Goal: Information Seeking & Learning: Learn about a topic

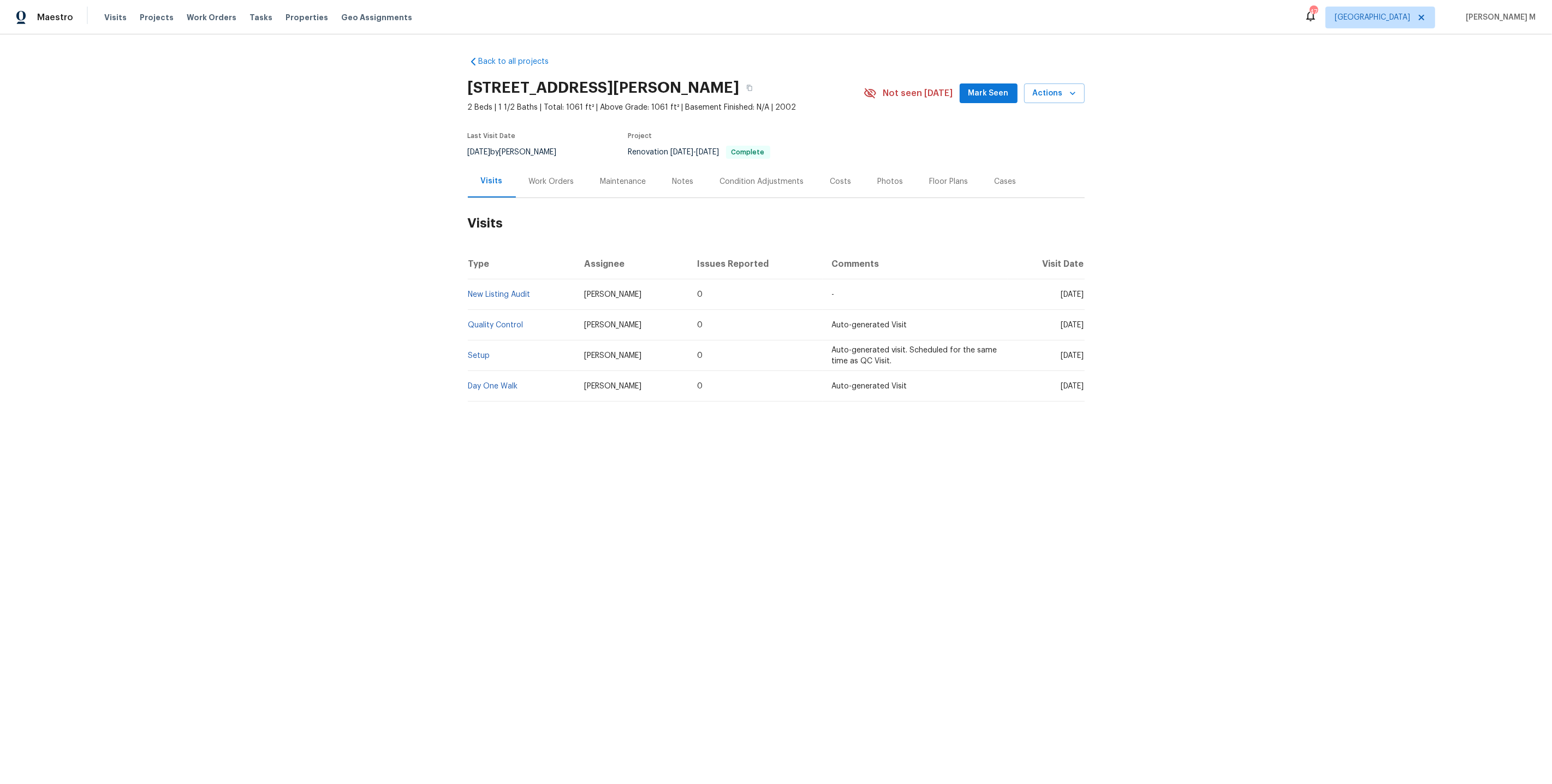
click at [539, 202] on h2 "Visits" at bounding box center [776, 223] width 617 height 51
click at [547, 186] on div "Work Orders" at bounding box center [551, 181] width 72 height 32
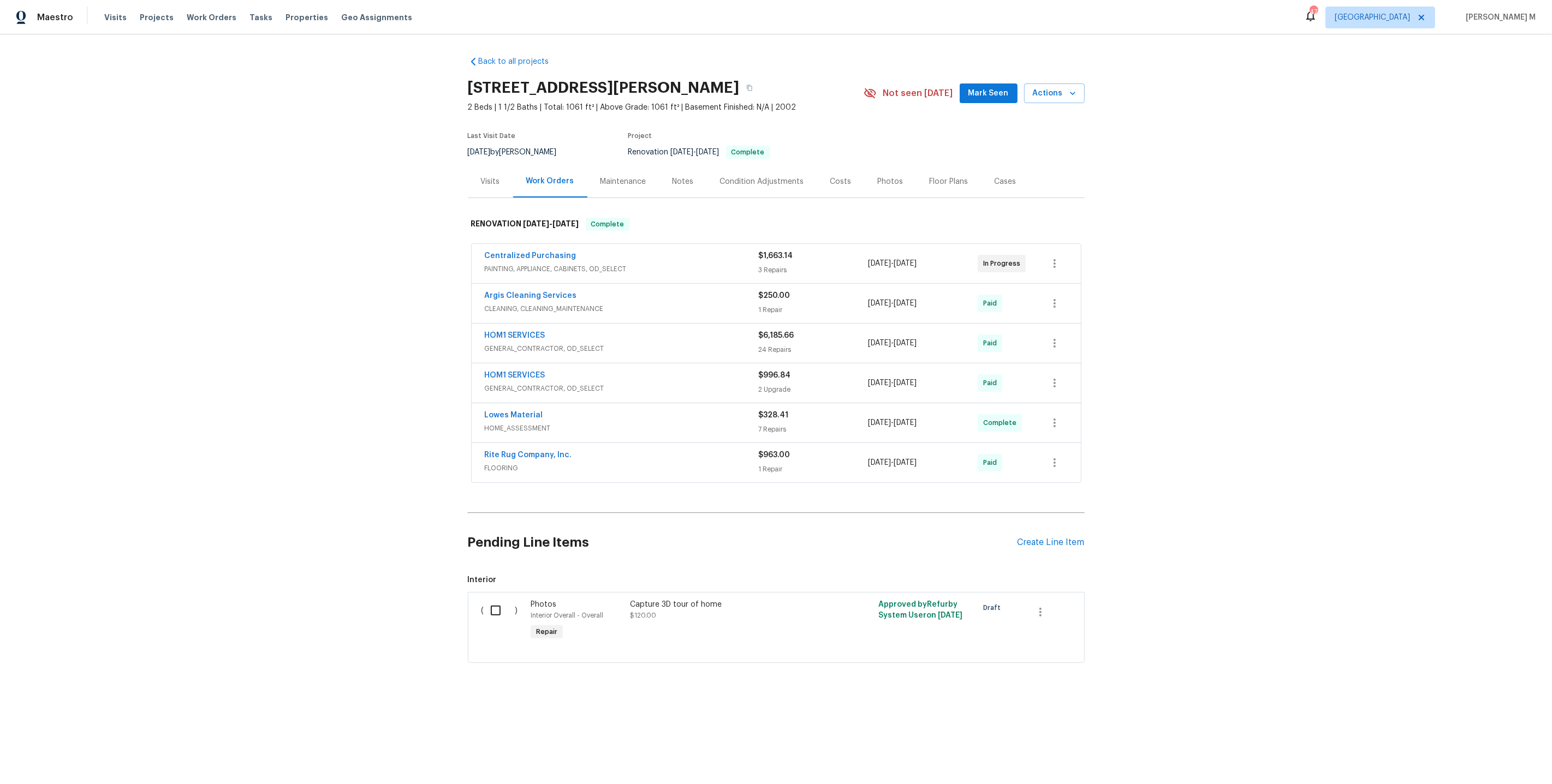
click at [540, 266] on span "PAINTING, APPLIANCE, CABINETS, OD_SELECT" at bounding box center [622, 269] width 274 height 11
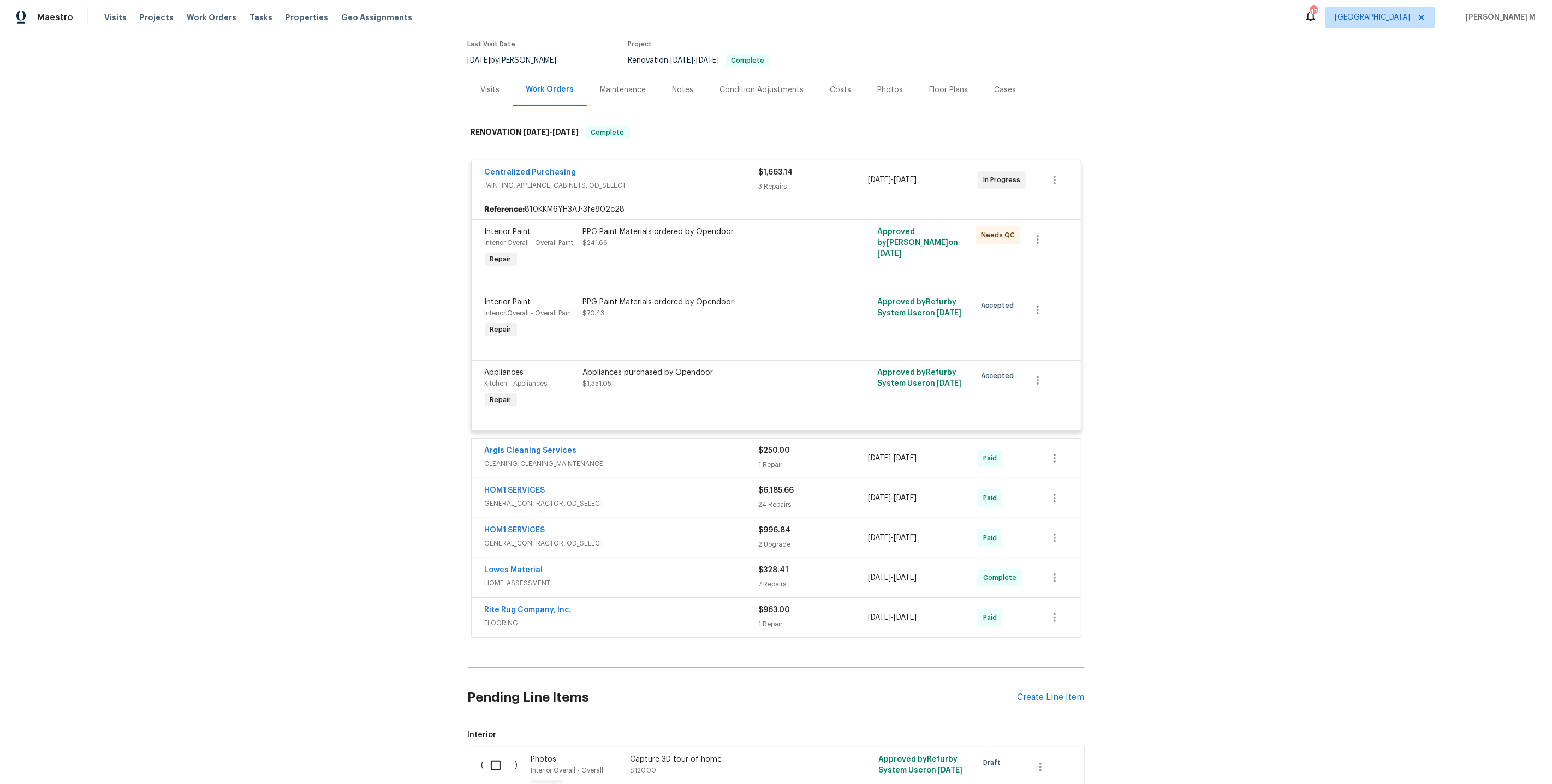
scroll to position [105, 0]
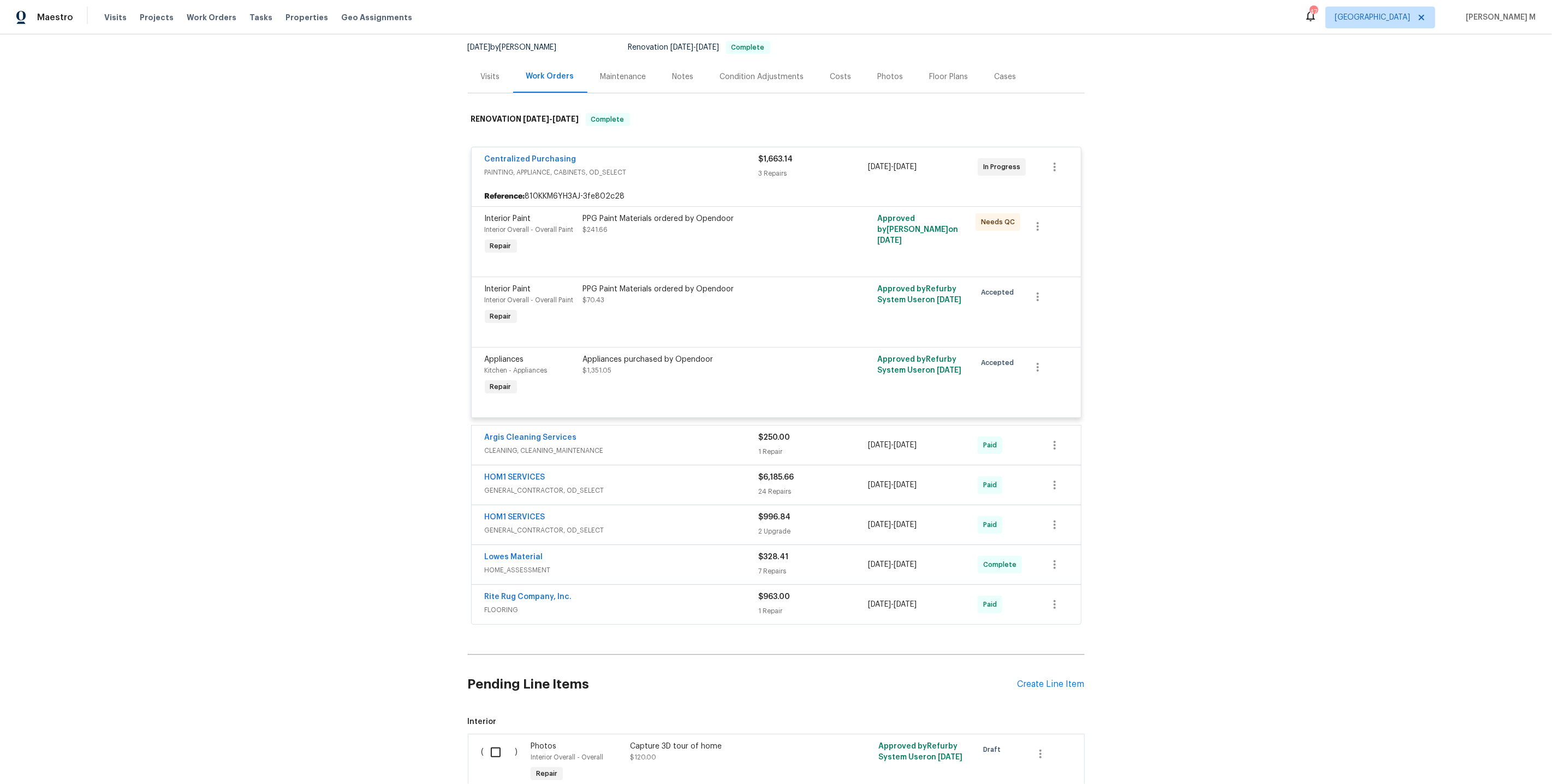
click at [514, 446] on span "CLEANING, CLEANING_MAINTENANCE" at bounding box center [622, 451] width 274 height 11
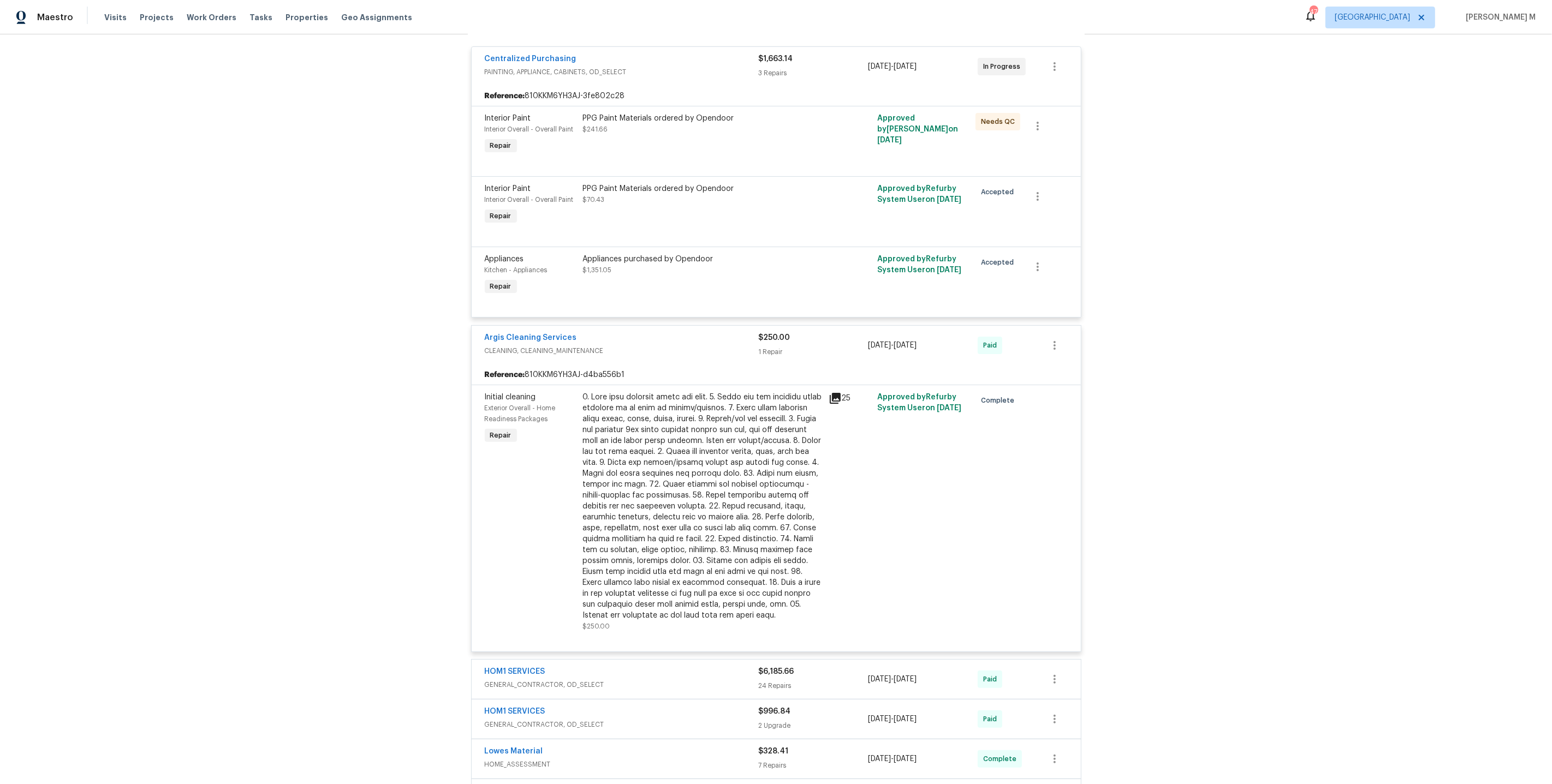
scroll to position [311, 0]
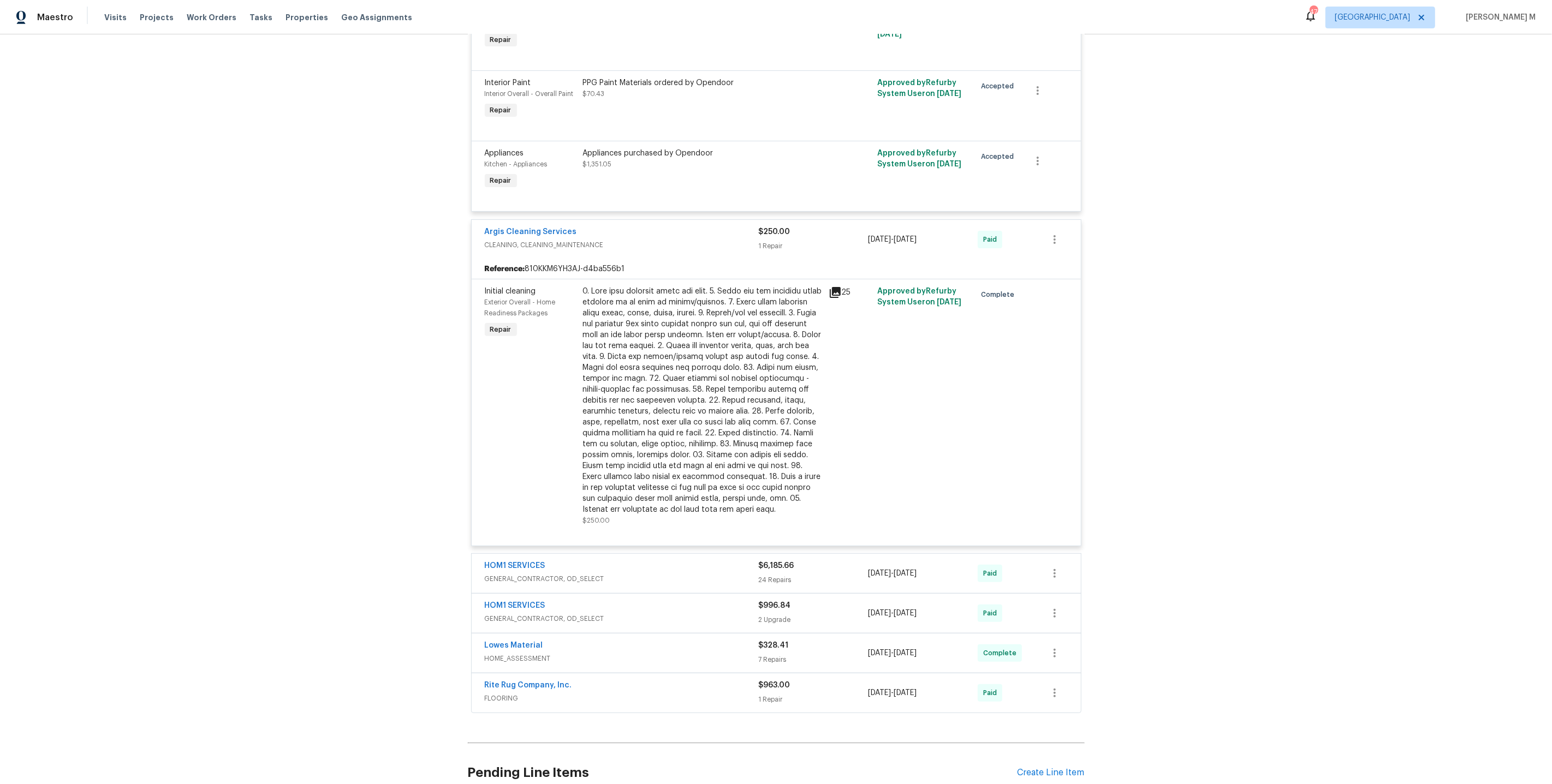
click at [515, 574] on span "GENERAL_CONTRACTOR, OD_SELECT" at bounding box center [622, 579] width 274 height 11
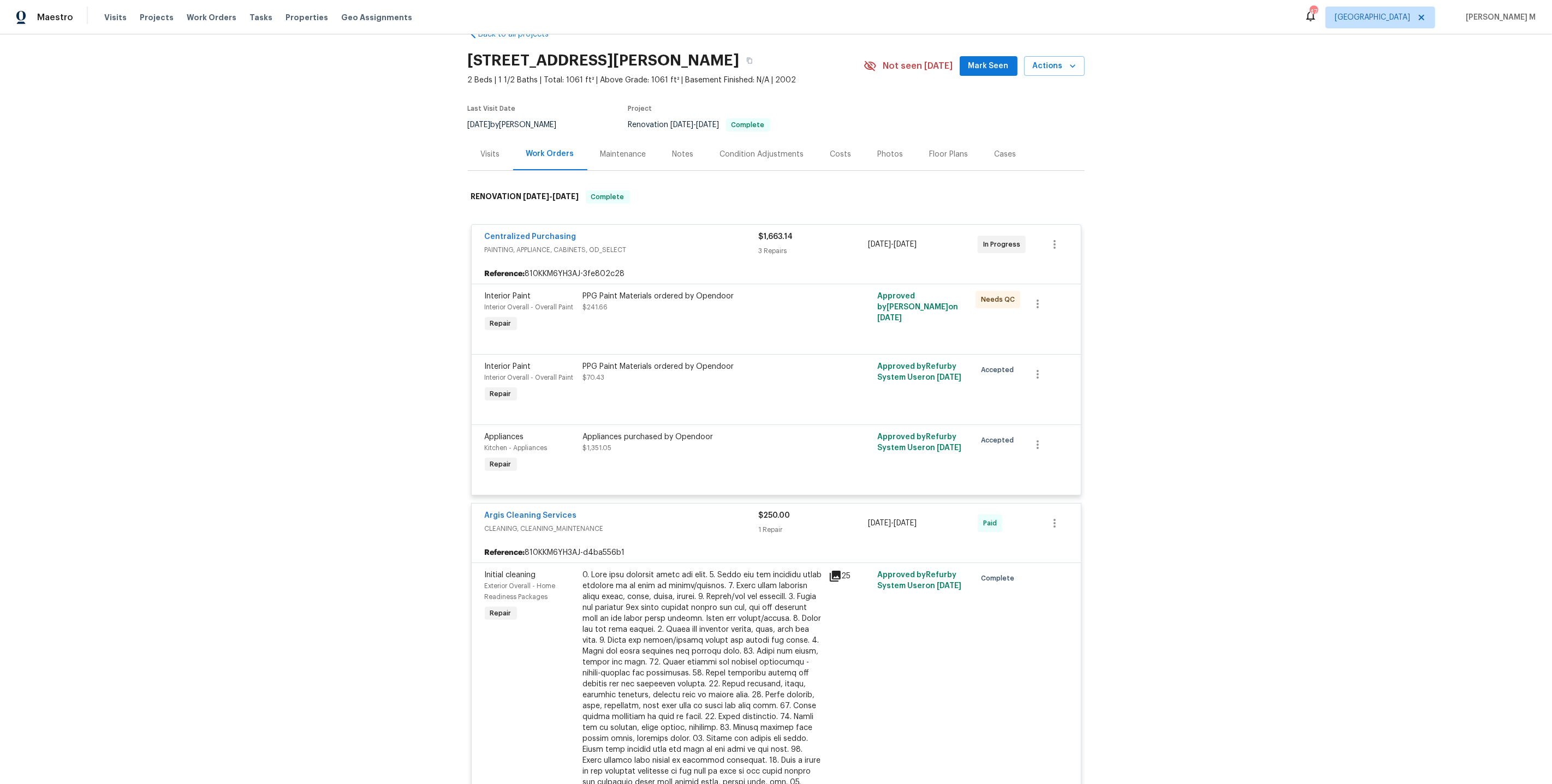
scroll to position [35, 0]
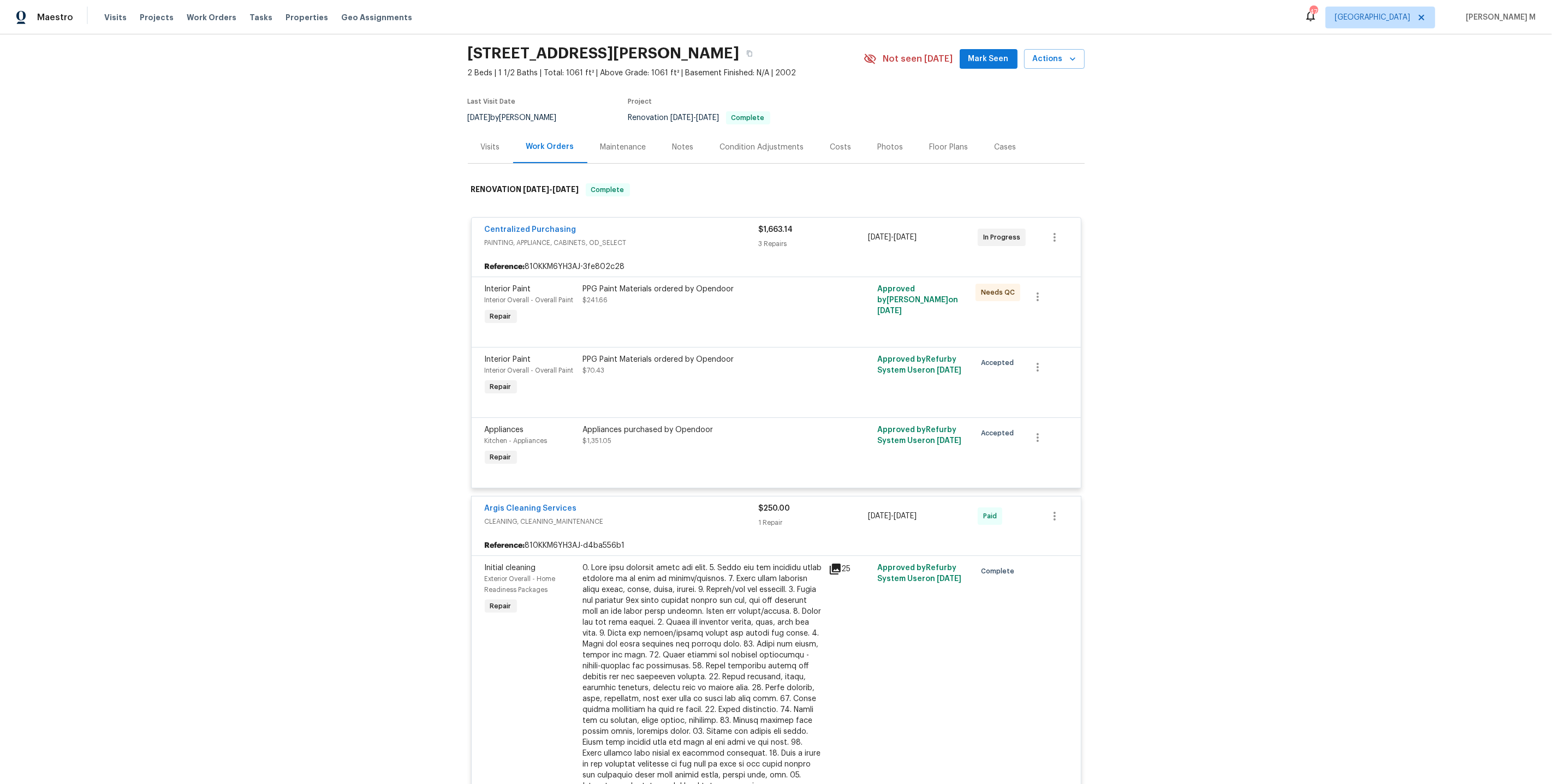
click at [614, 151] on div "Maintenance" at bounding box center [623, 147] width 72 height 32
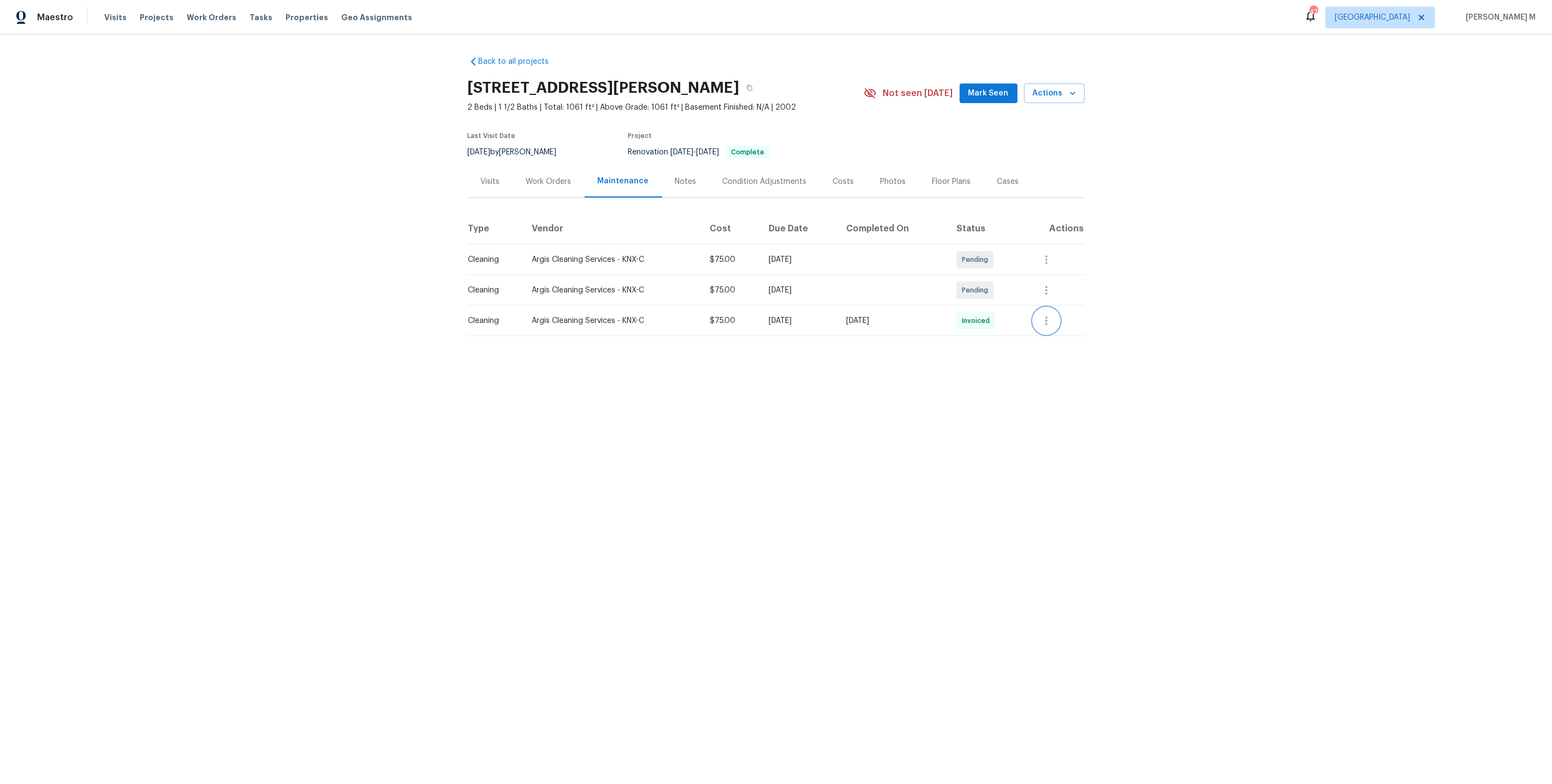
click at [1059, 317] on button "button" at bounding box center [1046, 321] width 27 height 27
click at [1060, 317] on li "Message vendor" at bounding box center [1079, 316] width 77 height 18
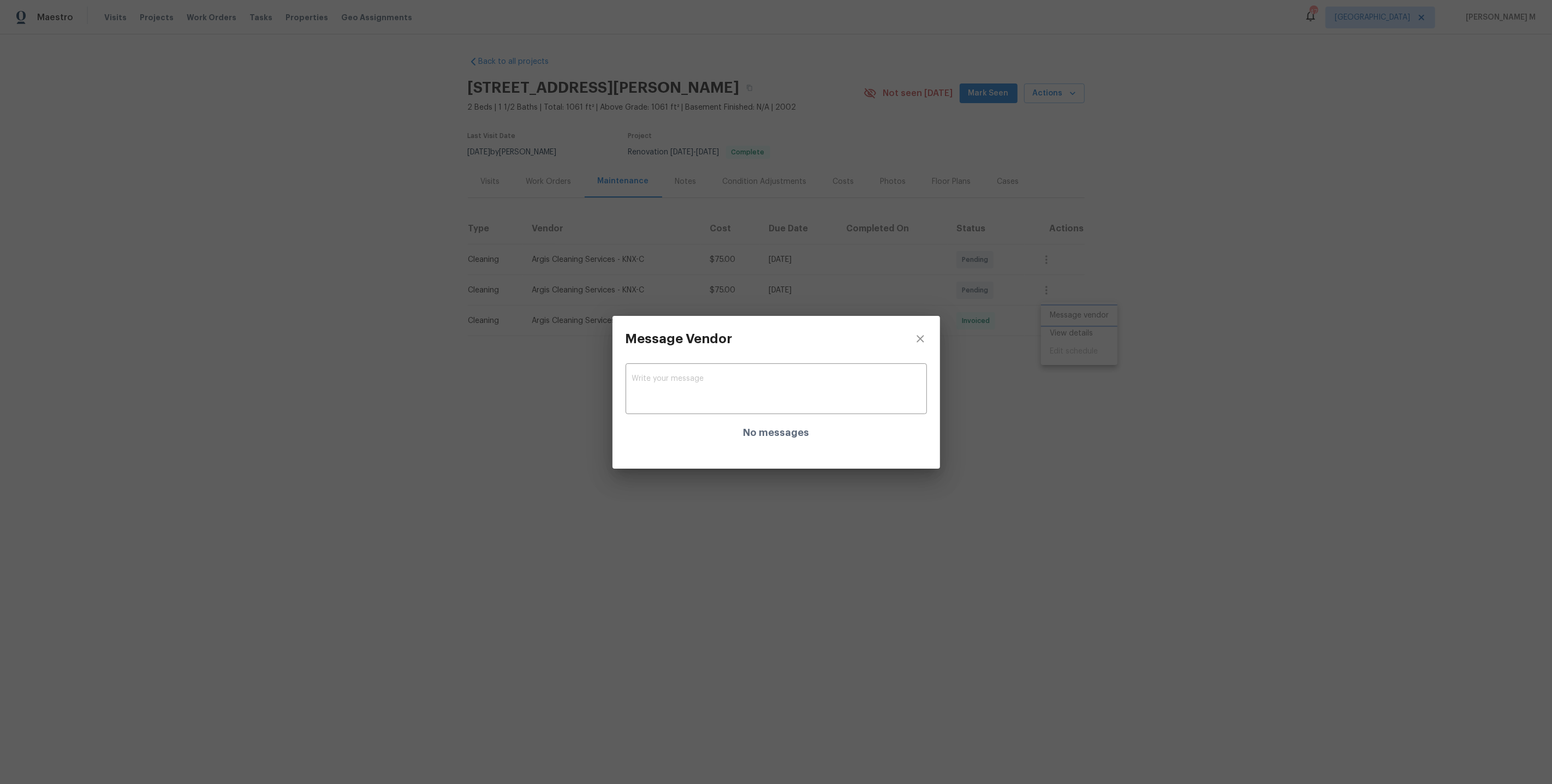
click at [1246, 358] on div "Message Vendor x ​ No messages" at bounding box center [776, 392] width 1552 height 784
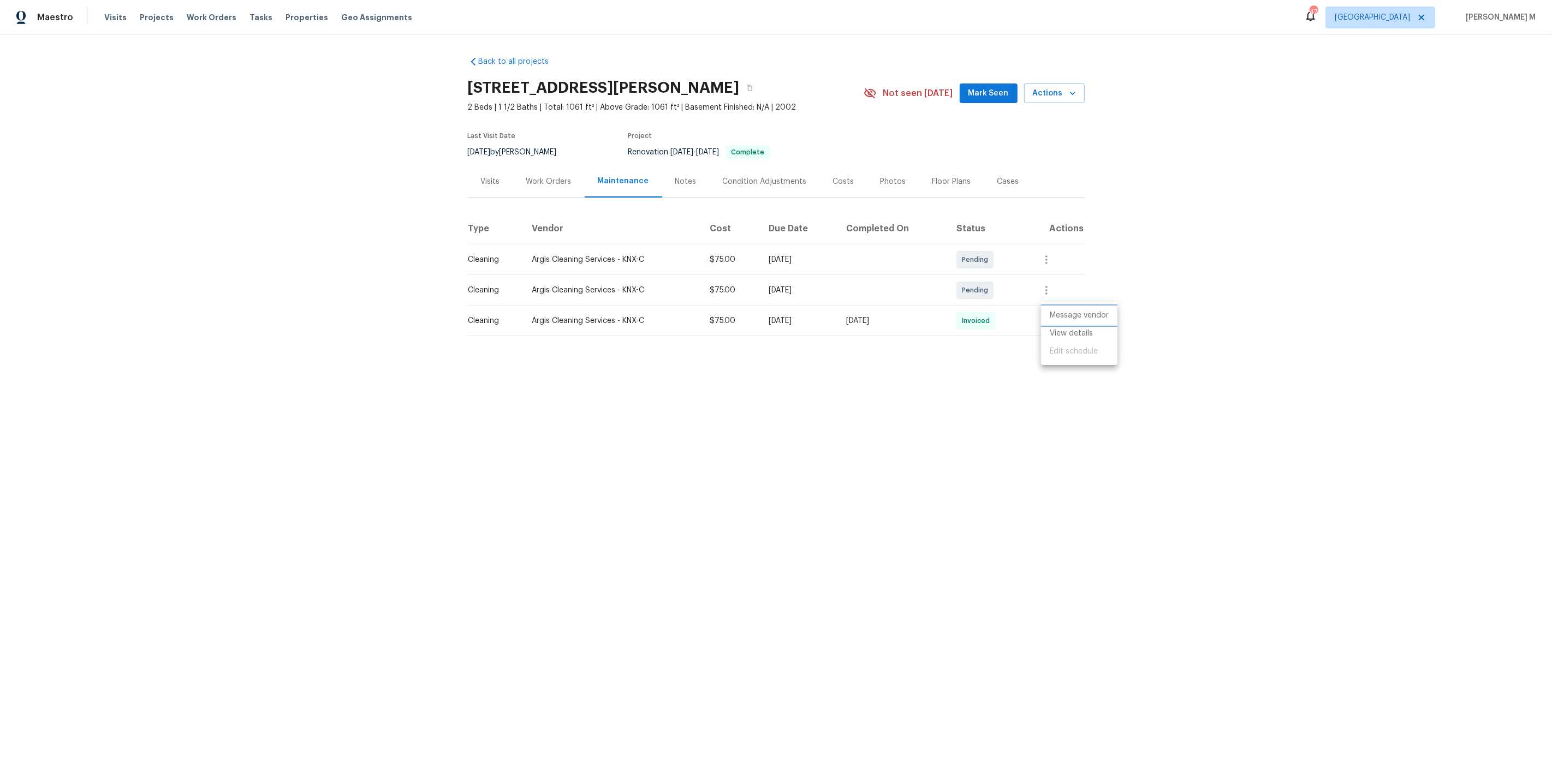
click at [1065, 322] on li "Message vendor" at bounding box center [1079, 316] width 77 height 18
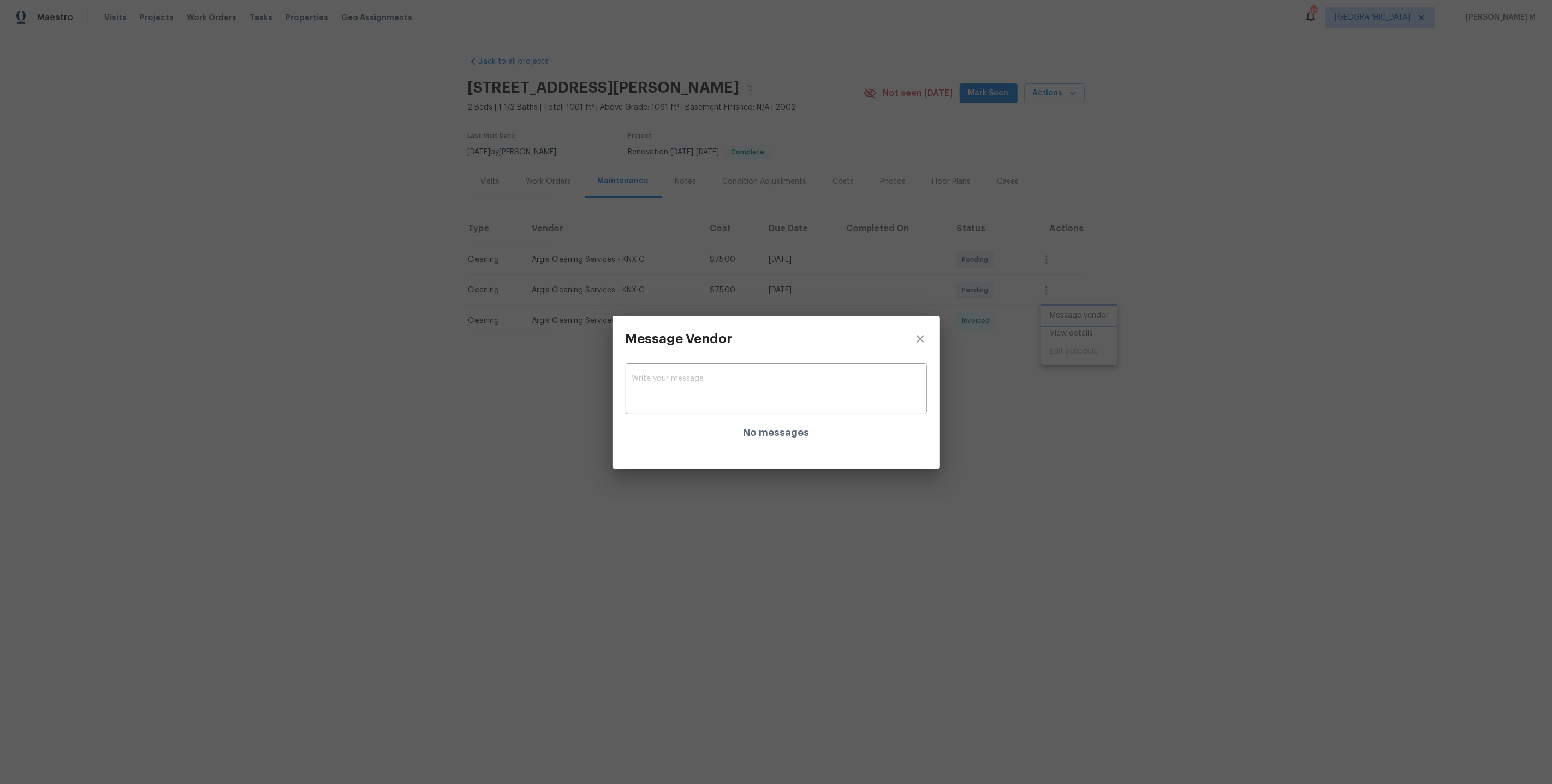
click at [1060, 335] on div "Message Vendor x ​ No messages" at bounding box center [776, 392] width 1552 height 784
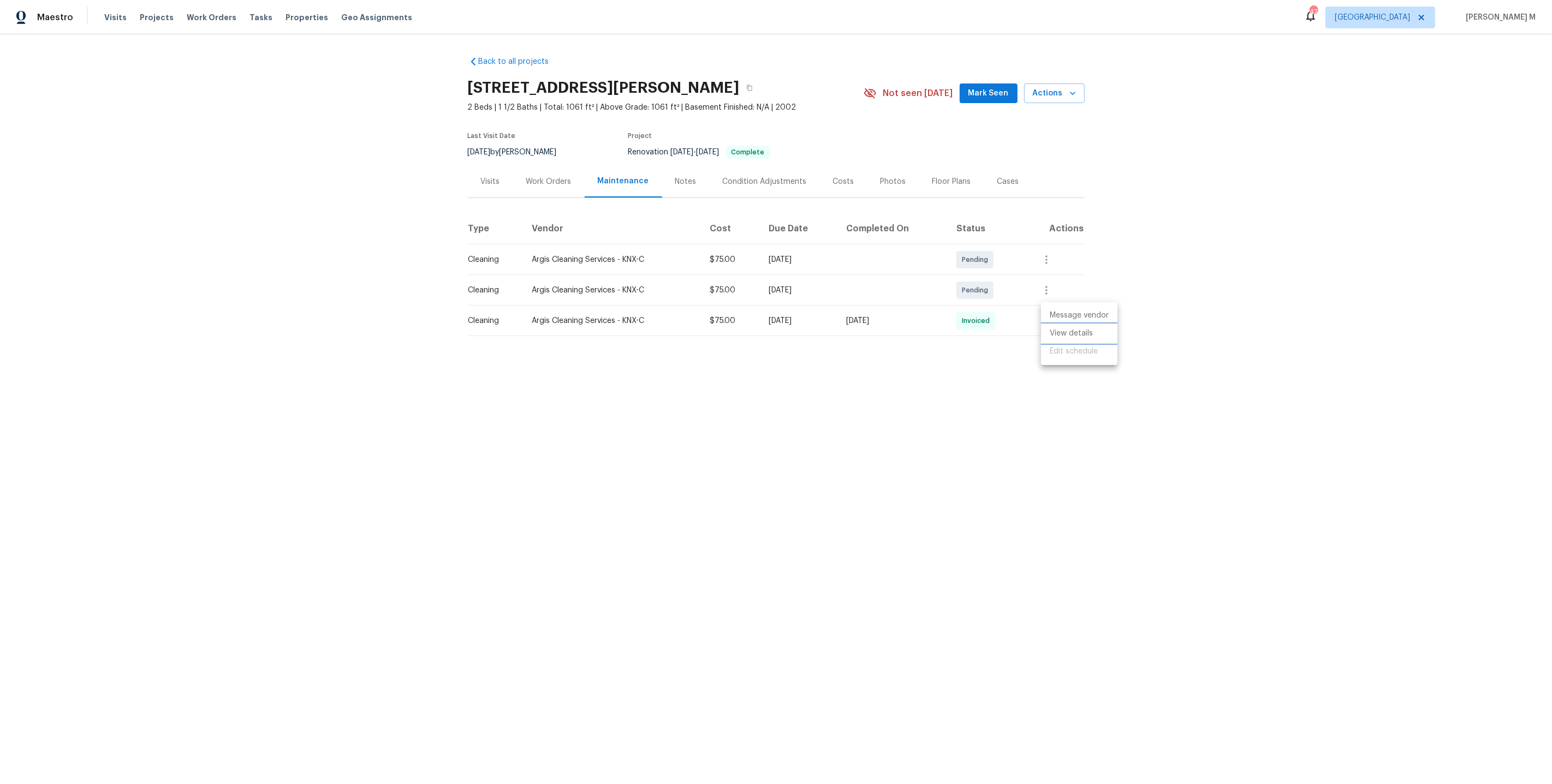
click at [1078, 335] on li "View details" at bounding box center [1079, 334] width 77 height 18
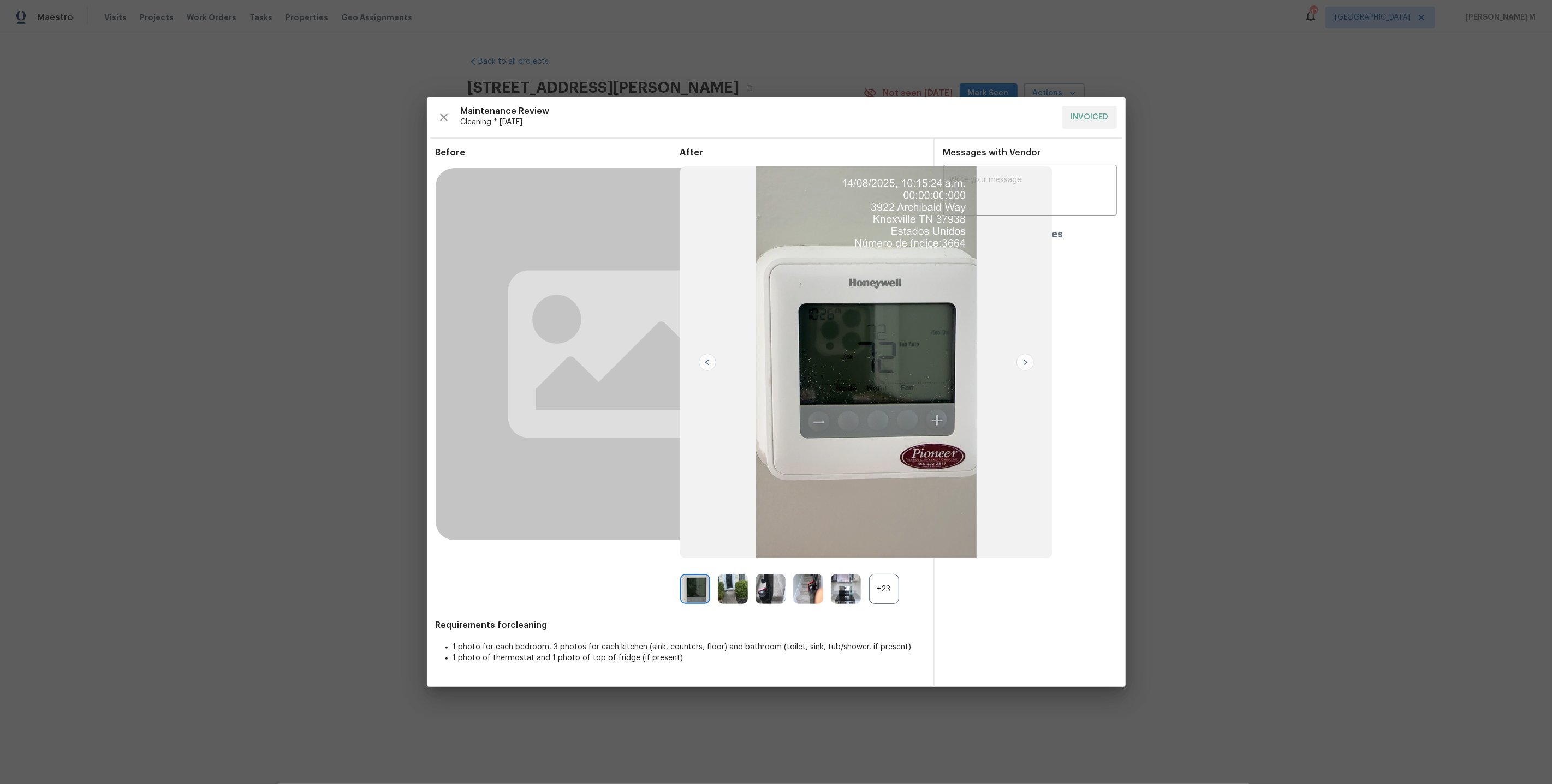
click at [867, 598] on div at bounding box center [850, 588] width 38 height 30
click at [873, 598] on div "+23" at bounding box center [884, 588] width 30 height 30
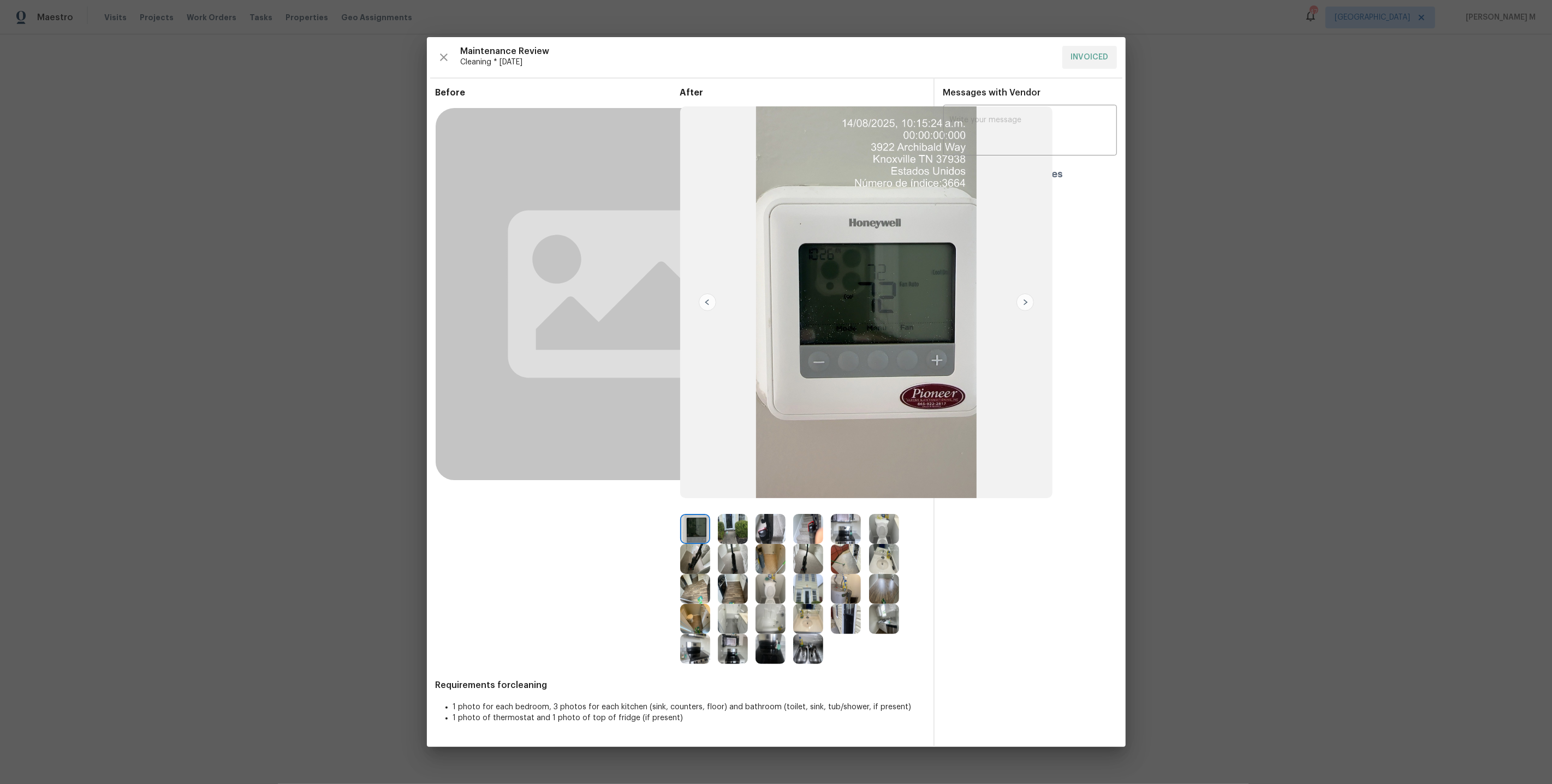
click at [889, 566] on img at bounding box center [884, 558] width 30 height 30
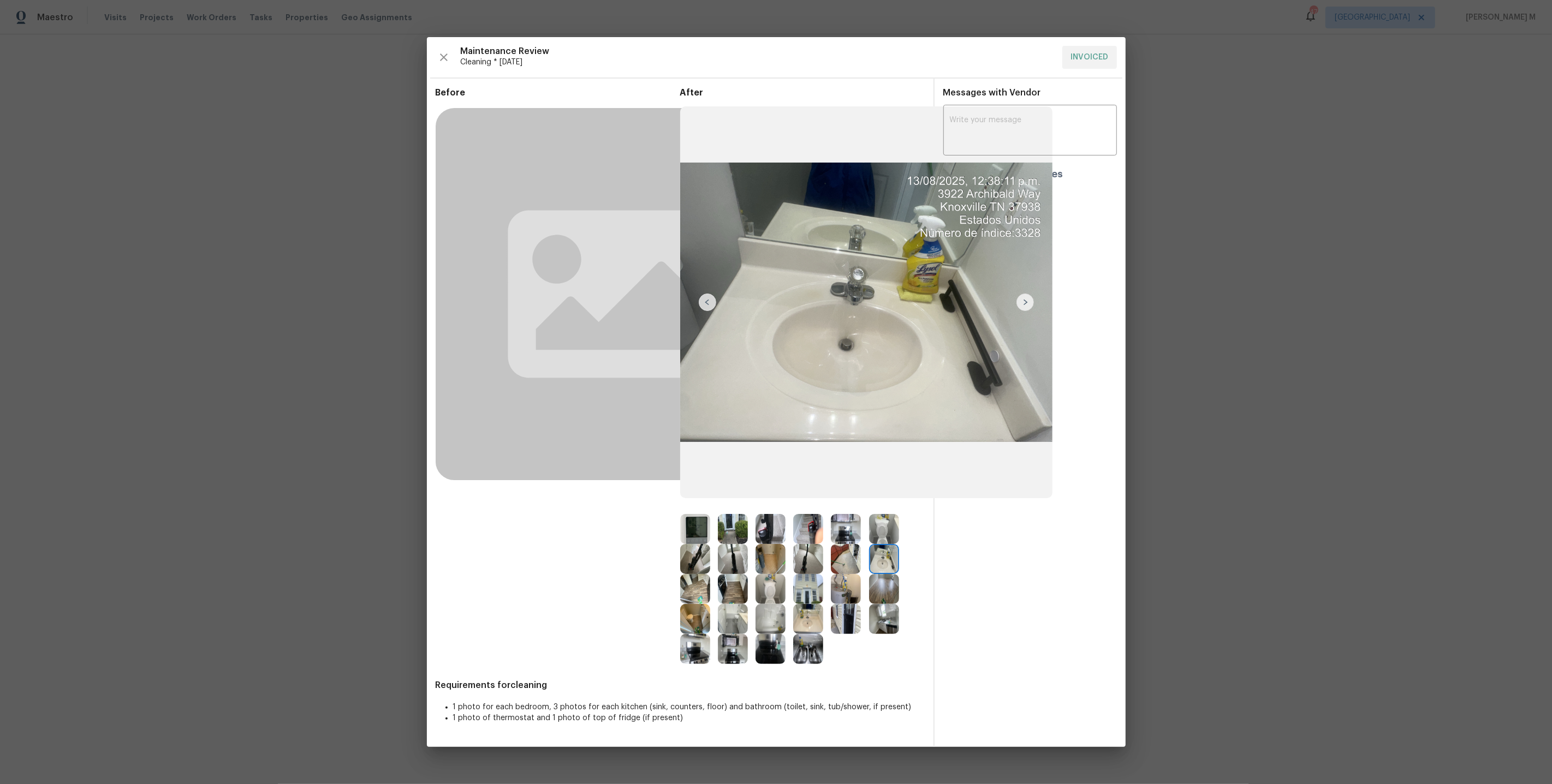
click at [811, 613] on img at bounding box center [808, 619] width 30 height 30
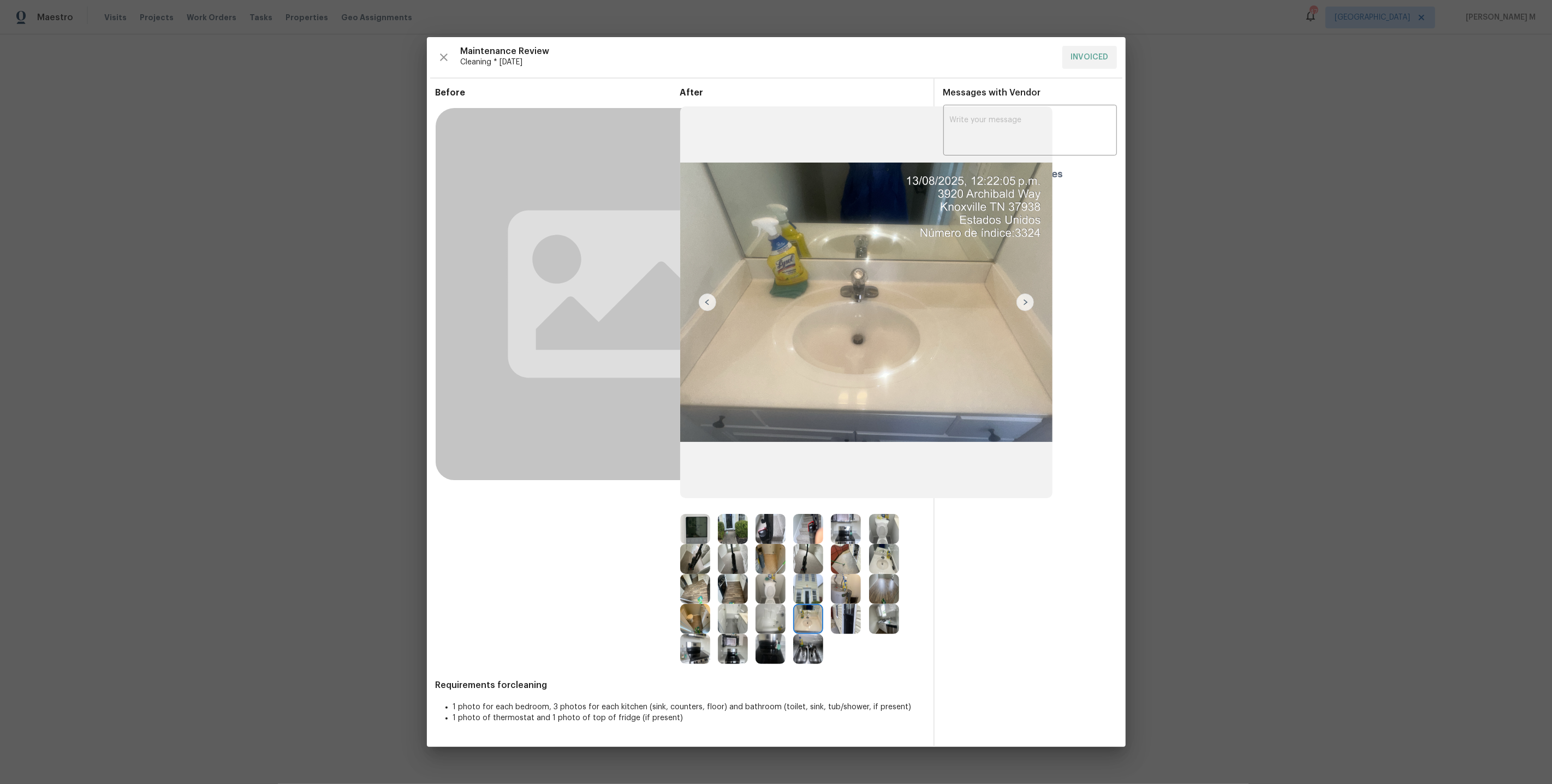
click at [767, 621] on img at bounding box center [770, 619] width 30 height 30
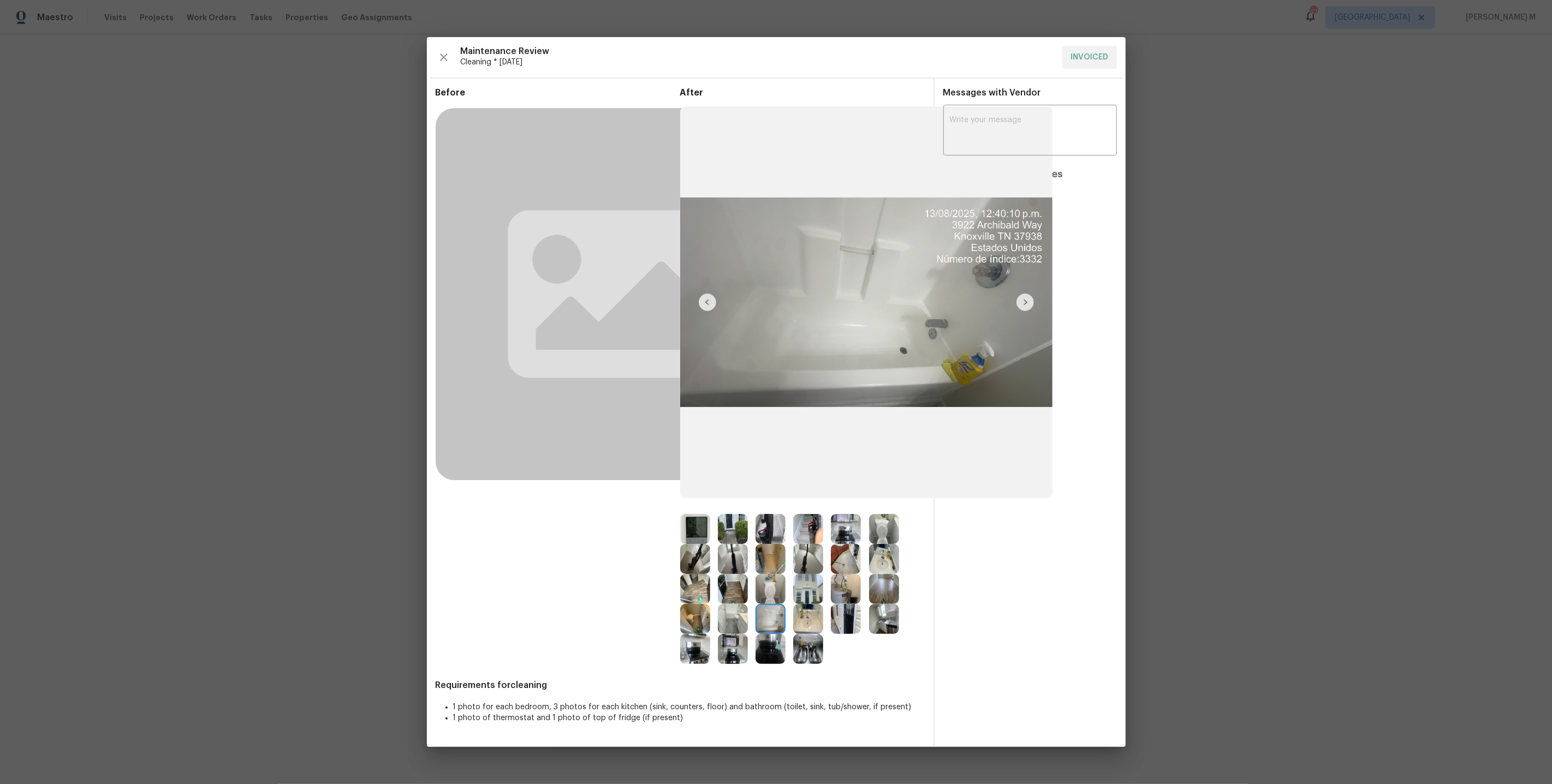
click at [875, 614] on img at bounding box center [884, 619] width 30 height 30
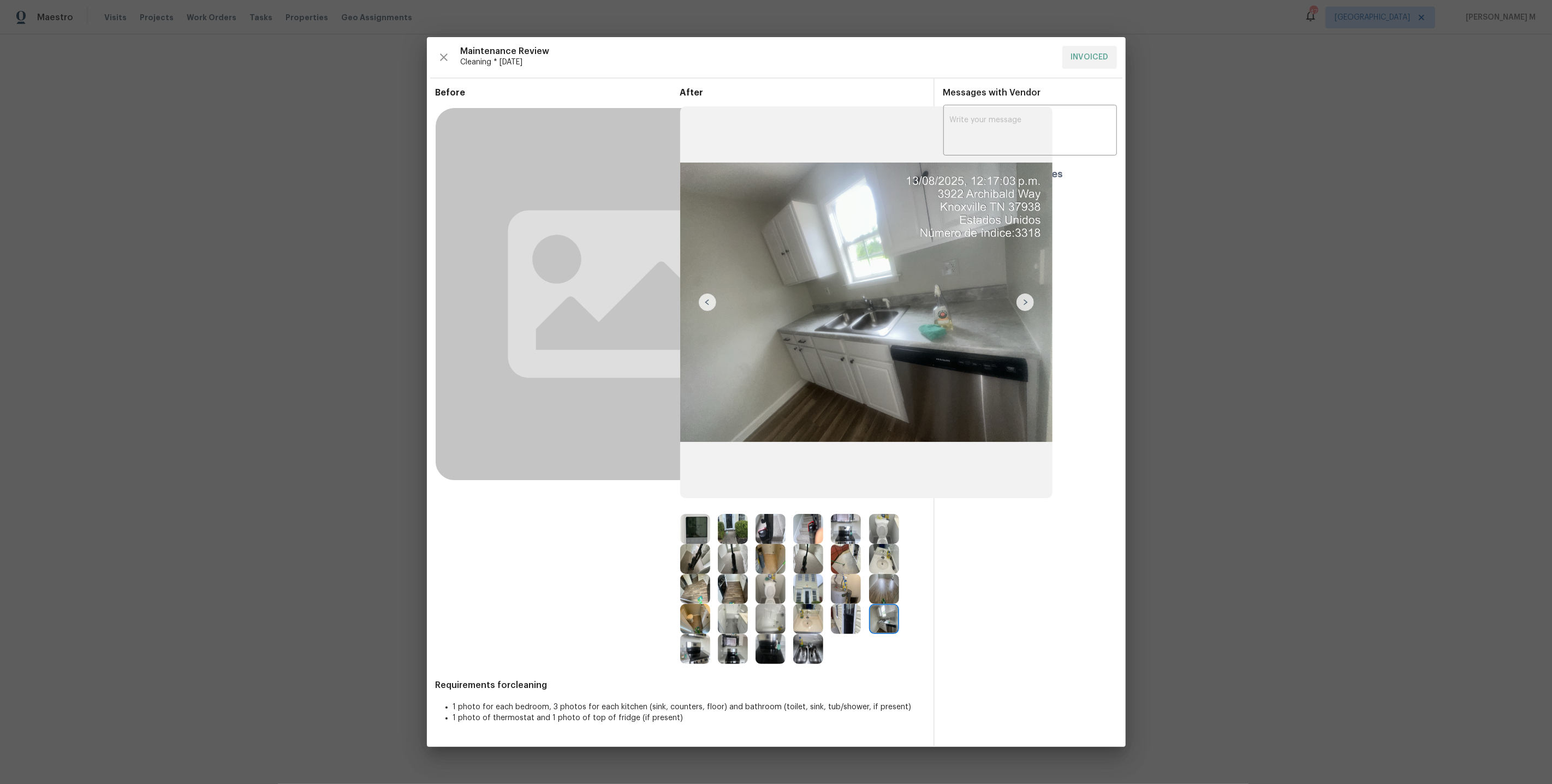
click at [806, 643] on img at bounding box center [808, 649] width 30 height 30
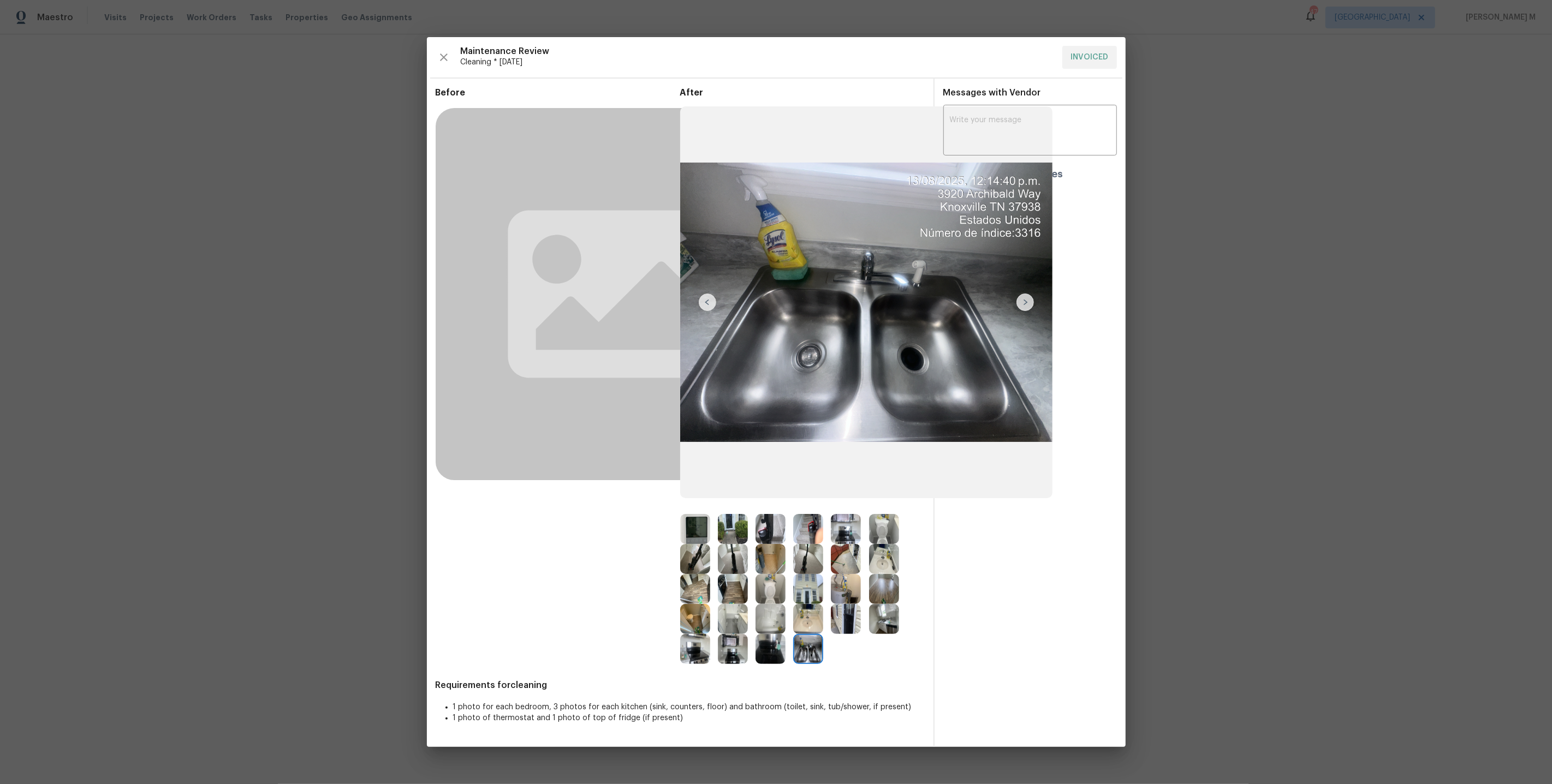
click at [806, 643] on img at bounding box center [808, 649] width 30 height 30
click at [768, 645] on img at bounding box center [770, 649] width 30 height 30
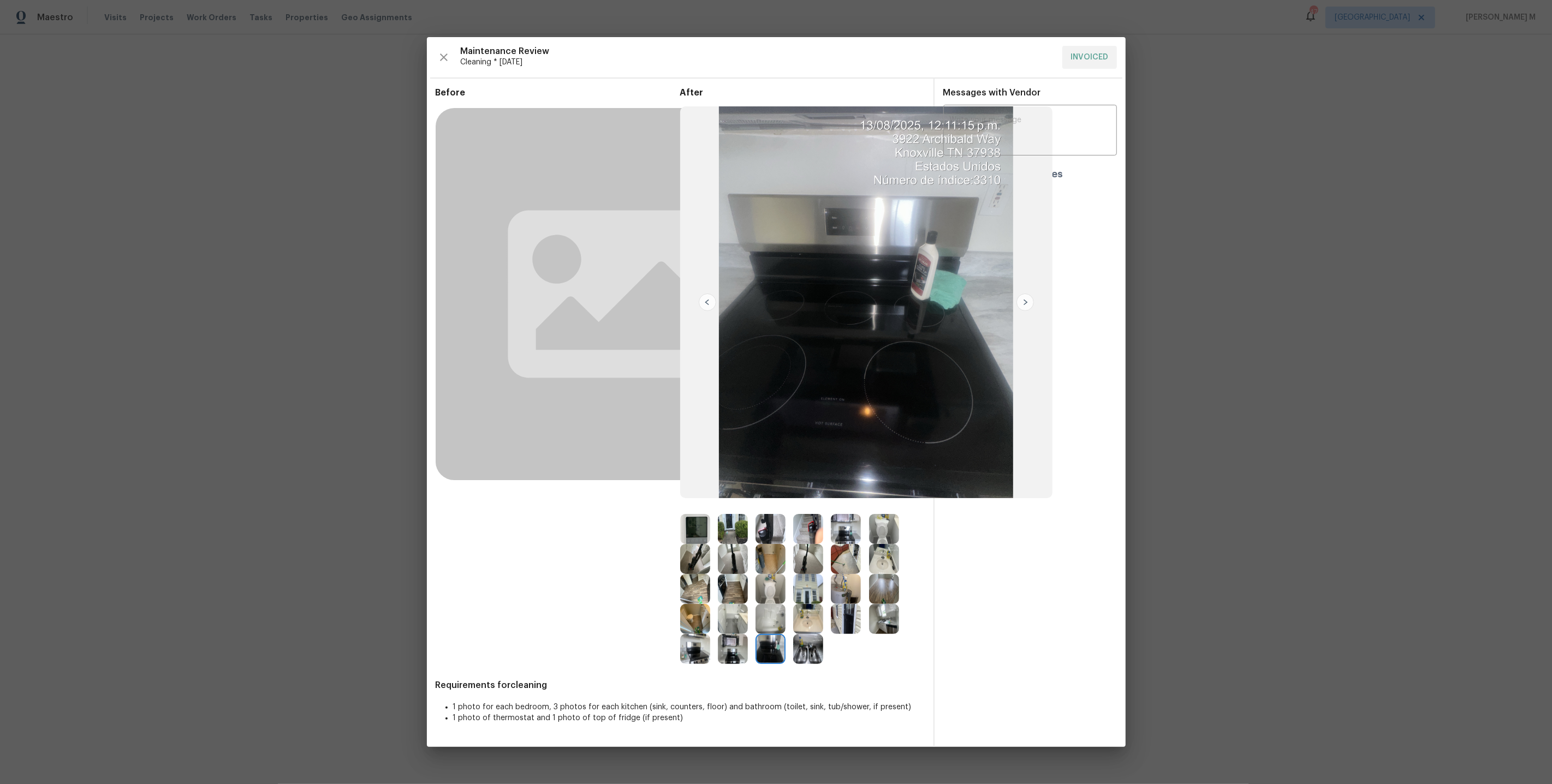
click at [813, 653] on img at bounding box center [808, 649] width 30 height 30
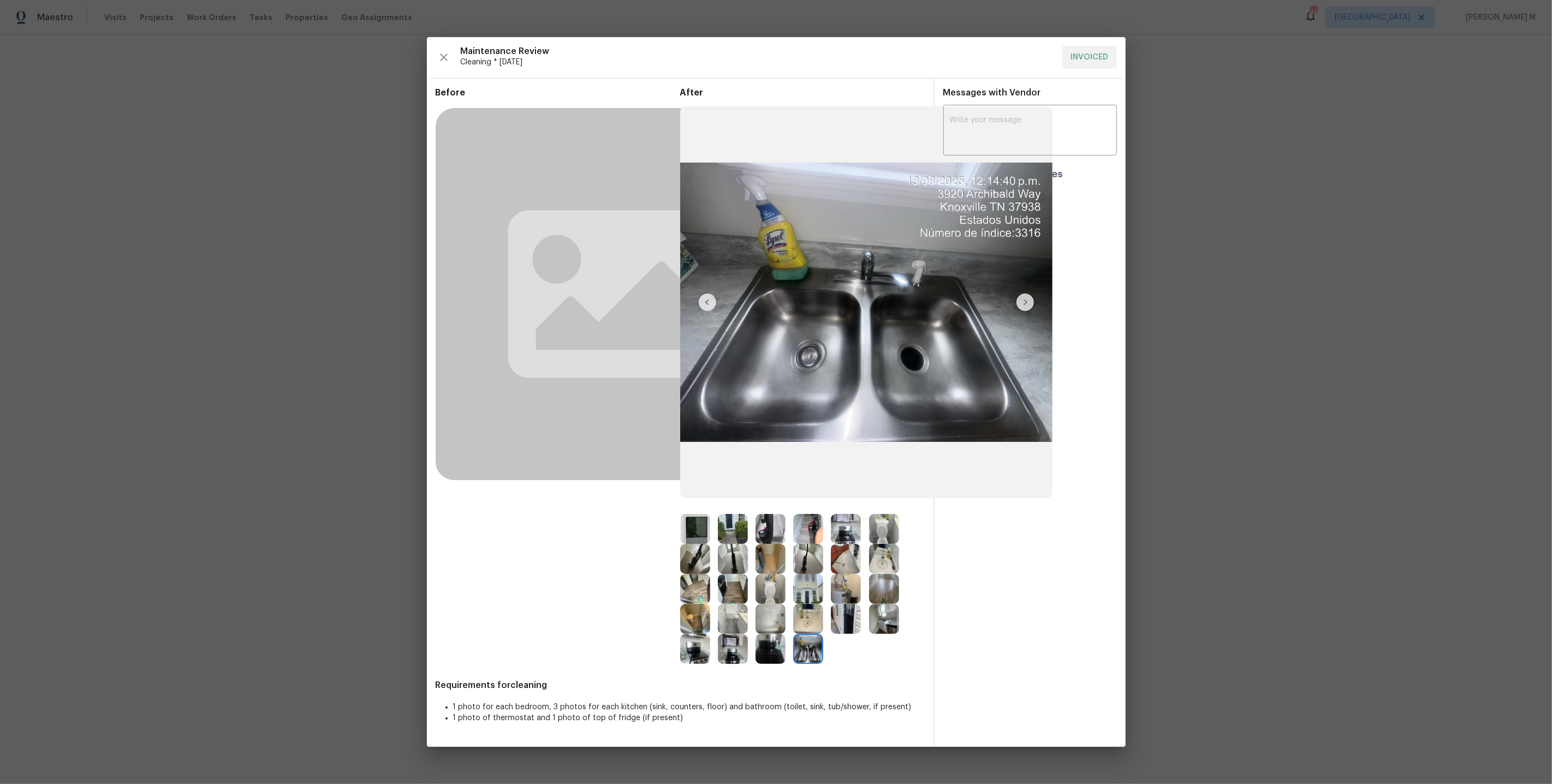
click at [843, 610] on img at bounding box center [846, 619] width 30 height 30
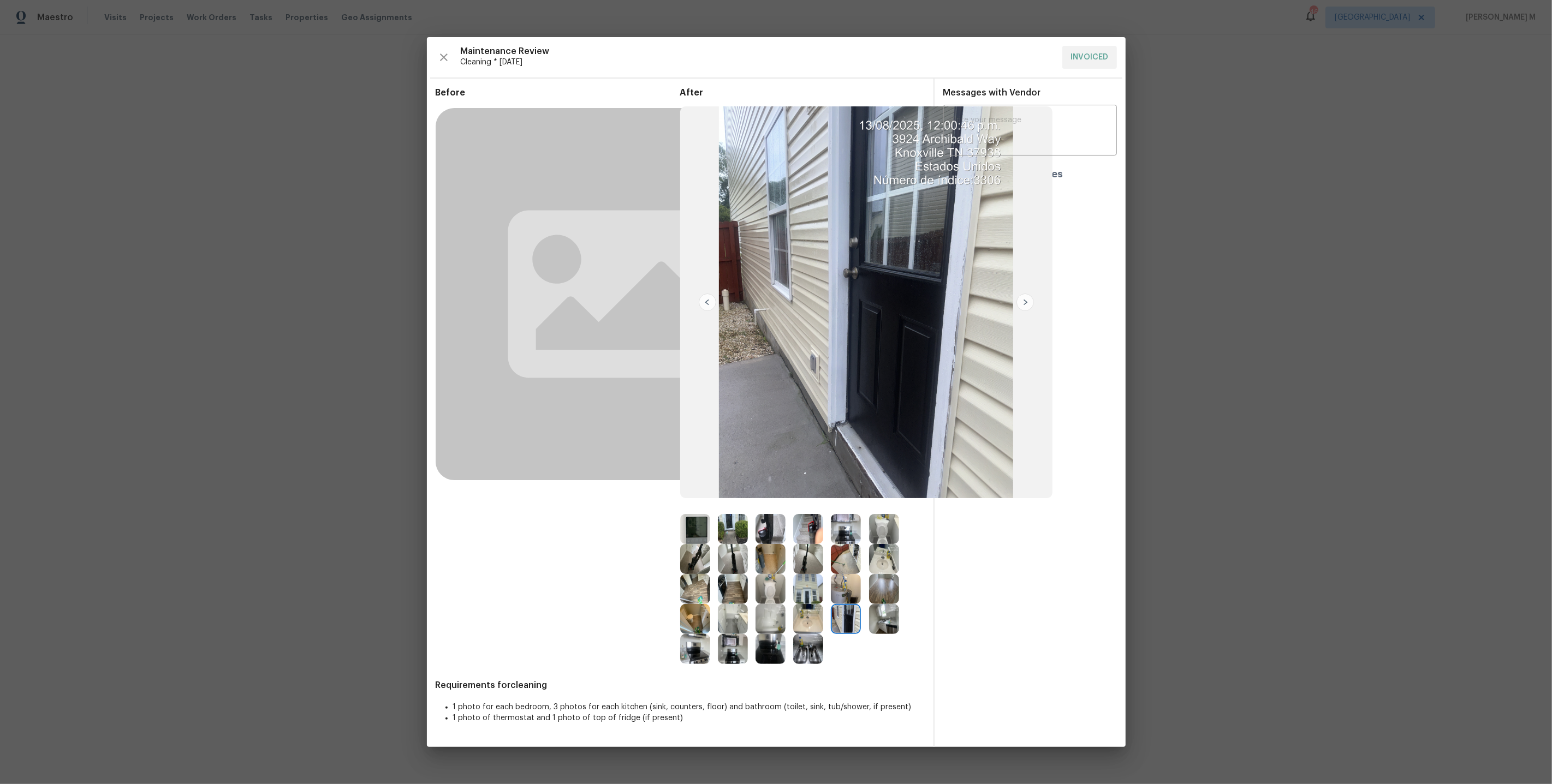
click at [735, 657] on img at bounding box center [733, 649] width 30 height 30
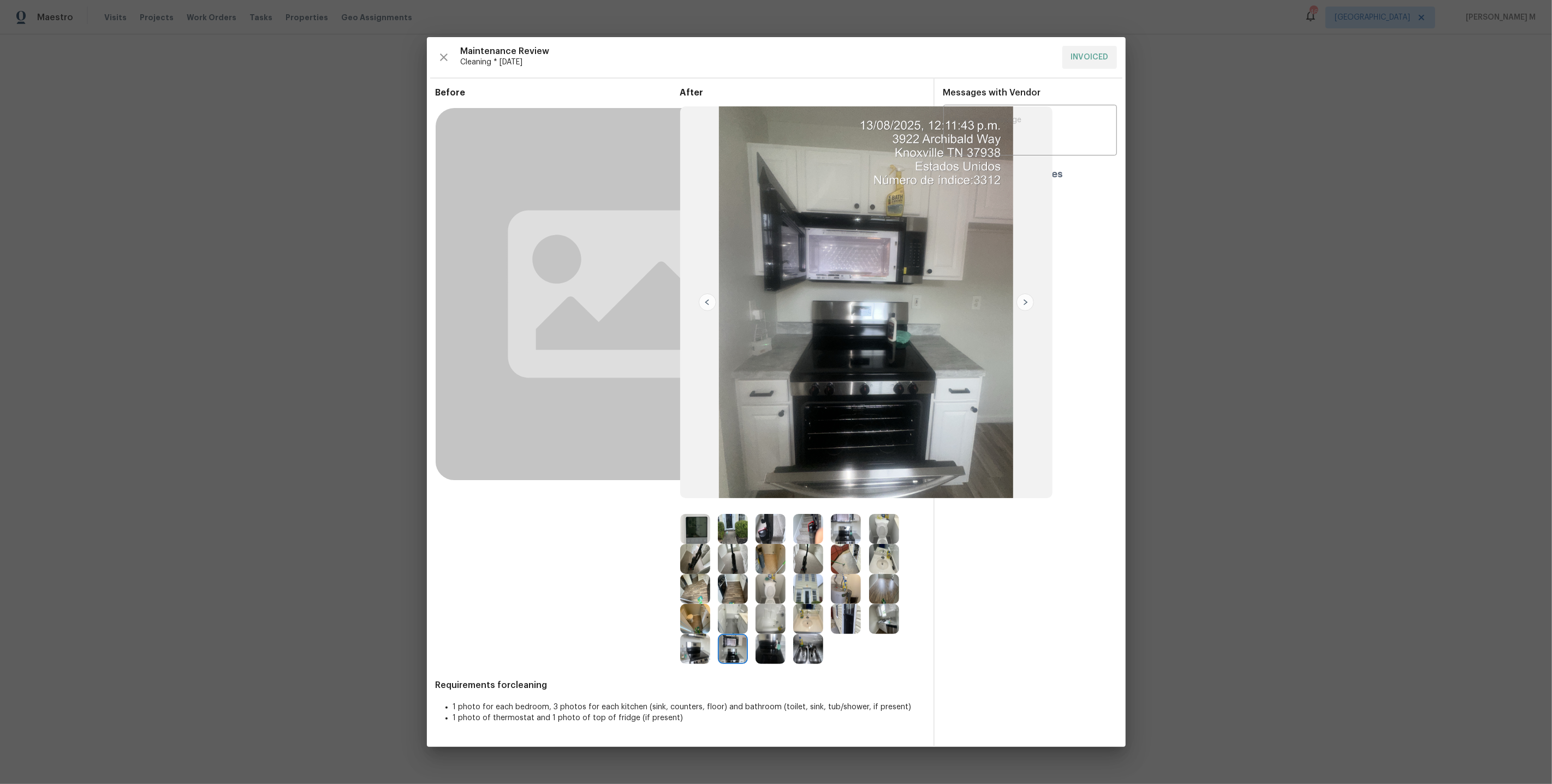
click at [875, 614] on img at bounding box center [884, 619] width 30 height 30
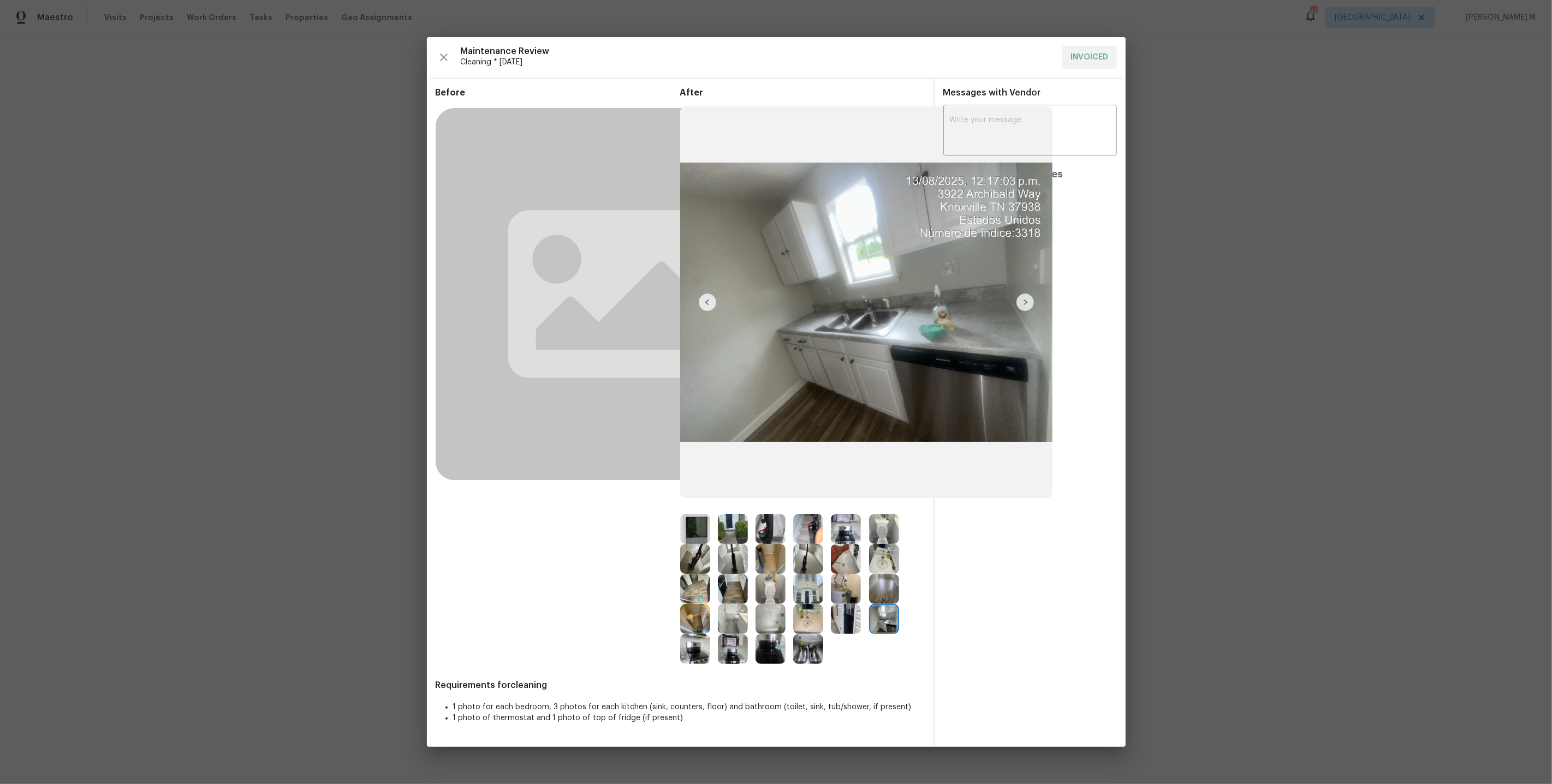
click at [848, 611] on img at bounding box center [846, 619] width 30 height 30
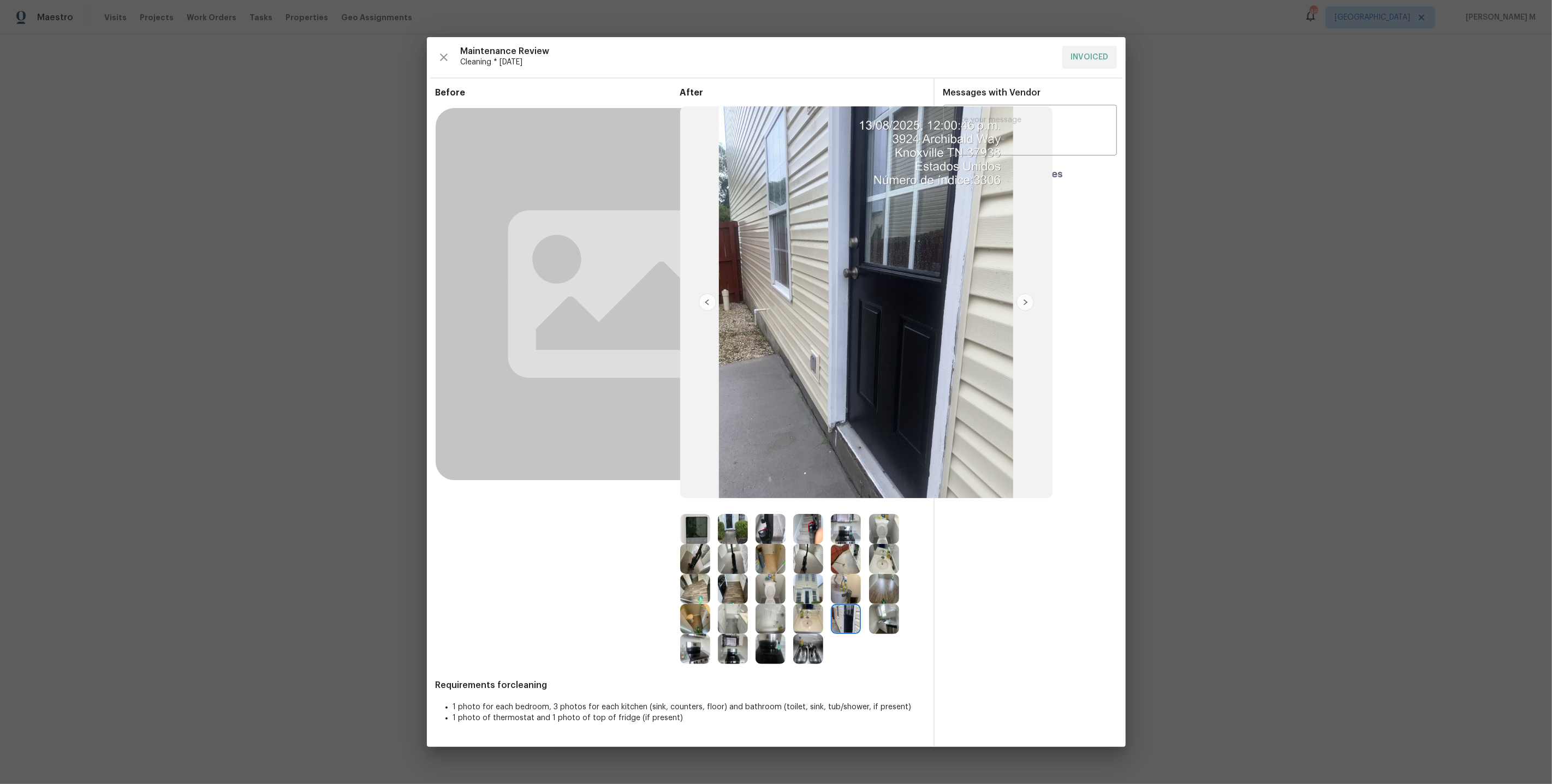
click at [765, 660] on img at bounding box center [770, 649] width 30 height 30
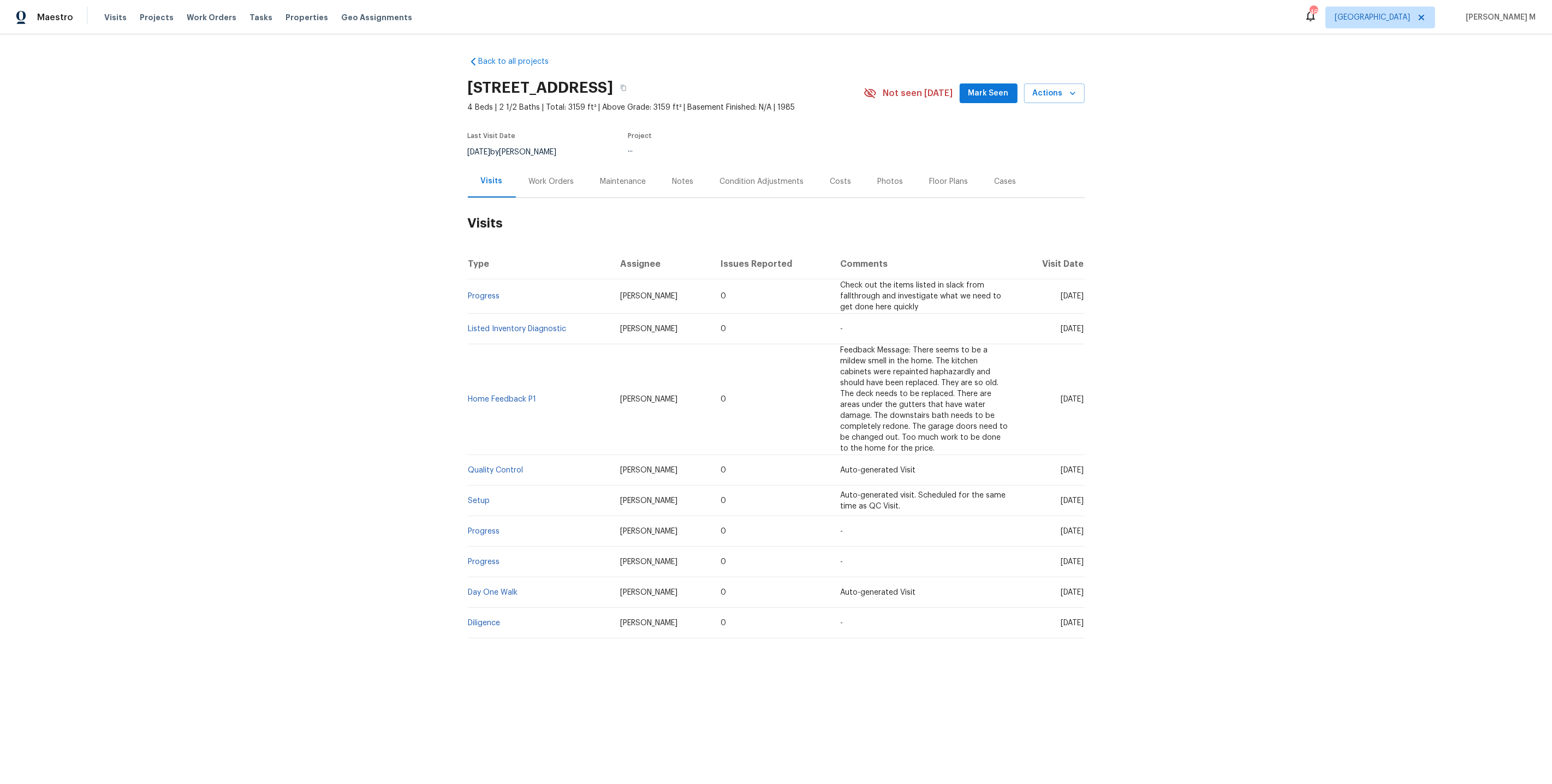
click at [522, 181] on div "Work Orders" at bounding box center [551, 181] width 72 height 32
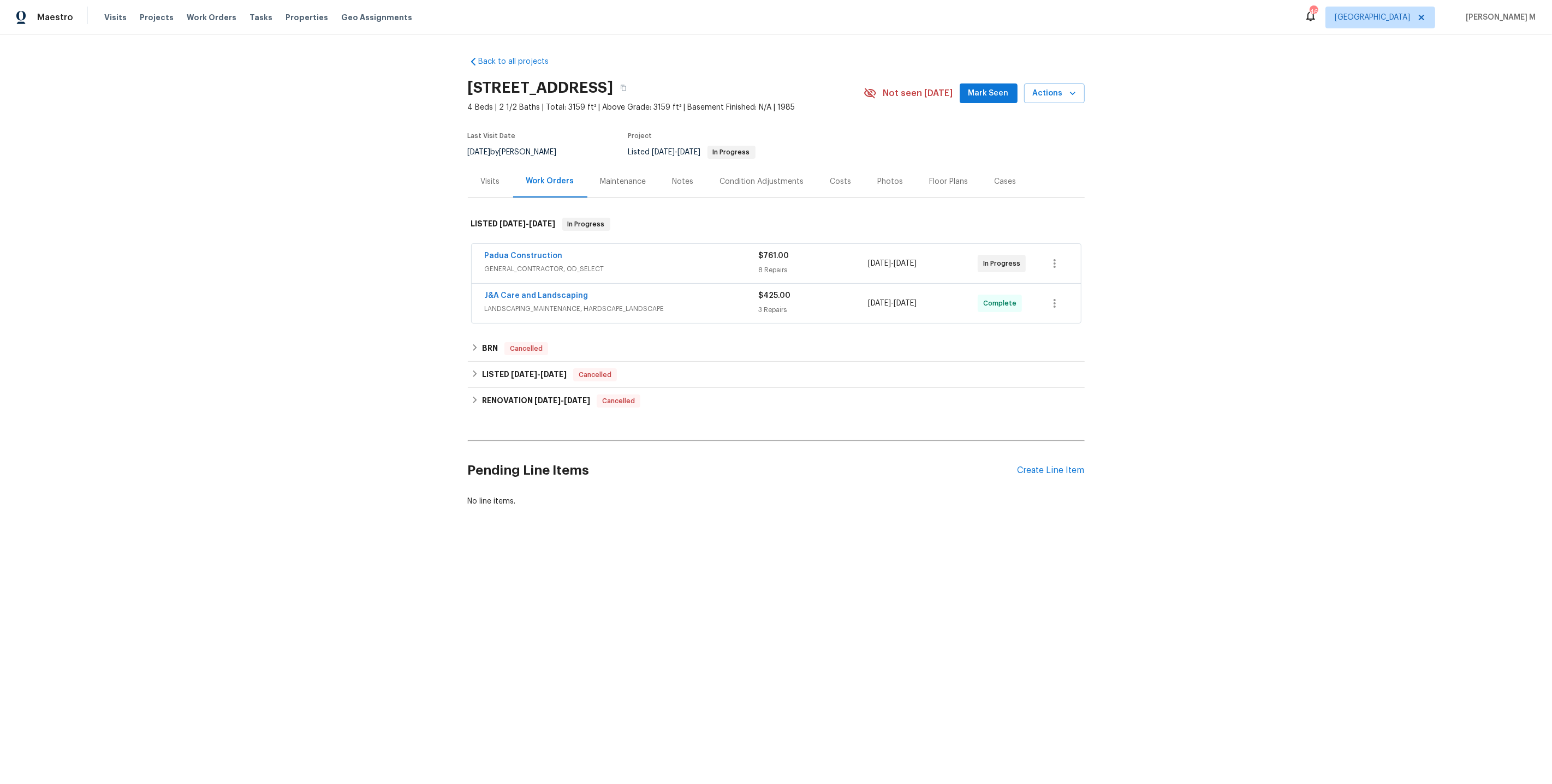
click at [547, 263] on span "GENERAL_CONTRACTOR, OD_SELECT" at bounding box center [622, 269] width 274 height 11
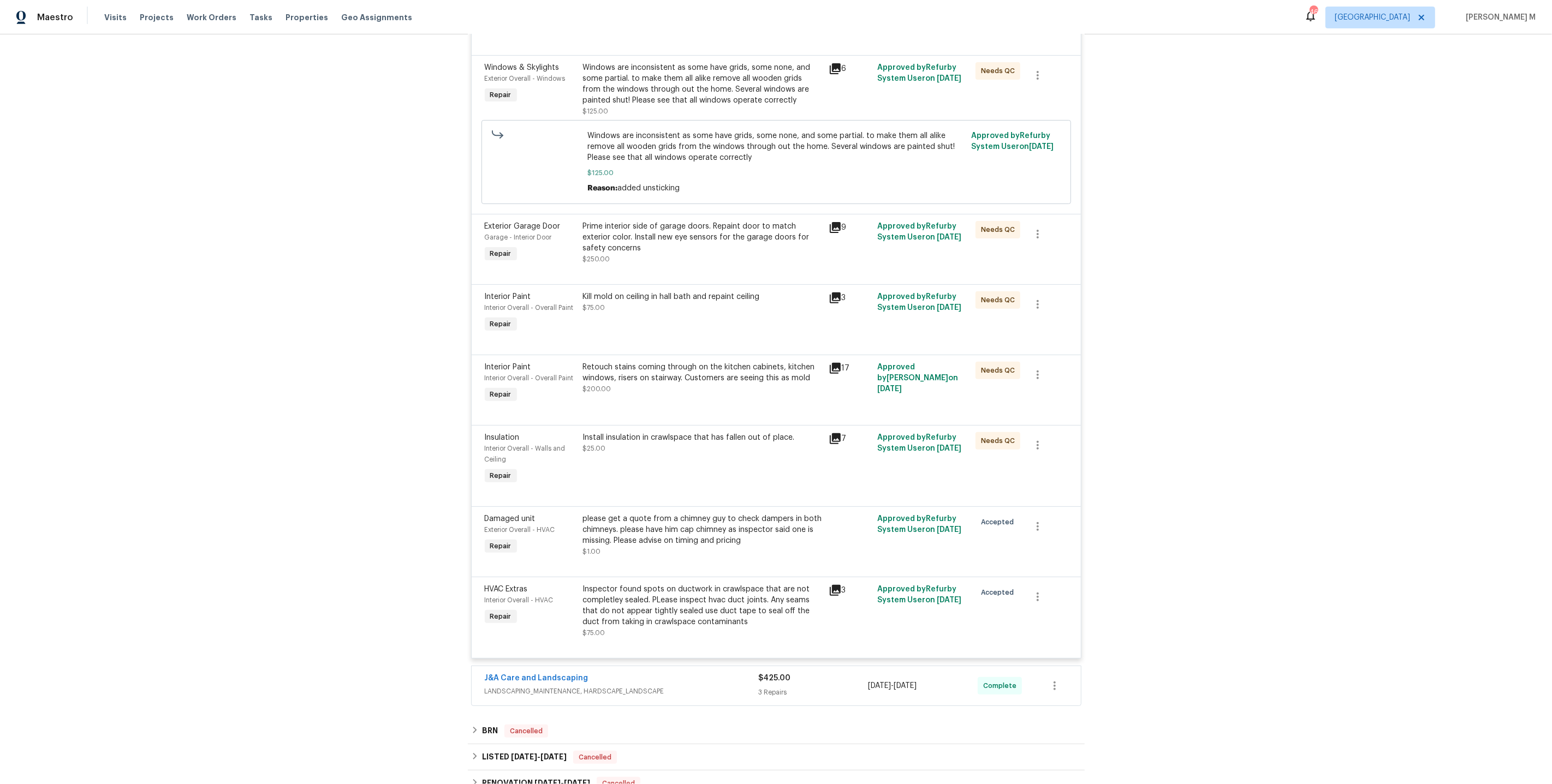
scroll to position [324, 0]
click at [569, 688] on span "LANDSCAPING_MAINTENANCE, HARDSCAPE_LANDSCAPE" at bounding box center [622, 694] width 274 height 11
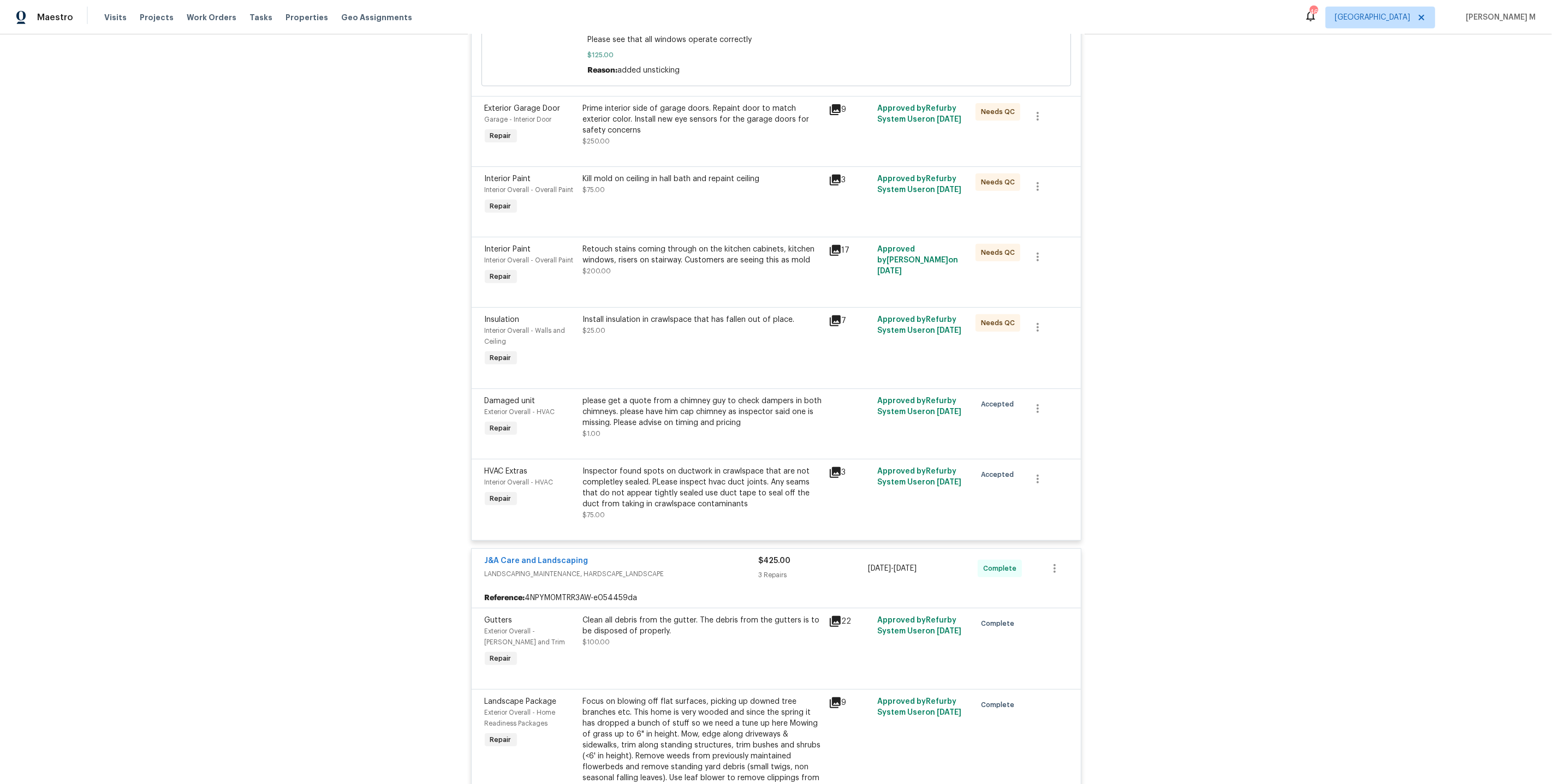
scroll to position [446, 0]
click at [666, 467] on div "Inspector found spots on ductwork in crawlspace that are not completley sealed.…" at bounding box center [702, 486] width 239 height 44
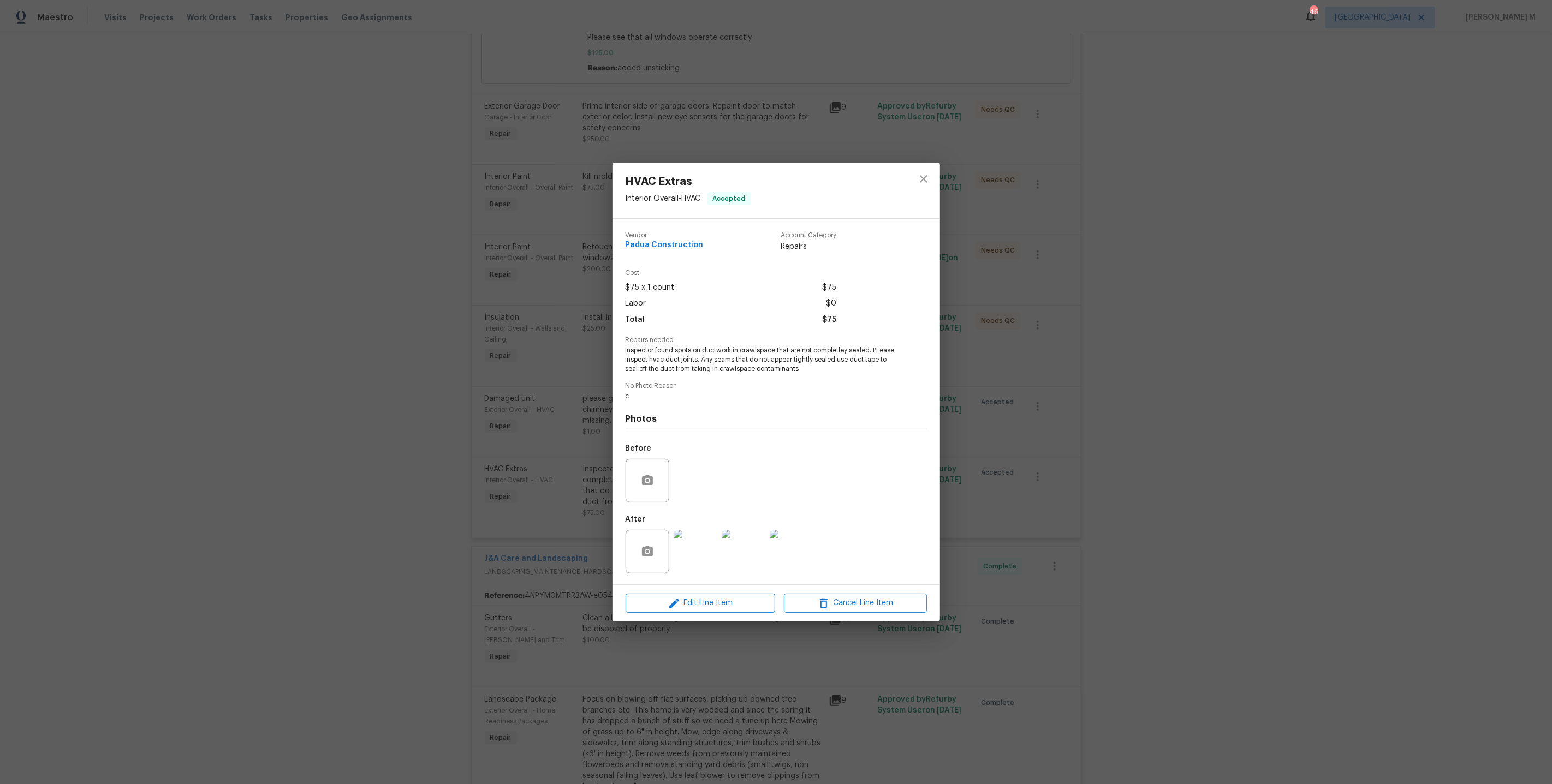
click at [1136, 413] on div "HVAC Extras Interior Overall - HVAC Accepted Vendor Padua Construction Account …" at bounding box center [776, 392] width 1552 height 784
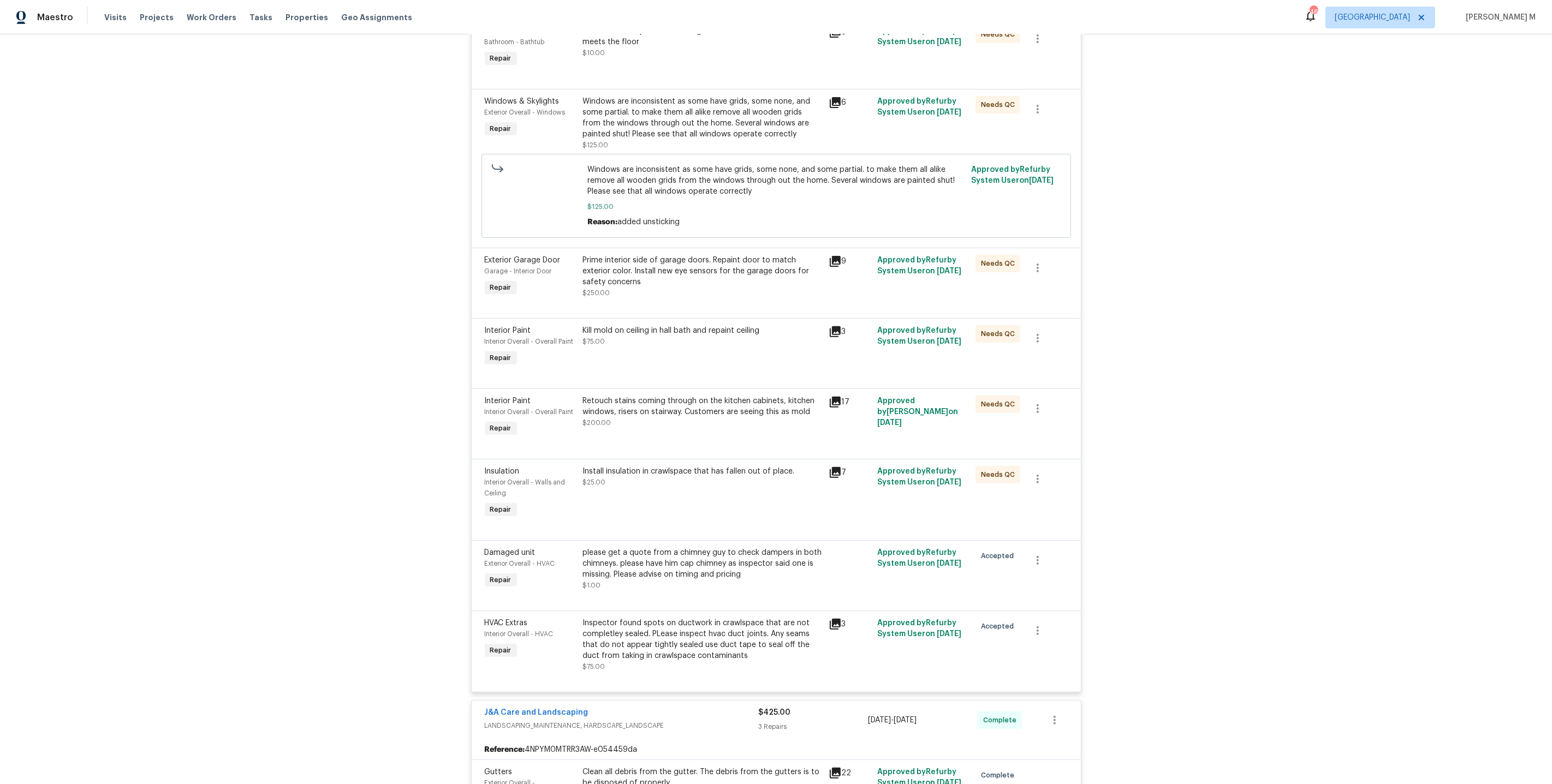
scroll to position [0, 0]
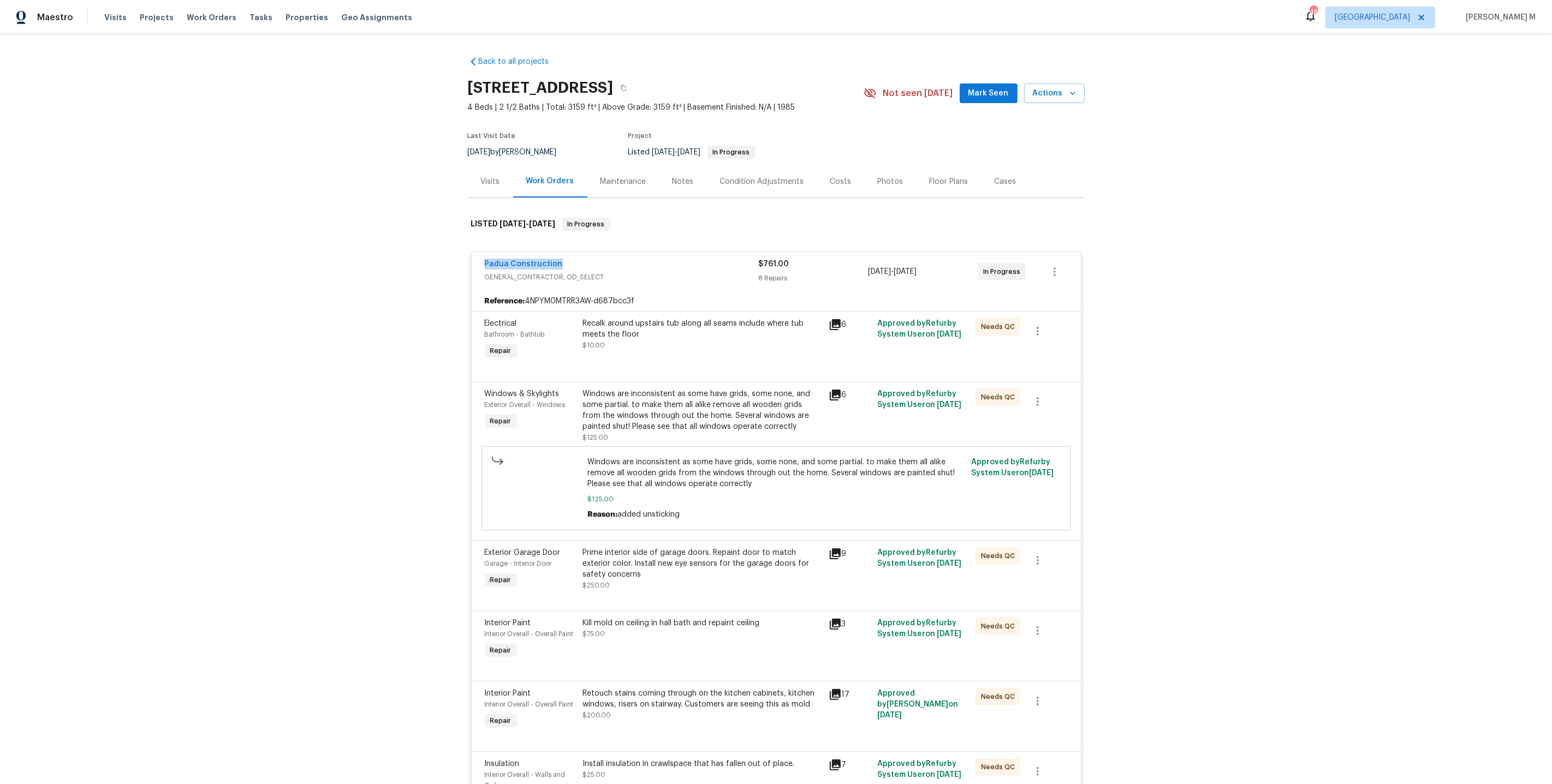
drag, startPoint x: 590, startPoint y: 257, endPoint x: 457, endPoint y: 258, distance: 133.0
click at [457, 258] on div "Back to all projects 5605 Southstone Dr, Greensboro, NC 27406 4 Beds | 2 1/2 Ba…" at bounding box center [776, 409] width 1552 height 749
copy link "Padua Construction"
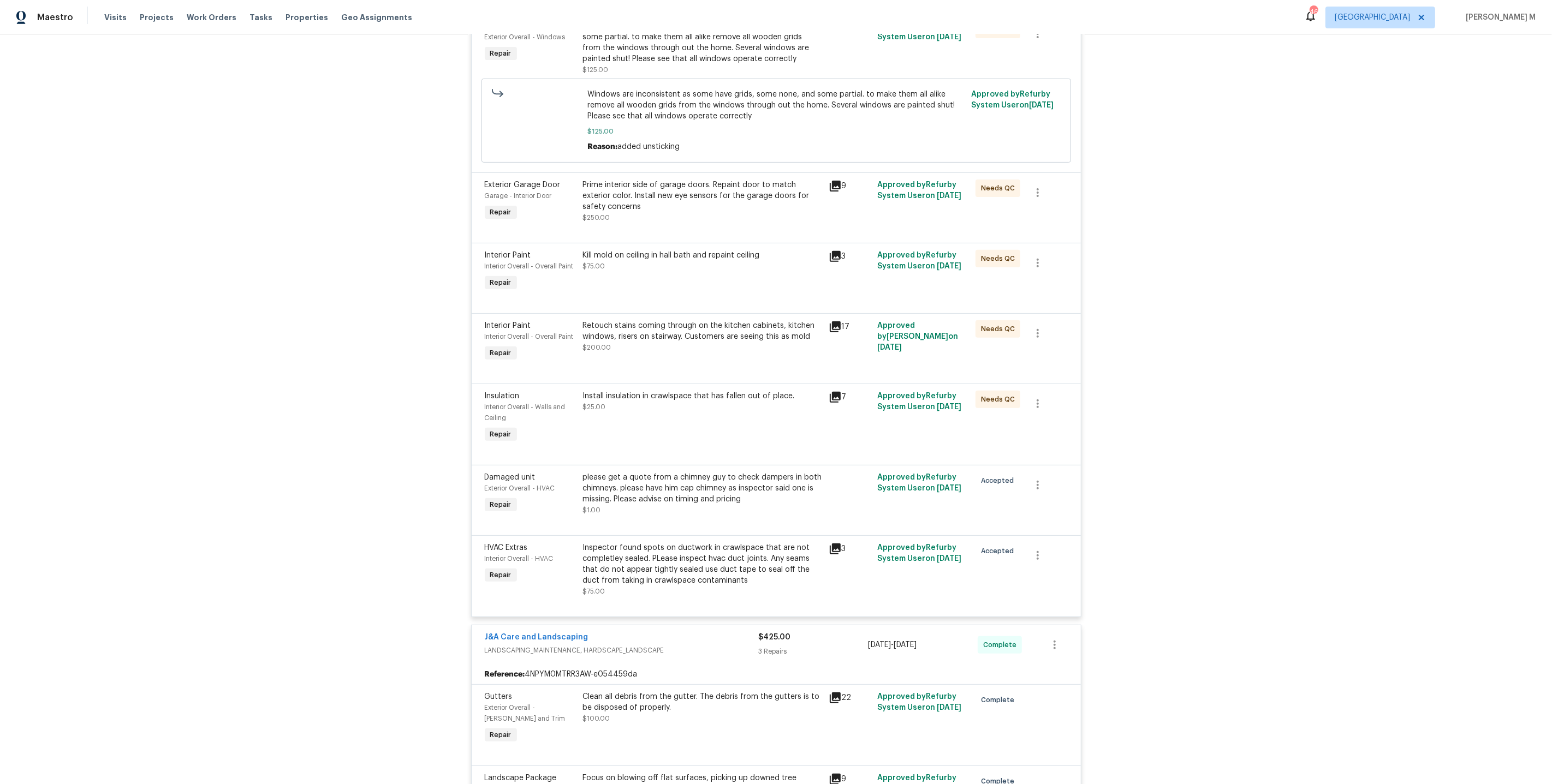
scroll to position [391, 0]
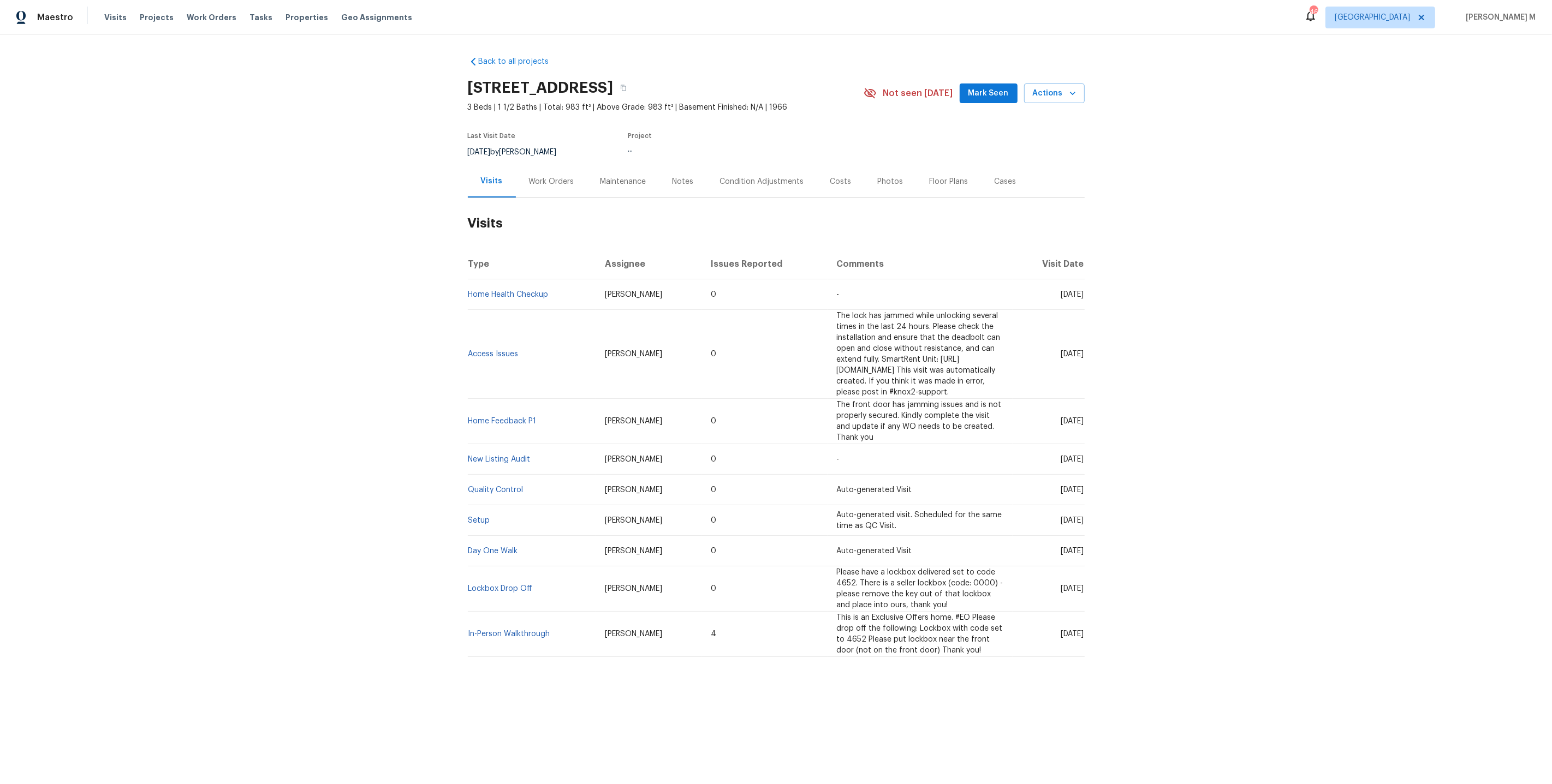
click at [543, 182] on div "Work Orders" at bounding box center [551, 181] width 72 height 32
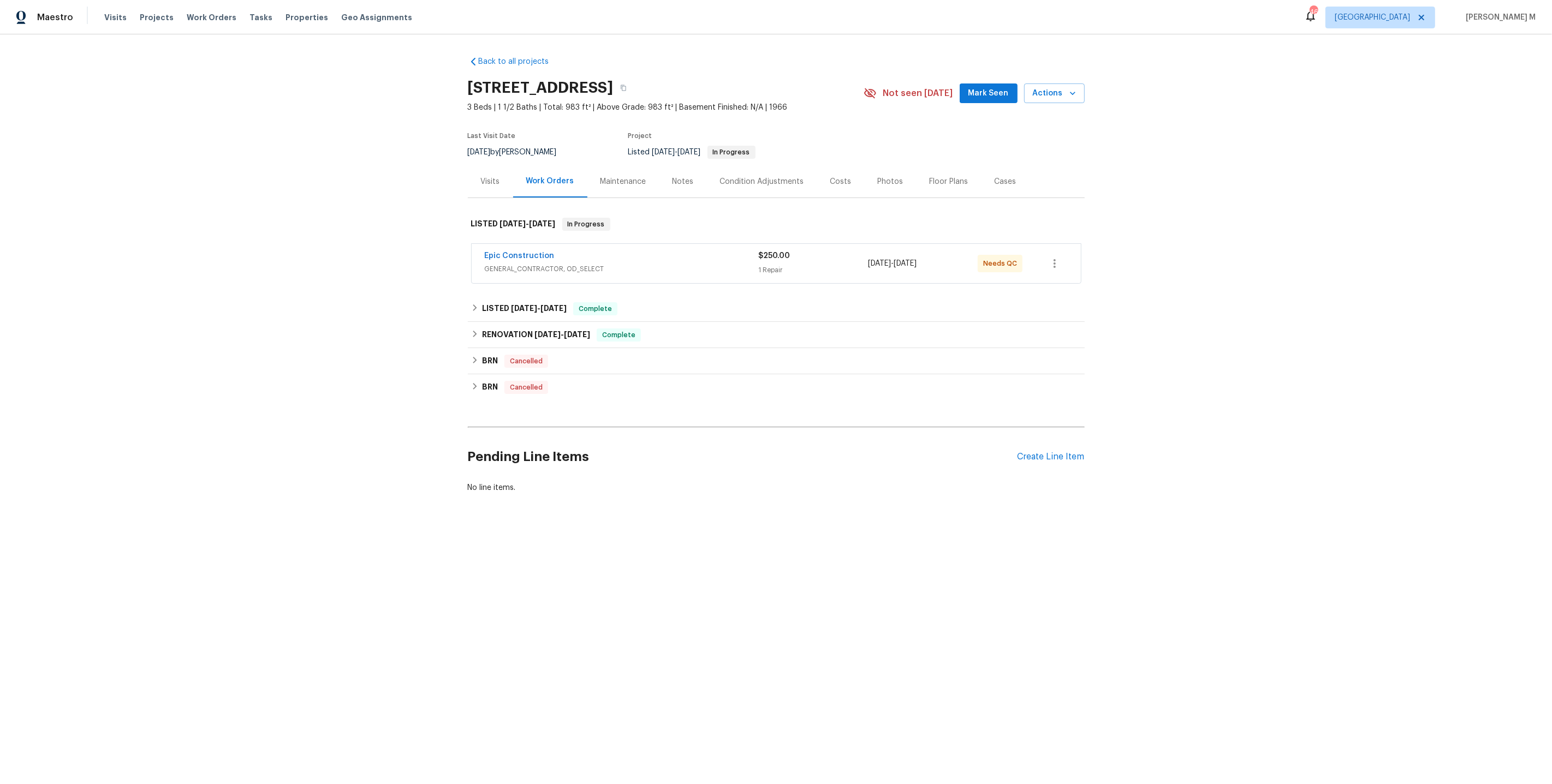
click at [522, 264] on span "GENERAL_CONTRACTOR, OD_SELECT" at bounding box center [622, 269] width 274 height 11
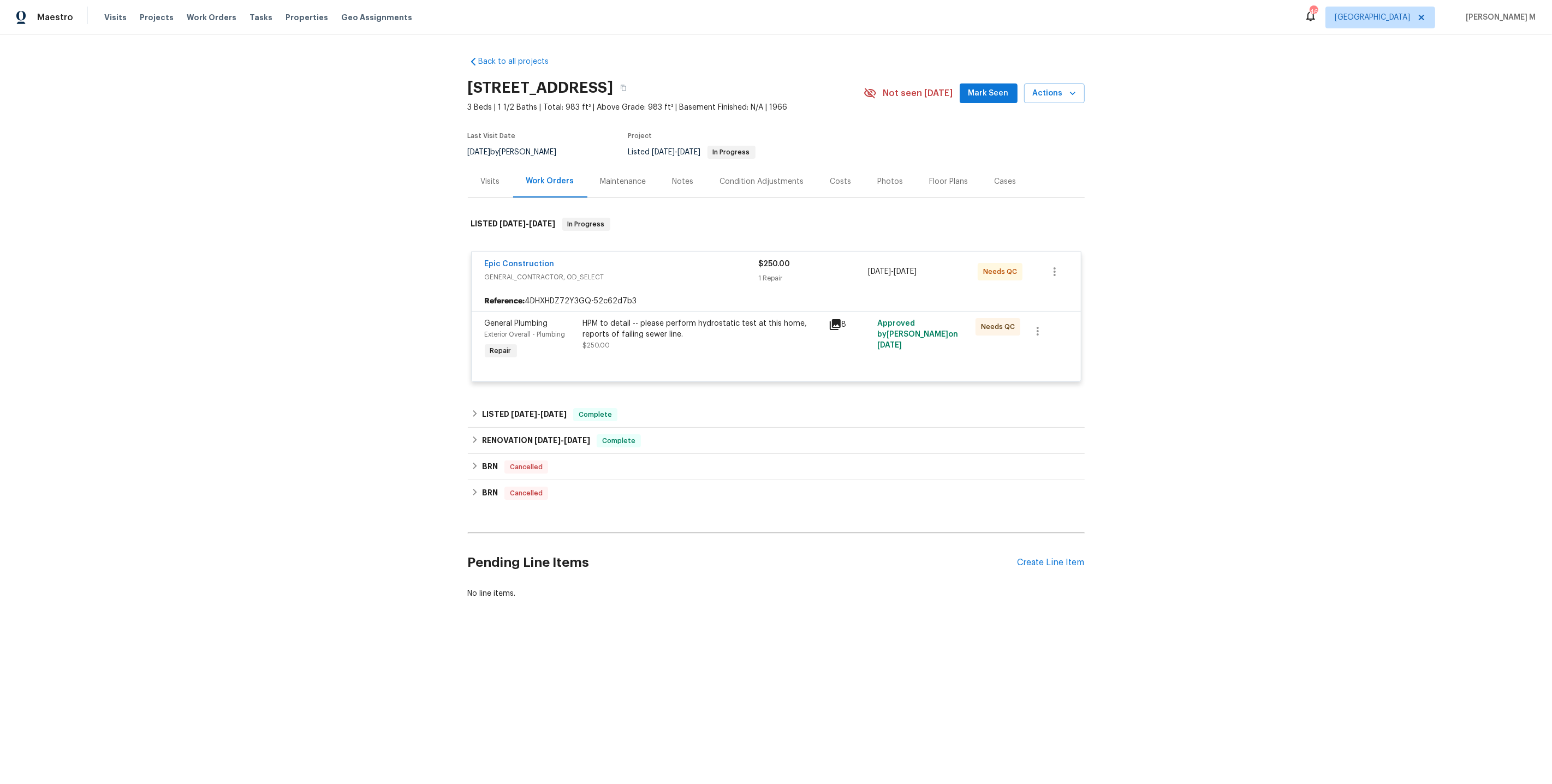
click at [671, 334] on div "HPM to detail -- please perform hydrostatic test at this home, reports of faili…" at bounding box center [702, 334] width 239 height 33
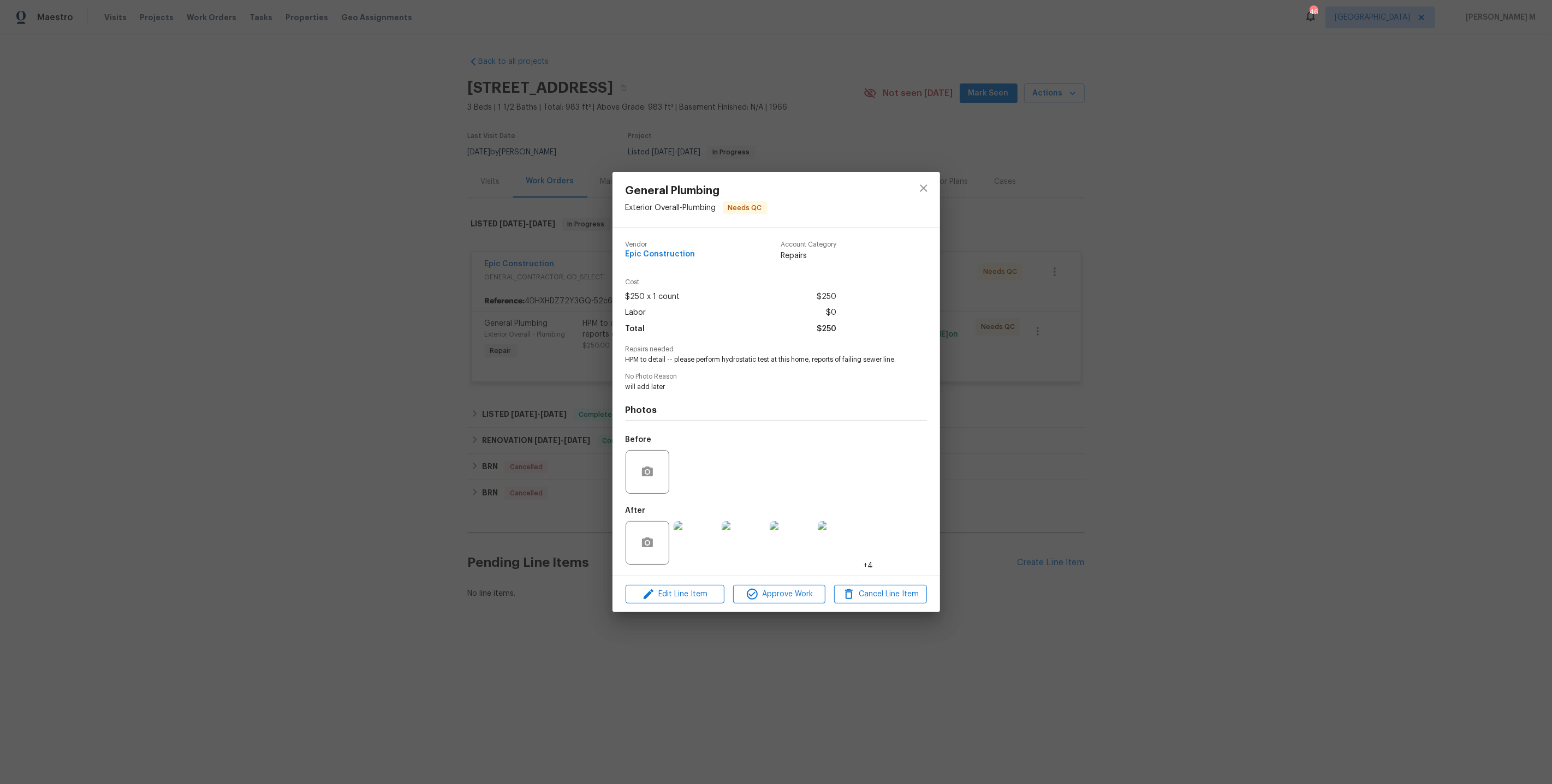
click at [699, 538] on img at bounding box center [696, 543] width 44 height 44
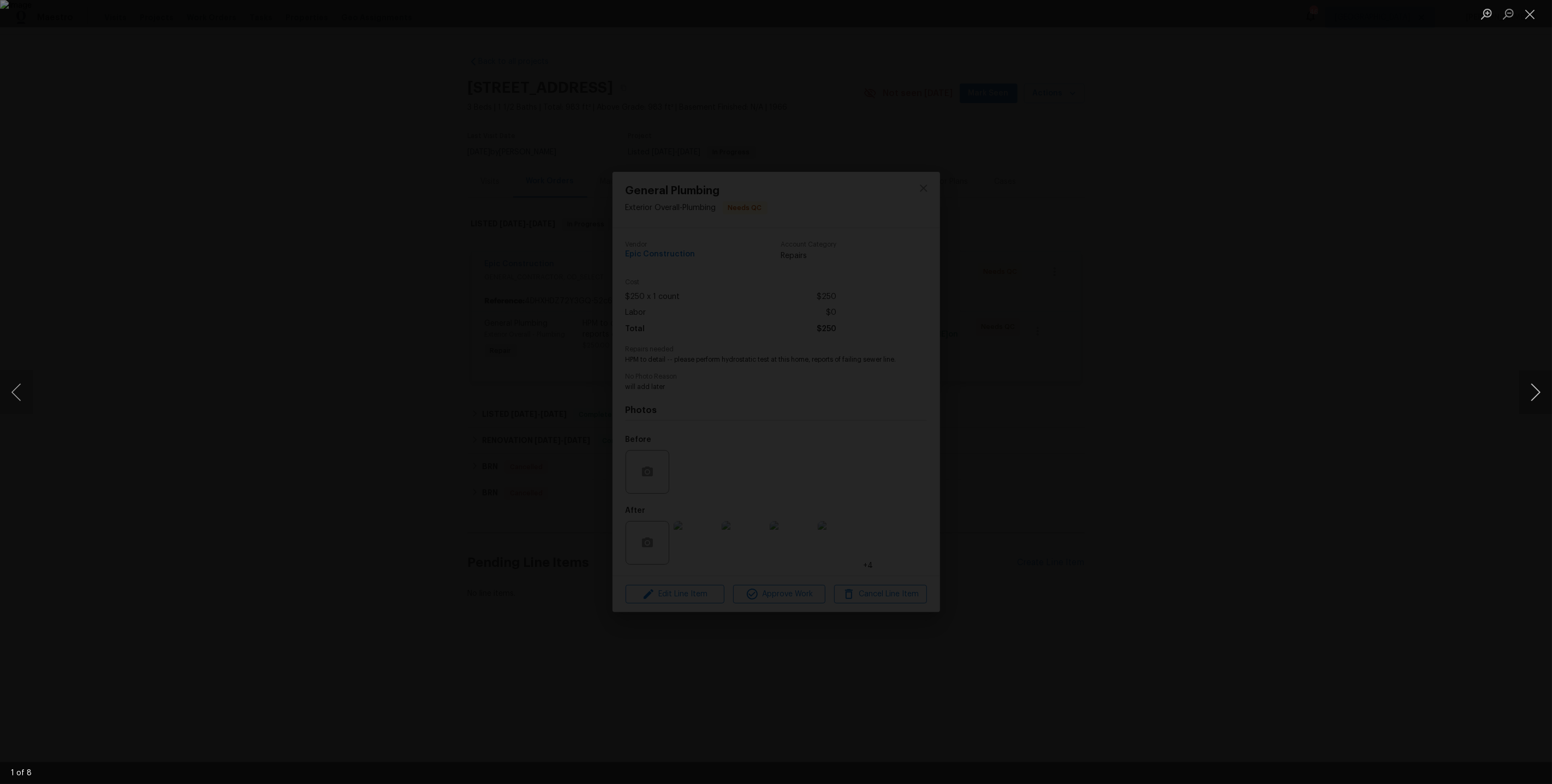
click at [1537, 396] on button "Next image" at bounding box center [1536, 392] width 33 height 44
click at [1250, 264] on div "Lightbox" at bounding box center [776, 392] width 1552 height 784
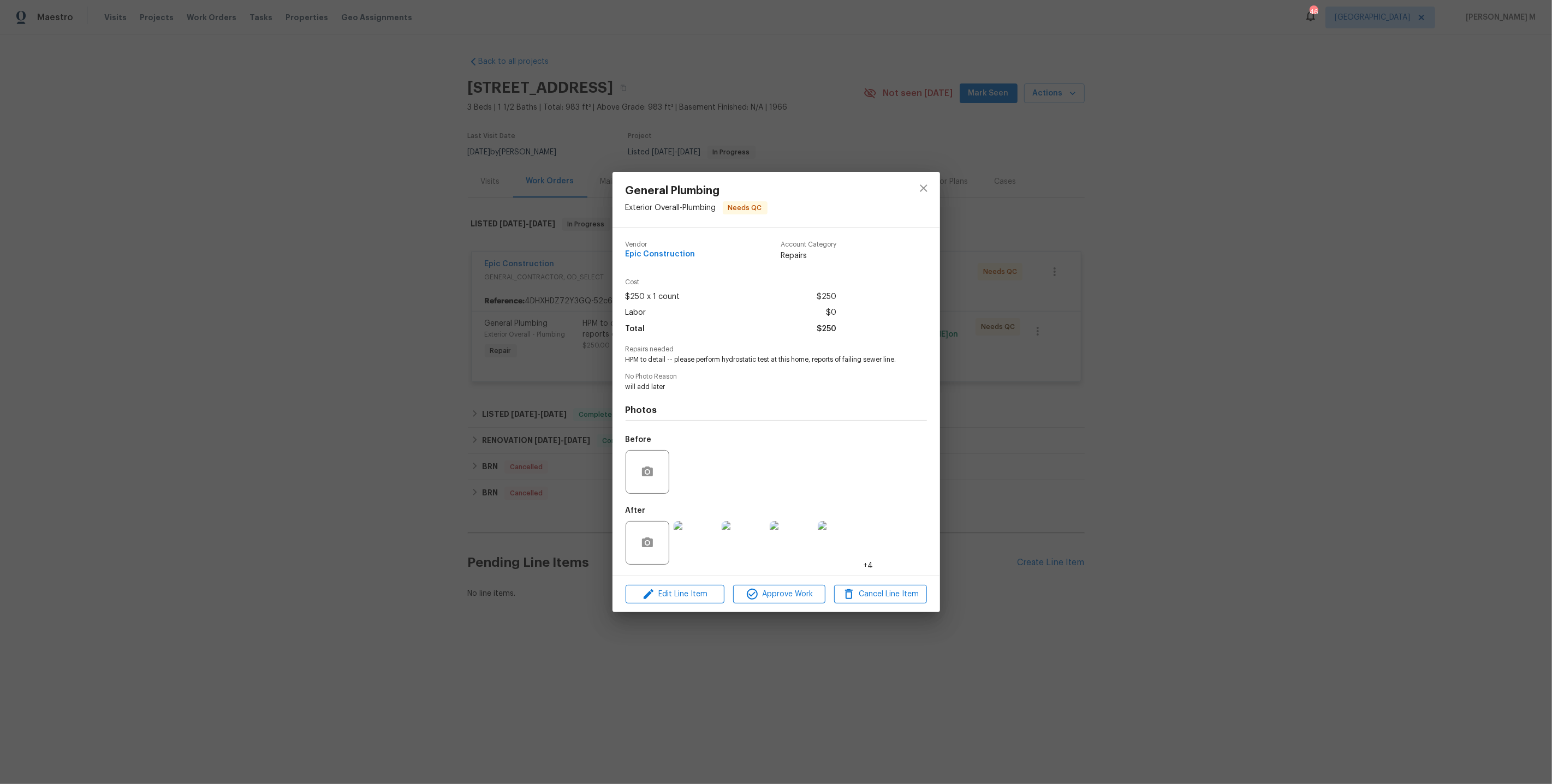
click at [1250, 264] on div "General Plumbing Exterior Overall - Plumbing Needs QC Vendor Epic Construction …" at bounding box center [776, 392] width 1552 height 784
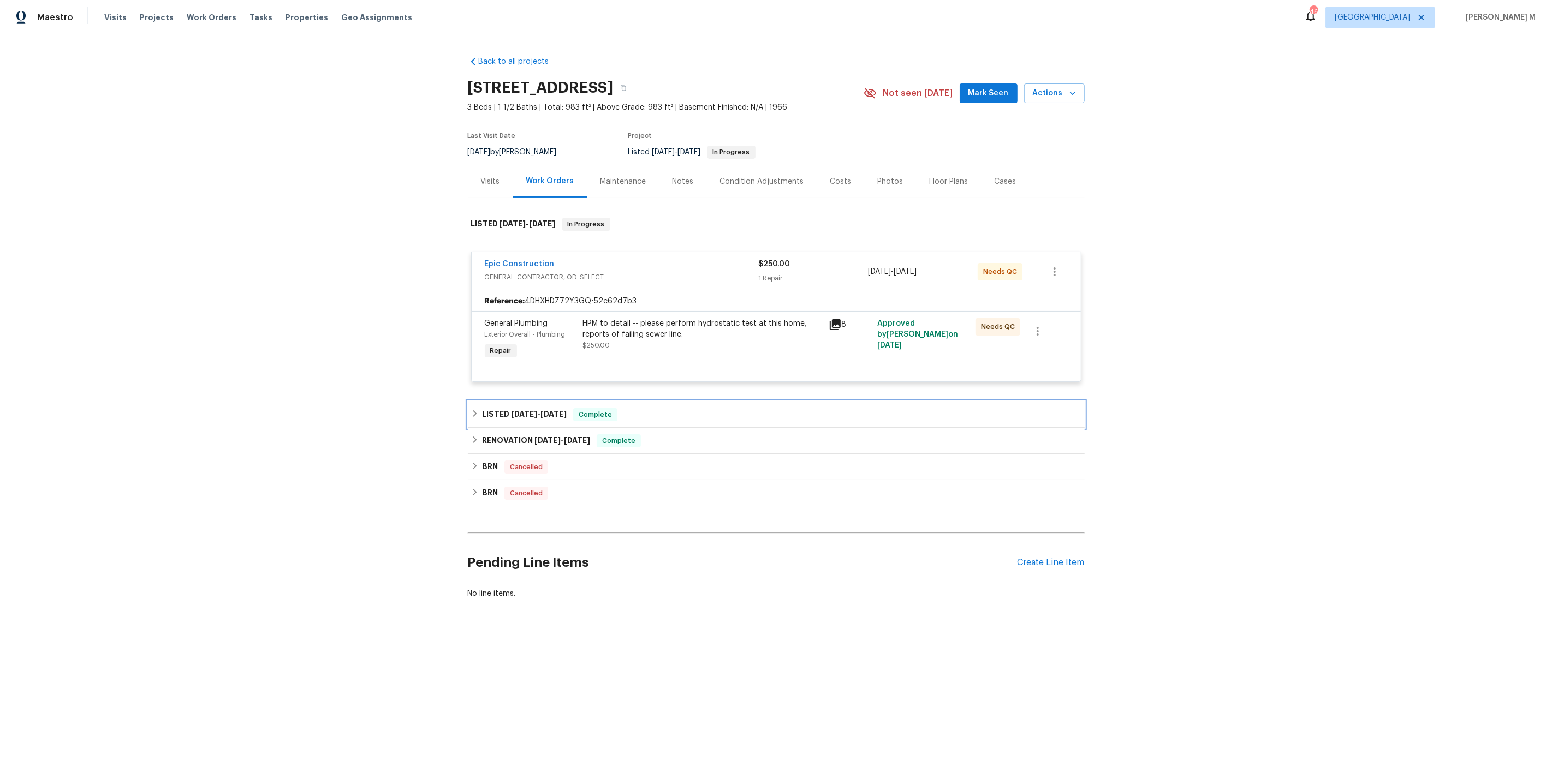
click at [507, 401] on div "LISTED 4/25/25 - 4/26/25 Complete" at bounding box center [776, 414] width 617 height 27
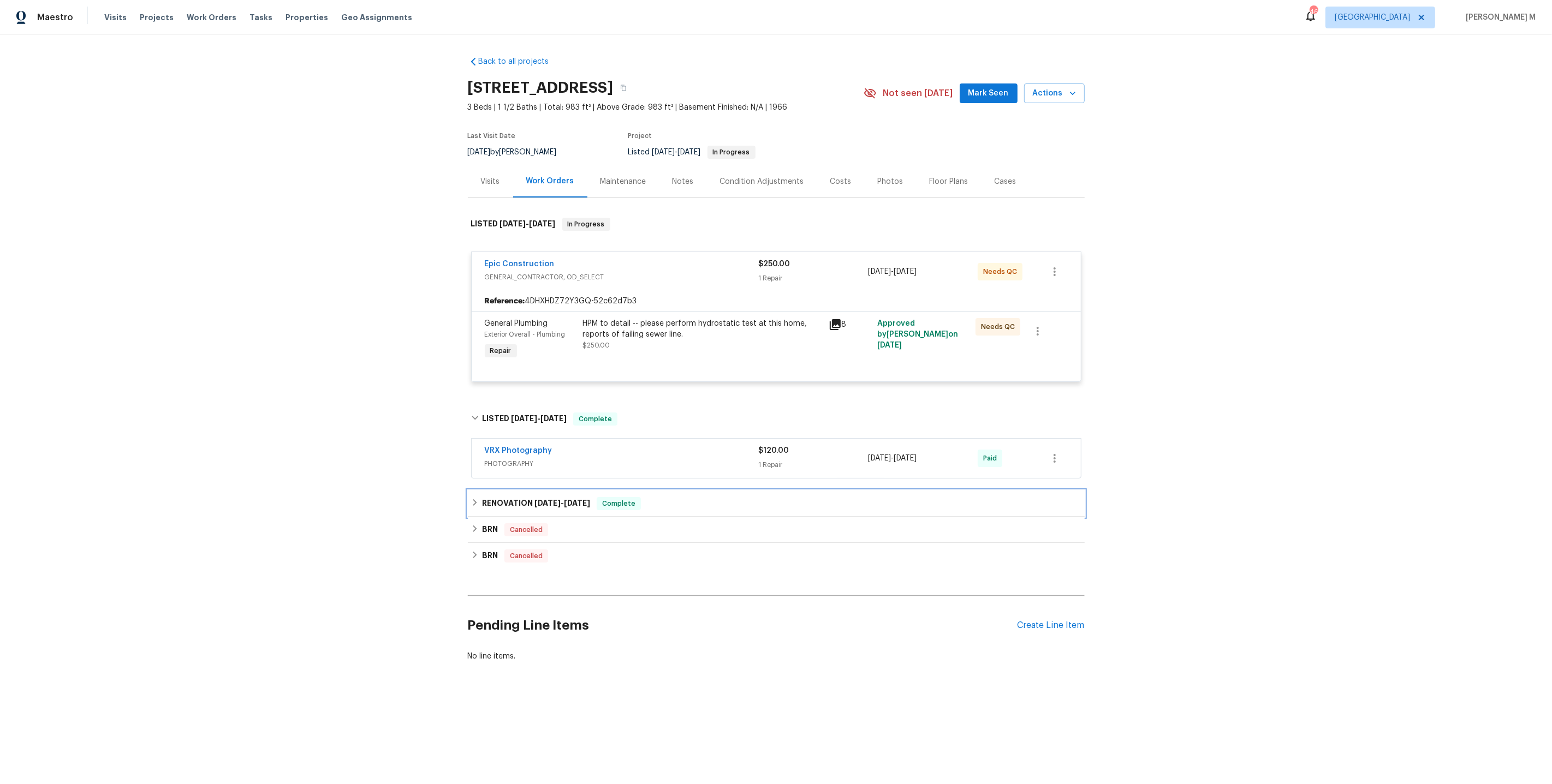
click at [515, 491] on div "RENOVATION 4/3/25 - 4/21/25 Complete" at bounding box center [776, 504] width 617 height 27
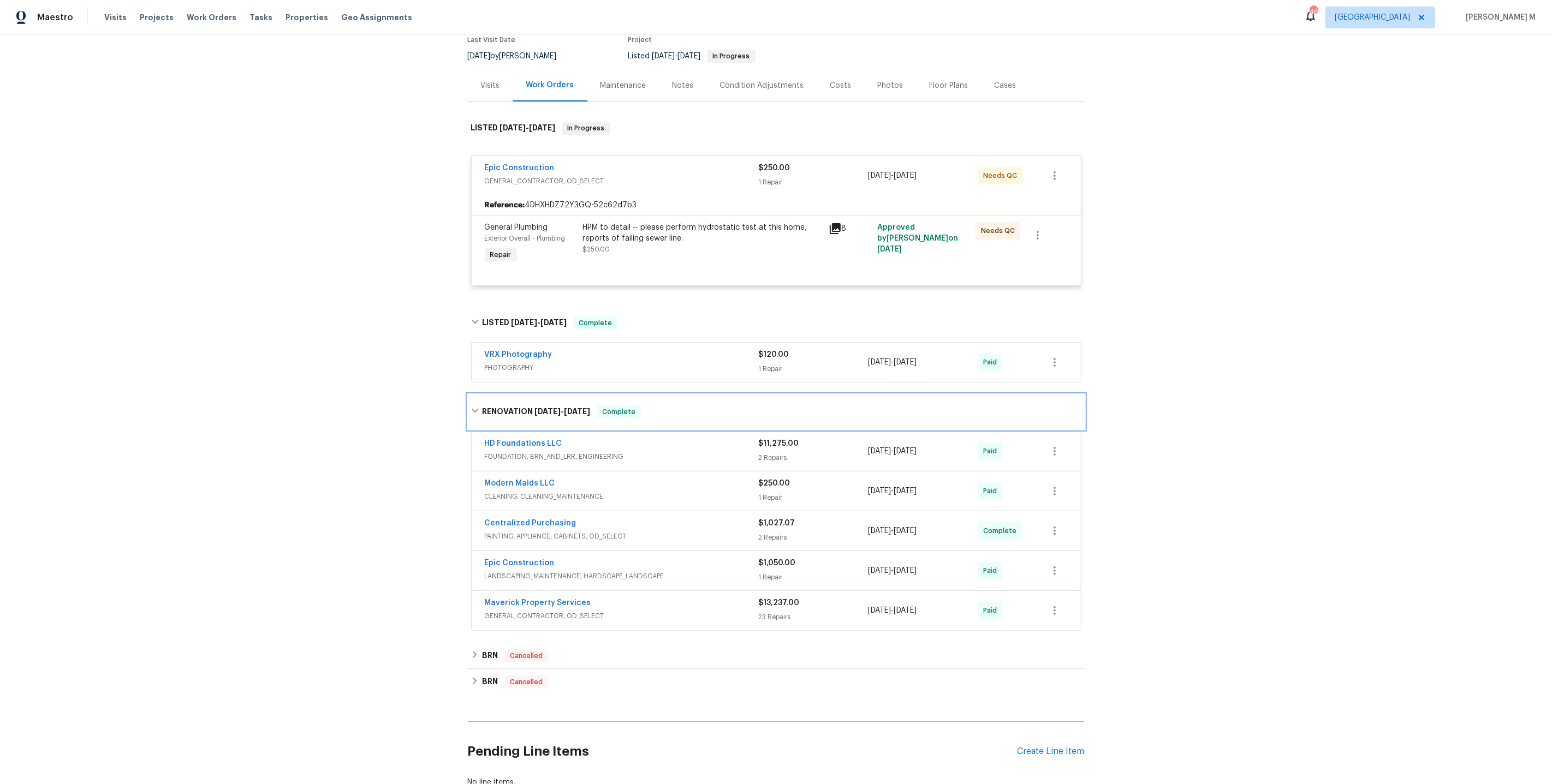
scroll to position [97, 0]
click at [515, 450] on span "FOUNDATION, BRN_AND_LRR, ENGINEERING" at bounding box center [622, 456] width 274 height 11
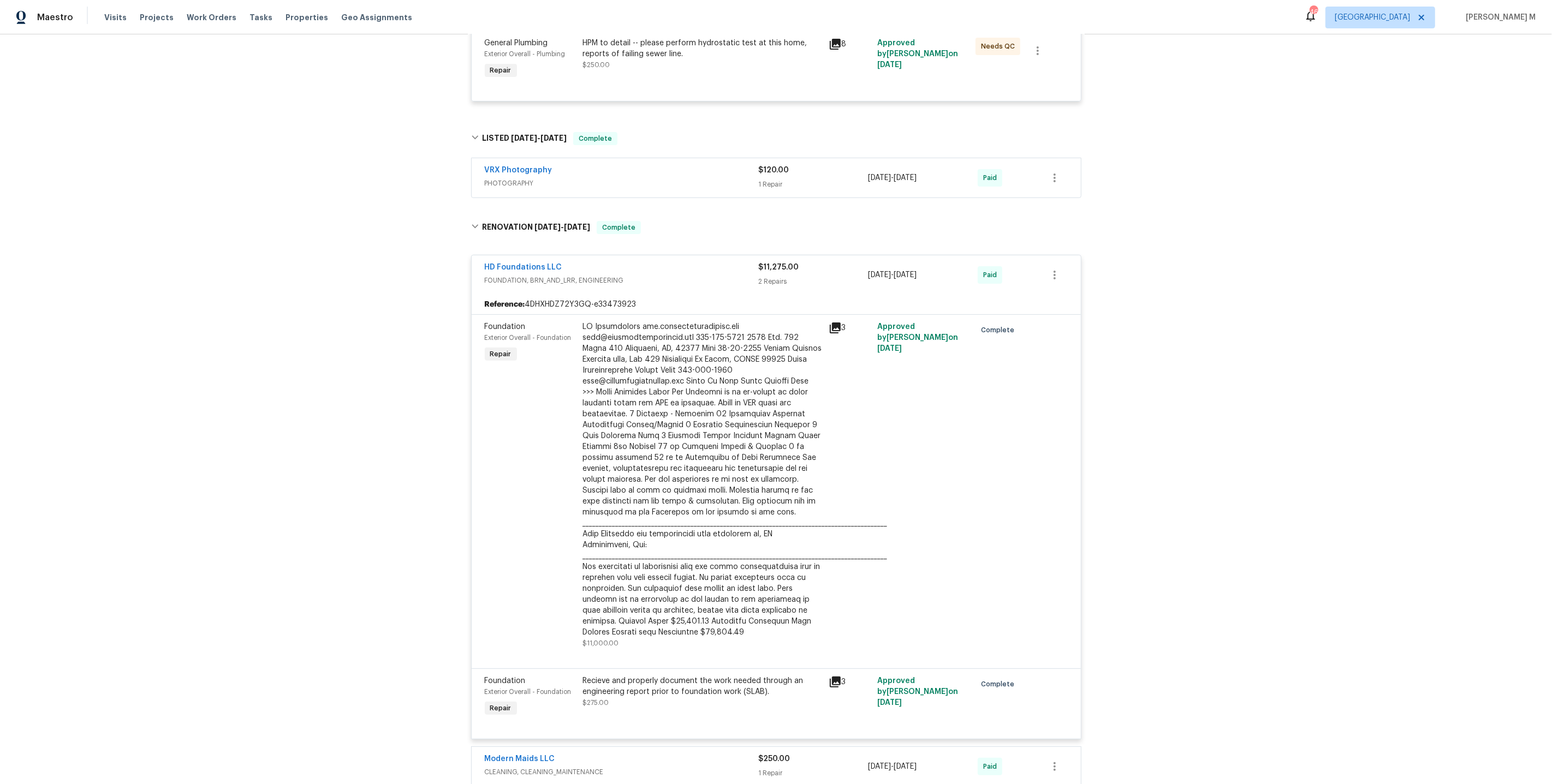
scroll to position [290, 0]
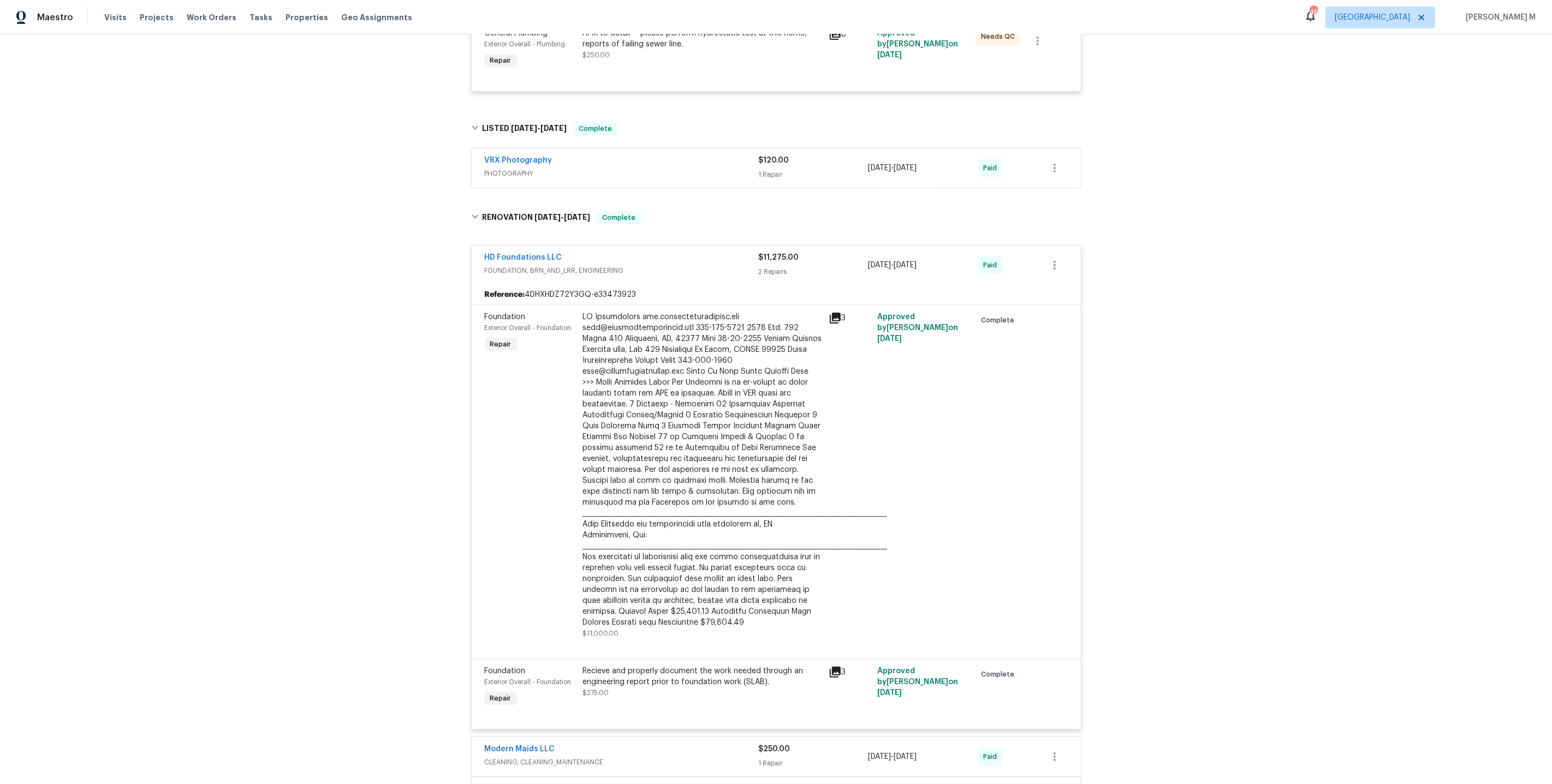
click at [733, 466] on div at bounding box center [702, 470] width 239 height 317
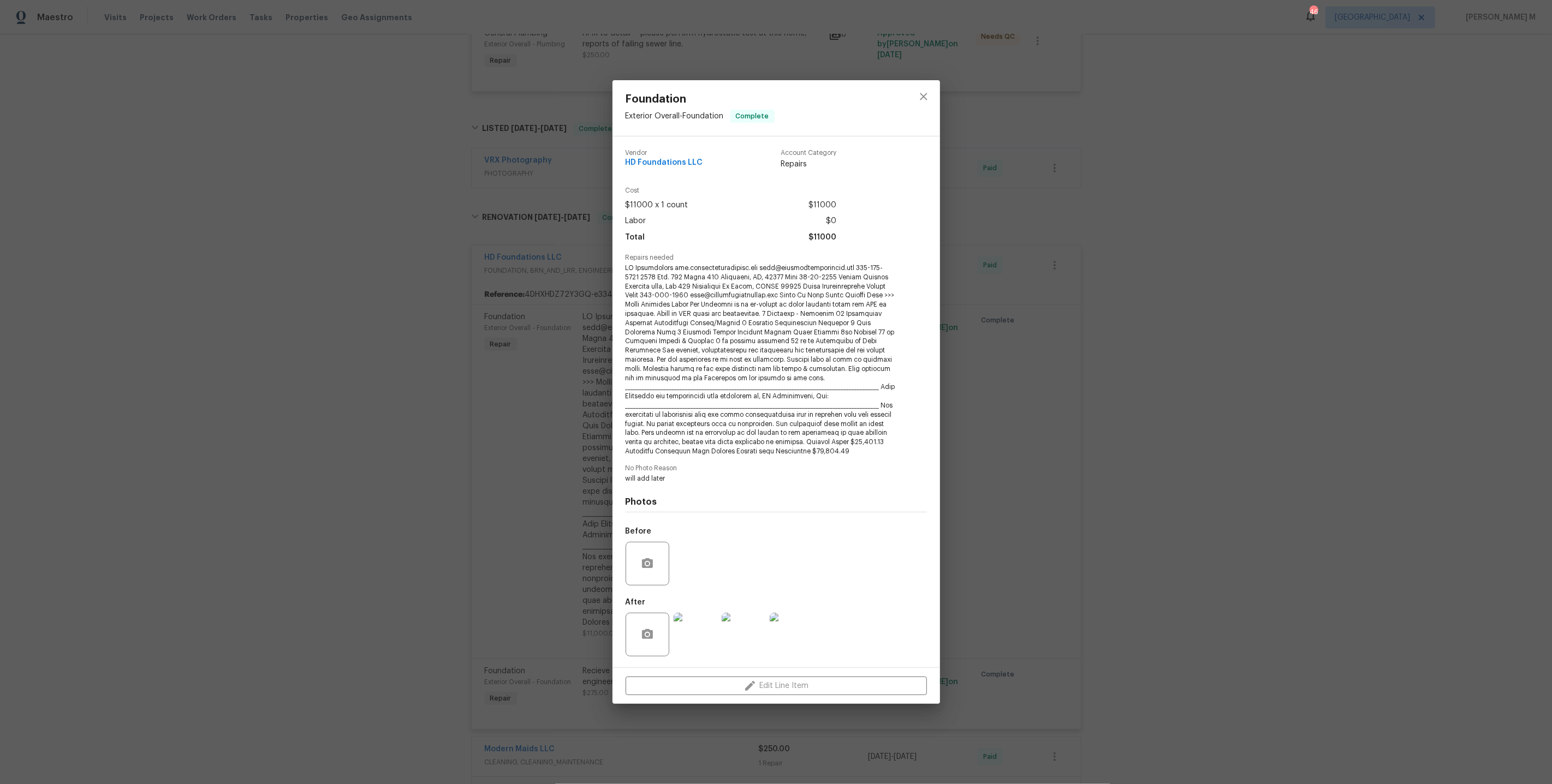
click at [696, 633] on img at bounding box center [696, 635] width 44 height 44
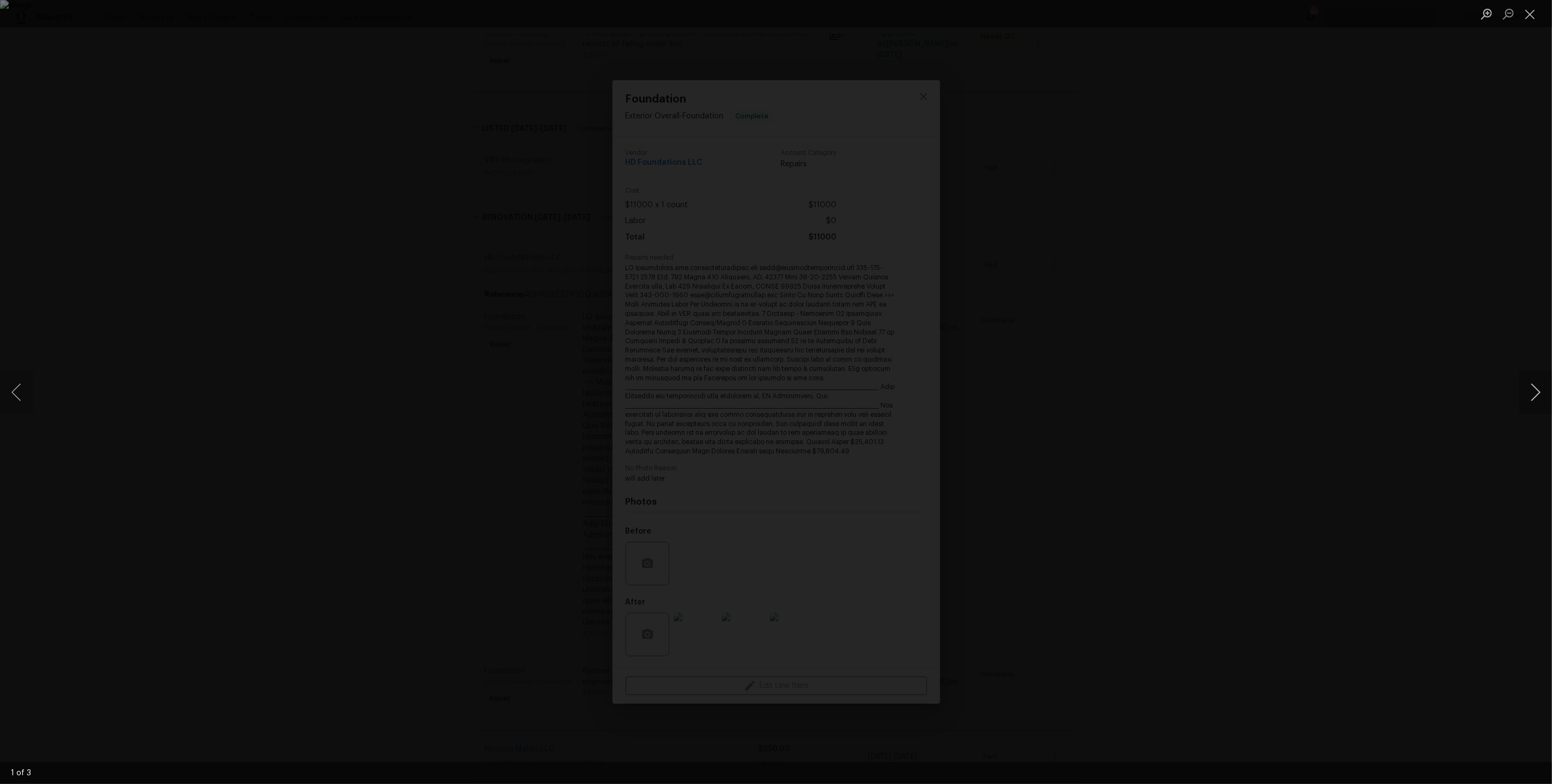
click at [1532, 396] on button "Next image" at bounding box center [1536, 392] width 33 height 44
click at [1542, 396] on button "Next image" at bounding box center [1536, 392] width 33 height 44
click at [1417, 234] on div "Lightbox" at bounding box center [776, 392] width 1552 height 784
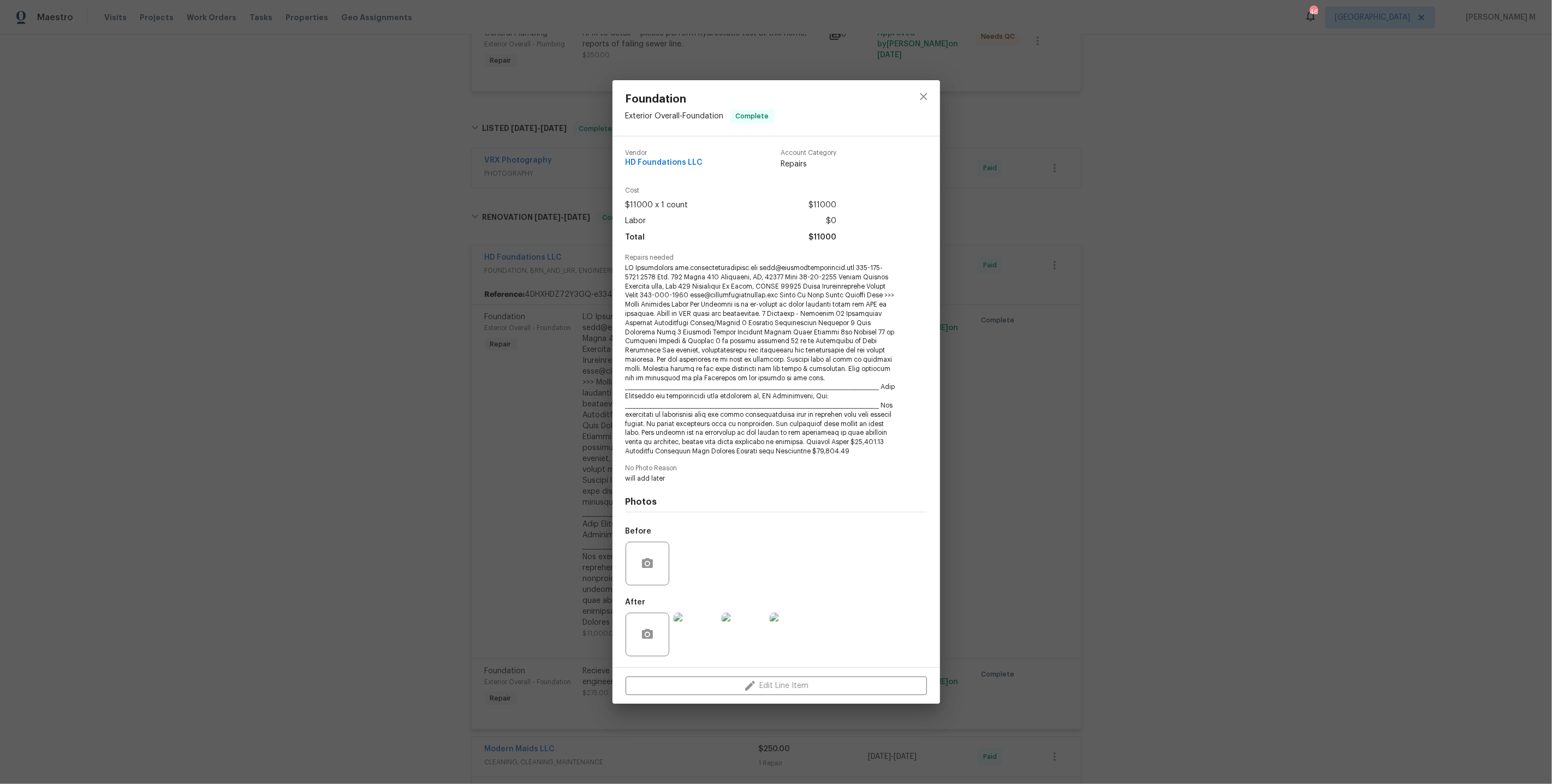
click at [1150, 544] on div "Foundation Exterior Overall - Foundation Complete Vendor HD Foundations LLC Acc…" at bounding box center [776, 392] width 1552 height 784
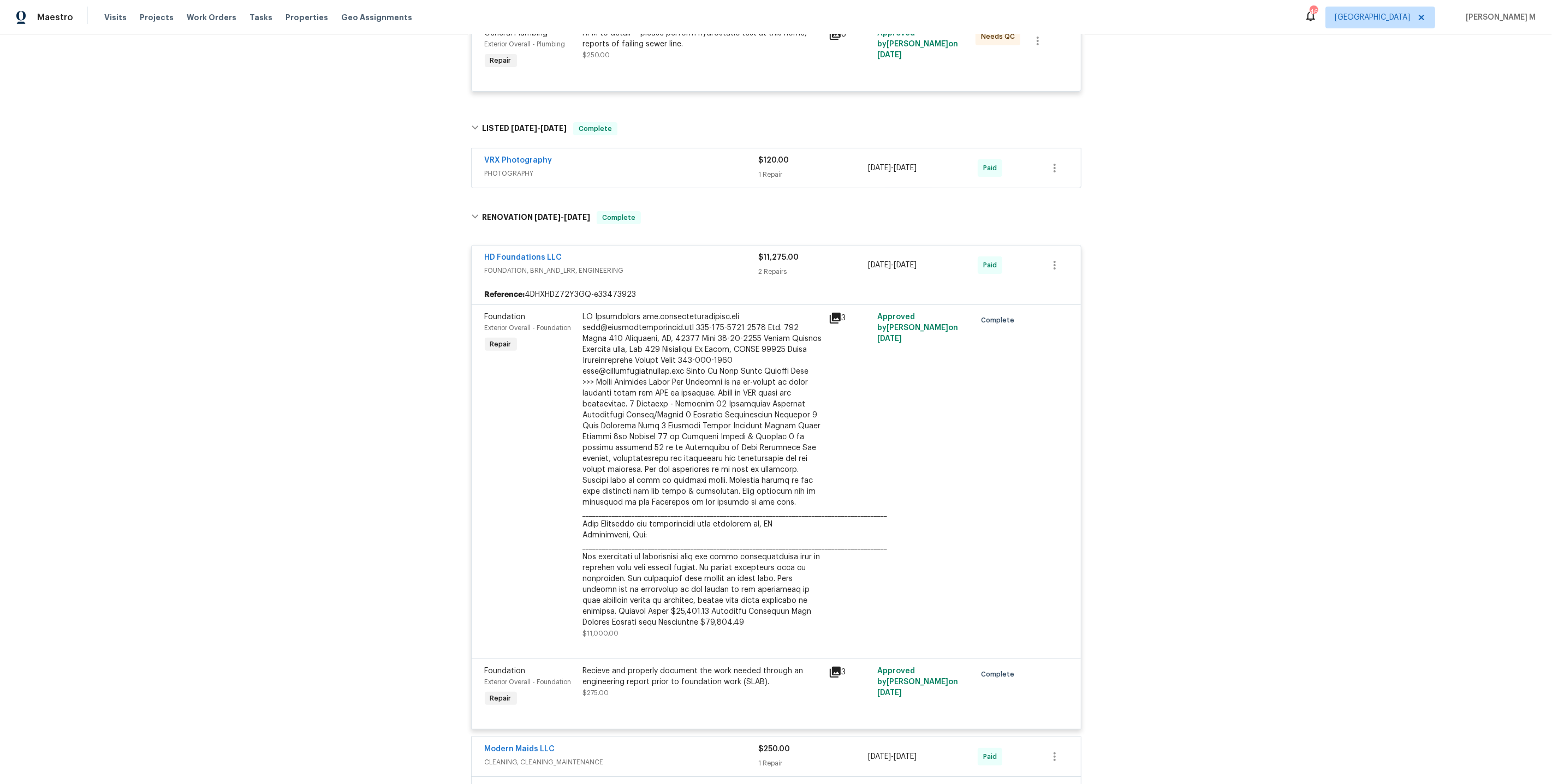
click at [647, 666] on div "Recieve and properly document the work needed through an engineering report pri…" at bounding box center [702, 676] width 239 height 22
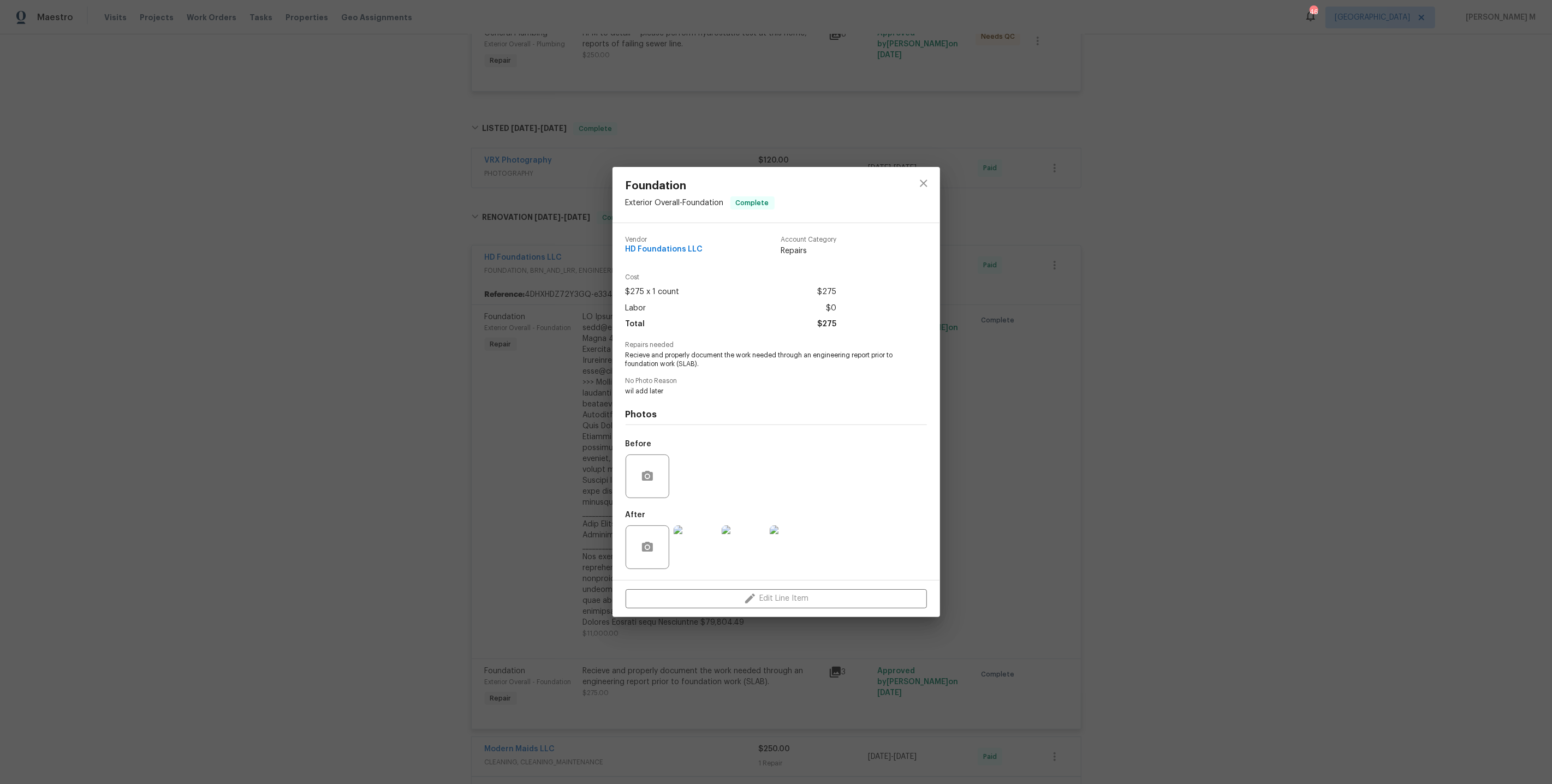
click at [702, 541] on img at bounding box center [696, 547] width 44 height 44
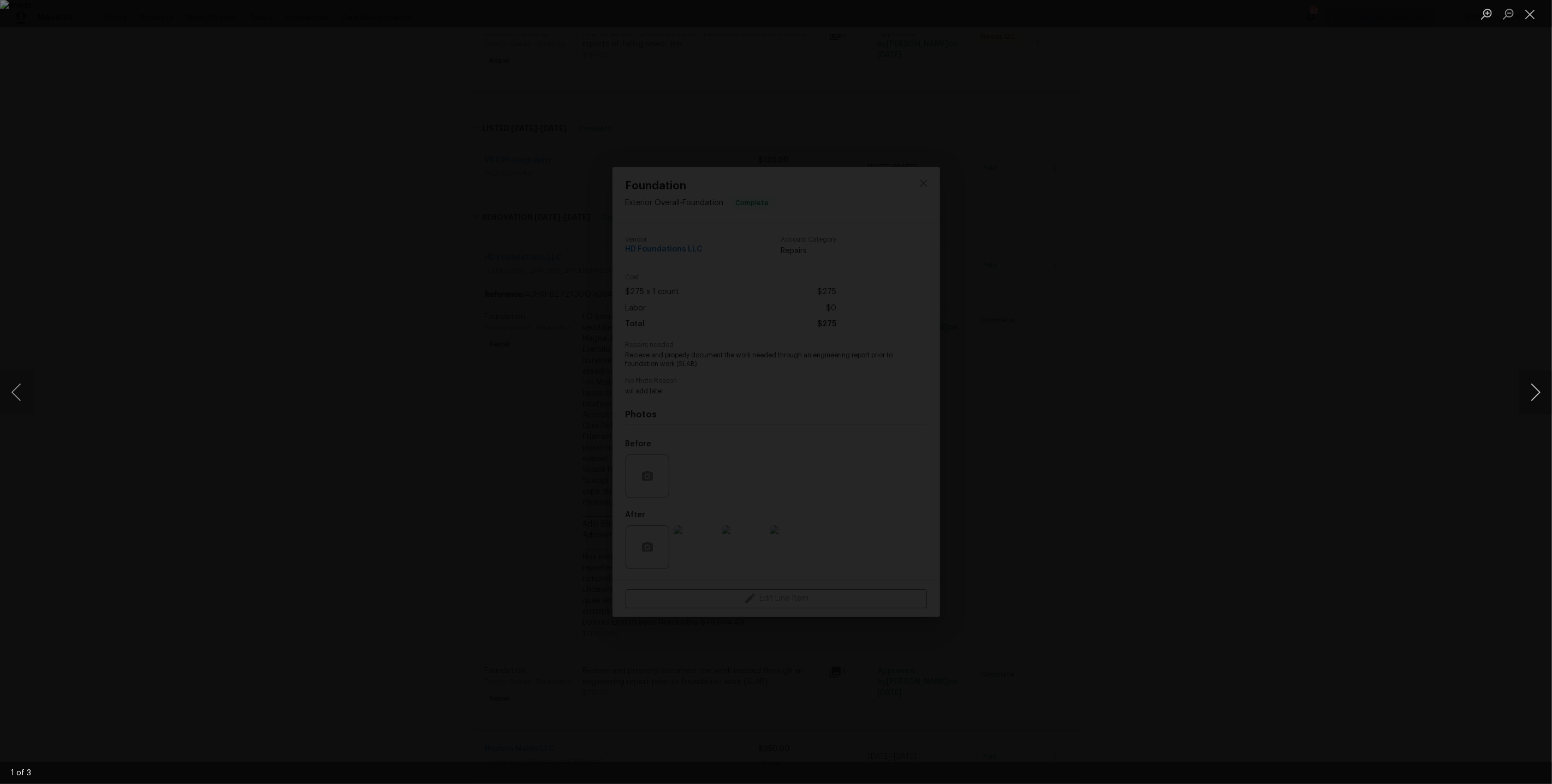
click at [1535, 390] on button "Next image" at bounding box center [1536, 392] width 33 height 44
click at [1341, 168] on div "Lightbox" at bounding box center [776, 392] width 1552 height 784
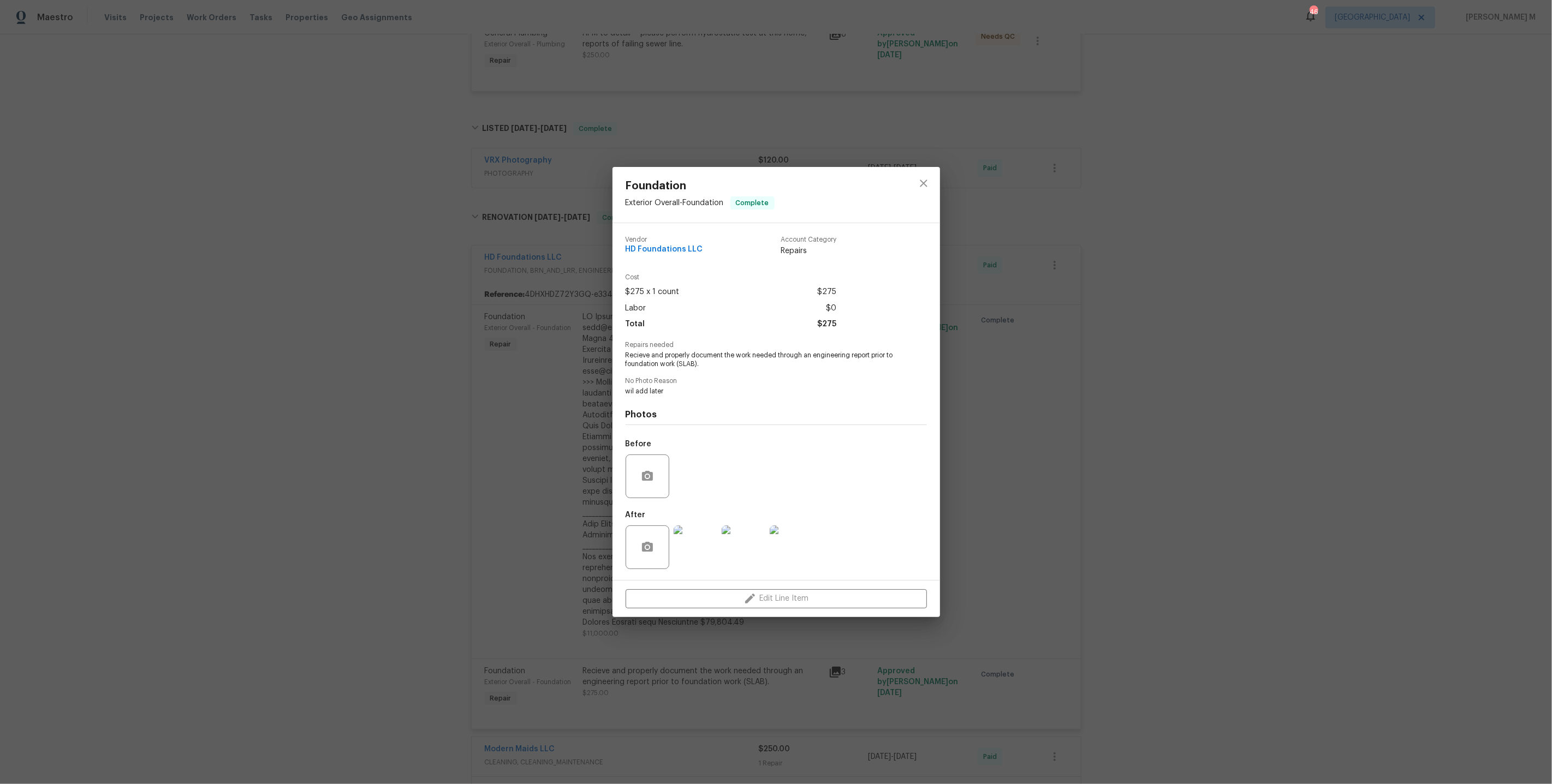
click at [1117, 286] on div "Foundation Exterior Overall - Foundation Complete Vendor HD Foundations LLC Acc…" at bounding box center [776, 392] width 1552 height 784
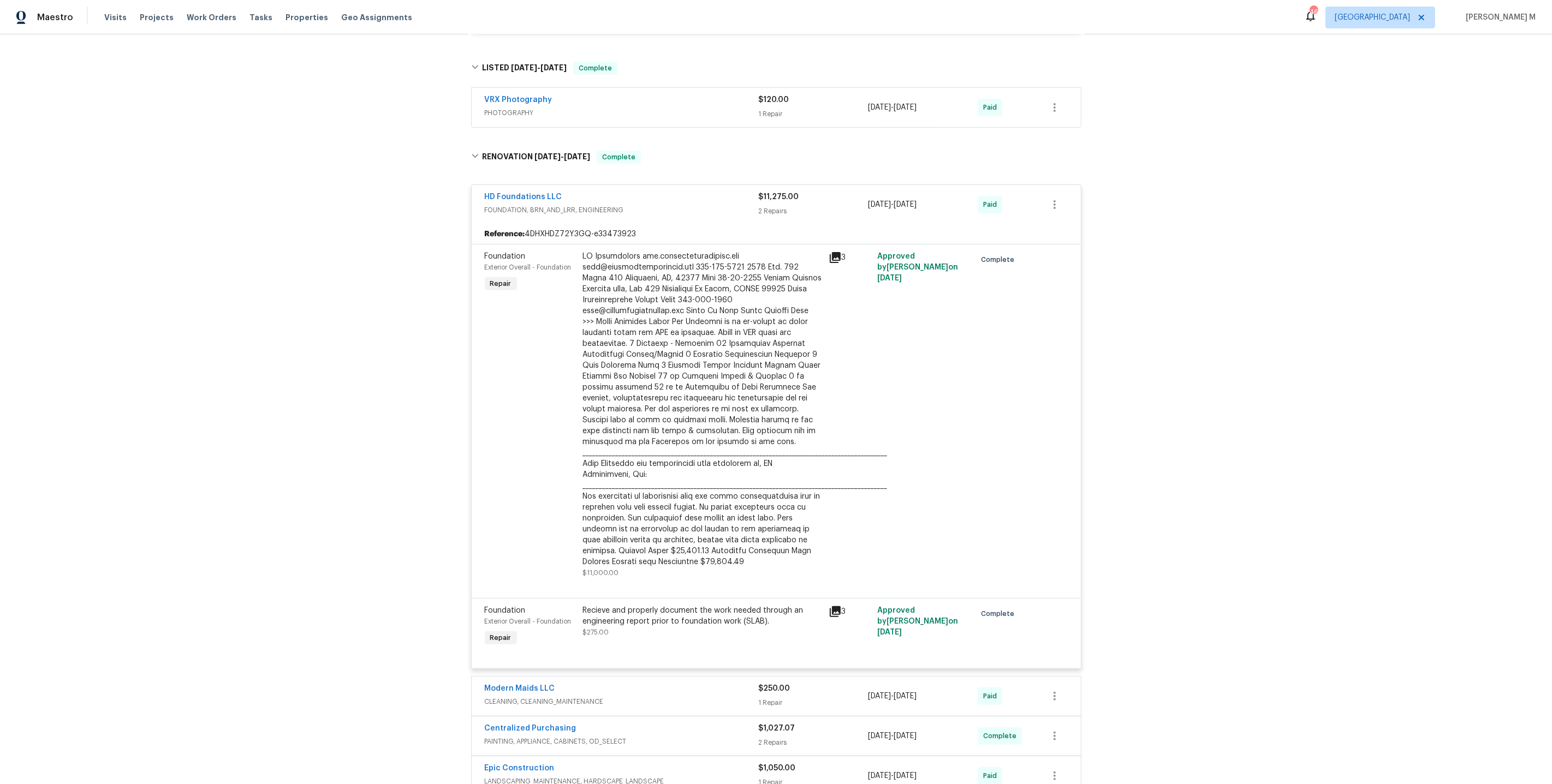
scroll to position [350, 0]
drag, startPoint x: 566, startPoint y: 186, endPoint x: 453, endPoint y: 186, distance: 113.0
click at [453, 186] on div "Back to all projects 720 Tanglewood Dr, Hurst, TX 76053 3 Beds | 1 1/2 Baths | …" at bounding box center [776, 409] width 1552 height 749
copy link "HD Foundations LLC"
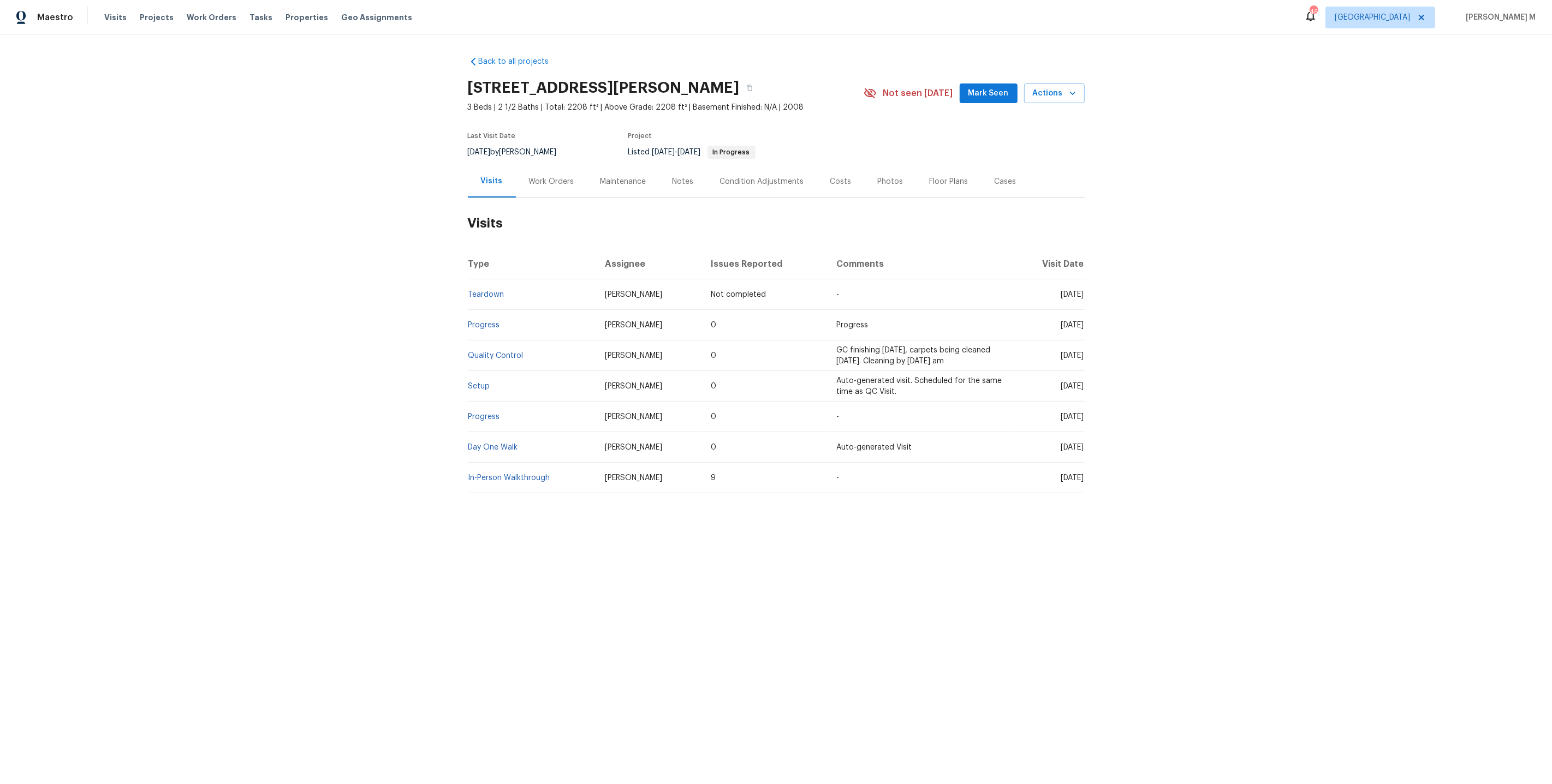
click at [544, 208] on h2 "Visits" at bounding box center [776, 223] width 617 height 51
click at [544, 165] on div "Work Orders" at bounding box center [551, 181] width 72 height 32
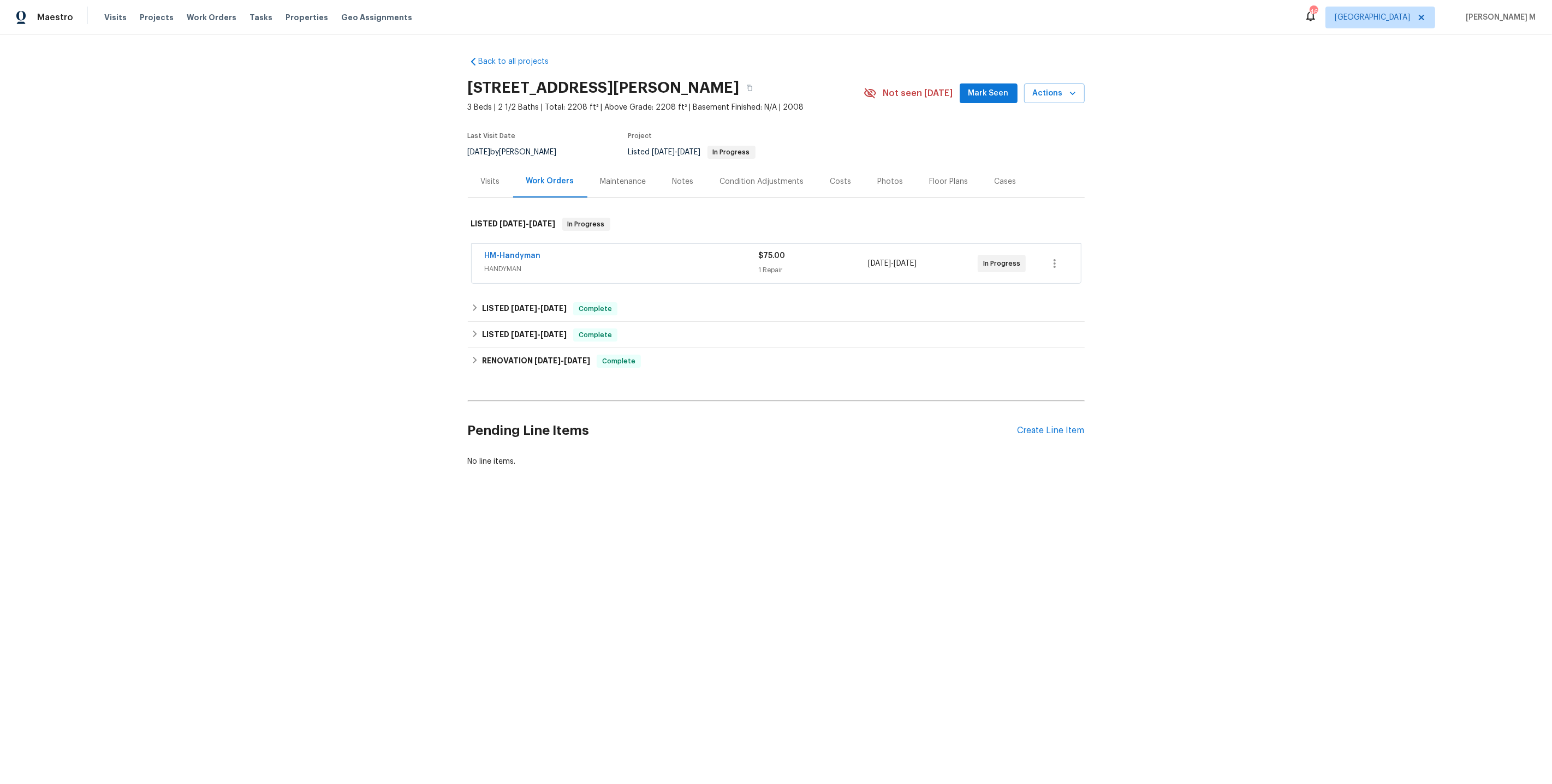
click at [501, 263] on span "HANDYMAN" at bounding box center [622, 269] width 274 height 11
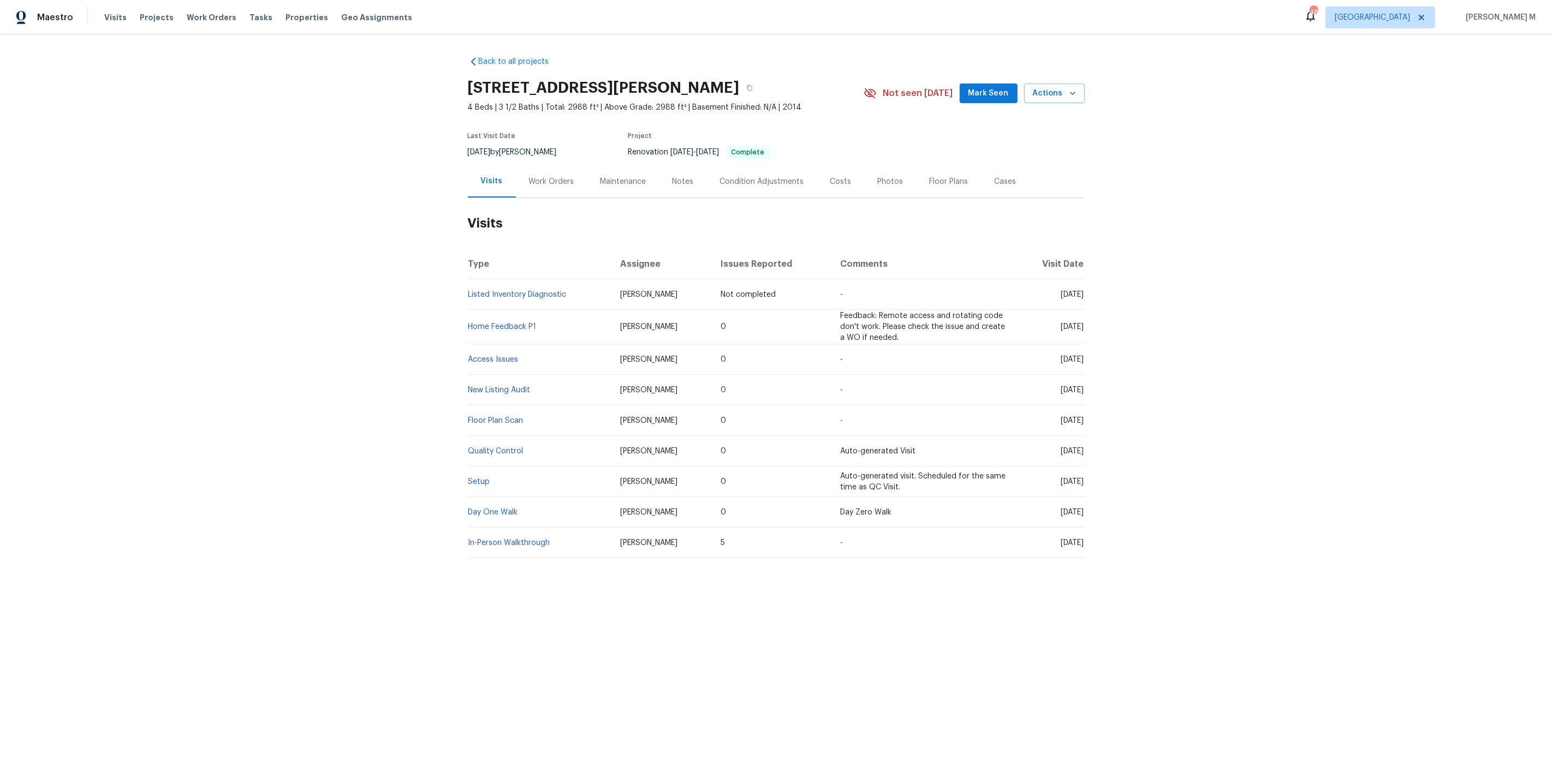
click at [535, 188] on div "Work Orders" at bounding box center [551, 181] width 72 height 32
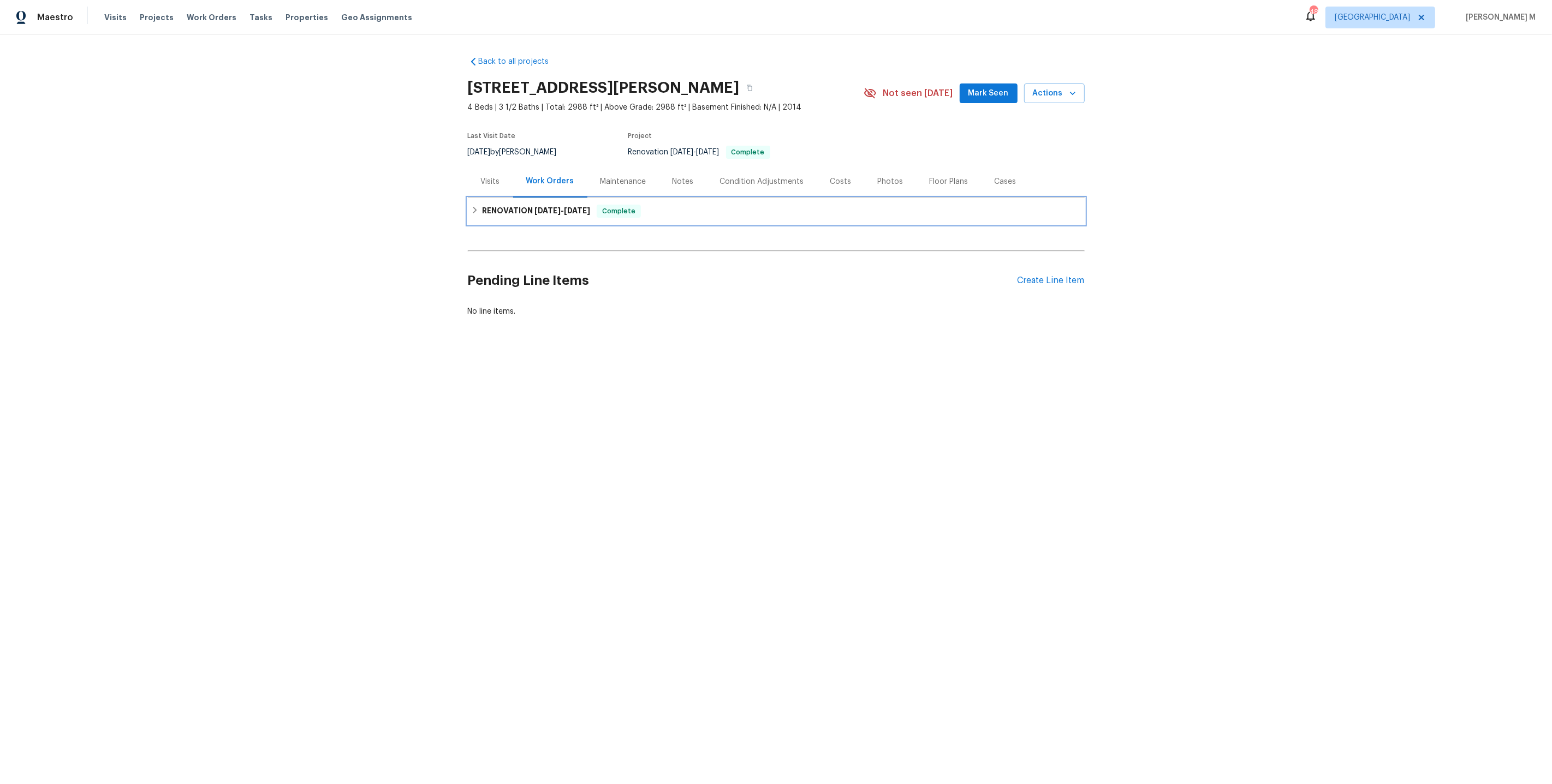
click at [535, 207] on span "[DATE]" at bounding box center [547, 210] width 27 height 7
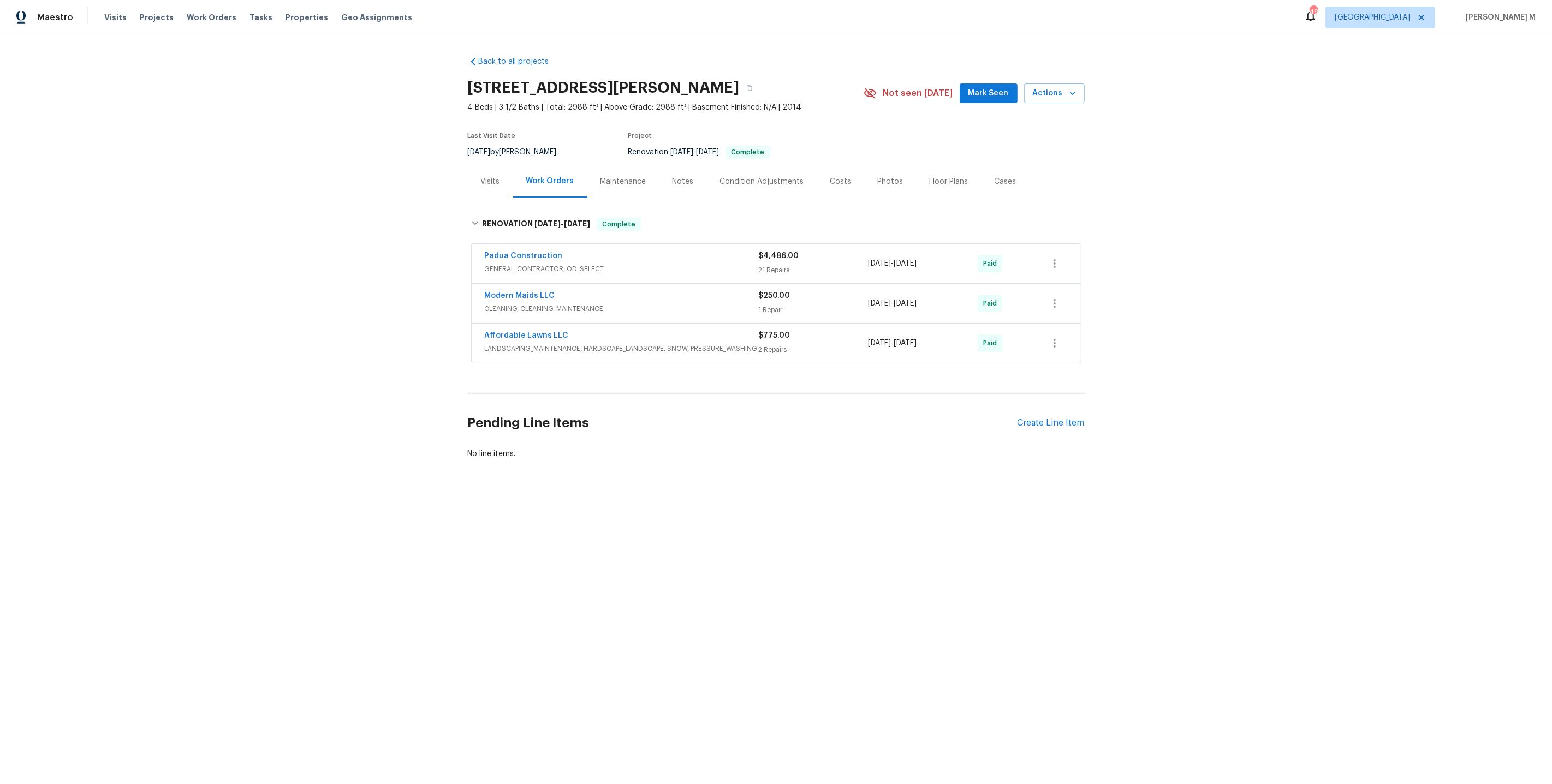
click at [542, 256] on div "Padua Construction" at bounding box center [622, 257] width 274 height 13
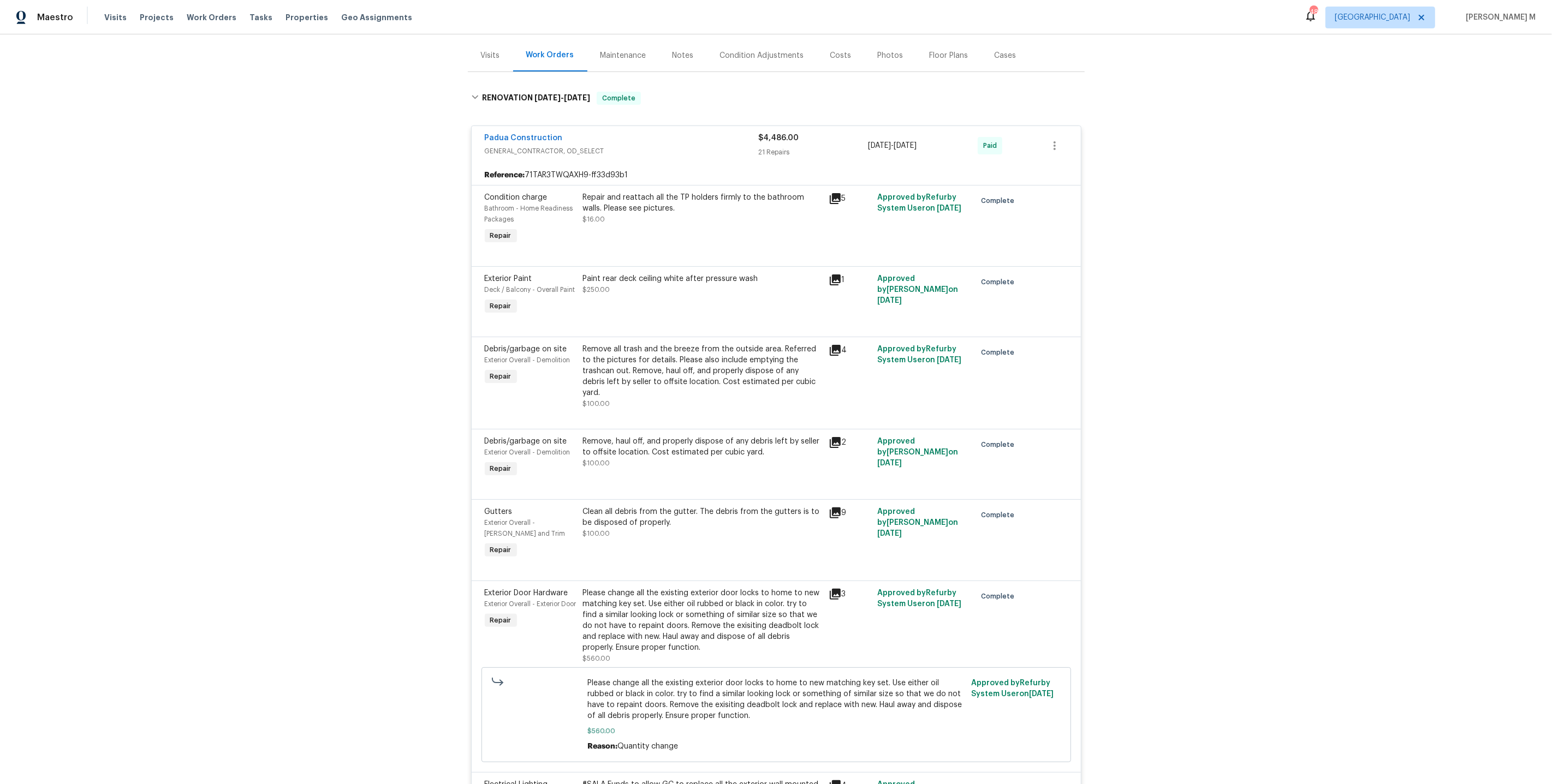
scroll to position [127, 0]
click at [617, 57] on div "Maintenance" at bounding box center [623, 54] width 72 height 32
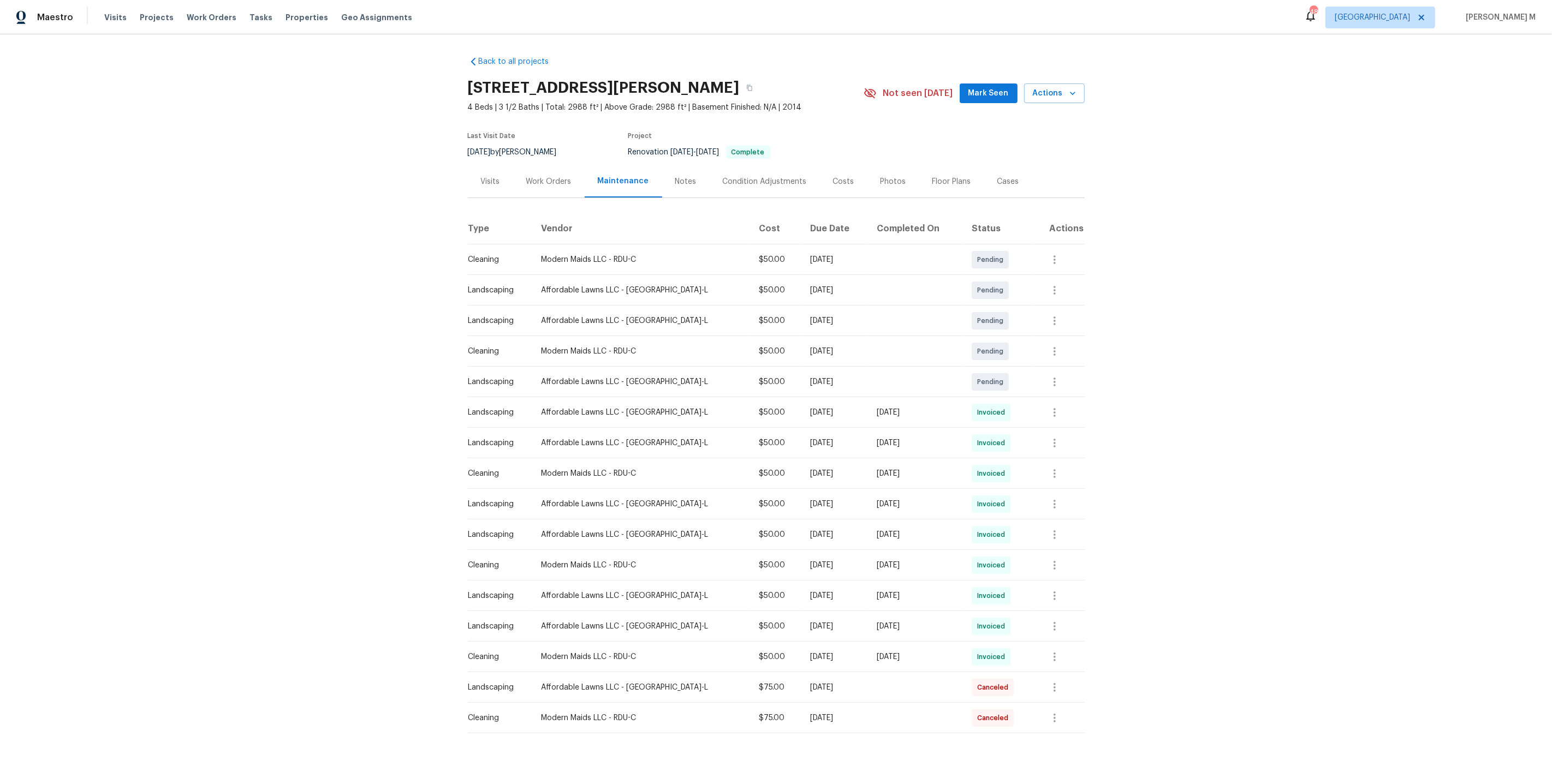
click at [530, 177] on div "Work Orders" at bounding box center [549, 182] width 45 height 11
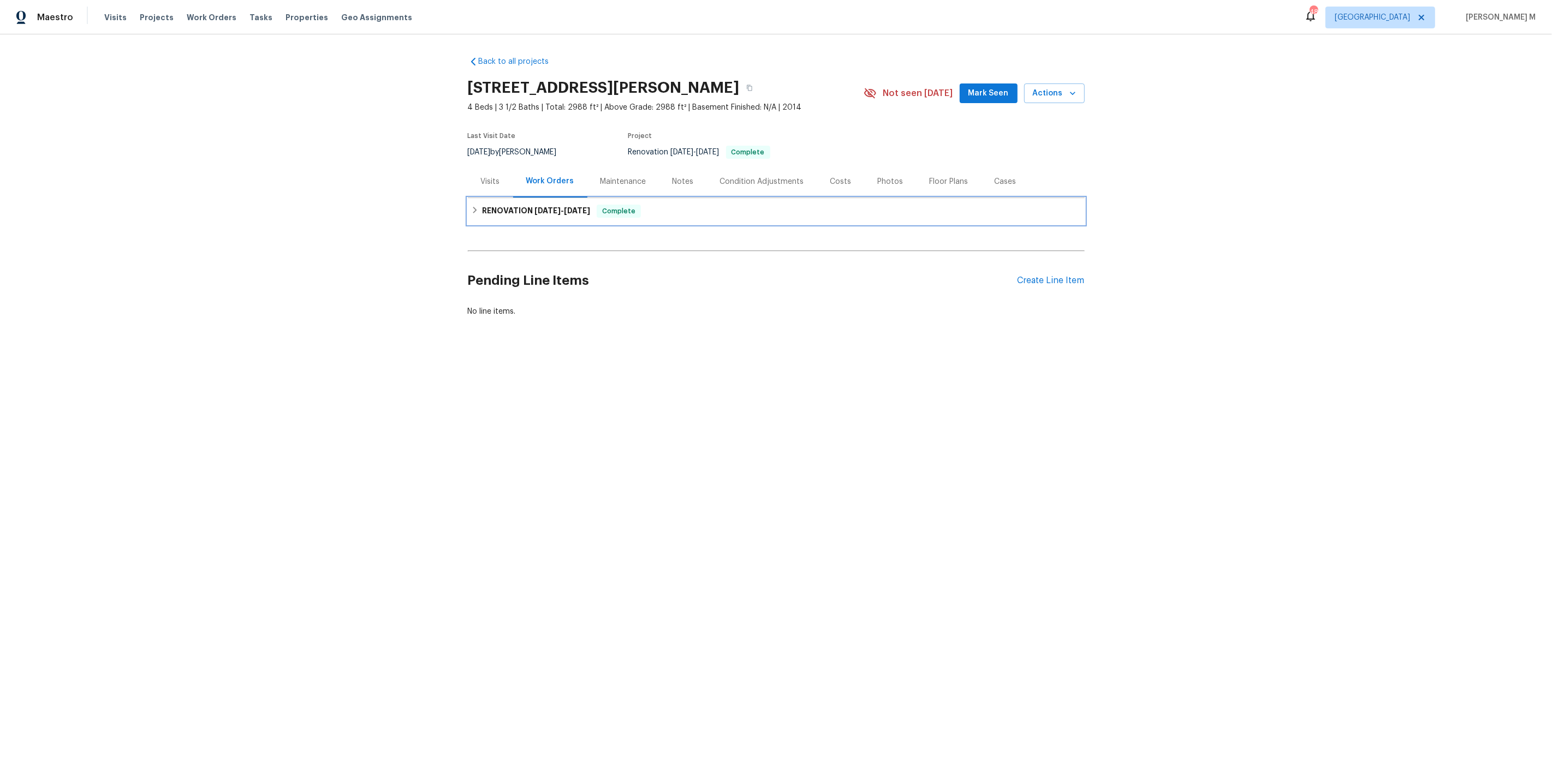
click at [564, 207] on span "7/9/25" at bounding box center [577, 210] width 27 height 7
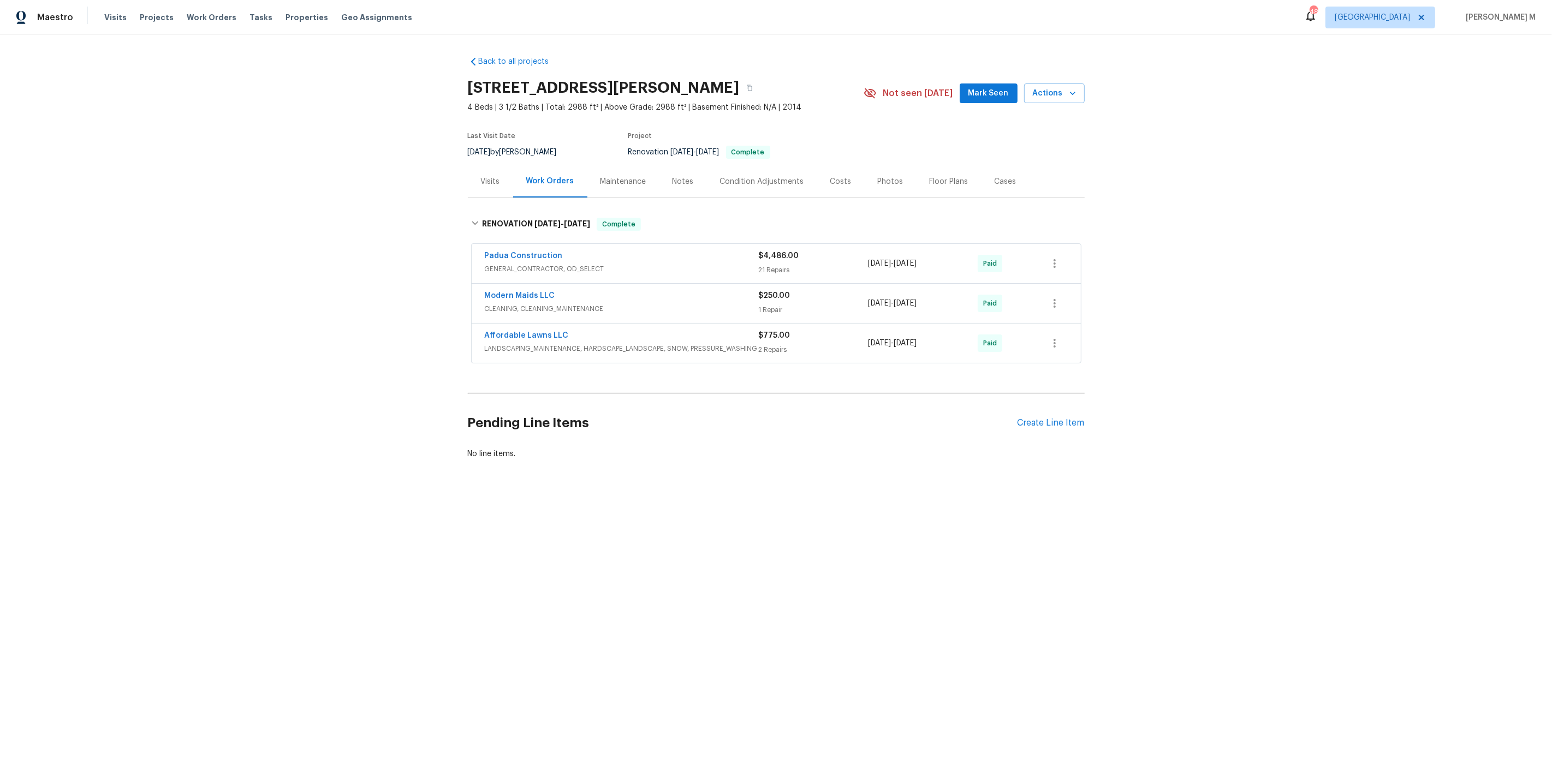
click at [548, 264] on span "GENERAL_CONTRACTOR, OD_SELECT" at bounding box center [622, 269] width 274 height 11
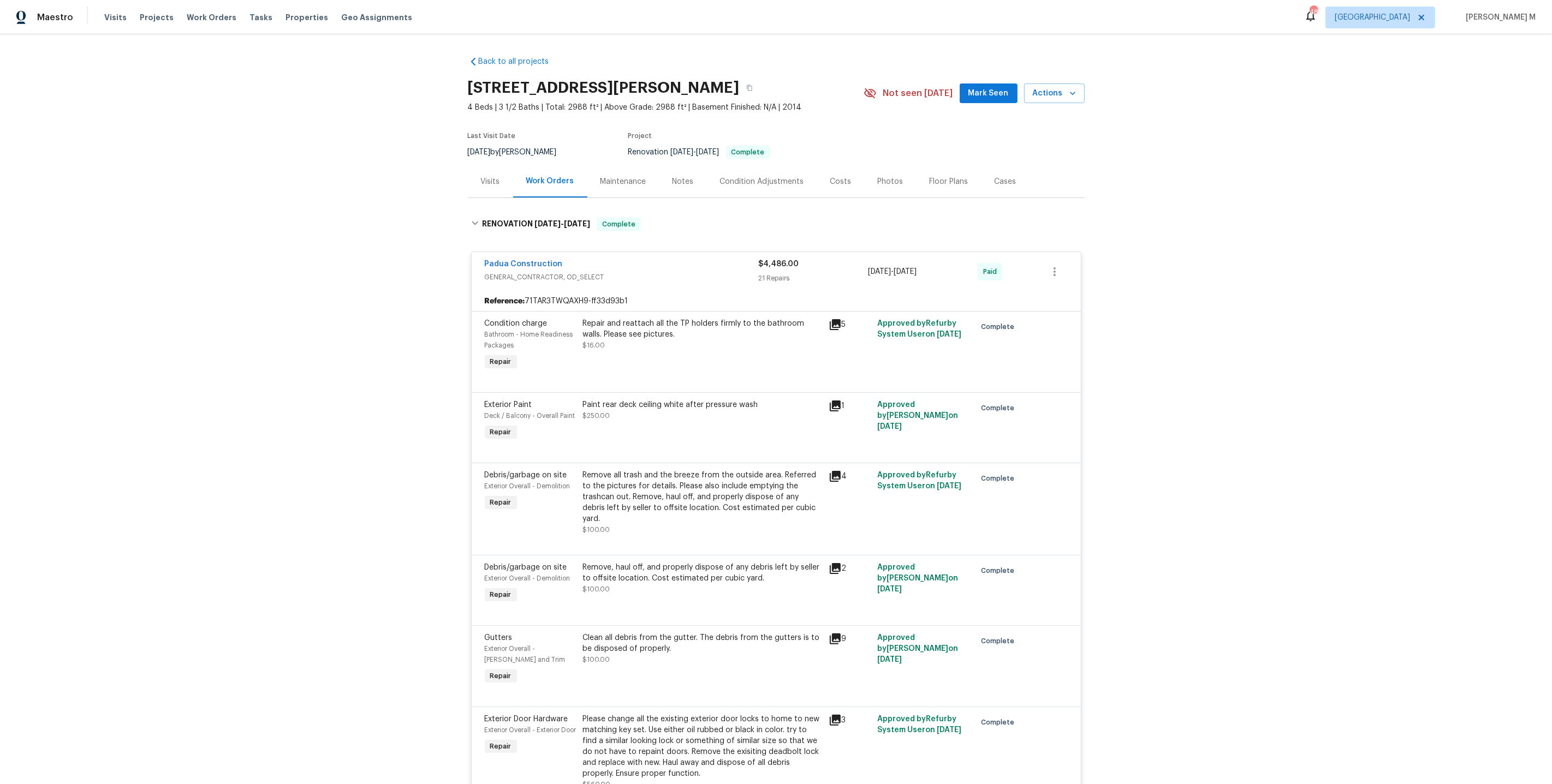
click at [702, 330] on div "Repair and reattach all the TP holders firmly to the bathroom walls. Please see…" at bounding box center [702, 329] width 239 height 22
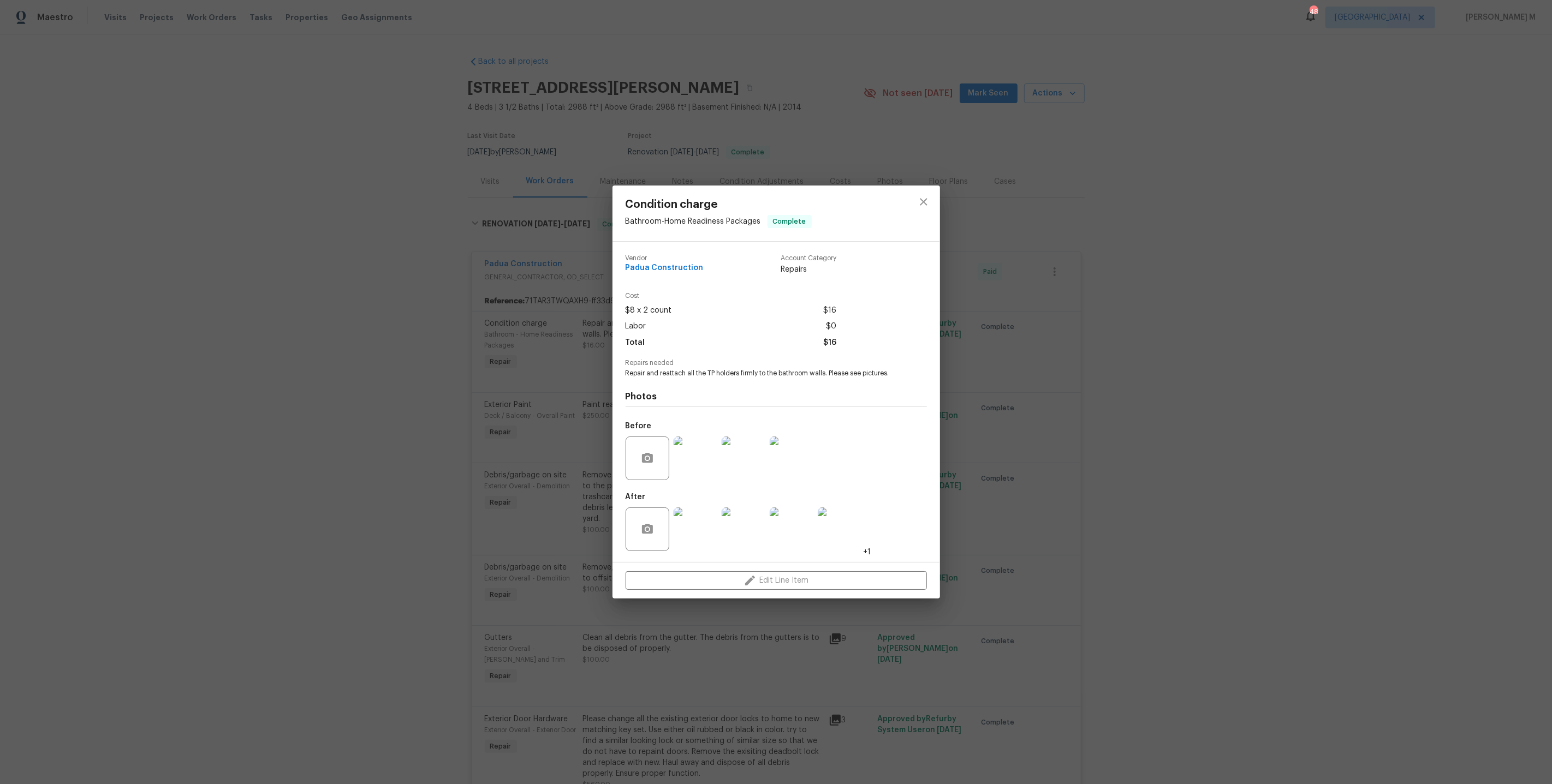
click at [705, 527] on img at bounding box center [696, 529] width 44 height 44
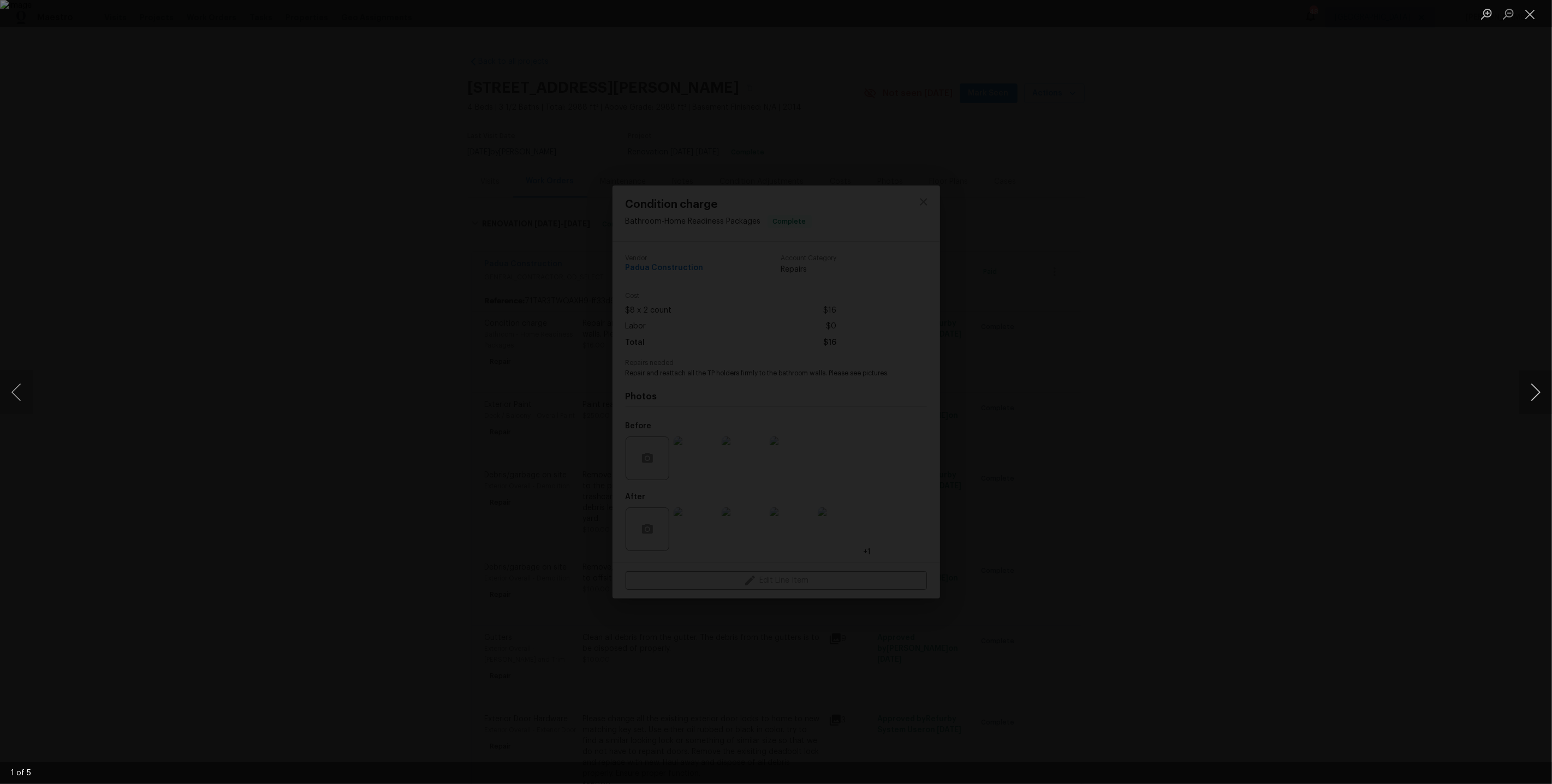
click at [1542, 397] on button "Next image" at bounding box center [1536, 392] width 33 height 44
click at [1400, 234] on div "Lightbox" at bounding box center [776, 392] width 1552 height 784
click at [1328, 239] on div "Lightbox" at bounding box center [776, 392] width 1552 height 784
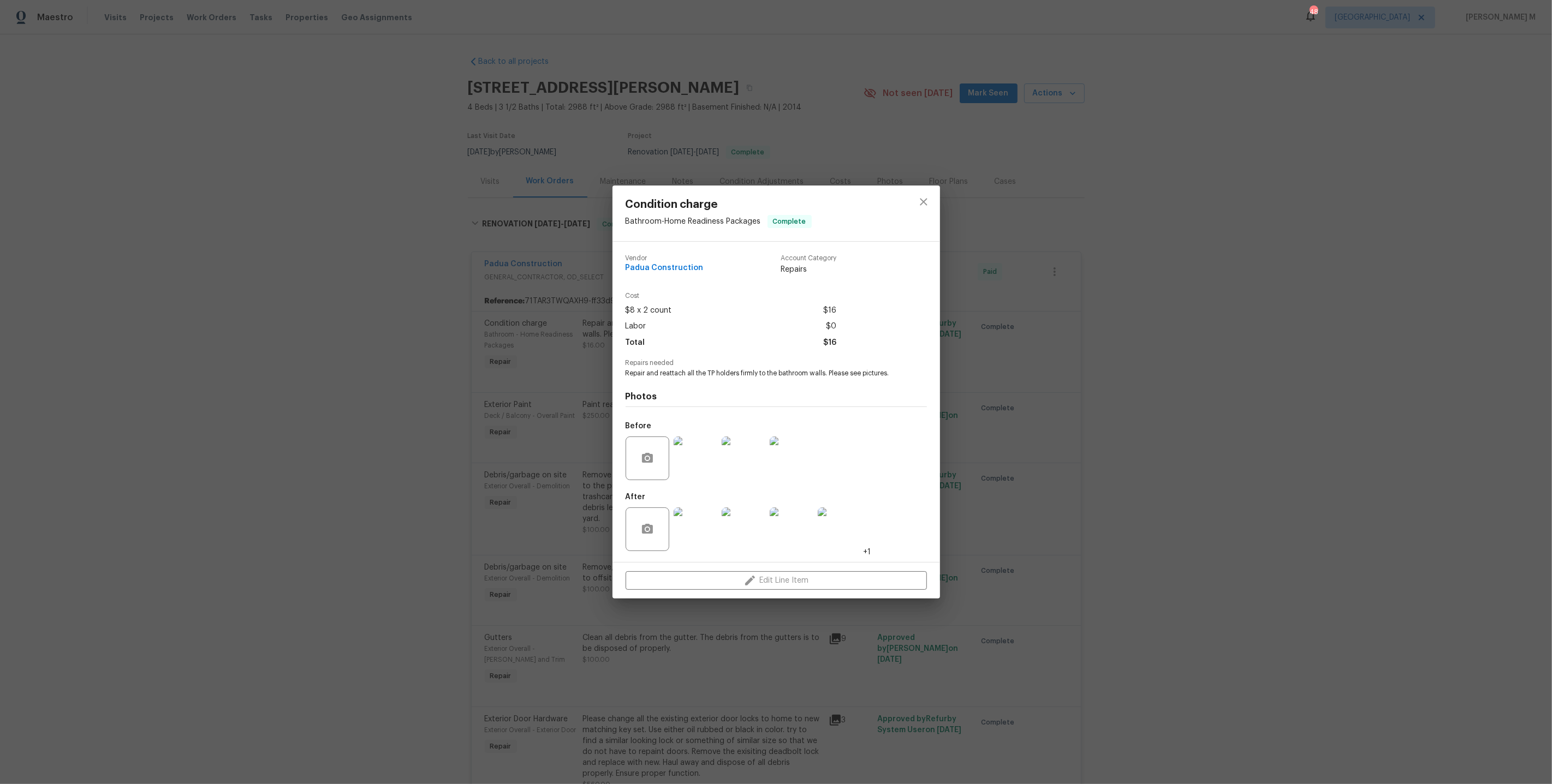
click at [1274, 239] on div "Condition charge Bathroom - Home Readiness Packages Complete Vendor Padua Const…" at bounding box center [776, 392] width 1552 height 784
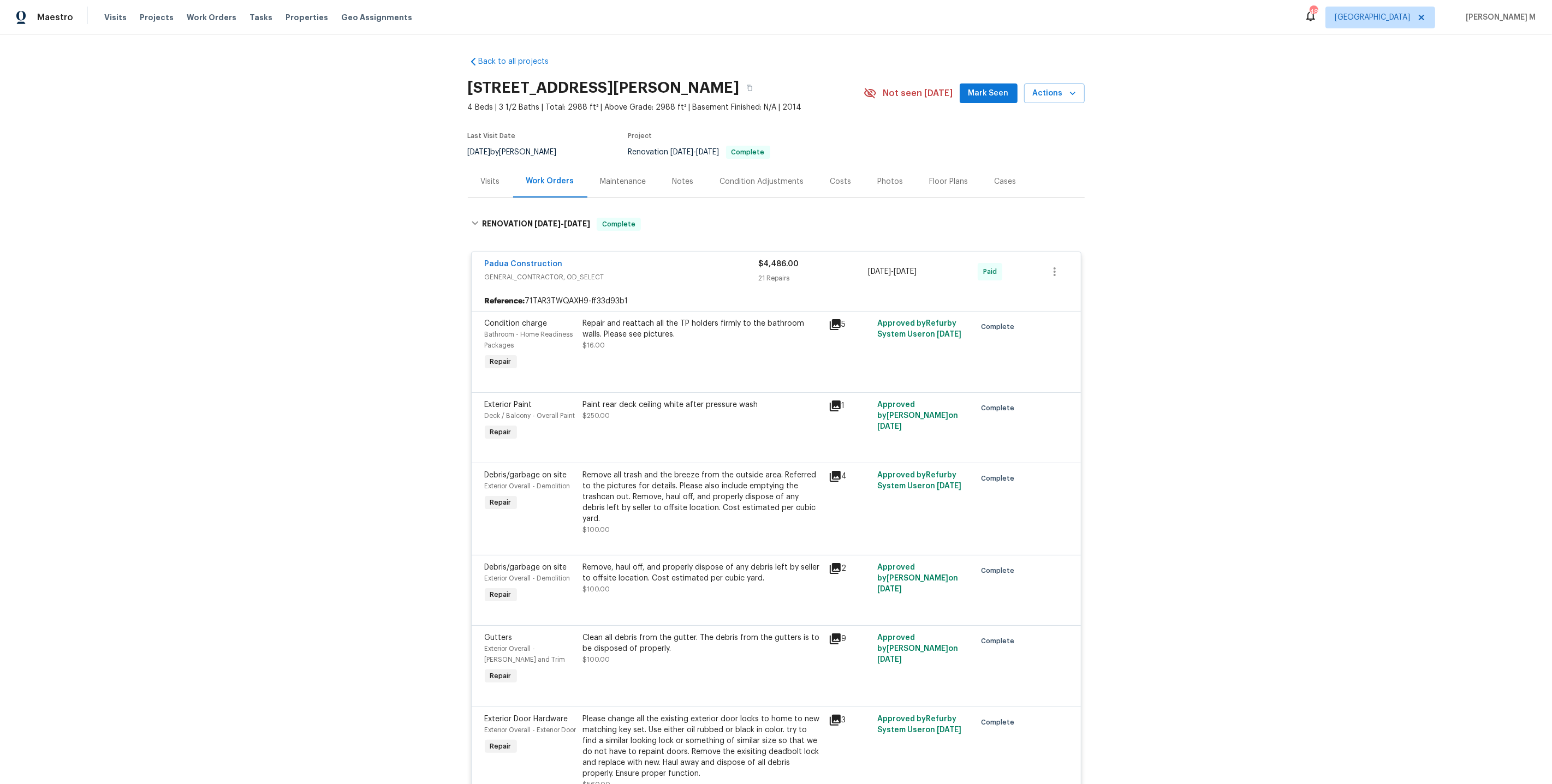
click at [591, 443] on div at bounding box center [776, 450] width 583 height 13
click at [695, 401] on div "Paint rear deck ceiling white after pressure wash $250.00" at bounding box center [702, 410] width 239 height 22
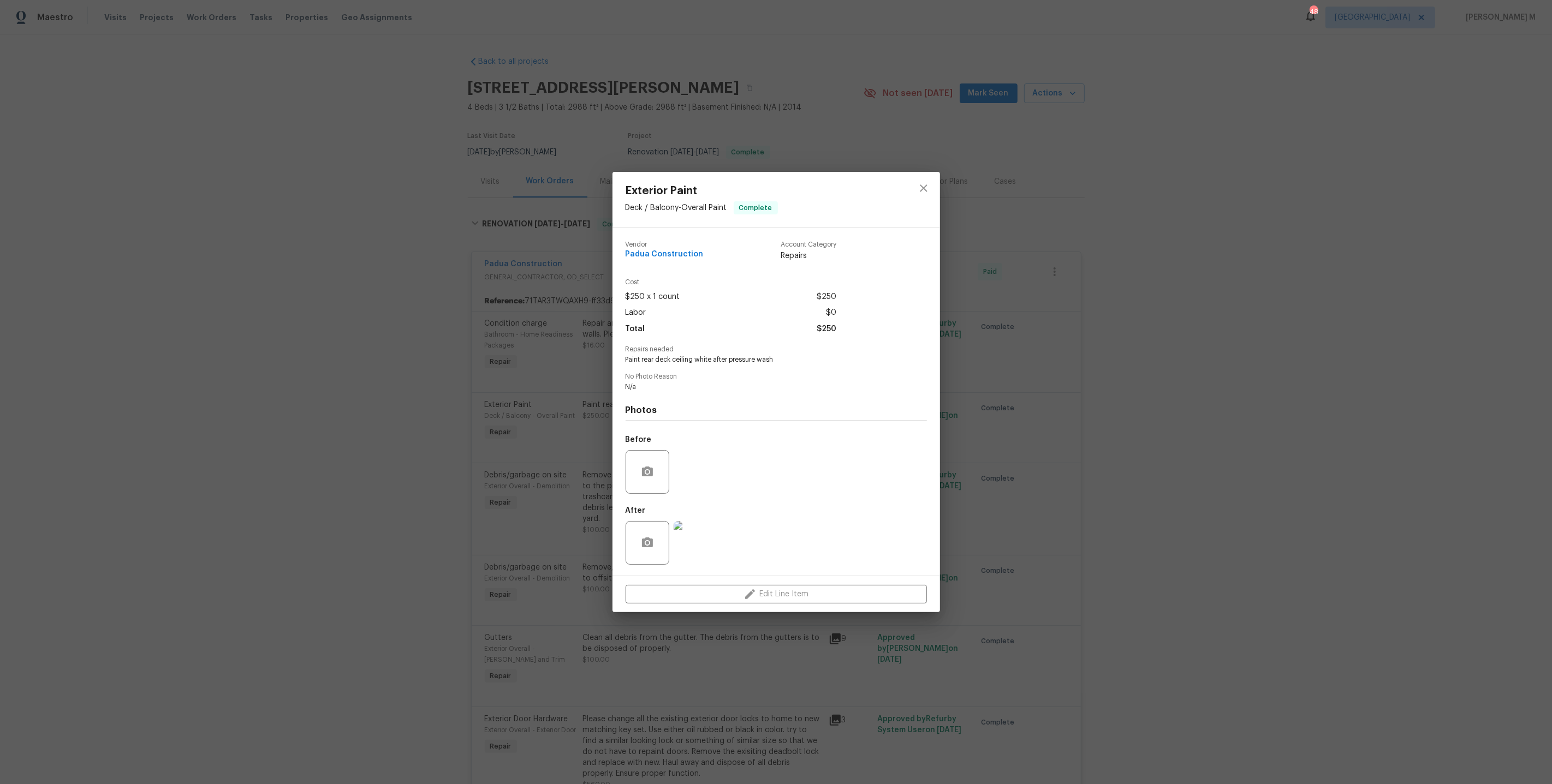
click at [1029, 514] on div "Exterior Paint Deck / Balcony - Overall Paint Complete Vendor Padua Constructio…" at bounding box center [776, 392] width 1552 height 784
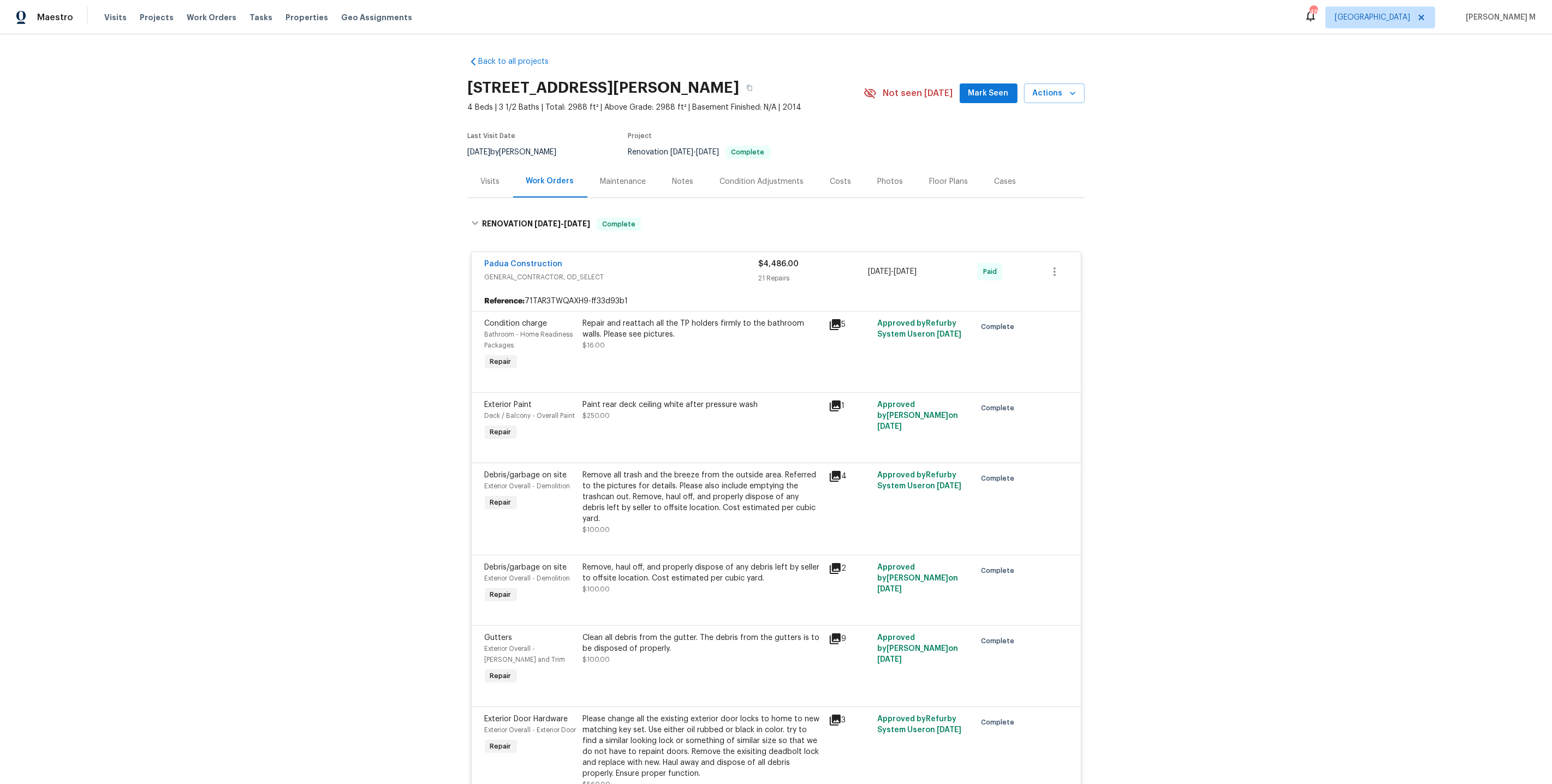
click at [693, 485] on div "Remove all trash and the breeze from the outside area. Referred to the pictures…" at bounding box center [702, 497] width 239 height 55
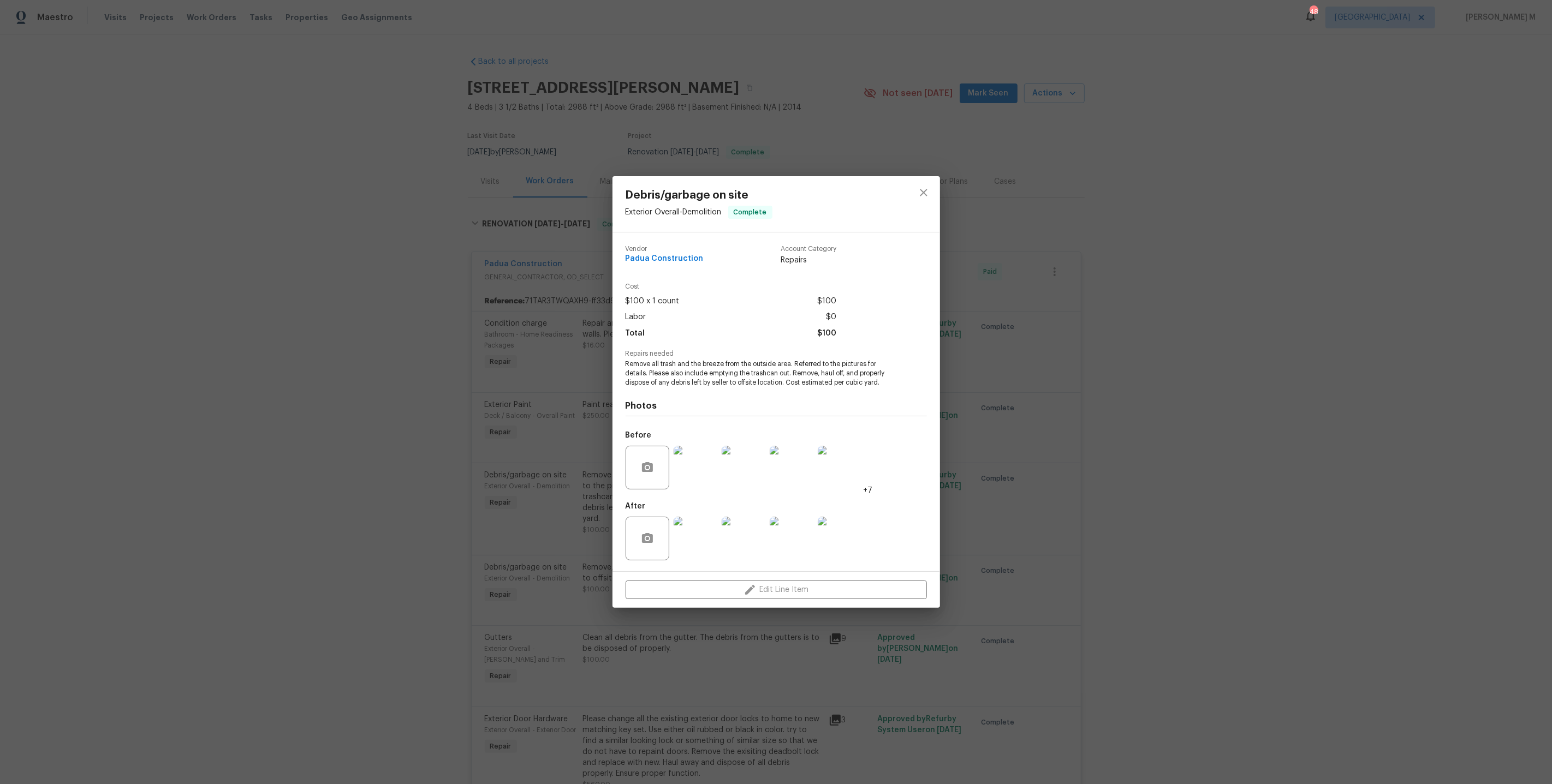
click at [1063, 512] on div "Debris/garbage on site Exterior Overall - Demolition Complete Vendor Padua Cons…" at bounding box center [776, 392] width 1552 height 784
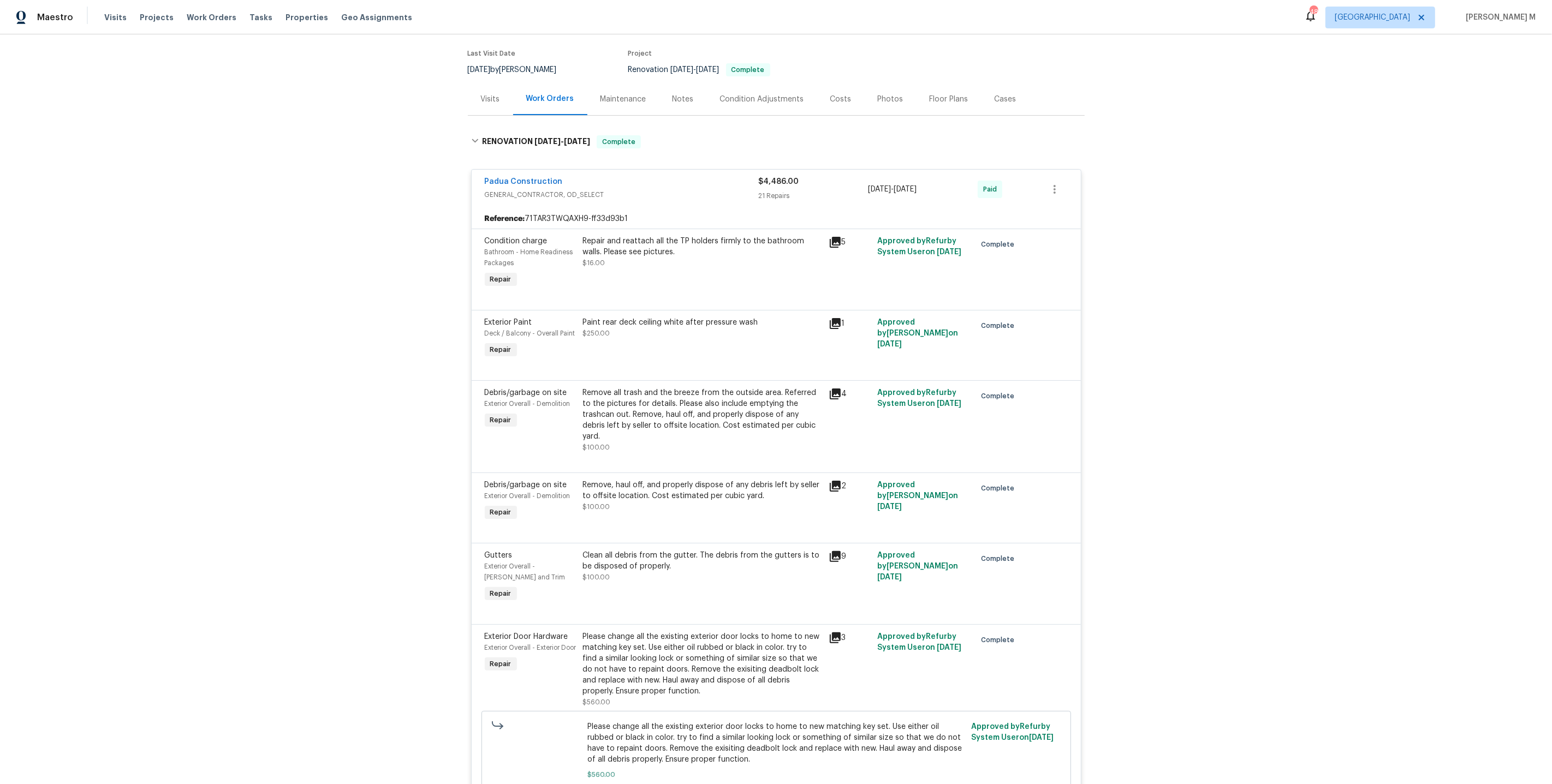
scroll to position [110, 0]
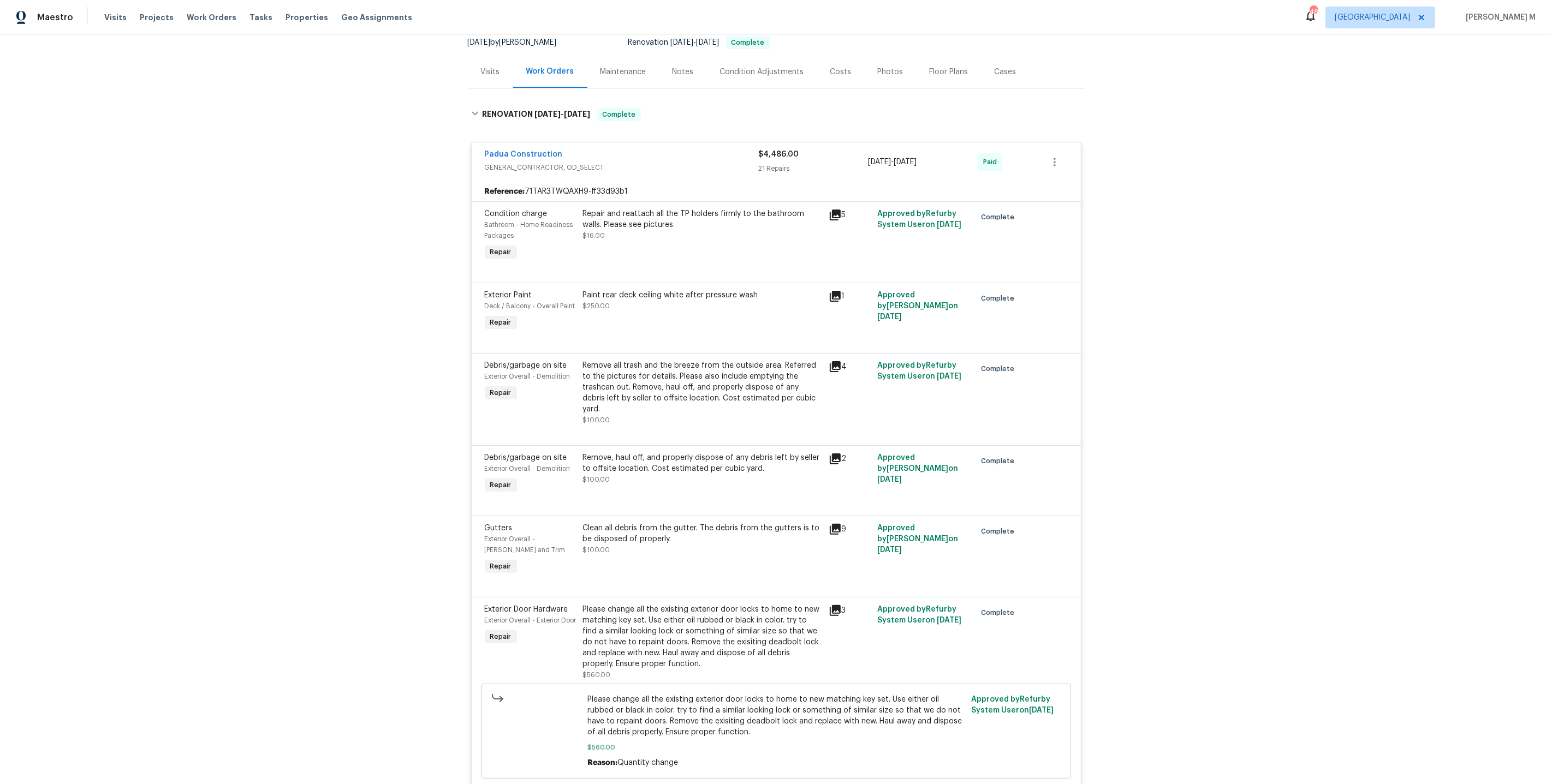
click at [618, 452] on div "Remove, haul off, and properly dispose of any debris left by seller to offsite …" at bounding box center [702, 463] width 239 height 22
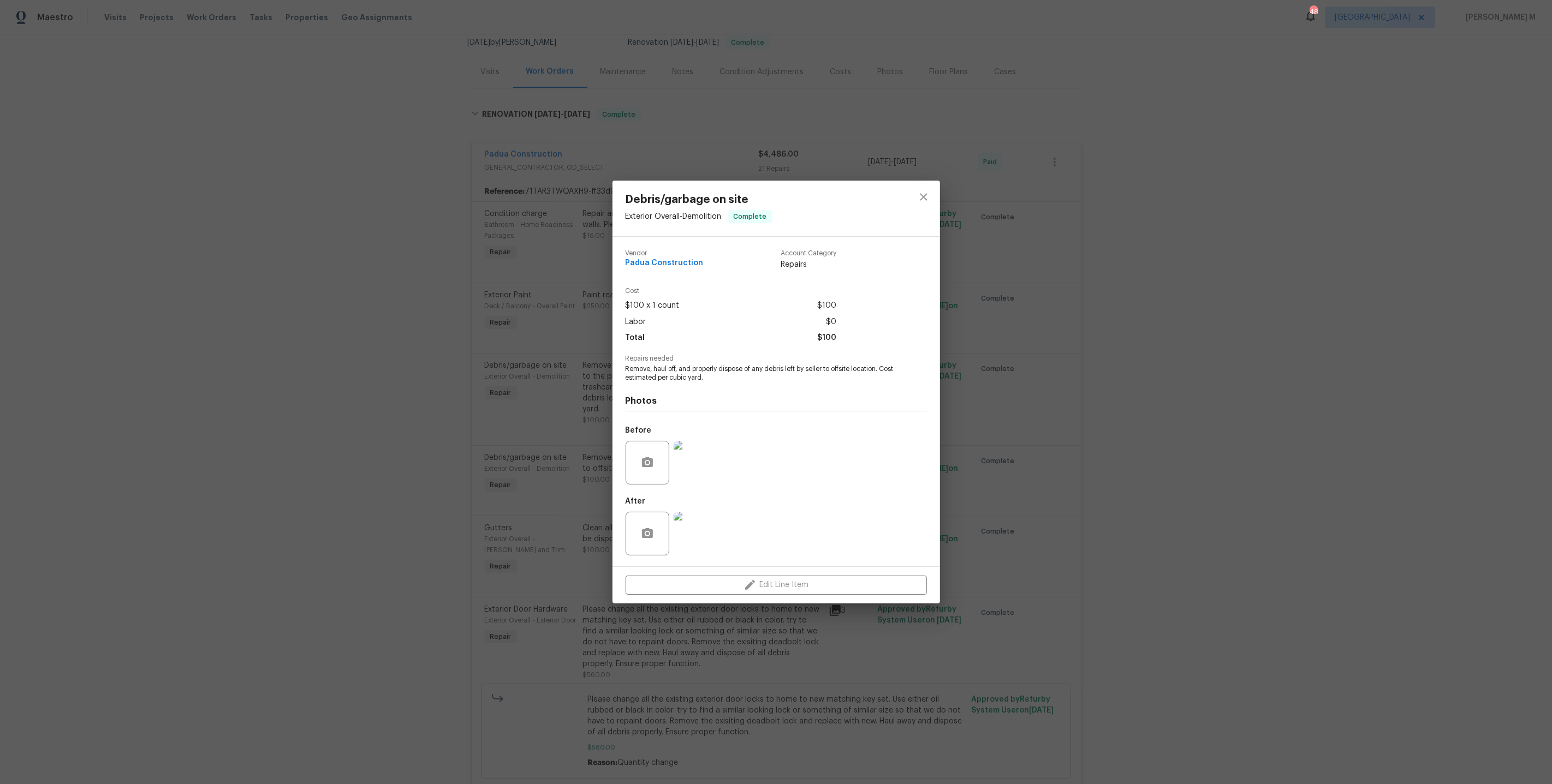
click at [697, 469] on img at bounding box center [696, 463] width 44 height 44
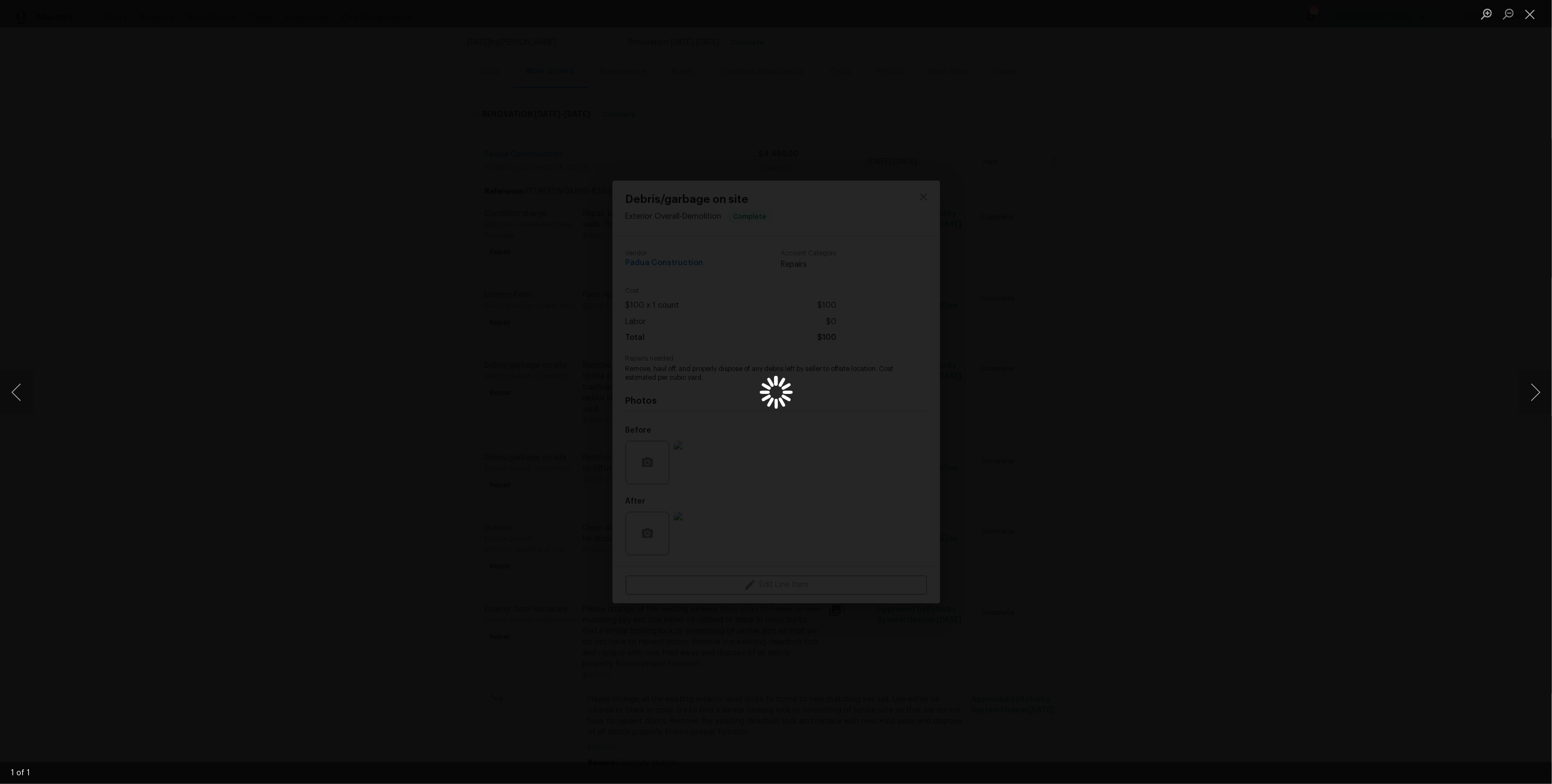
click at [1173, 462] on div "Lightbox" at bounding box center [776, 392] width 1552 height 784
click at [1263, 330] on div "Lightbox" at bounding box center [776, 392] width 1552 height 784
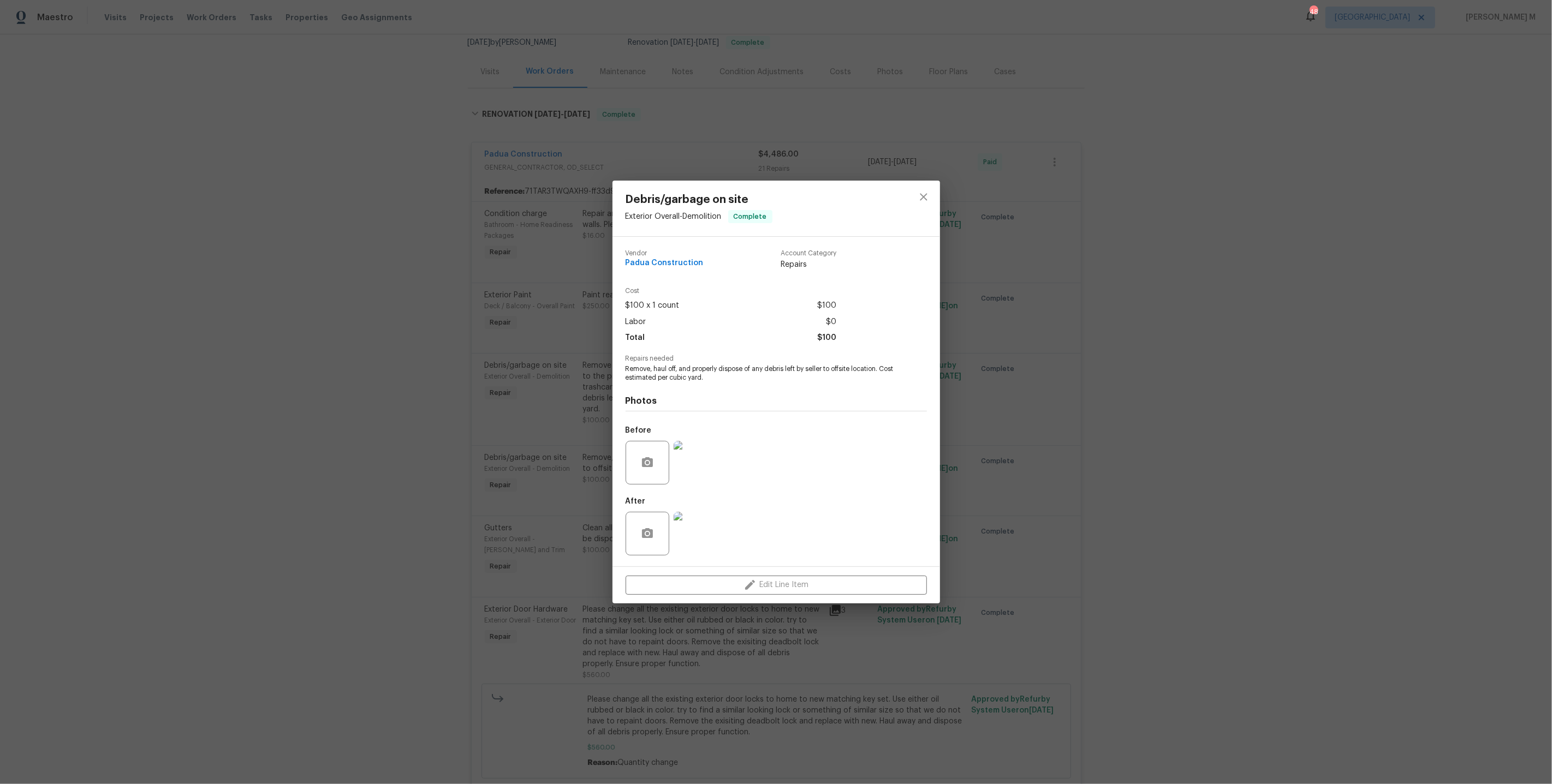
click at [1091, 506] on div "Debris/garbage on site Exterior Overall - Demolition Complete Vendor Padua Cons…" at bounding box center [776, 392] width 1552 height 784
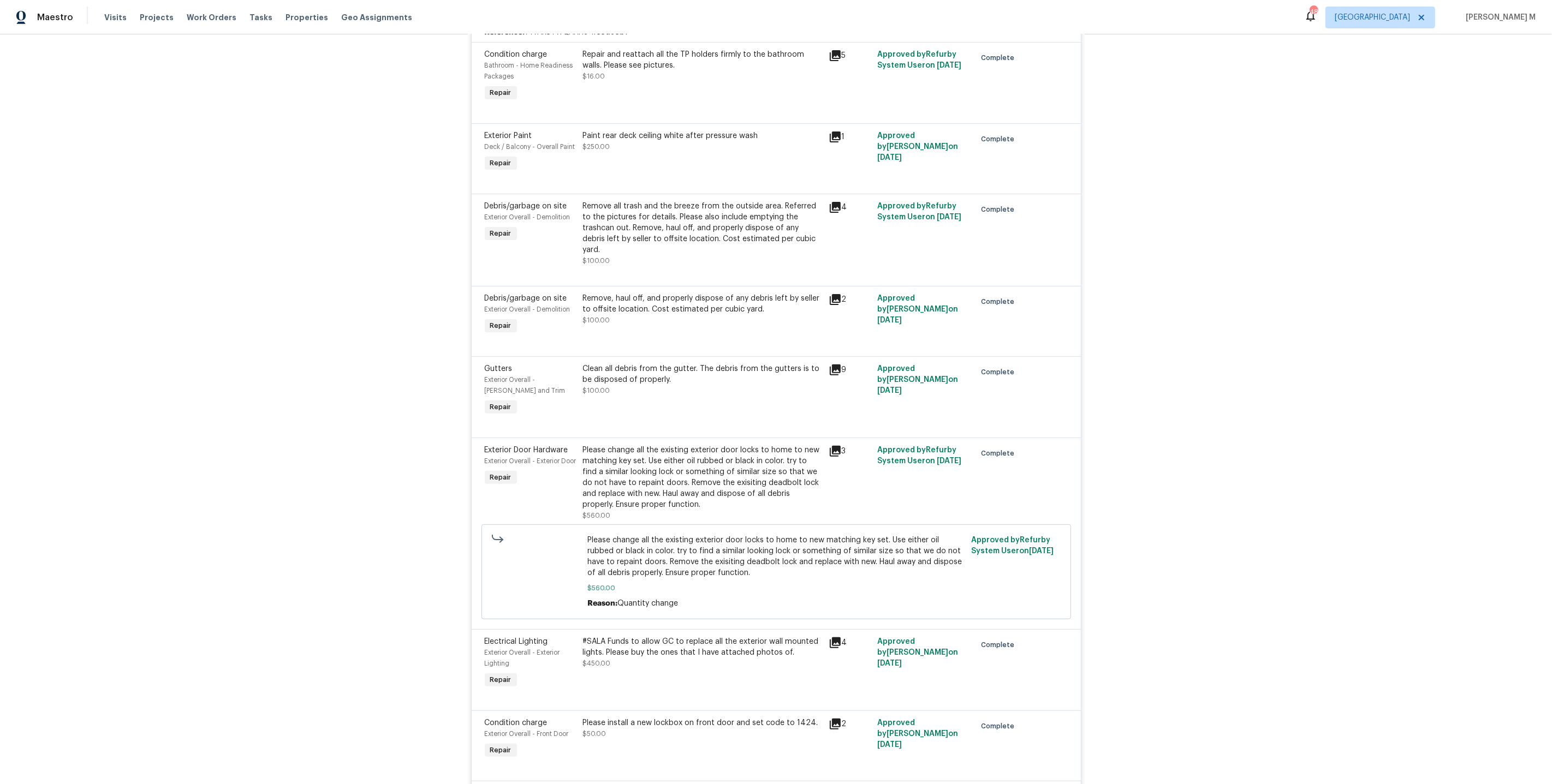
scroll to position [297, 0]
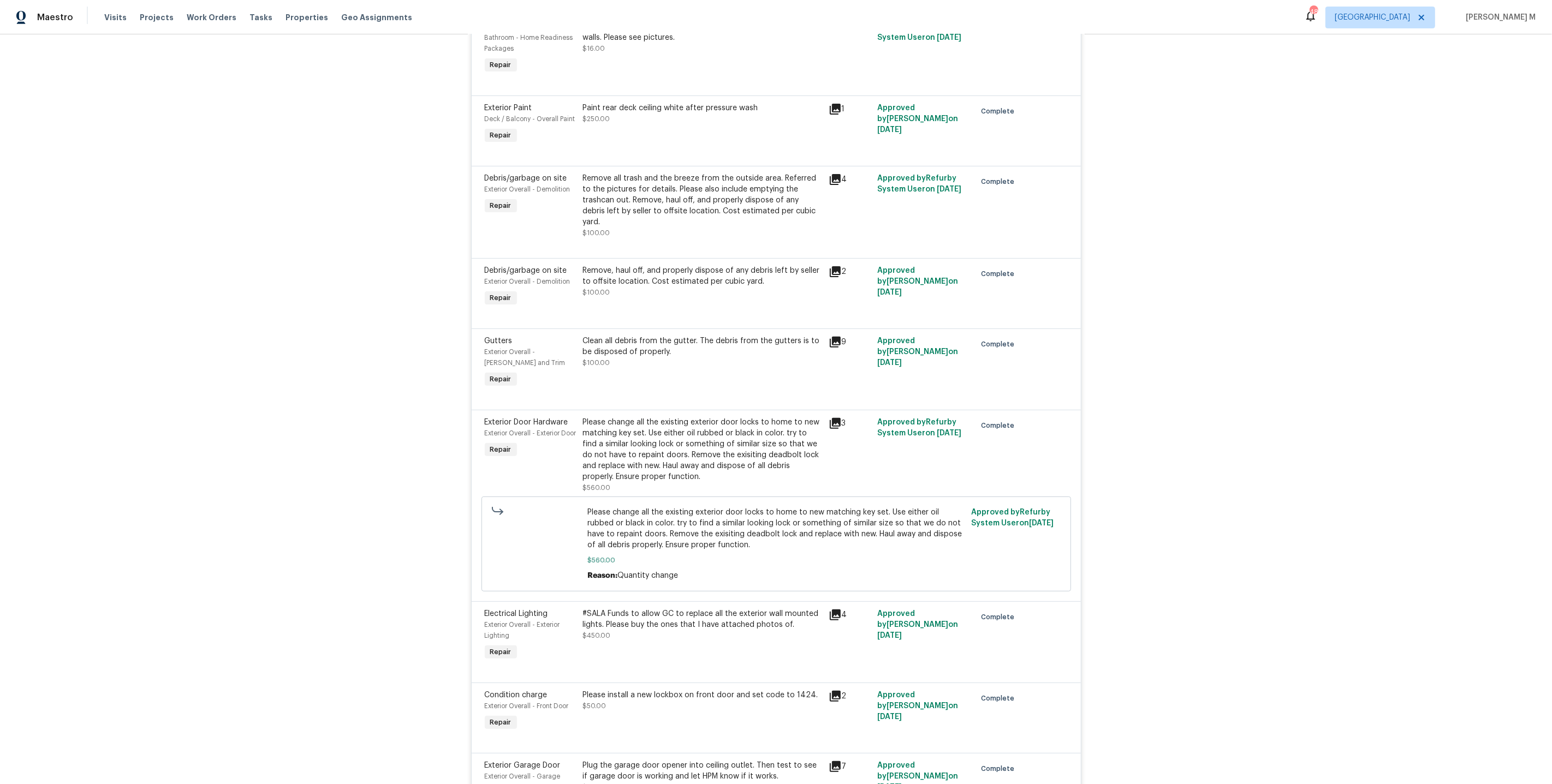
click at [677, 390] on div at bounding box center [776, 396] width 583 height 13
click at [686, 455] on div "Please change all the existing exterior door locks to home to new matching key …" at bounding box center [702, 449] width 239 height 65
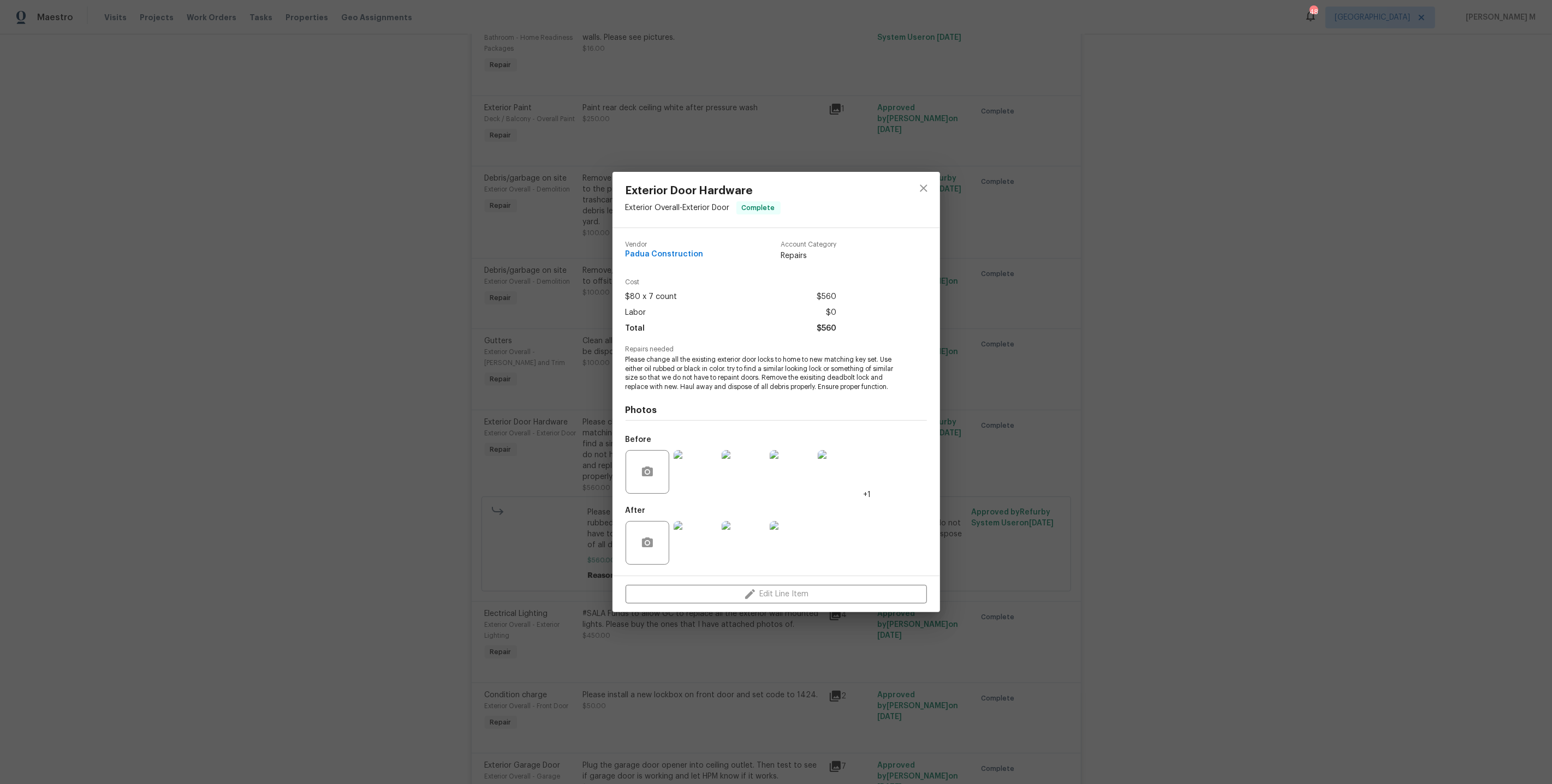
click at [1093, 472] on div "Exterior Door Hardware Exterior Overall - Exterior Door Complete Vendor Padua C…" at bounding box center [776, 392] width 1552 height 784
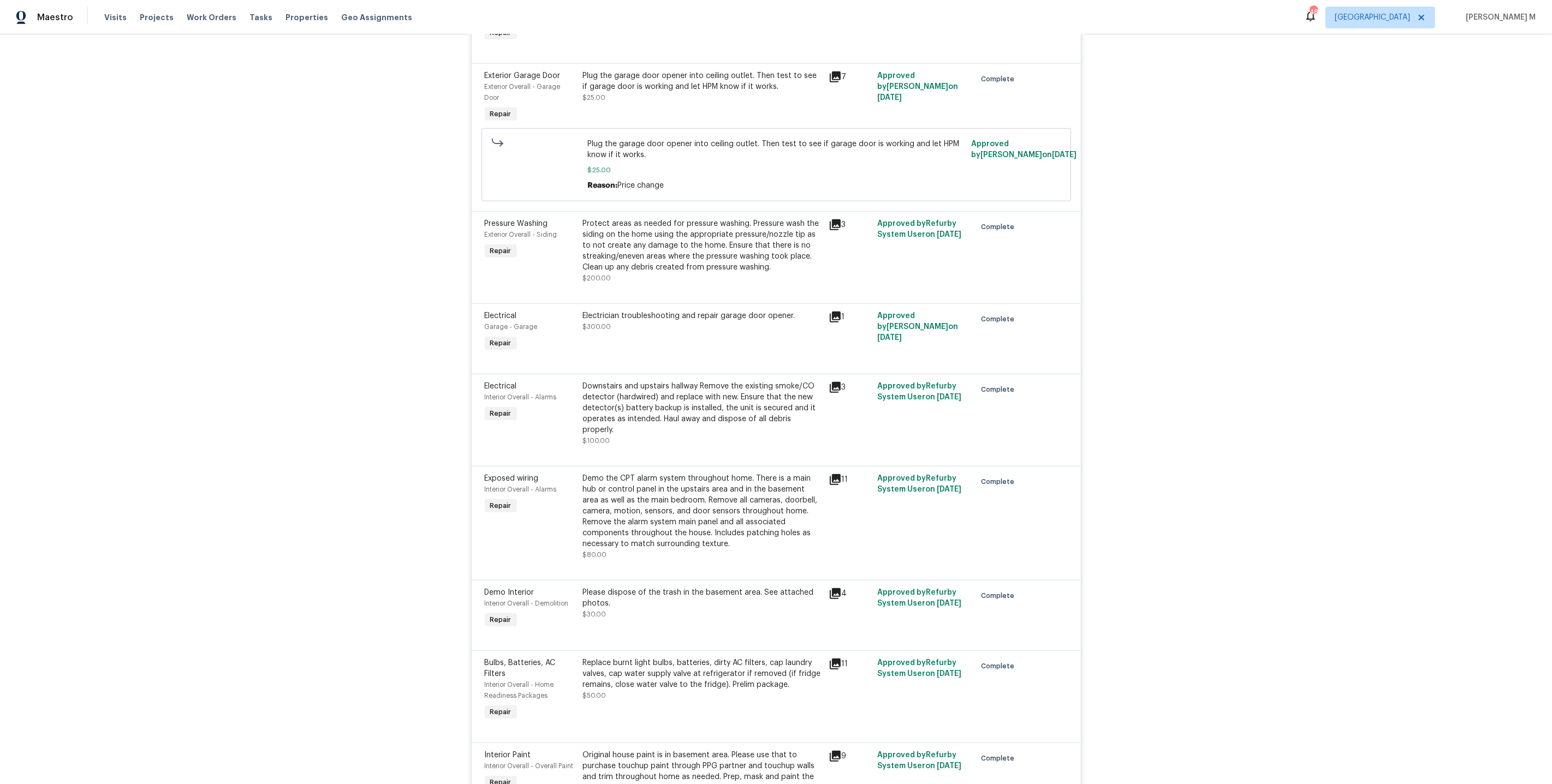
scroll to position [998, 0]
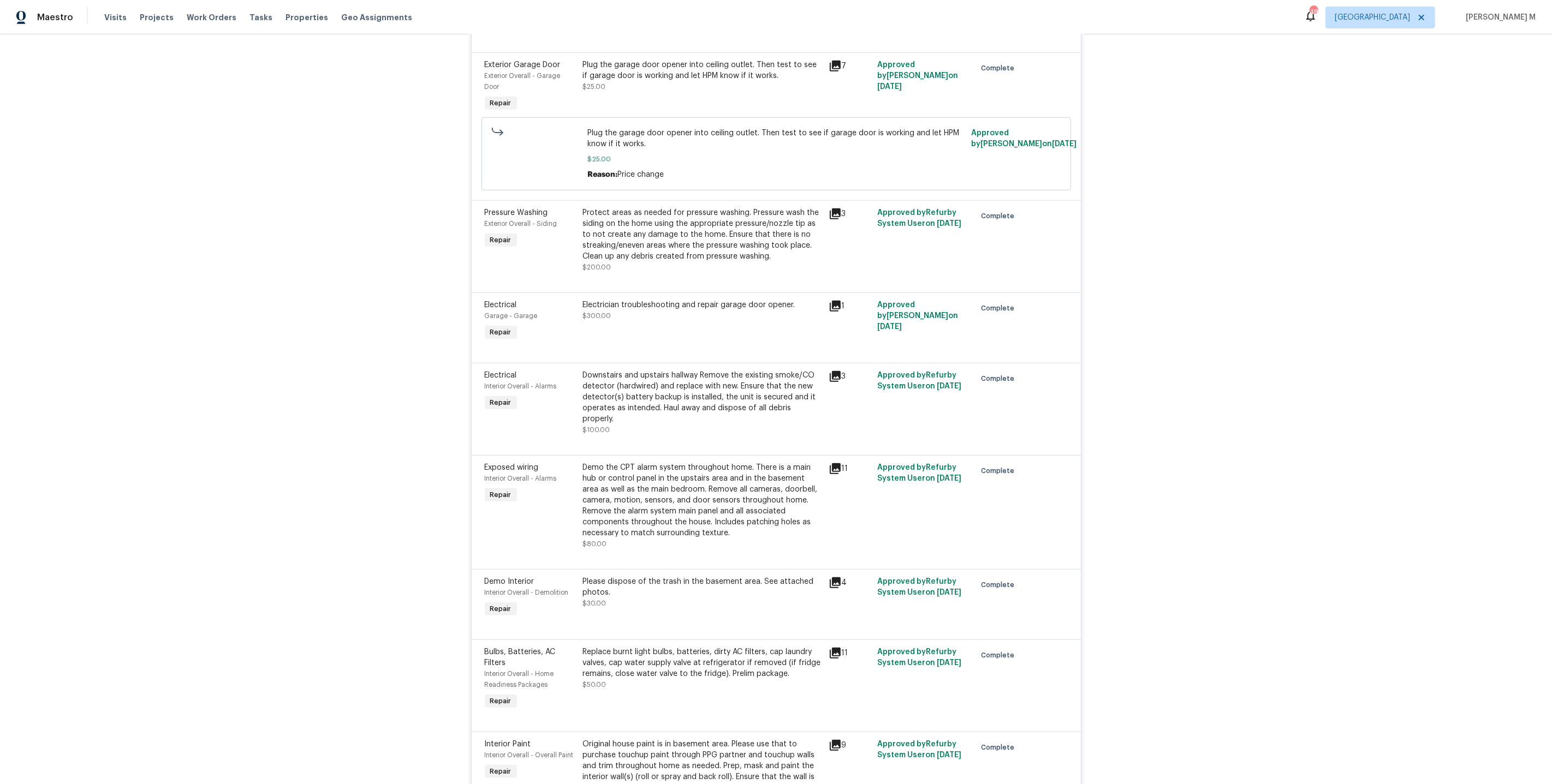
click at [703, 370] on div "Downstairs and upstairs hallway Remove the existing smoke/CO detector (hardwire…" at bounding box center [702, 397] width 239 height 55
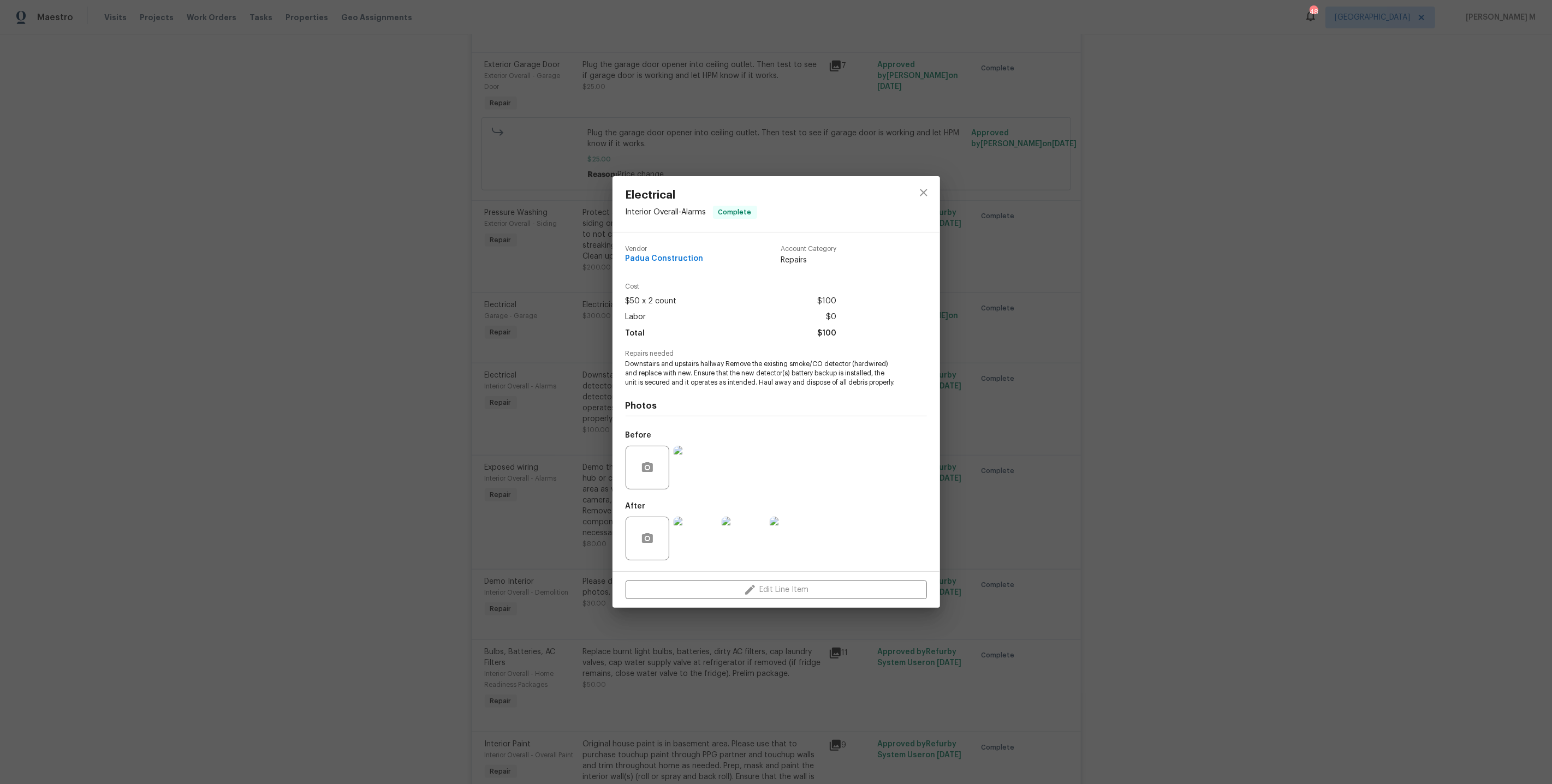
click at [507, 484] on div "Electrical Interior Overall - Alarms Complete Vendor Padua Construction Account…" at bounding box center [776, 392] width 1552 height 784
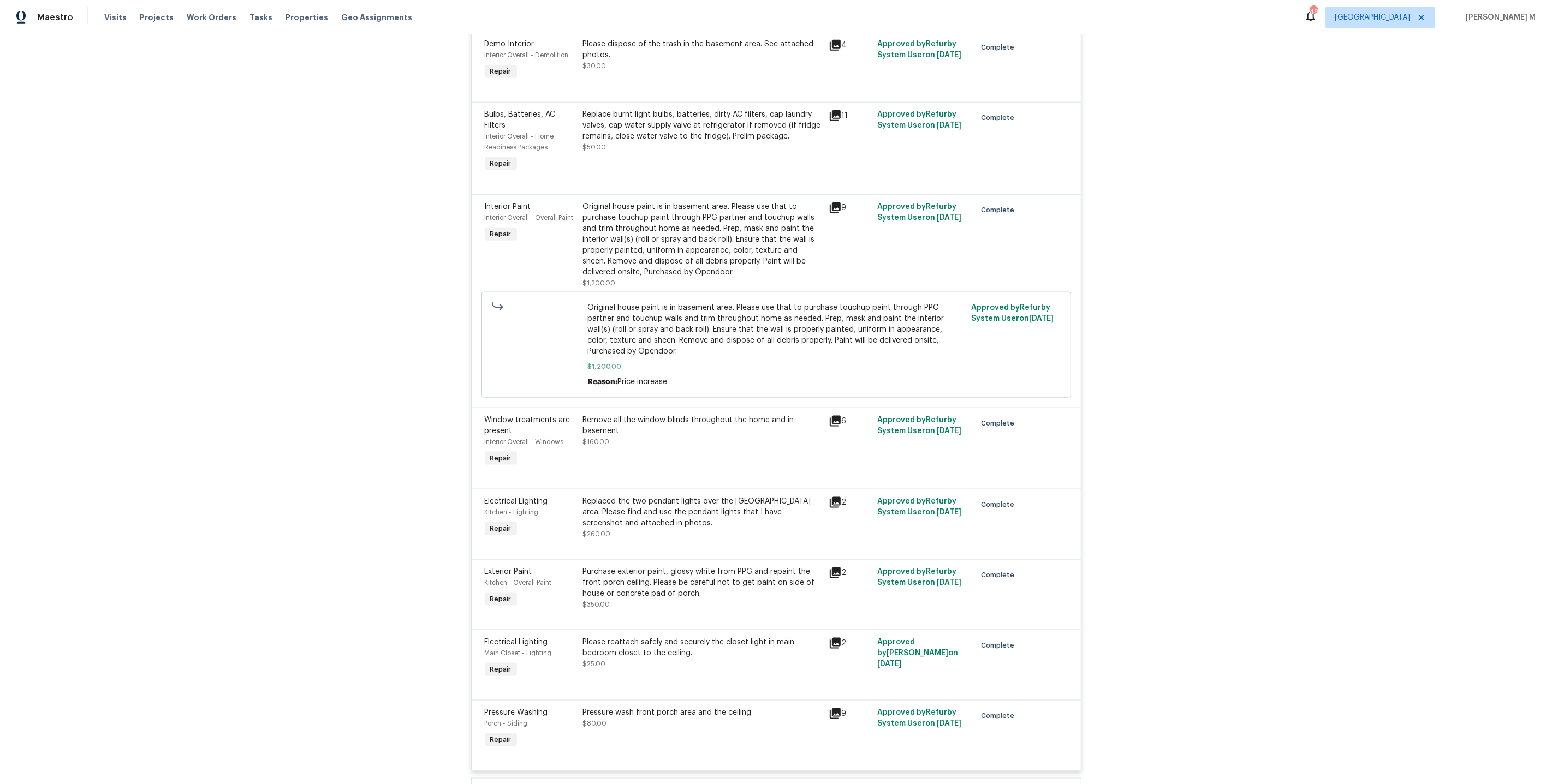
scroll to position [1530, 0]
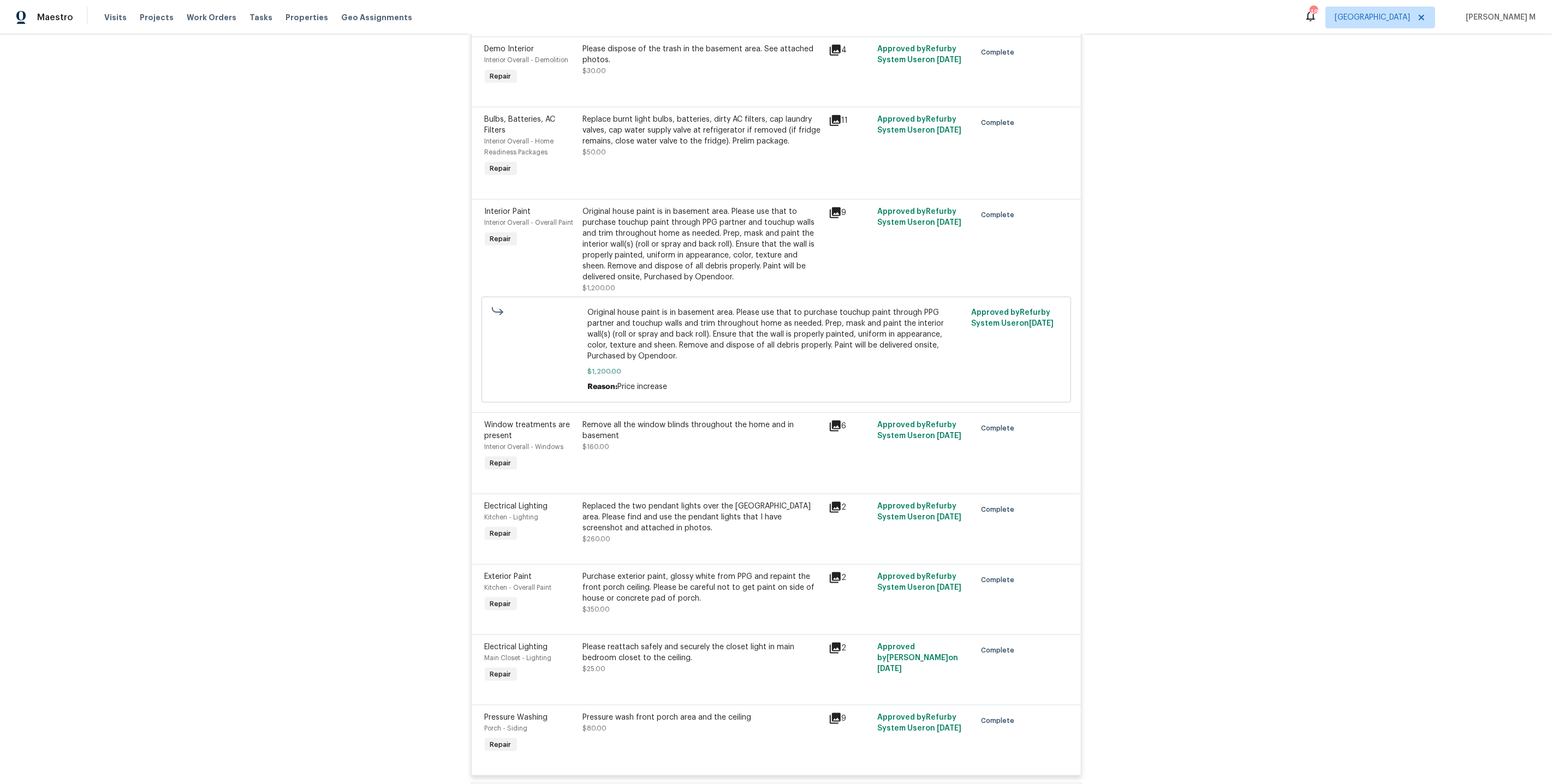
click at [698, 206] on div "Original house paint is in basement area. Please use that to purchase touchup p…" at bounding box center [702, 244] width 239 height 77
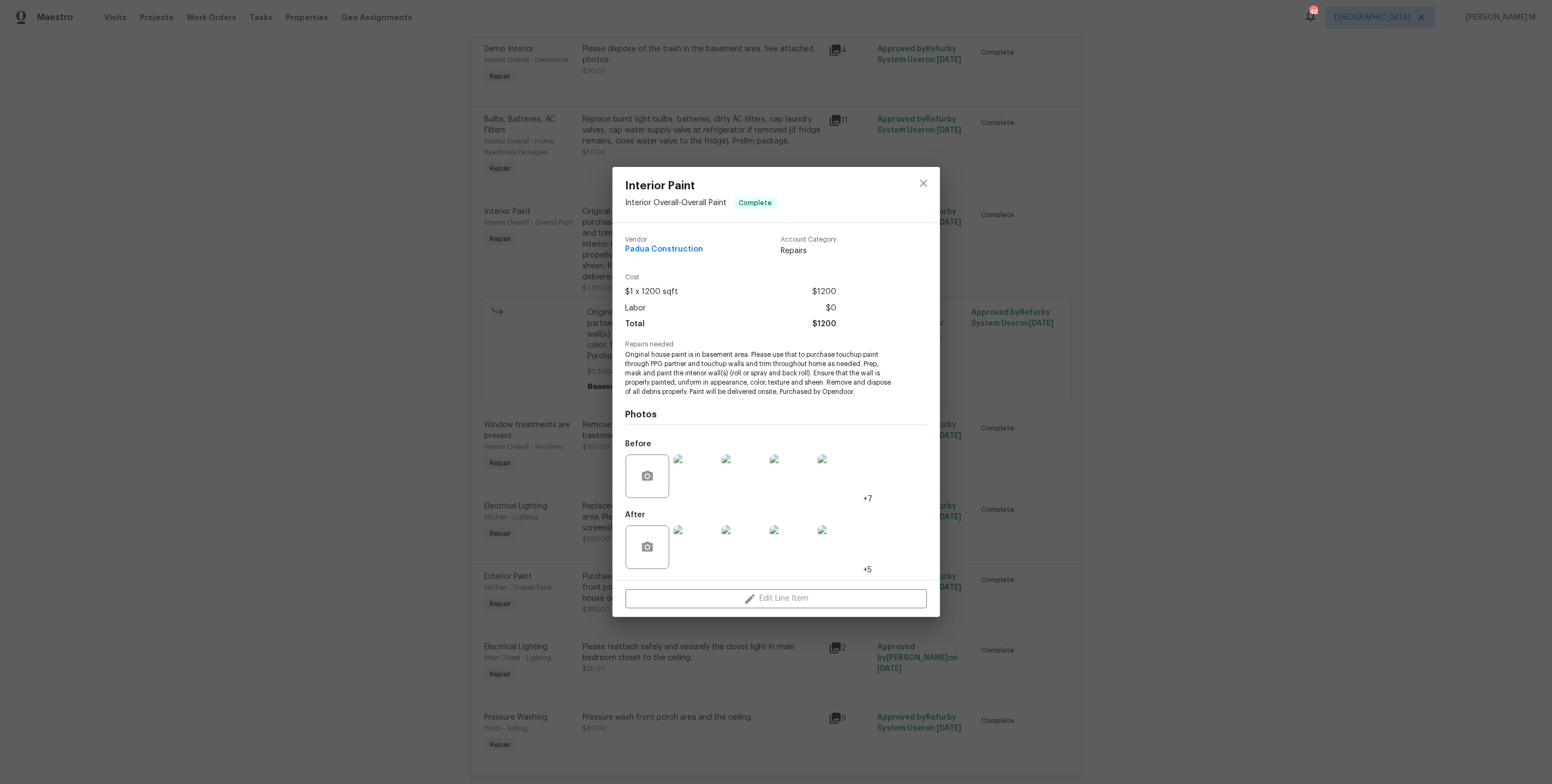
click at [1002, 442] on div "Interior Paint Interior Overall - Overall Paint Complete Vendor Padua Construct…" at bounding box center [776, 392] width 1552 height 784
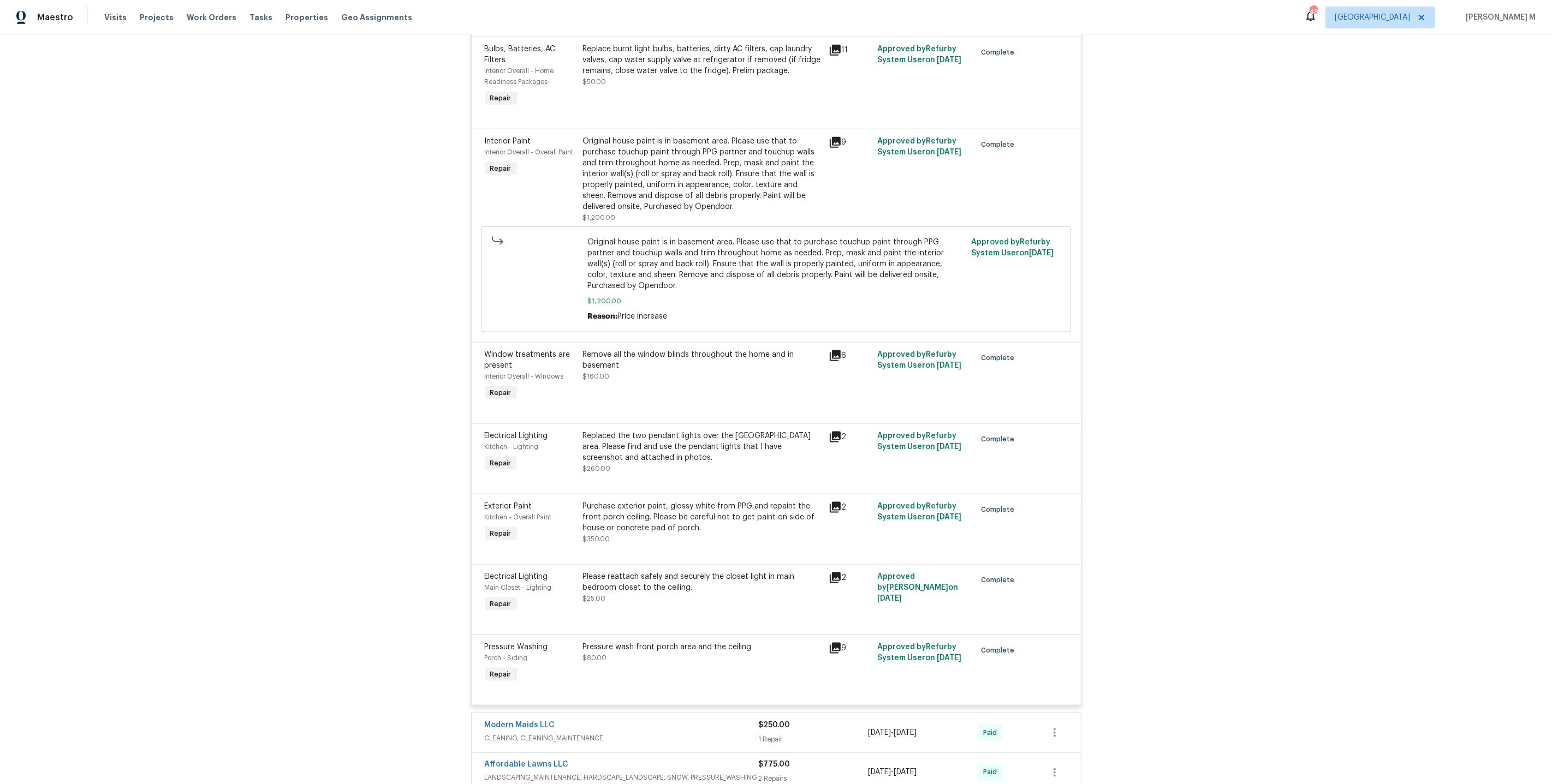
scroll to position [1679, 0]
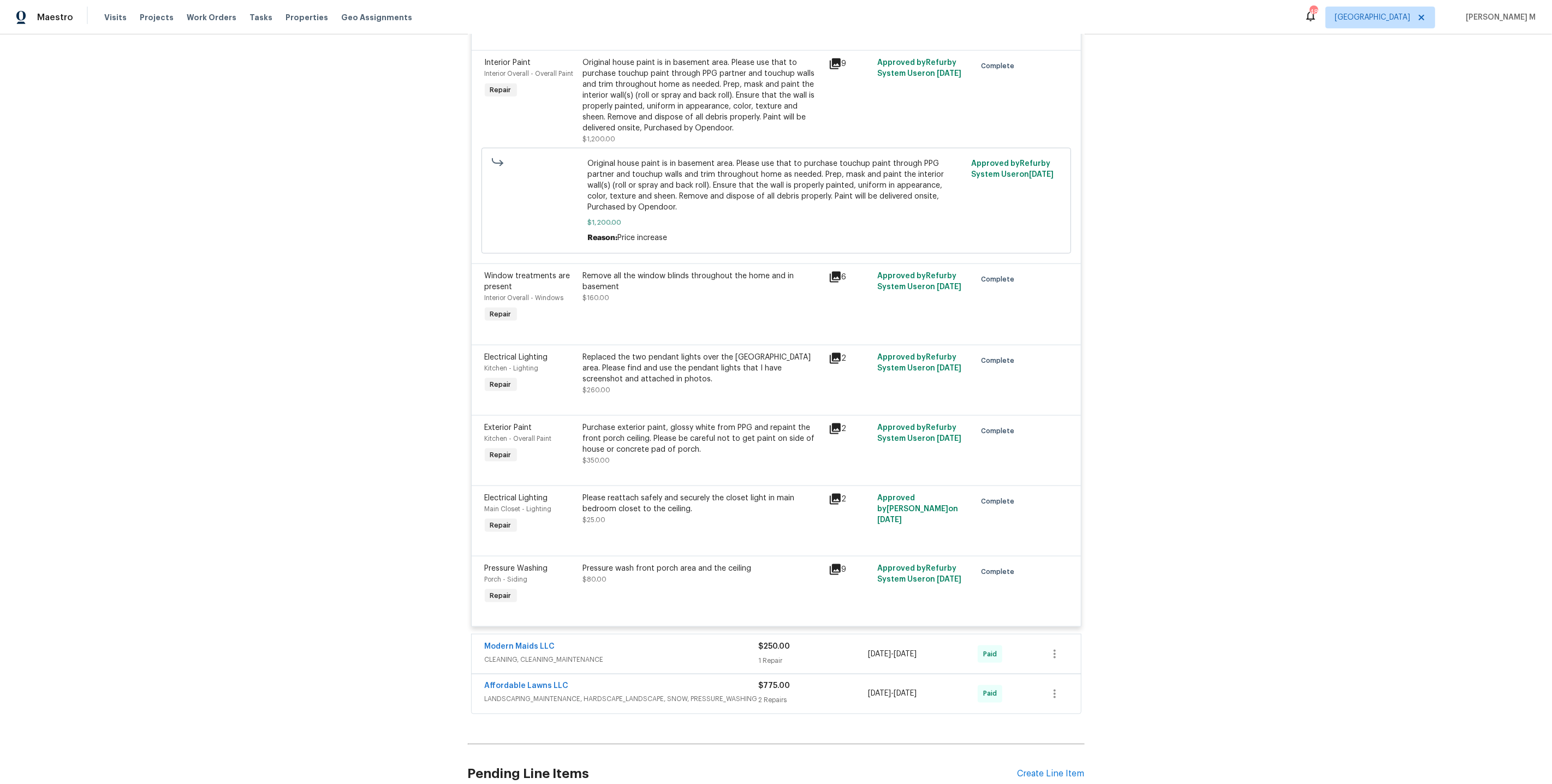
click at [512, 654] on span "CLEANING, CLEANING_MAINTENANCE" at bounding box center [622, 660] width 274 height 11
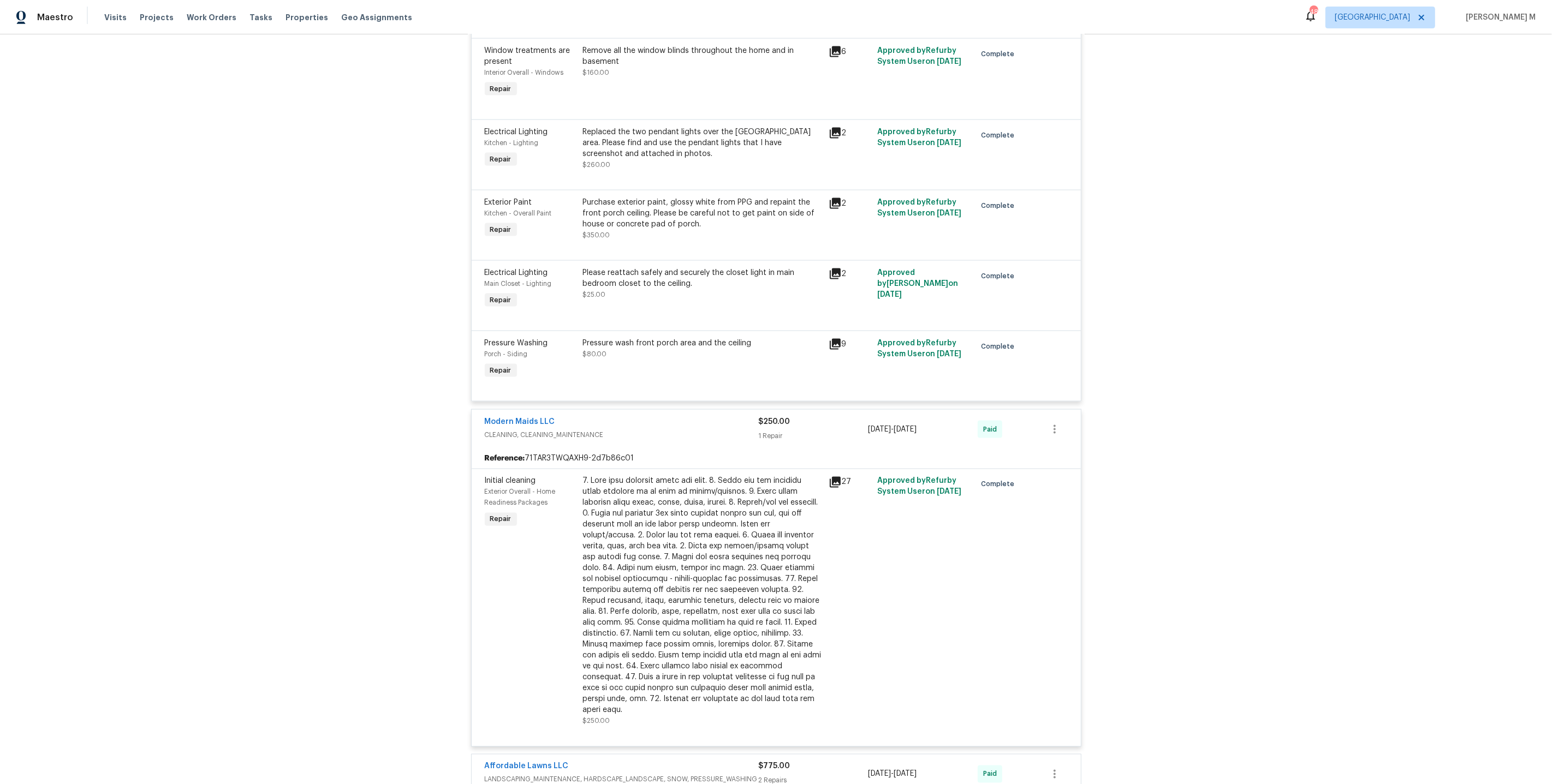
scroll to position [1962, 0]
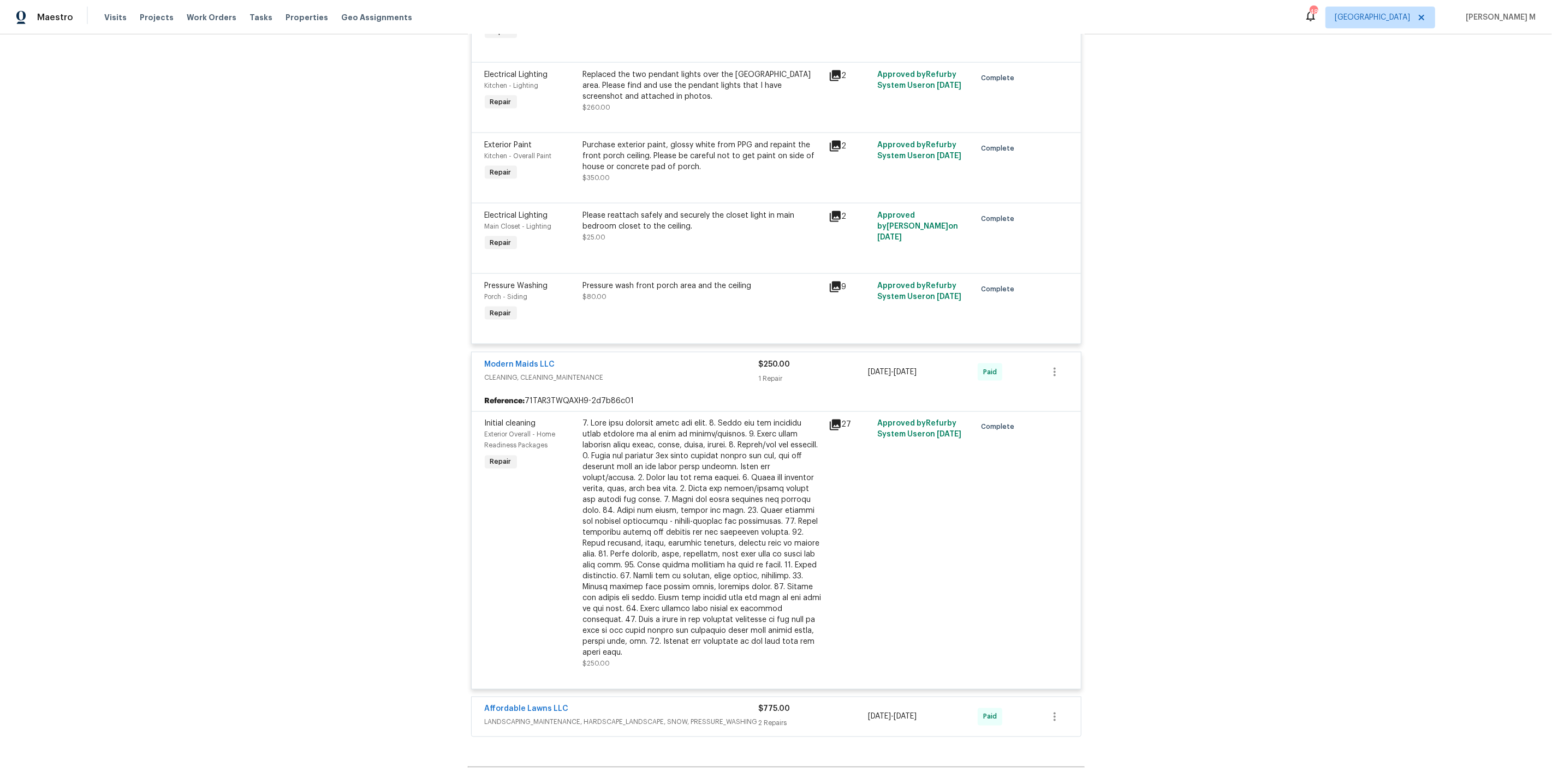
click at [547, 717] on span "LANDSCAPING_MAINTENANCE, HARDSCAPE_LANDSCAPE, SNOW, PRESSURE_WASHING" at bounding box center [622, 723] width 274 height 11
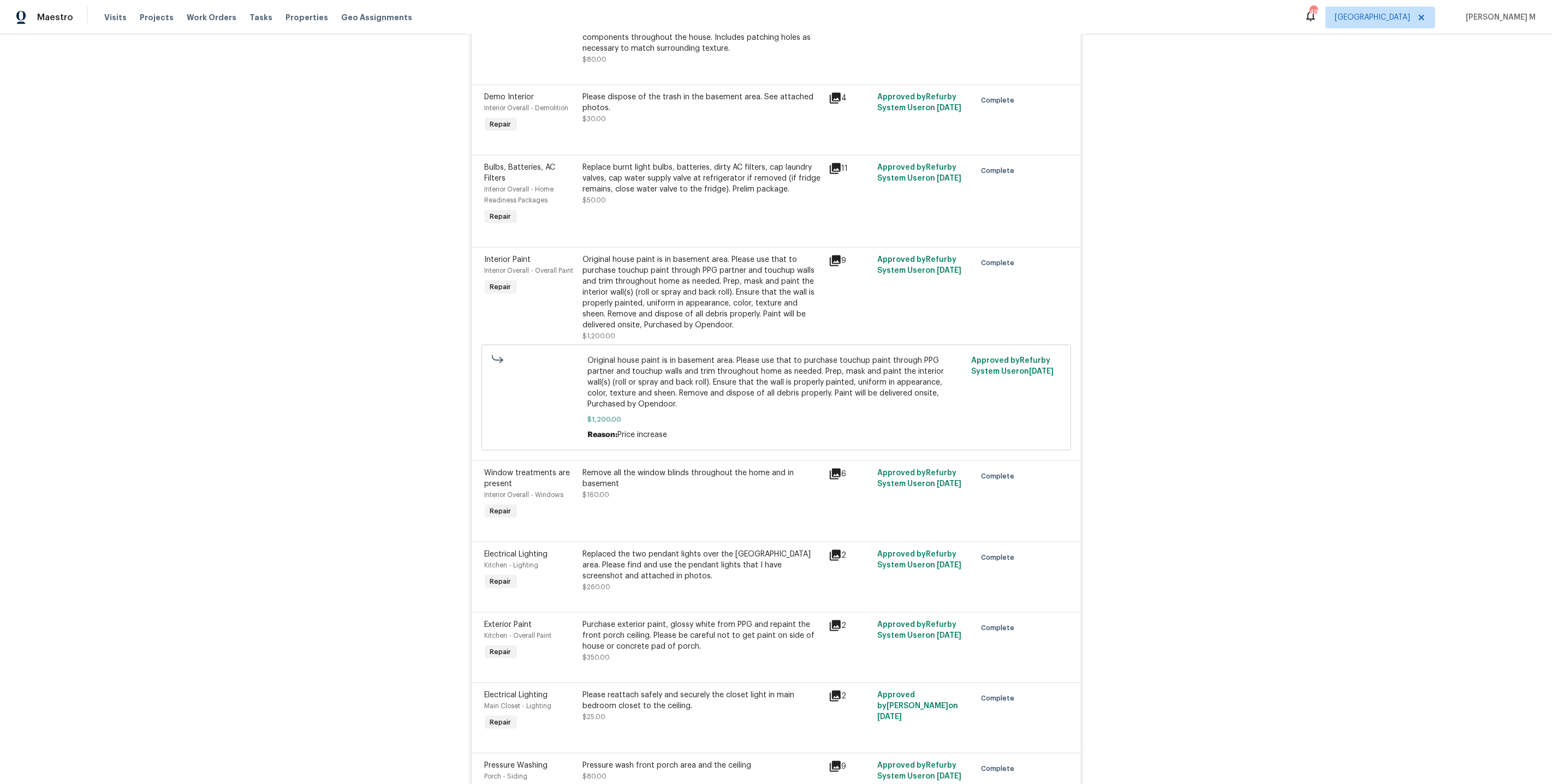
scroll to position [1475, 0]
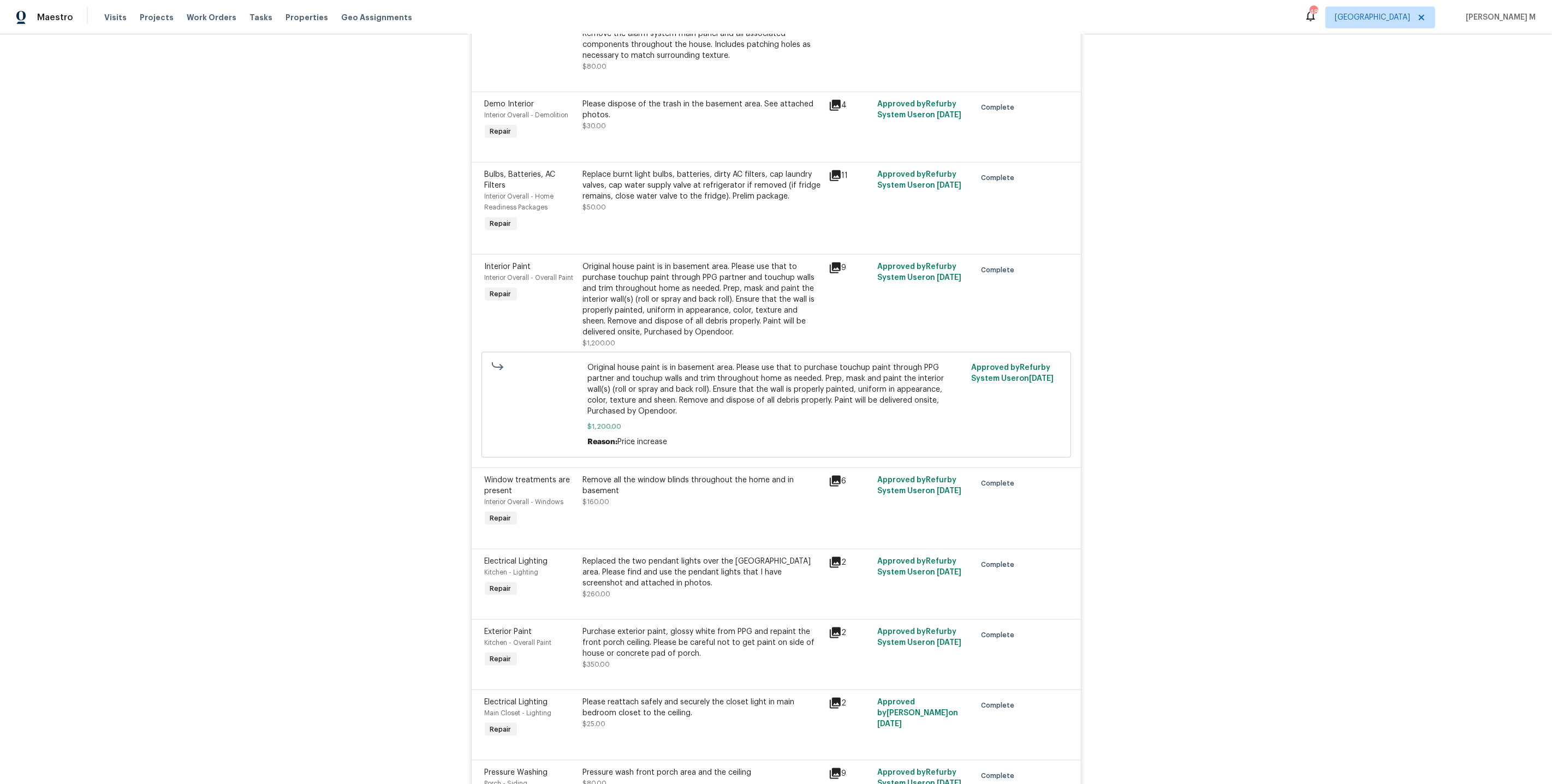
click at [675, 697] on div "Please reattach safely and securely the closet light in main bedroom closet to …" at bounding box center [702, 707] width 239 height 22
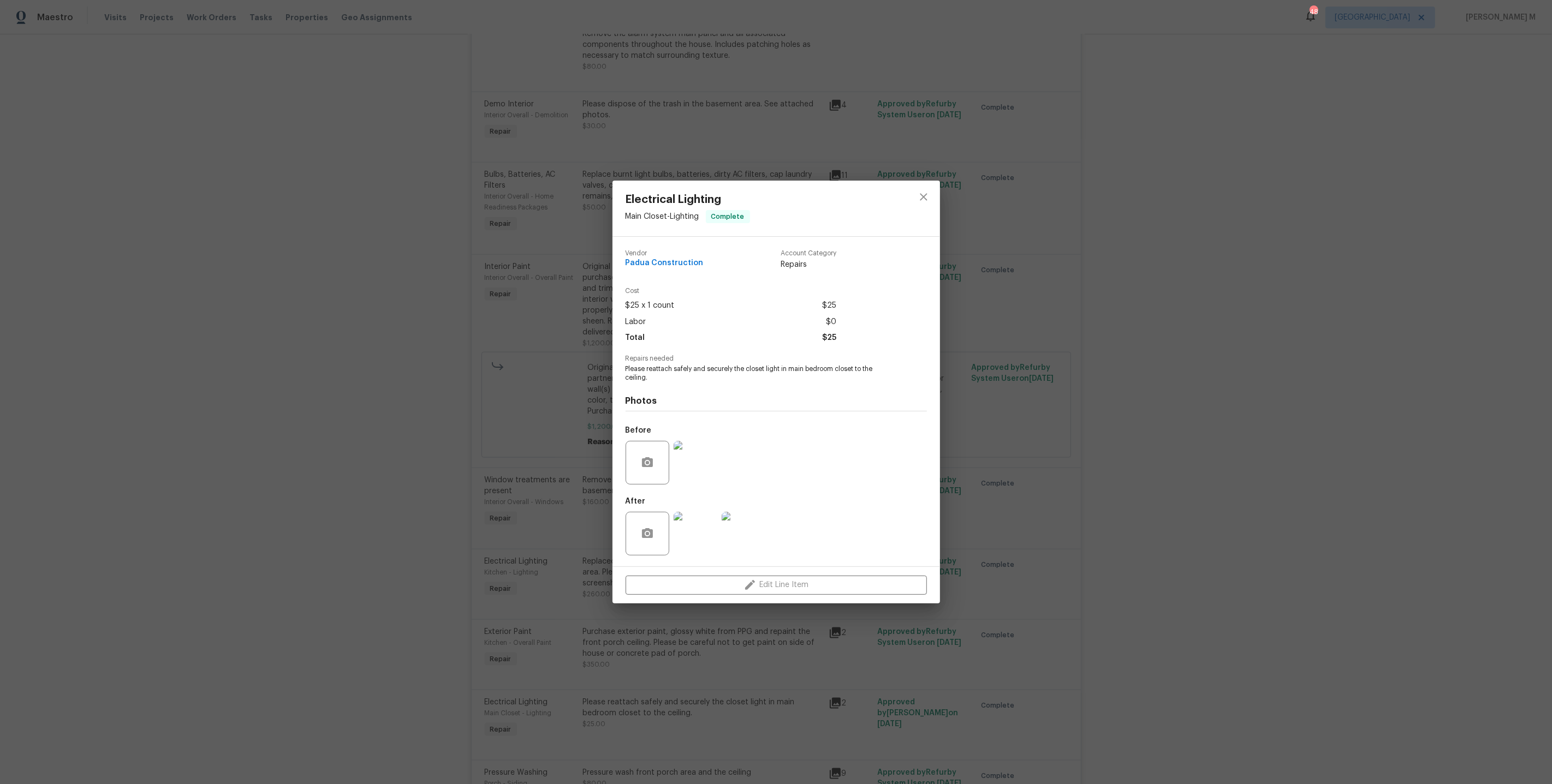
click at [984, 529] on div "Electrical Lighting Main Closet - Lighting Complete Vendor Padua Construction A…" at bounding box center [776, 392] width 1552 height 784
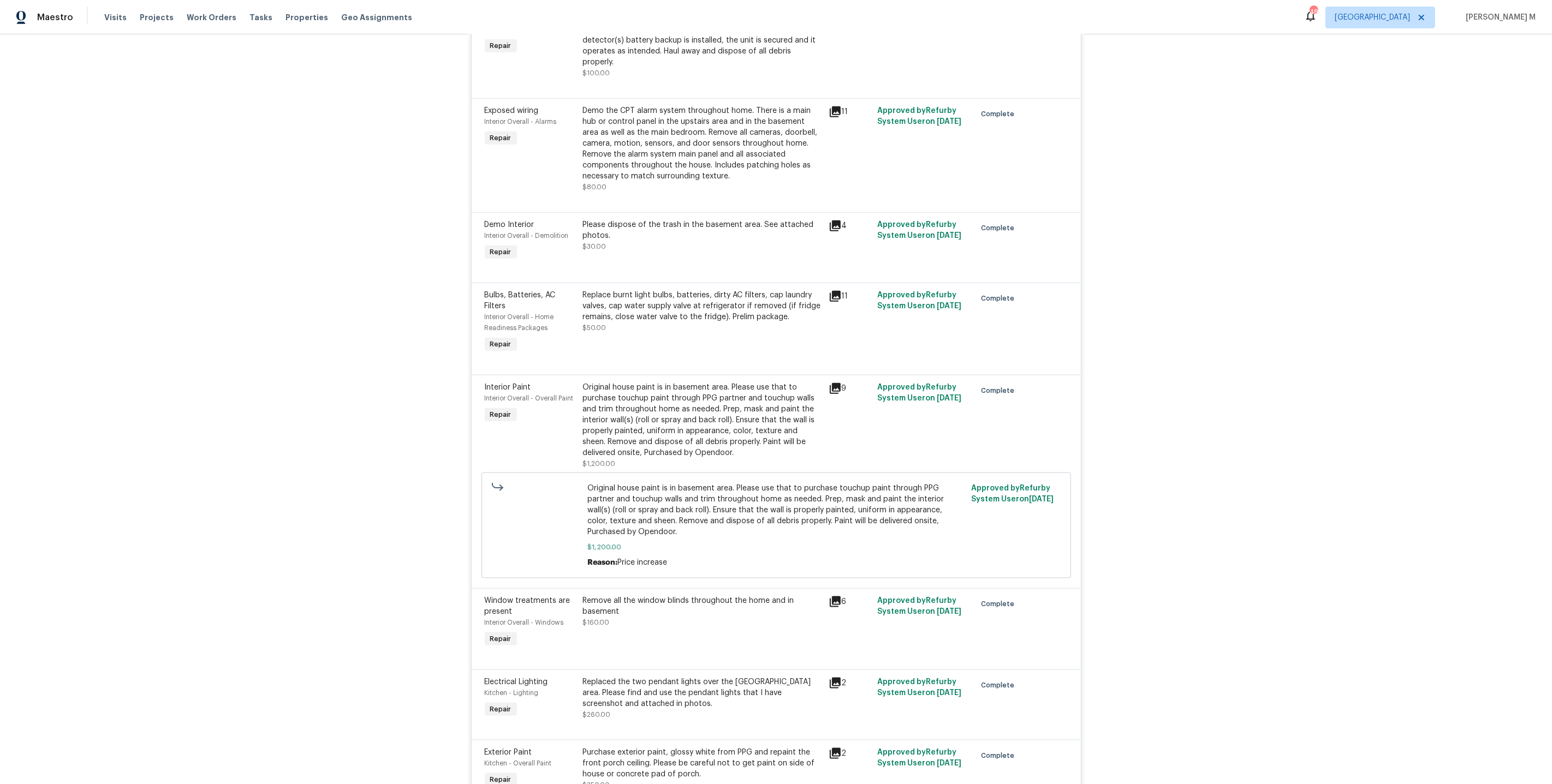
scroll to position [1341, 0]
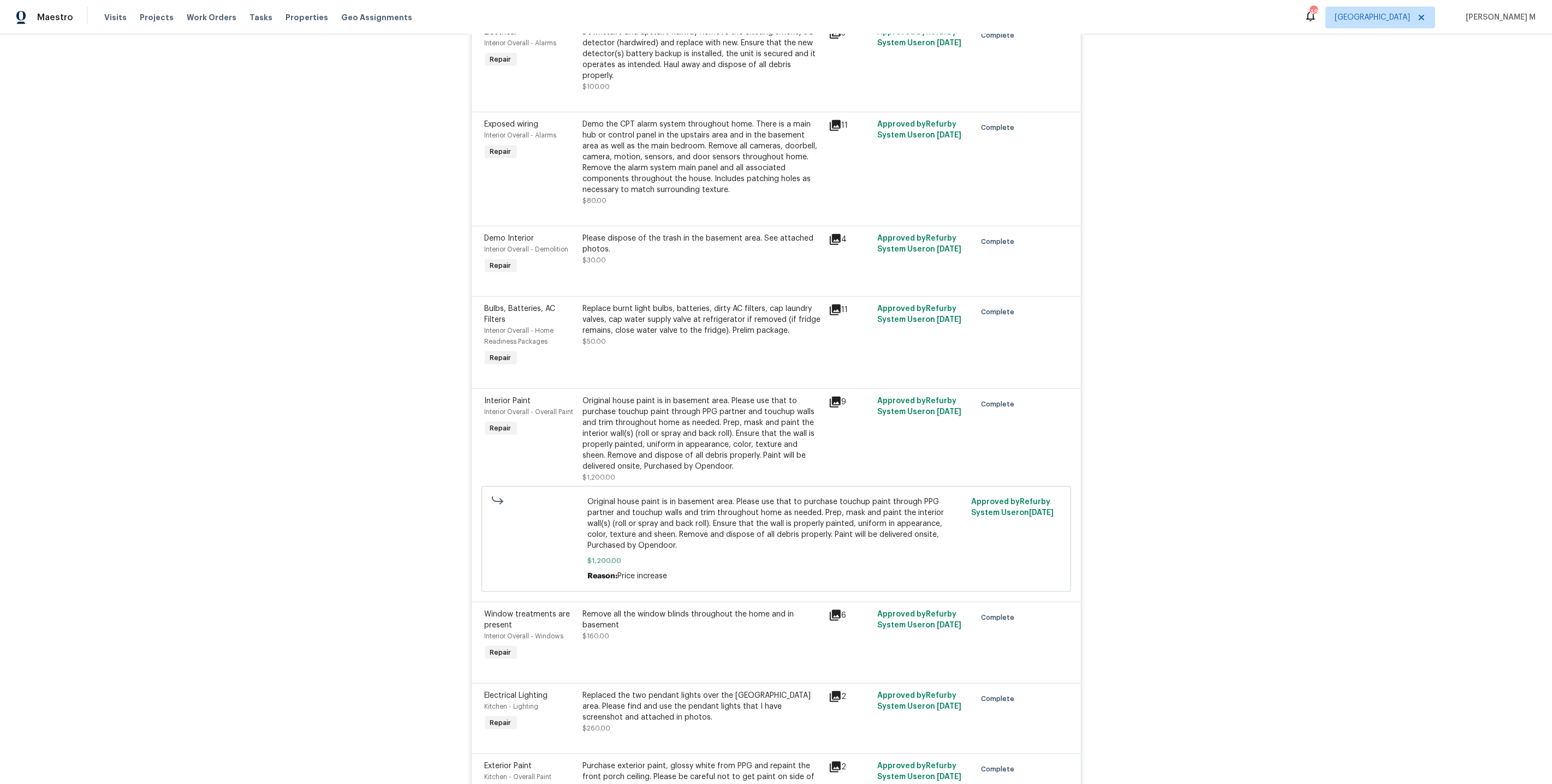
click at [674, 609] on div "Remove all the window blinds throughout the home and in basement ￼" at bounding box center [702, 620] width 239 height 22
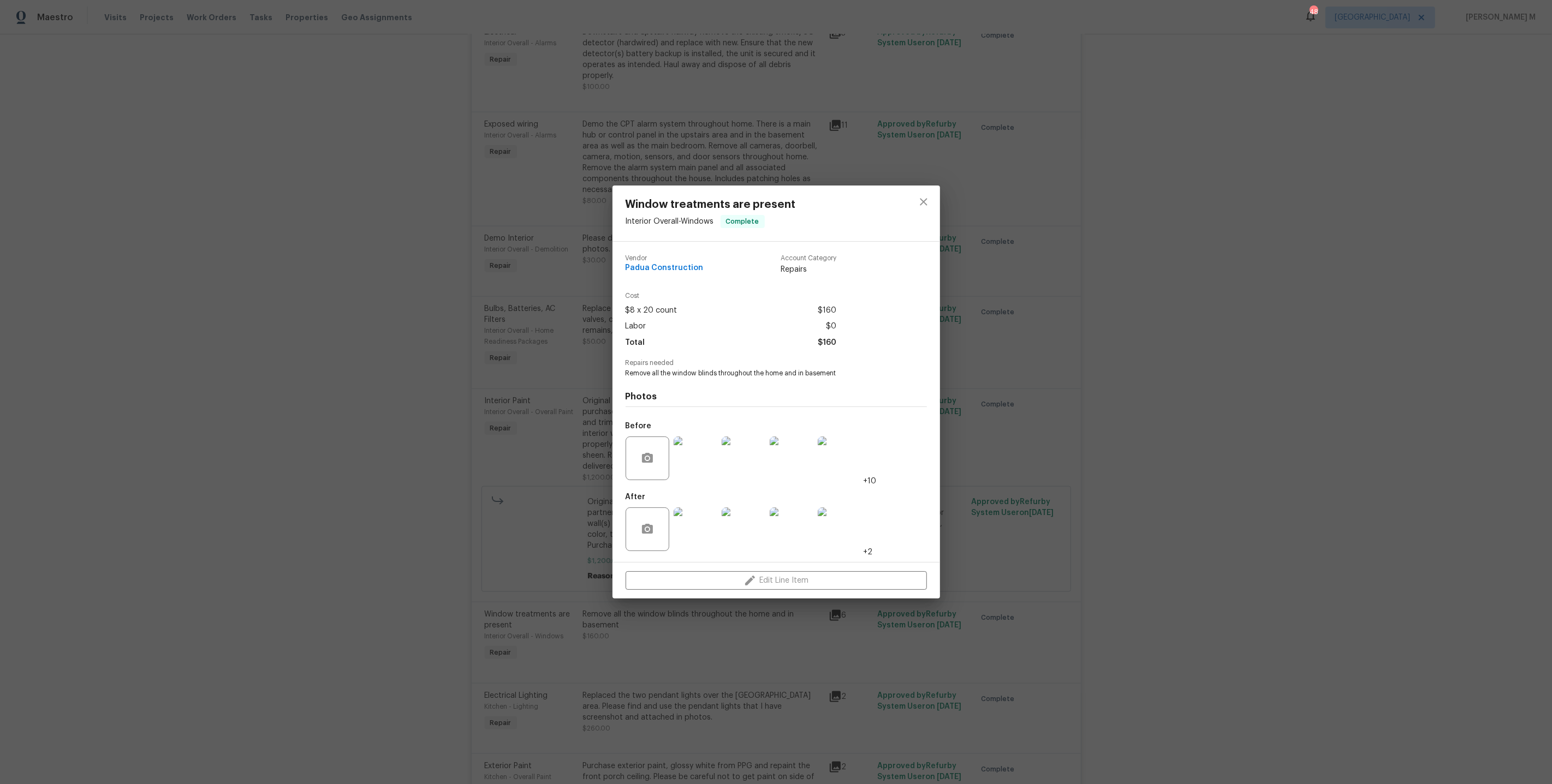
click at [1043, 417] on div "Window treatments are present Interior Overall - Windows Complete Vendor Padua …" at bounding box center [776, 392] width 1552 height 784
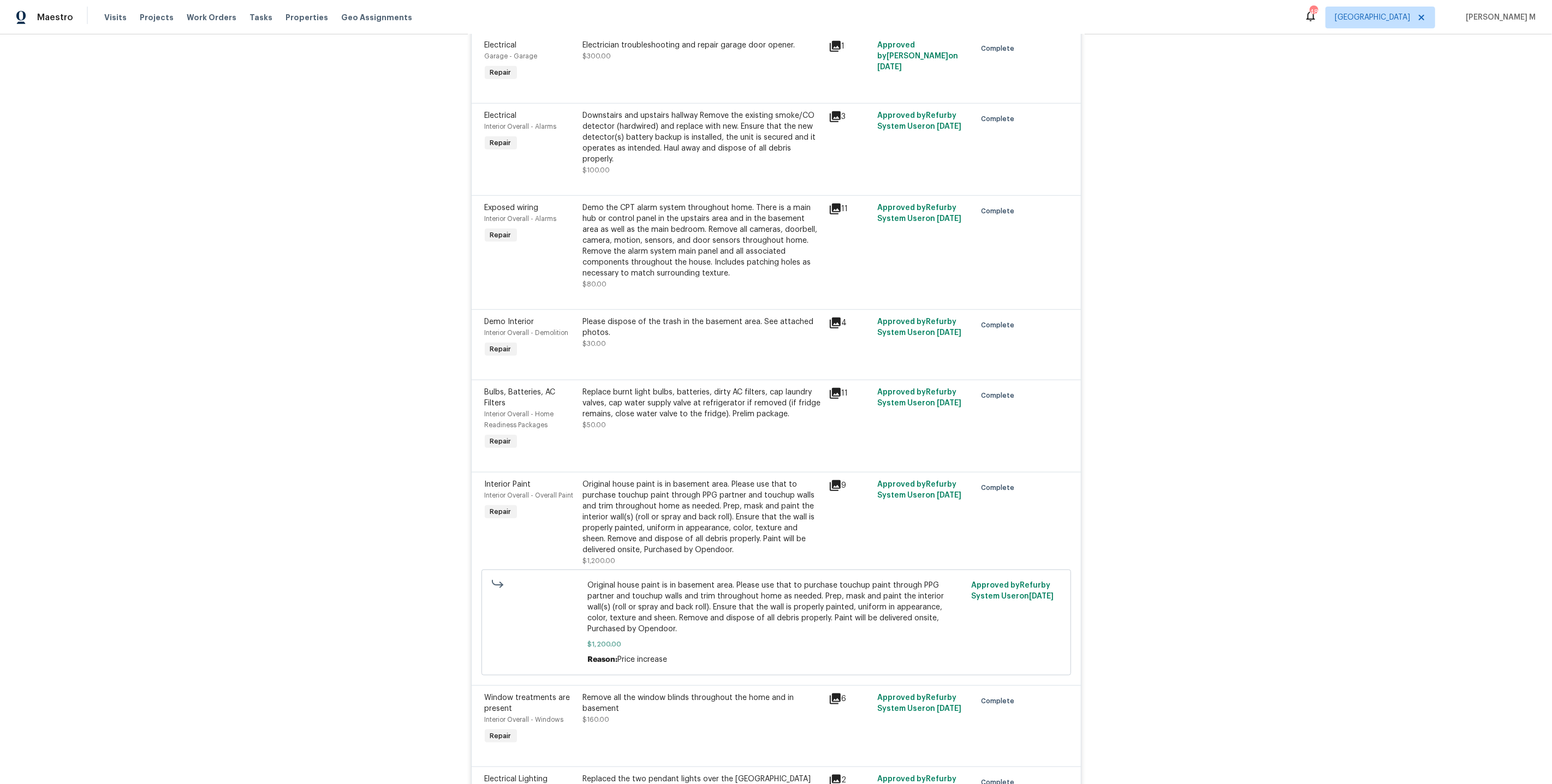
scroll to position [1257, 0]
click at [681, 479] on div "Original house paint is in basement area. Please use that to purchase touchup p…" at bounding box center [702, 517] width 239 height 77
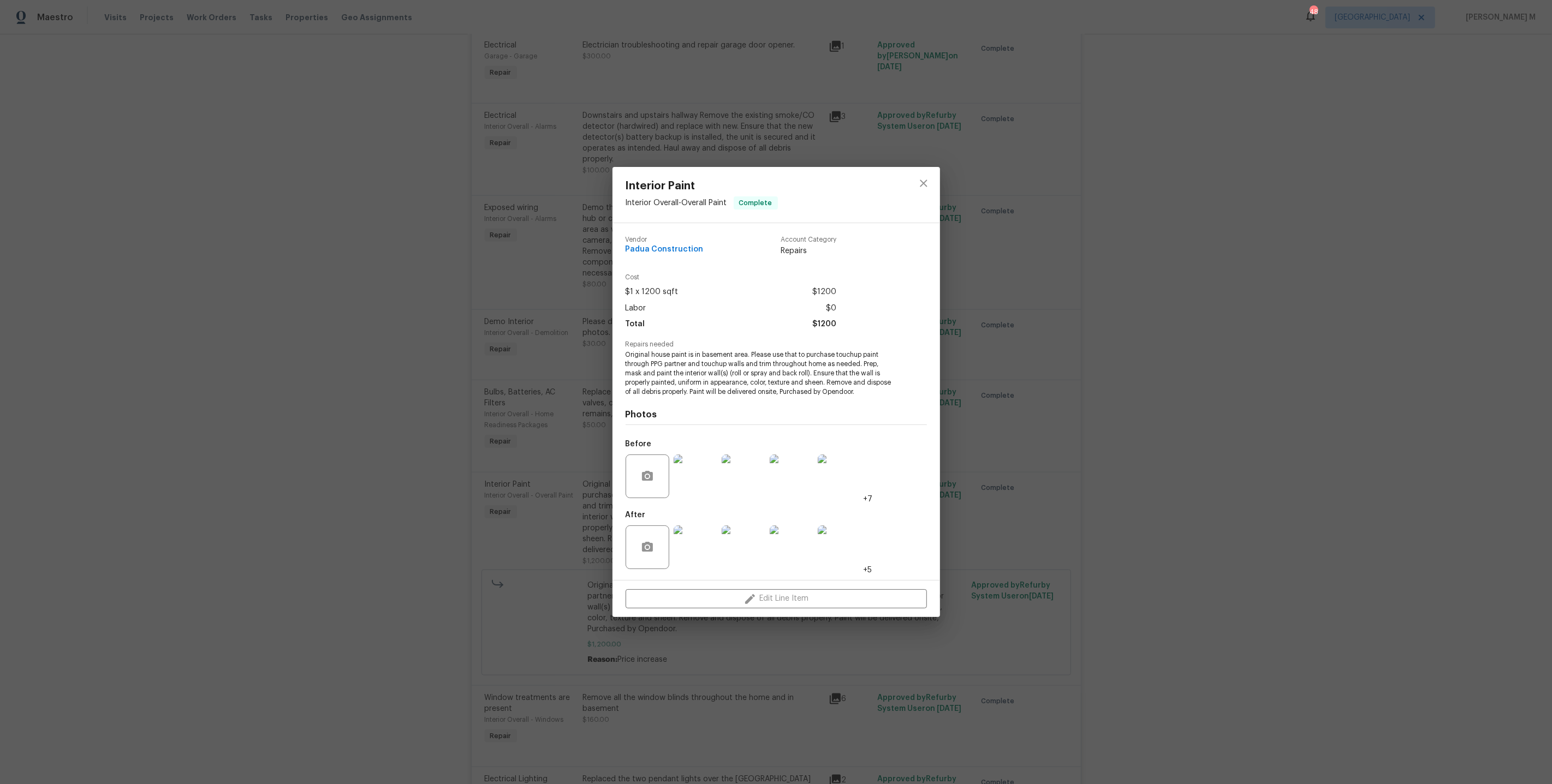
click at [984, 512] on div "Interior Paint Interior Overall - Overall Paint Complete Vendor Padua Construct…" at bounding box center [776, 392] width 1552 height 784
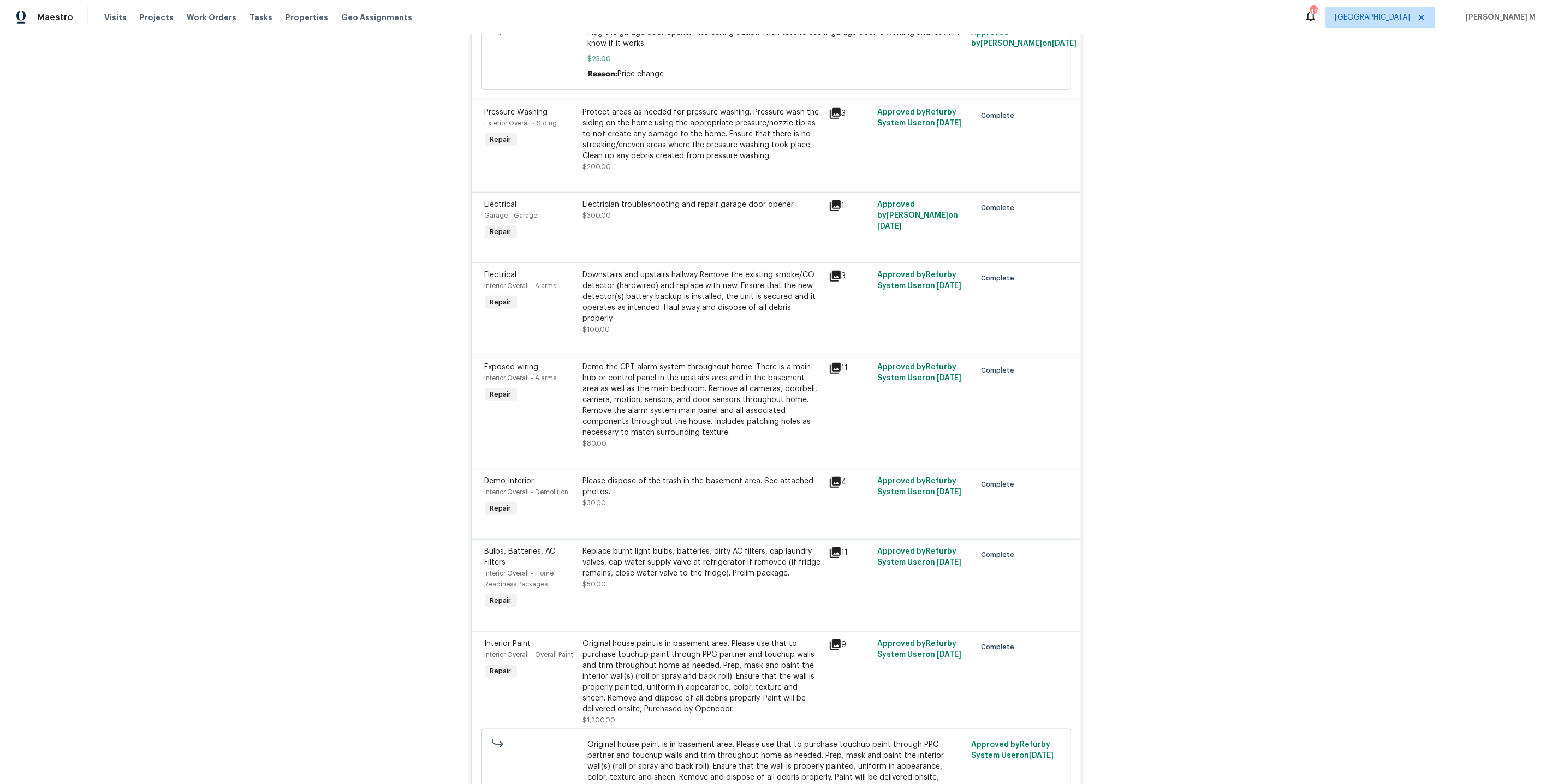
scroll to position [1096, 0]
click at [644, 364] on div "Demo the CPT alarm system throughout home. There is a main hub or control panel…" at bounding box center [702, 402] width 239 height 77
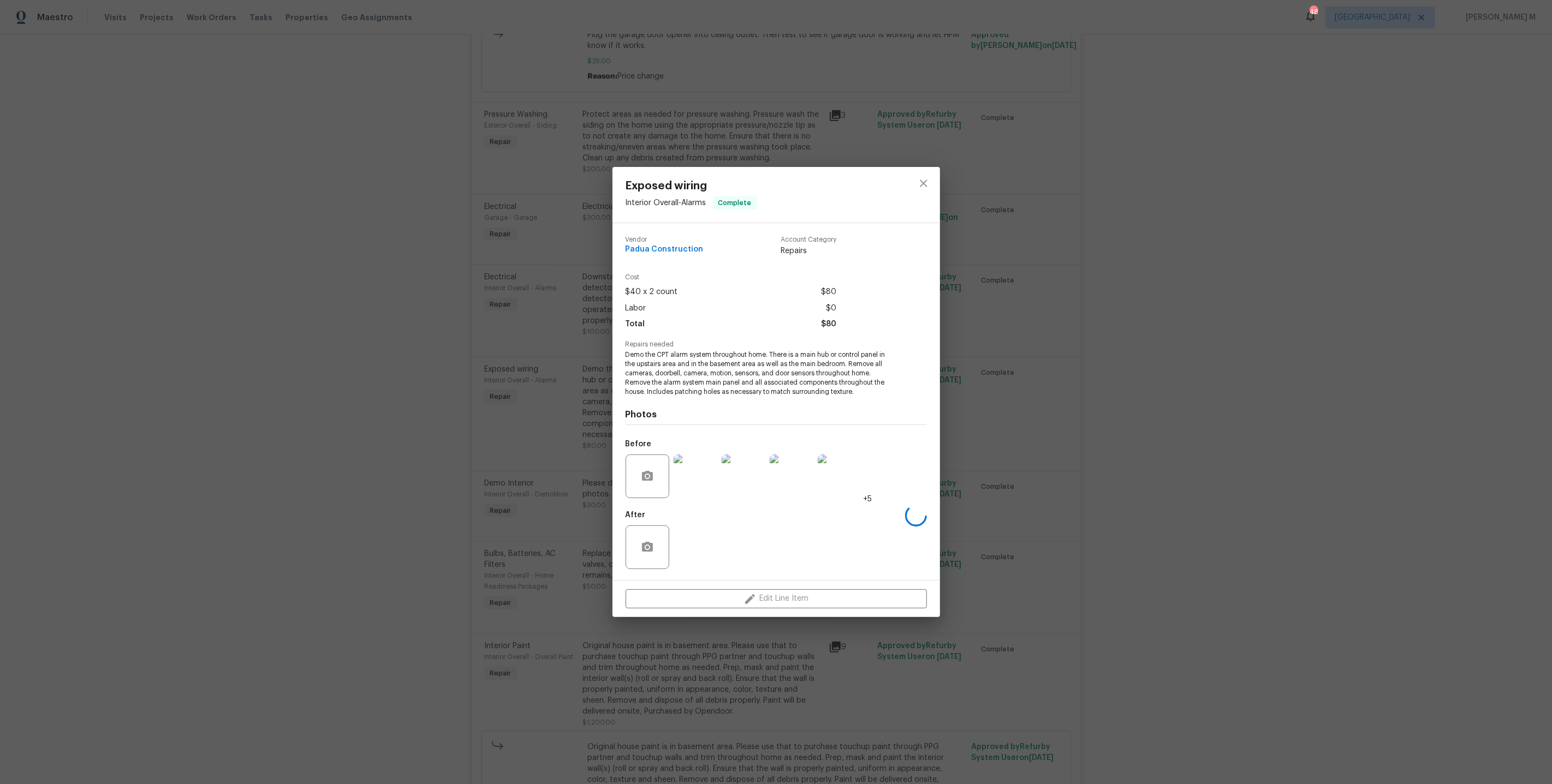
click at [1042, 420] on div "Exposed wiring Interior Overall - Alarms Complete Vendor Padua Construction Acc…" at bounding box center [776, 392] width 1552 height 784
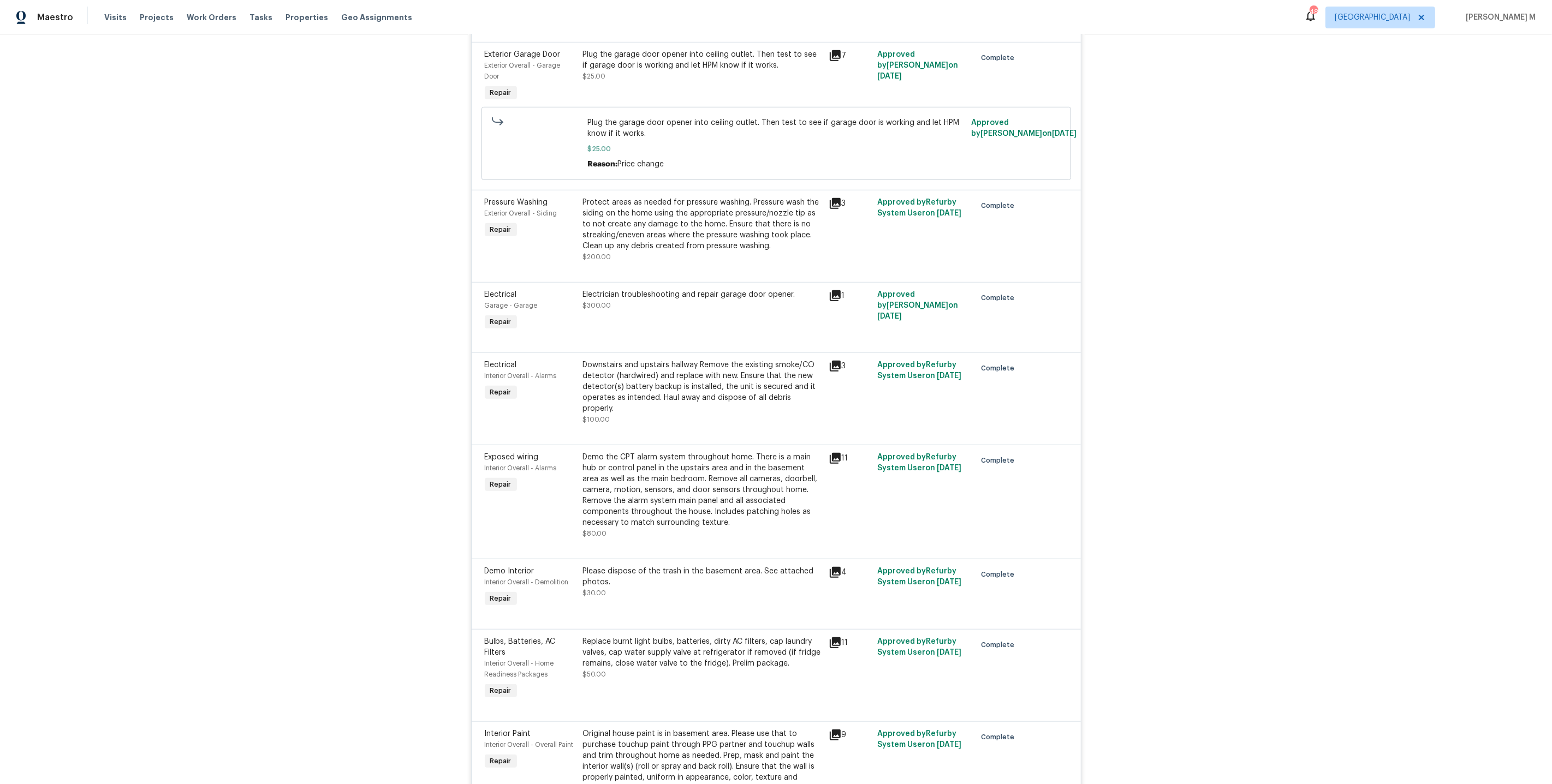
scroll to position [994, 0]
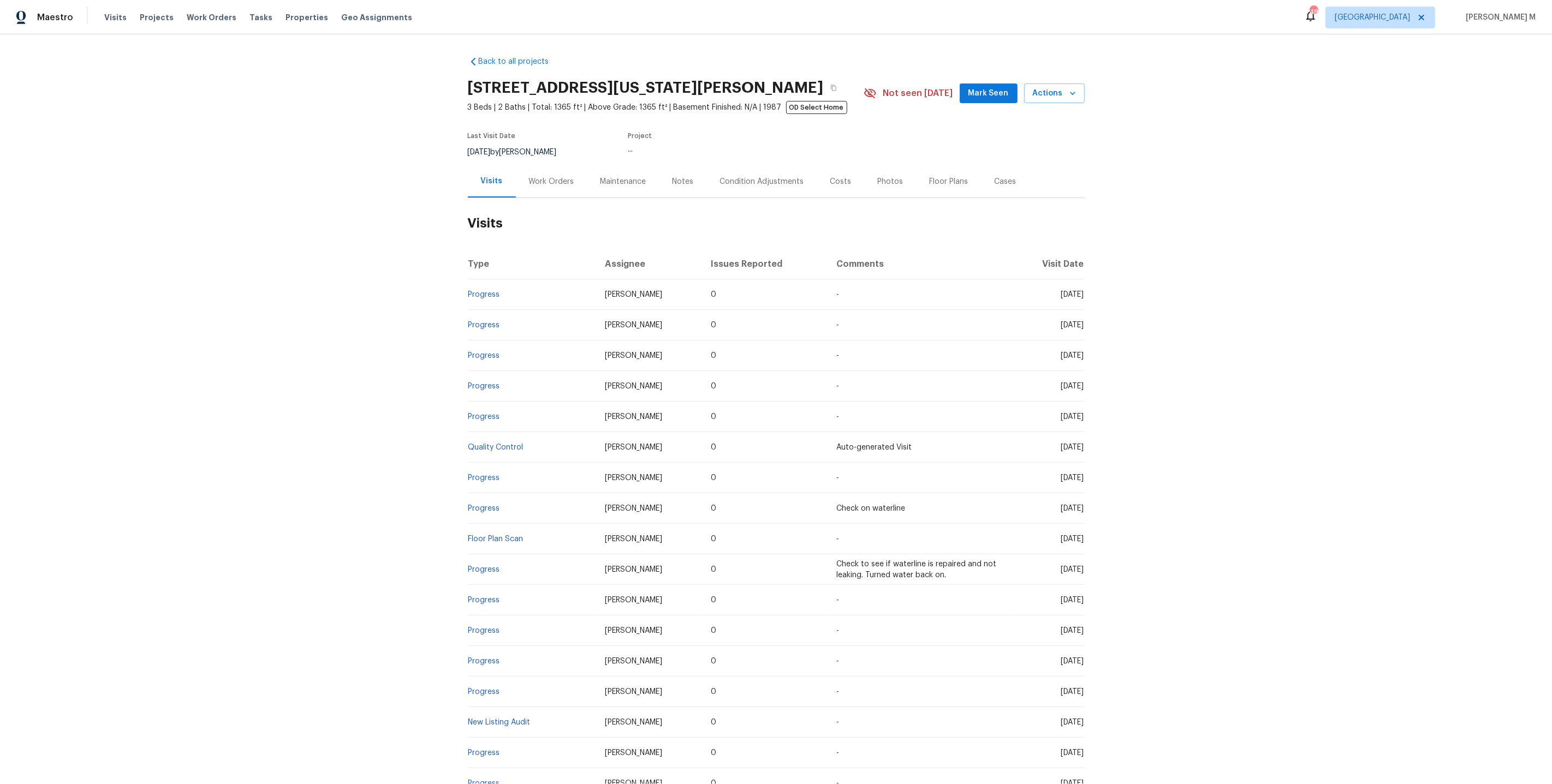
click at [547, 180] on div "Work Orders" at bounding box center [551, 182] width 45 height 11
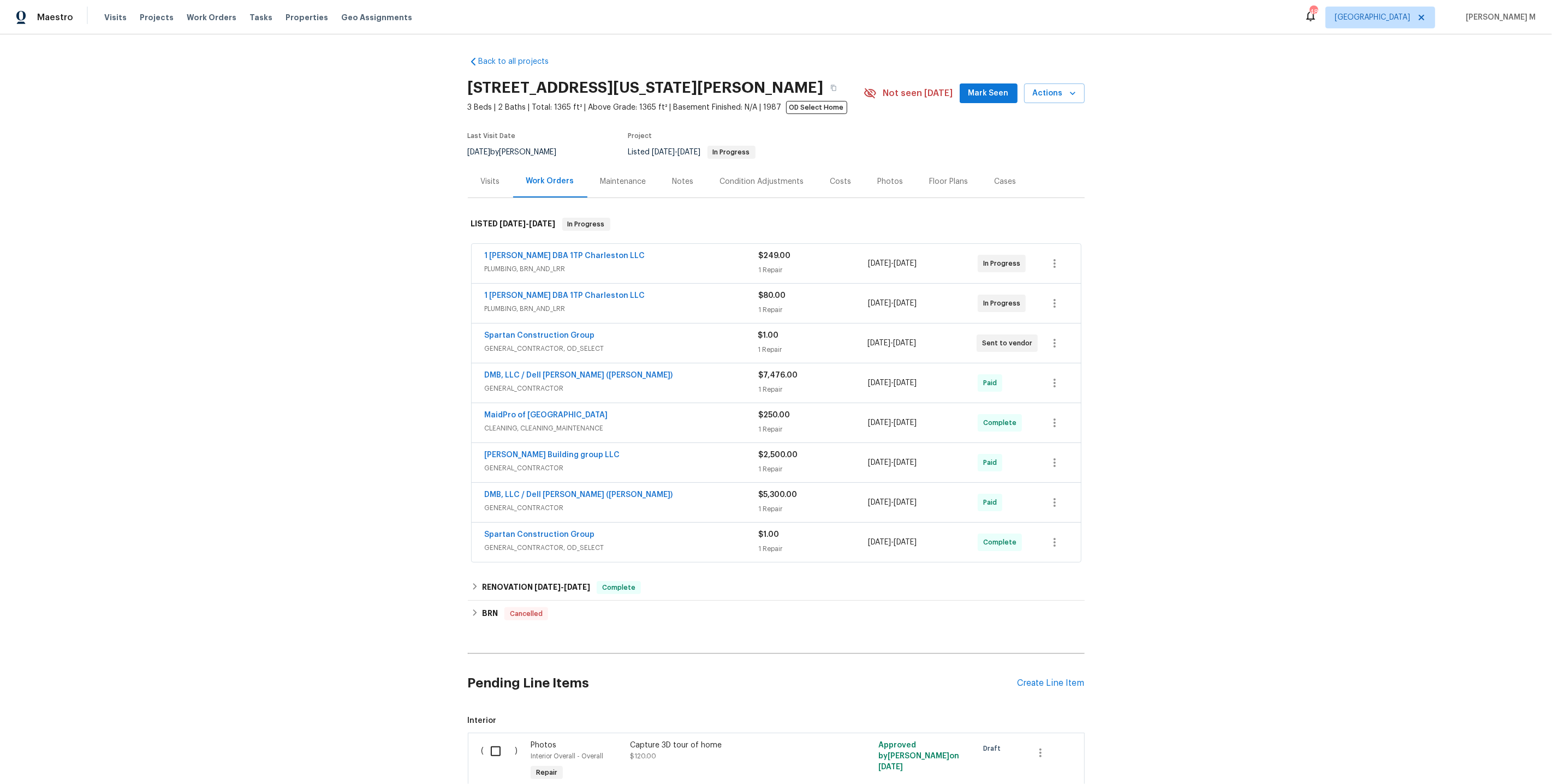
click at [514, 268] on span "PLUMBING, BRN_AND_LRR" at bounding box center [622, 269] width 274 height 11
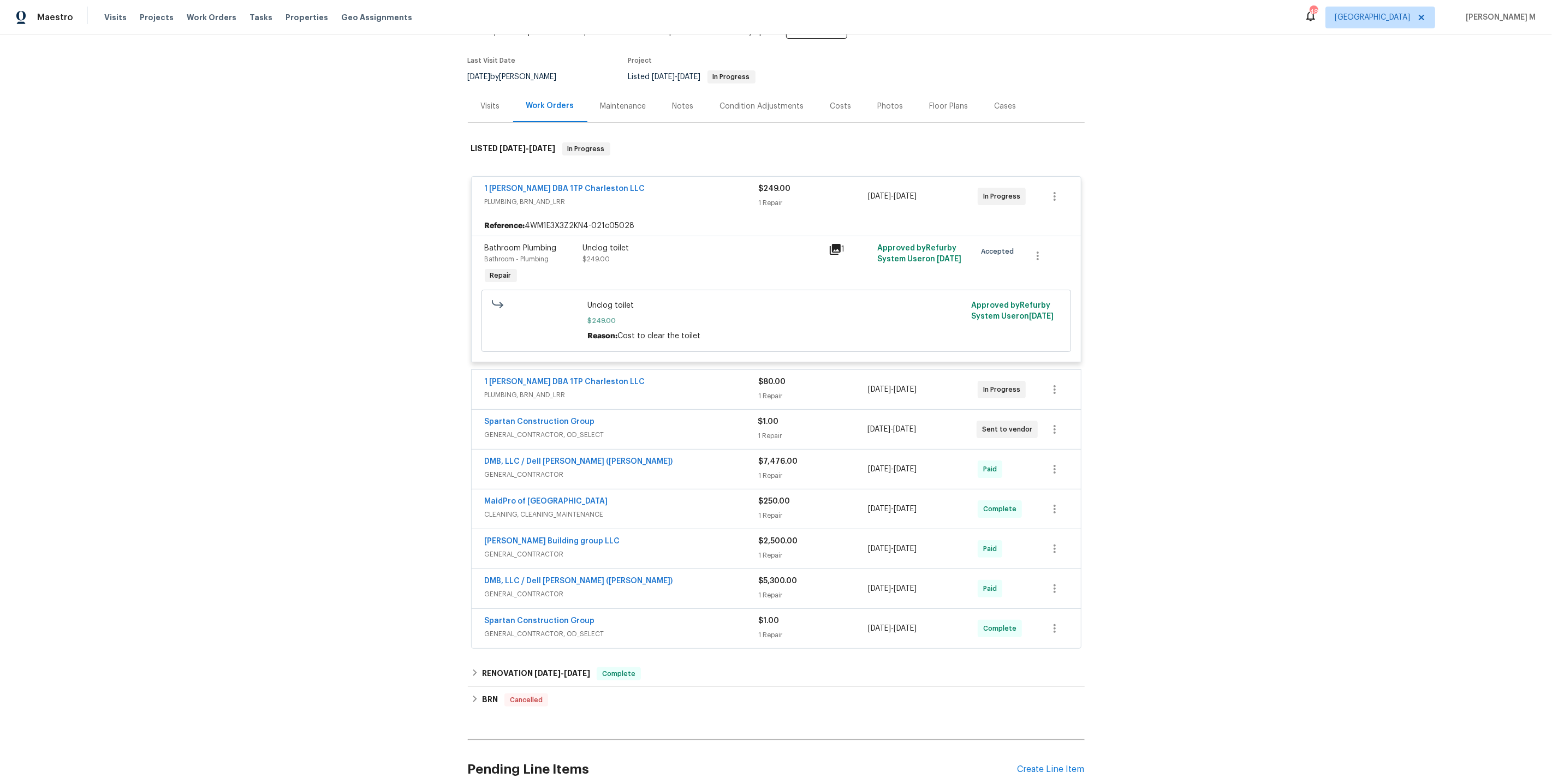
scroll to position [96, 0]
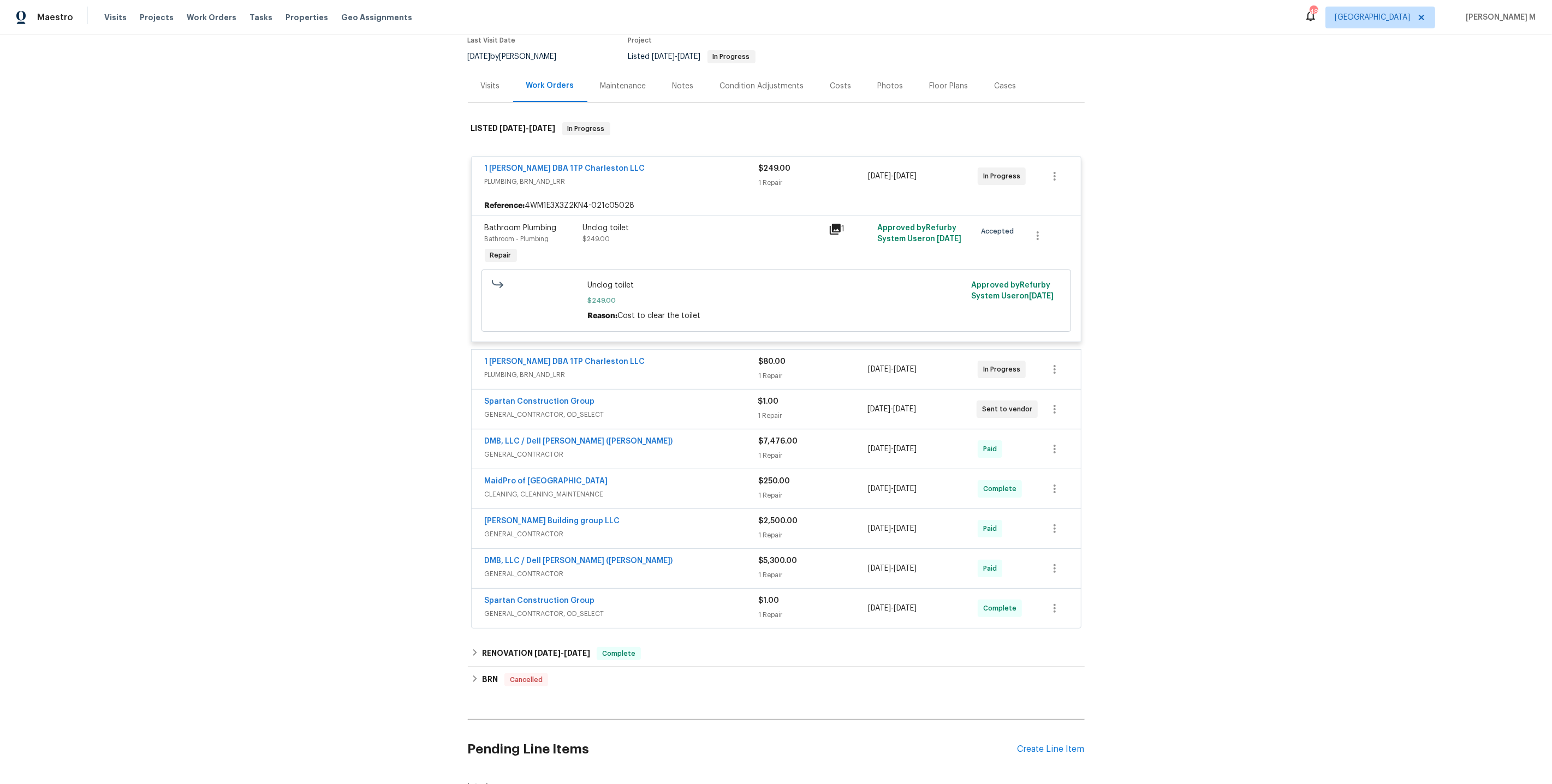
click at [561, 369] on span "PLUMBING, BRN_AND_LRR" at bounding box center [622, 375] width 274 height 11
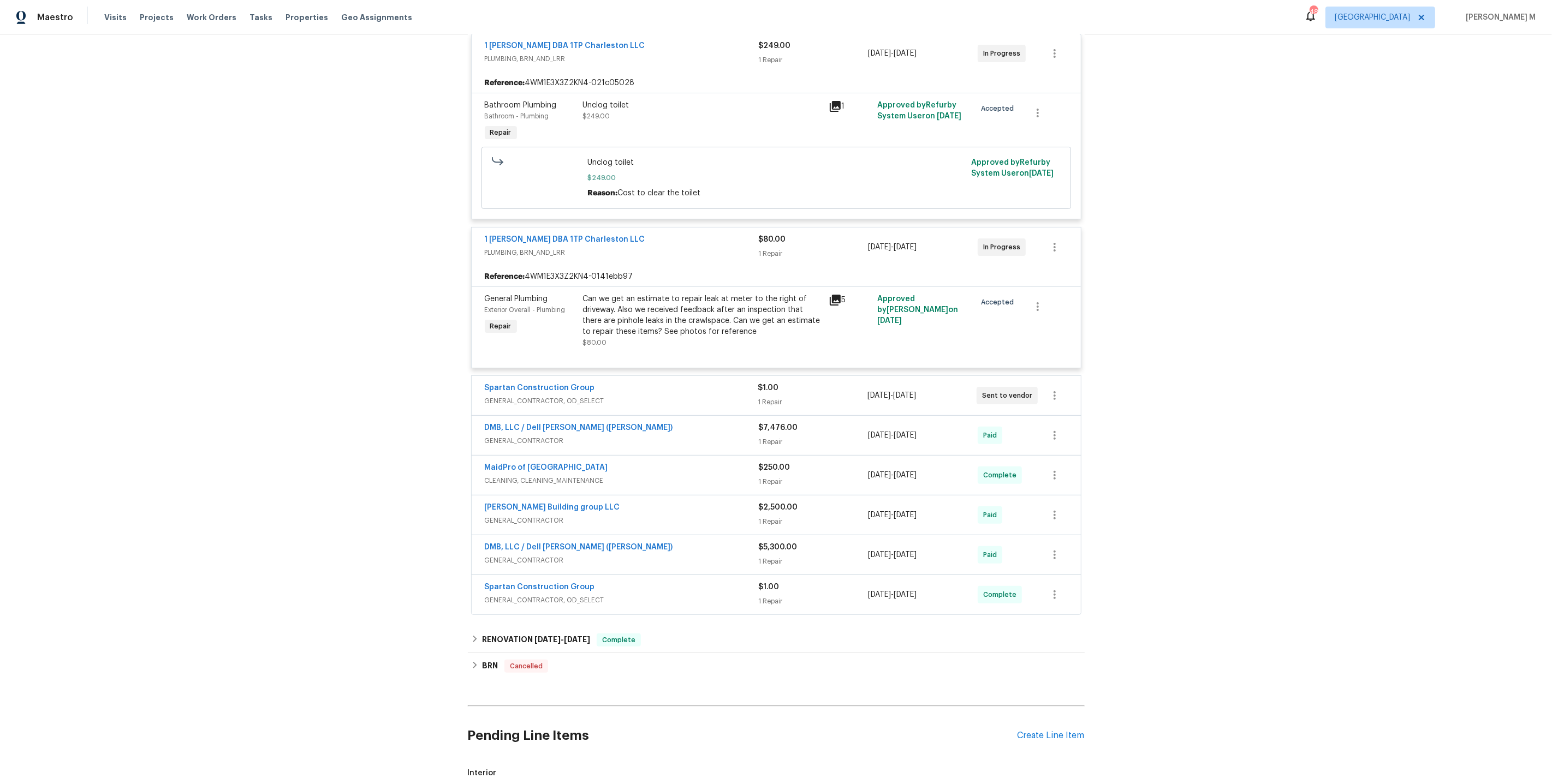
scroll to position [219, 0]
click at [501, 395] on span "GENERAL_CONTRACTOR, OD_SELECT" at bounding box center [621, 400] width 273 height 11
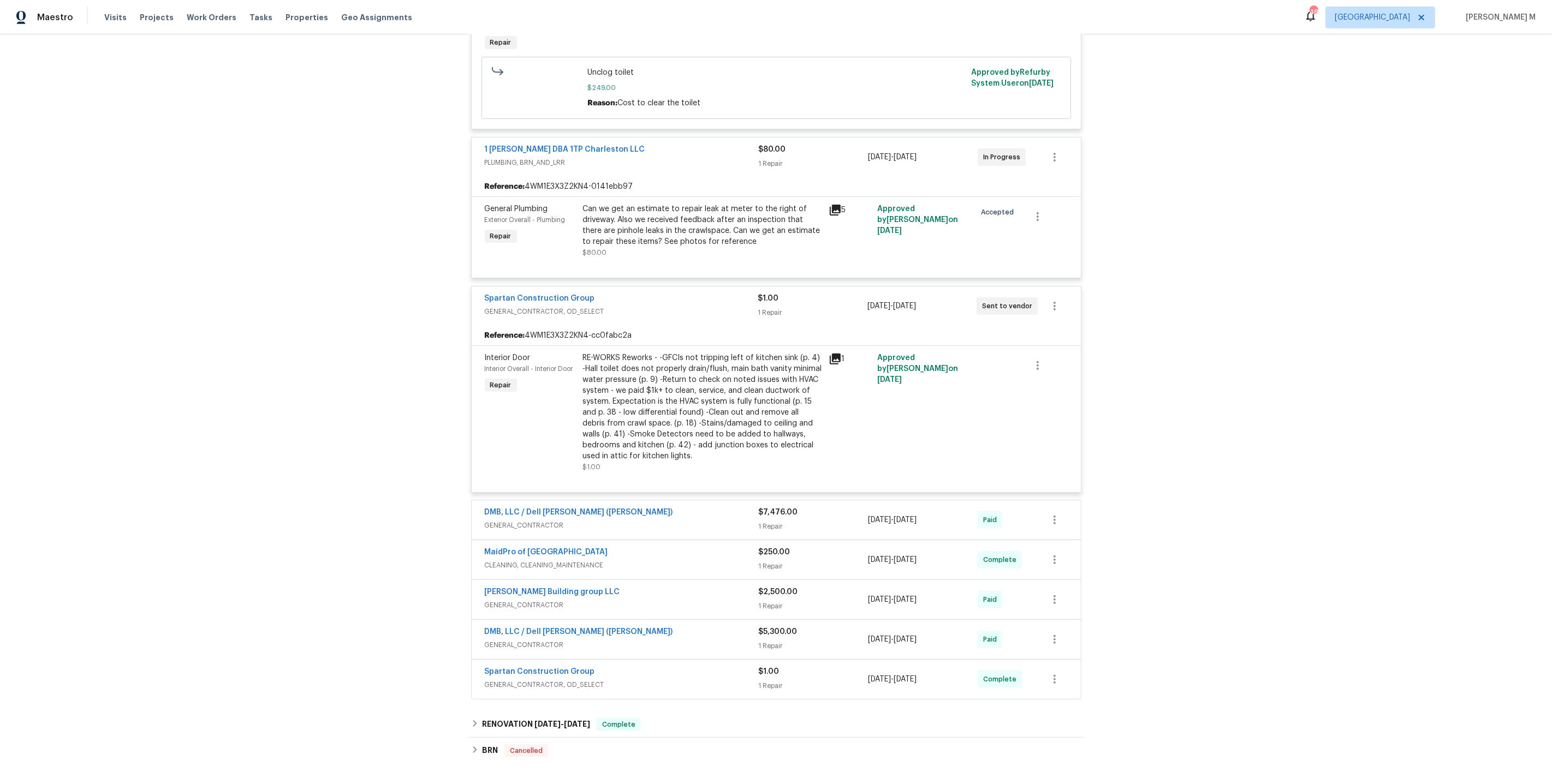
scroll to position [313, 0]
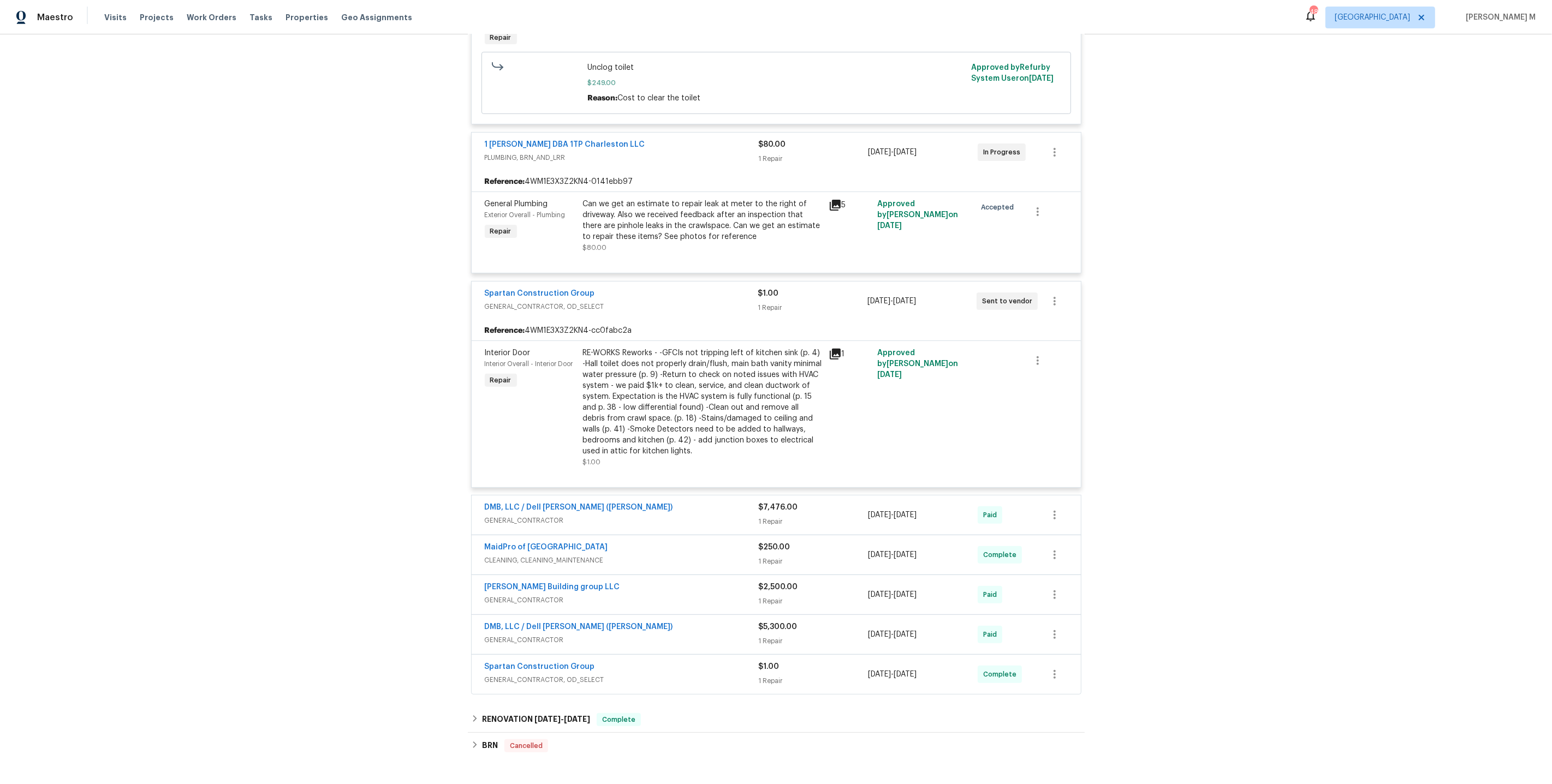
click at [673, 363] on div "RE-WORKS Reworks - -GFCIs not tripping left of kitchen sink (p. 4) -Hall toilet…" at bounding box center [702, 401] width 239 height 109
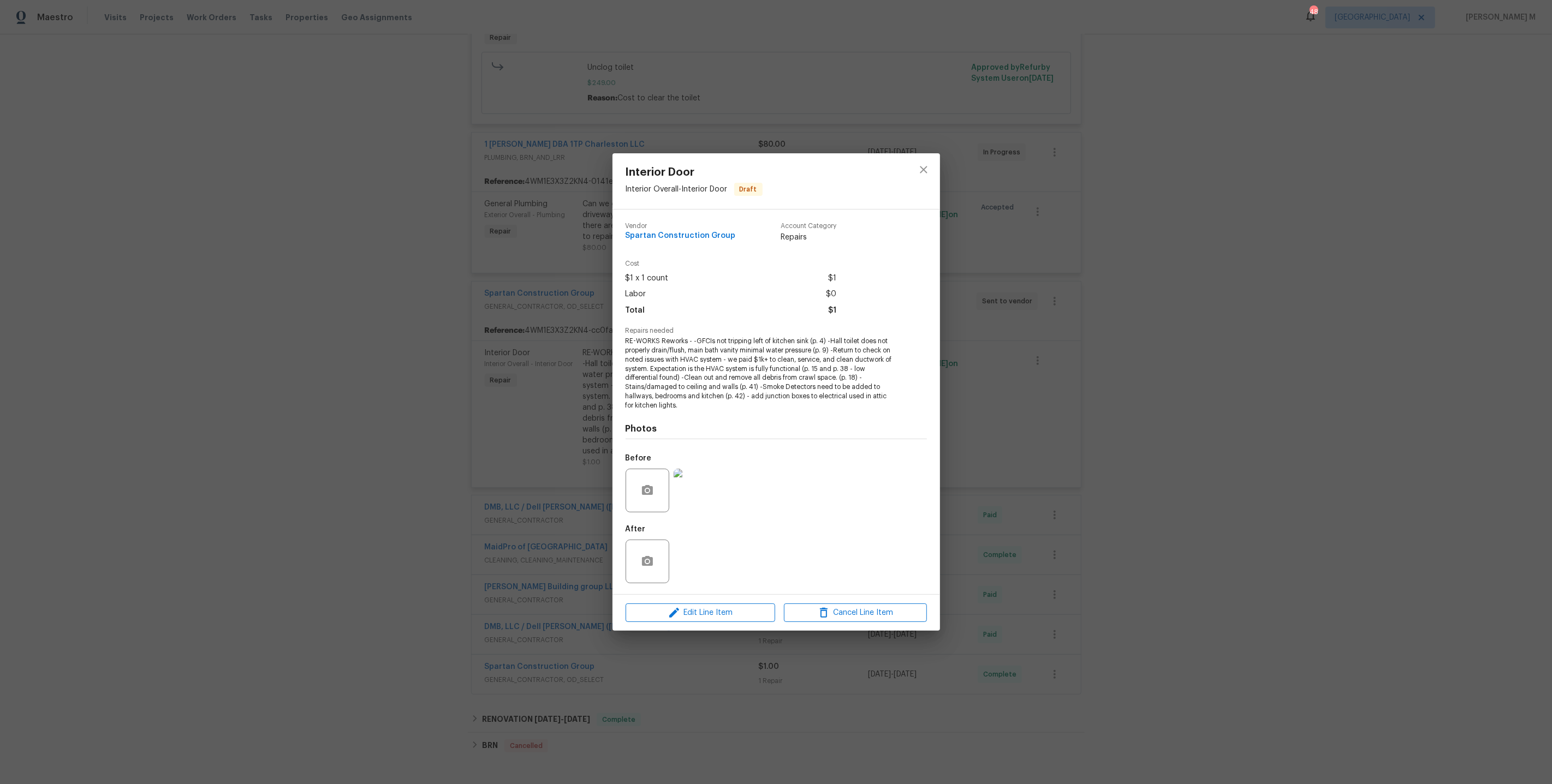
click at [693, 475] on img at bounding box center [696, 491] width 44 height 44
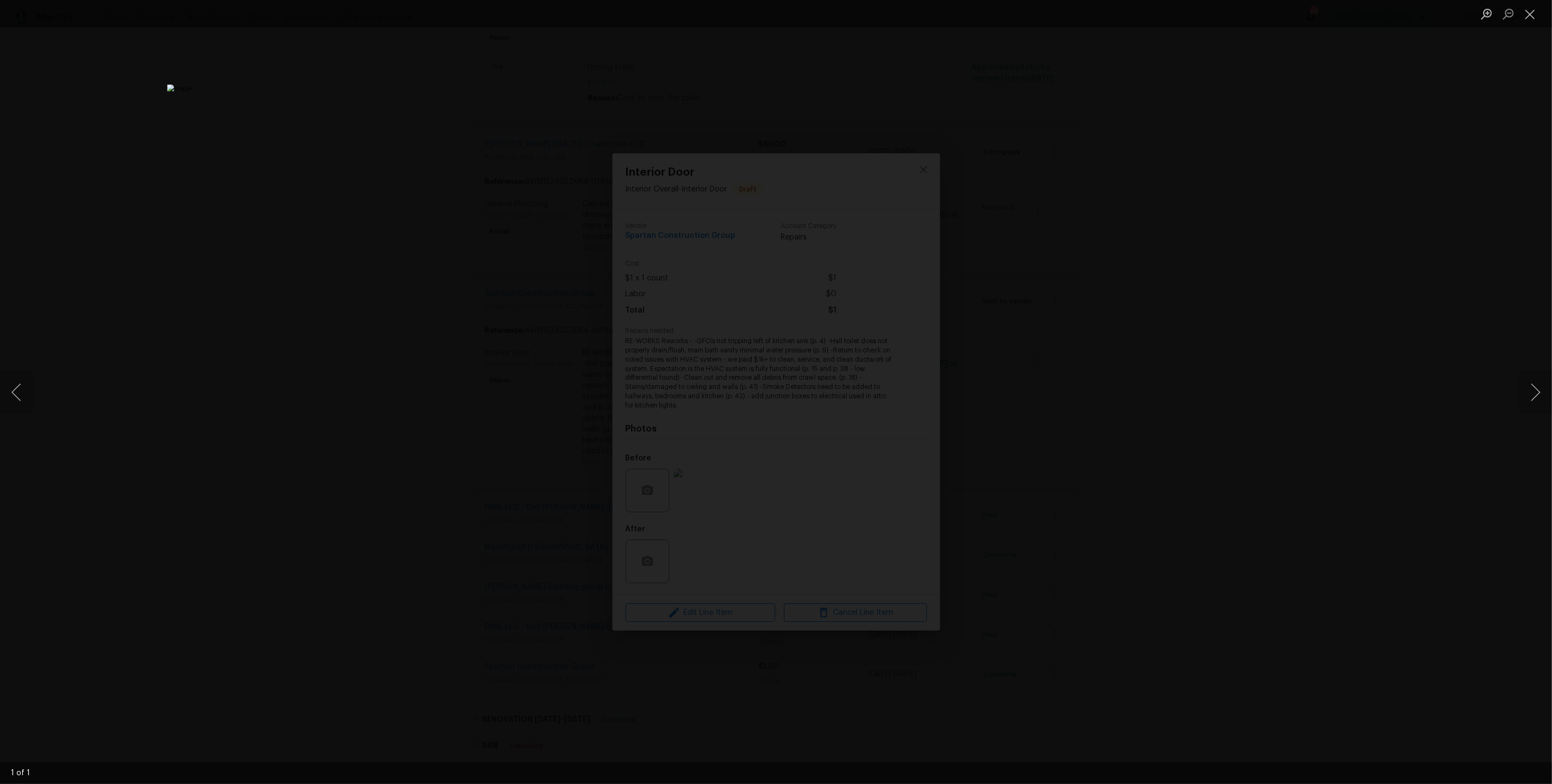
click at [529, 484] on div "Lightbox" at bounding box center [776, 392] width 1552 height 784
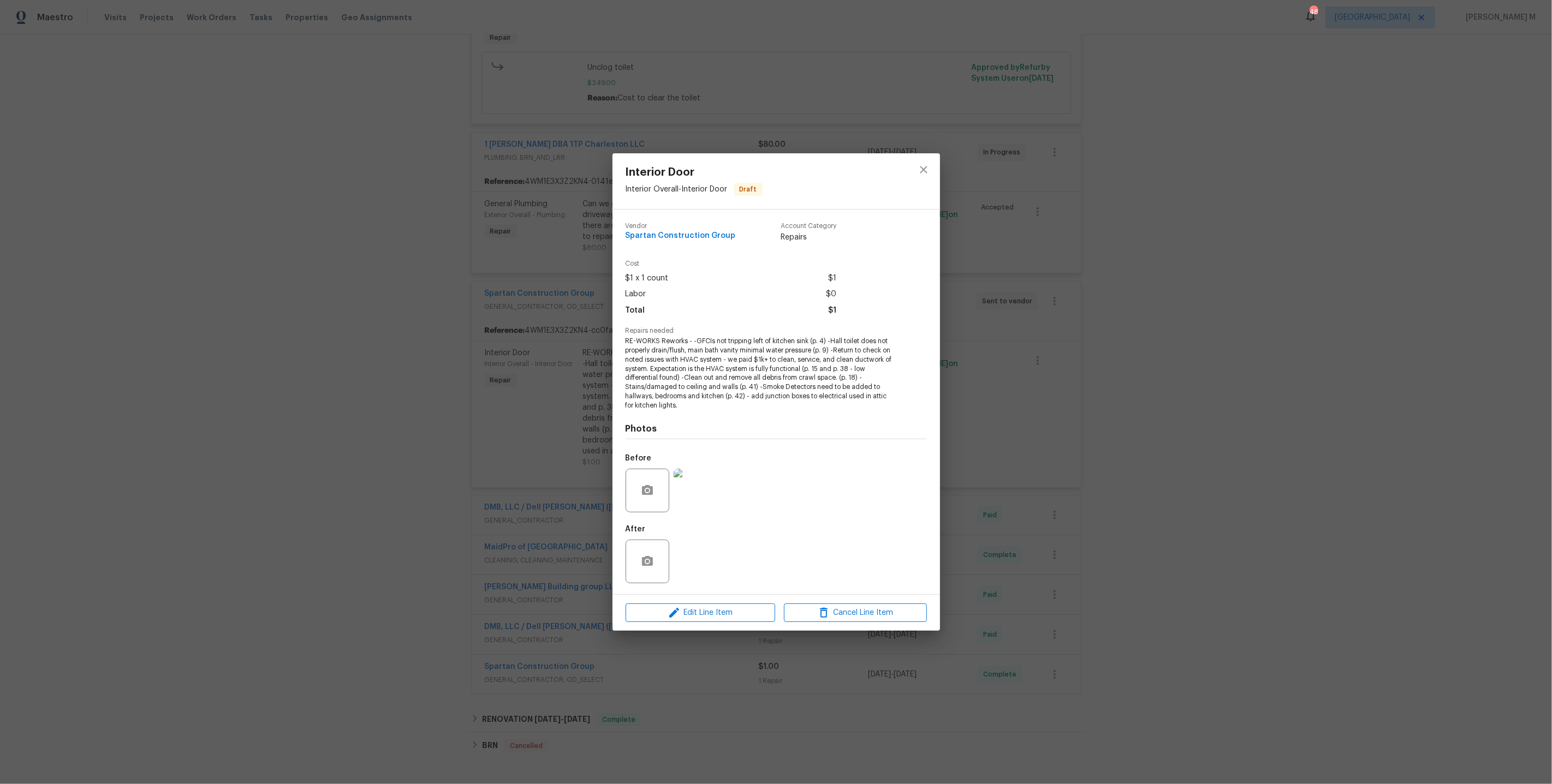
click at [695, 481] on img at bounding box center [696, 491] width 44 height 44
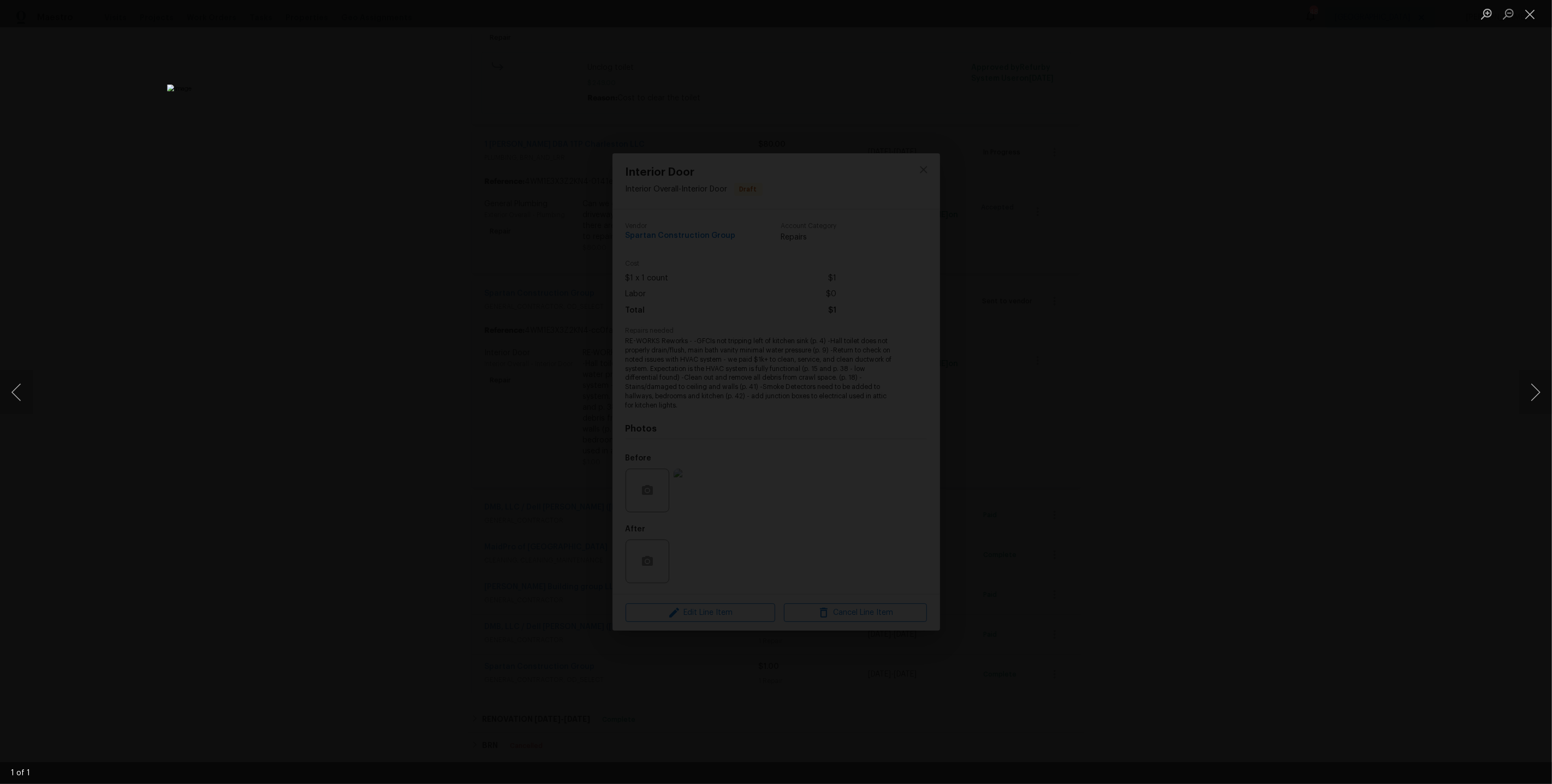
click at [1012, 411] on div "Lightbox" at bounding box center [776, 392] width 1552 height 784
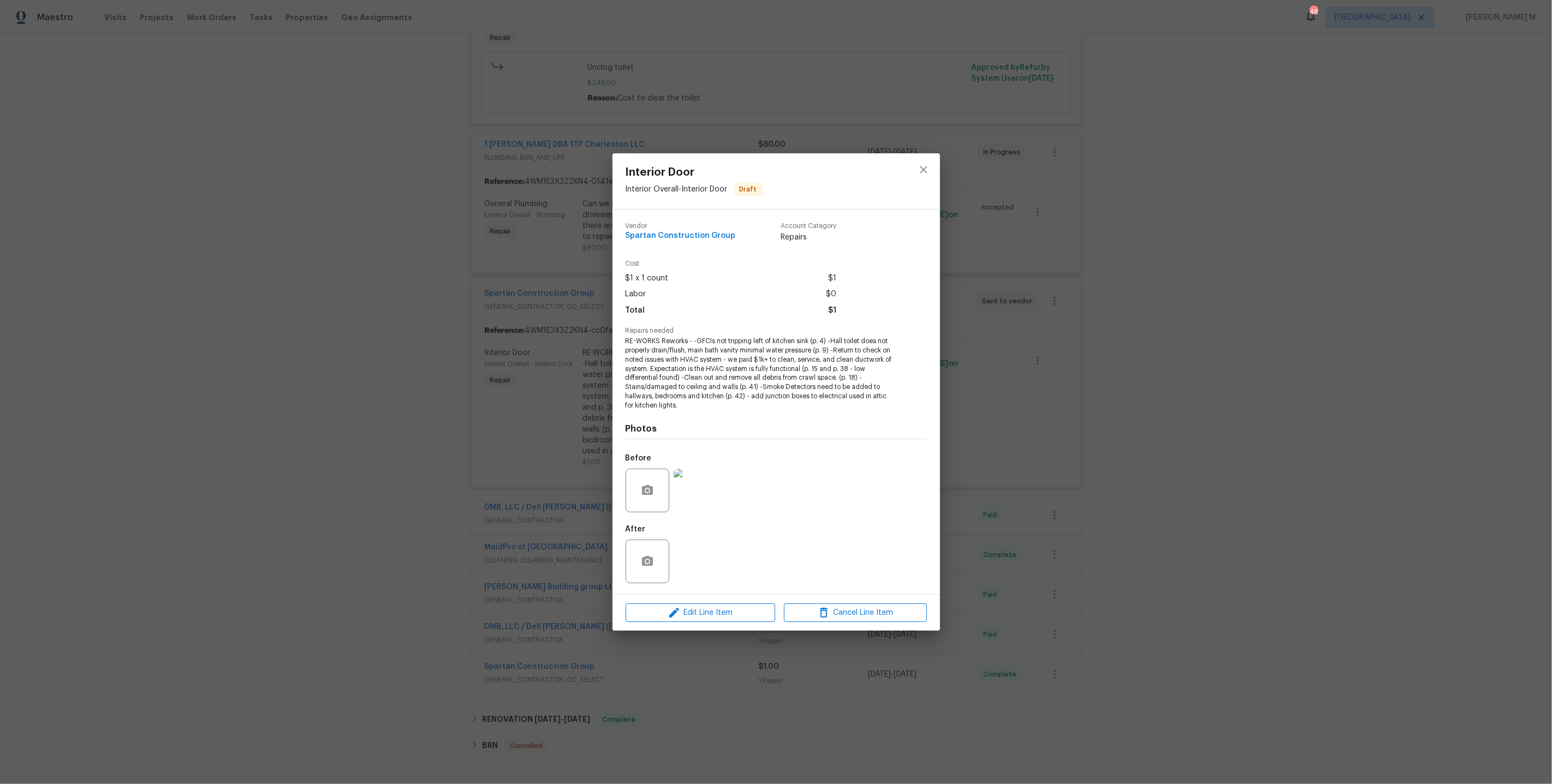
click at [1021, 371] on div "Interior Door Interior Overall - Interior Door Draft Vendor Spartan Constructio…" at bounding box center [776, 392] width 1552 height 784
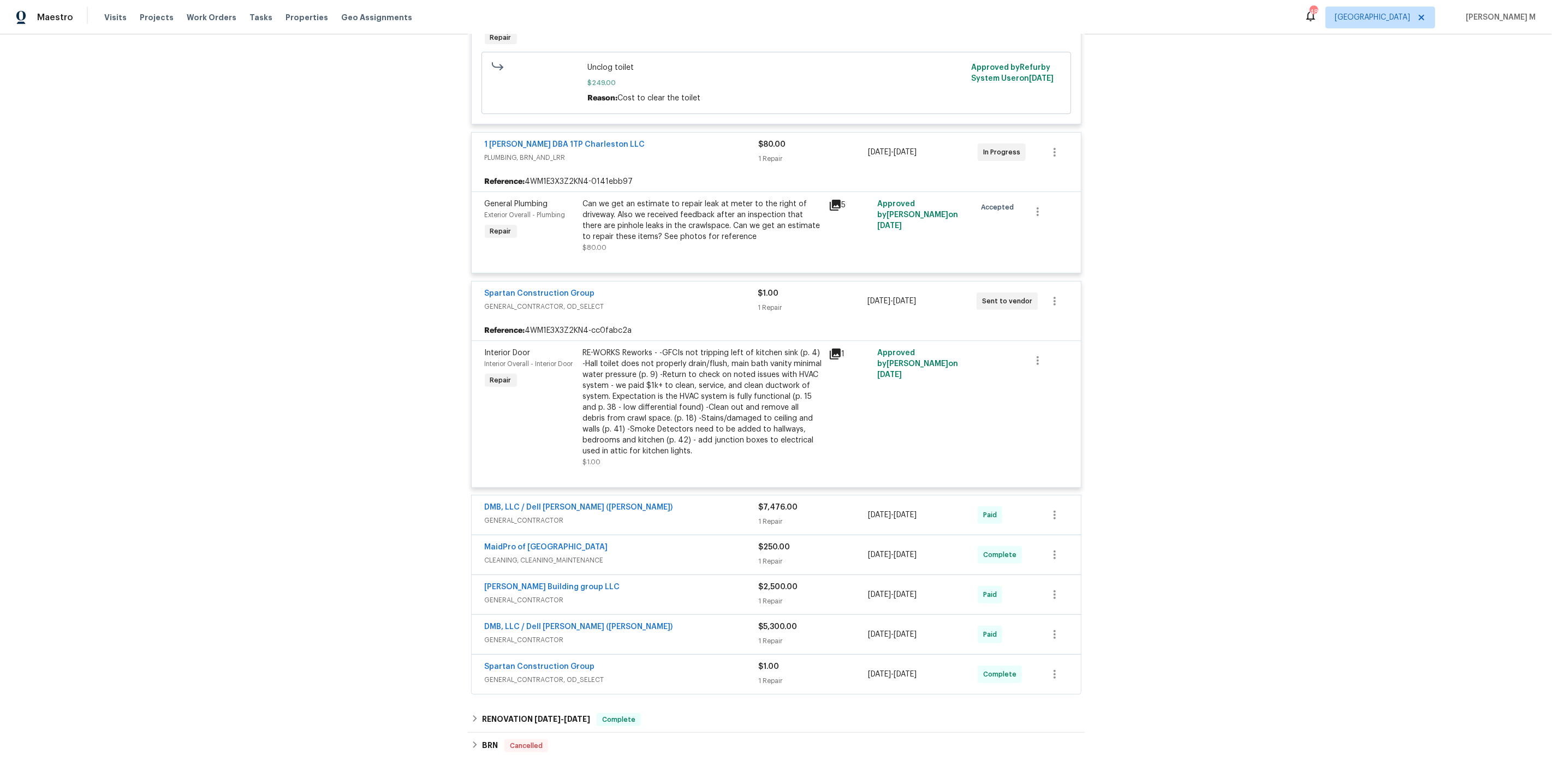
click at [503, 515] on span "GENERAL_CONTRACTOR" at bounding box center [622, 521] width 274 height 11
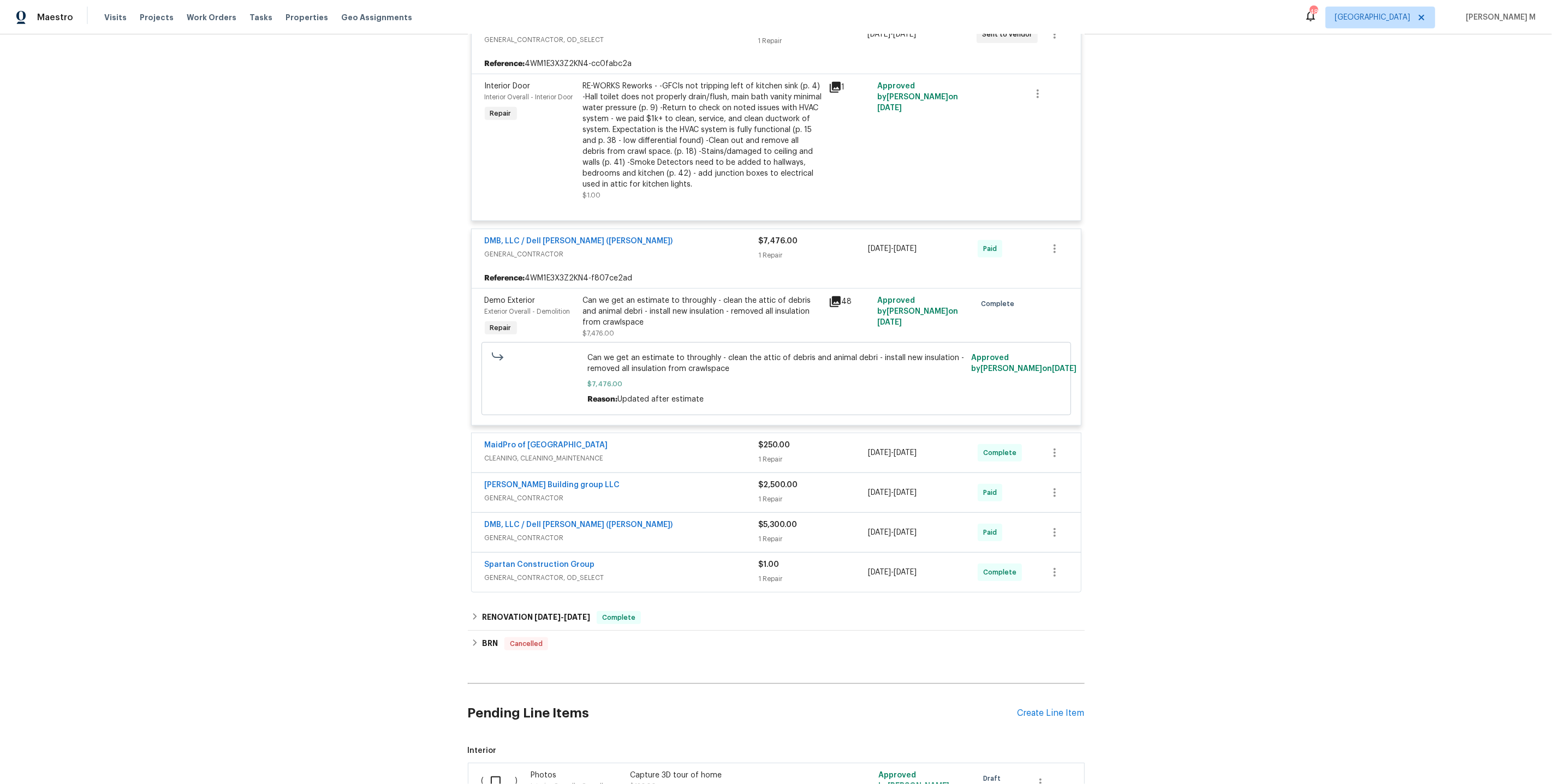
scroll to position [594, 0]
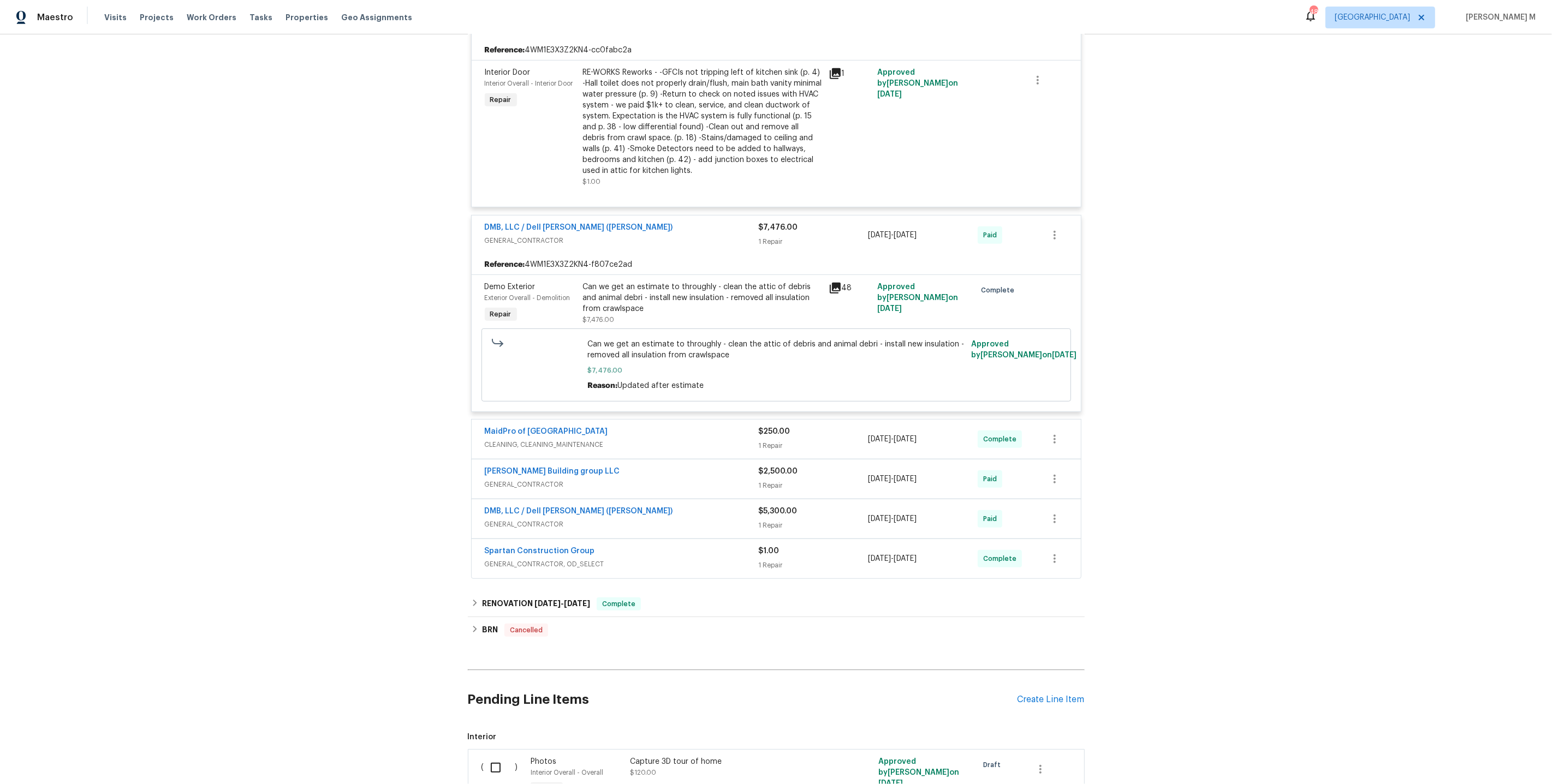
click at [558, 439] on span "CLEANING, CLEANING_MAINTENANCE" at bounding box center [622, 445] width 274 height 11
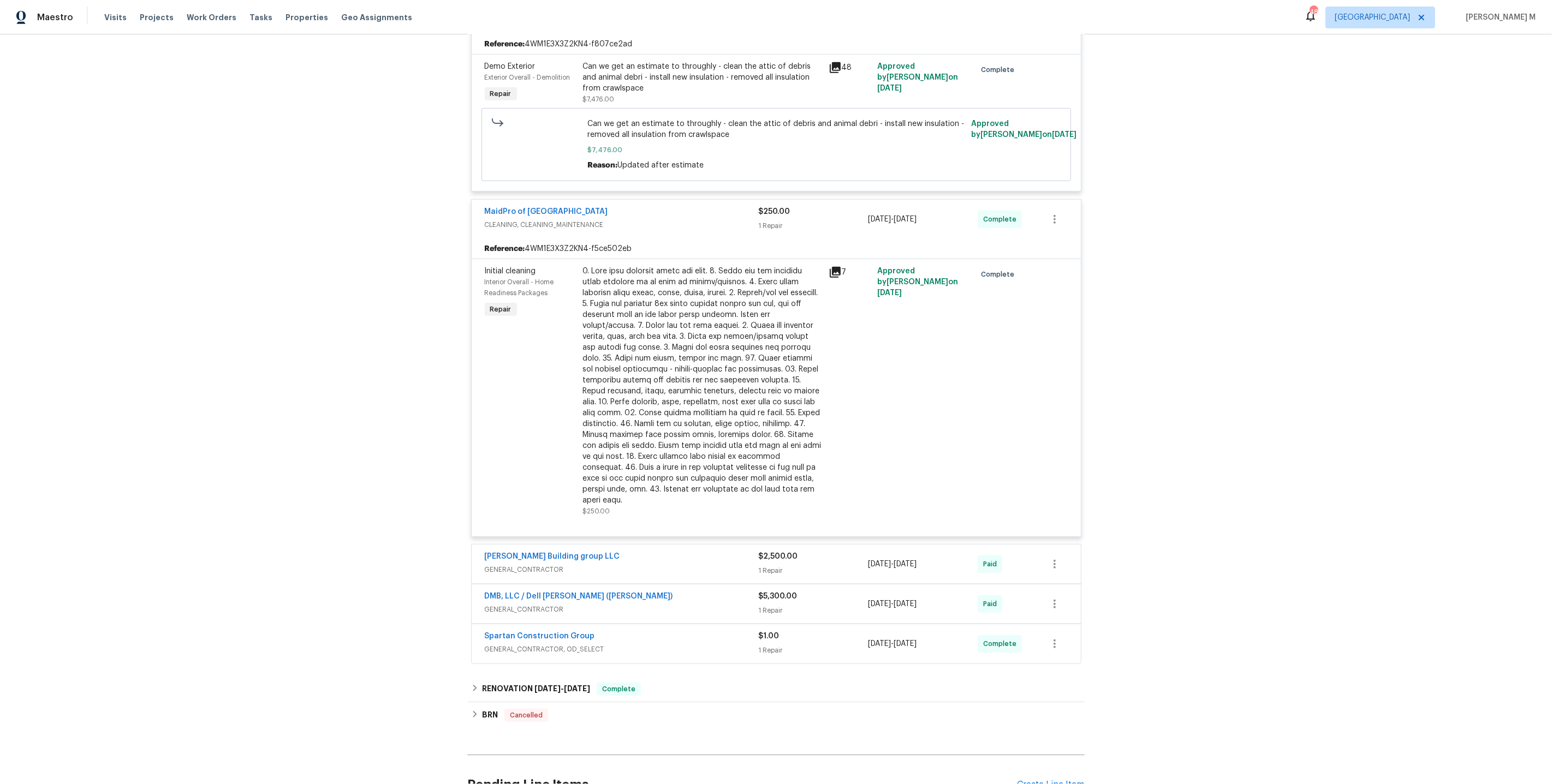
scroll to position [814, 0]
click at [544, 565] on span "GENERAL_CONTRACTOR" at bounding box center [622, 570] width 274 height 11
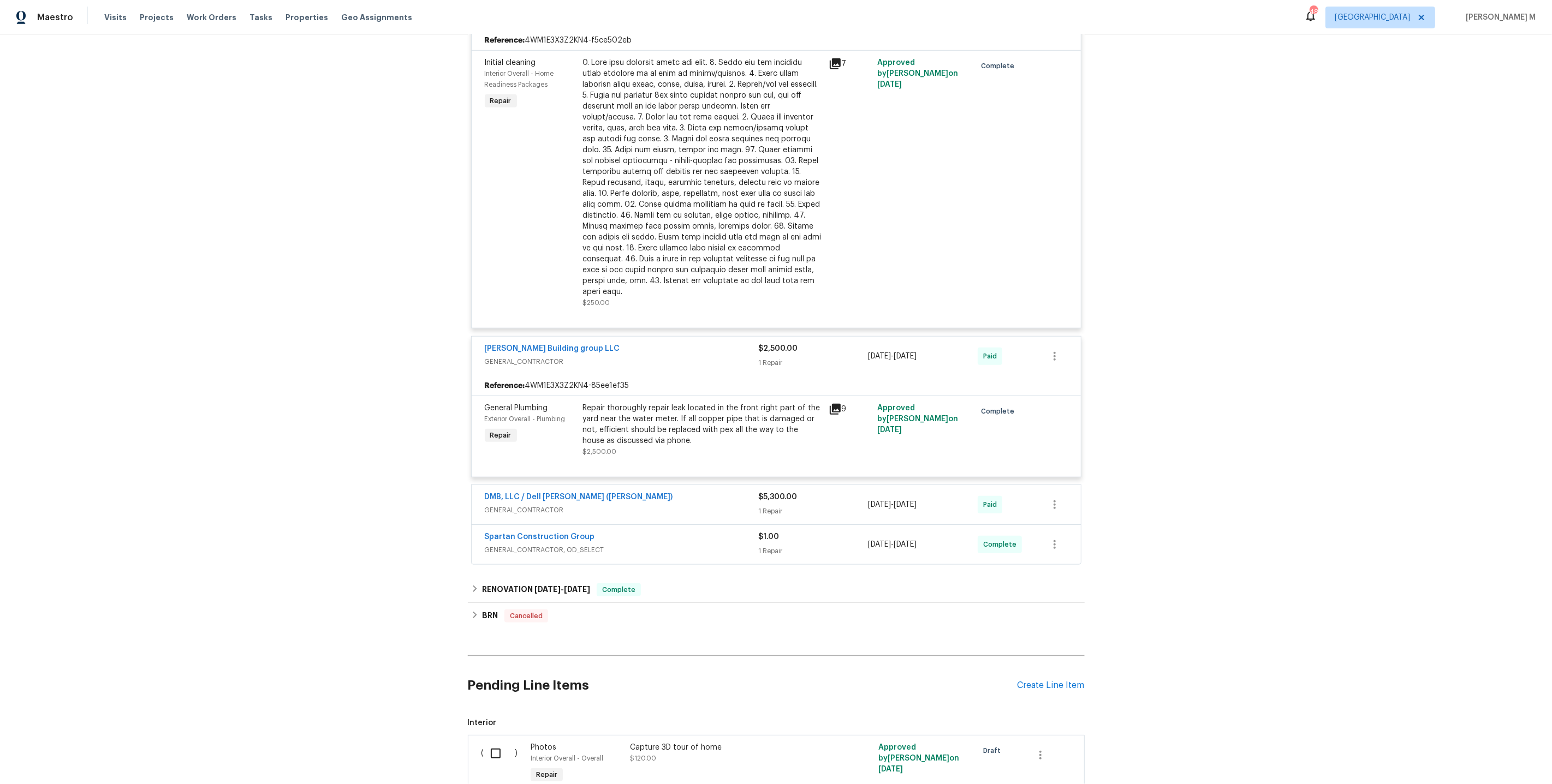
scroll to position [1027, 0]
click at [522, 501] on span "GENERAL_CONTRACTOR" at bounding box center [622, 507] width 274 height 11
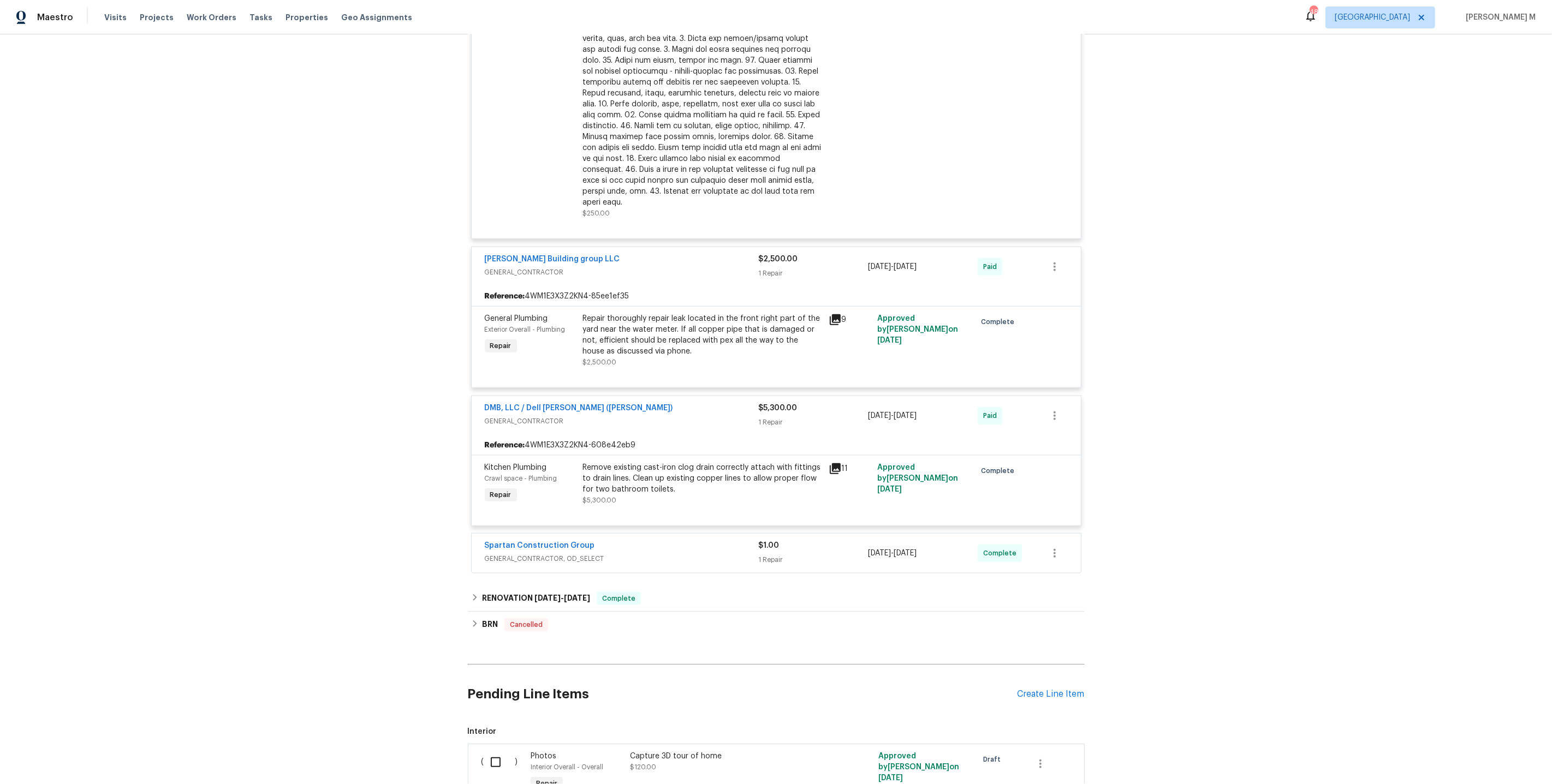
scroll to position [1114, 0]
click at [512, 539] on div "Spartan Construction Group GENERAL_CONTRACTOR, OD_SELECT" at bounding box center [622, 552] width 274 height 27
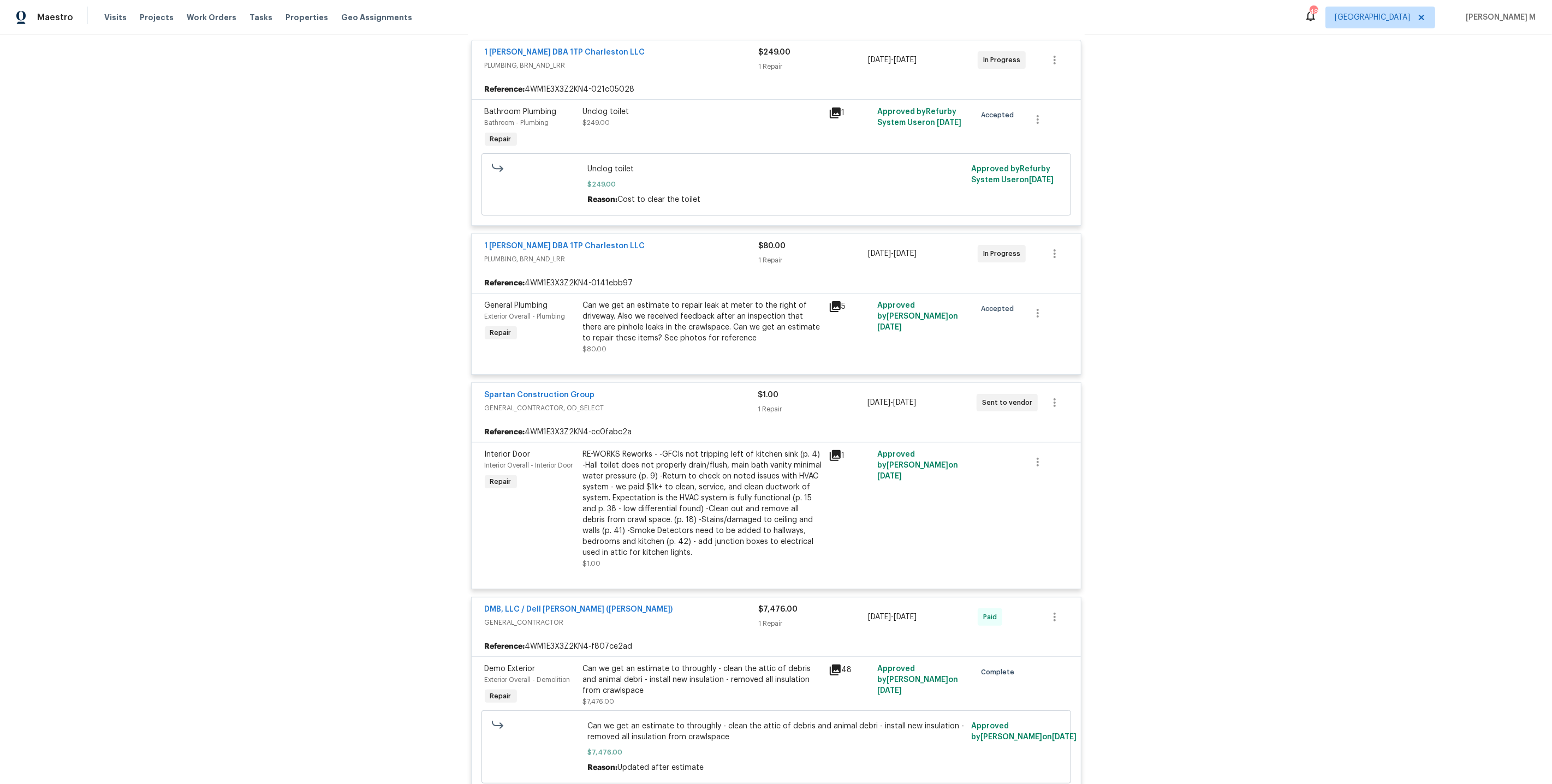
scroll to position [211, 0]
click at [737, 469] on div "RE-WORKS Reworks - -GFCIs not tripping left of kitchen sink (p. 4) -Hall toilet…" at bounding box center [702, 504] width 239 height 109
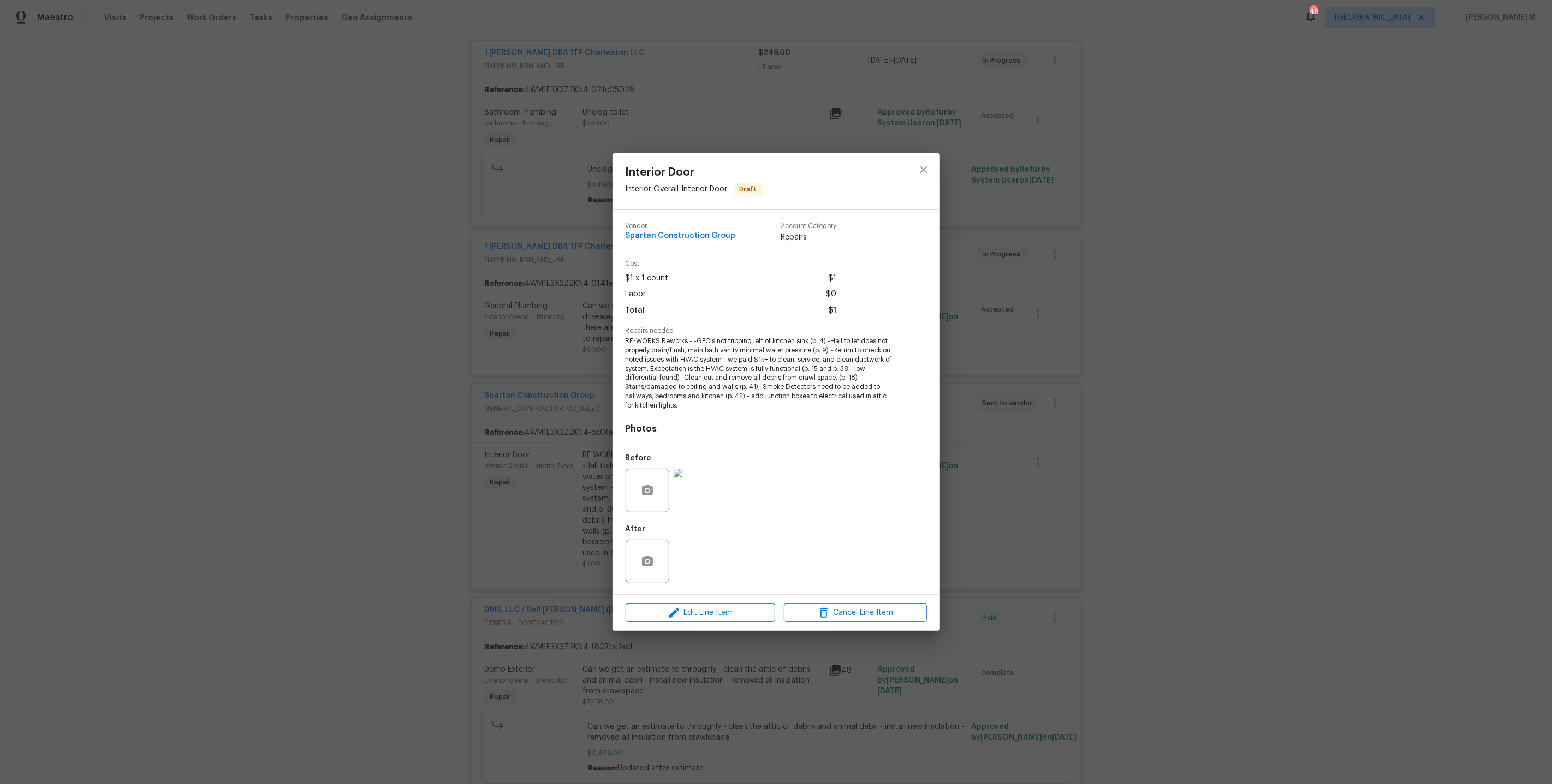
click at [1048, 478] on div "Interior Door Interior Overall - Interior Door Draft Vendor Spartan Constructio…" at bounding box center [776, 392] width 1552 height 784
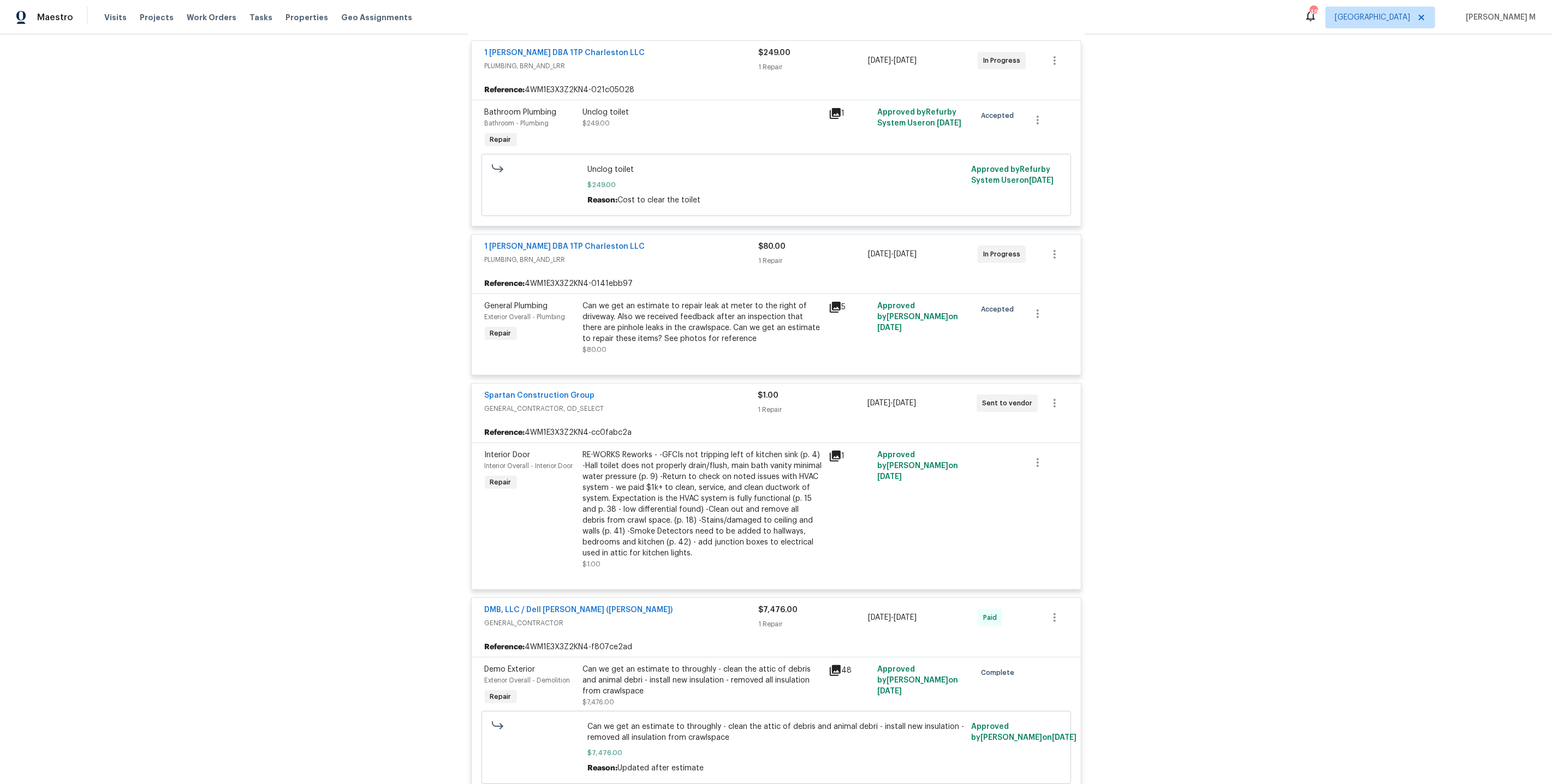
click at [652, 301] on div "Can we get an estimate to repair leak at meter to the right of driveway. Also w…" at bounding box center [702, 322] width 239 height 44
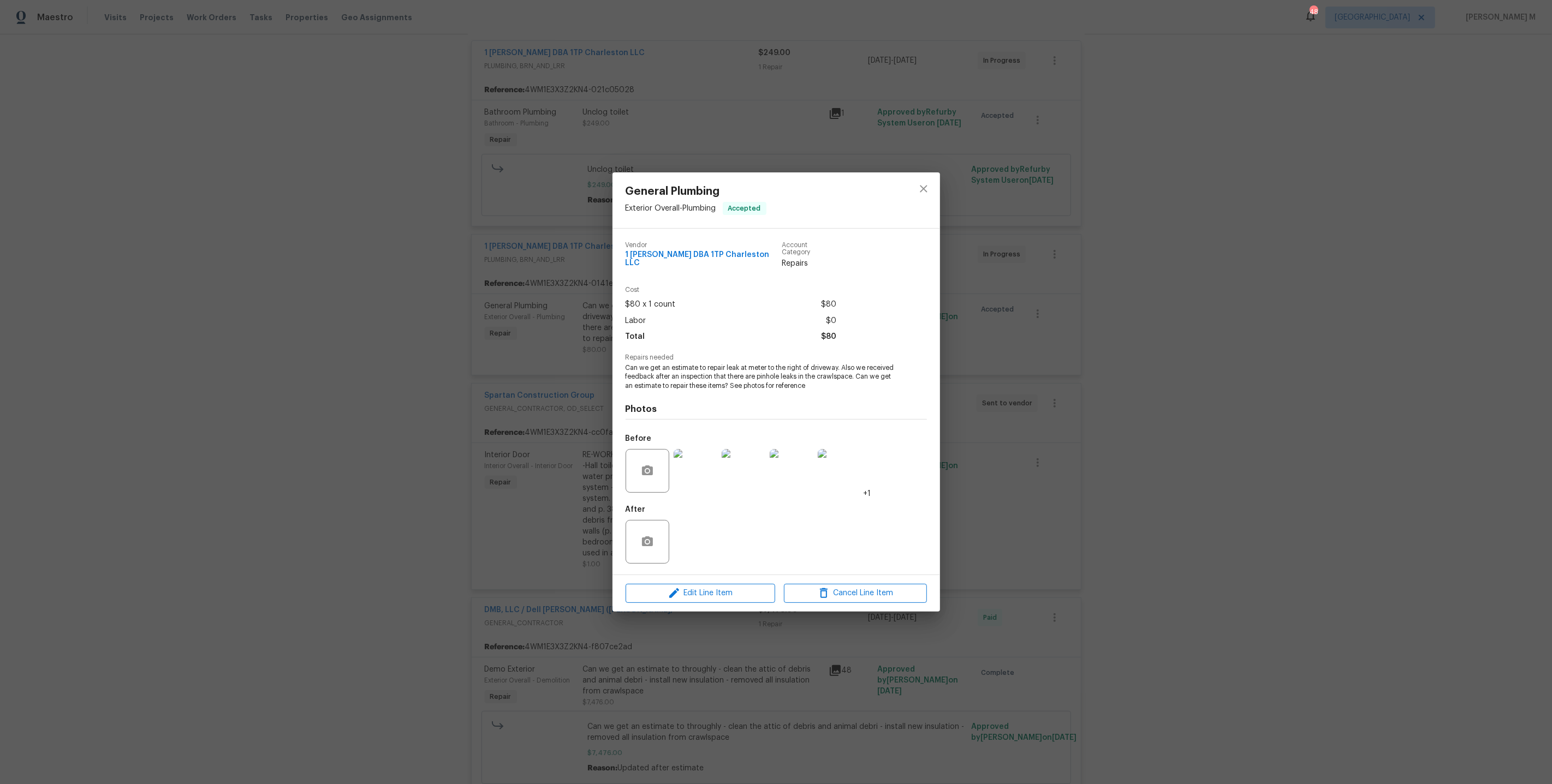
click at [1051, 447] on div "General Plumbing Exterior Overall - Plumbing Accepted Vendor 1 Tom Plumber DBA …" at bounding box center [776, 392] width 1552 height 784
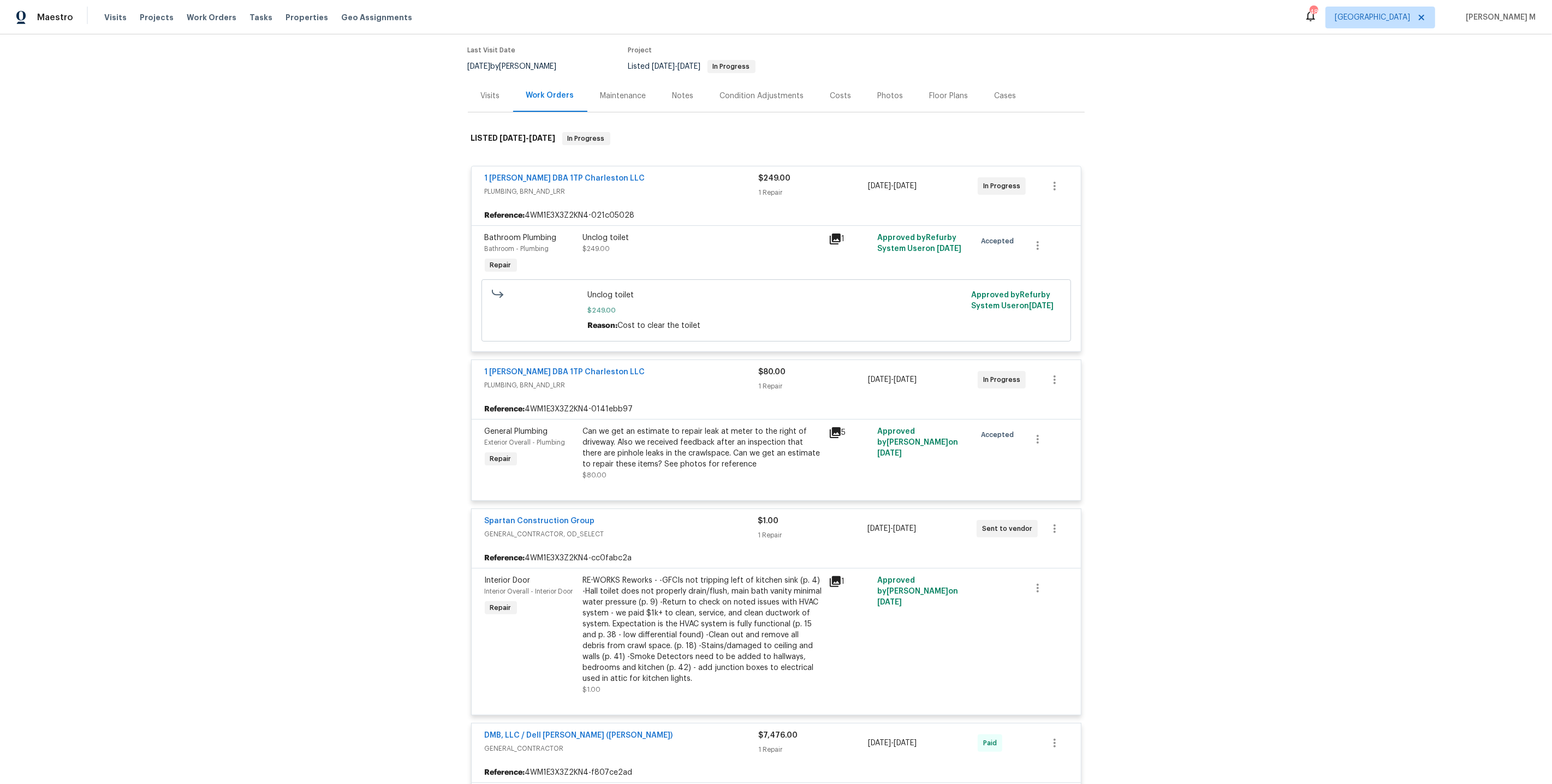
scroll to position [85, 0]
click at [589, 237] on div "Unclog toilet $249.00" at bounding box center [702, 244] width 239 height 22
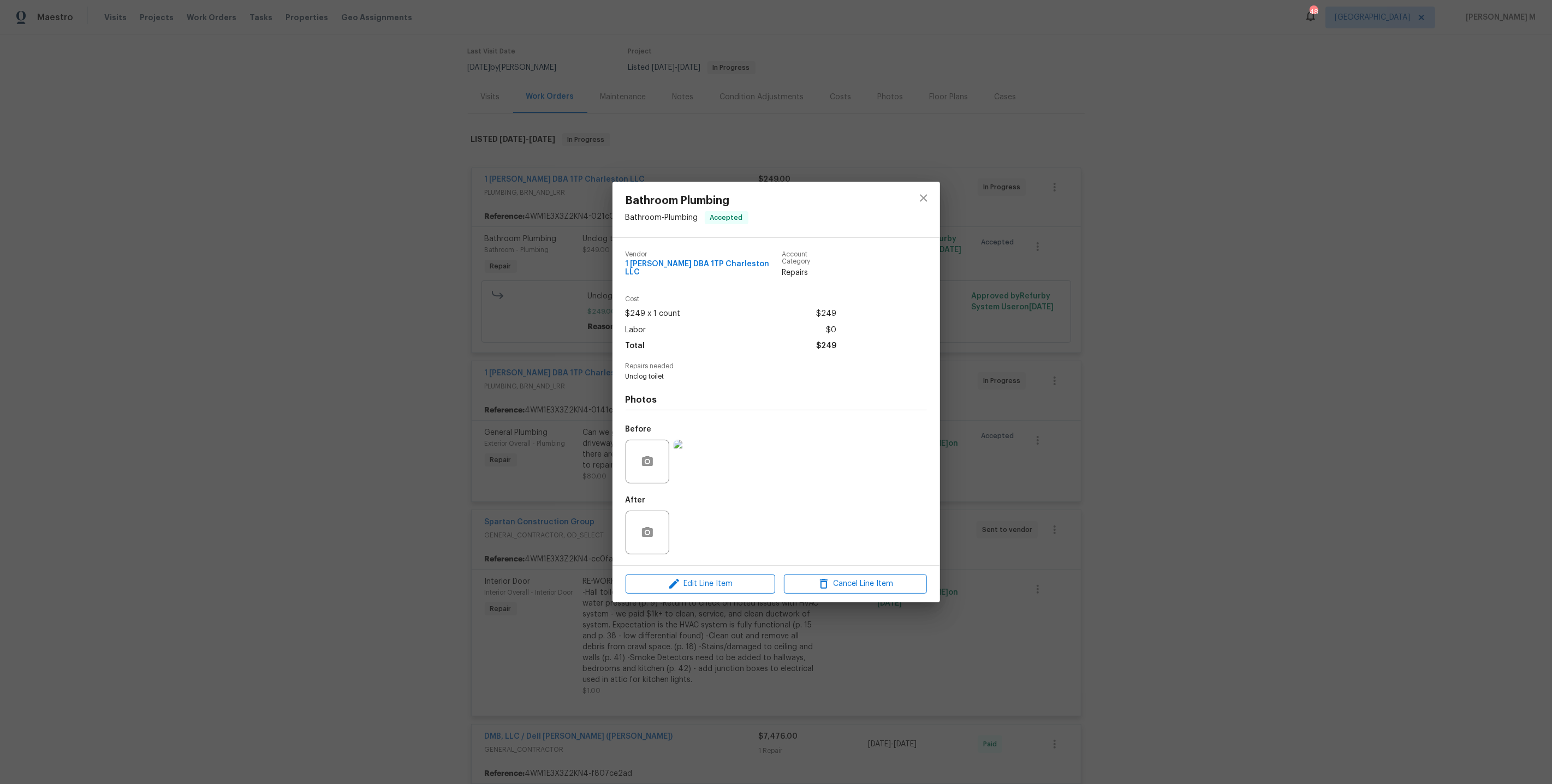
click at [1082, 454] on div "Bathroom Plumbing Bathroom - Plumbing Accepted Vendor 1 Tom Plumber DBA 1TP Cha…" at bounding box center [776, 392] width 1552 height 784
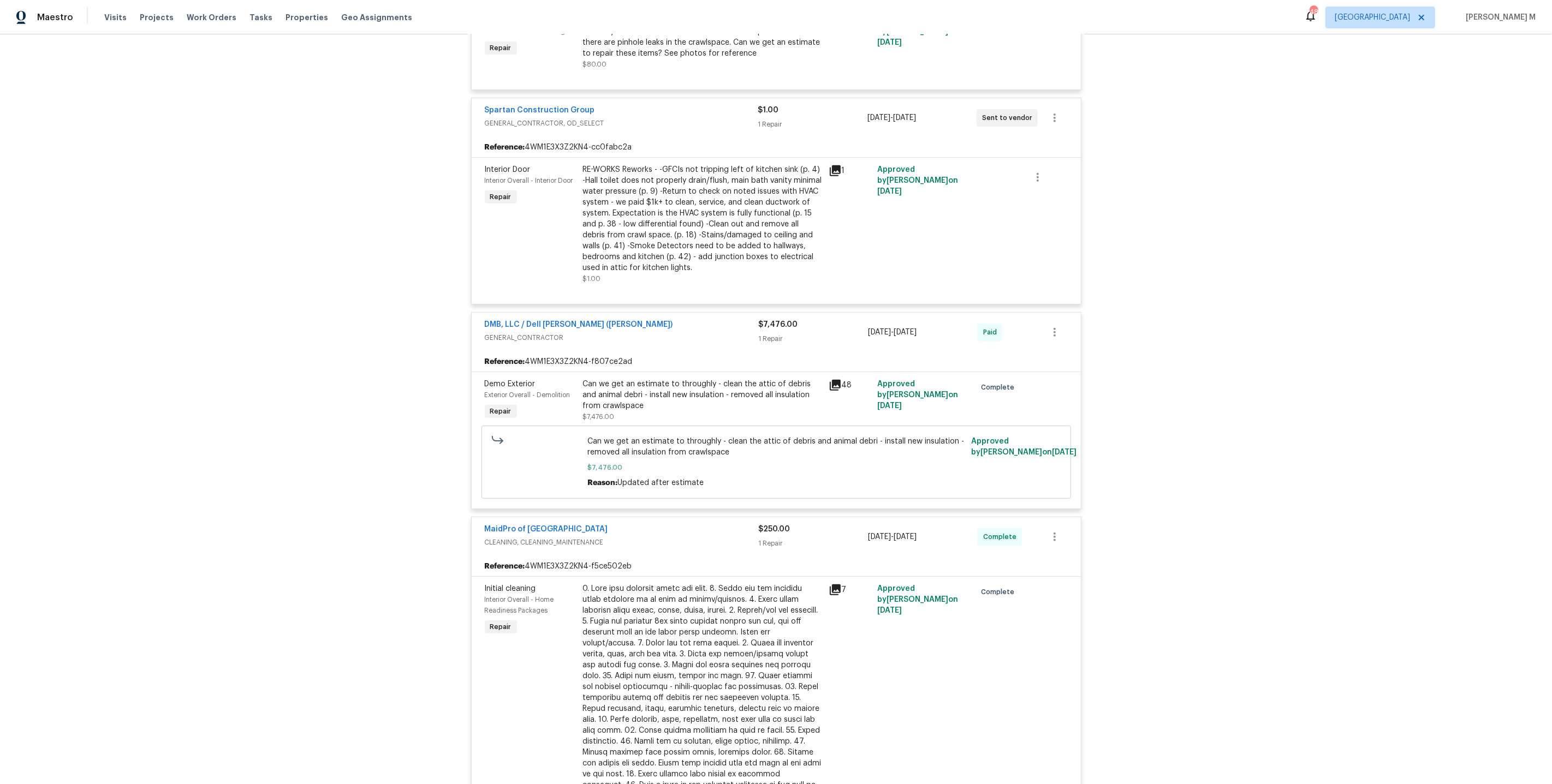
scroll to position [624, 0]
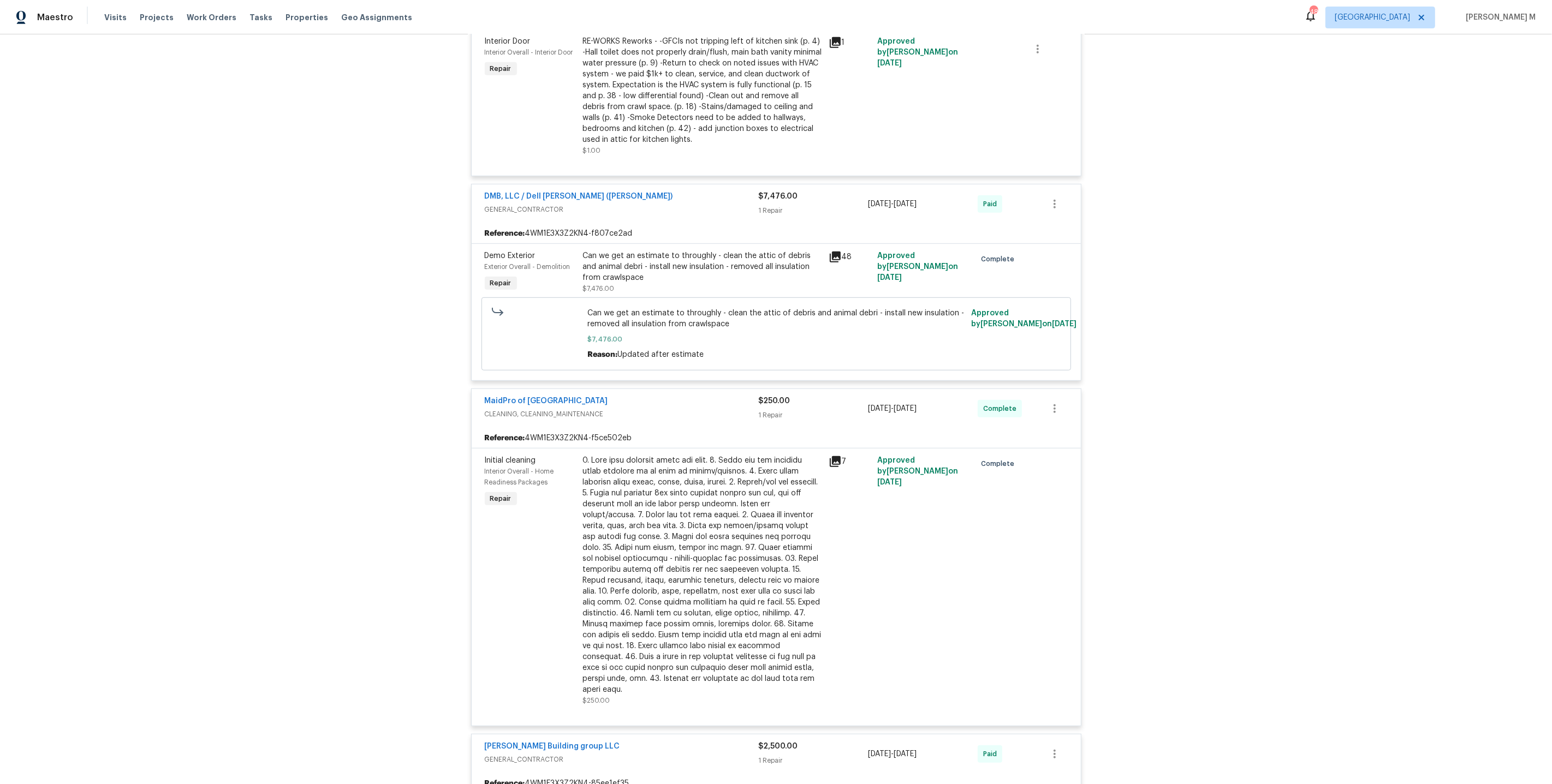
click at [688, 254] on div "Can we get an estimate to throughly - clean the attic of debris and animal debr…" at bounding box center [702, 267] width 239 height 33
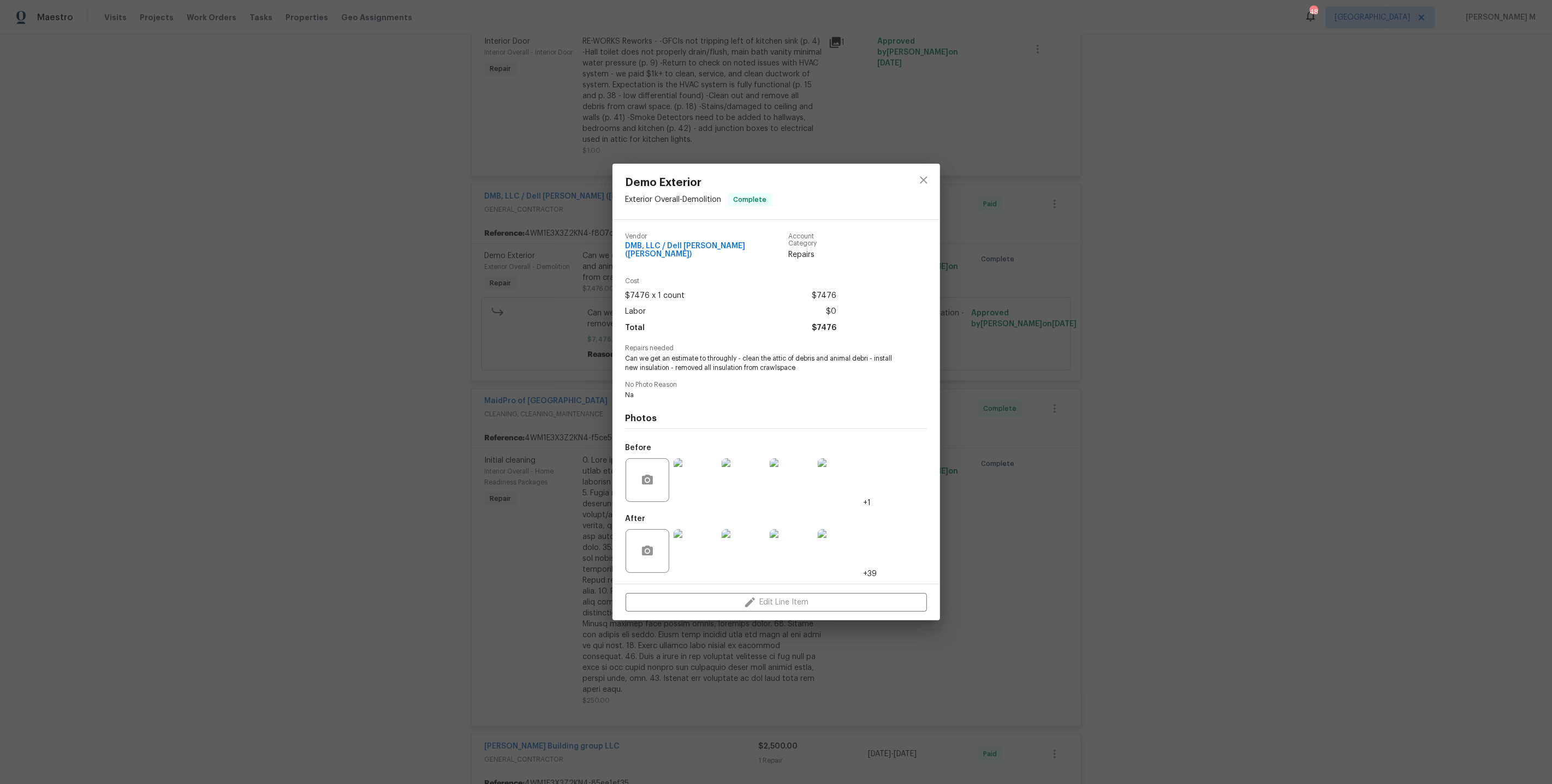
click at [1053, 474] on div "Demo Exterior Exterior Overall - Demolition Complete Vendor DMB, LLC / Dell Bry…" at bounding box center [776, 392] width 1552 height 784
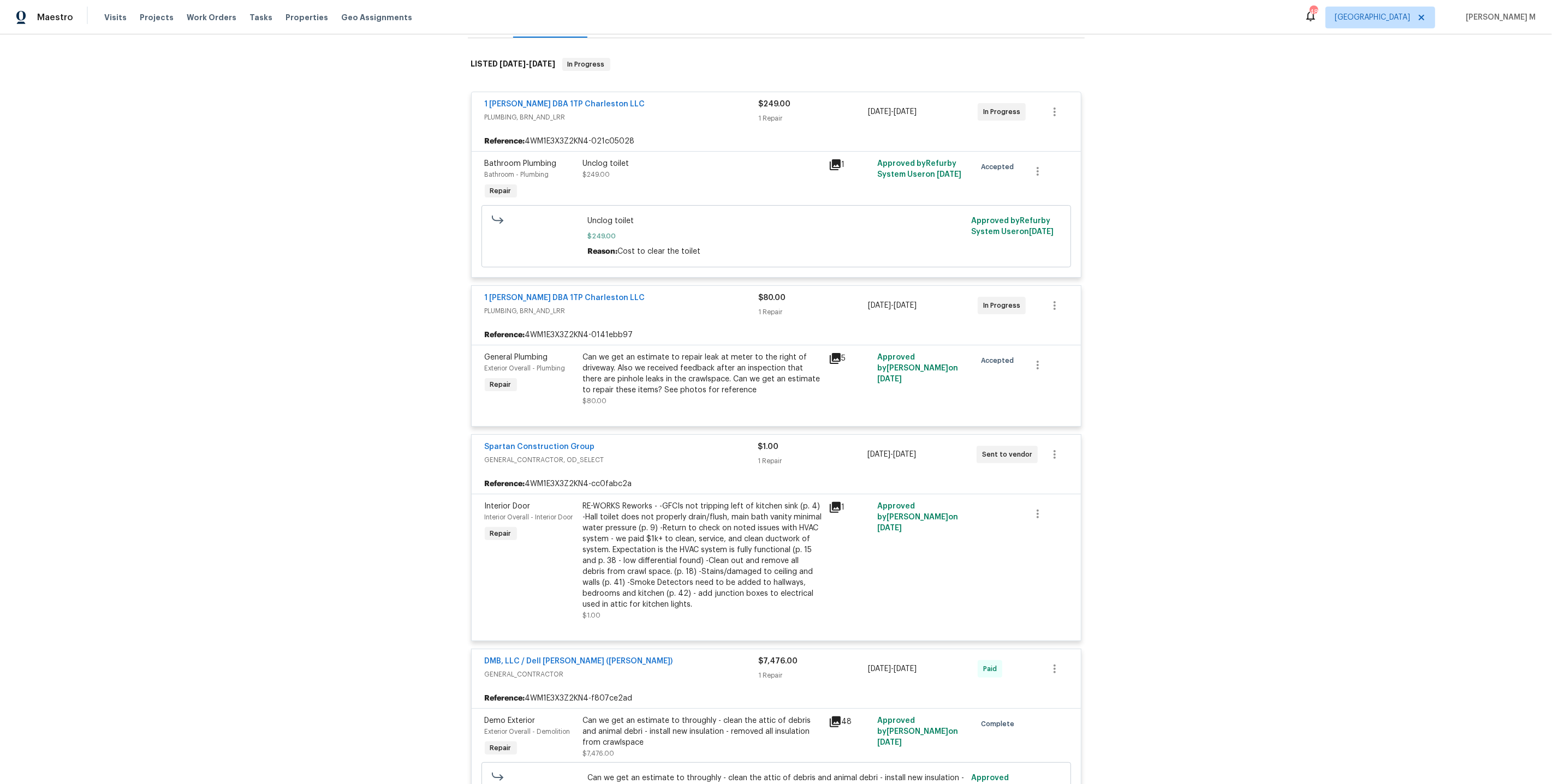
scroll to position [185, 0]
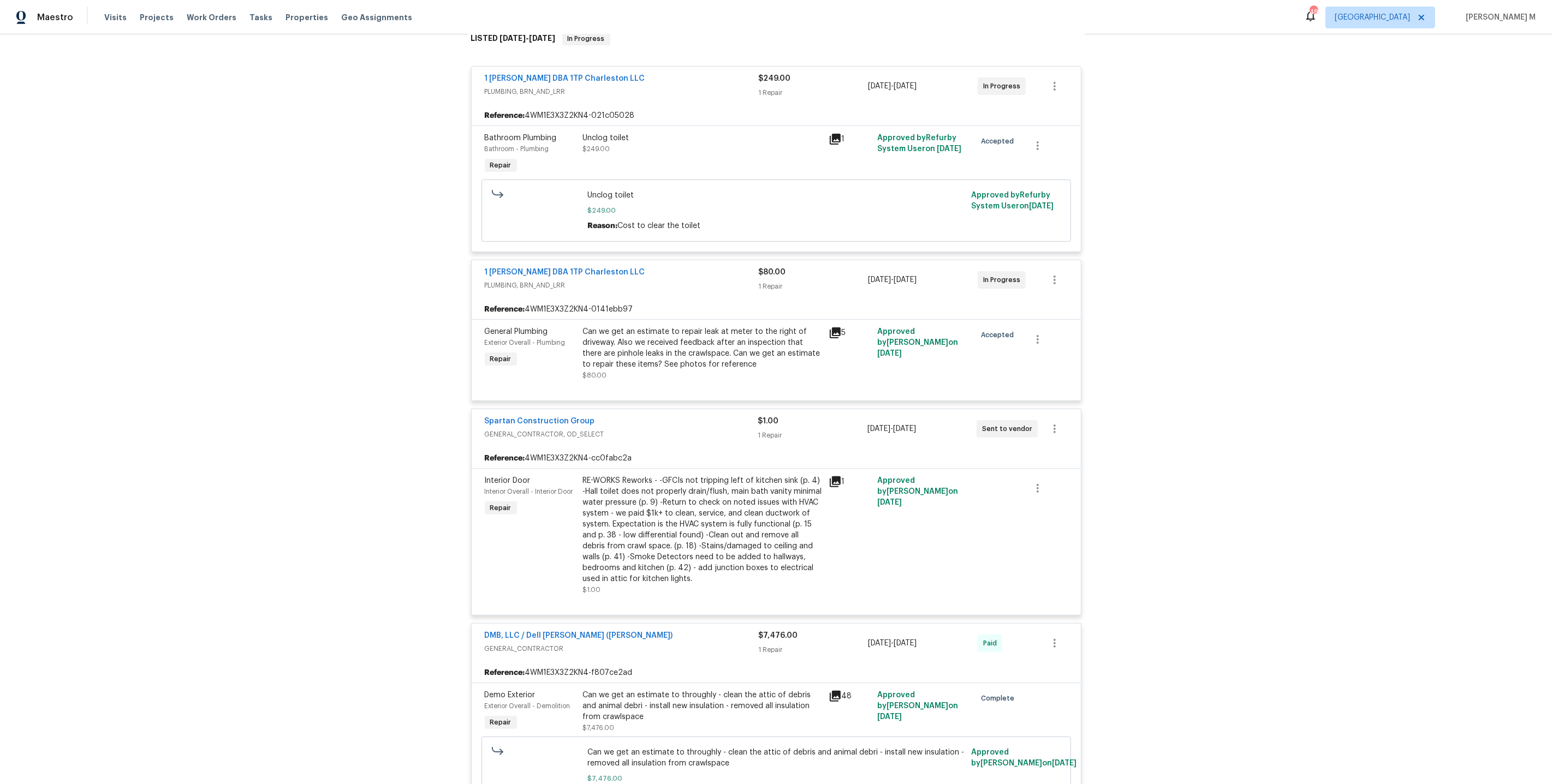
click at [680, 533] on div "RE-WORKS Reworks - -GFCIs not tripping left of kitchen sink (p. 4) -Hall toilet…" at bounding box center [702, 529] width 239 height 109
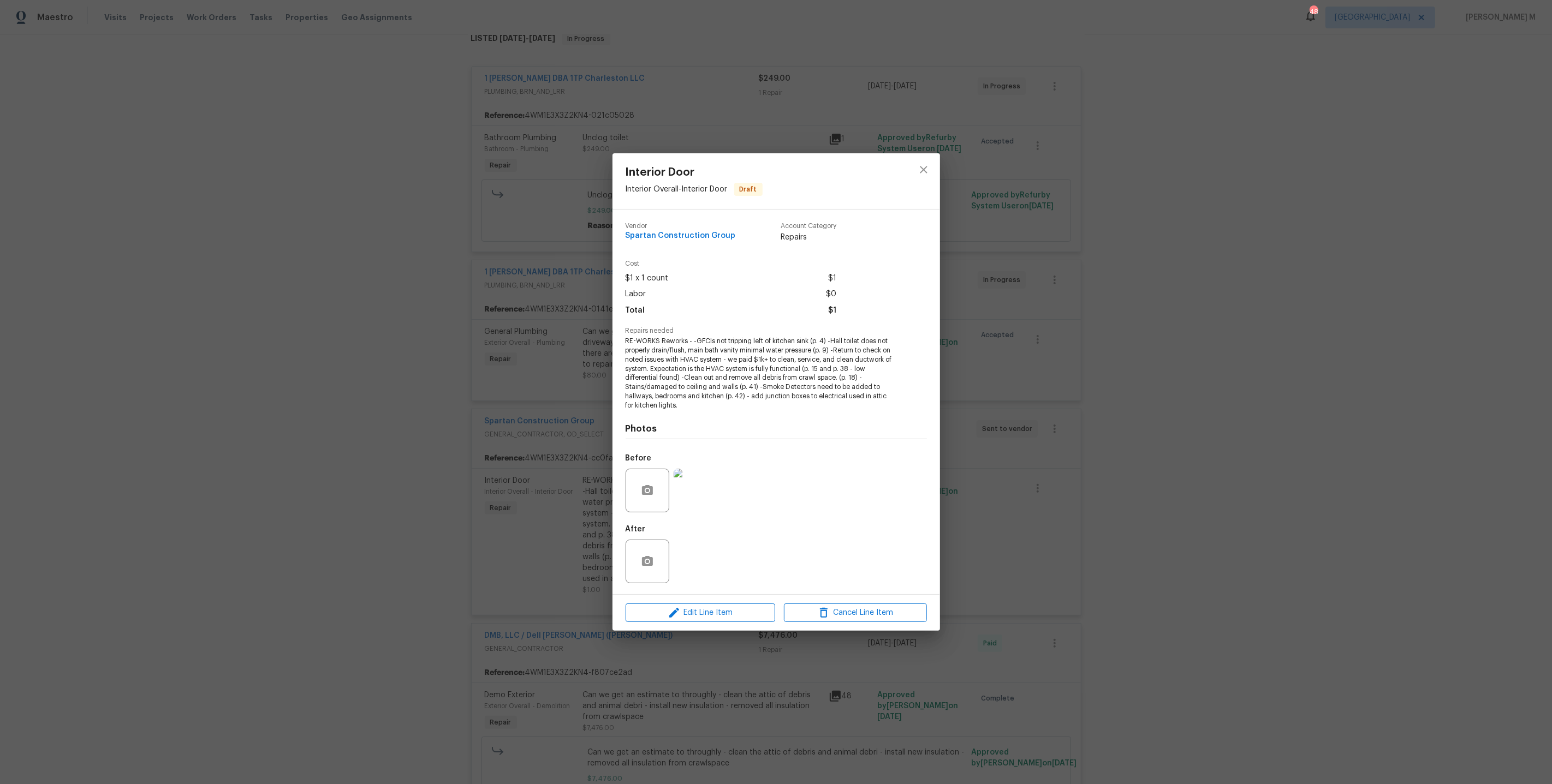
click at [1192, 493] on div "Interior Door Interior Overall - Interior Door Draft Vendor Spartan Constructio…" at bounding box center [776, 392] width 1552 height 784
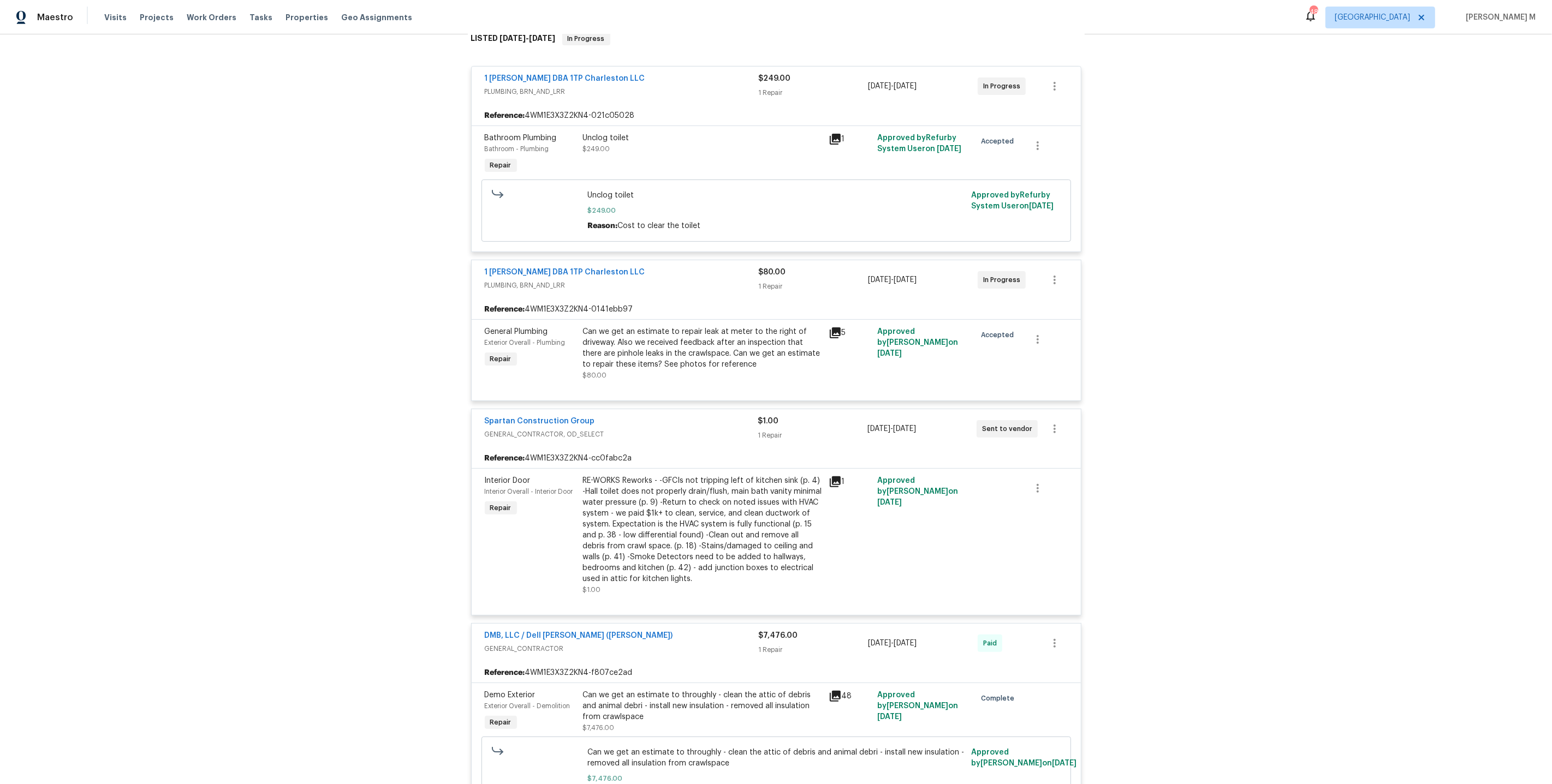
scroll to position [0, 0]
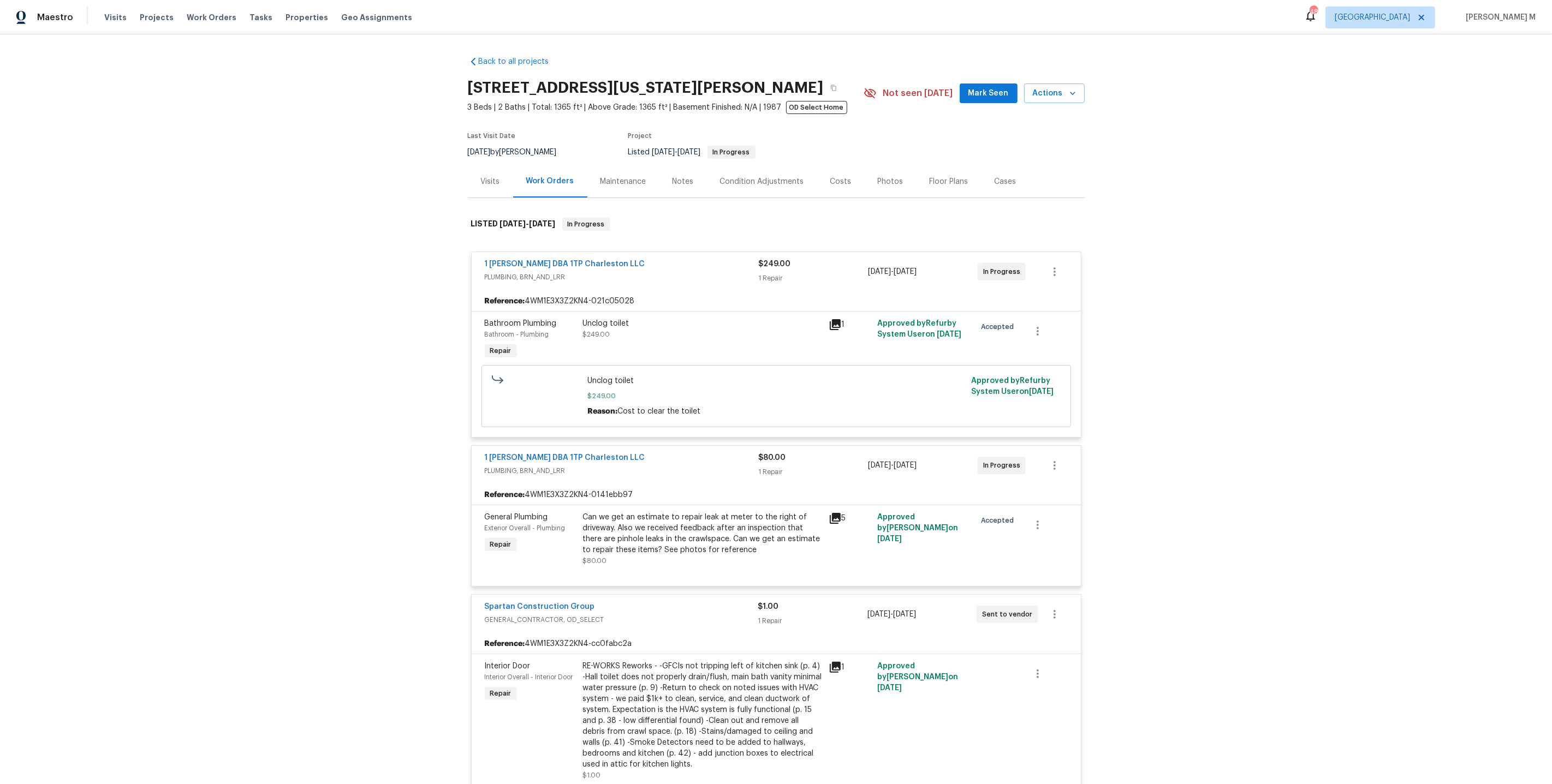
click at [613, 184] on div "Maintenance" at bounding box center [623, 181] width 72 height 32
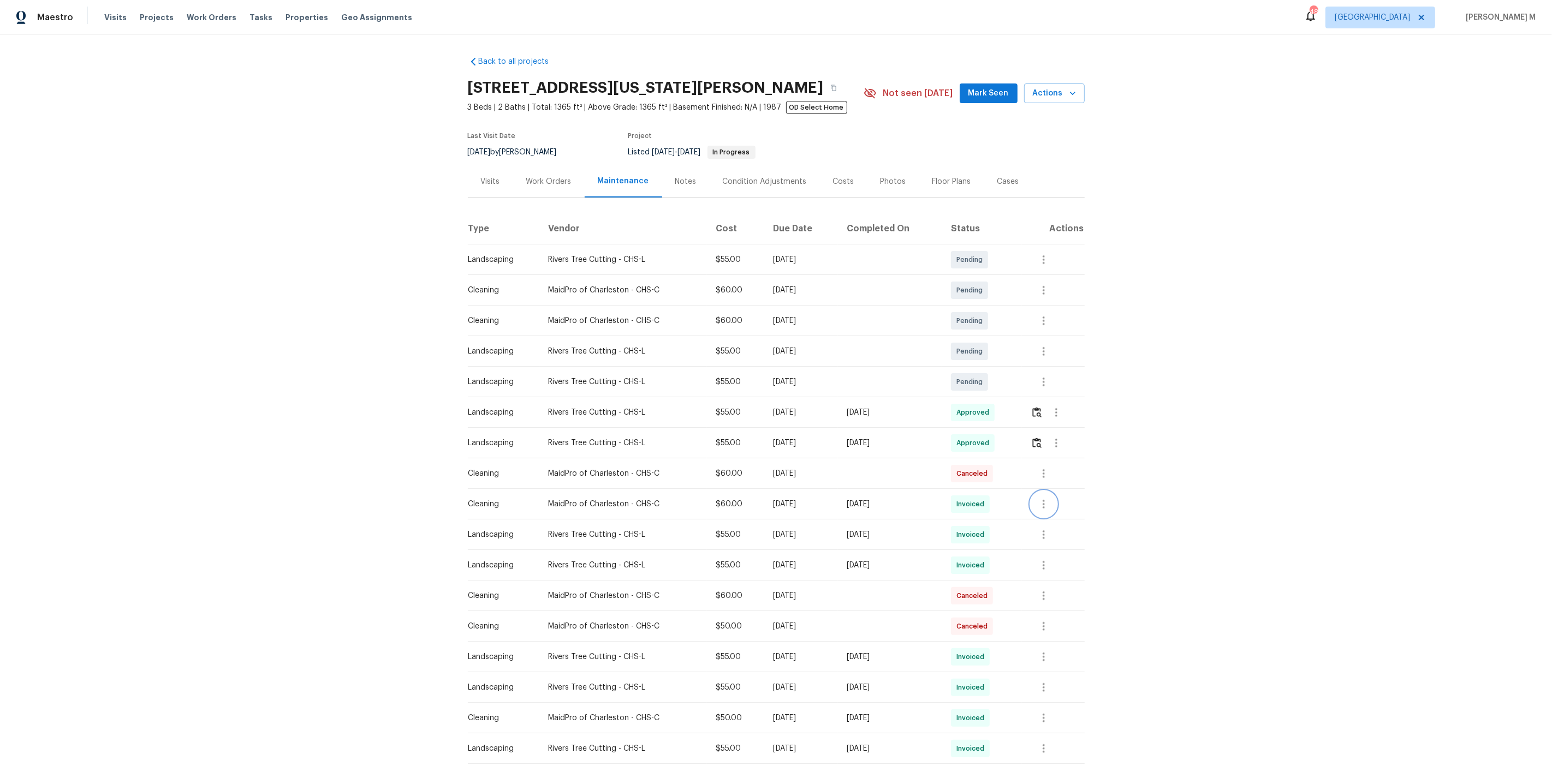
click at [1046, 510] on button "button" at bounding box center [1044, 504] width 27 height 27
click at [1055, 512] on li "View details" at bounding box center [1072, 517] width 77 height 18
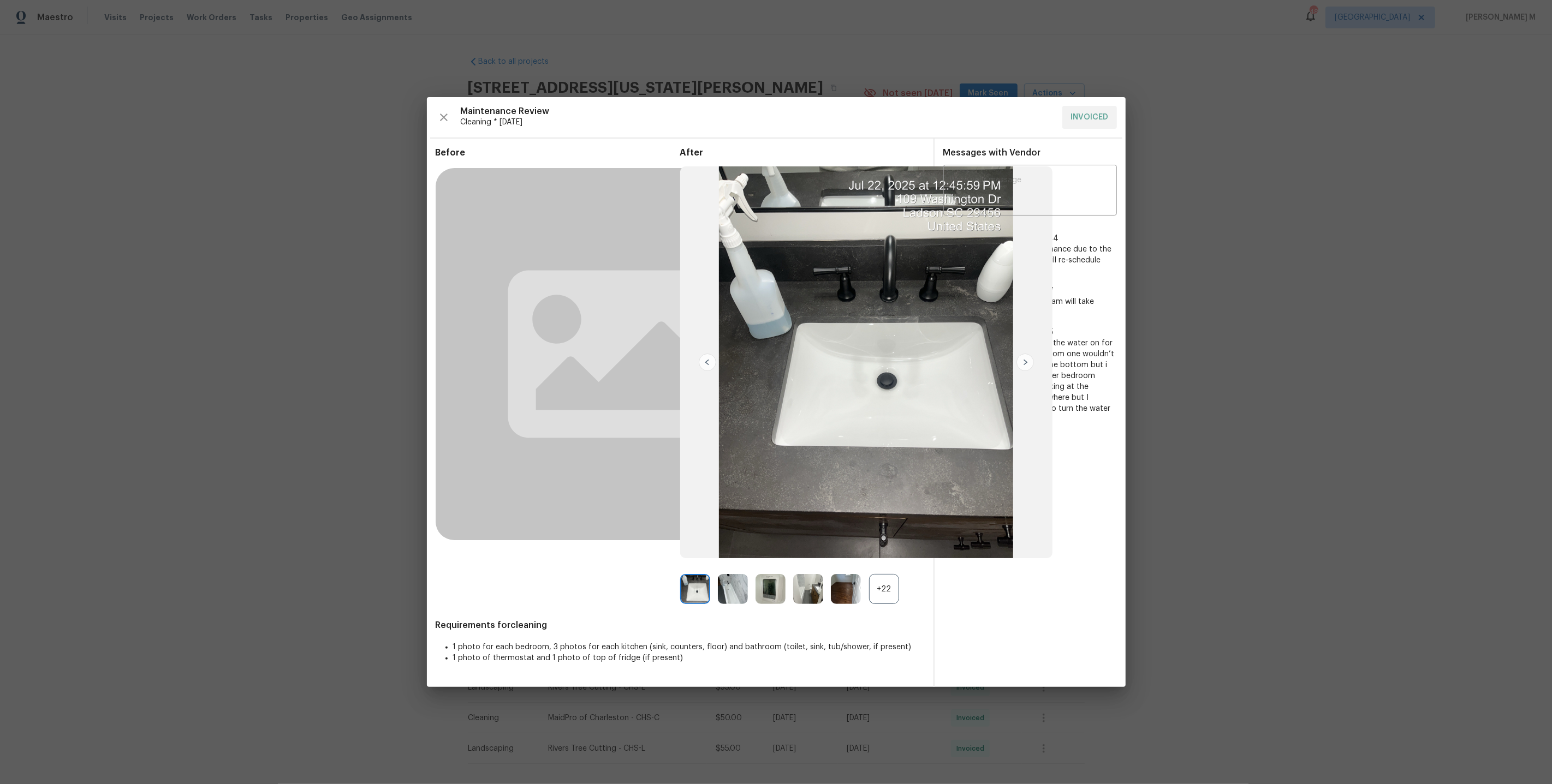
click at [895, 578] on div "+22" at bounding box center [884, 588] width 30 height 30
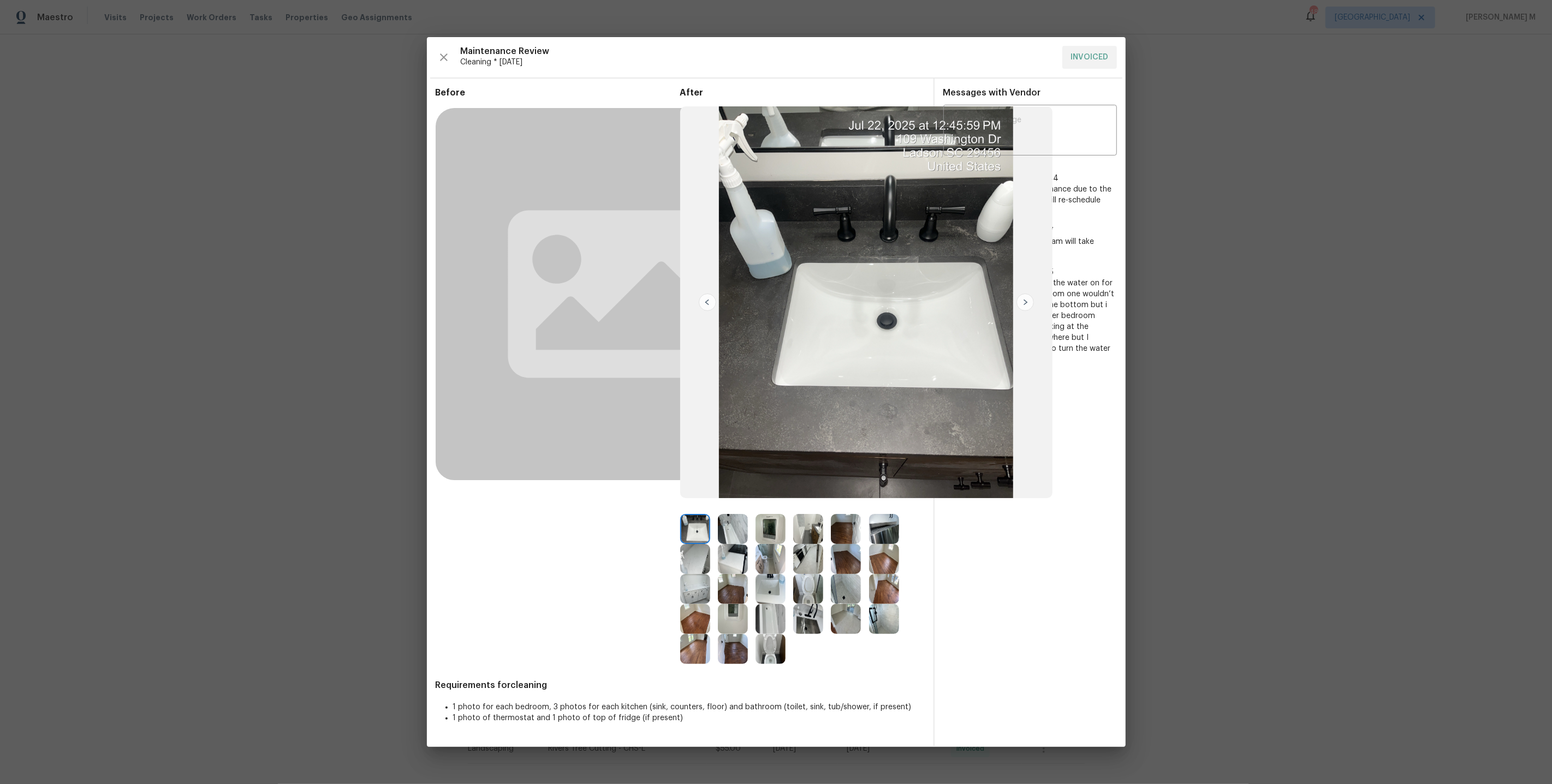
click at [881, 599] on img at bounding box center [884, 588] width 30 height 30
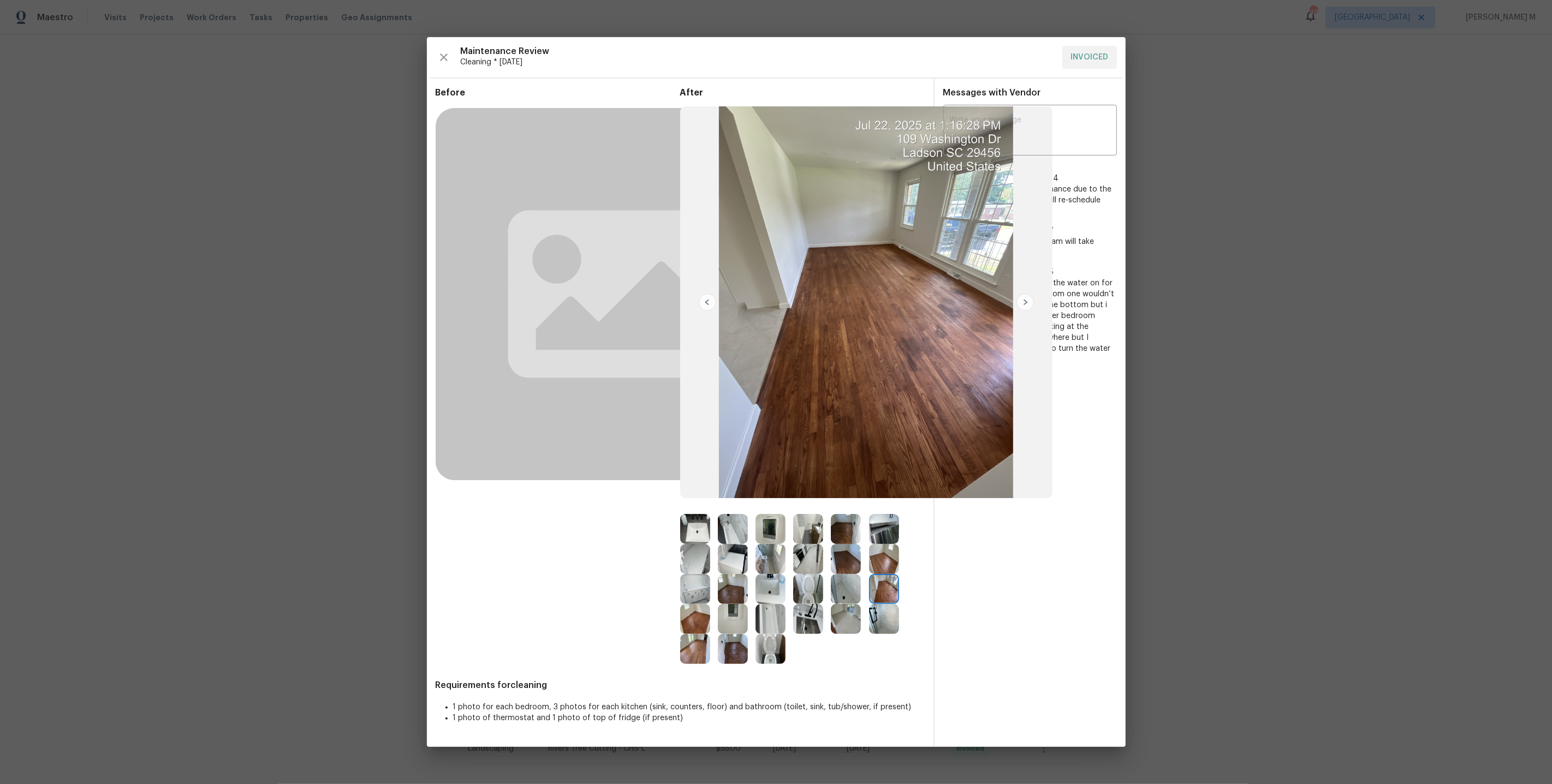
click at [700, 566] on img at bounding box center [695, 558] width 30 height 30
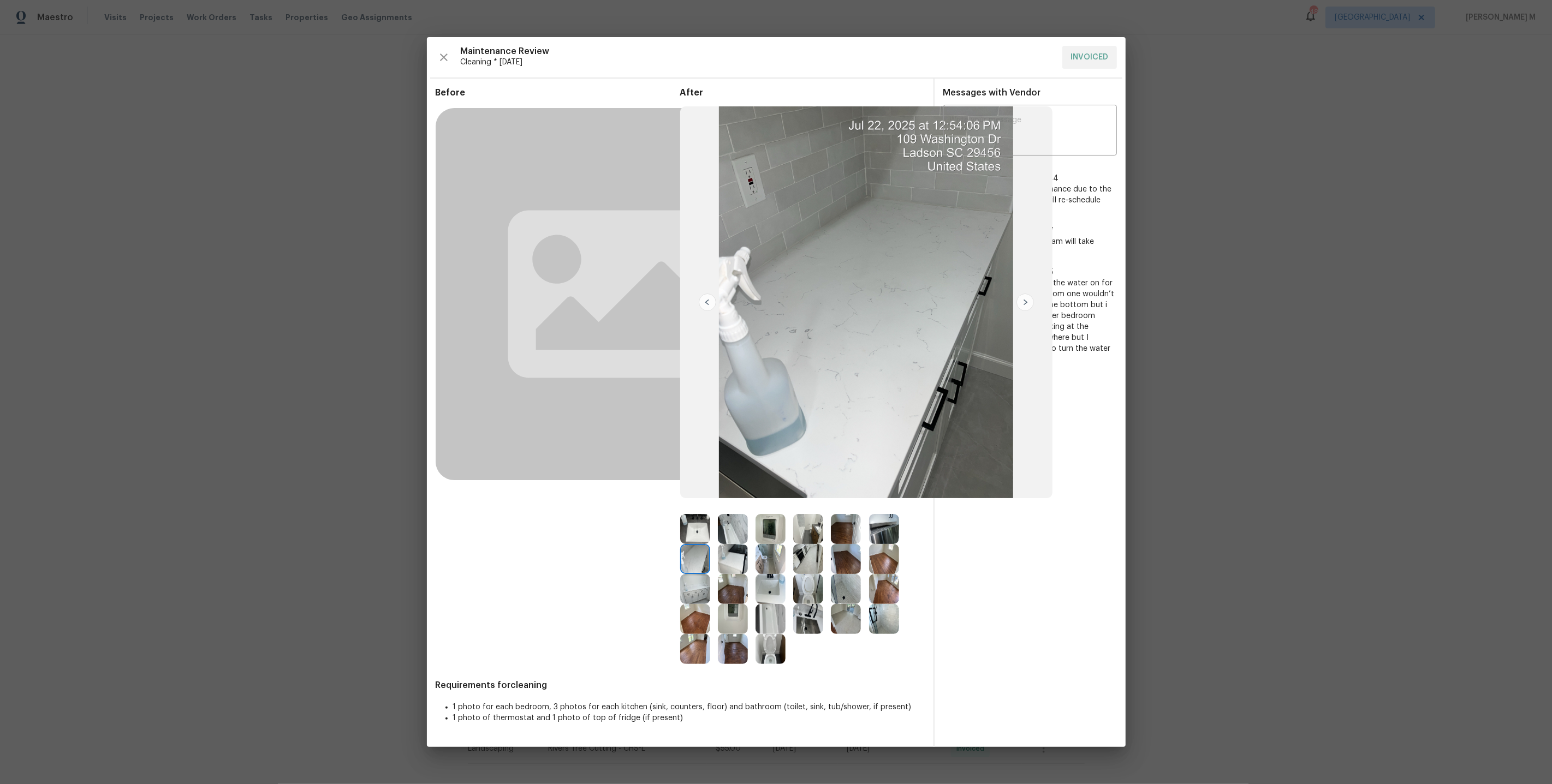
click at [694, 594] on img at bounding box center [695, 588] width 30 height 30
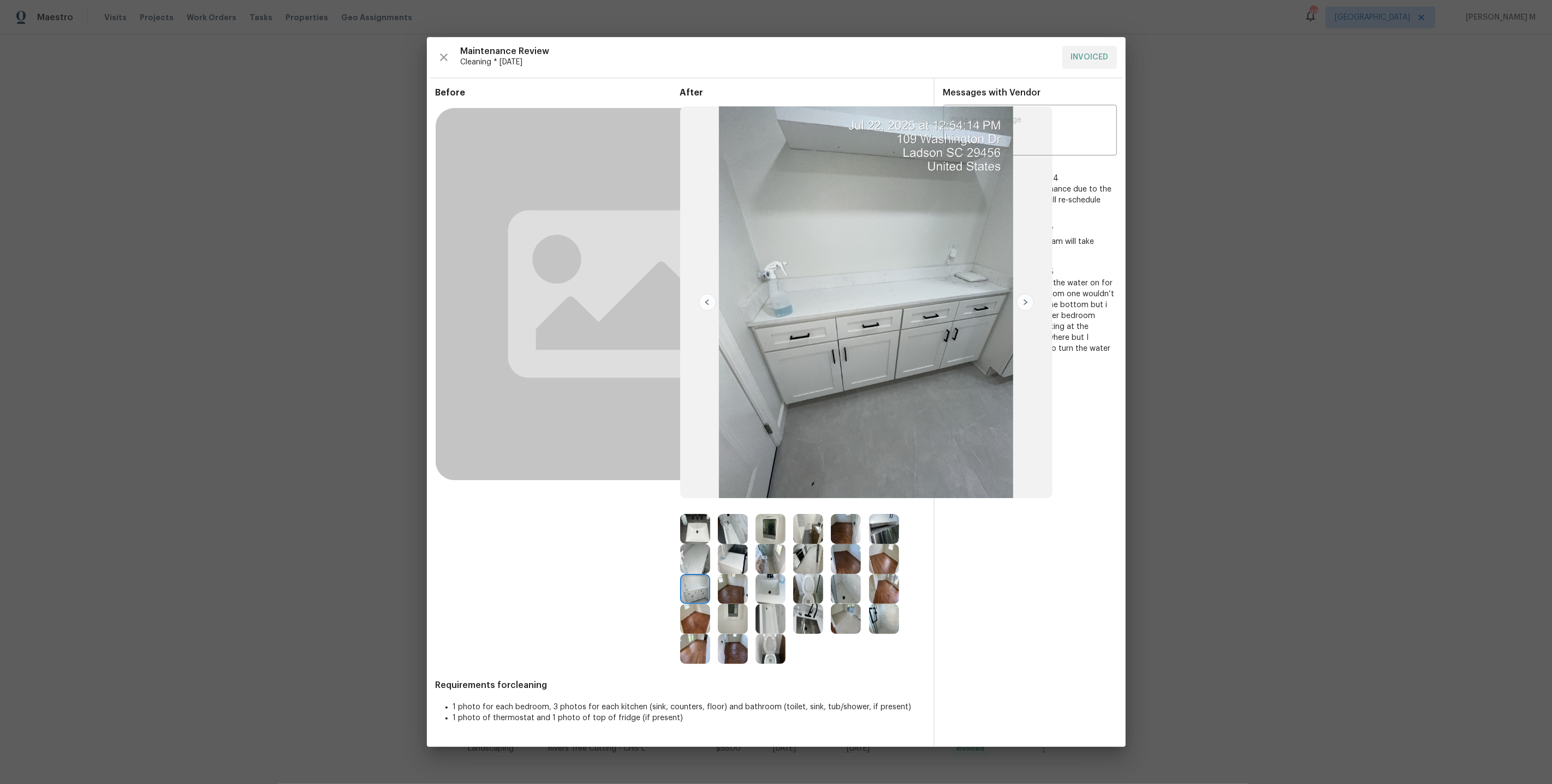
click at [726, 591] on img at bounding box center [733, 588] width 30 height 30
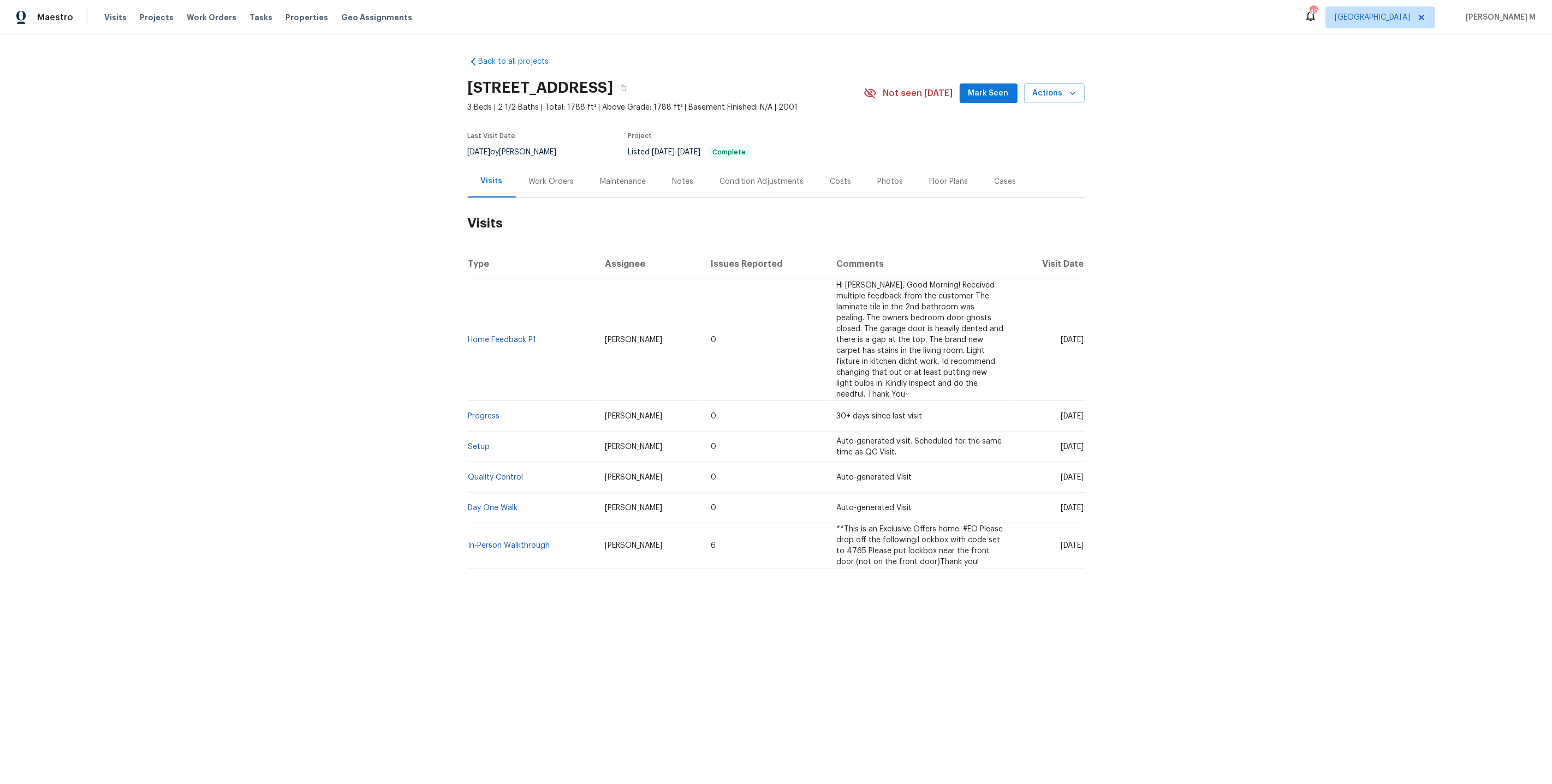
click at [554, 199] on h2 "Visits" at bounding box center [776, 223] width 617 height 51
click at [548, 198] on h2 "Visits" at bounding box center [776, 223] width 617 height 51
click at [529, 165] on div "Work Orders" at bounding box center [551, 181] width 72 height 32
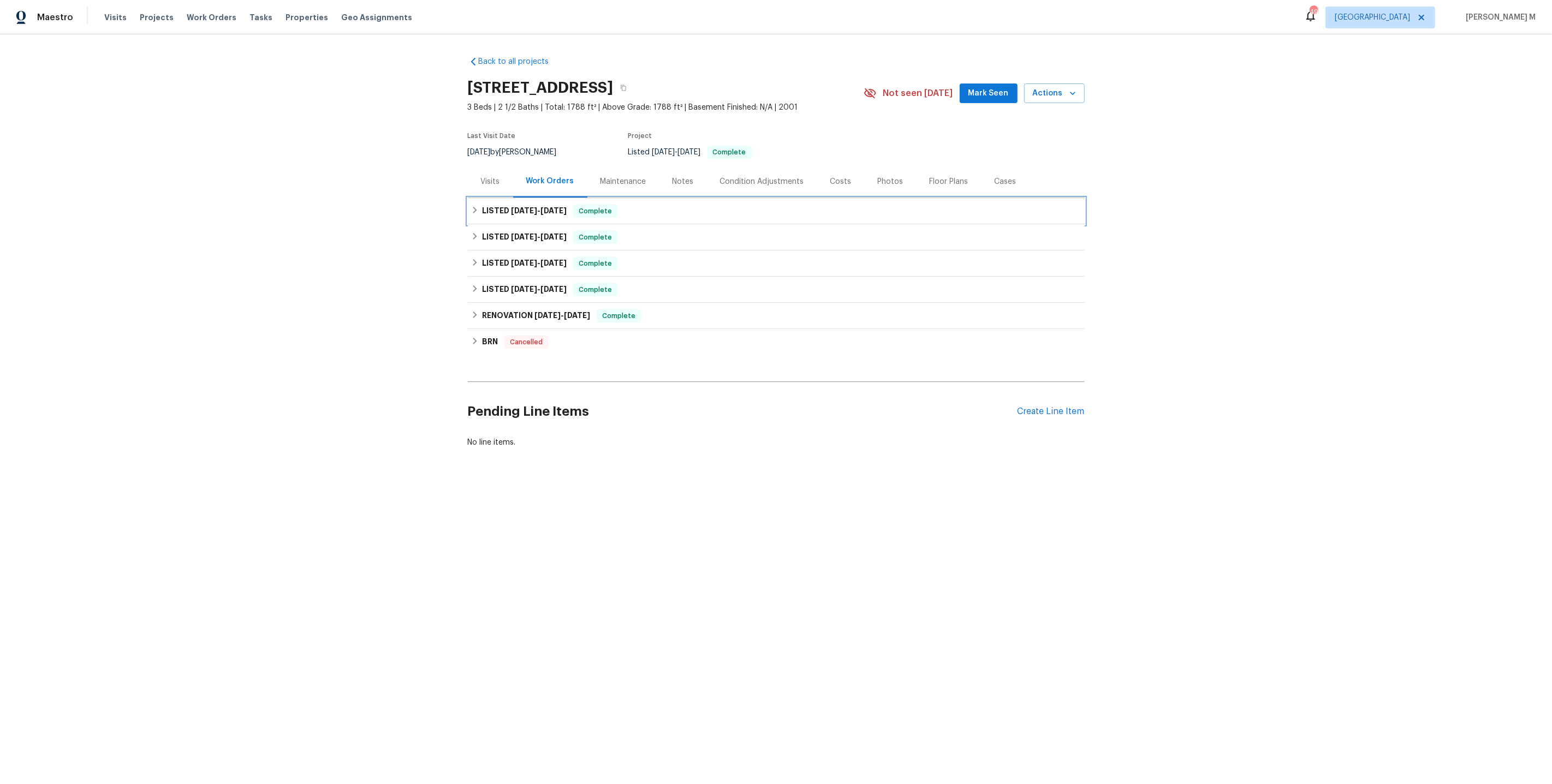
click at [516, 214] on div "LISTED [DATE] - [DATE] Complete" at bounding box center [776, 211] width 617 height 27
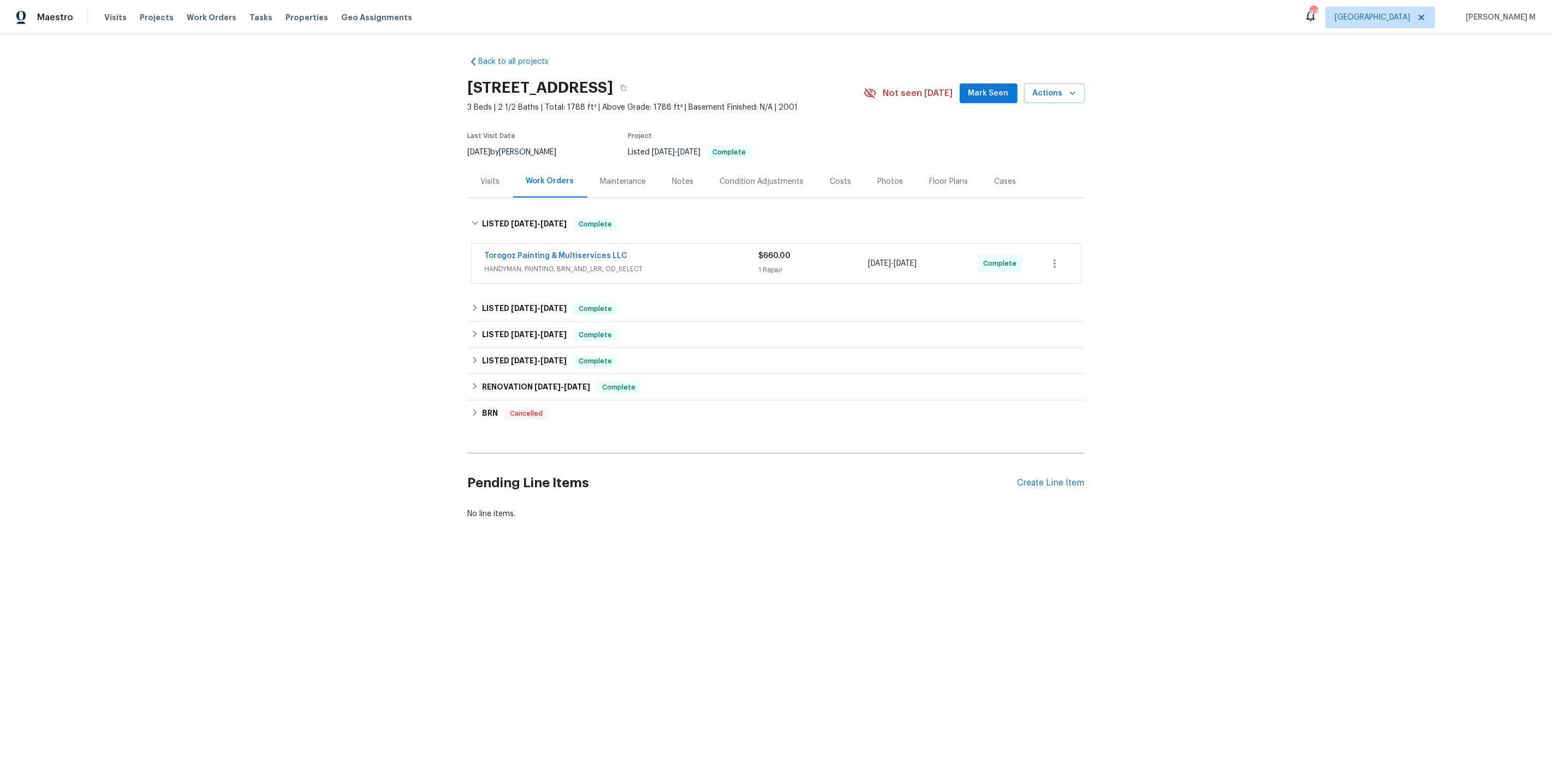
click at [509, 263] on span "HANDYMAN, PAINTING, BRN_AND_LRR, OD_SELECT" at bounding box center [622, 269] width 274 height 11
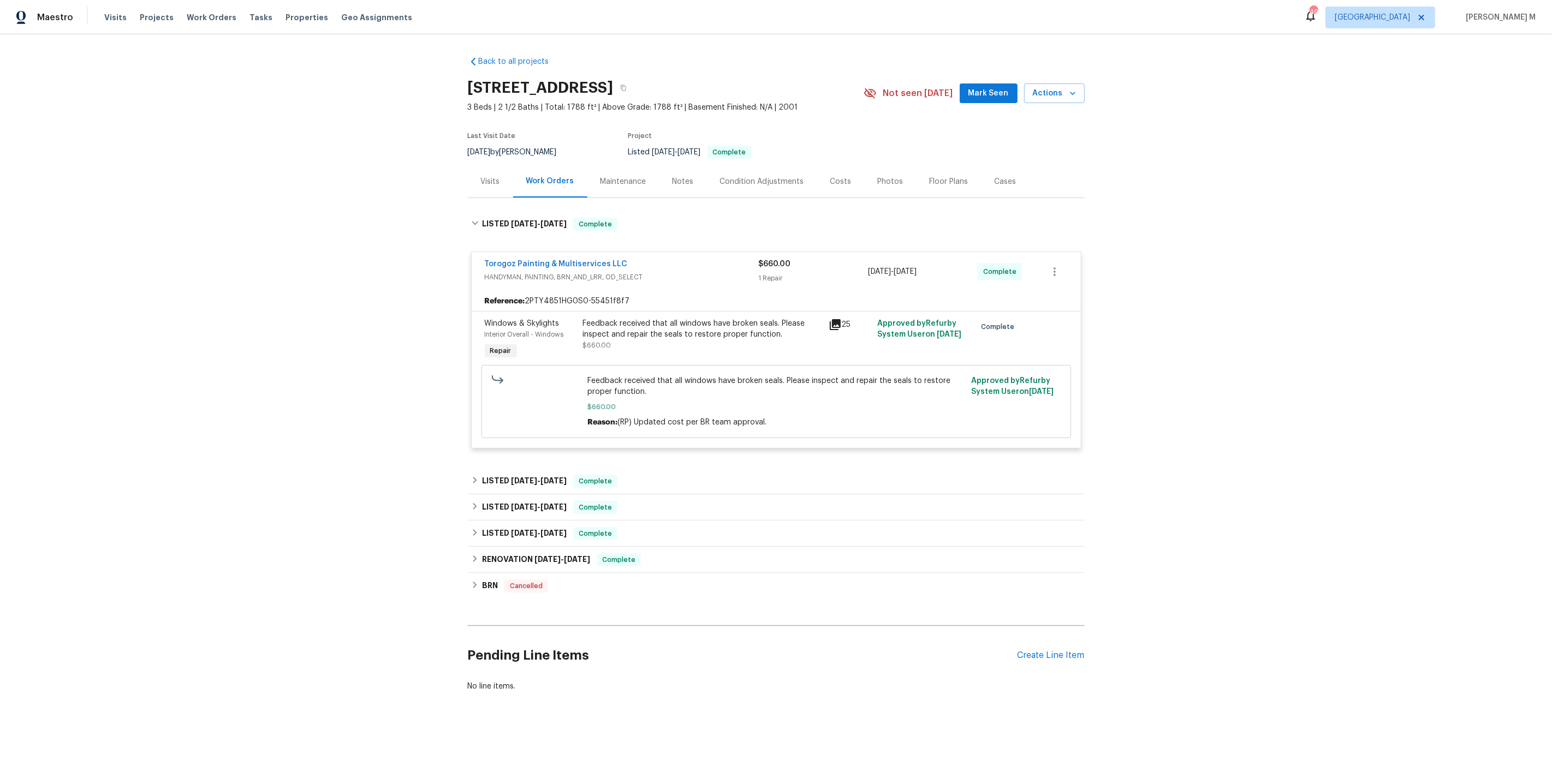
click at [649, 327] on div "Feedback received that all windows have broken seals. Please inspect and repair…" at bounding box center [702, 329] width 239 height 22
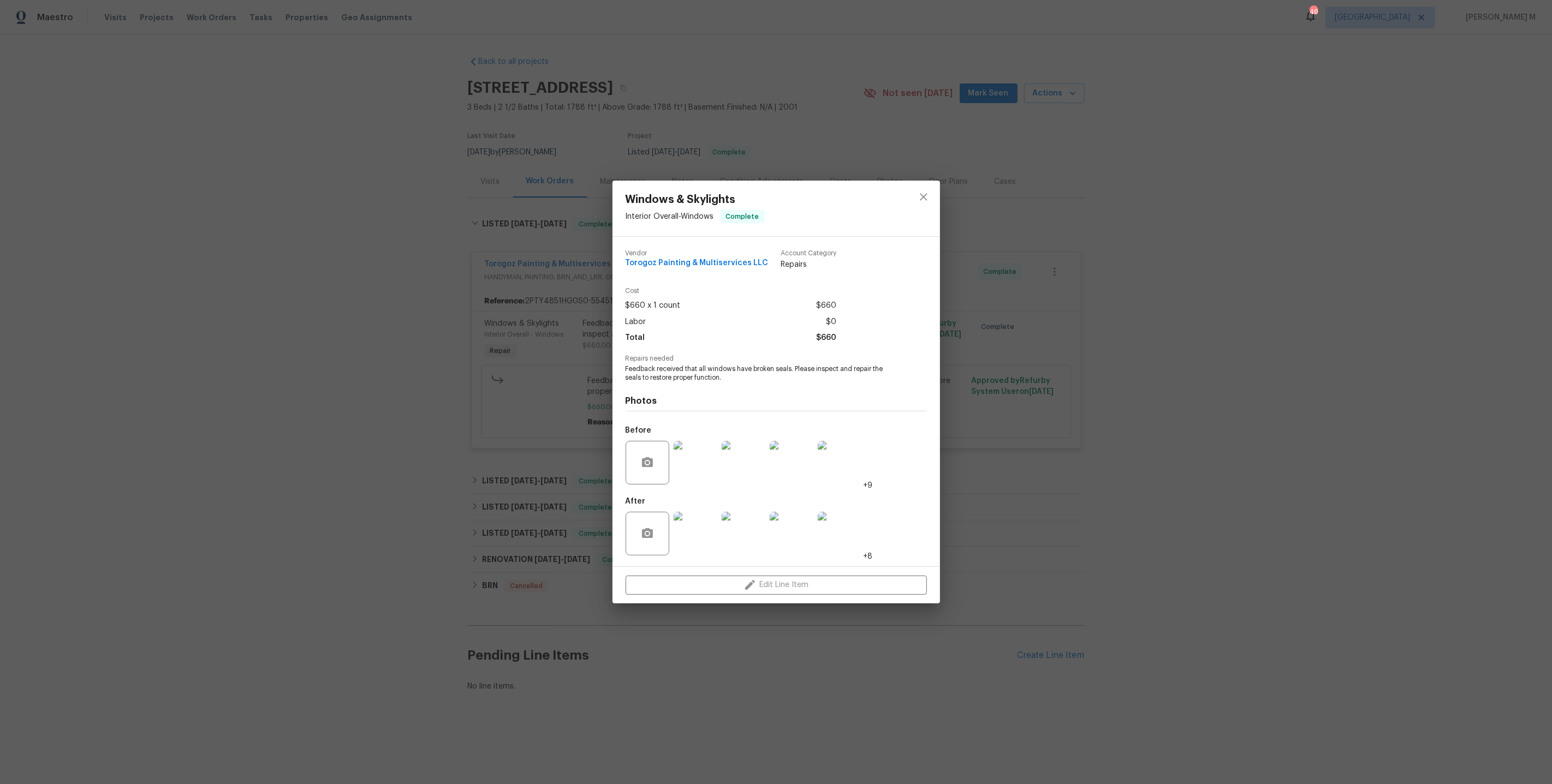
click at [689, 465] on img at bounding box center [696, 463] width 44 height 44
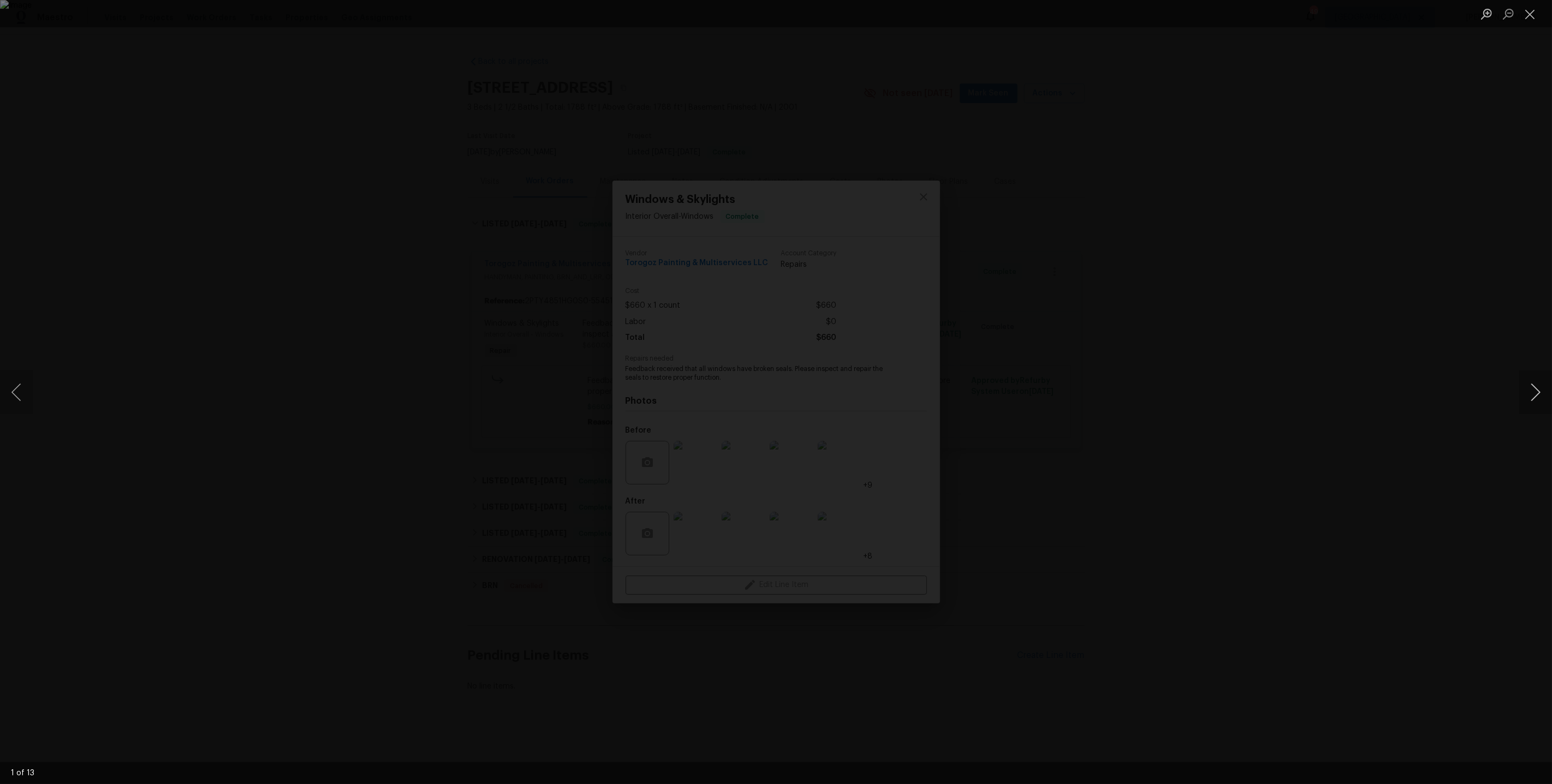
click at [1540, 393] on button "Next image" at bounding box center [1536, 392] width 33 height 44
click at [1258, 324] on div "Lightbox" at bounding box center [776, 392] width 1552 height 784
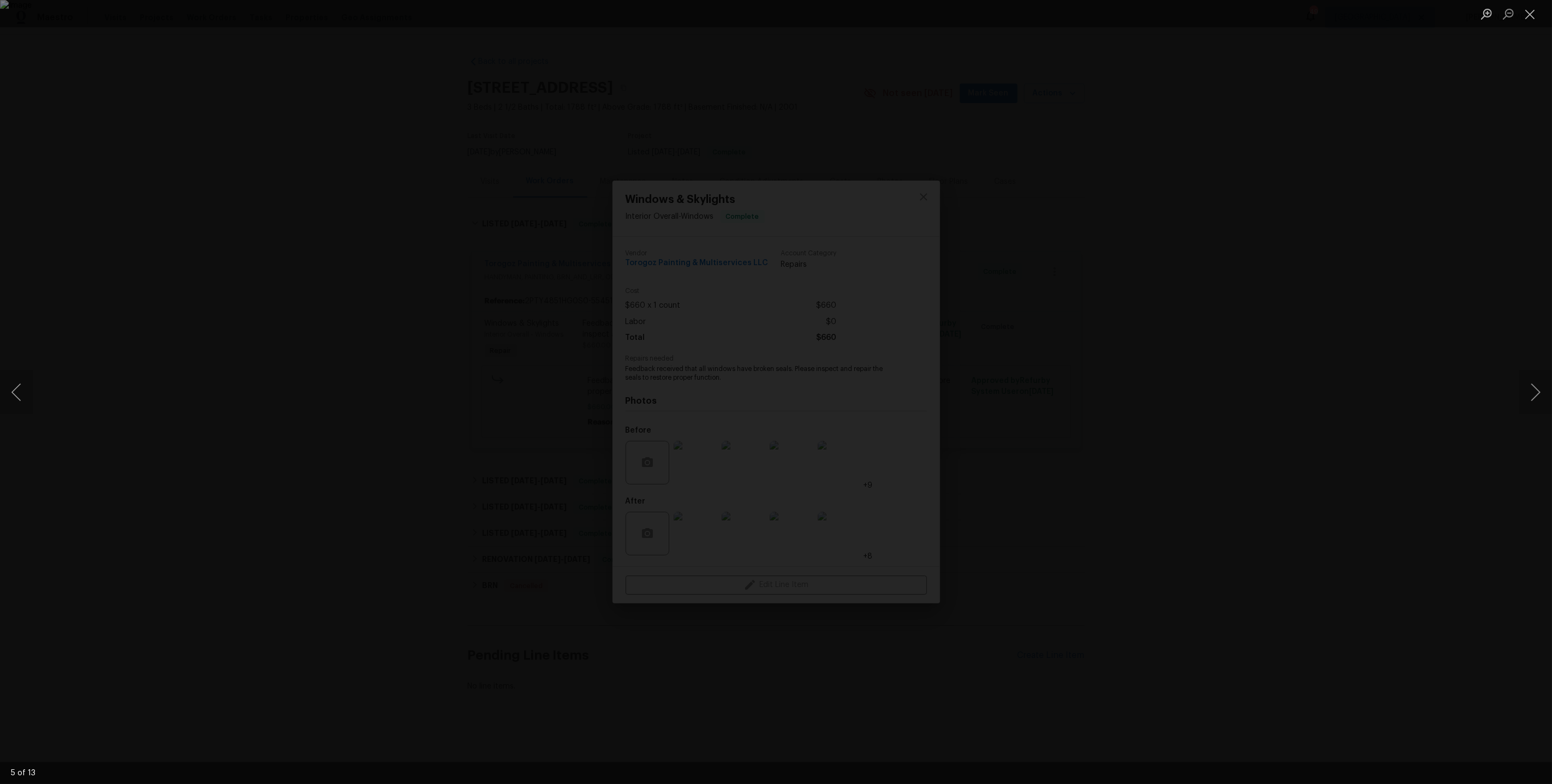
click at [1212, 338] on div "Lightbox" at bounding box center [776, 392] width 1552 height 784
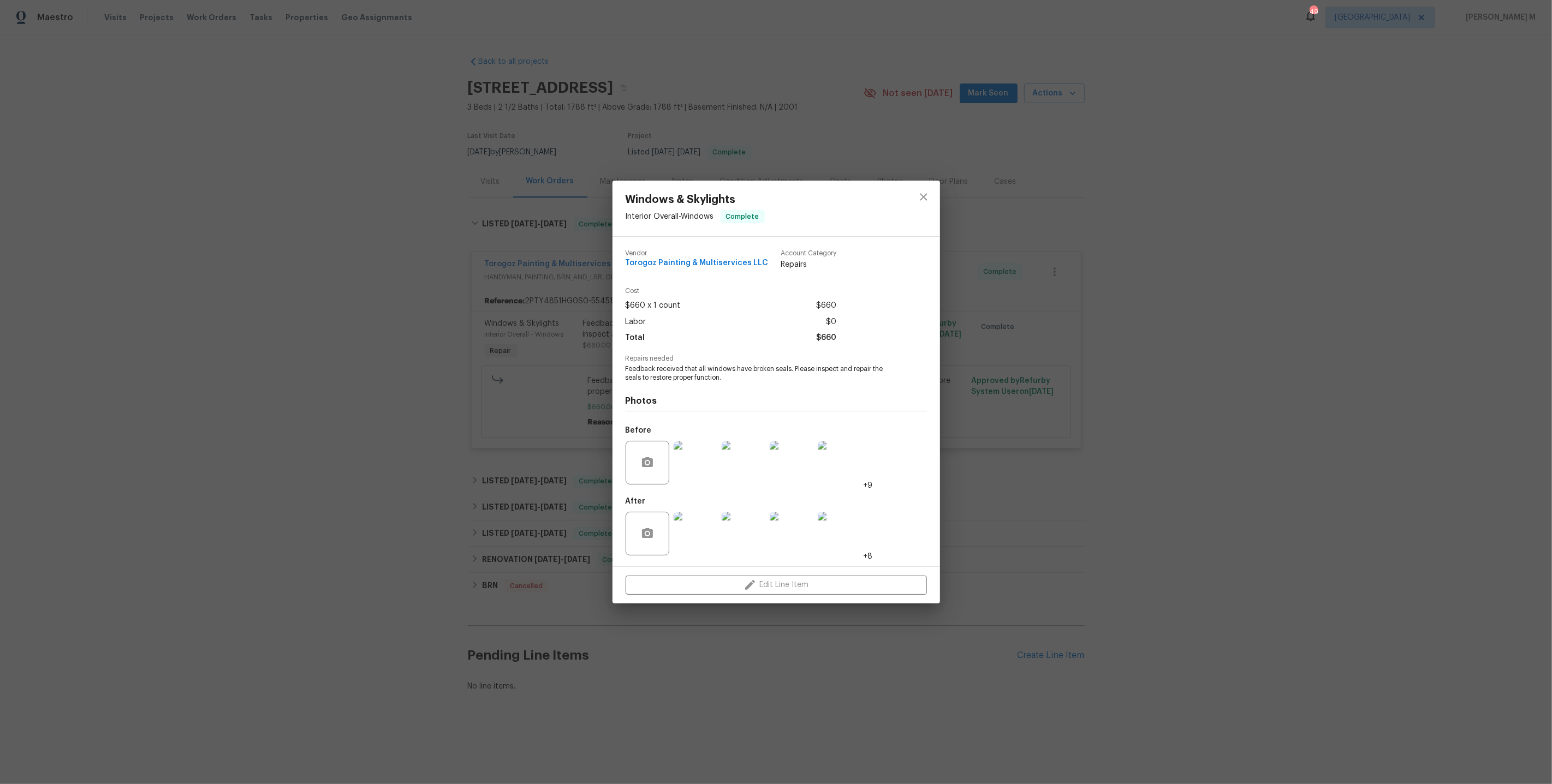
click at [688, 523] on img at bounding box center [696, 533] width 44 height 44
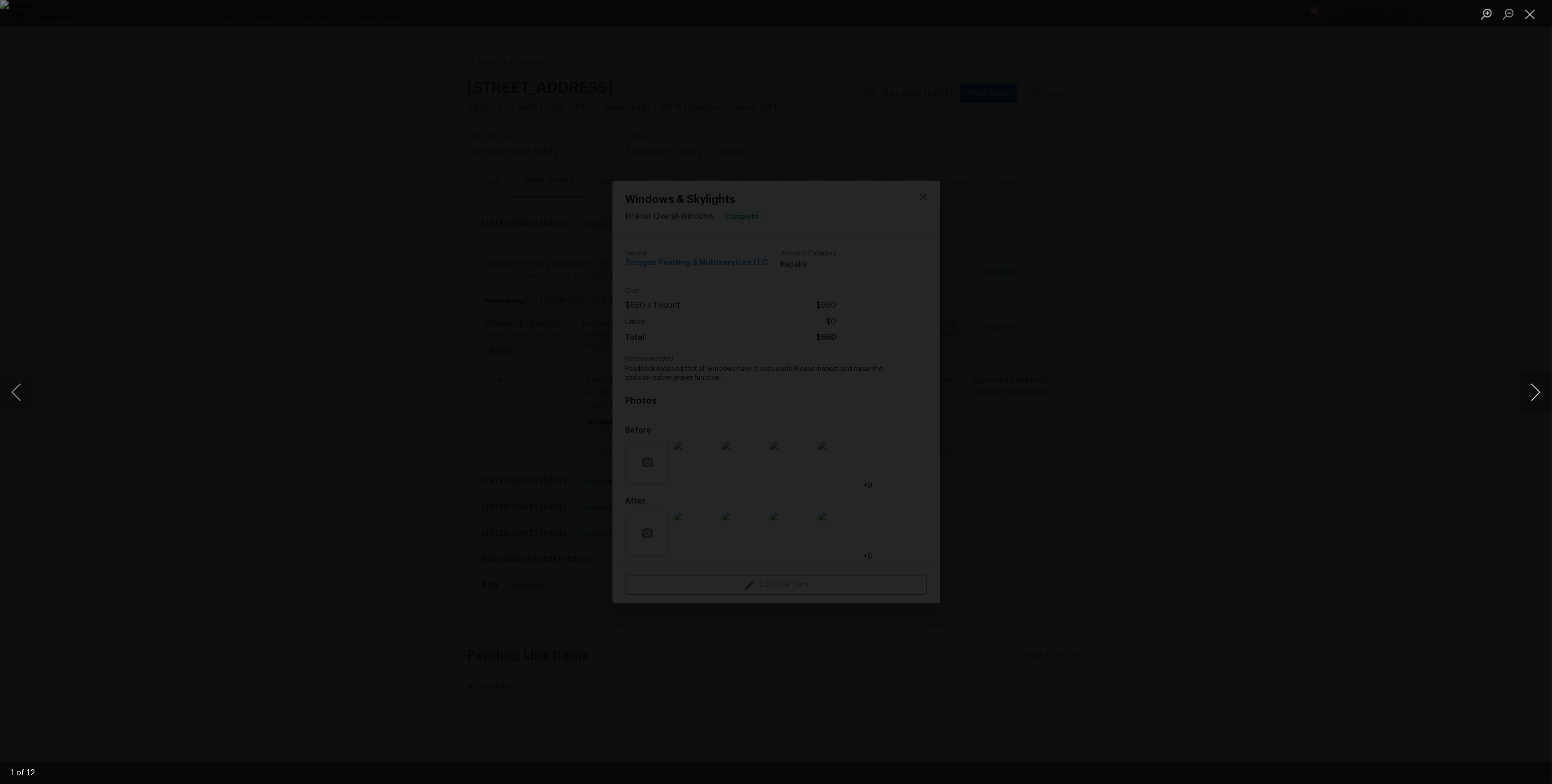
click at [1535, 396] on button "Next image" at bounding box center [1536, 392] width 33 height 44
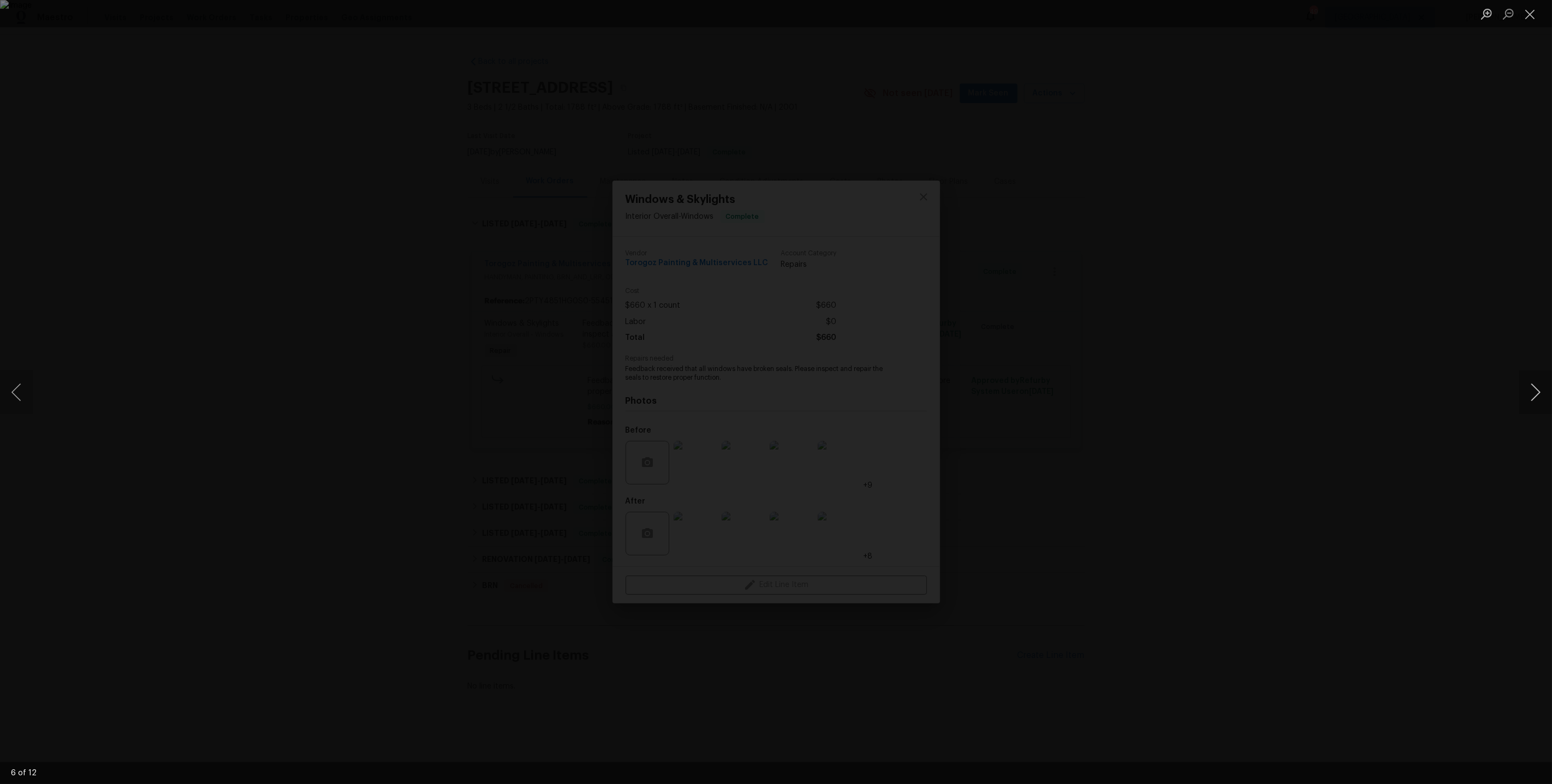
click at [1535, 396] on button "Next image" at bounding box center [1536, 392] width 33 height 44
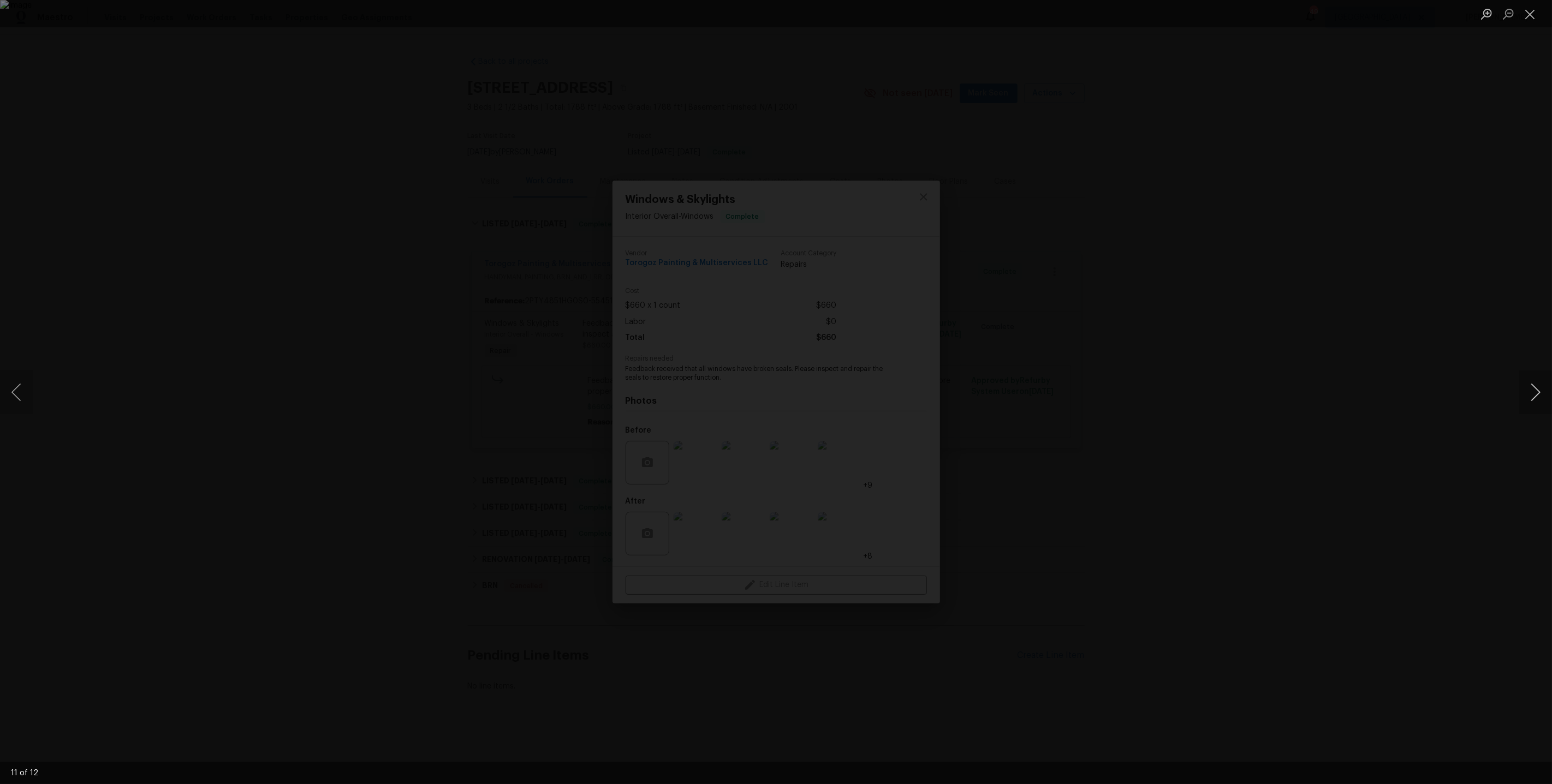
click at [1535, 396] on button "Next image" at bounding box center [1536, 392] width 33 height 44
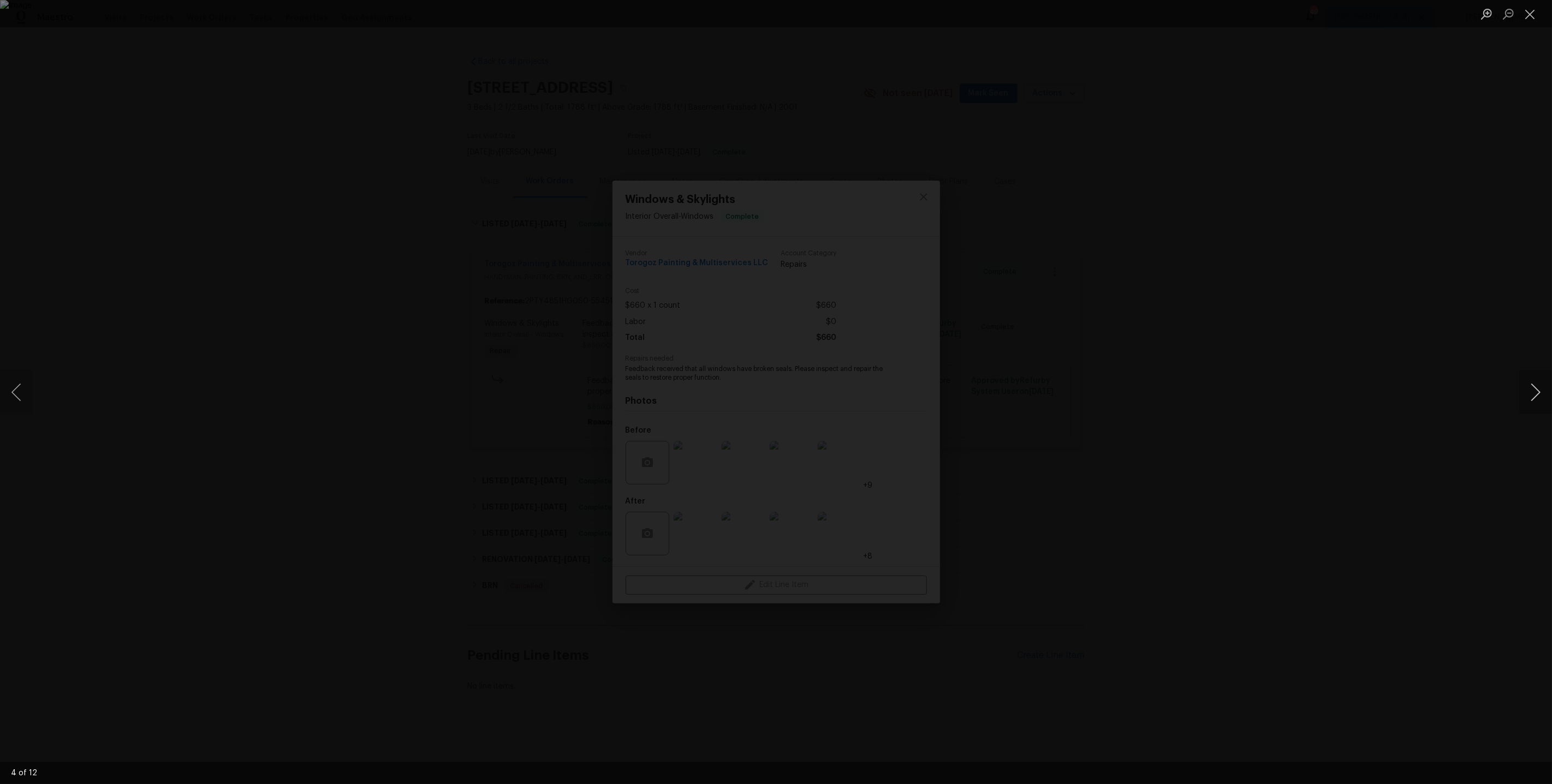
click at [1535, 396] on button "Next image" at bounding box center [1536, 392] width 33 height 44
click at [1252, 268] on div "Lightbox" at bounding box center [776, 392] width 1552 height 784
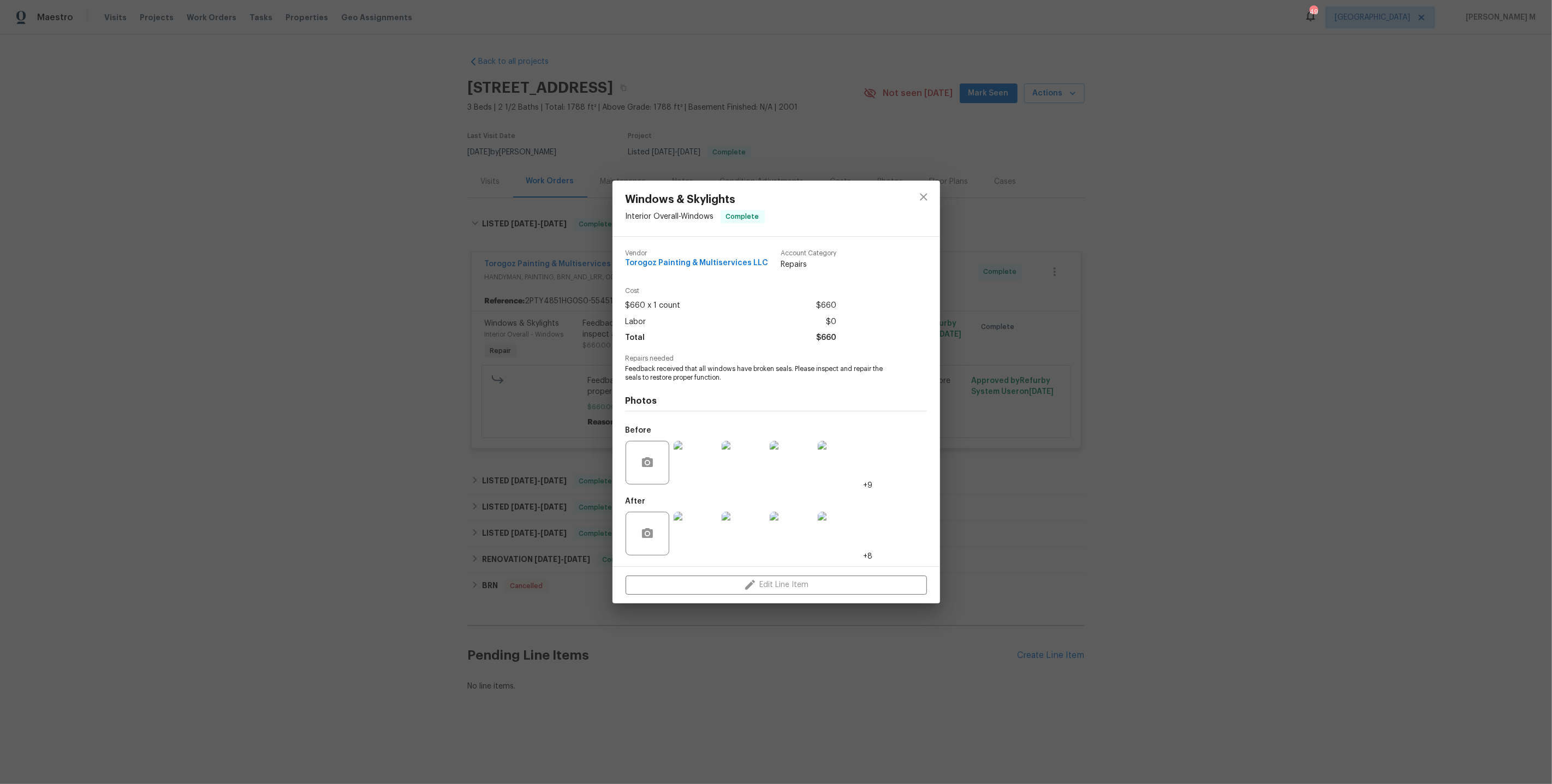
click at [1158, 246] on div "Windows & Skylights Interior Overall - Windows Complete Vendor Torogoz Painting…" at bounding box center [776, 392] width 1552 height 784
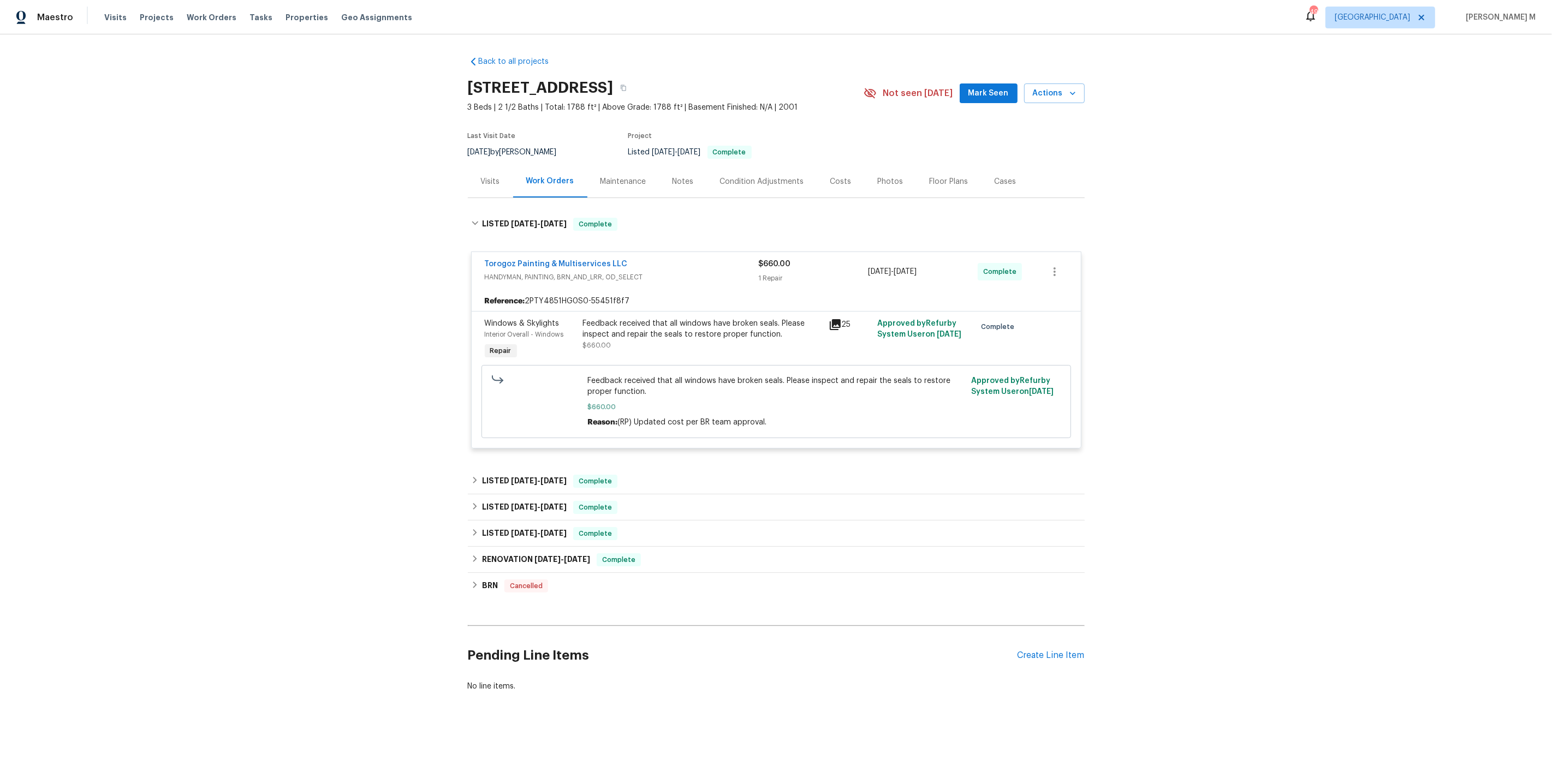
click at [717, 318] on div "Feedback received that all windows have broken seals. Please inspect and repair…" at bounding box center [702, 329] width 239 height 22
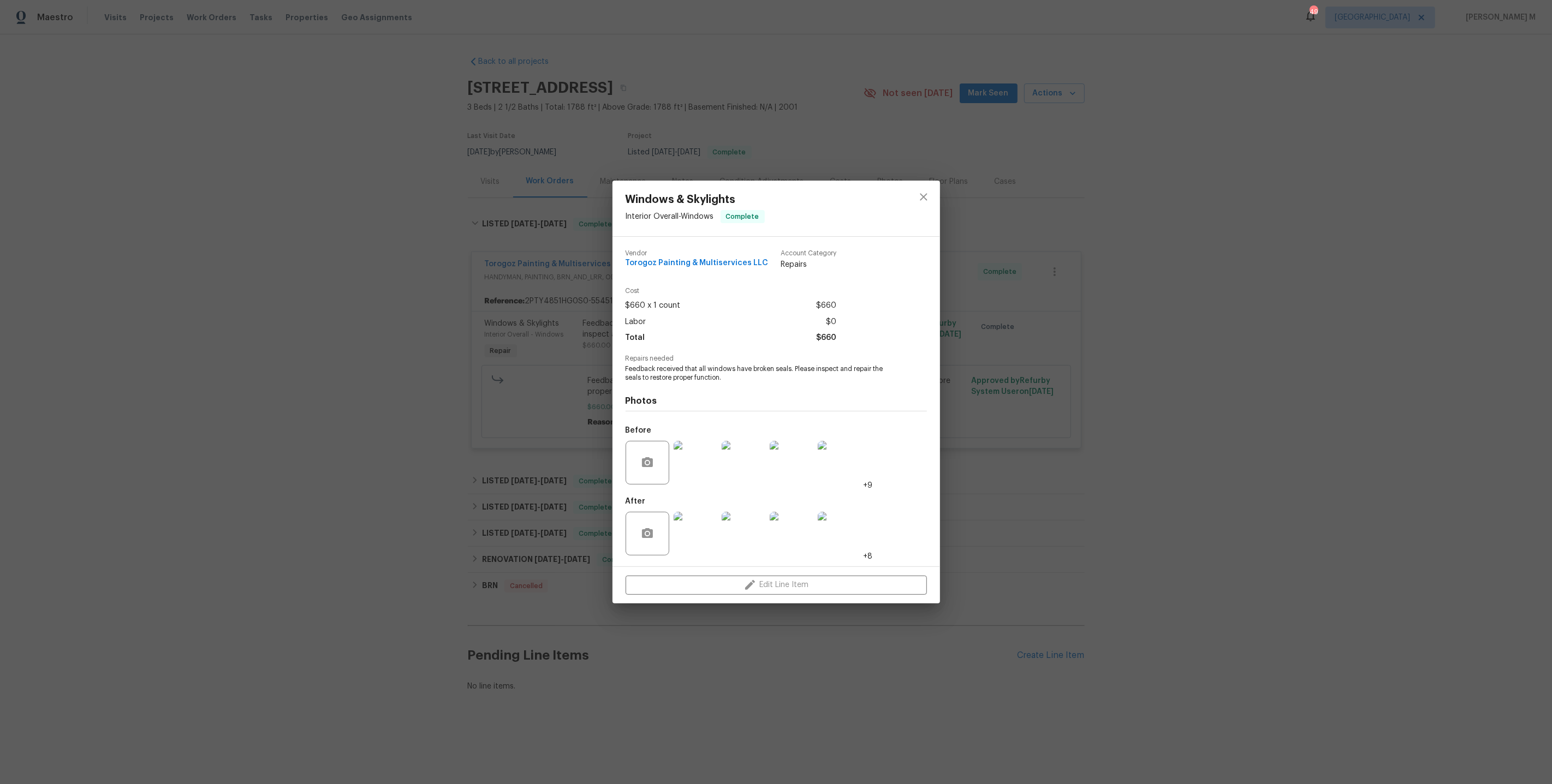
click at [432, 480] on div "Windows & Skylights Interior Overall - Windows Complete Vendor Torogoz Painting…" at bounding box center [776, 392] width 1552 height 784
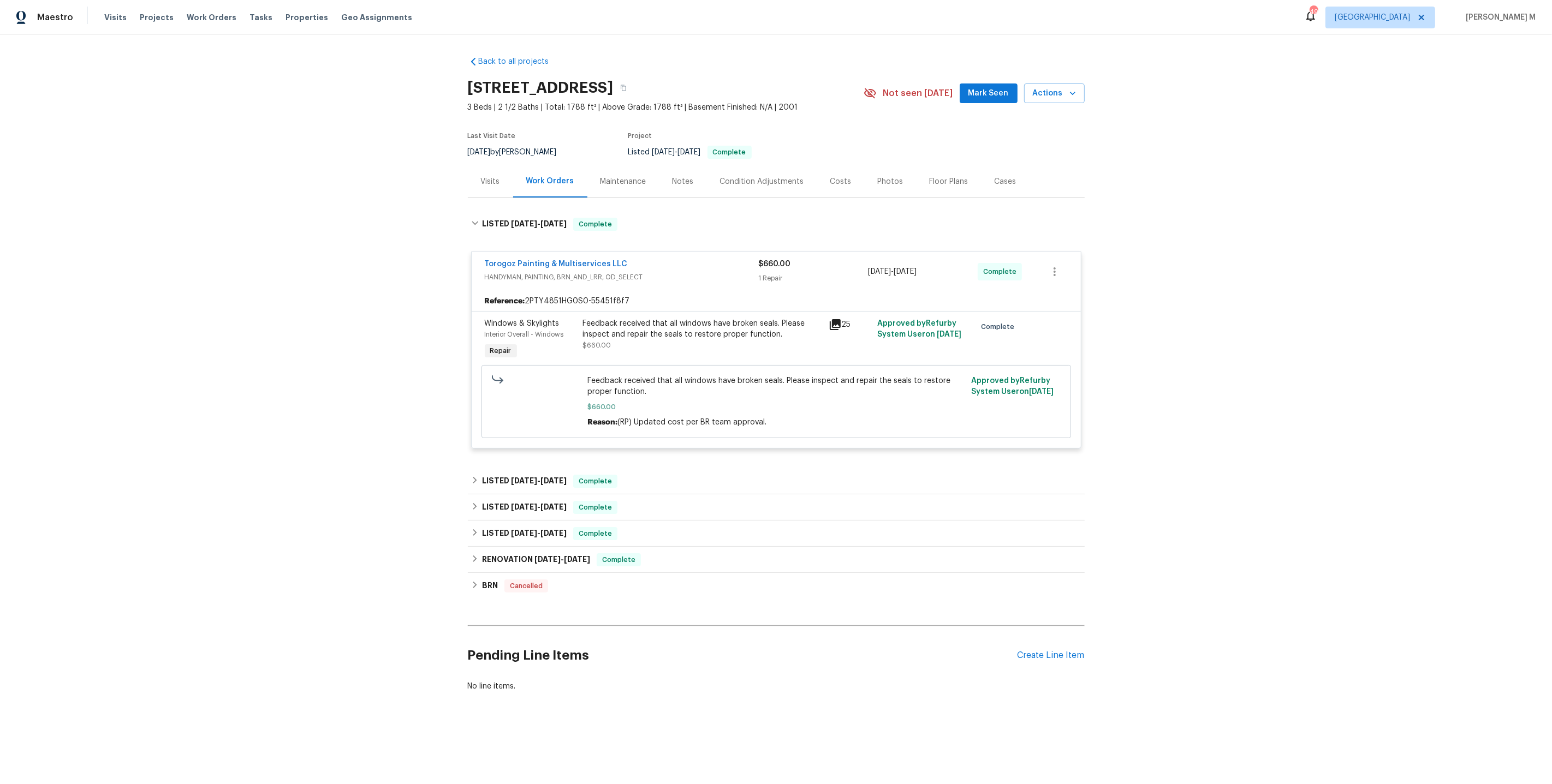
click at [615, 167] on div "Maintenance" at bounding box center [623, 181] width 72 height 32
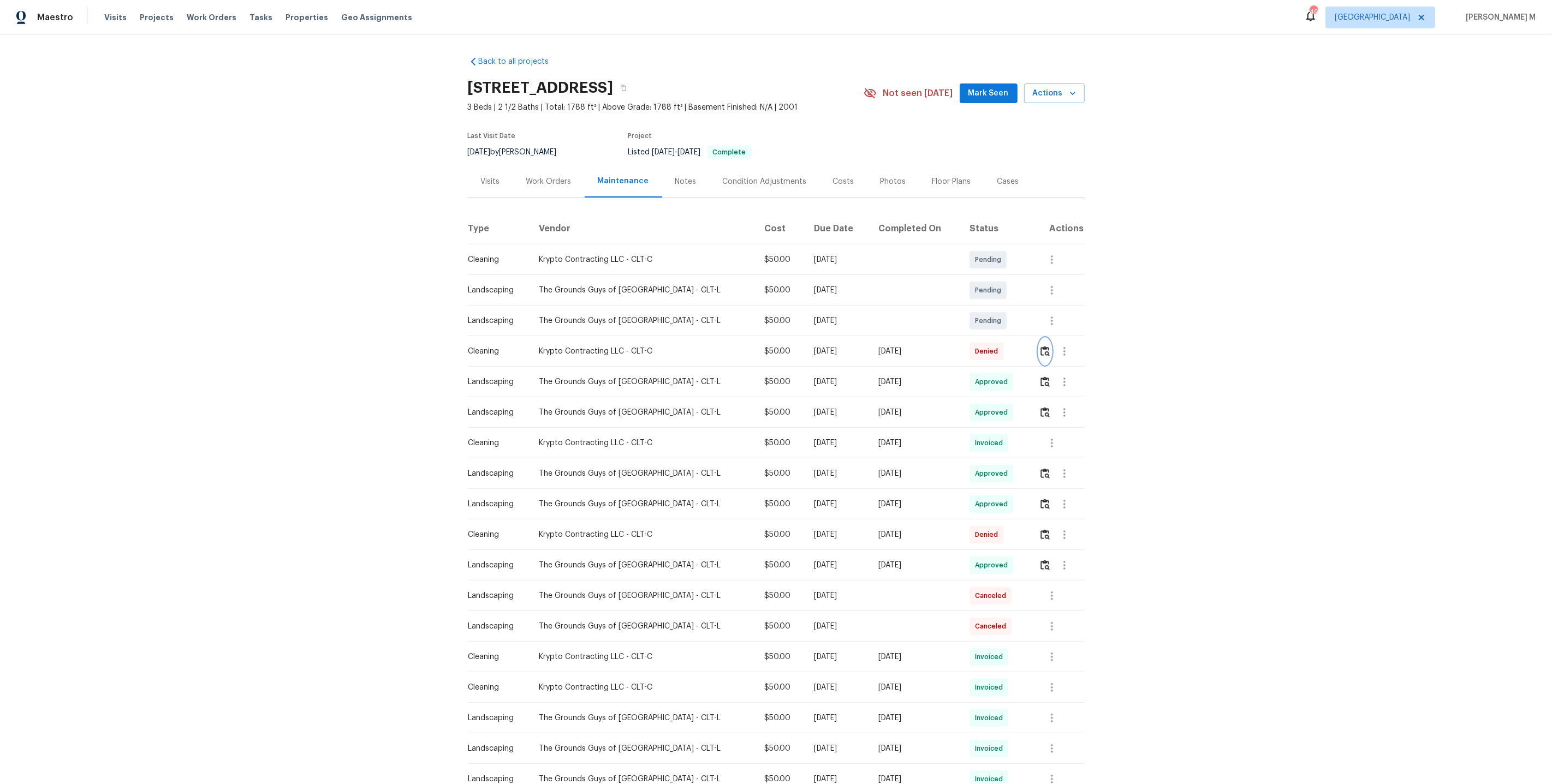
click at [1044, 355] on button "button" at bounding box center [1046, 351] width 13 height 27
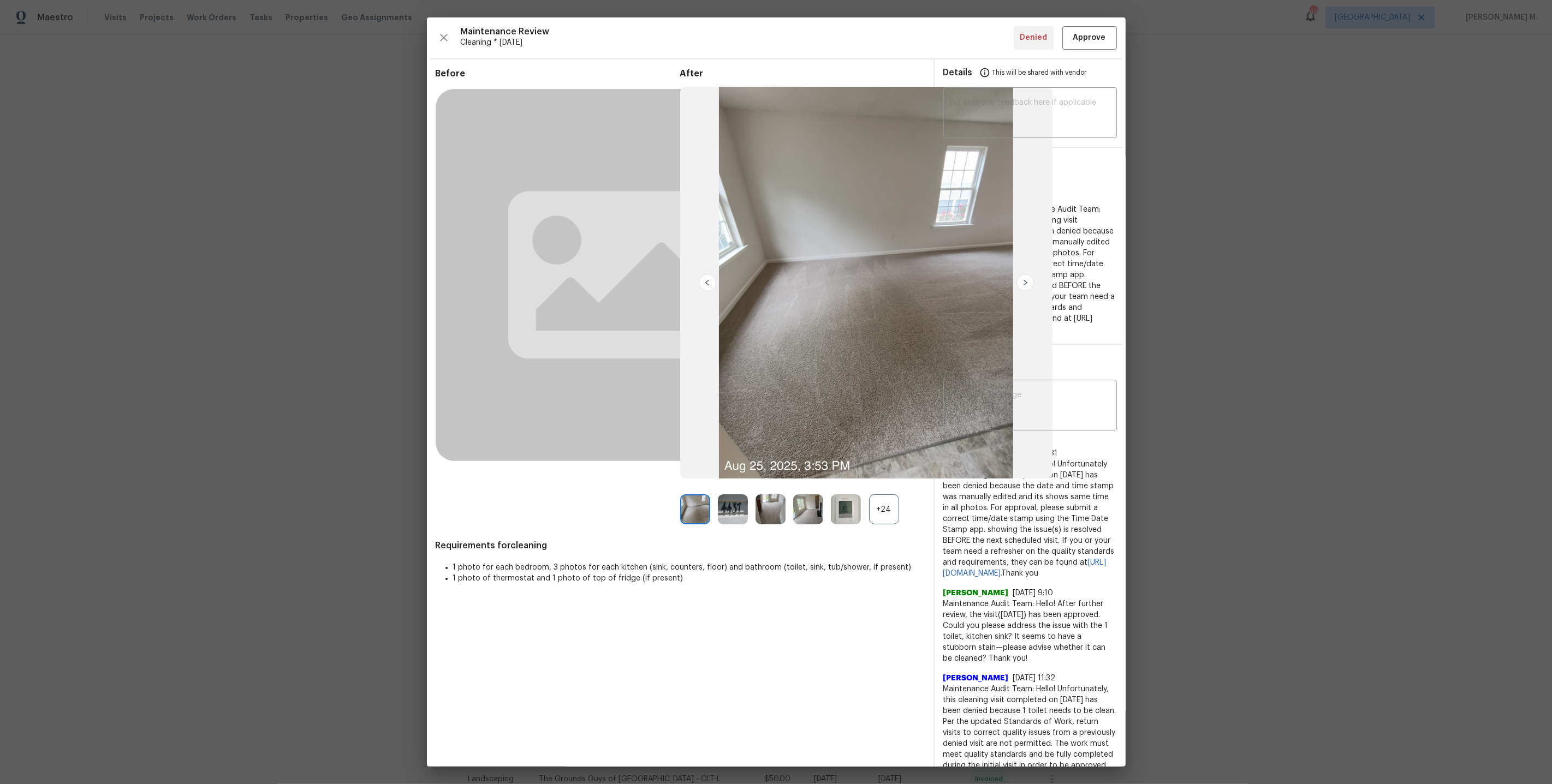
click at [889, 512] on div "+24" at bounding box center [884, 509] width 30 height 30
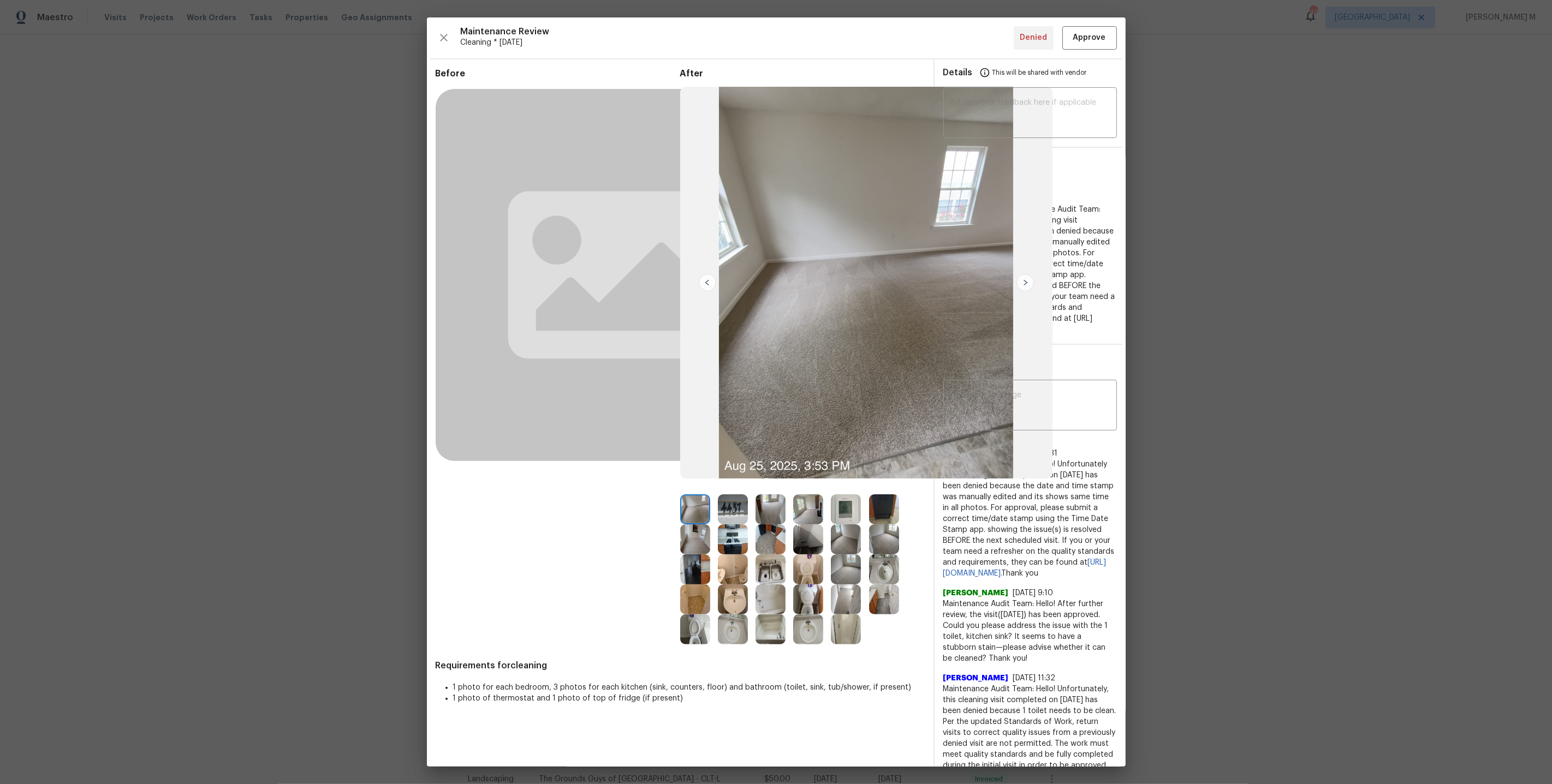
click at [772, 506] on img at bounding box center [770, 509] width 30 height 30
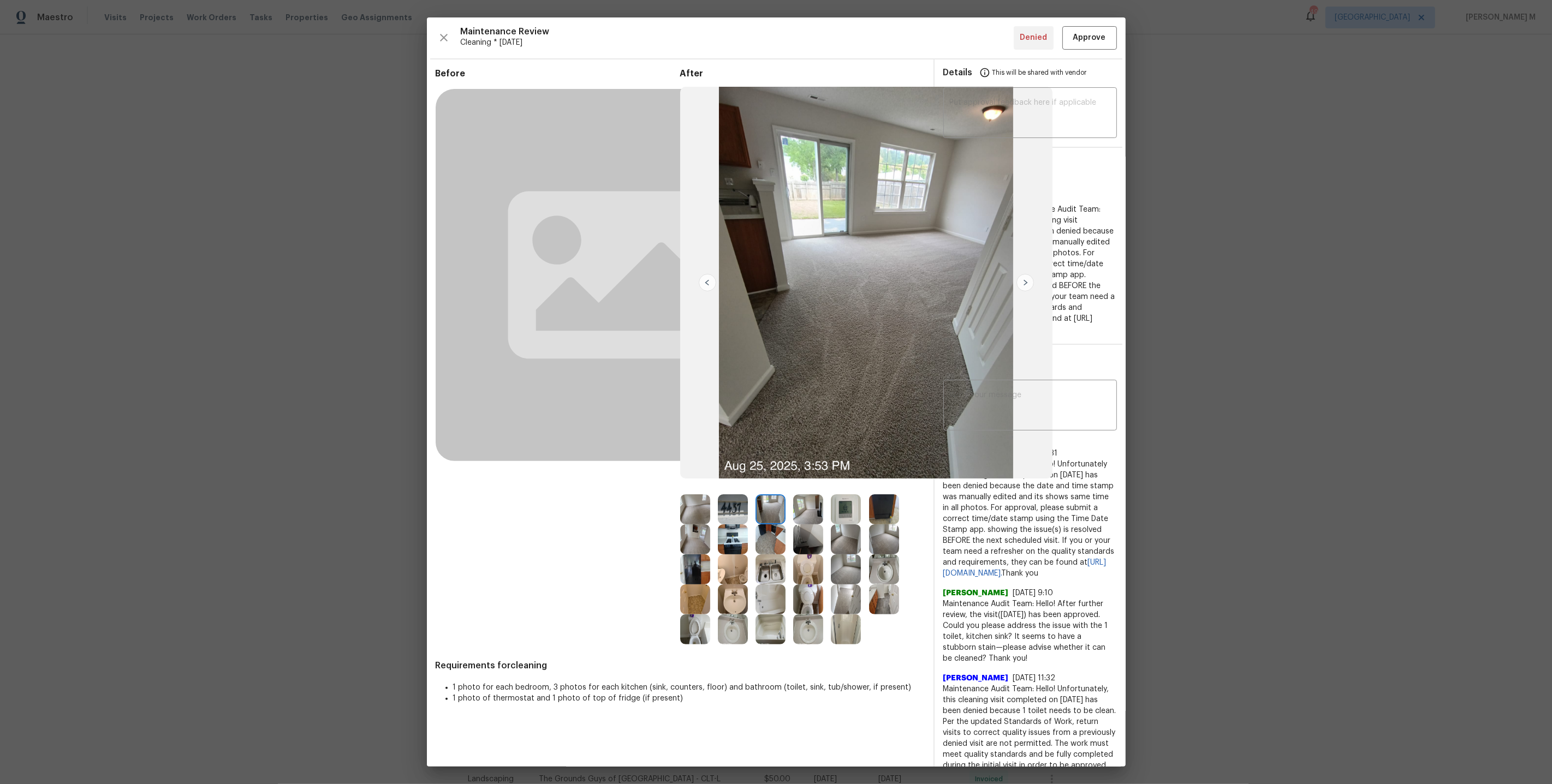
click at [793, 508] on img at bounding box center [808, 509] width 30 height 30
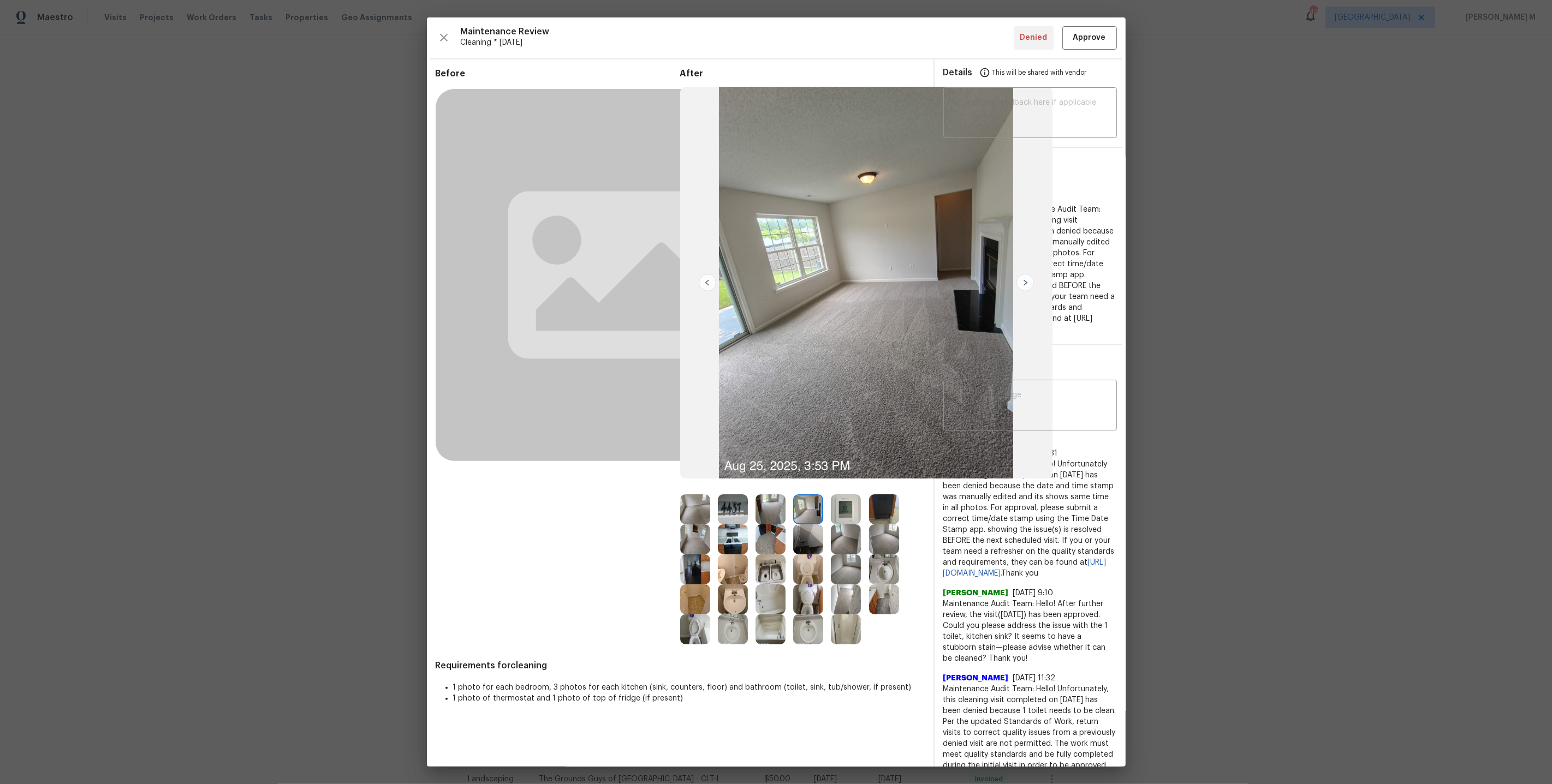
click at [888, 537] on img at bounding box center [884, 539] width 30 height 30
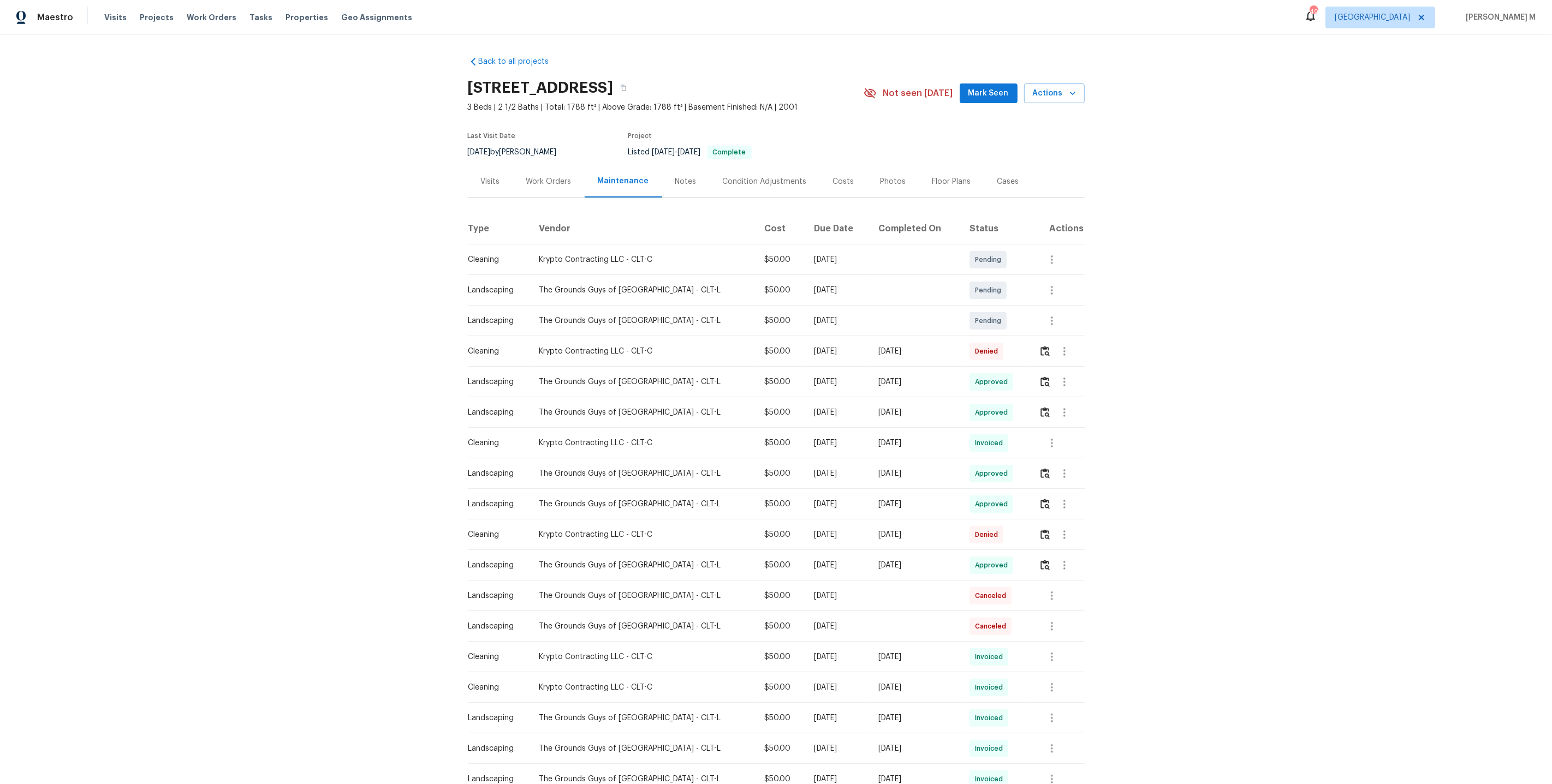
click at [543, 185] on div "Work Orders" at bounding box center [549, 181] width 72 height 32
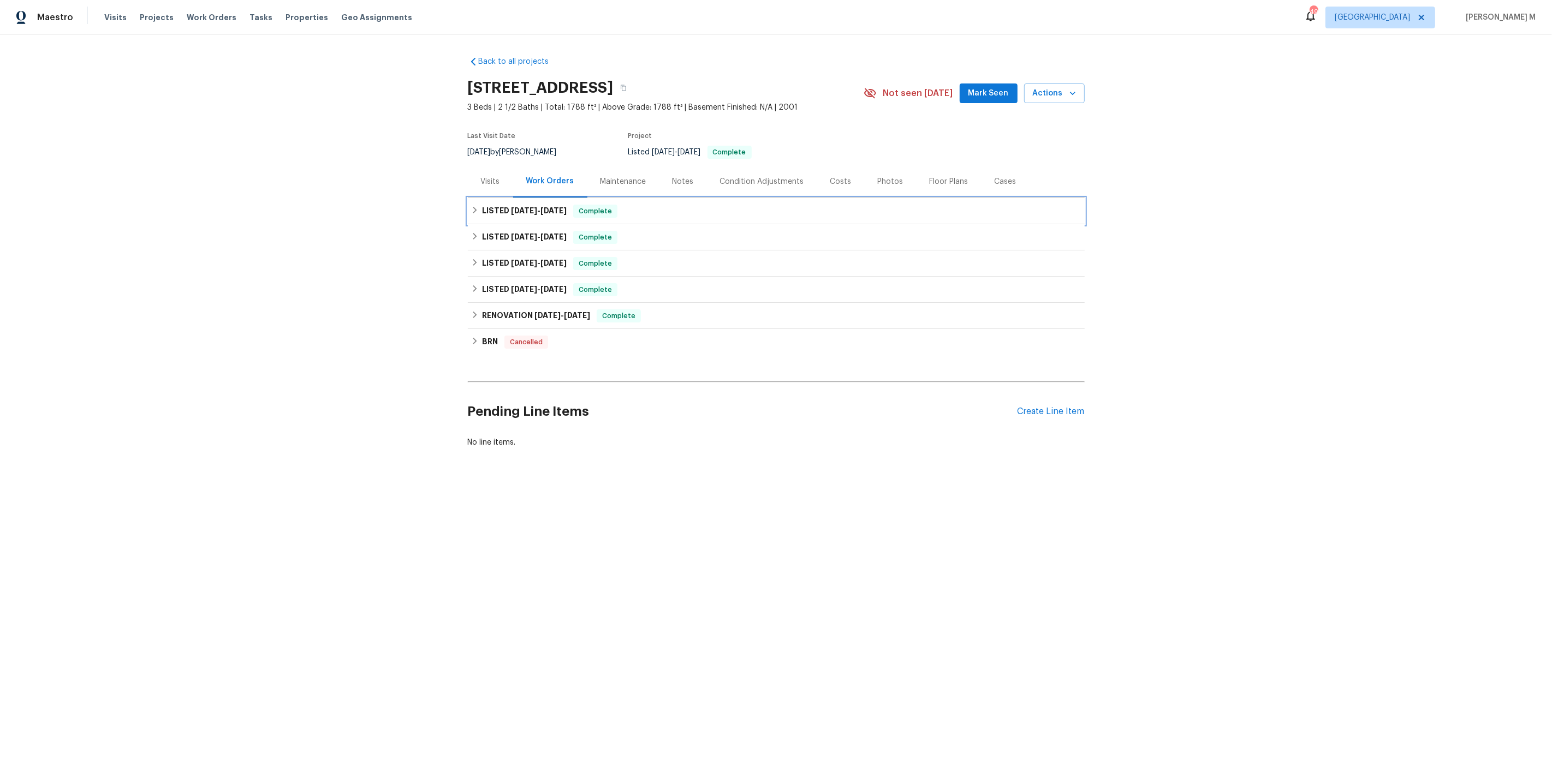
click at [533, 207] on span "8/15/25" at bounding box center [524, 210] width 27 height 7
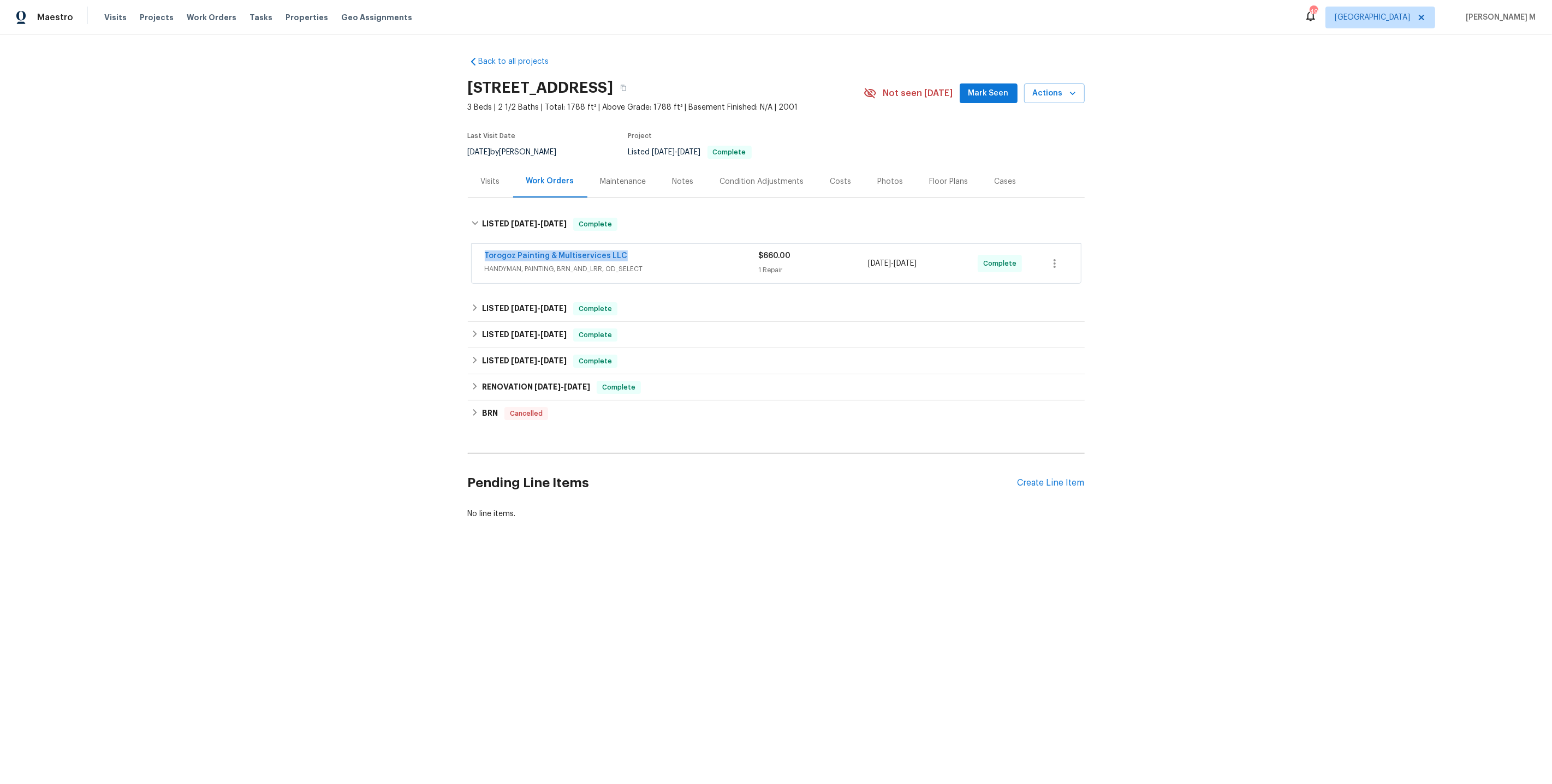
drag, startPoint x: 632, startPoint y: 247, endPoint x: 471, endPoint y: 247, distance: 161.0
click at [472, 247] on div "Torogoz Painting & Multiservices LLC HANDYMAN, PAINTING, BRN_AND_LRR, OD_SELECT…" at bounding box center [776, 263] width 610 height 39
copy link "Torogoz Painting & Multiservices LLC"
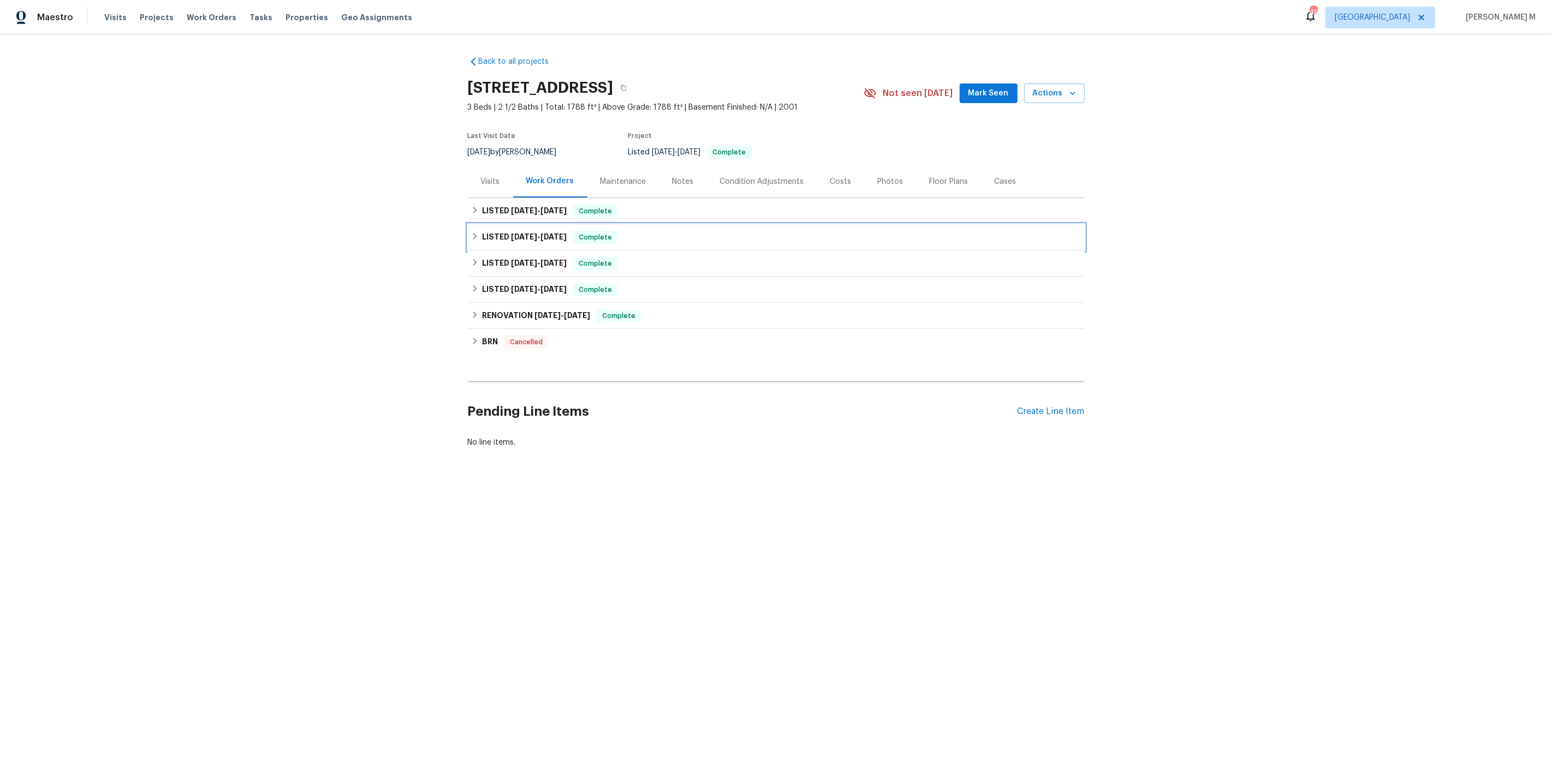
click at [512, 233] on span "[DATE]" at bounding box center [524, 236] width 27 height 7
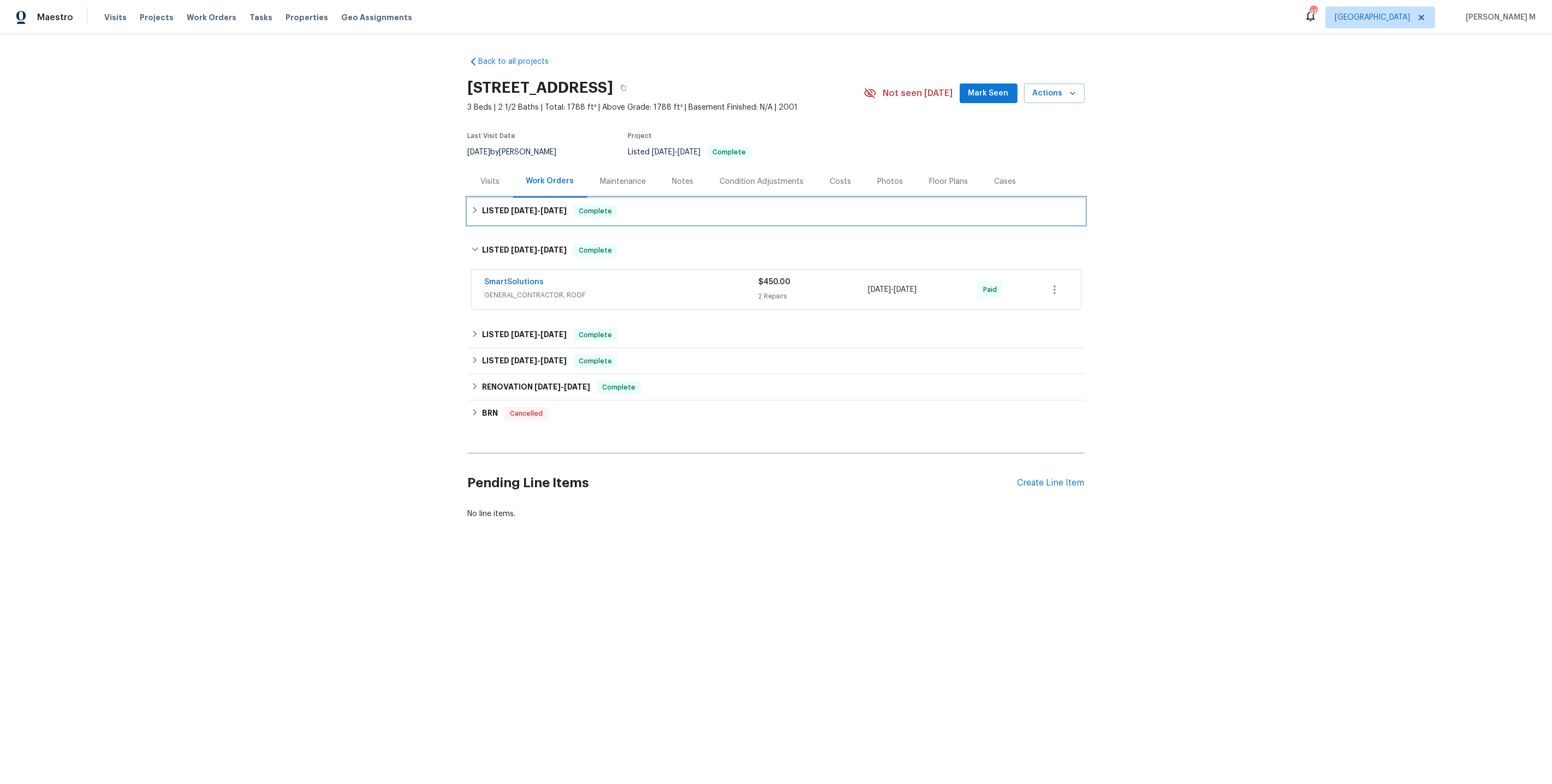
click at [514, 216] on div "LISTED [DATE] - [DATE] Complete" at bounding box center [776, 211] width 617 height 27
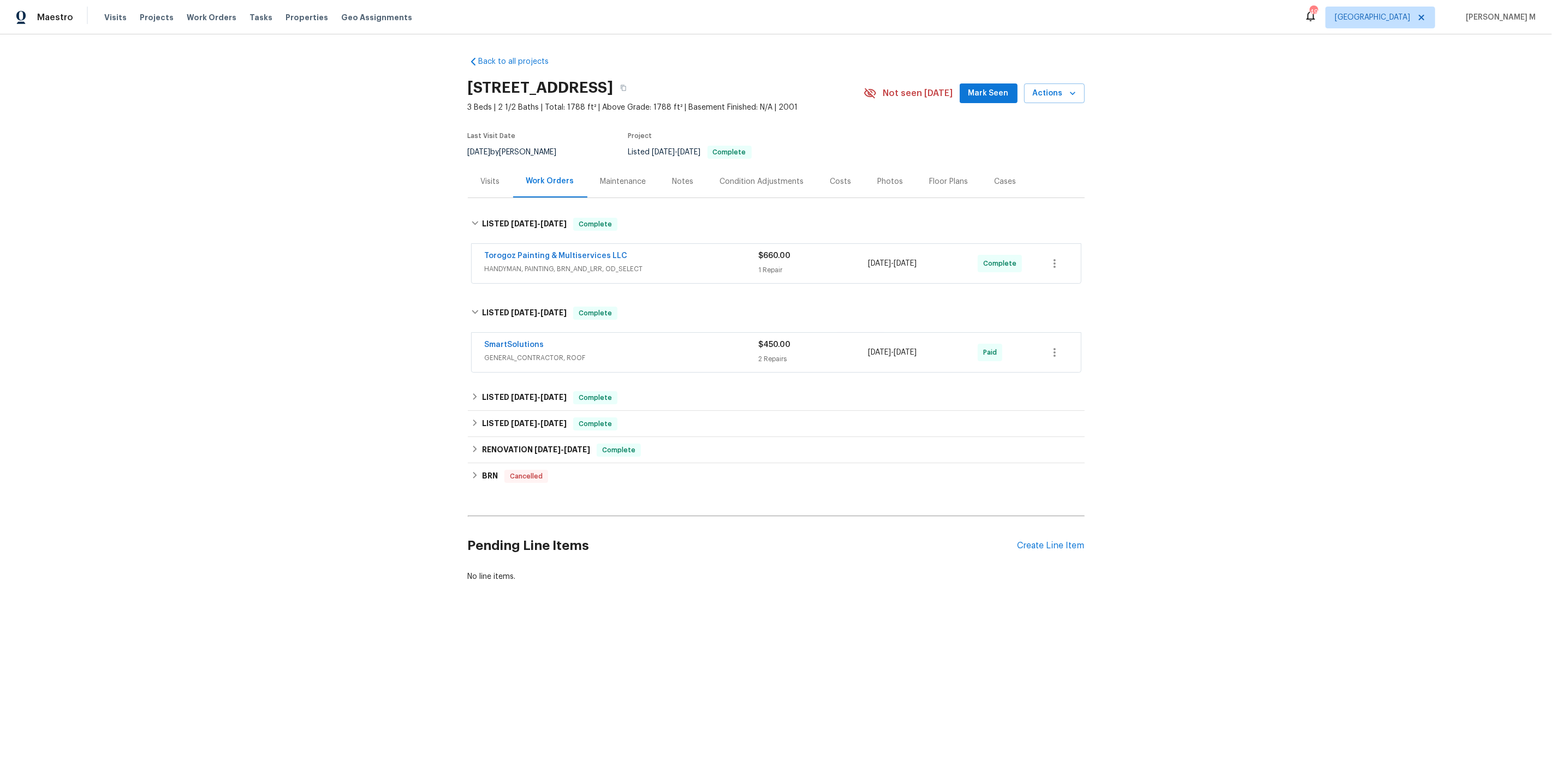
click at [982, 182] on div "Cases" at bounding box center [1006, 181] width 48 height 32
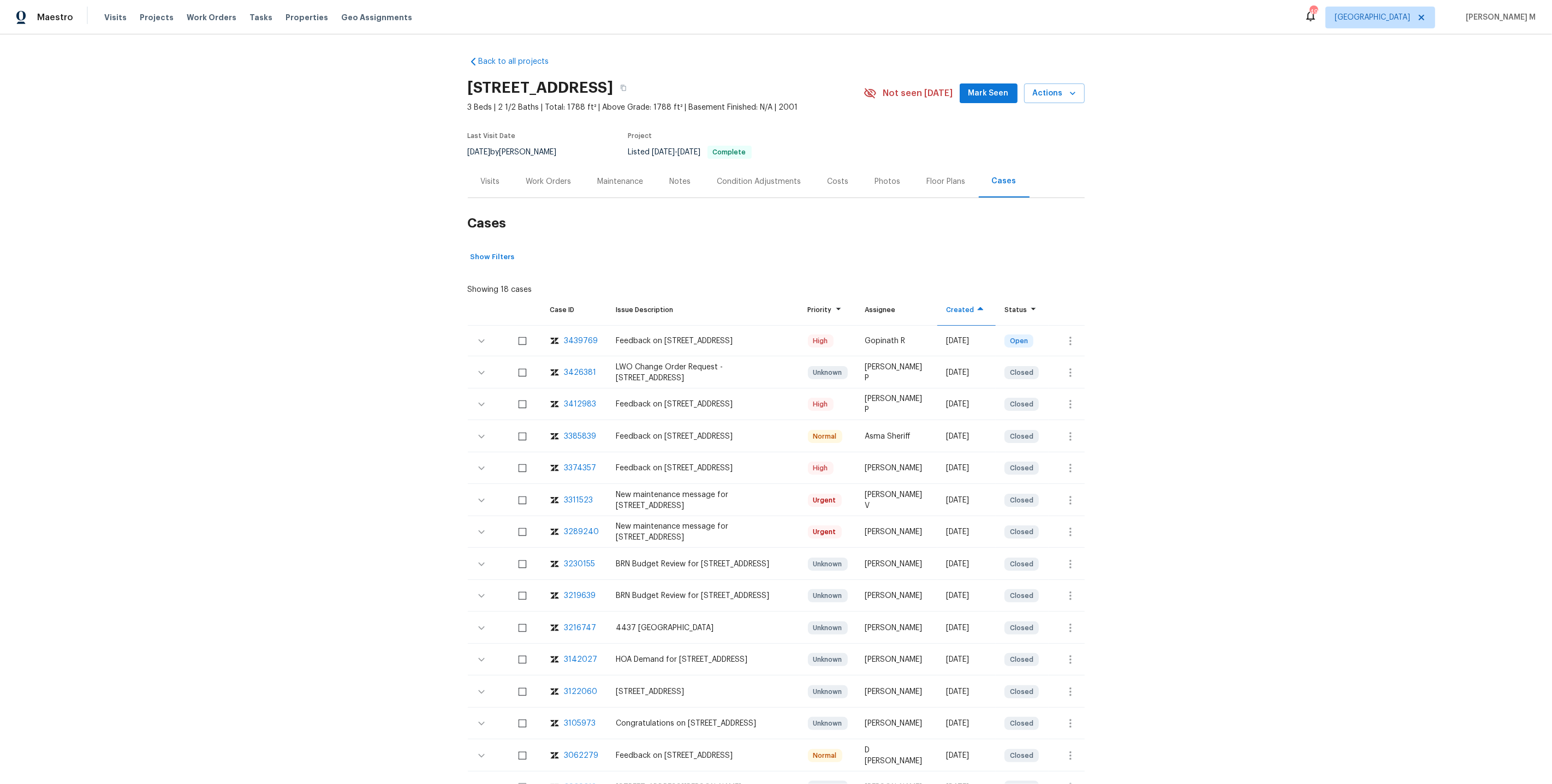
click at [566, 367] on div "3426381" at bounding box center [580, 373] width 32 height 11
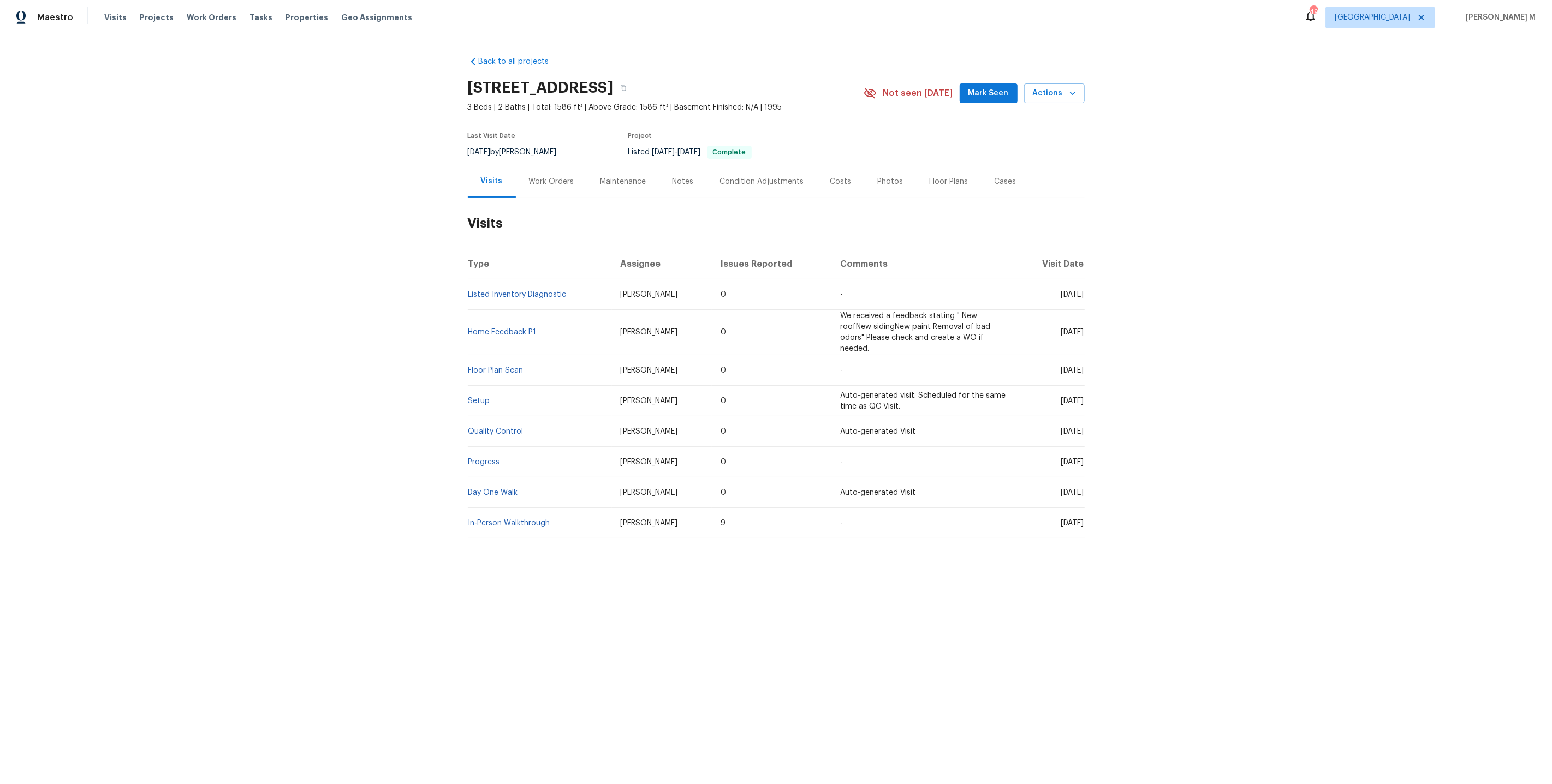
click at [552, 176] on div "Work Orders" at bounding box center [551, 182] width 45 height 11
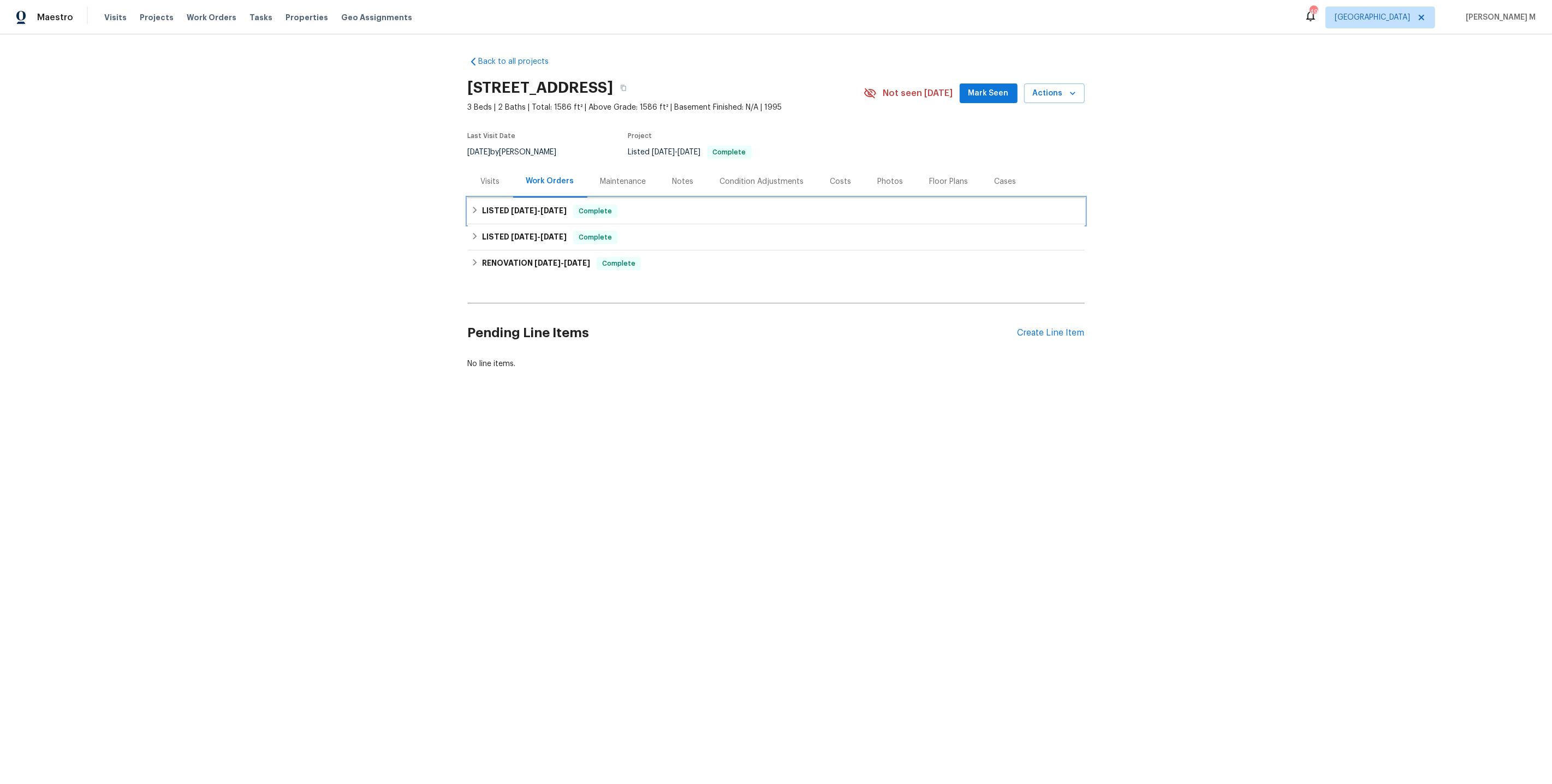
click at [537, 210] on h6 "LISTED [DATE] - [DATE]" at bounding box center [524, 211] width 85 height 13
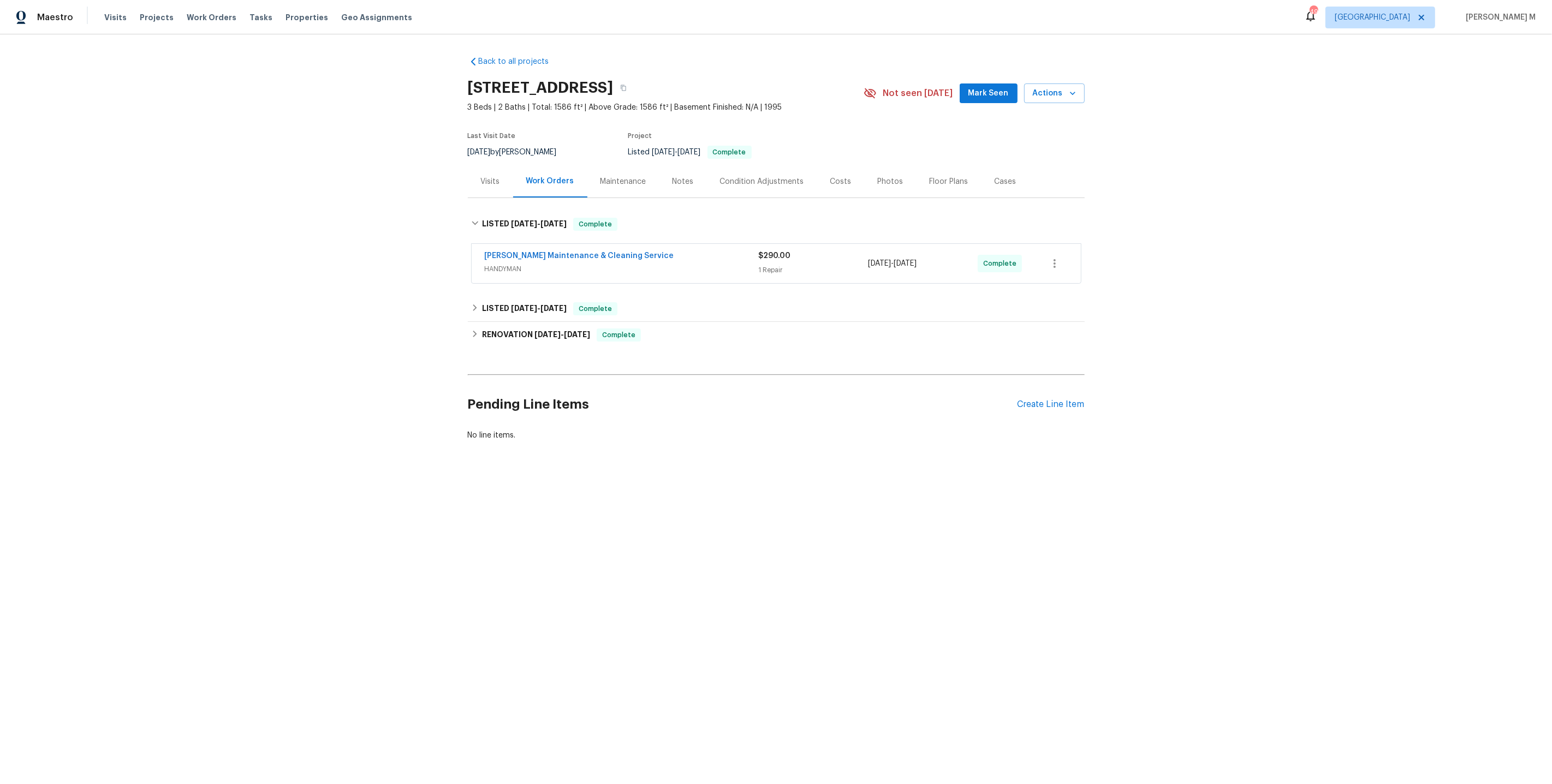
click at [522, 265] on span "HANDYMAN" at bounding box center [622, 269] width 274 height 11
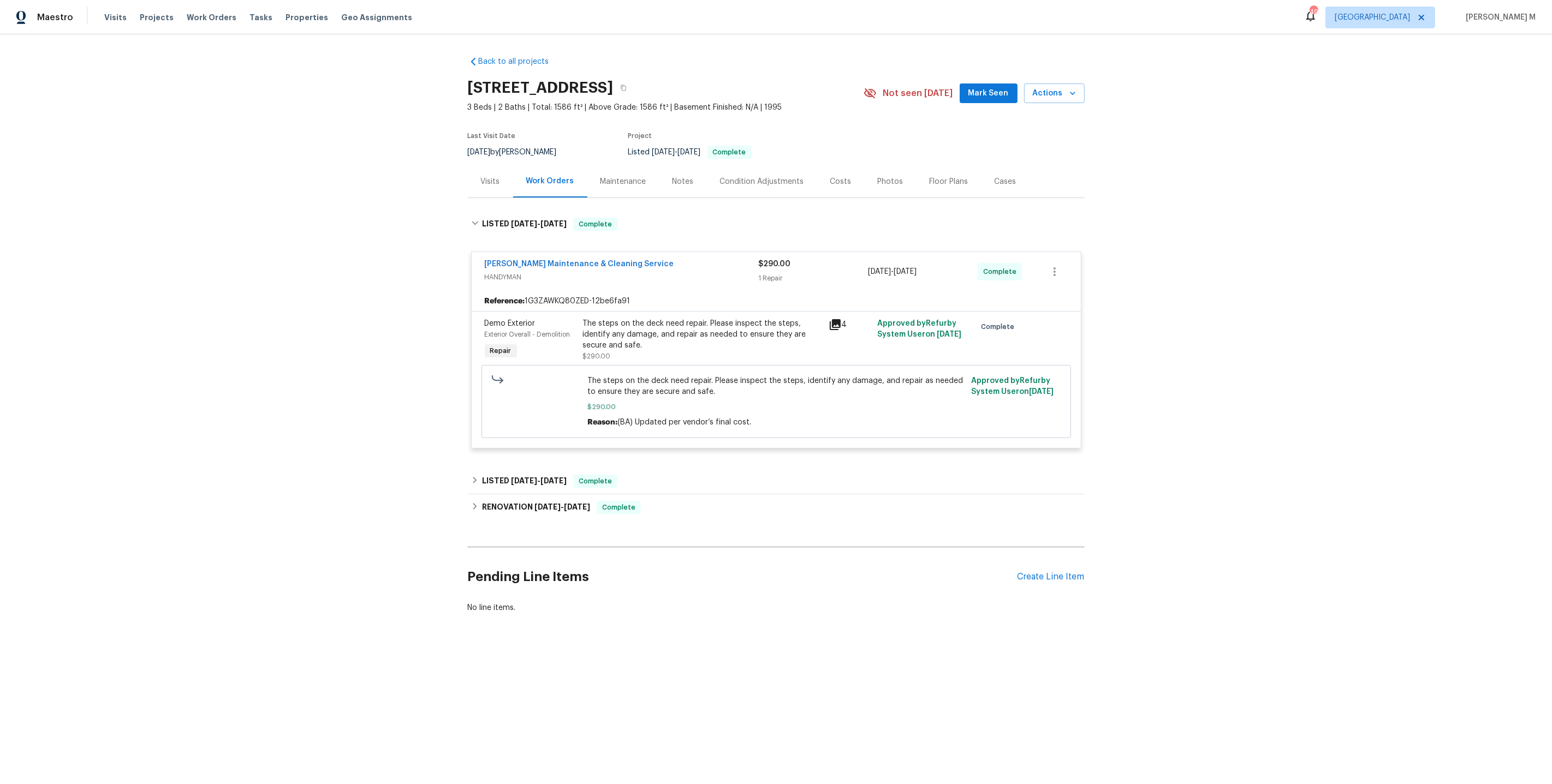
click at [534, 433] on div "Demo Exterior Exterior Overall - Demolition Repair The steps on the deck need r…" at bounding box center [776, 380] width 610 height 137
click at [526, 468] on div "LISTED [DATE] - [DATE] Complete" at bounding box center [776, 481] width 617 height 27
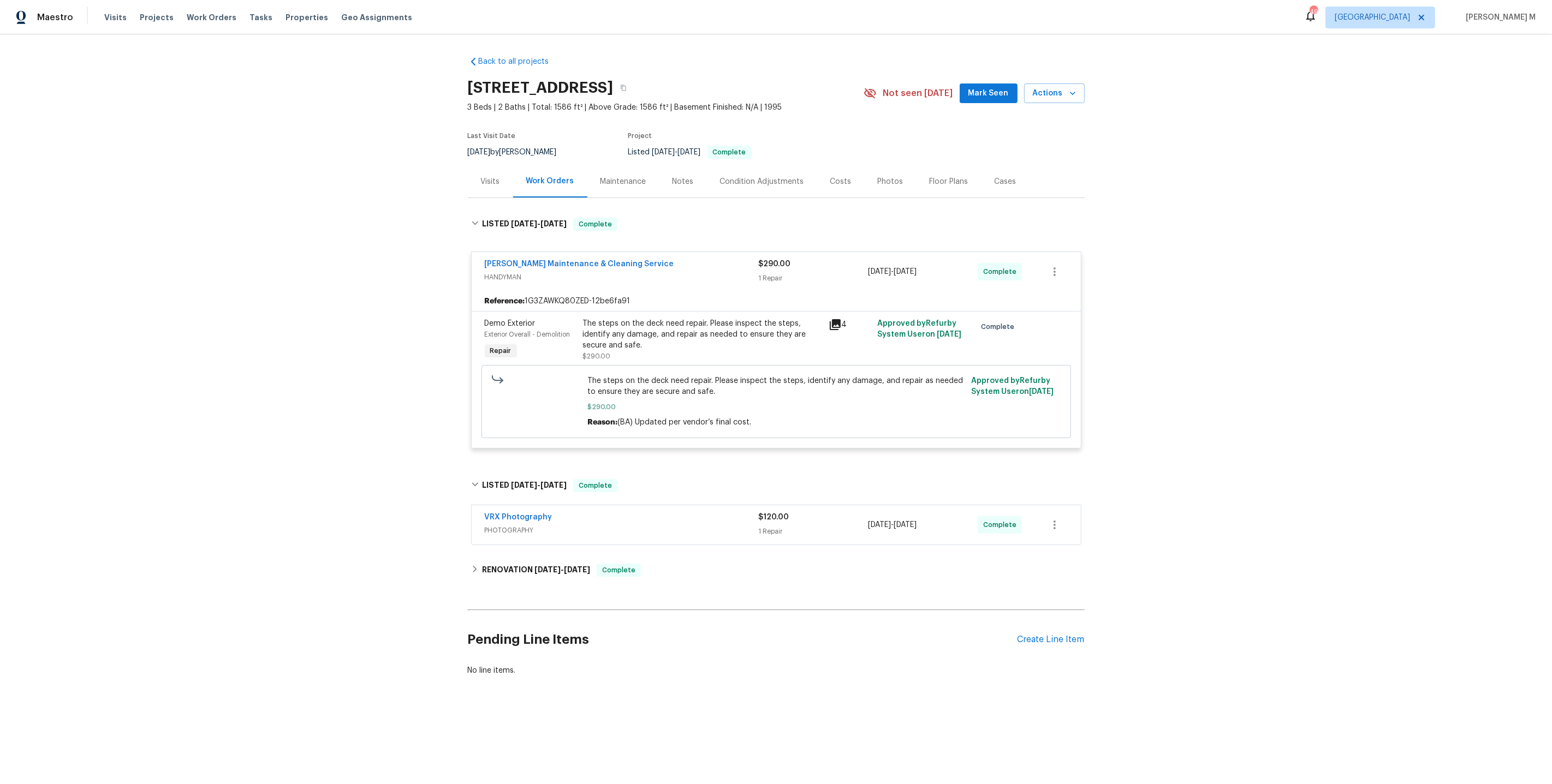
click at [697, 331] on div "The steps on the deck need repair. Please inspect the steps, identify any damag…" at bounding box center [702, 334] width 239 height 33
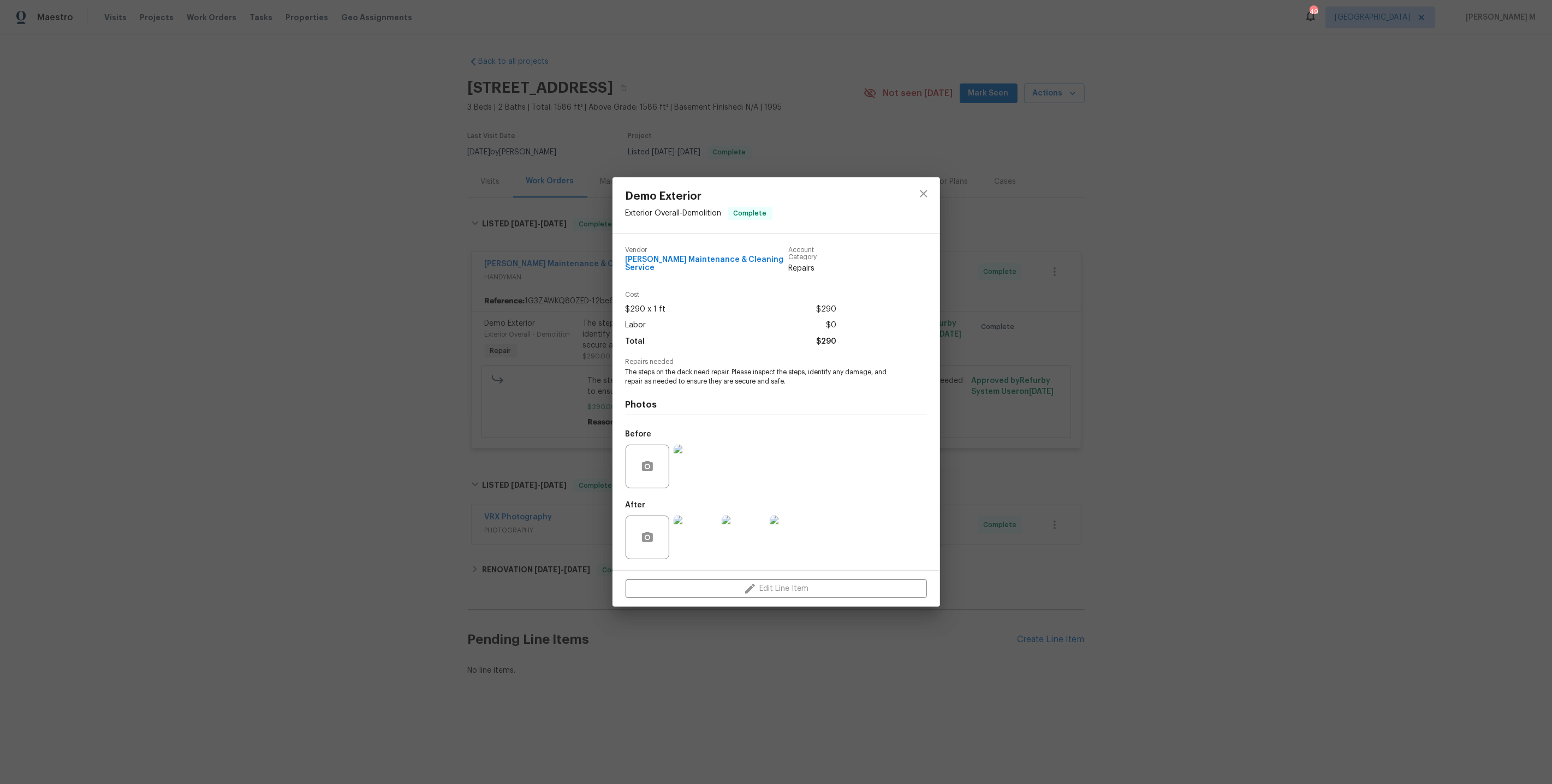
click at [699, 469] on img at bounding box center [696, 467] width 44 height 44
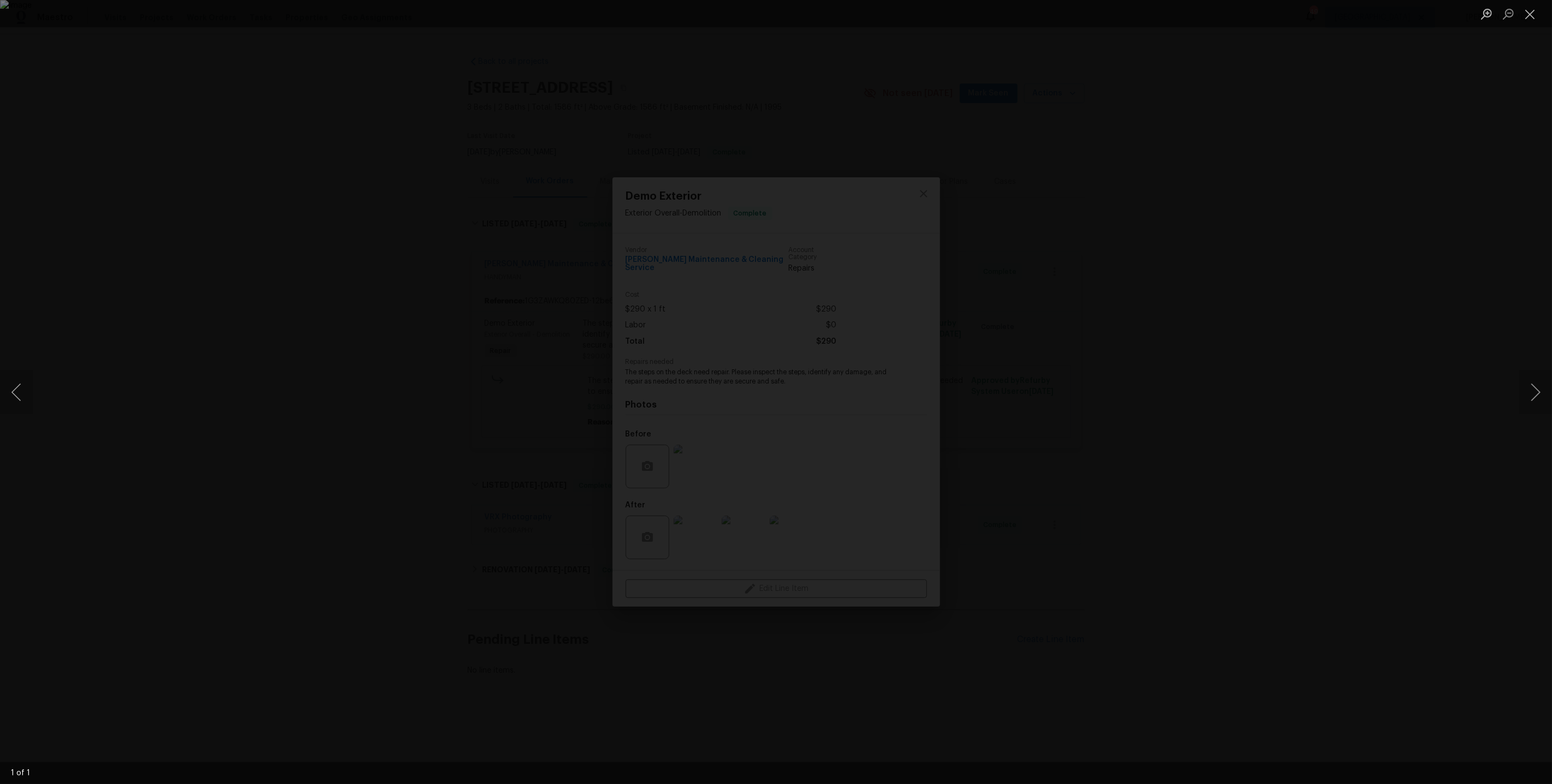
click at [1306, 334] on div "Lightbox" at bounding box center [776, 392] width 1552 height 784
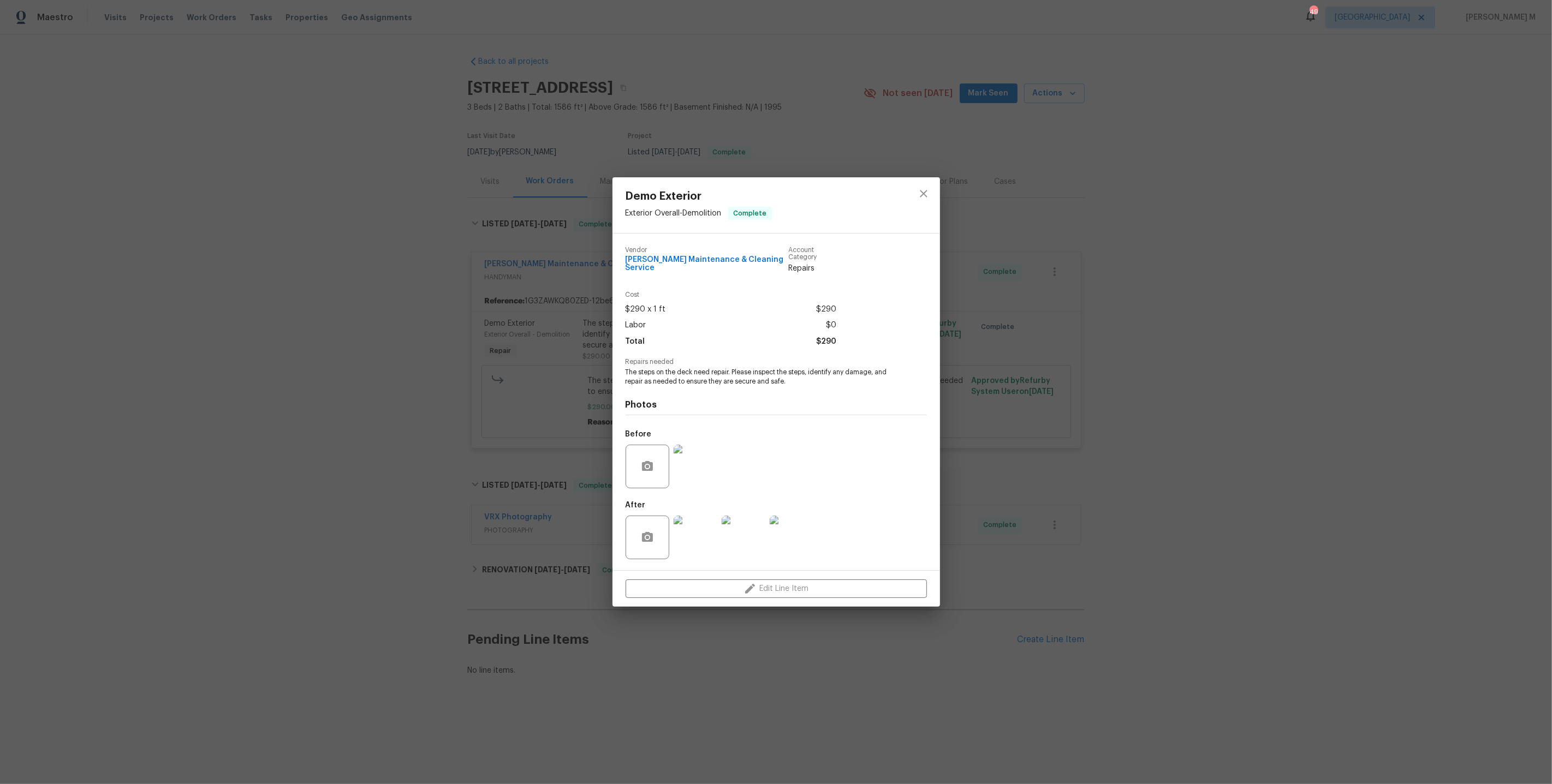
click at [706, 516] on img at bounding box center [696, 537] width 44 height 44
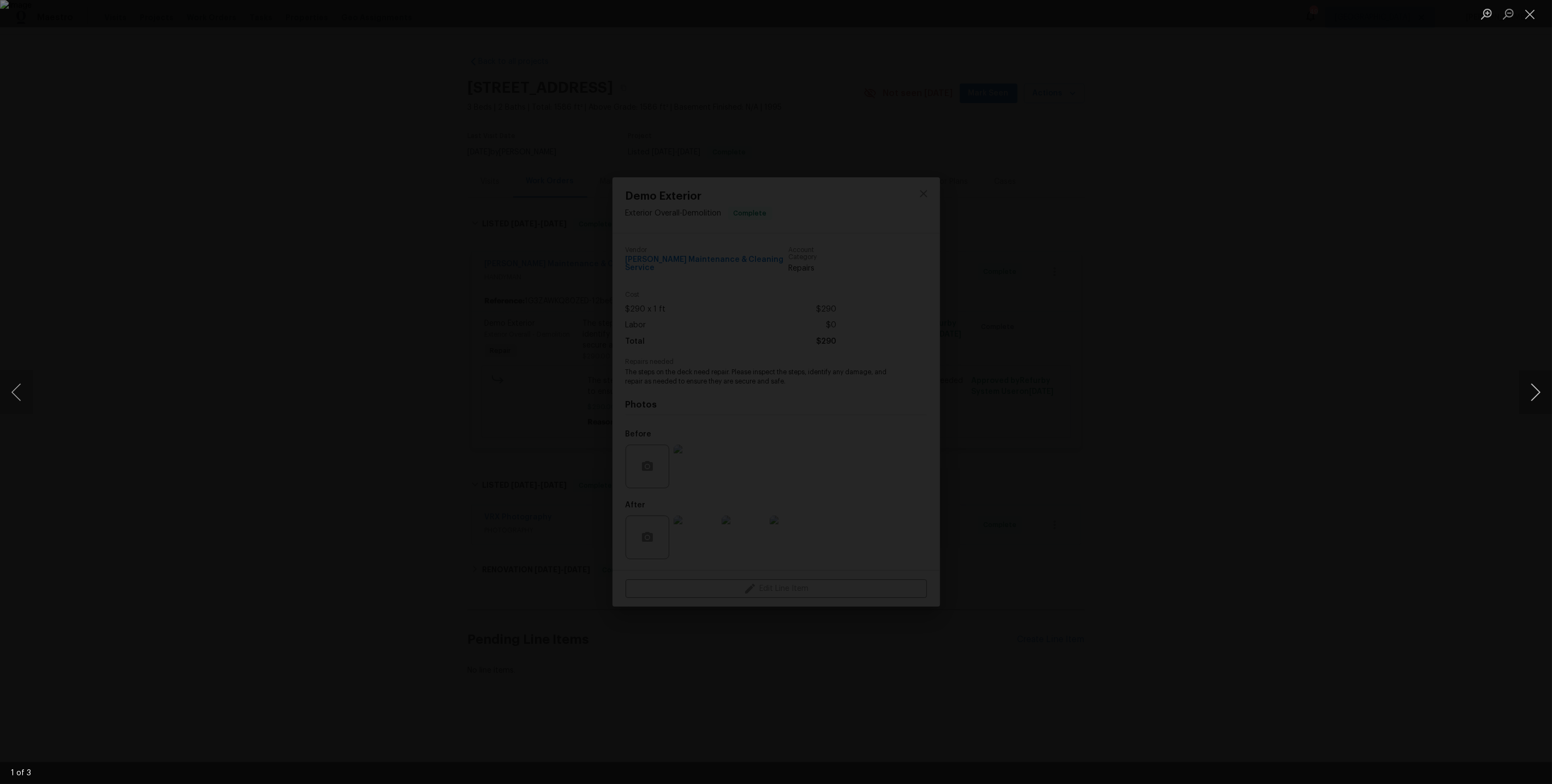
click at [1539, 387] on button "Next image" at bounding box center [1536, 392] width 33 height 44
click at [1225, 227] on div "Lightbox" at bounding box center [776, 392] width 1552 height 784
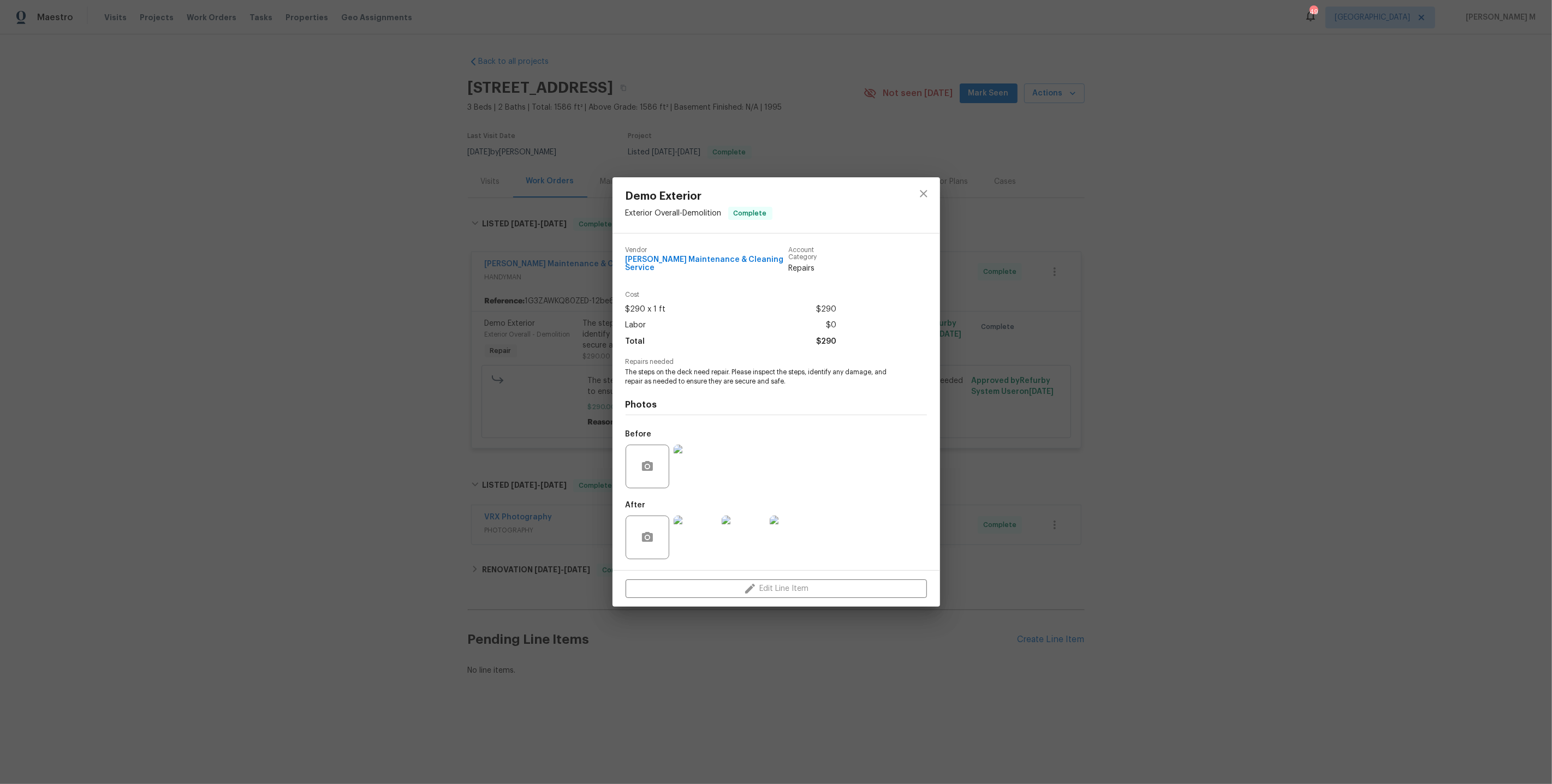
click at [1225, 227] on div "Demo Exterior Exterior Overall - Demolition Complete Vendor Baker's Maintenance…" at bounding box center [776, 392] width 1552 height 784
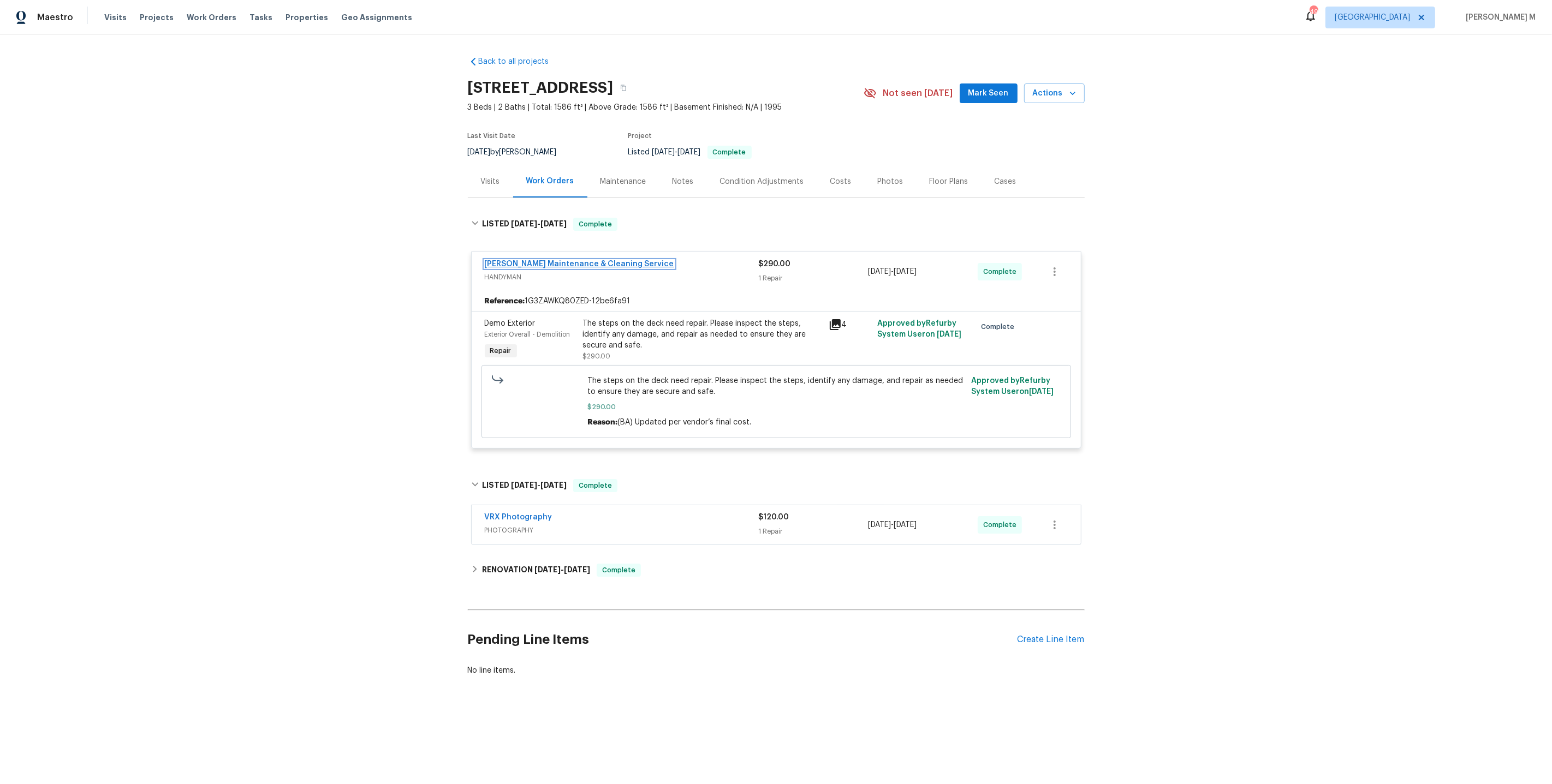
click at [515, 260] on link "[PERSON_NAME] Maintenance & Cleaning Service" at bounding box center [579, 263] width 189 height 7
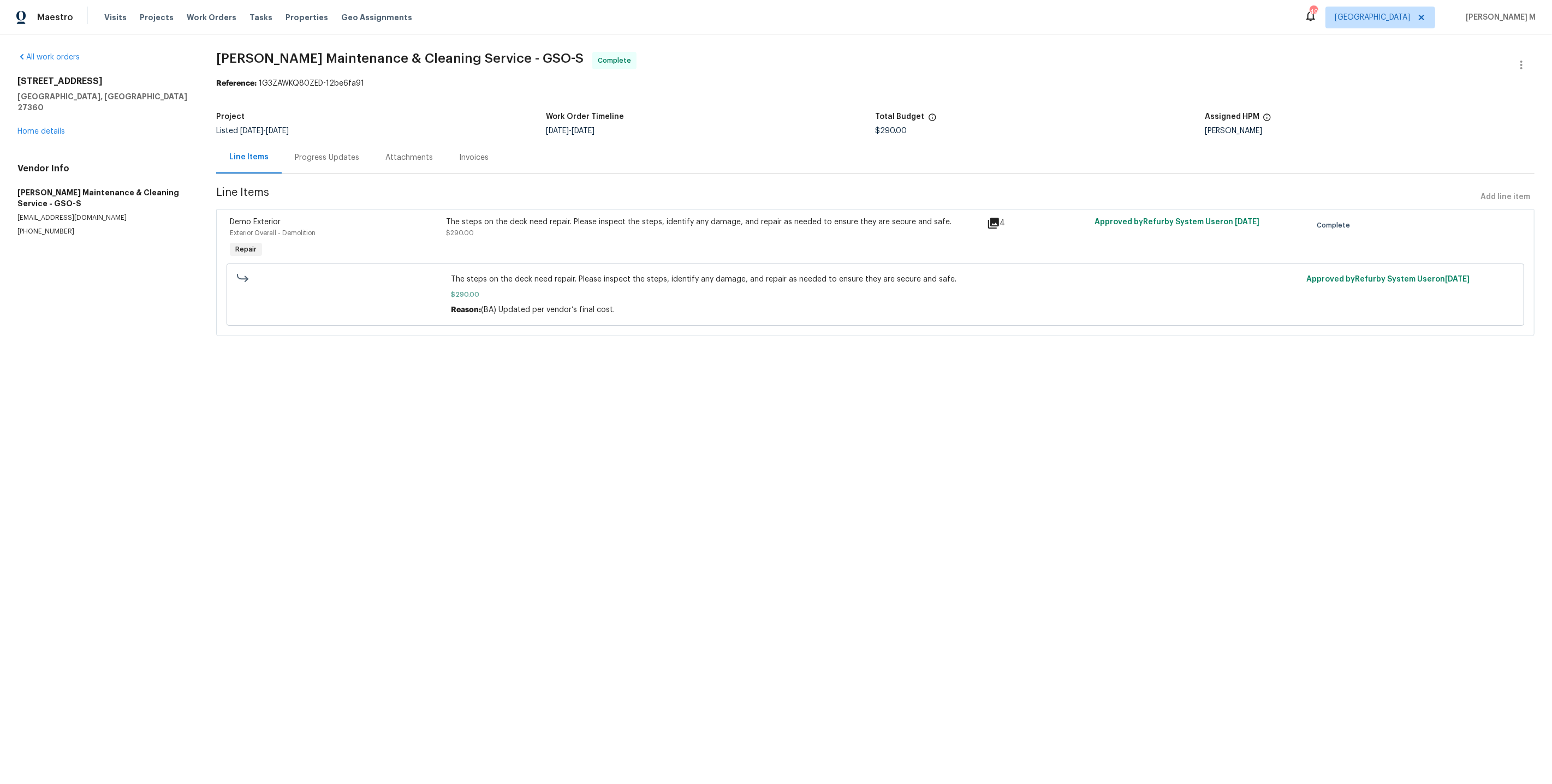
click at [295, 155] on div "Progress Updates" at bounding box center [327, 158] width 64 height 11
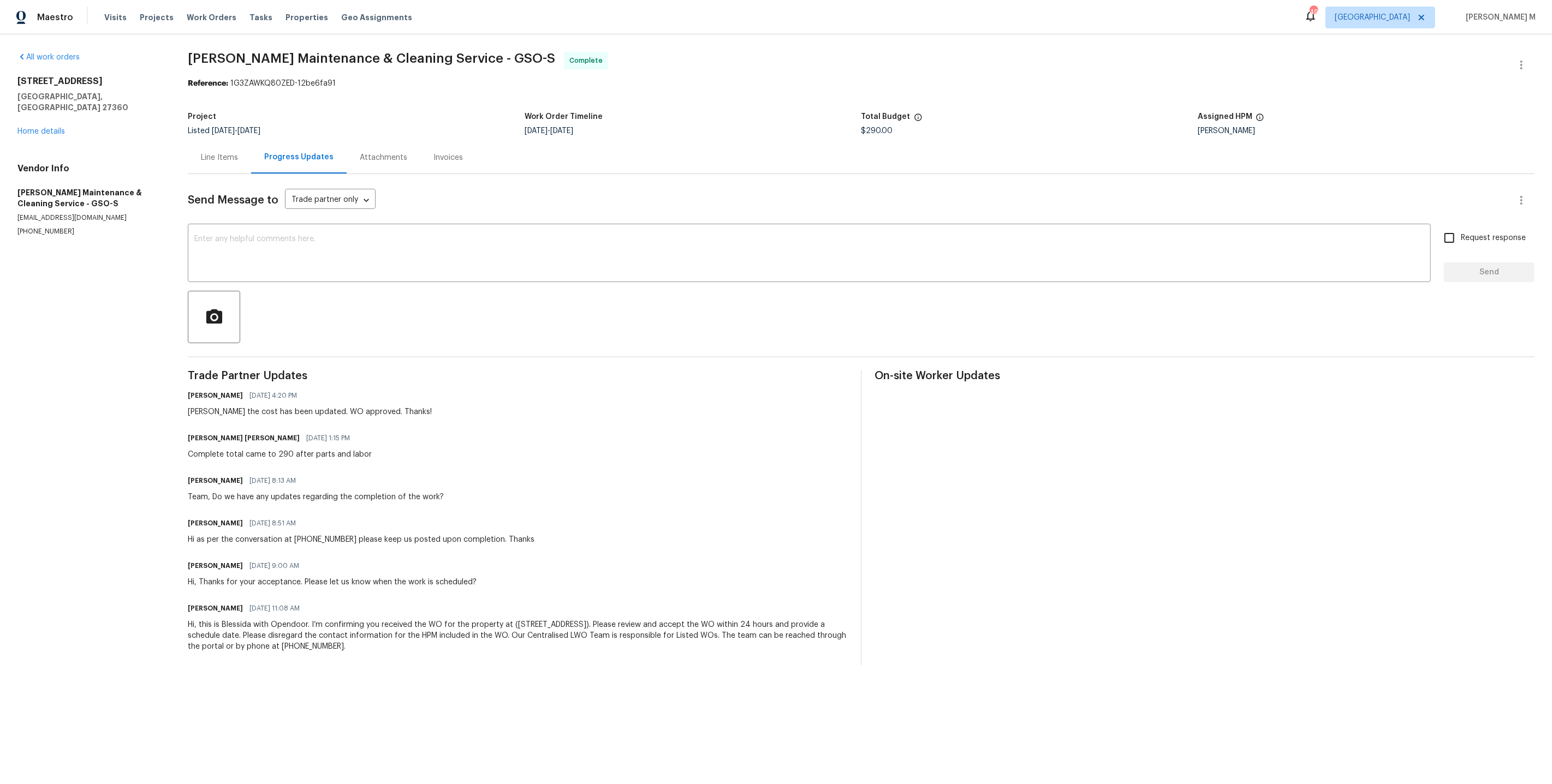
click at [210, 160] on div "Line Items" at bounding box center [219, 157] width 64 height 32
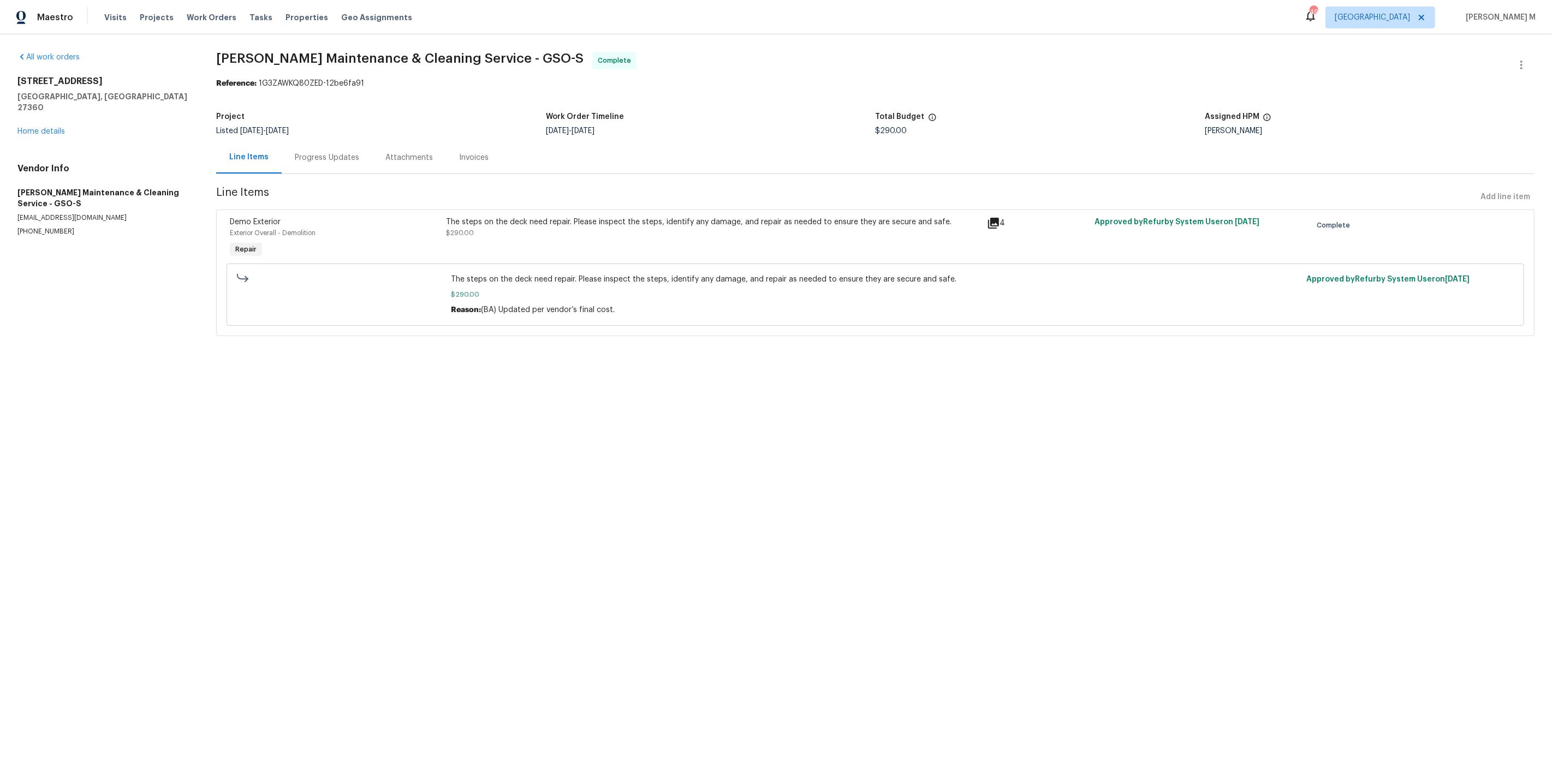
click at [613, 214] on div "The steps on the deck need repair. Please inspect the steps, identify any damag…" at bounding box center [713, 239] width 540 height 50
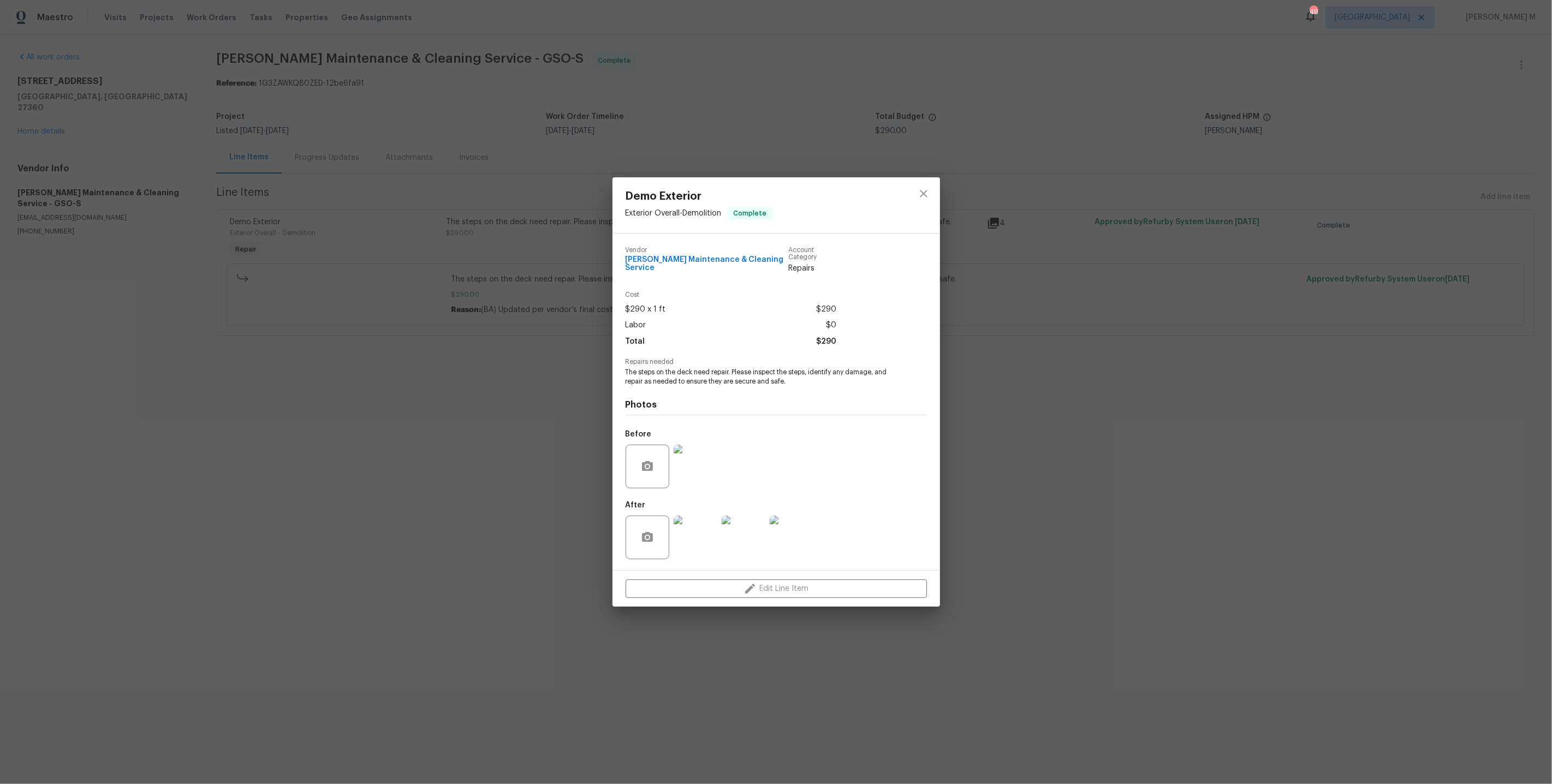
click at [806, 521] on img at bounding box center [792, 537] width 44 height 44
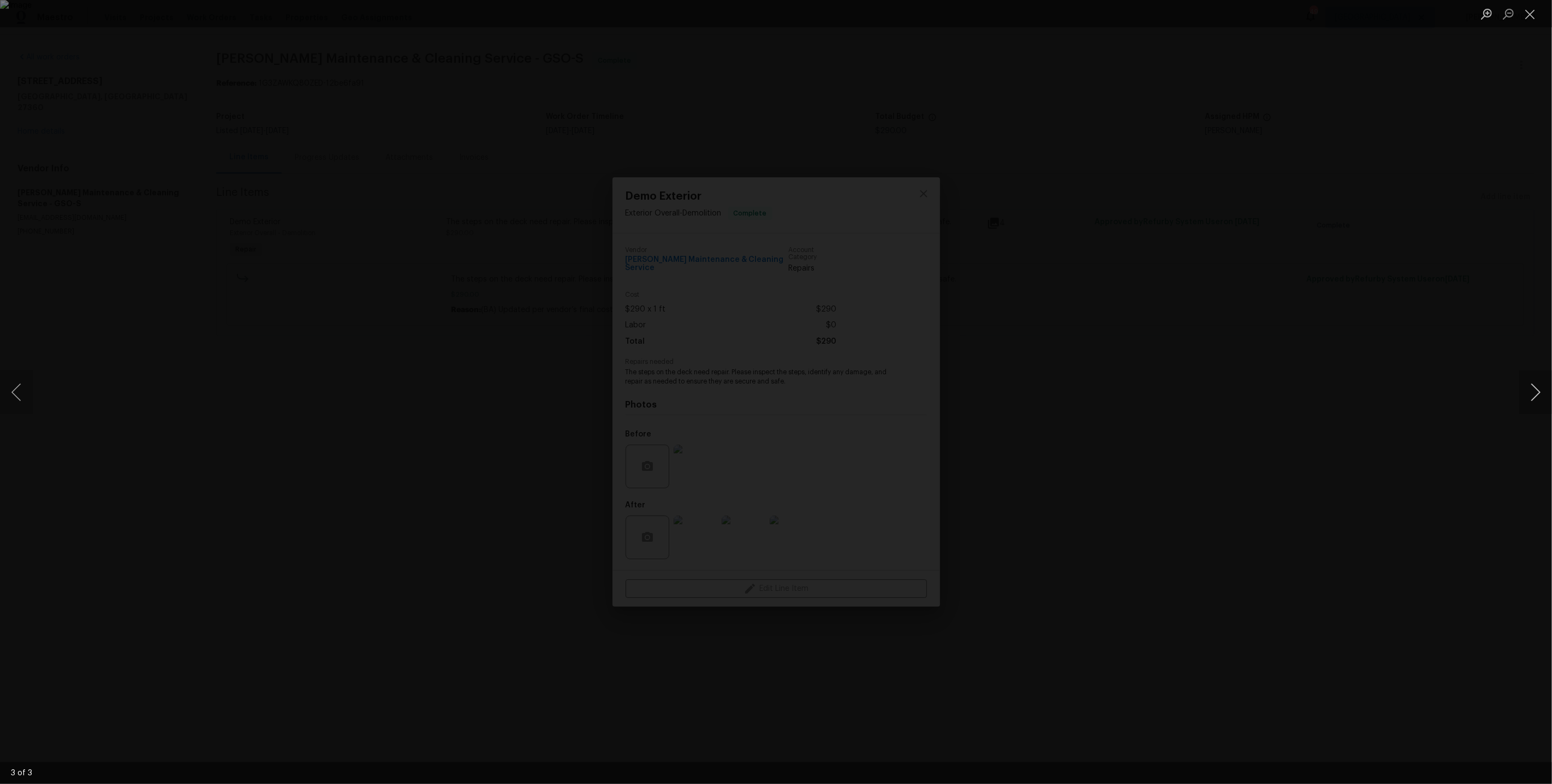
click at [1542, 395] on button "Next image" at bounding box center [1536, 392] width 33 height 44
click at [1346, 214] on div "Lightbox" at bounding box center [776, 392] width 1552 height 784
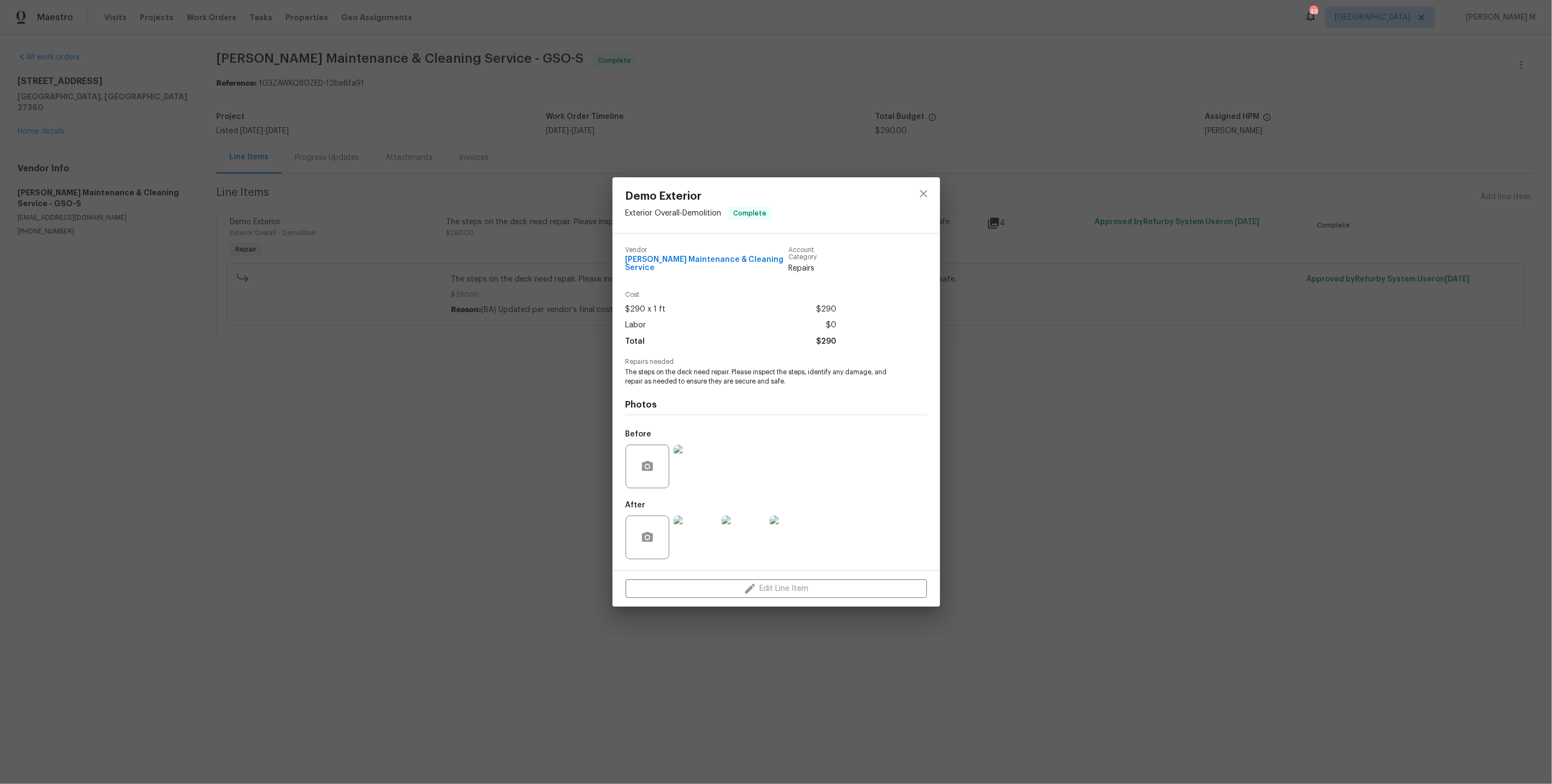
click at [1346, 214] on div "Demo Exterior Exterior Overall - Demolition Complete Vendor Baker's Maintenance…" at bounding box center [776, 392] width 1552 height 784
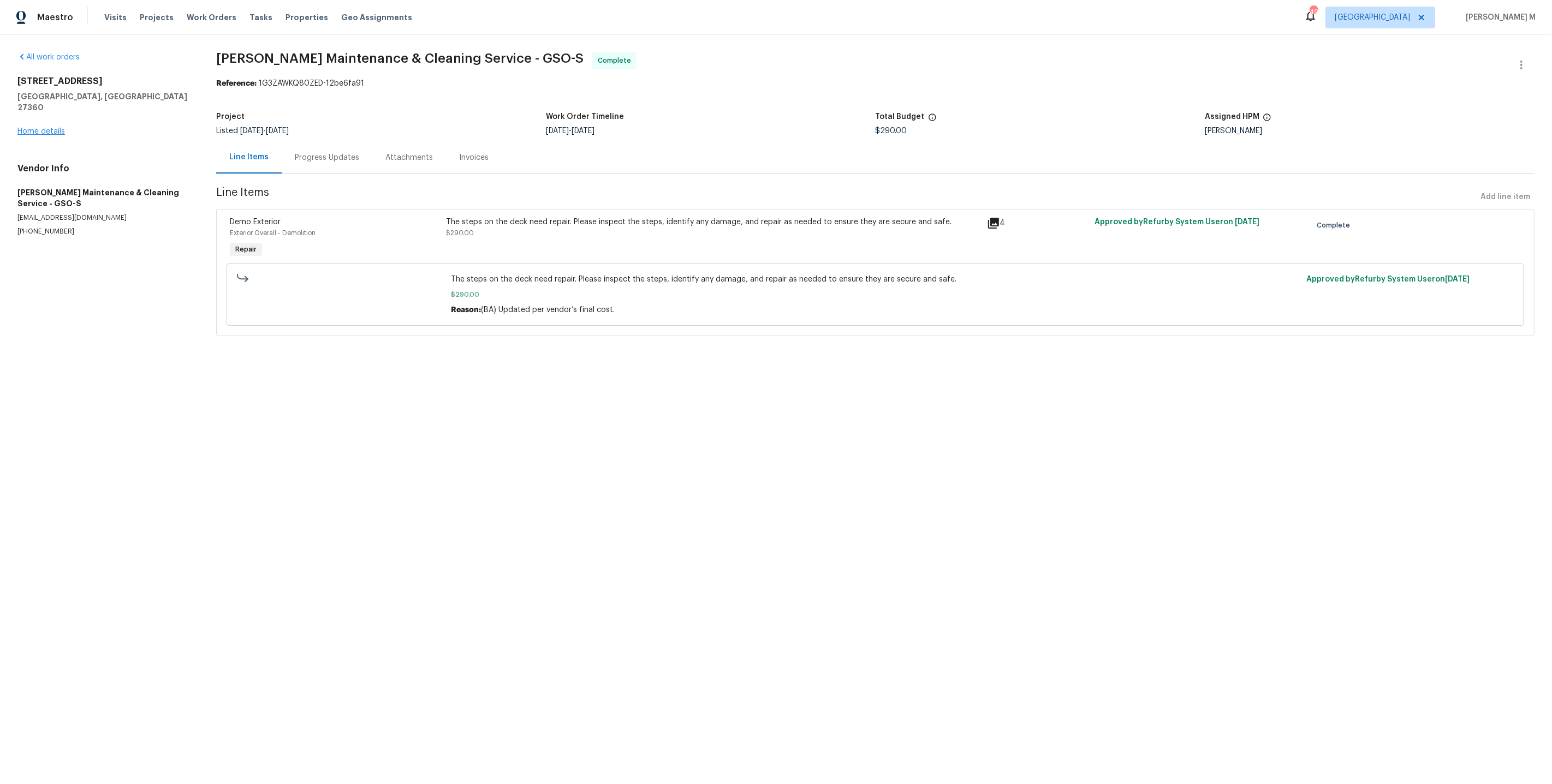
click at [52, 113] on div "347 Beech Ridge Rd Thomasville, NC 27360 Home details" at bounding box center [104, 106] width 173 height 61
click at [50, 127] on link "Home details" at bounding box center [41, 131] width 48 height 7
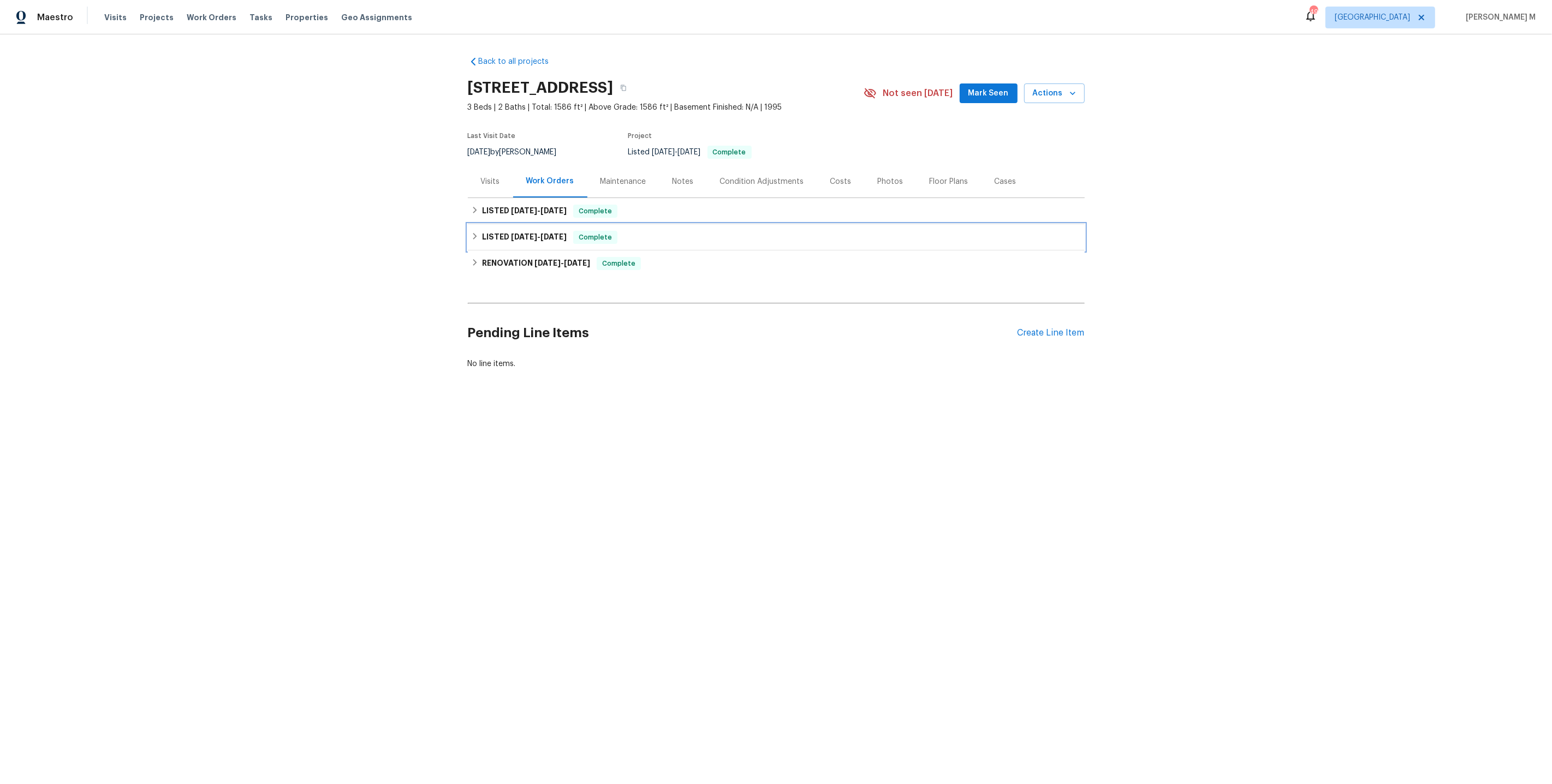
click at [529, 233] on span "6/18/25" at bounding box center [524, 236] width 27 height 7
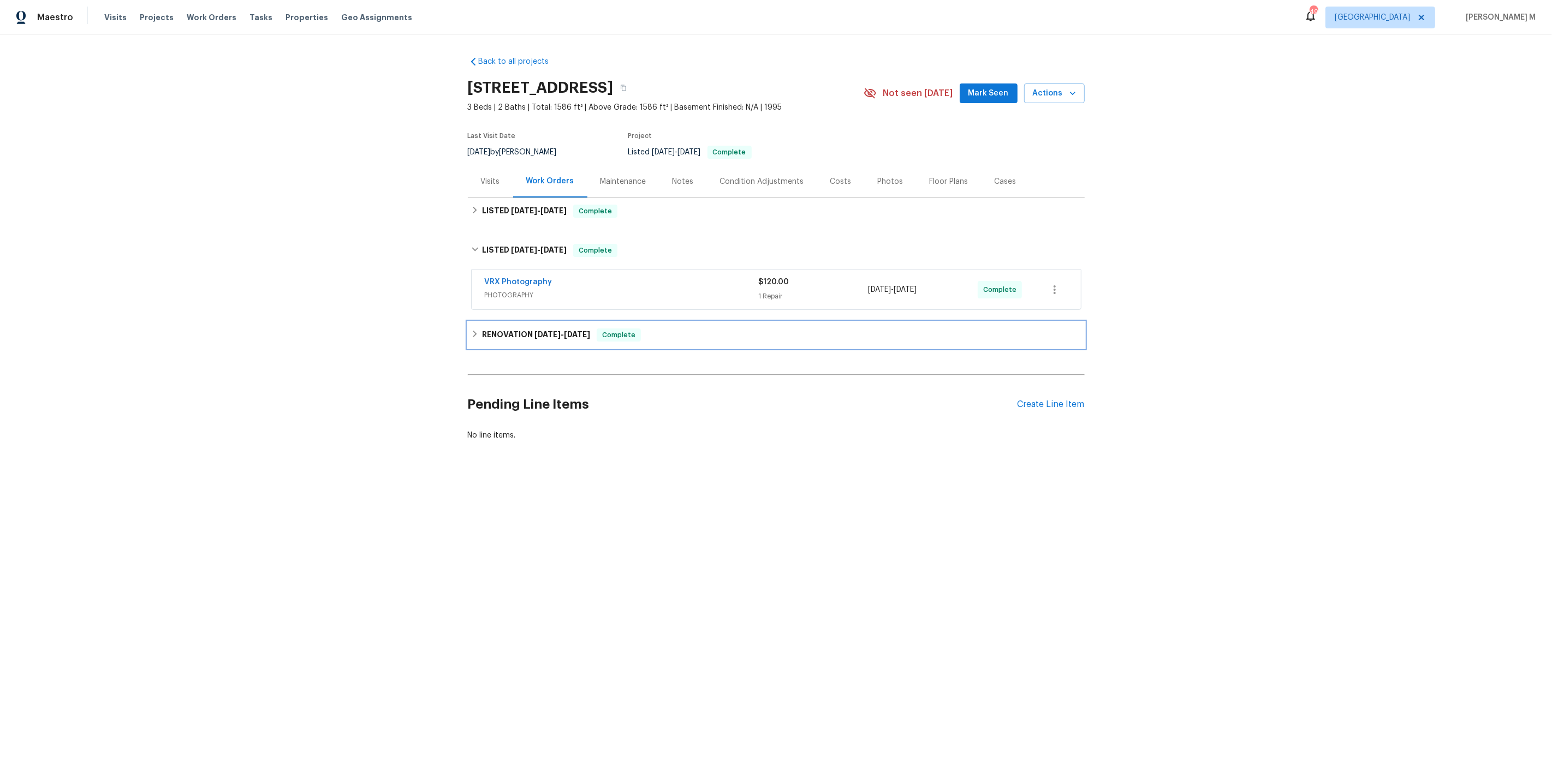
click at [515, 329] on h6 "RENOVATION 6/9/25 - 6/19/25" at bounding box center [536, 335] width 108 height 13
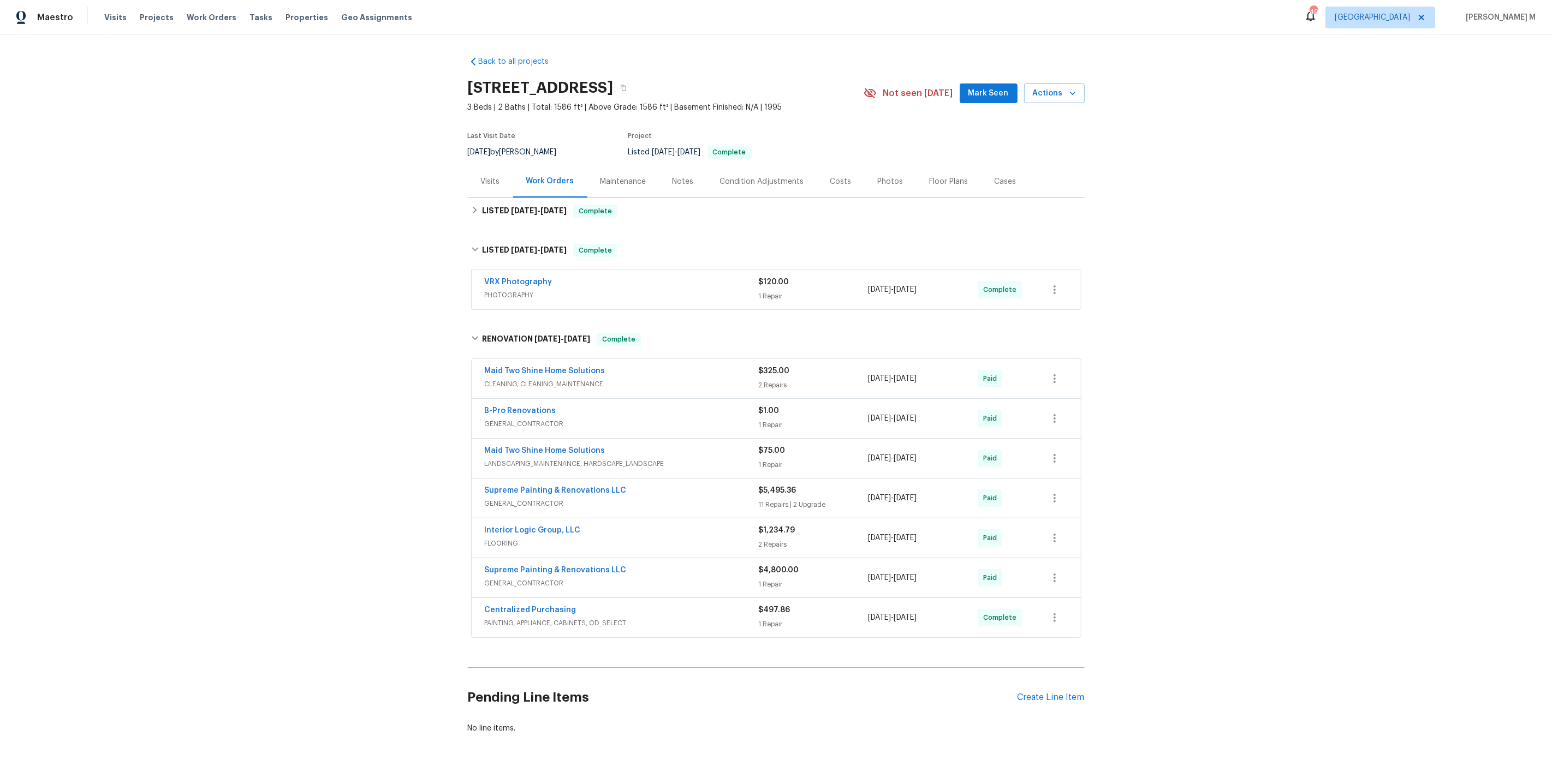
click at [529, 380] on span "CLEANING, CLEANING_MAINTENANCE" at bounding box center [622, 384] width 274 height 11
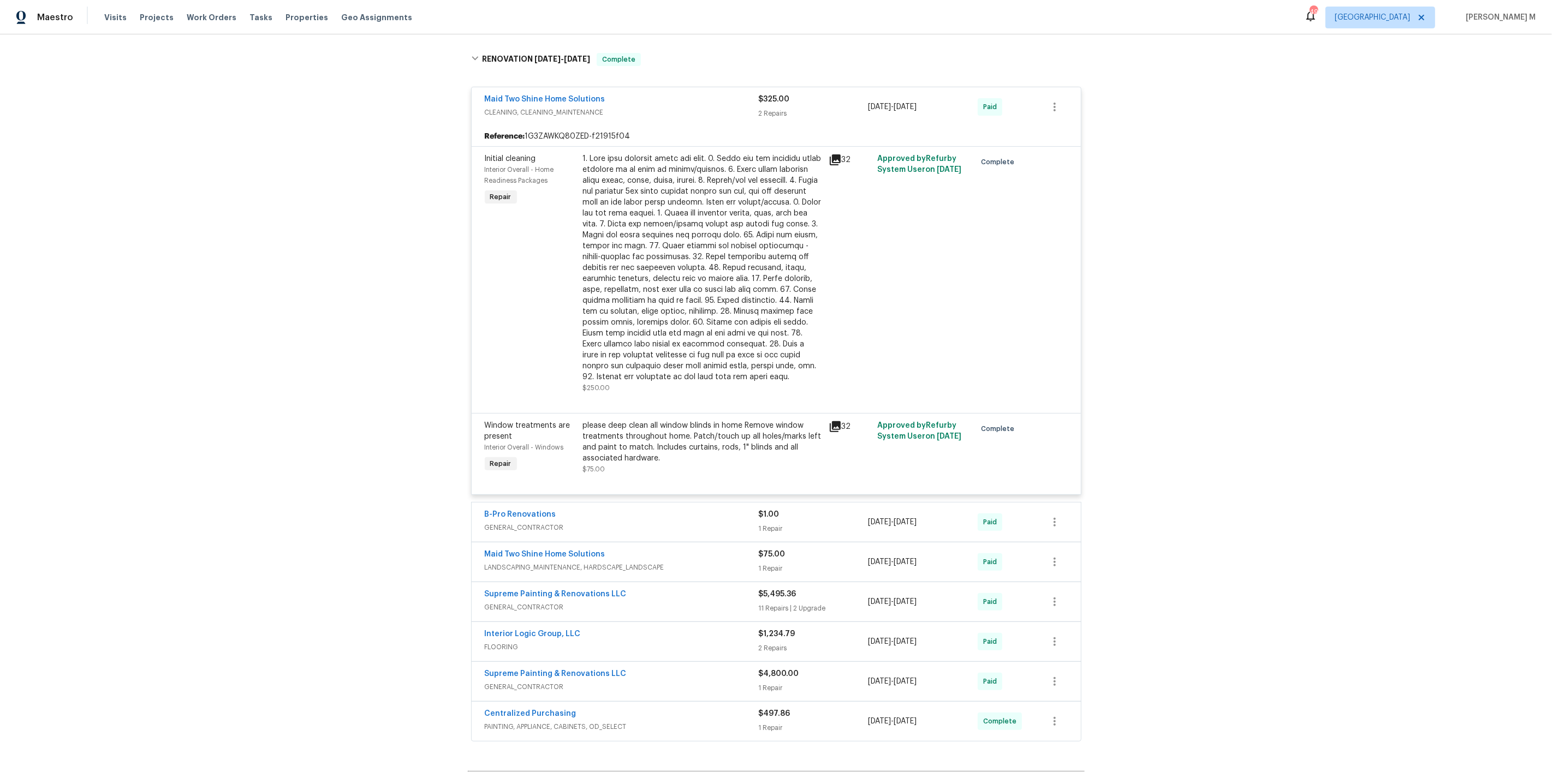
scroll to position [370, 0]
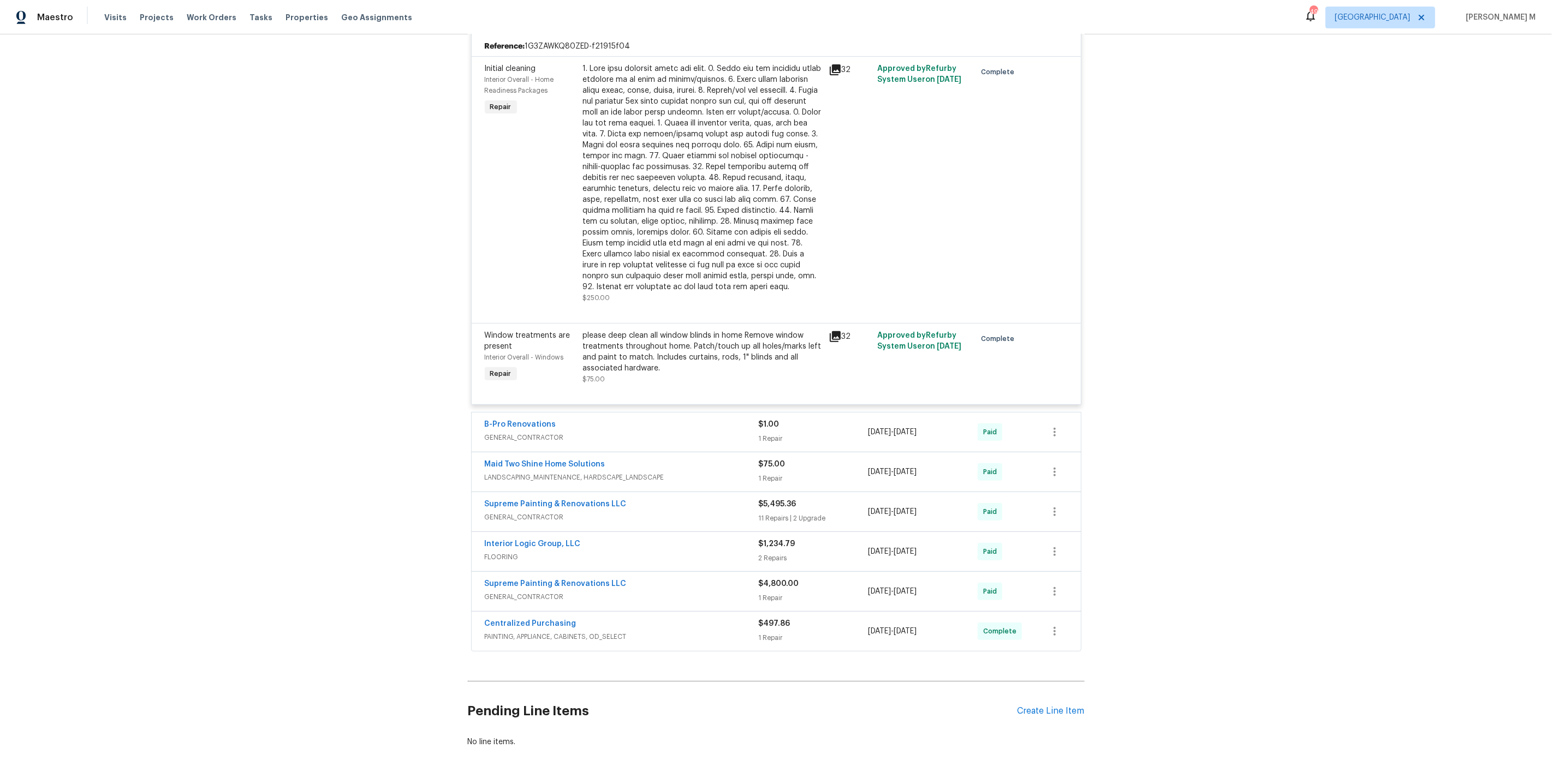
click at [514, 512] on span "GENERAL_CONTRACTOR" at bounding box center [622, 517] width 274 height 11
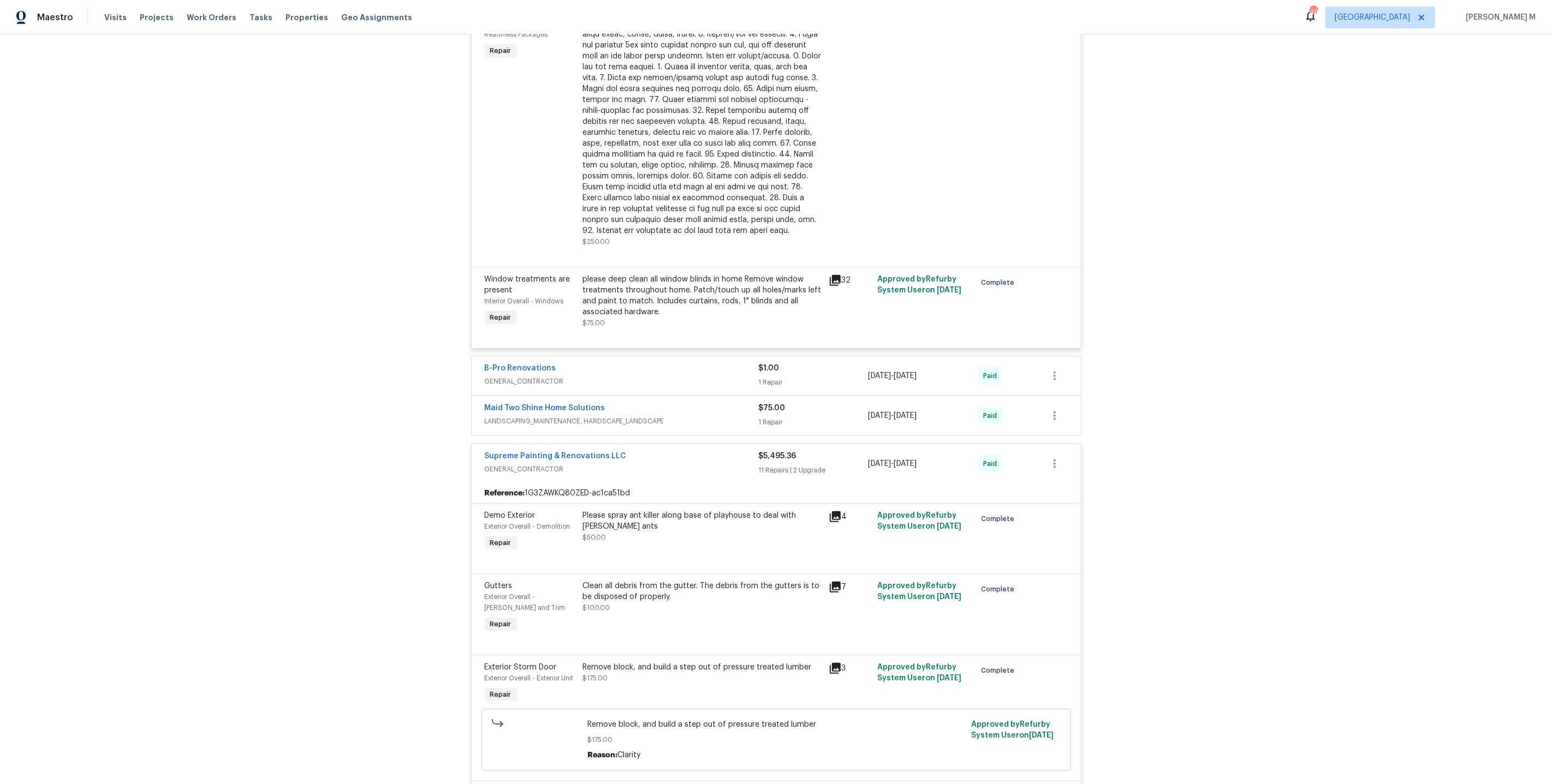
scroll to position [341, 0]
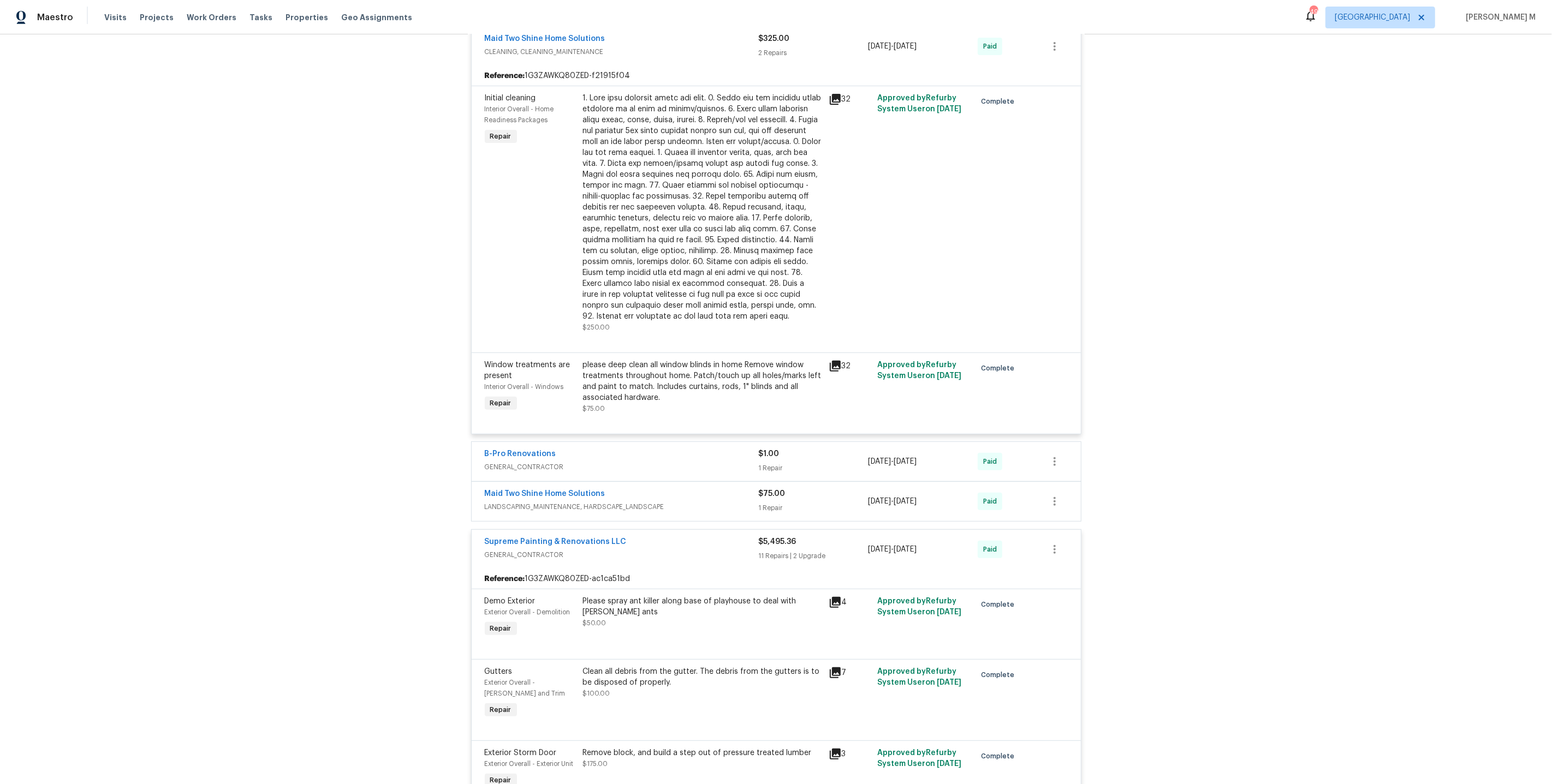
click at [522, 462] on span "GENERAL_CONTRACTOR" at bounding box center [622, 467] width 274 height 11
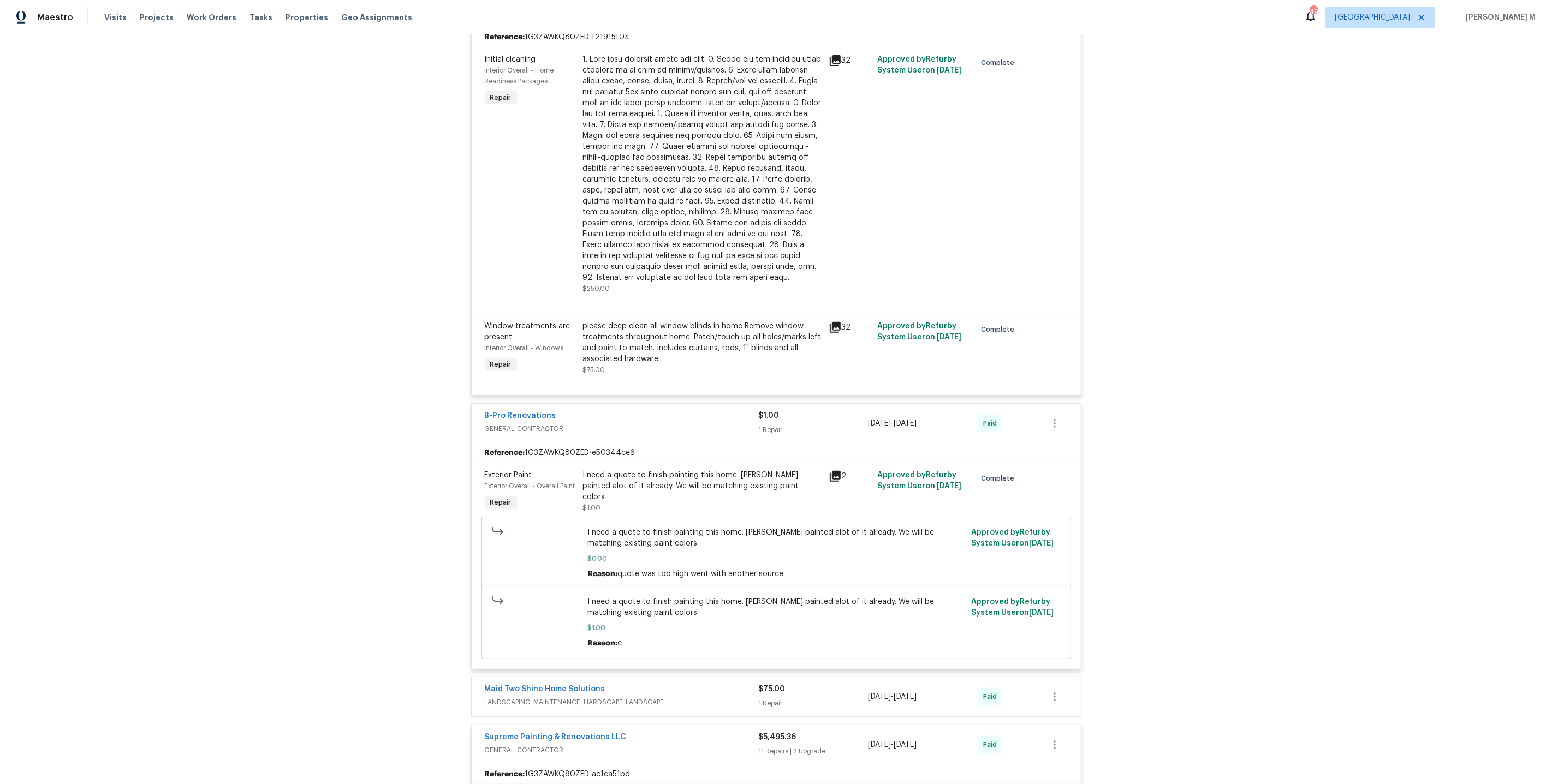
scroll to position [390, 0]
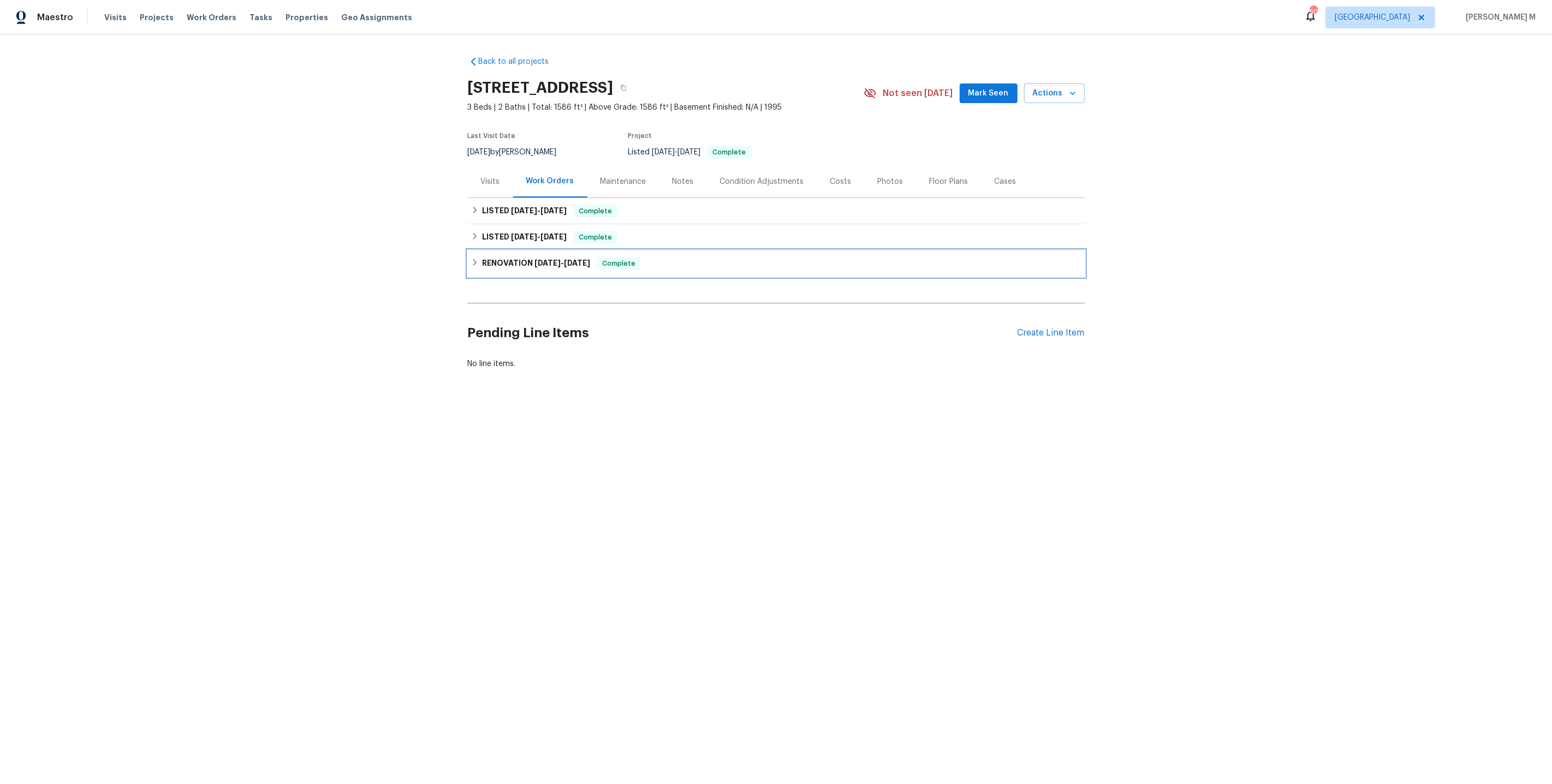
click at [517, 257] on h6 "RENOVATION [DATE] - [DATE]" at bounding box center [536, 263] width 108 height 13
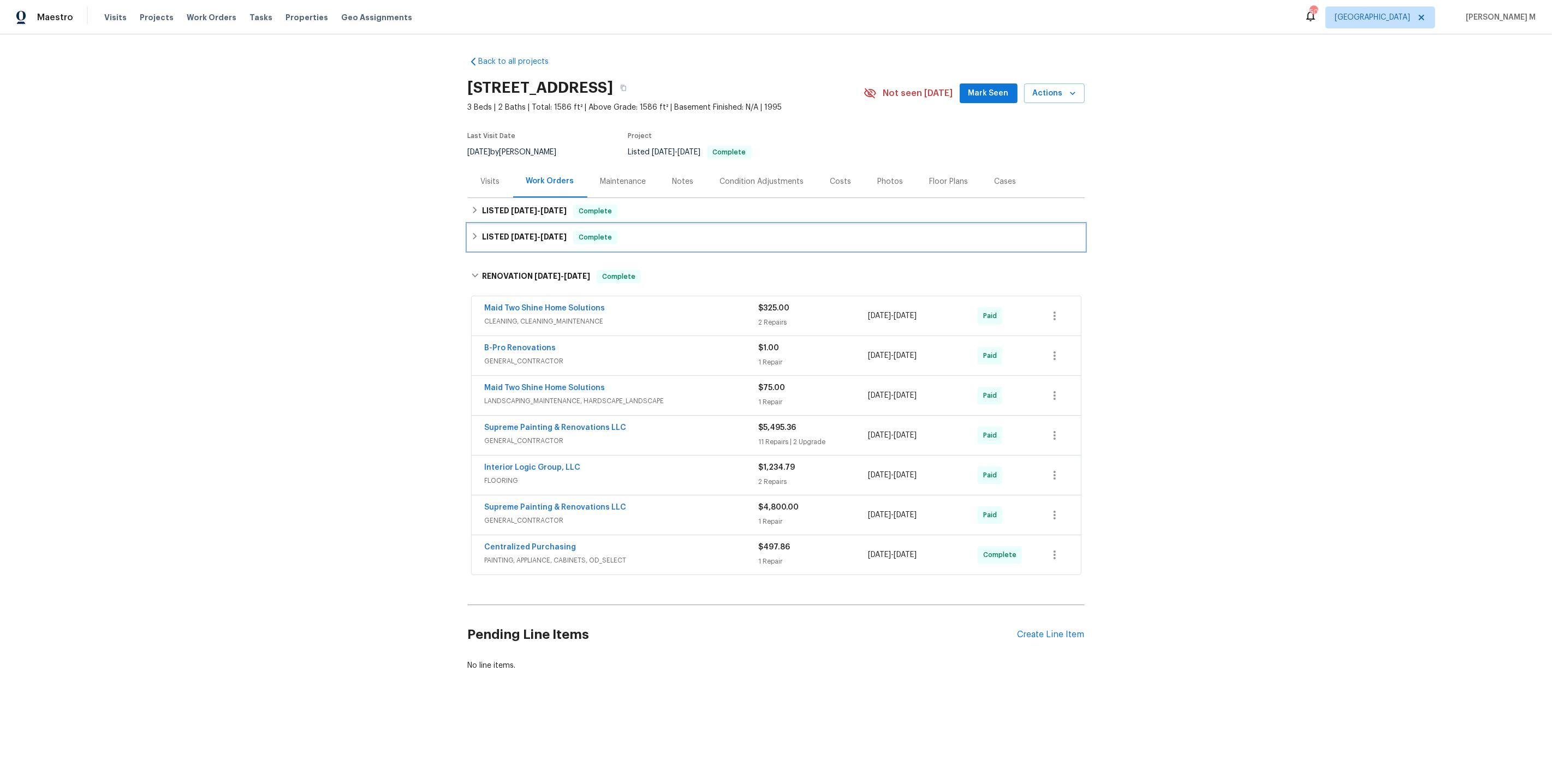
click at [514, 233] on span "[DATE]" at bounding box center [524, 236] width 27 height 7
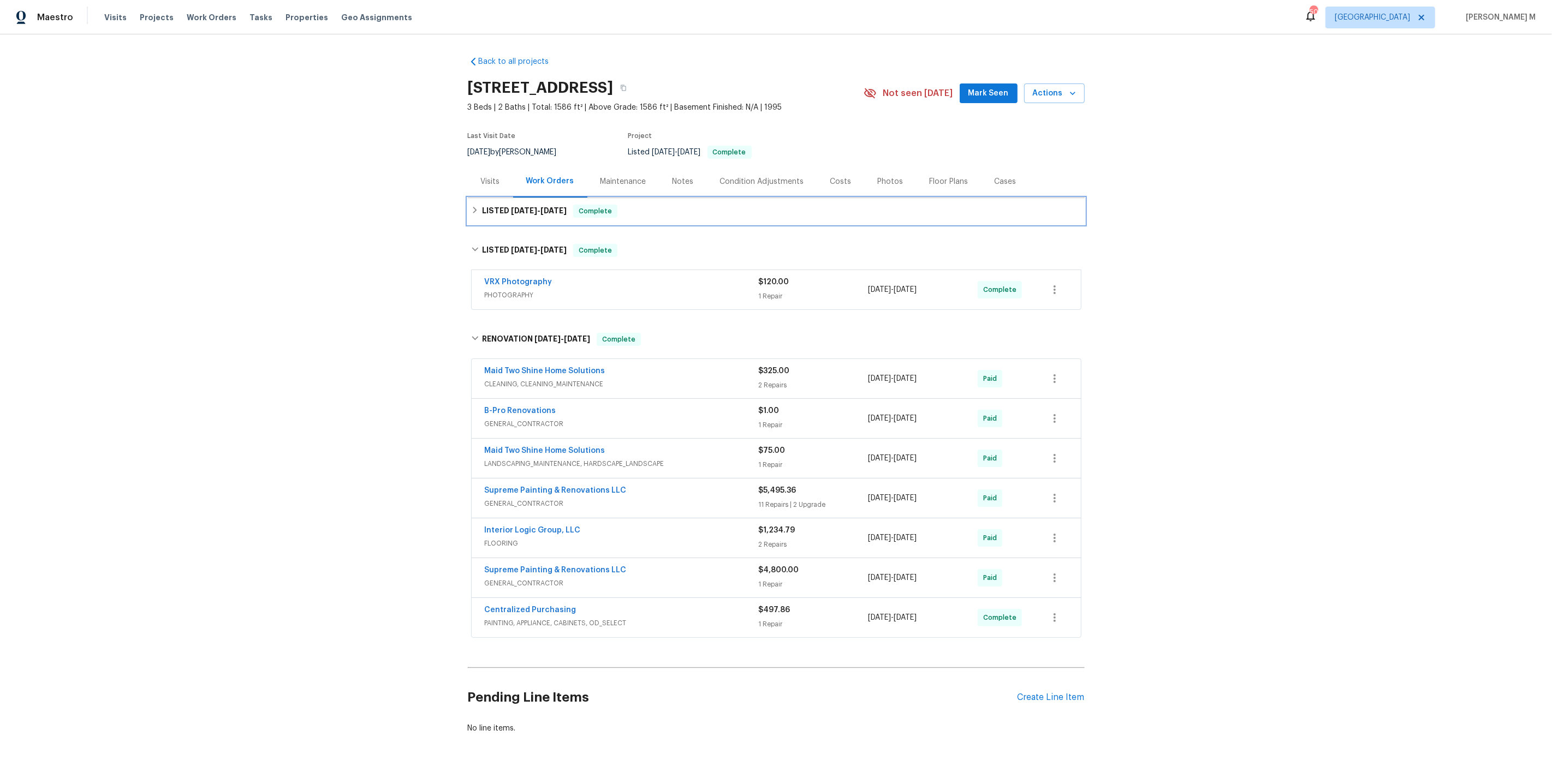
click at [531, 210] on h6 "LISTED [DATE] - [DATE]" at bounding box center [524, 211] width 85 height 13
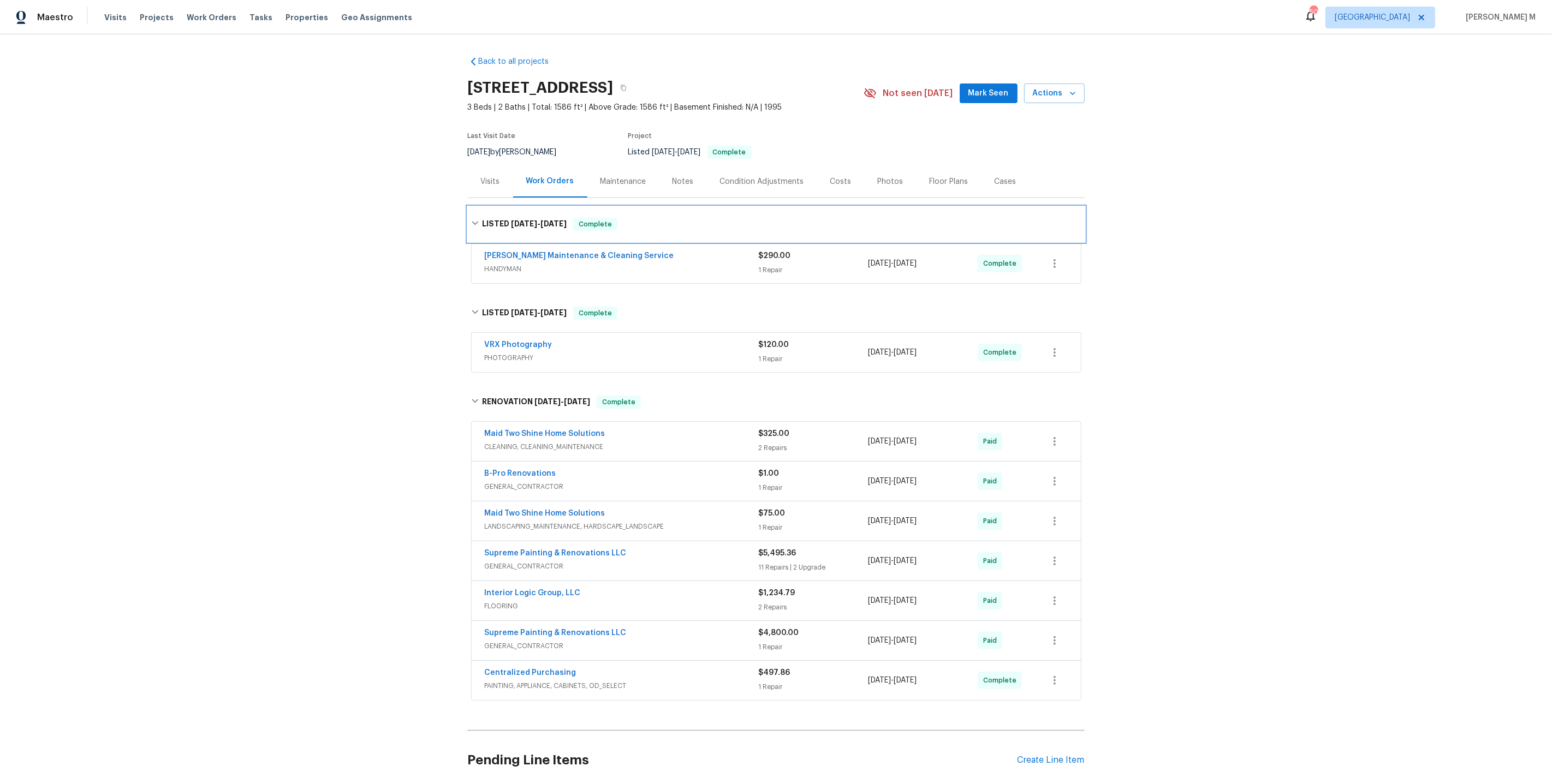
scroll to position [61, 0]
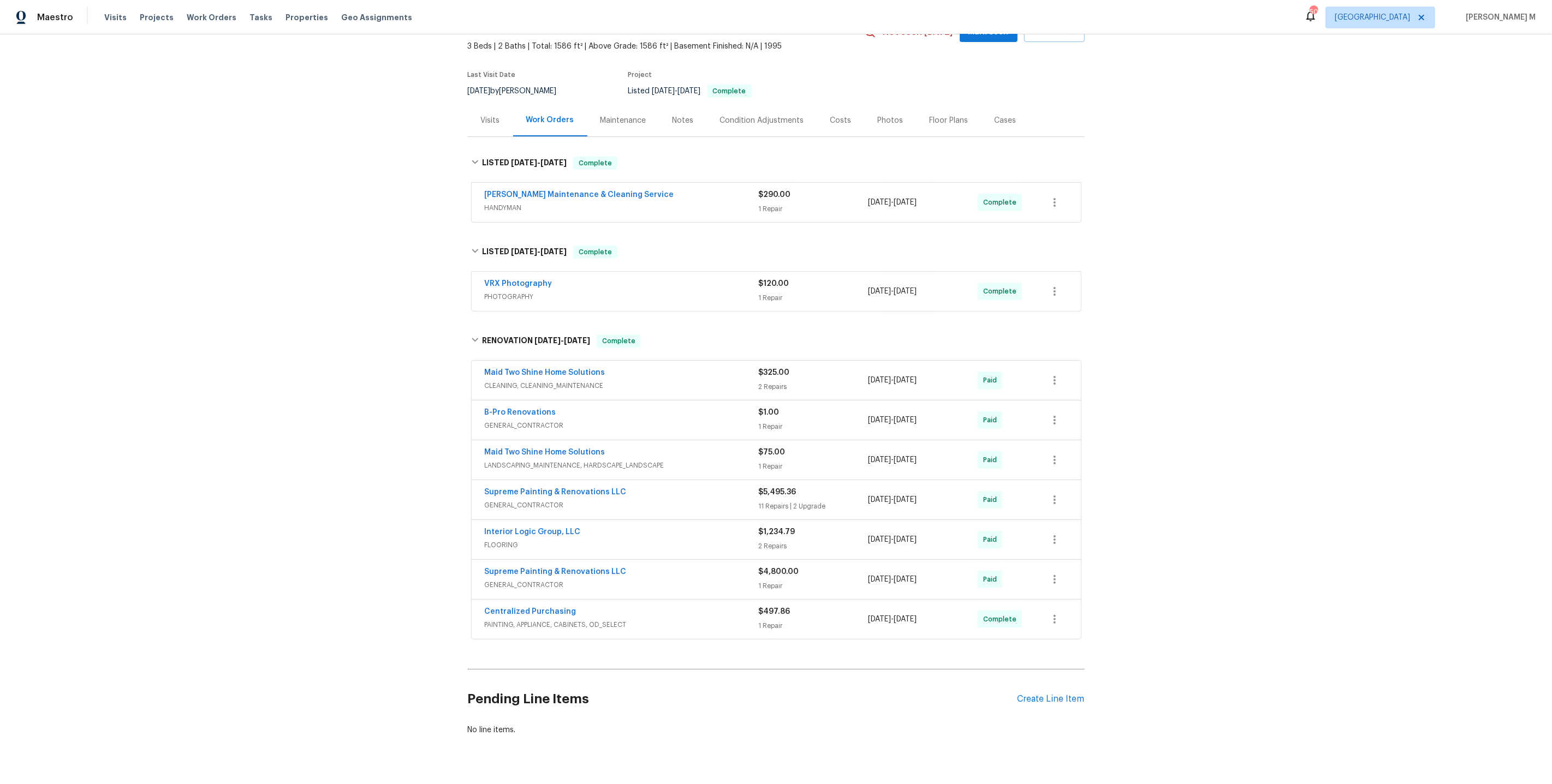
click at [527, 620] on span "PAINTING, APPLIANCE, CABINETS, OD_SELECT" at bounding box center [622, 625] width 274 height 11
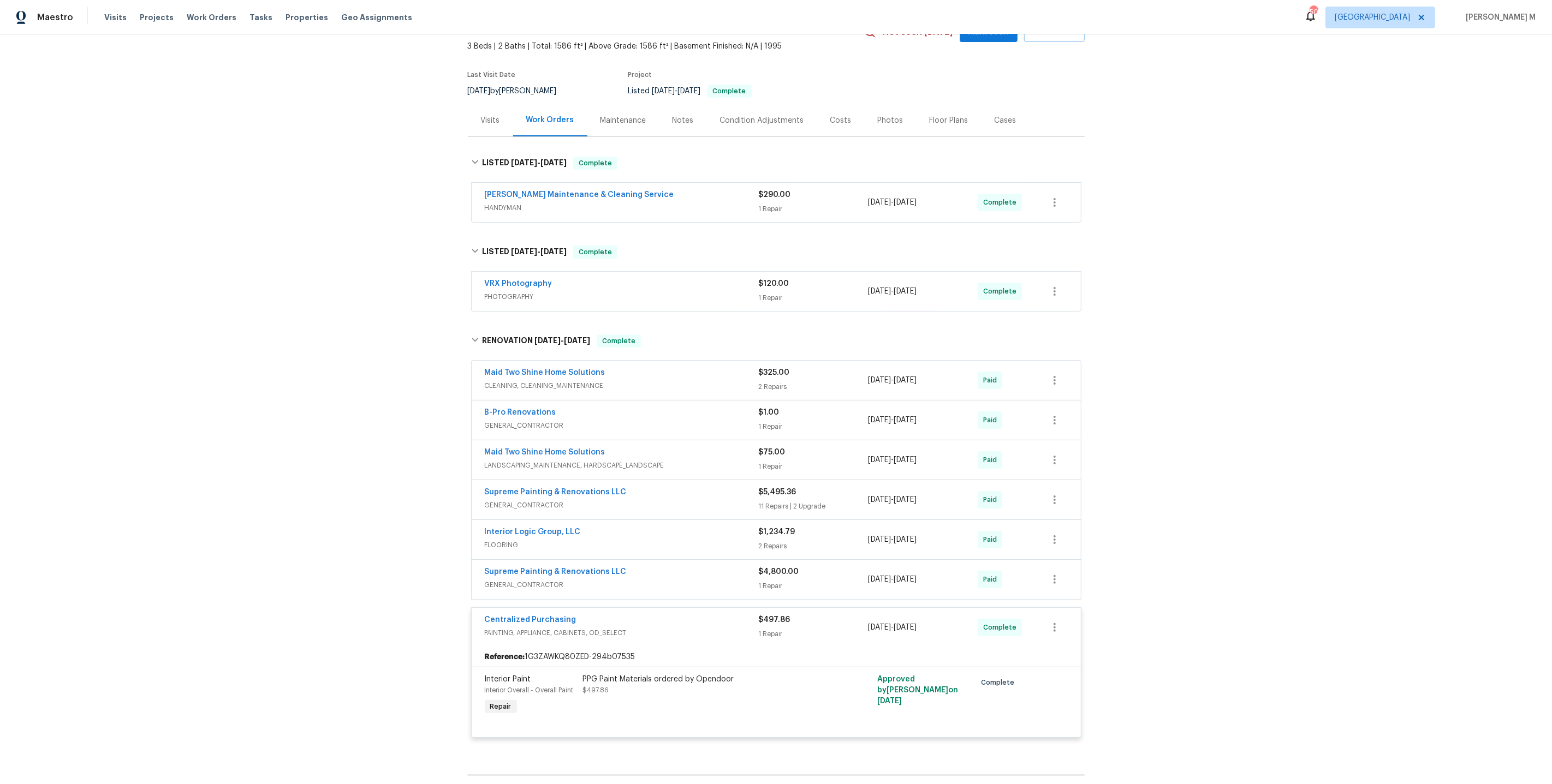
click at [535, 579] on span "GENERAL_CONTRACTOR" at bounding box center [622, 585] width 274 height 11
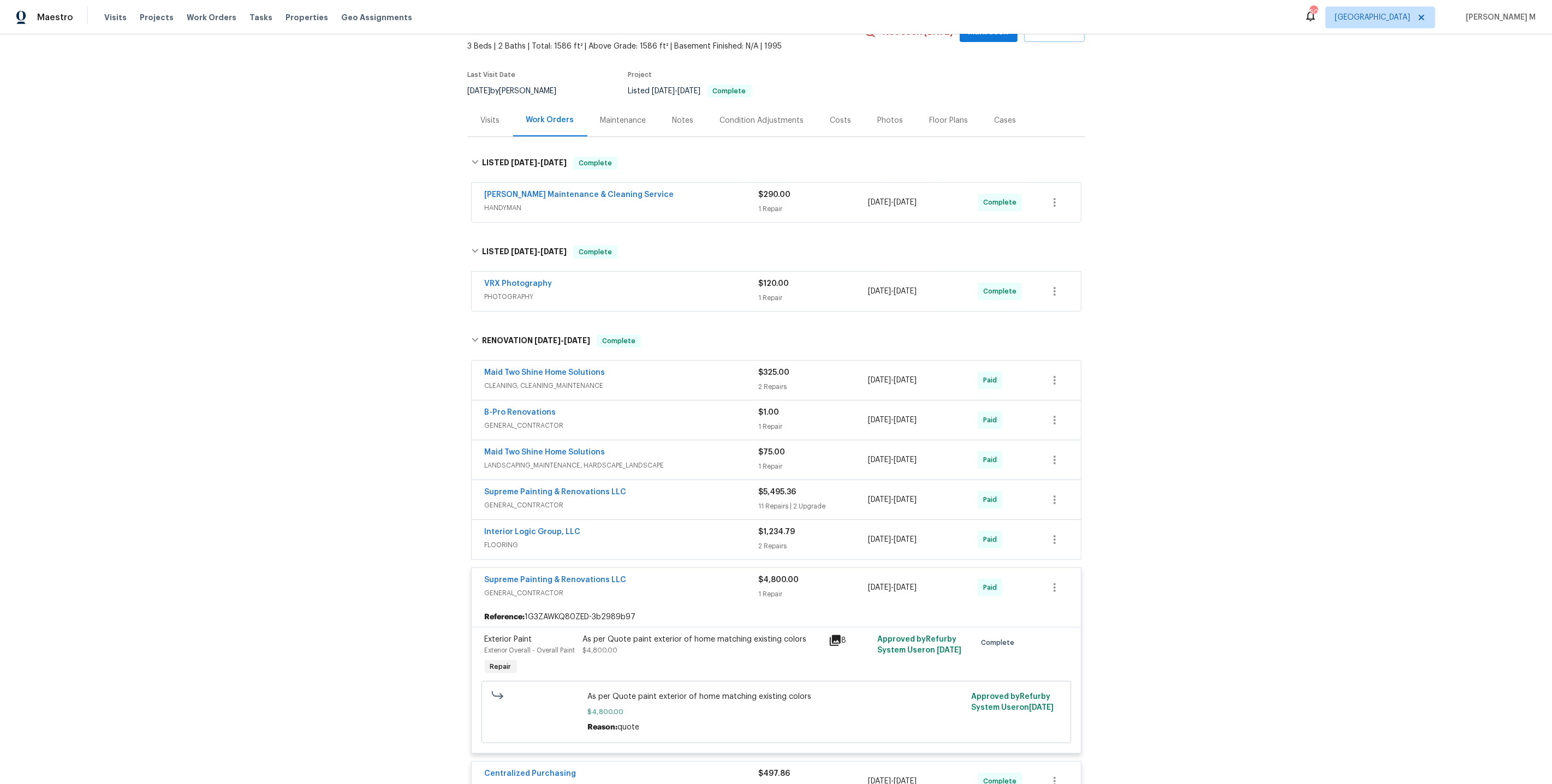
click at [633, 645] on div "As per Quote paint exterior of home matching existing colors $4,800.00" at bounding box center [702, 656] width 246 height 50
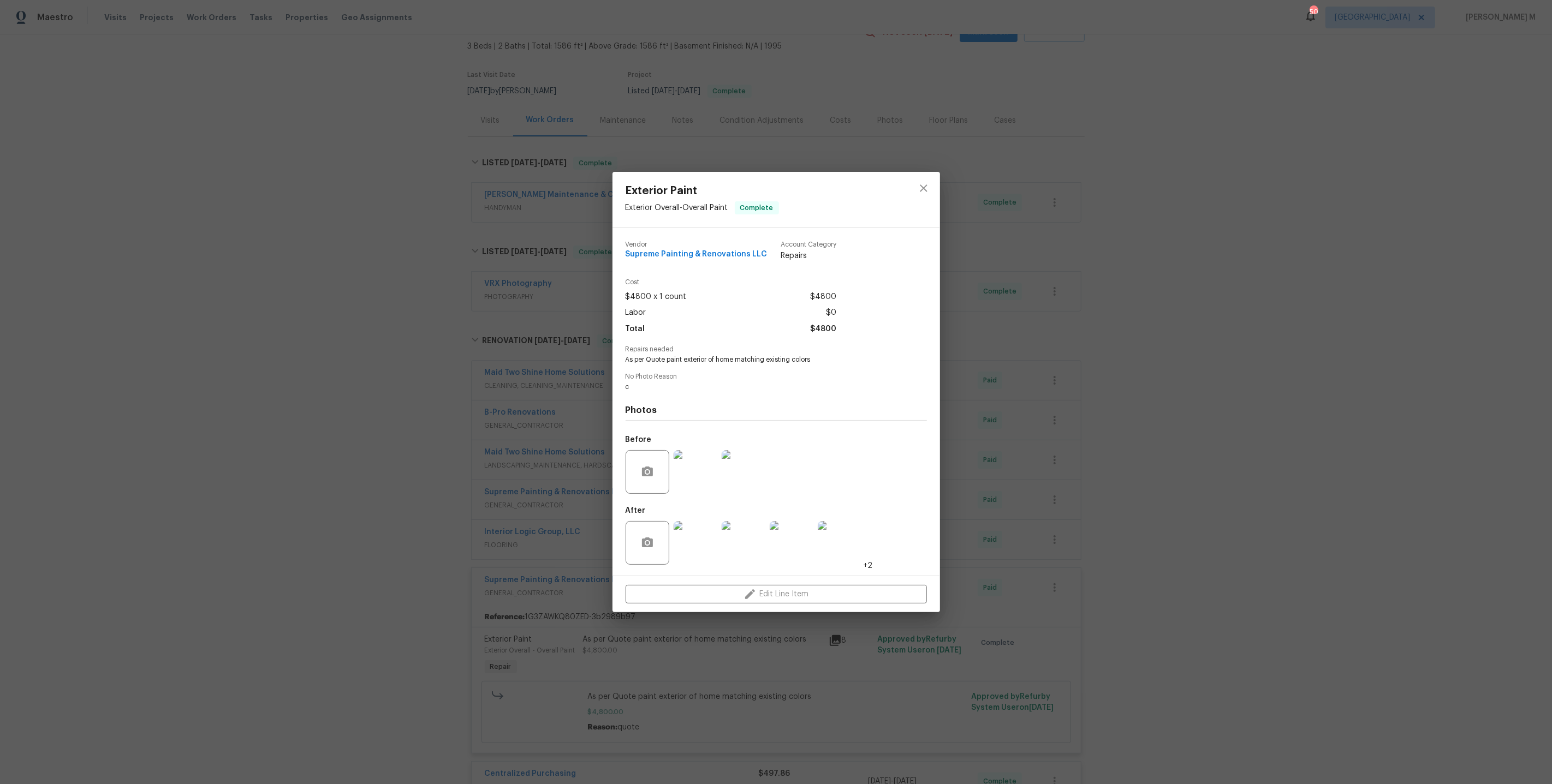
click at [1057, 527] on div "Exterior Paint Exterior Overall - Overall Paint Complete Vendor Supreme Paintin…" at bounding box center [776, 392] width 1552 height 784
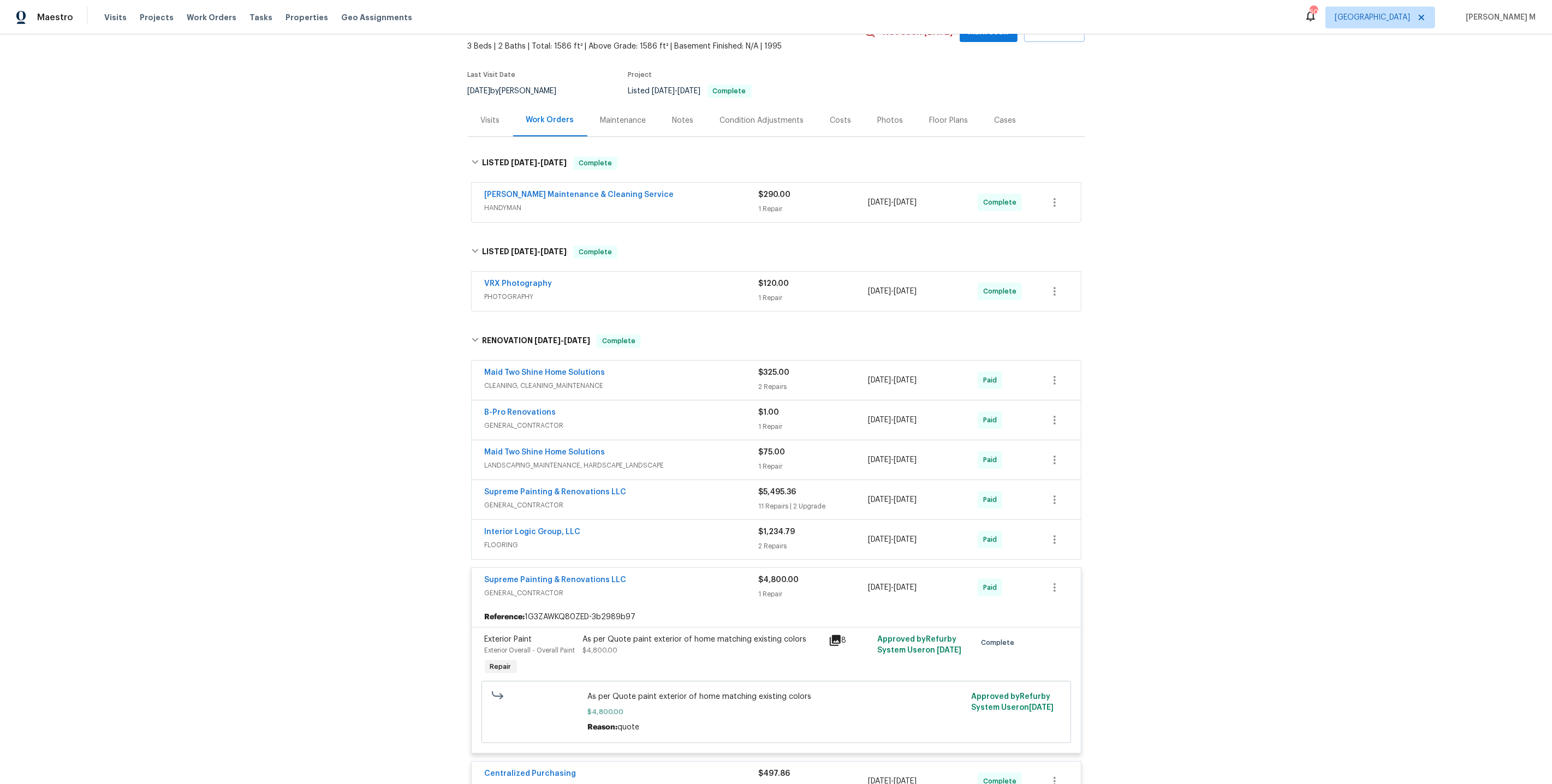
click at [498, 535] on div "Interior Logic Group, LLC FLOORING" at bounding box center [622, 540] width 274 height 27
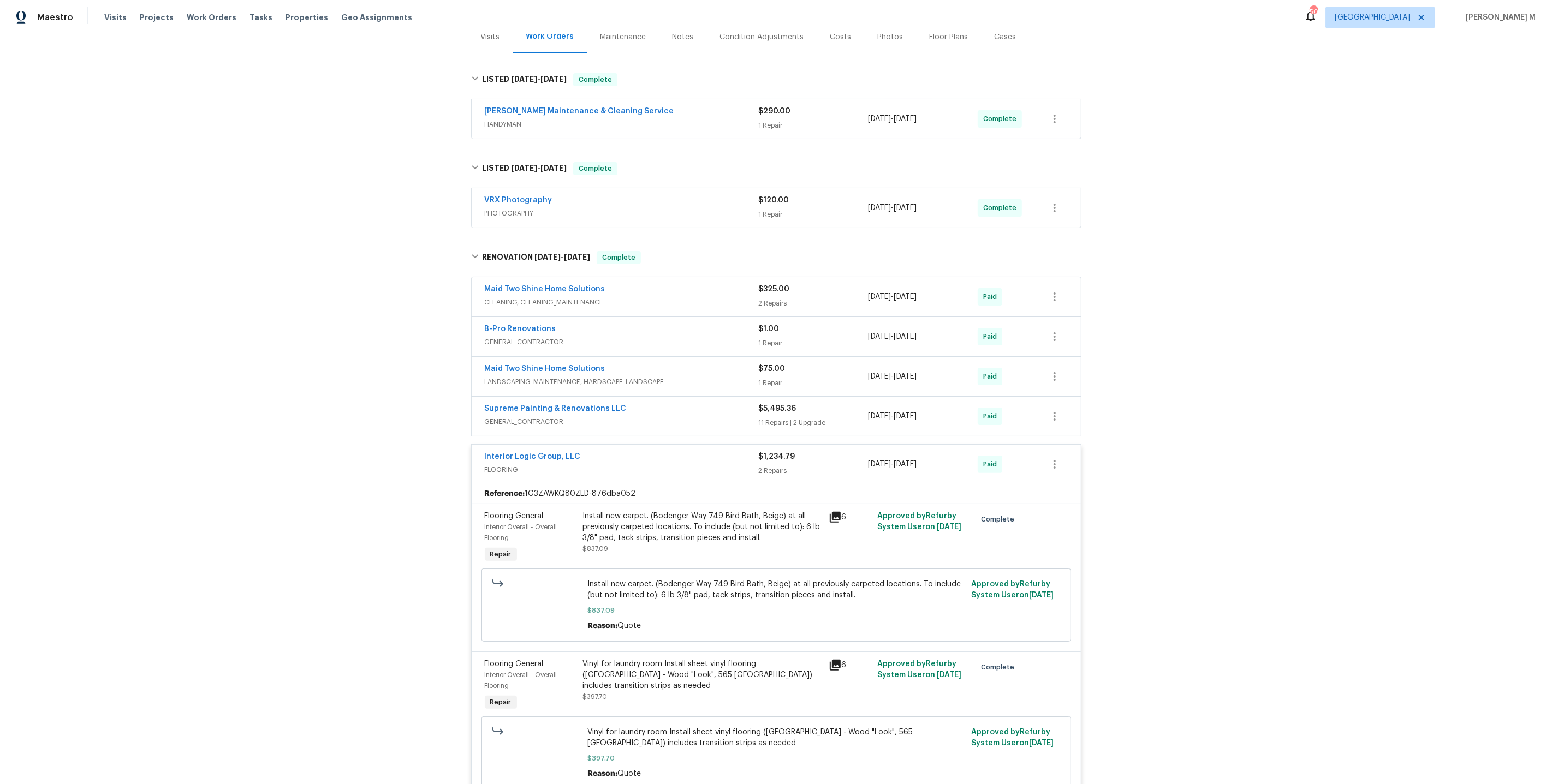
scroll to position [146, 0]
click at [526, 415] on span "GENERAL_CONTRACTOR" at bounding box center [622, 421] width 274 height 11
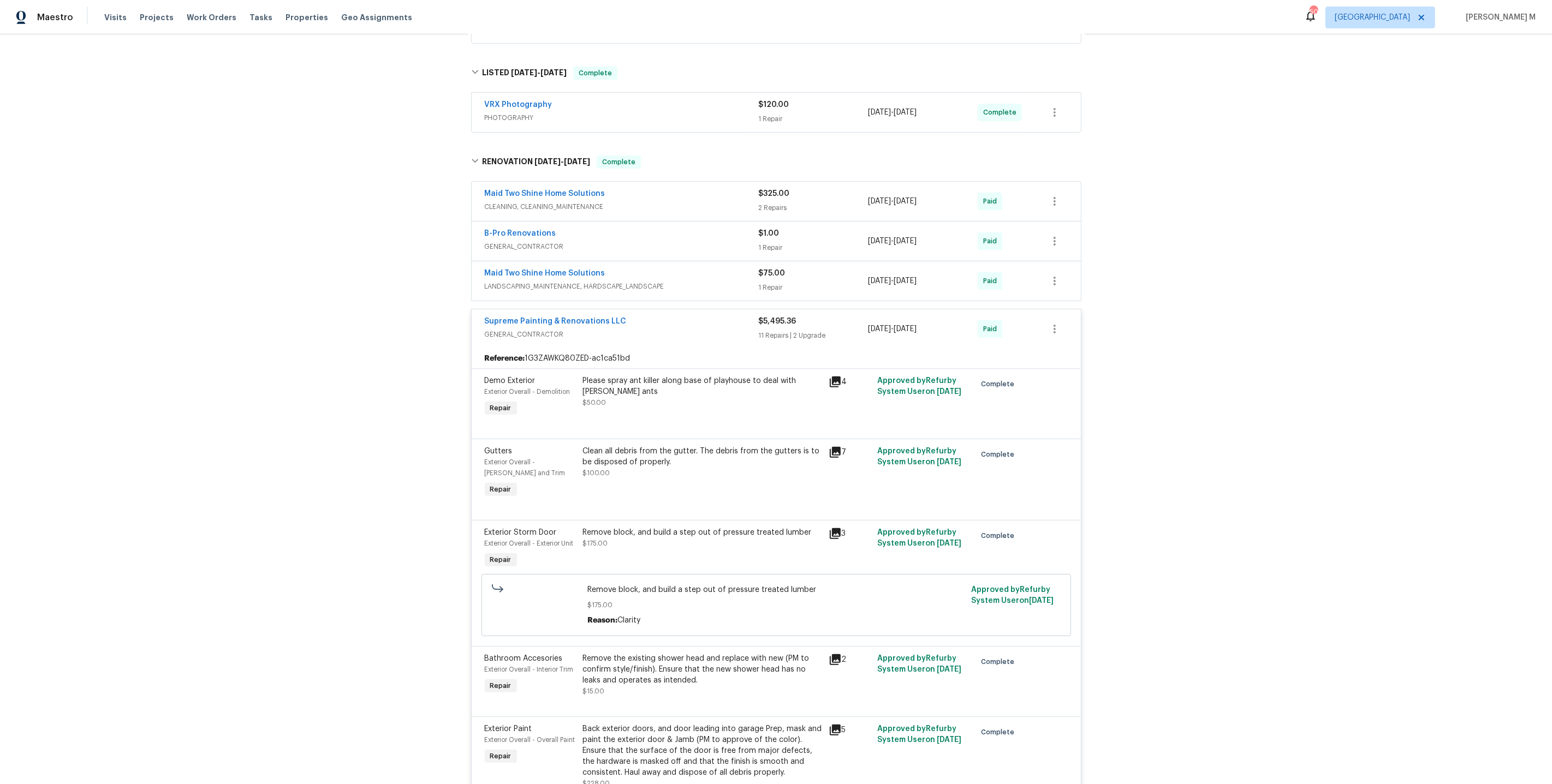
scroll to position [145, 0]
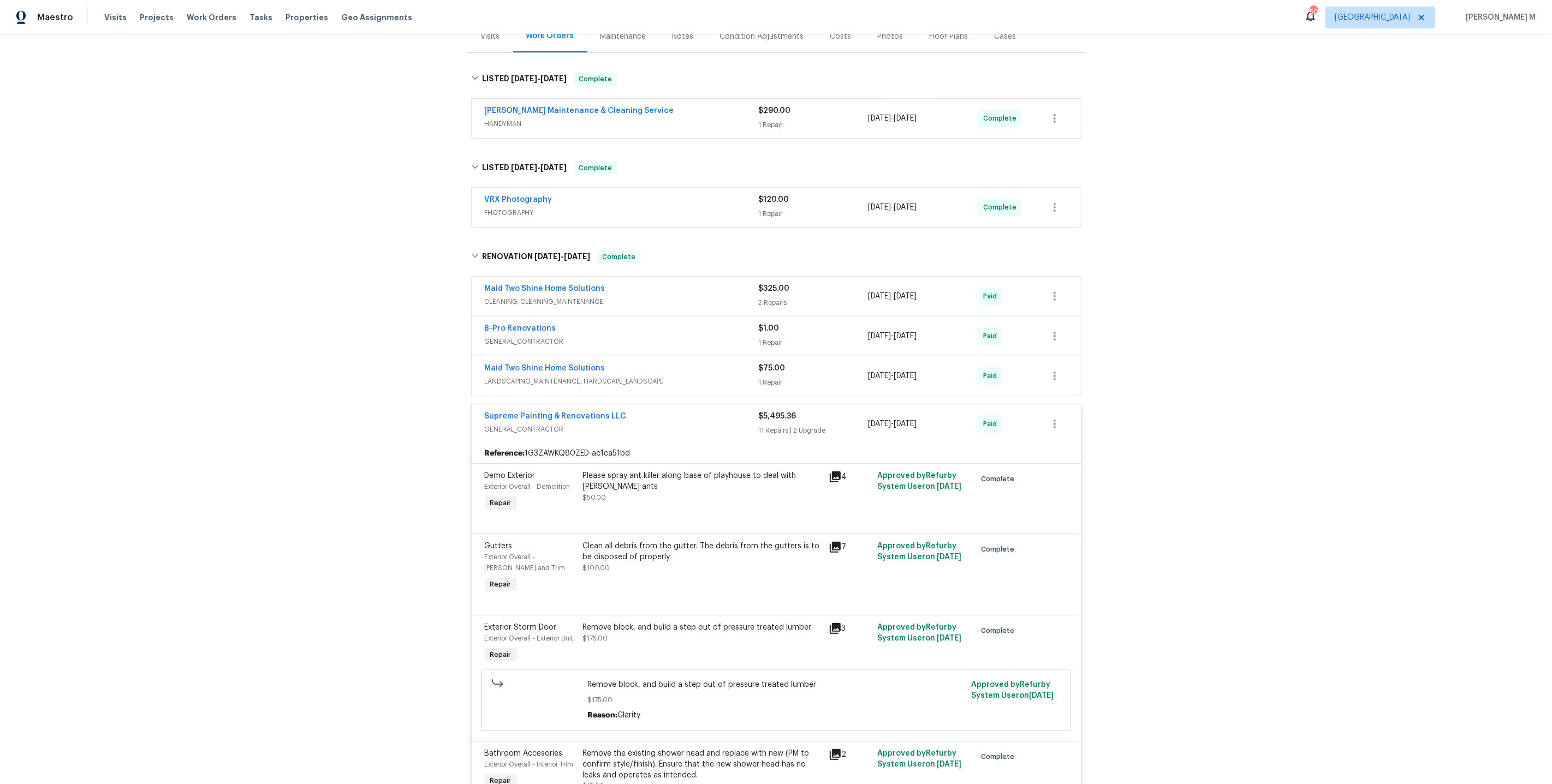
click at [568, 375] on div "Maid Two Shine Home Solutions LANDSCAPING_MAINTENANCE, HARDSCAPE_LANDSCAPE" at bounding box center [622, 375] width 274 height 27
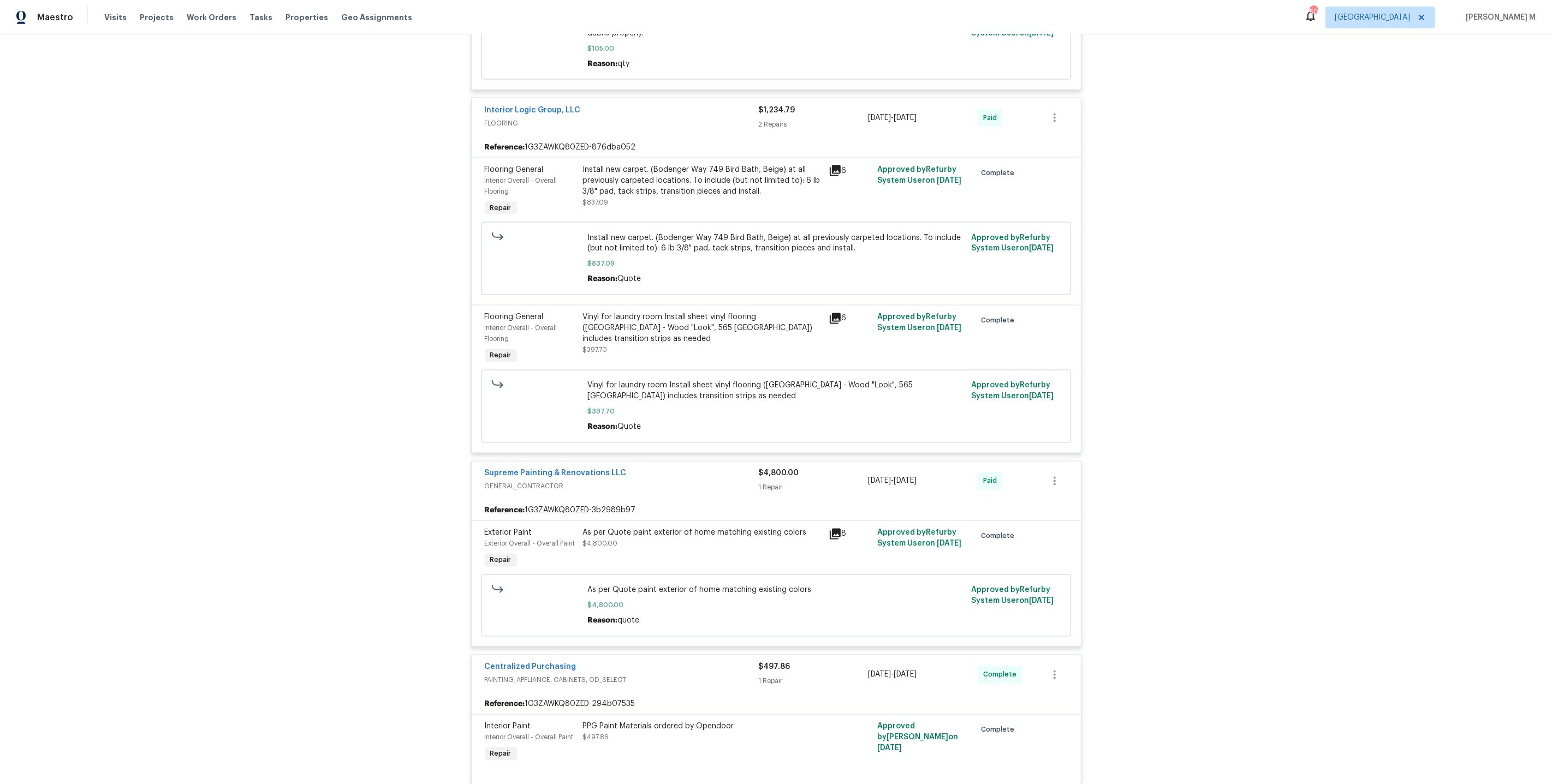
scroll to position [2118, 0]
click at [688, 522] on div "As per Quote paint exterior of home matching existing colors $4,800.00" at bounding box center [702, 547] width 246 height 50
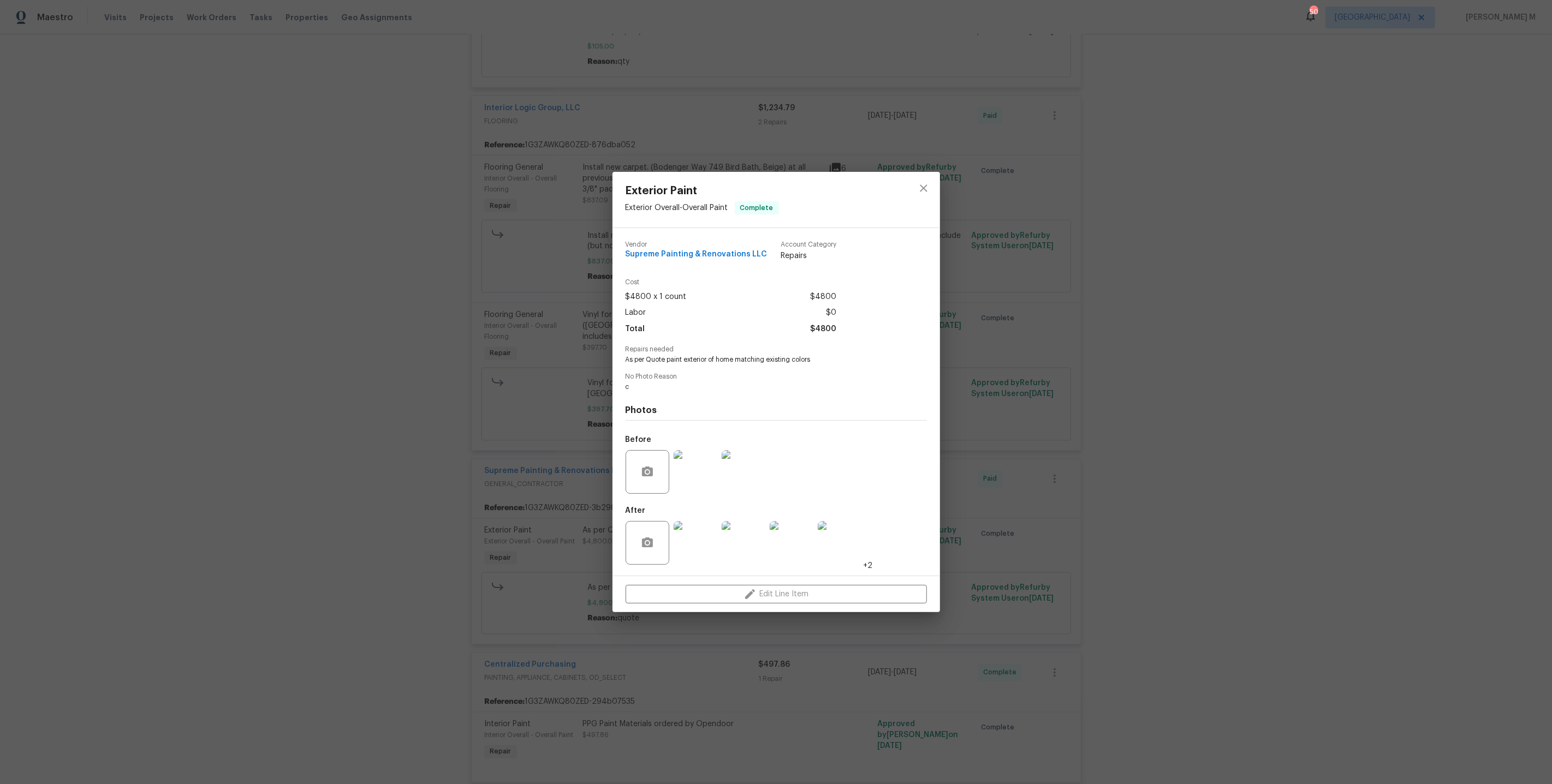
click at [693, 535] on img at bounding box center [696, 543] width 44 height 44
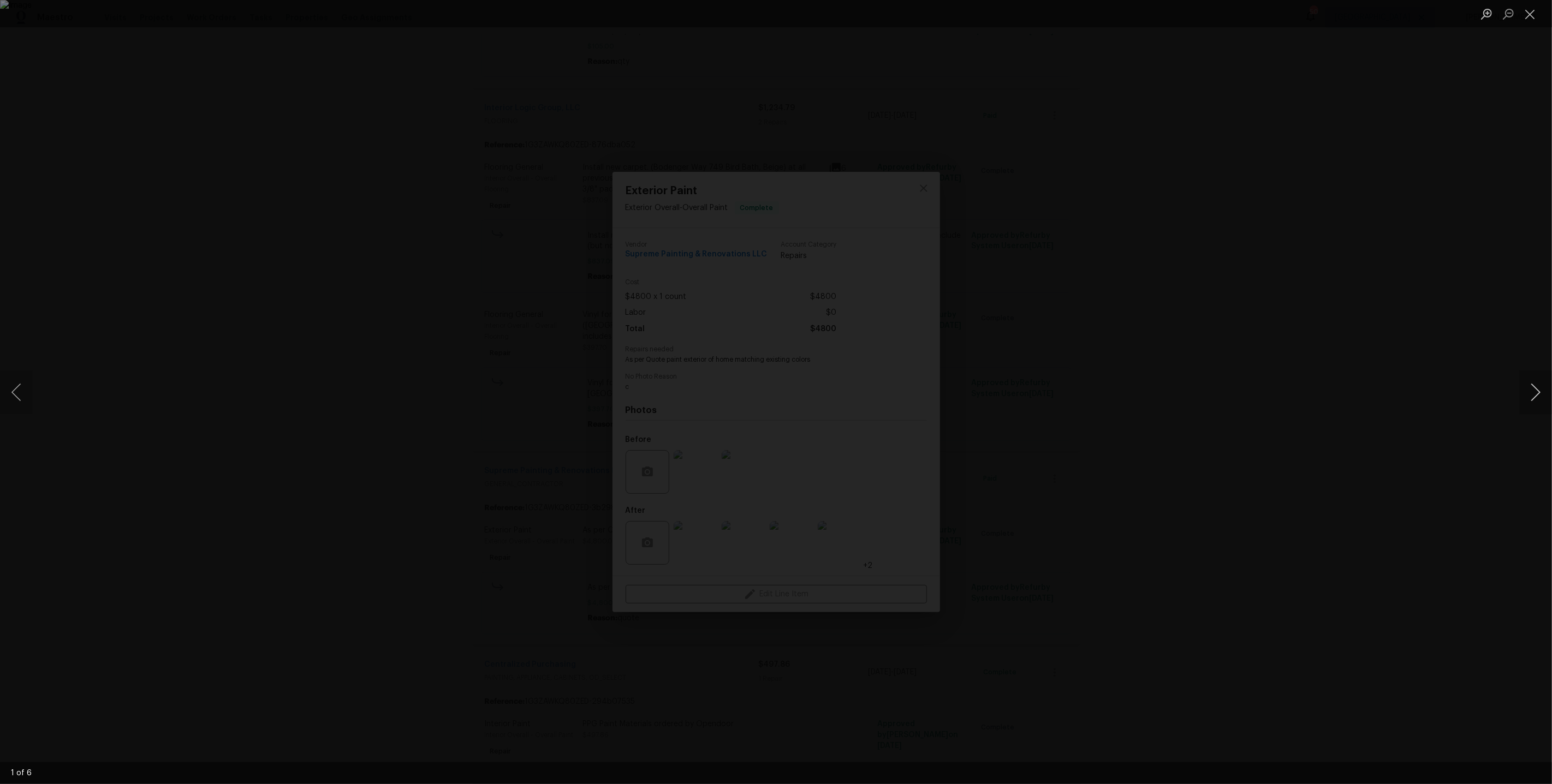
click at [1534, 386] on button "Next image" at bounding box center [1536, 392] width 33 height 44
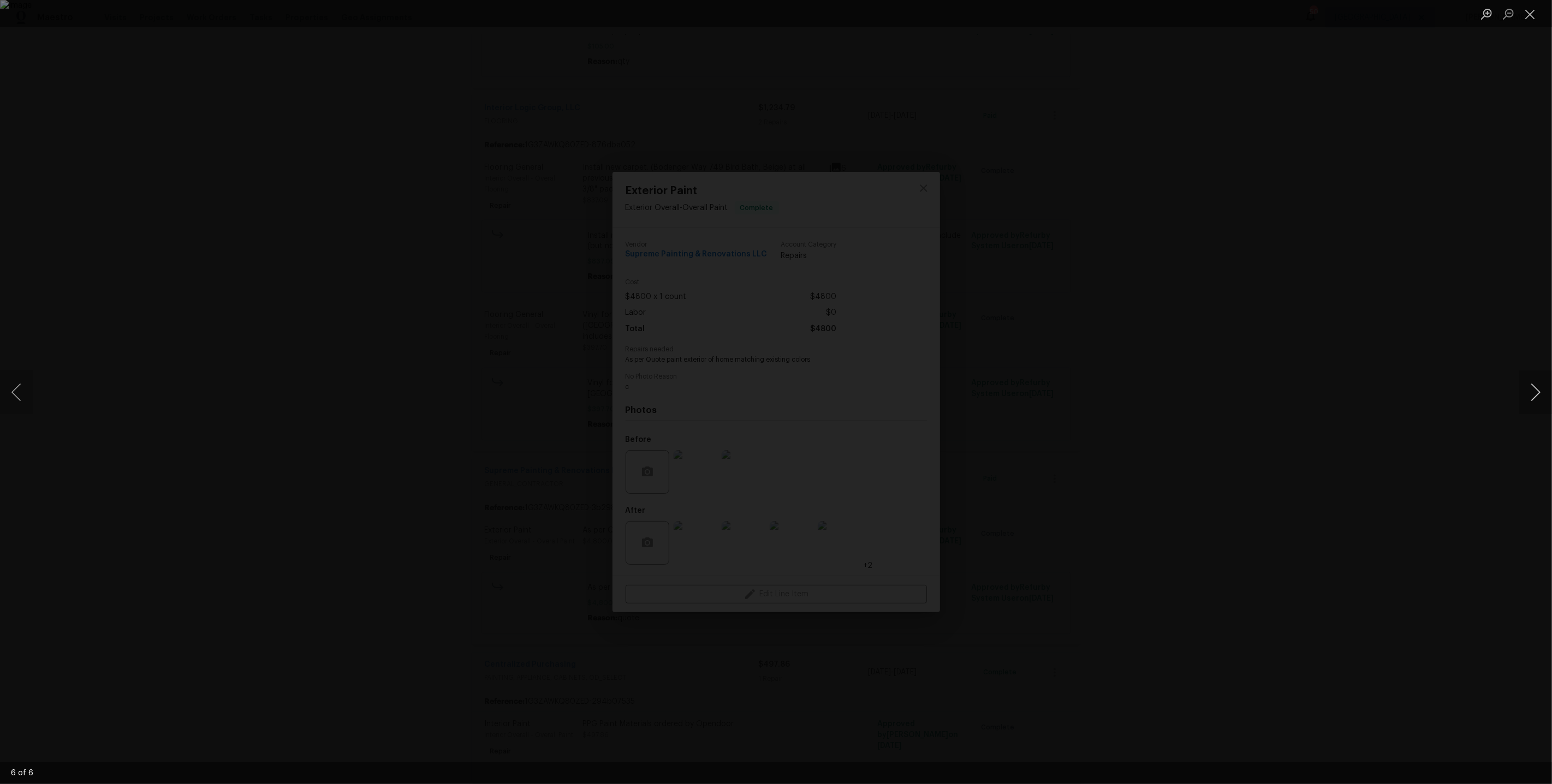
click at [1534, 386] on button "Next image" at bounding box center [1536, 392] width 33 height 44
click at [1217, 472] on div "Lightbox" at bounding box center [776, 392] width 1552 height 784
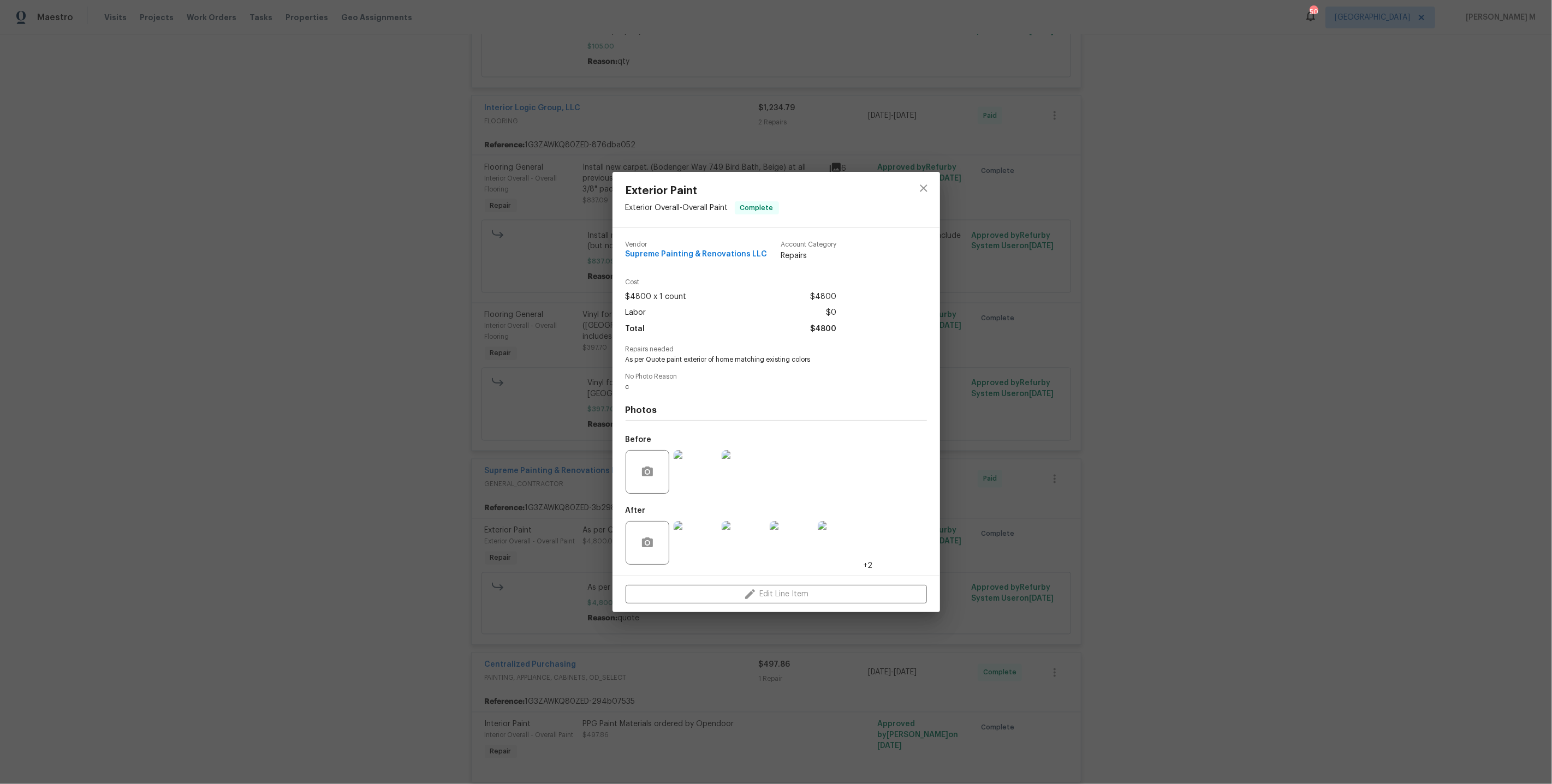
click at [1196, 550] on div "Exterior Paint Exterior Overall - Overall Paint Complete Vendor Supreme Paintin…" at bounding box center [776, 392] width 1552 height 784
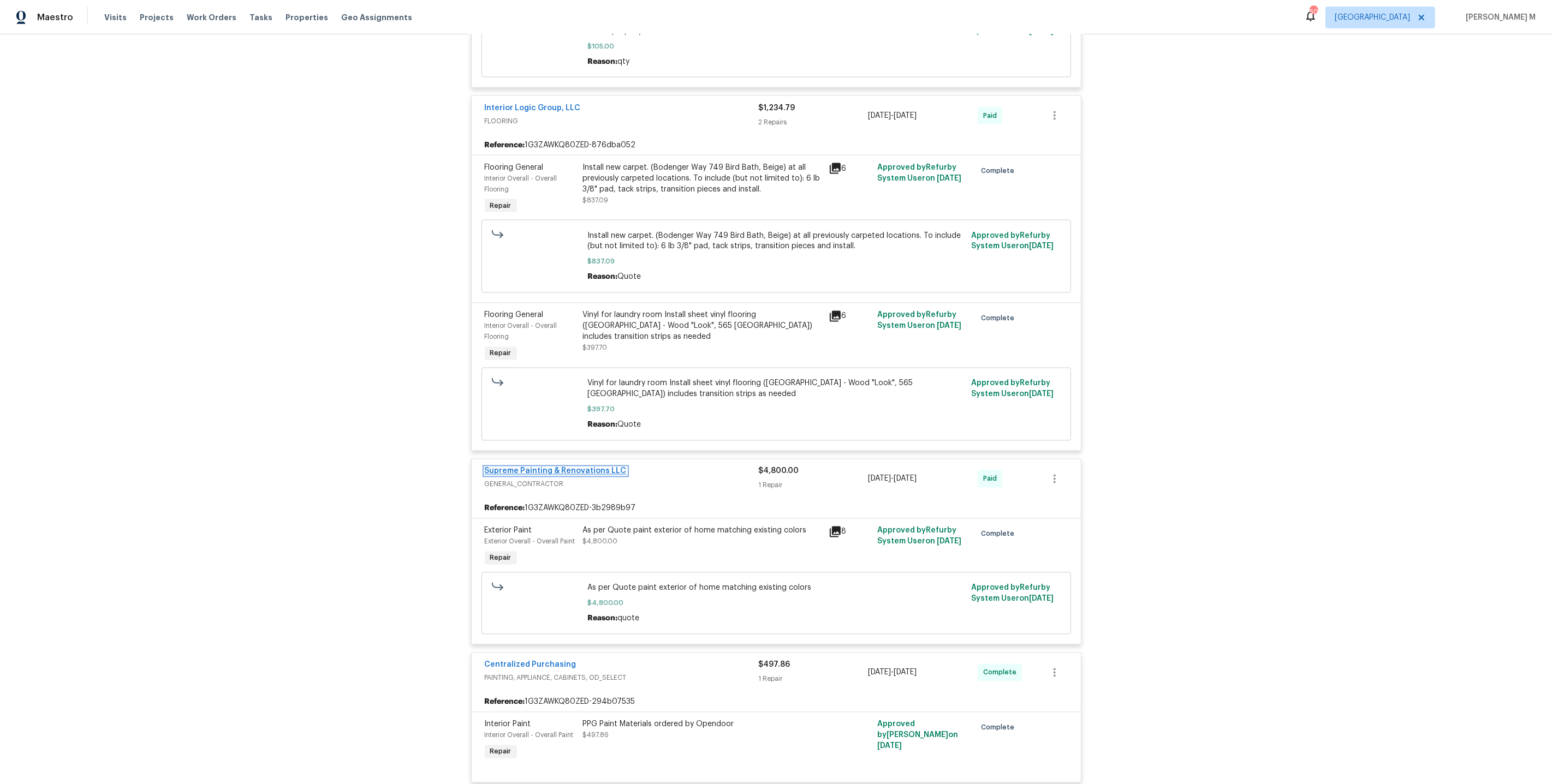
click at [564, 467] on link "Supreme Painting & Renovations LLC" at bounding box center [555, 471] width 142 height 7
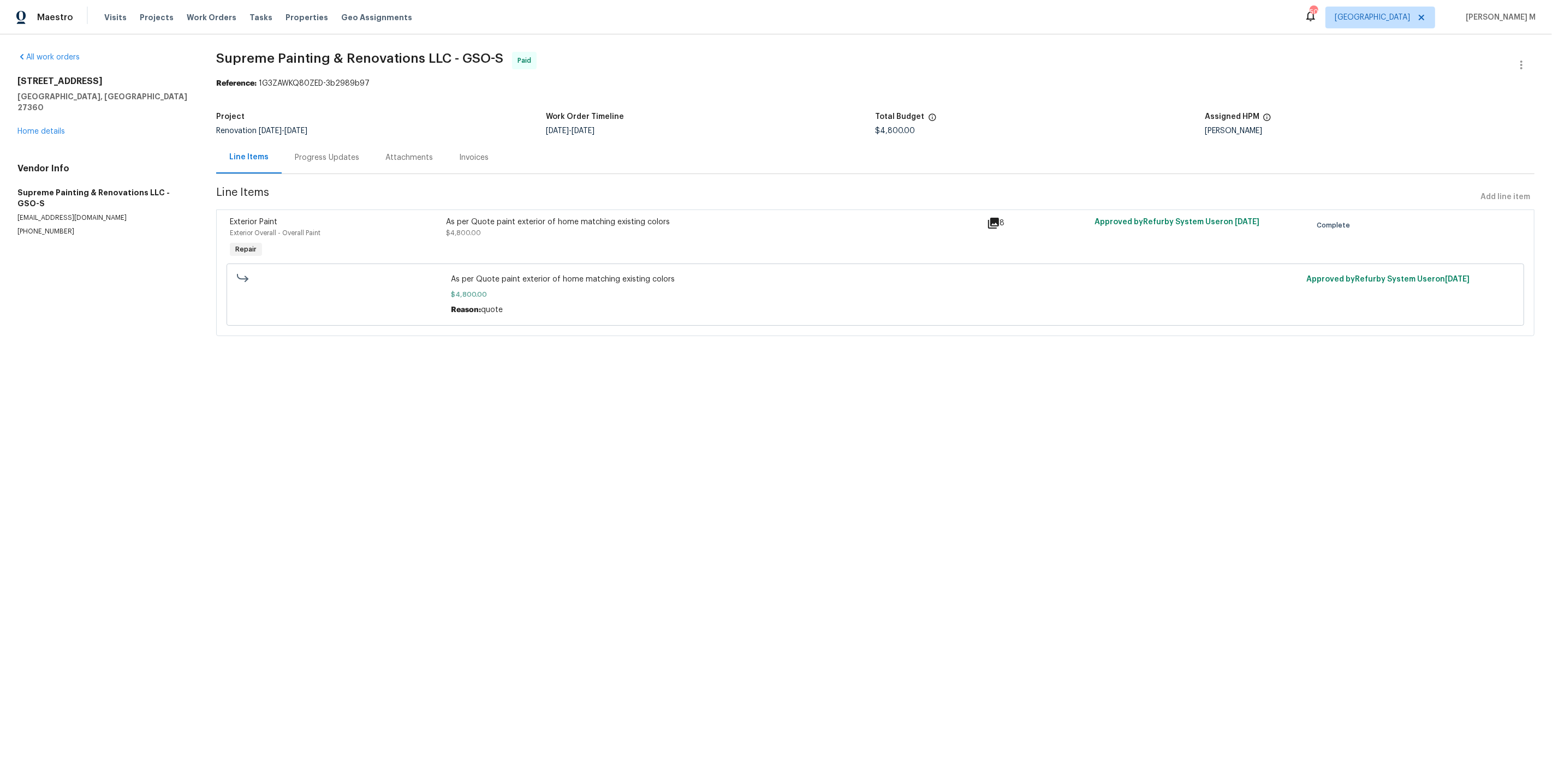
click at [309, 158] on div "Progress Updates" at bounding box center [327, 157] width 90 height 32
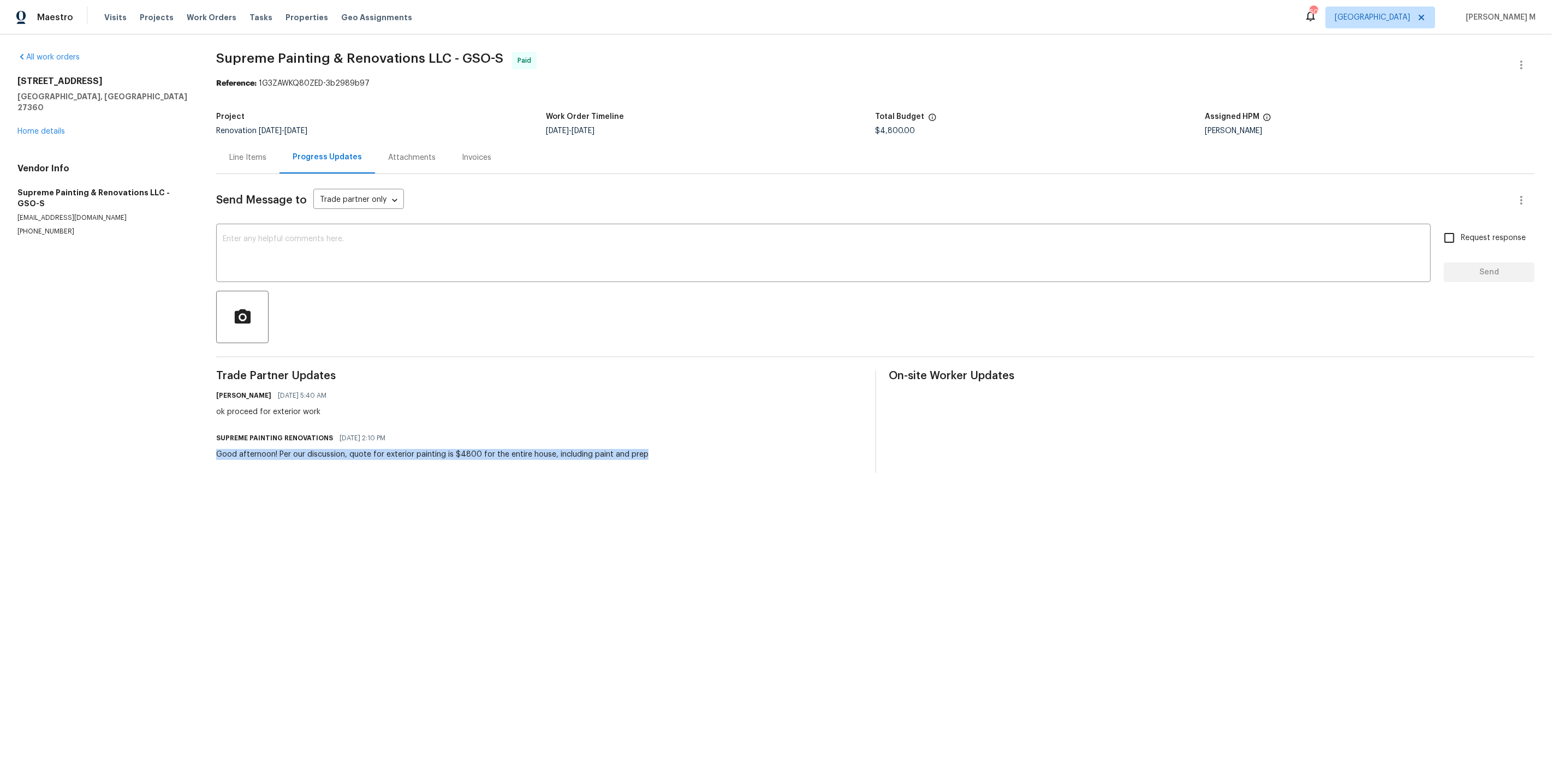
drag, startPoint x: 215, startPoint y: 438, endPoint x: 608, endPoint y: 479, distance: 395.1
click at [605, 475] on html "Maestro Visits Projects Work Orders Tasks Properties Geo Assignments 50 Dallas …" at bounding box center [776, 245] width 1552 height 491
click at [608, 479] on html "Maestro Visits Projects Work Orders Tasks Properties Geo Assignments 50 Dallas …" at bounding box center [776, 245] width 1552 height 491
click at [35, 127] on link "Home details" at bounding box center [41, 131] width 48 height 7
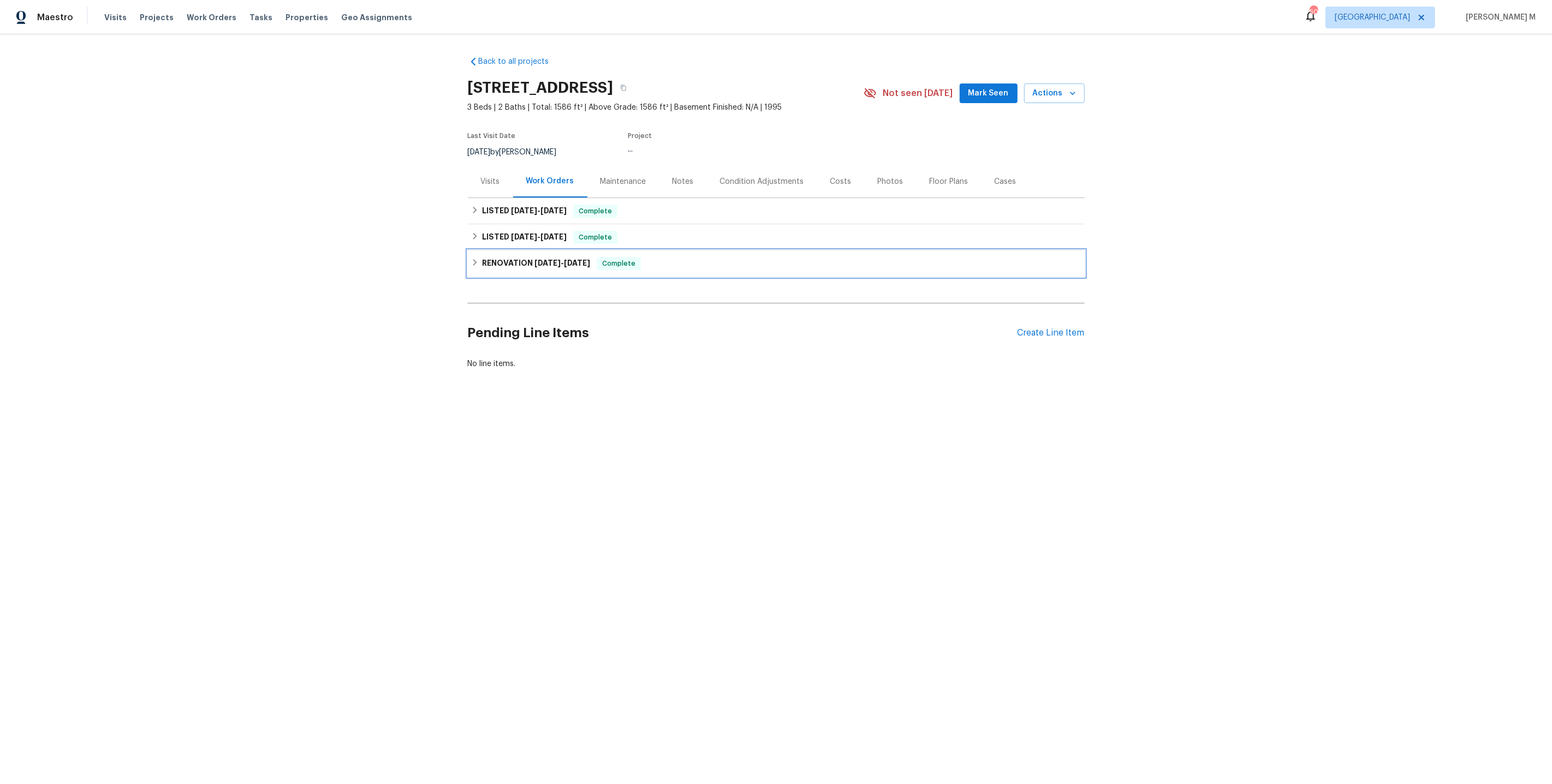
click at [530, 261] on h6 "RENOVATION 6/9/25 - 6/19/25" at bounding box center [536, 263] width 108 height 13
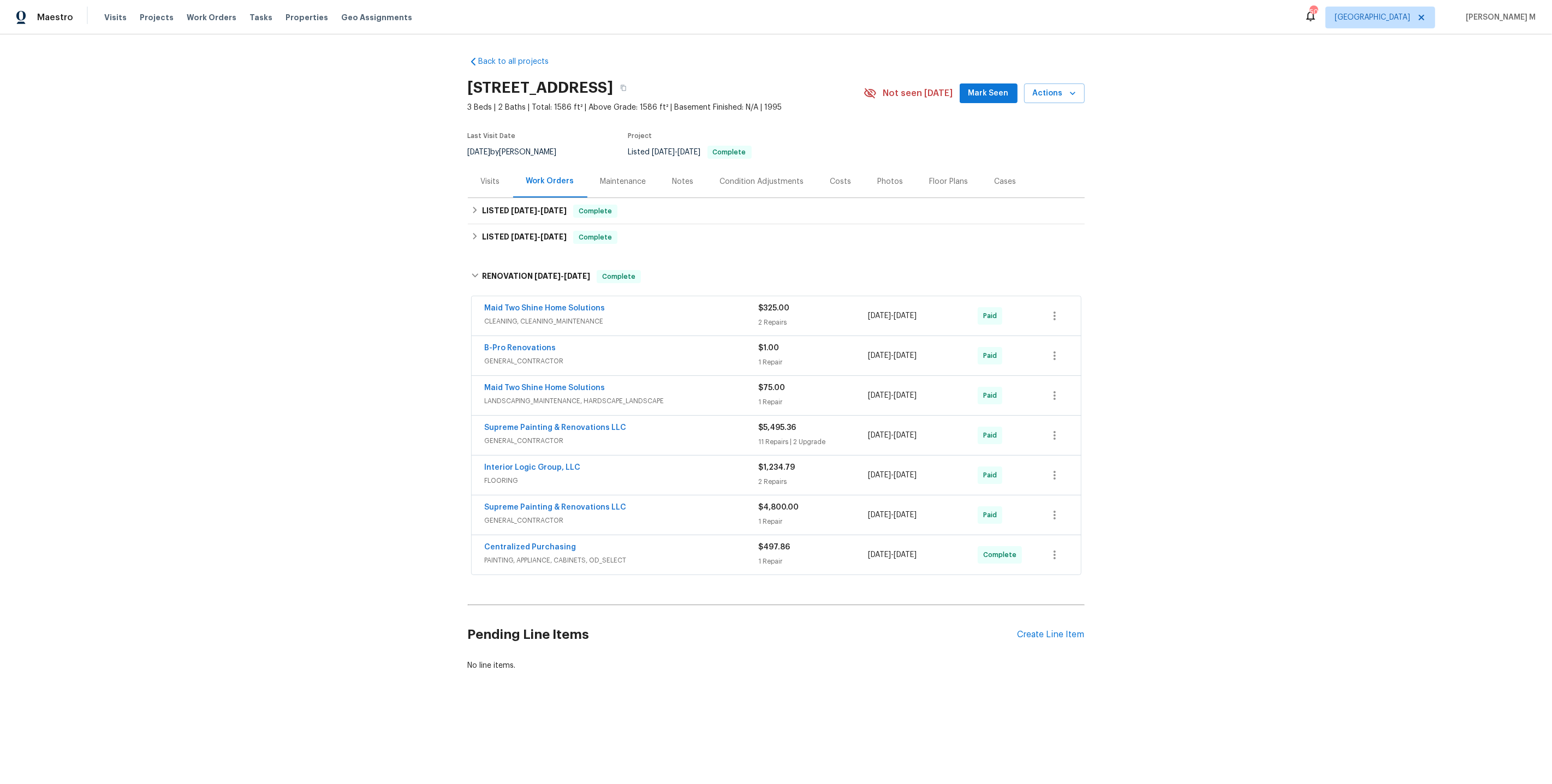
click at [547, 435] on span "GENERAL_CONTRACTOR" at bounding box center [622, 441] width 274 height 11
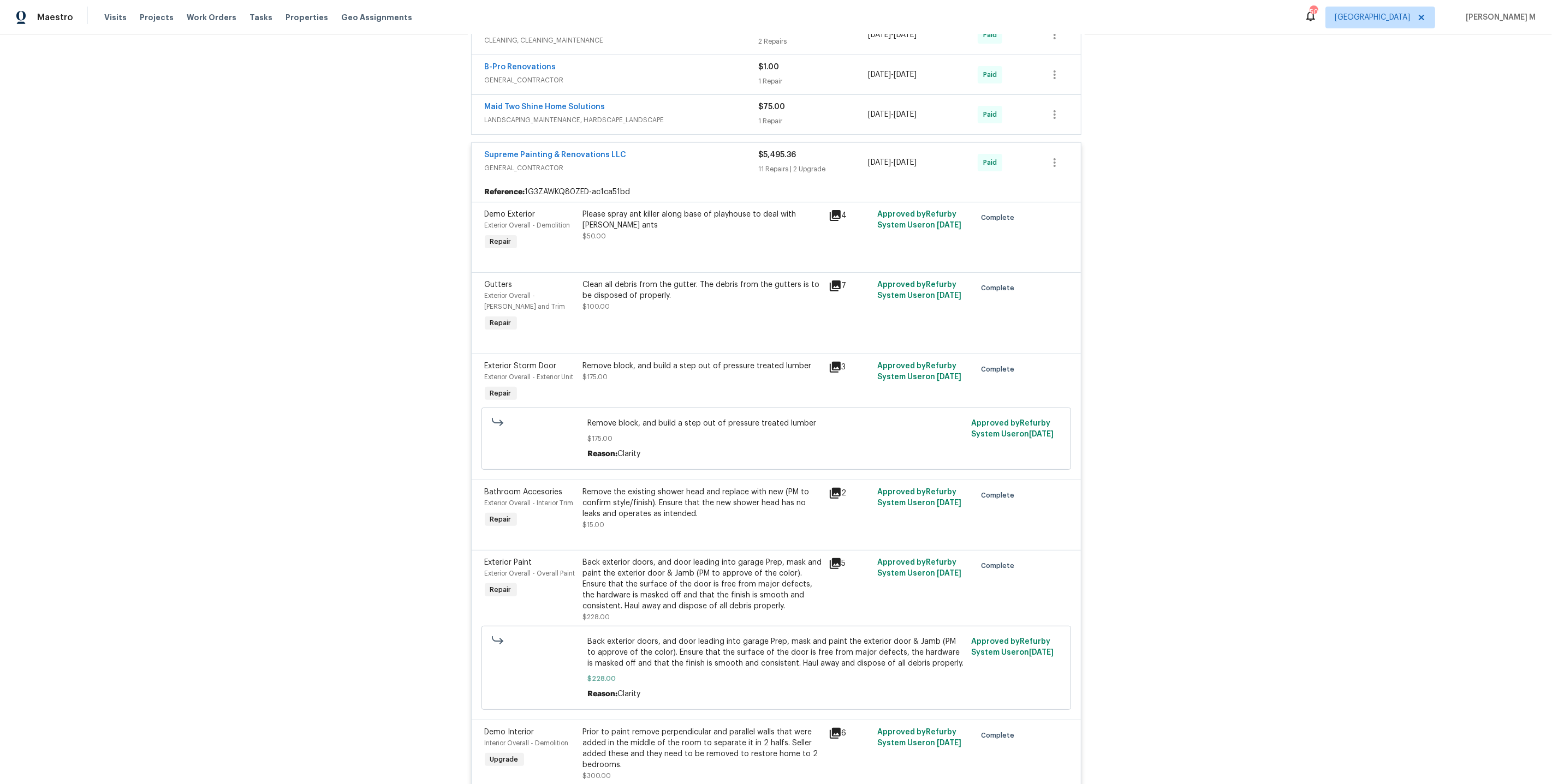
scroll to position [283, 0]
click at [708, 563] on div "Back exterior doors, and door leading into garage Prep, mask and paint the exte…" at bounding box center [702, 583] width 239 height 55
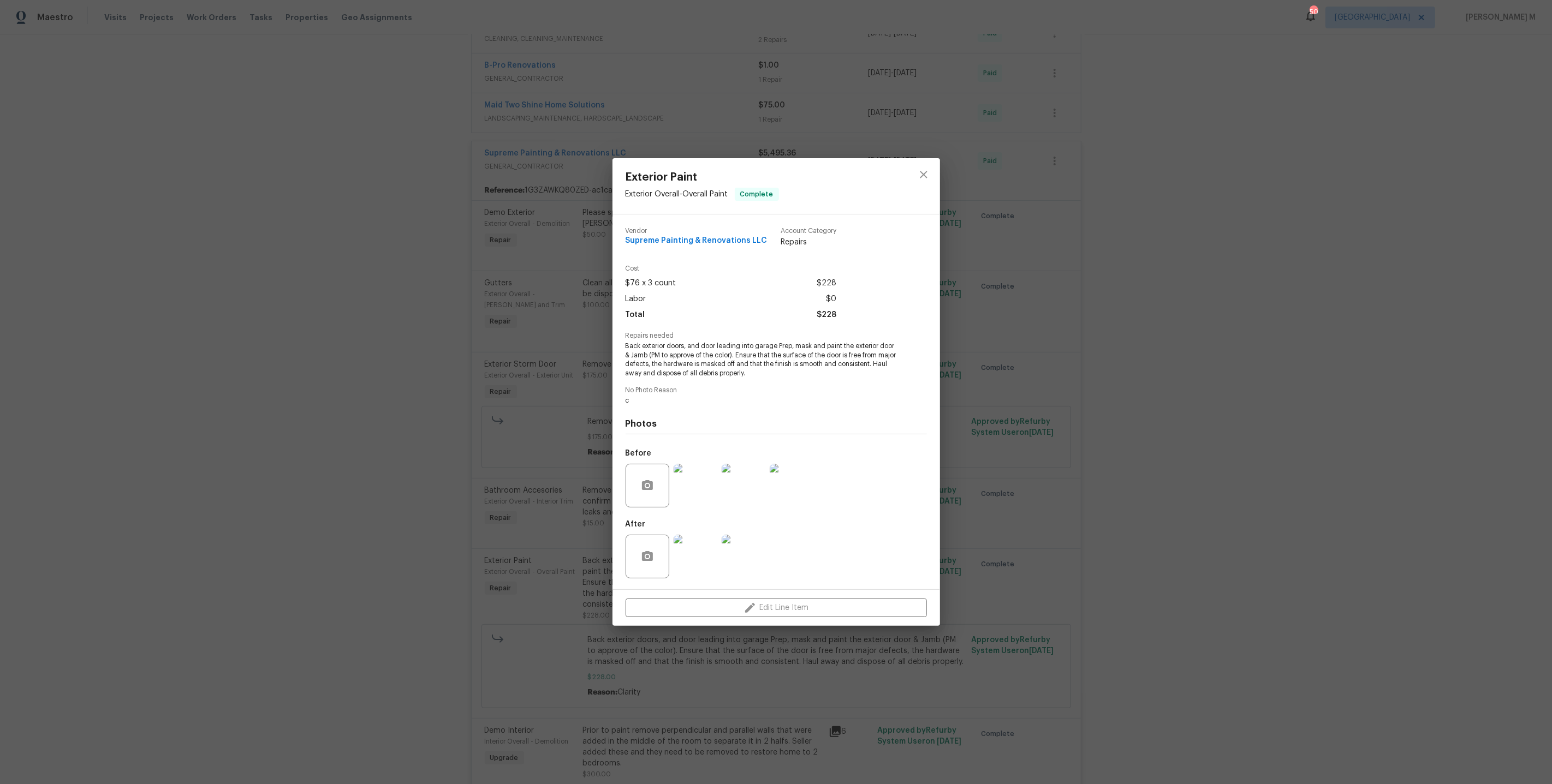
click at [975, 448] on div "Exterior Paint Exterior Overall - Overall Paint Complete Vendor Supreme Paintin…" at bounding box center [776, 392] width 1552 height 784
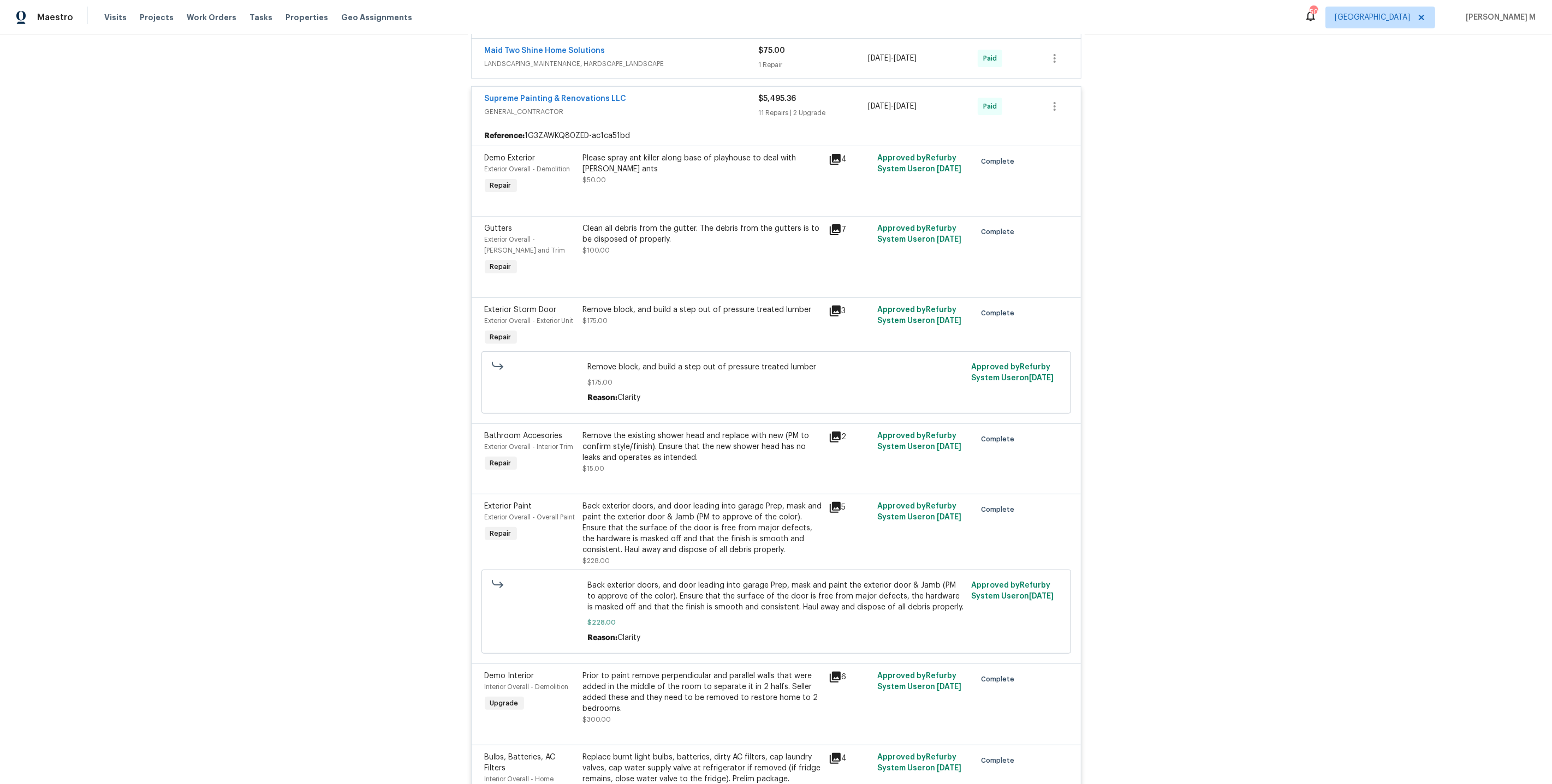
scroll to position [0, 0]
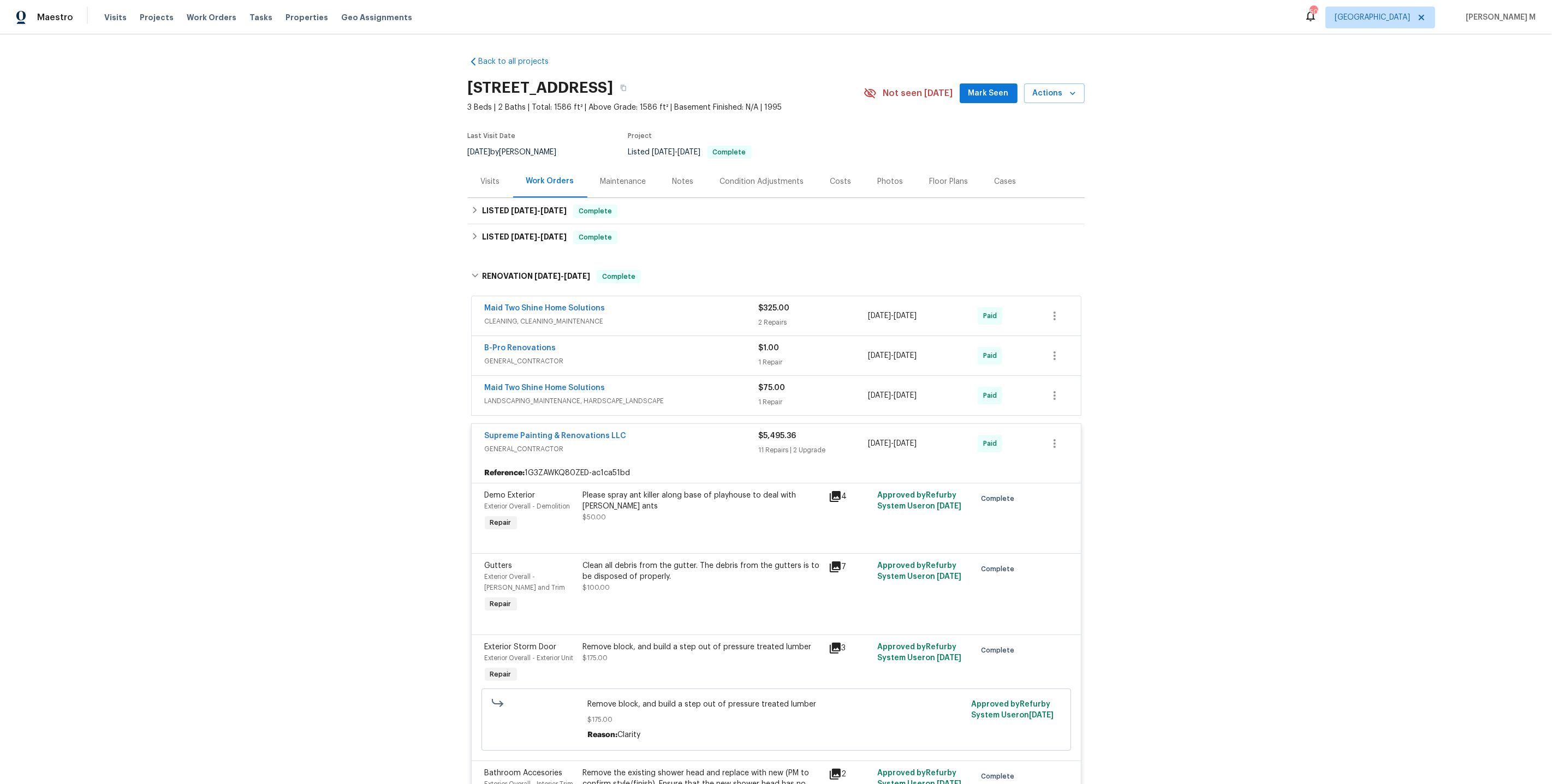
click at [620, 185] on div "Maintenance" at bounding box center [623, 181] width 72 height 32
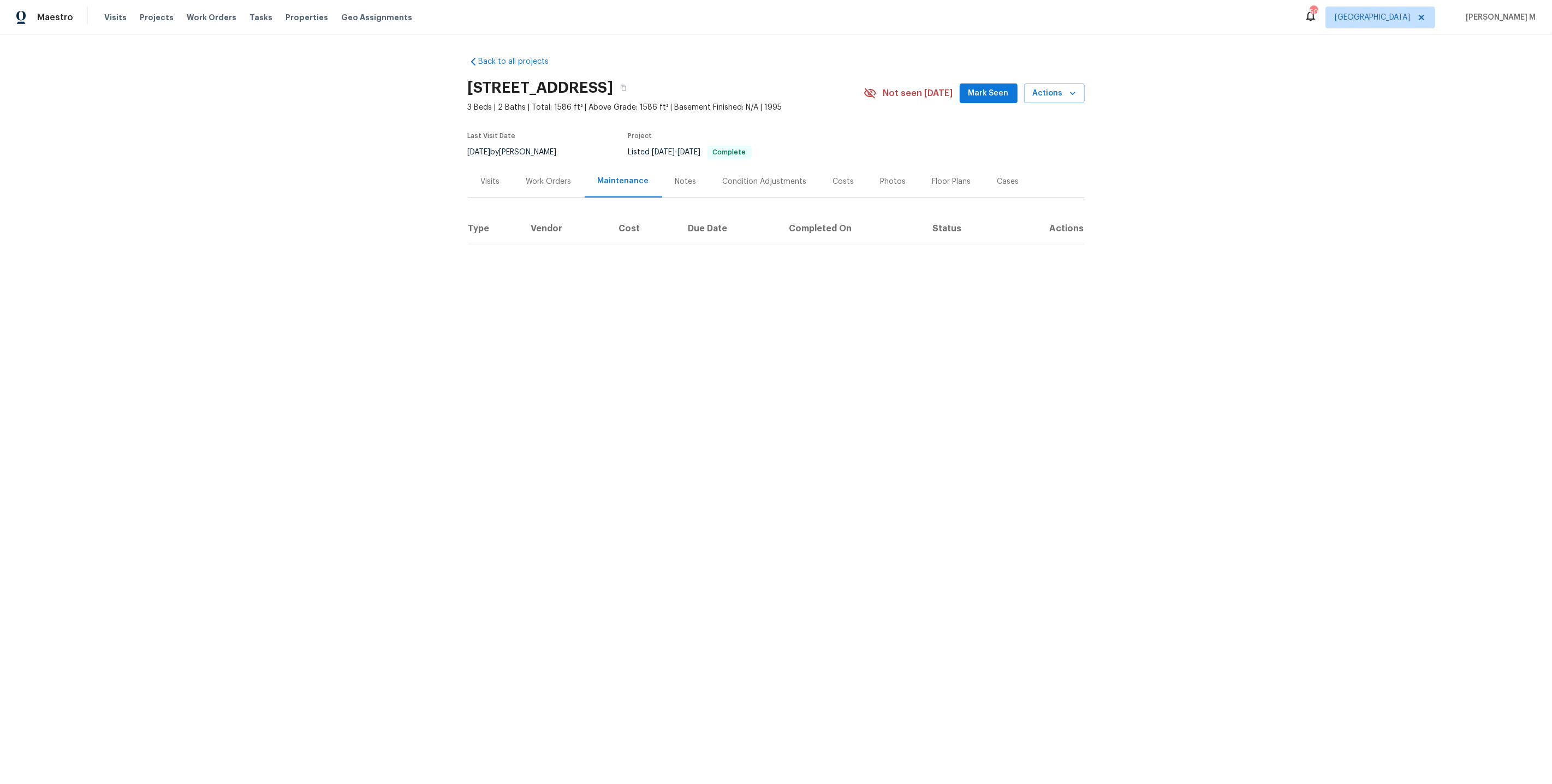
click at [544, 185] on div "Work Orders" at bounding box center [549, 181] width 72 height 32
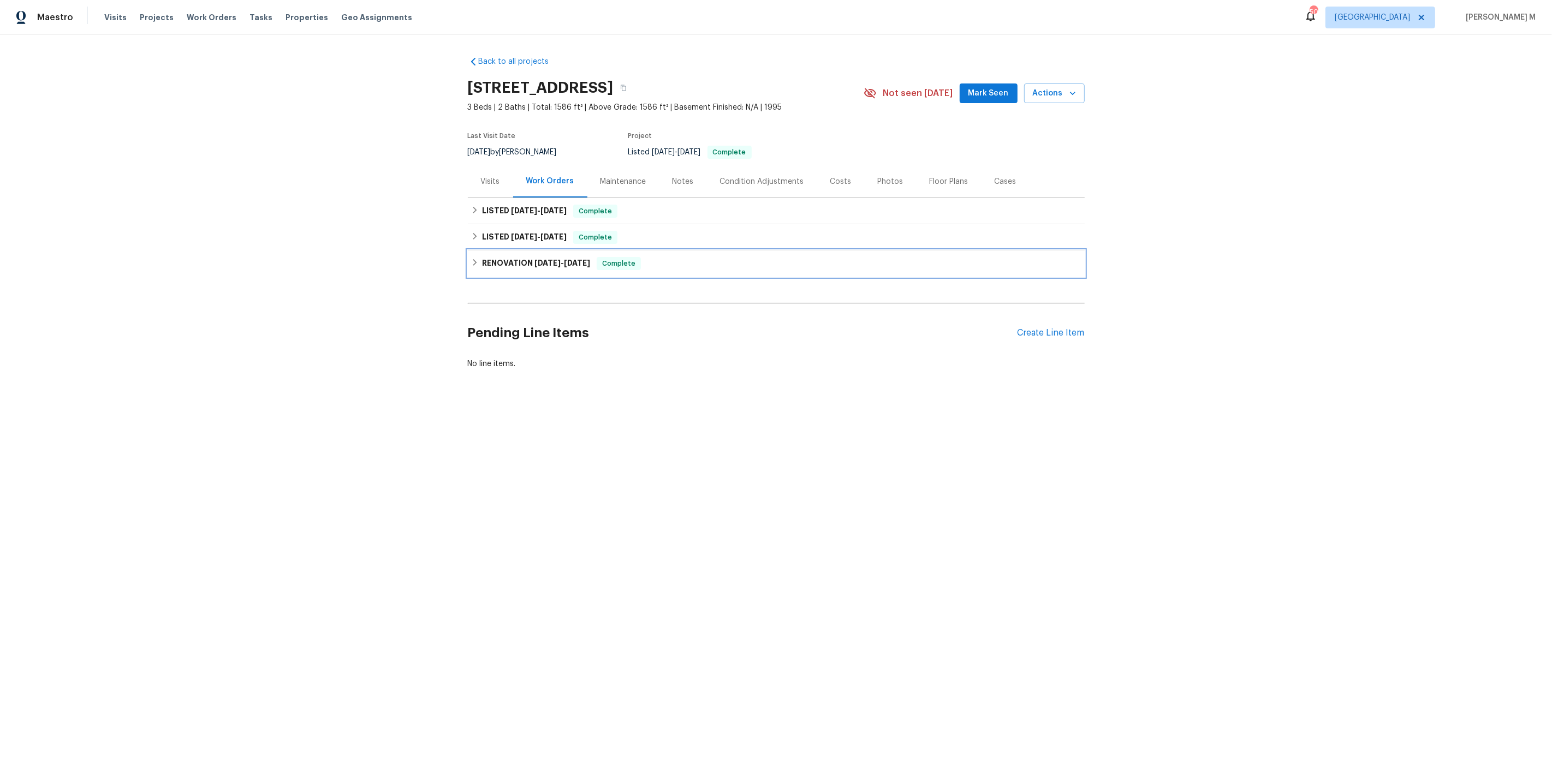
click at [513, 257] on h6 "RENOVATION 6/9/25 - 6/19/25" at bounding box center [536, 263] width 108 height 13
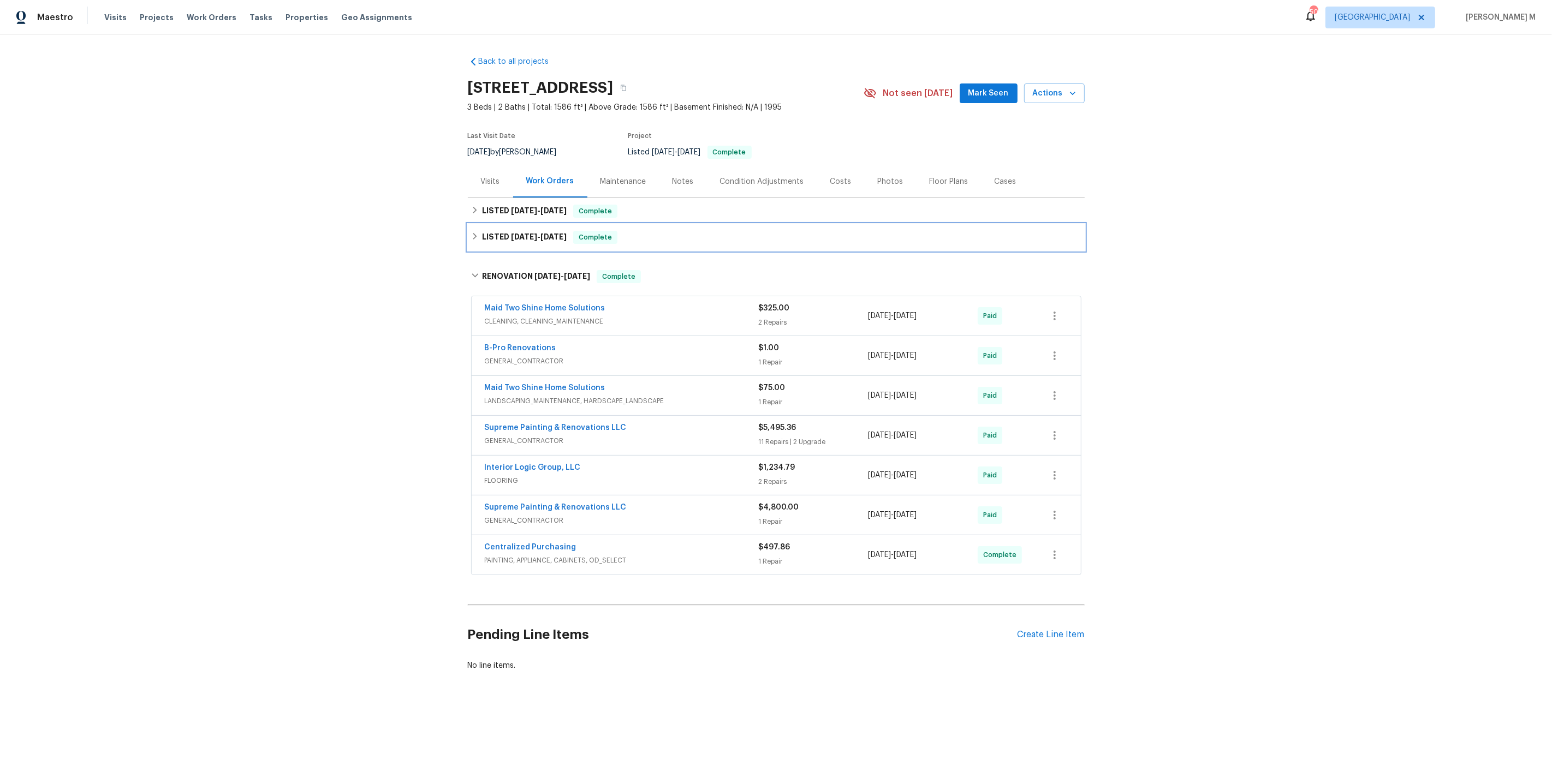
click at [510, 239] on div "LISTED 6/18/25 - 6/19/25 Complete" at bounding box center [776, 237] width 617 height 27
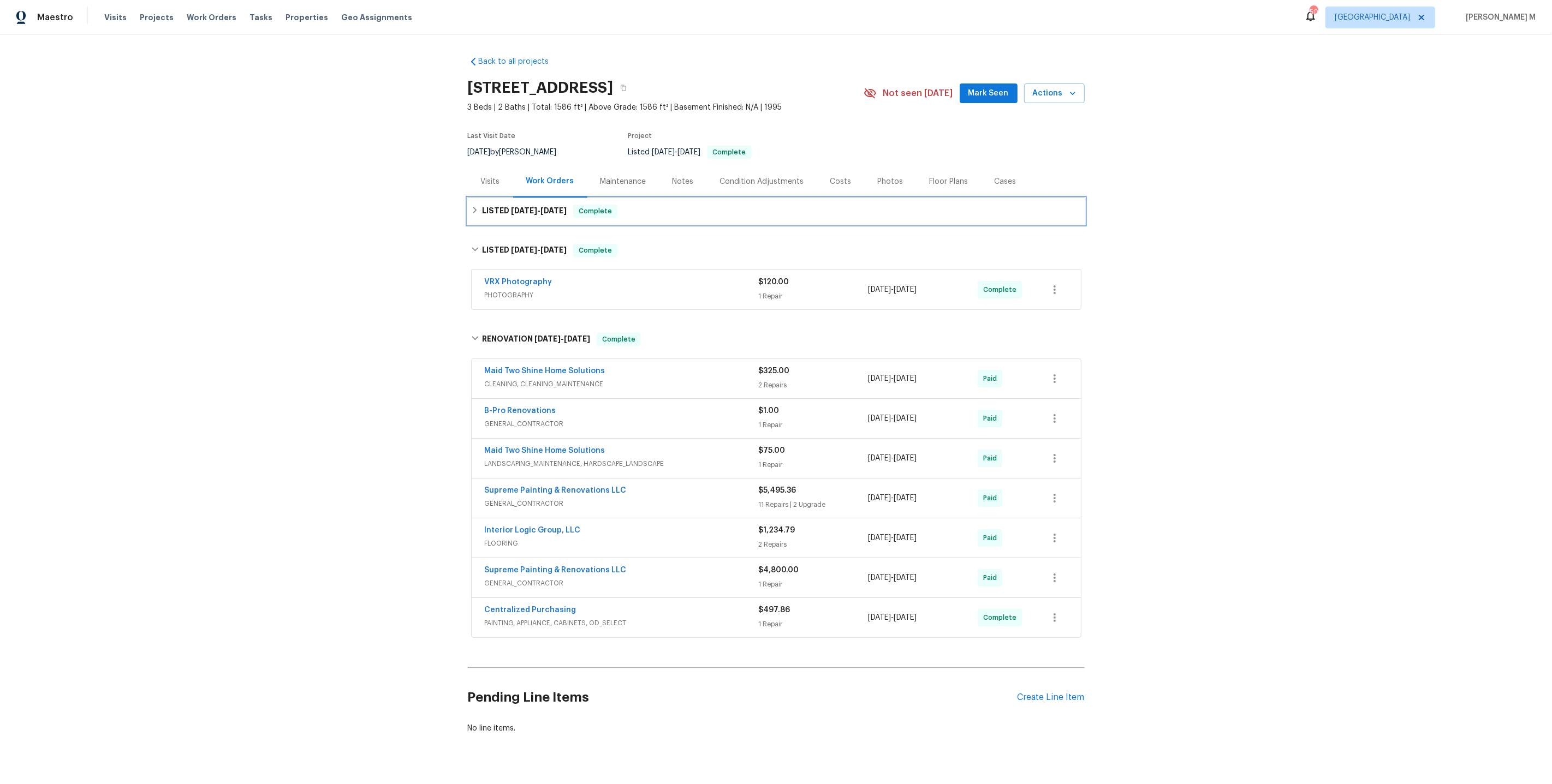
click at [510, 215] on div "LISTED 8/18/25 - 8/21/25 Complete" at bounding box center [776, 211] width 617 height 27
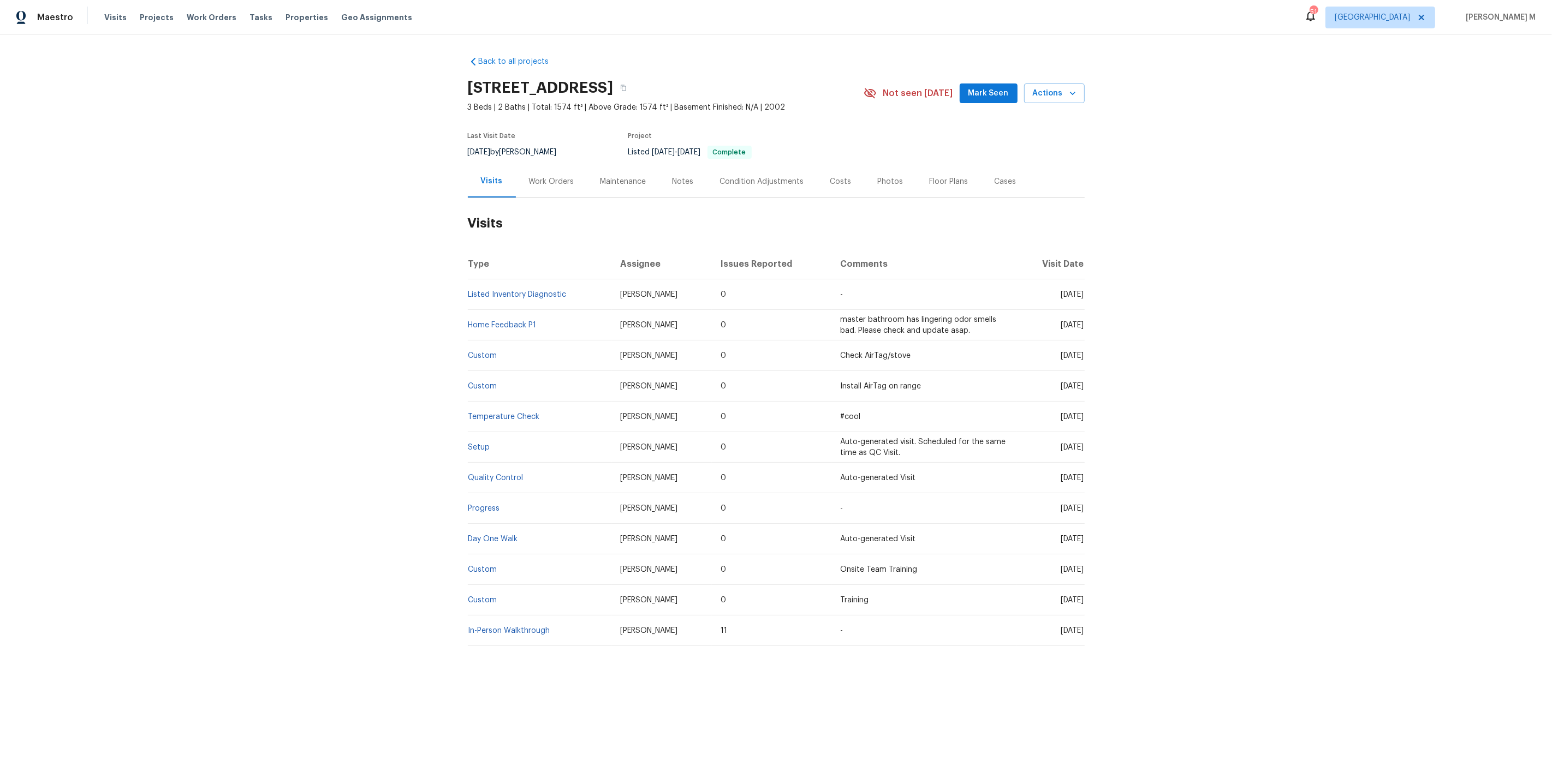
click at [551, 176] on div "Work Orders" at bounding box center [551, 182] width 45 height 11
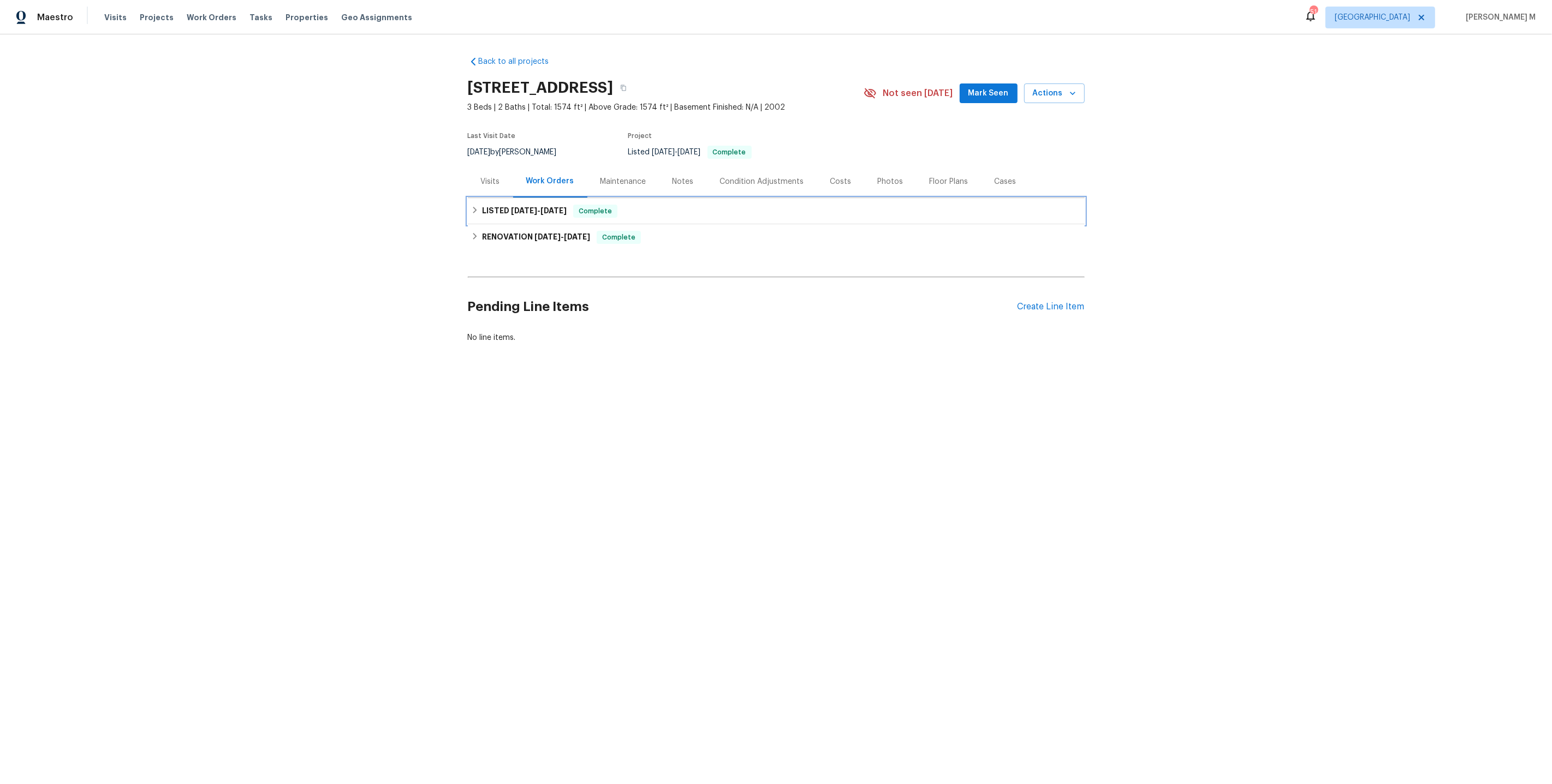
click at [535, 214] on div "LISTED [DATE] - [DATE] Complete" at bounding box center [776, 211] width 617 height 27
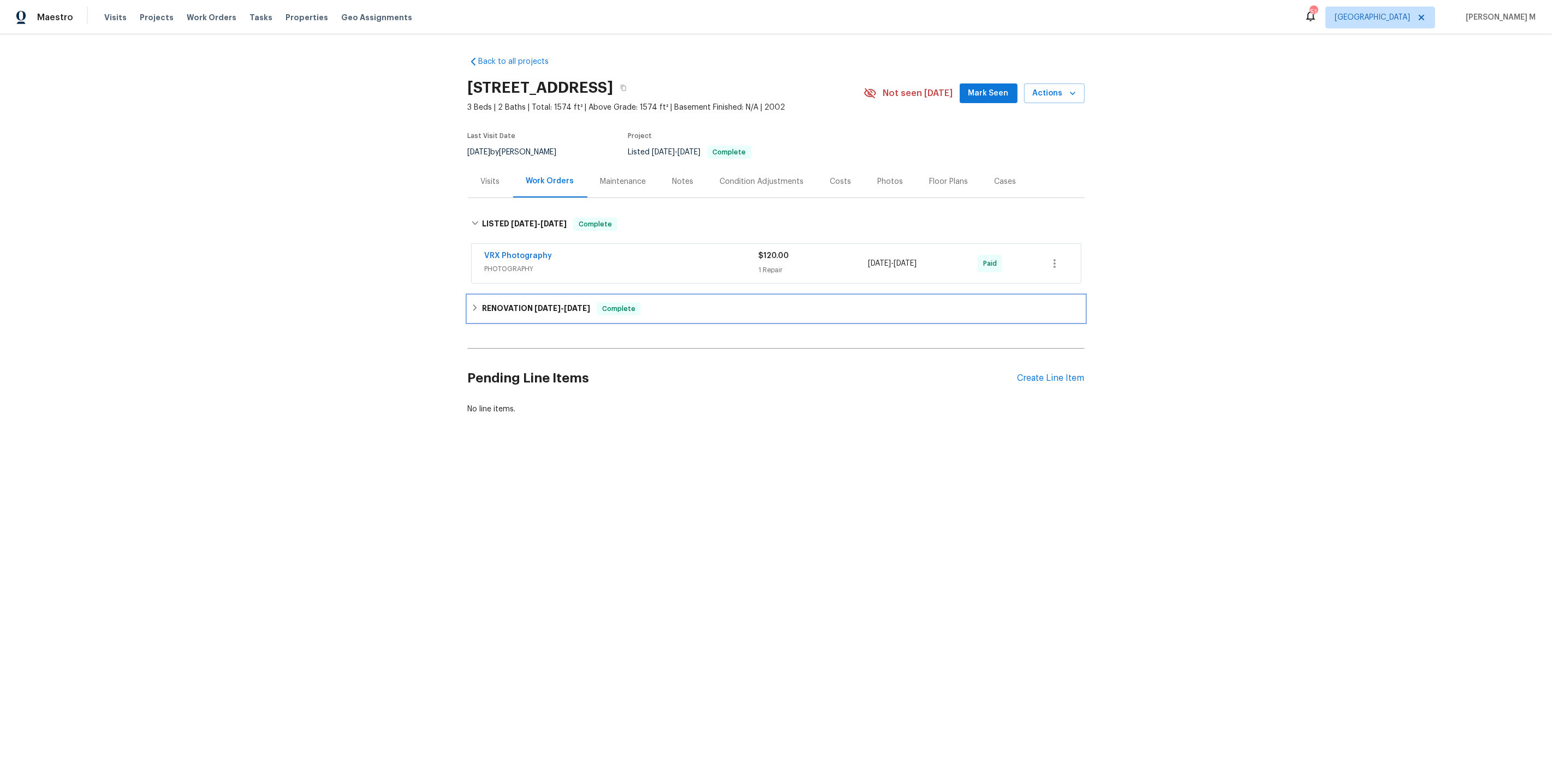
click at [516, 311] on div "RENOVATION [DATE] - [DATE] Complete" at bounding box center [776, 309] width 617 height 27
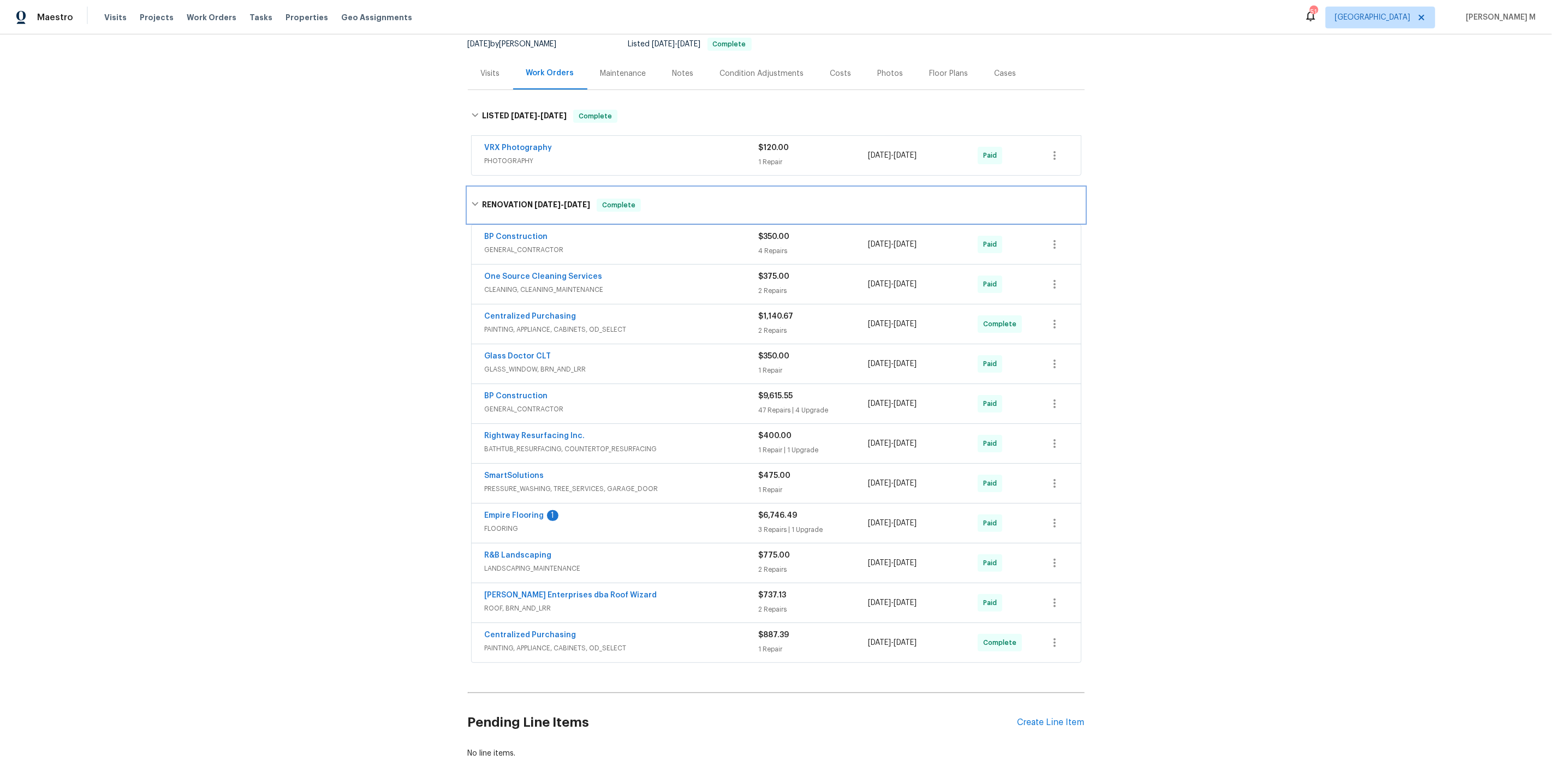
scroll to position [109, 0]
click at [363, 225] on div "Back to all projects [STREET_ADDRESS] 3 Beds | 2 Baths | Total: 1574 ft² | Abov…" at bounding box center [776, 409] width 1552 height 749
click at [623, 69] on div "Maintenance" at bounding box center [623, 73] width 46 height 11
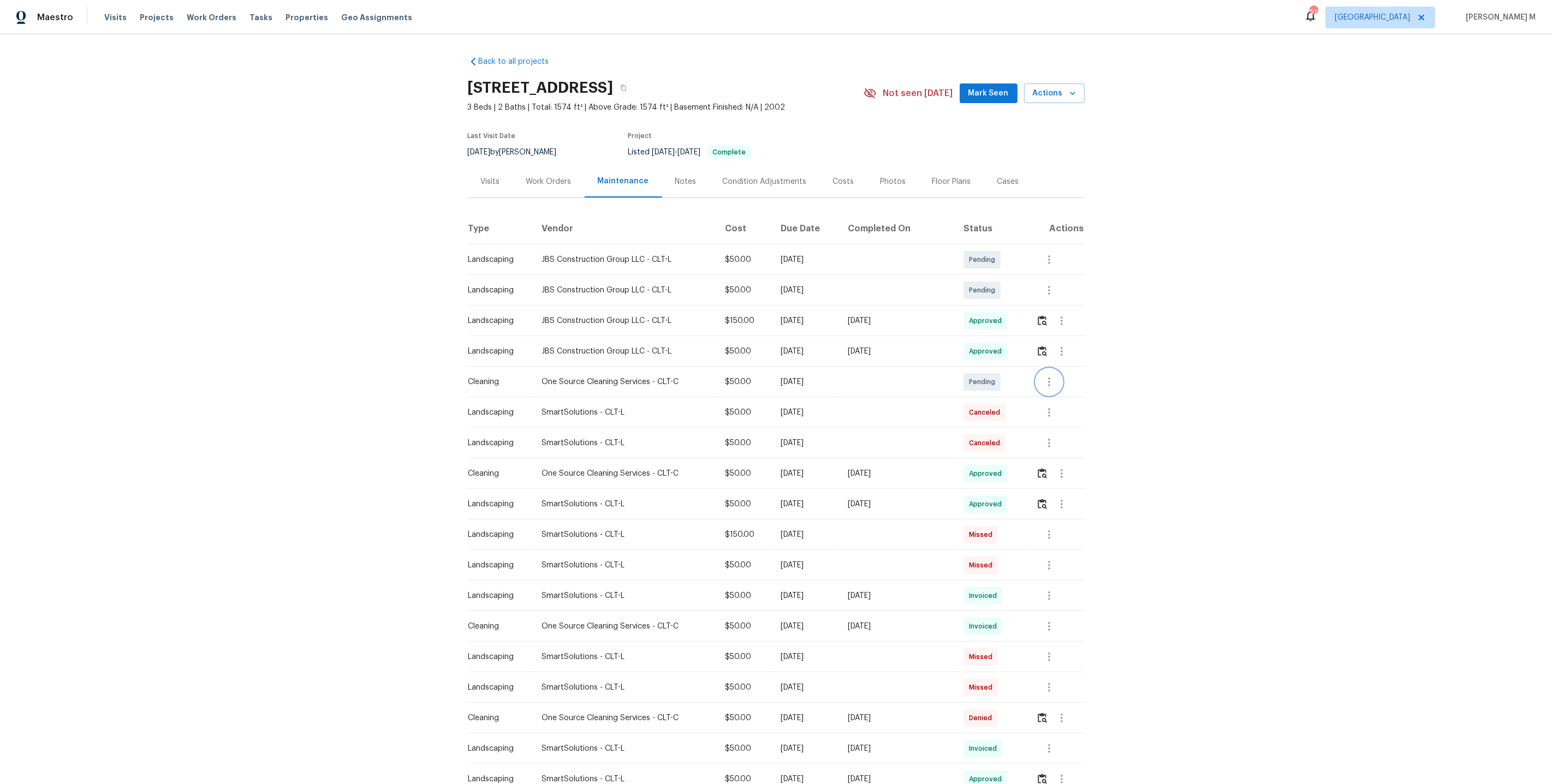
click at [1046, 376] on icon "button" at bounding box center [1049, 382] width 13 height 13
click at [1061, 392] on li "View details" at bounding box center [1094, 395] width 113 height 18
click at [1084, 503] on div at bounding box center [776, 392] width 1552 height 784
click at [1051, 466] on button "button" at bounding box center [1062, 474] width 27 height 27
click at [1051, 466] on li "Message vendor" at bounding box center [1088, 468] width 77 height 18
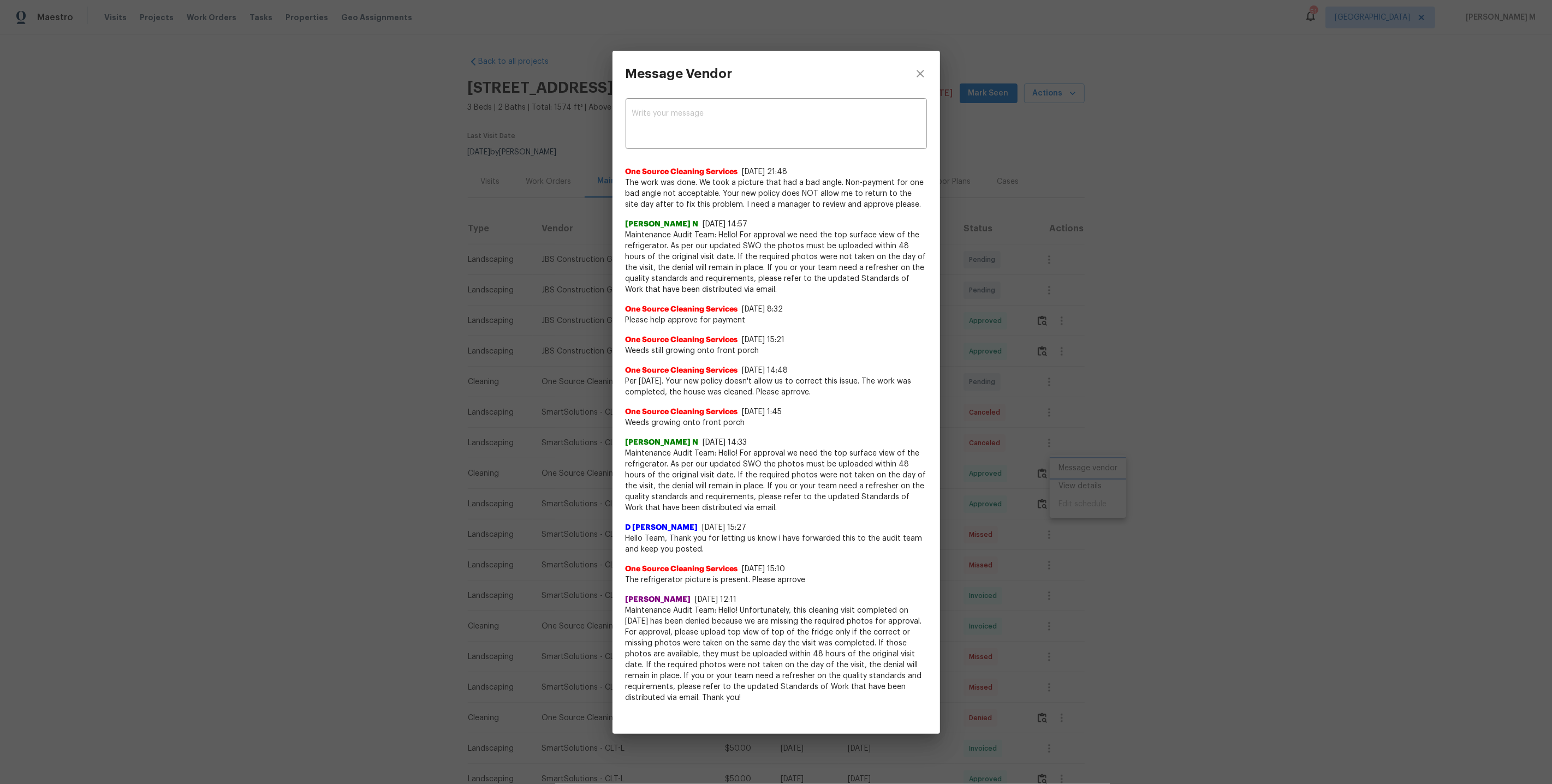
click at [1055, 409] on div "Message Vendor x ​ One Source Cleaning Services 8/26/25, 21:48 The work was don…" at bounding box center [776, 392] width 1552 height 784
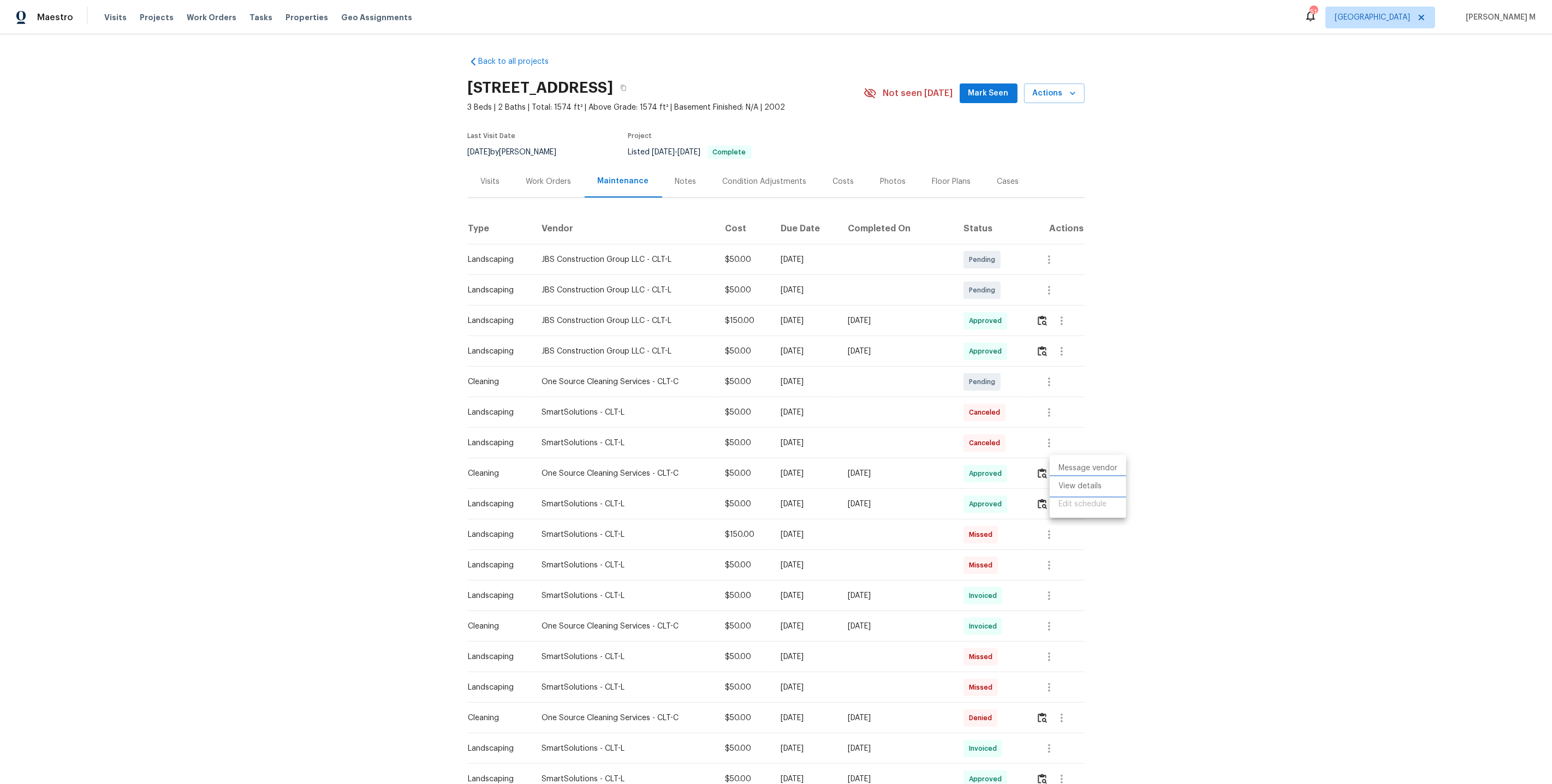
click at [1061, 483] on li "View details" at bounding box center [1088, 487] width 77 height 18
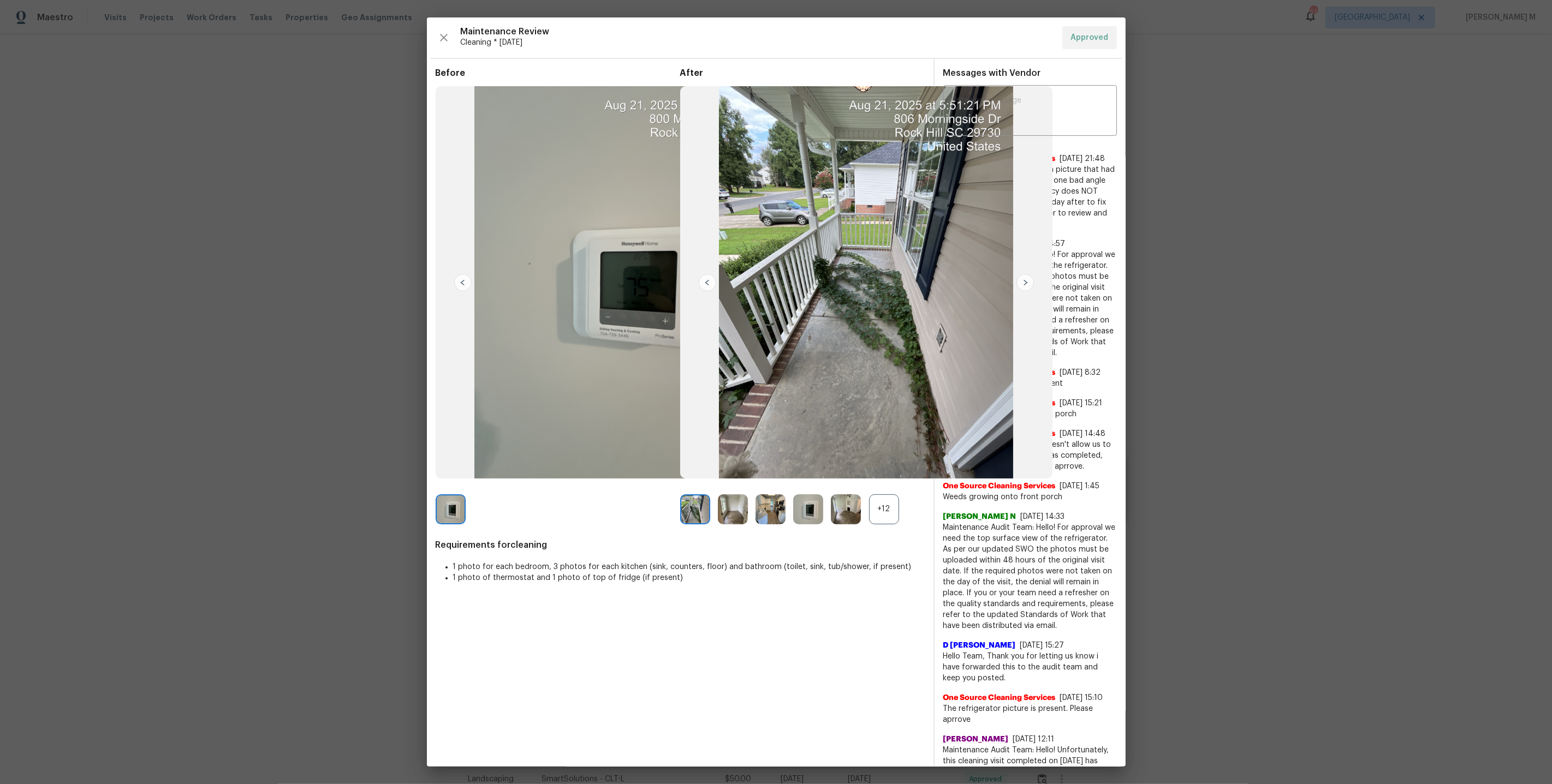
click at [884, 501] on div "+12" at bounding box center [884, 509] width 30 height 30
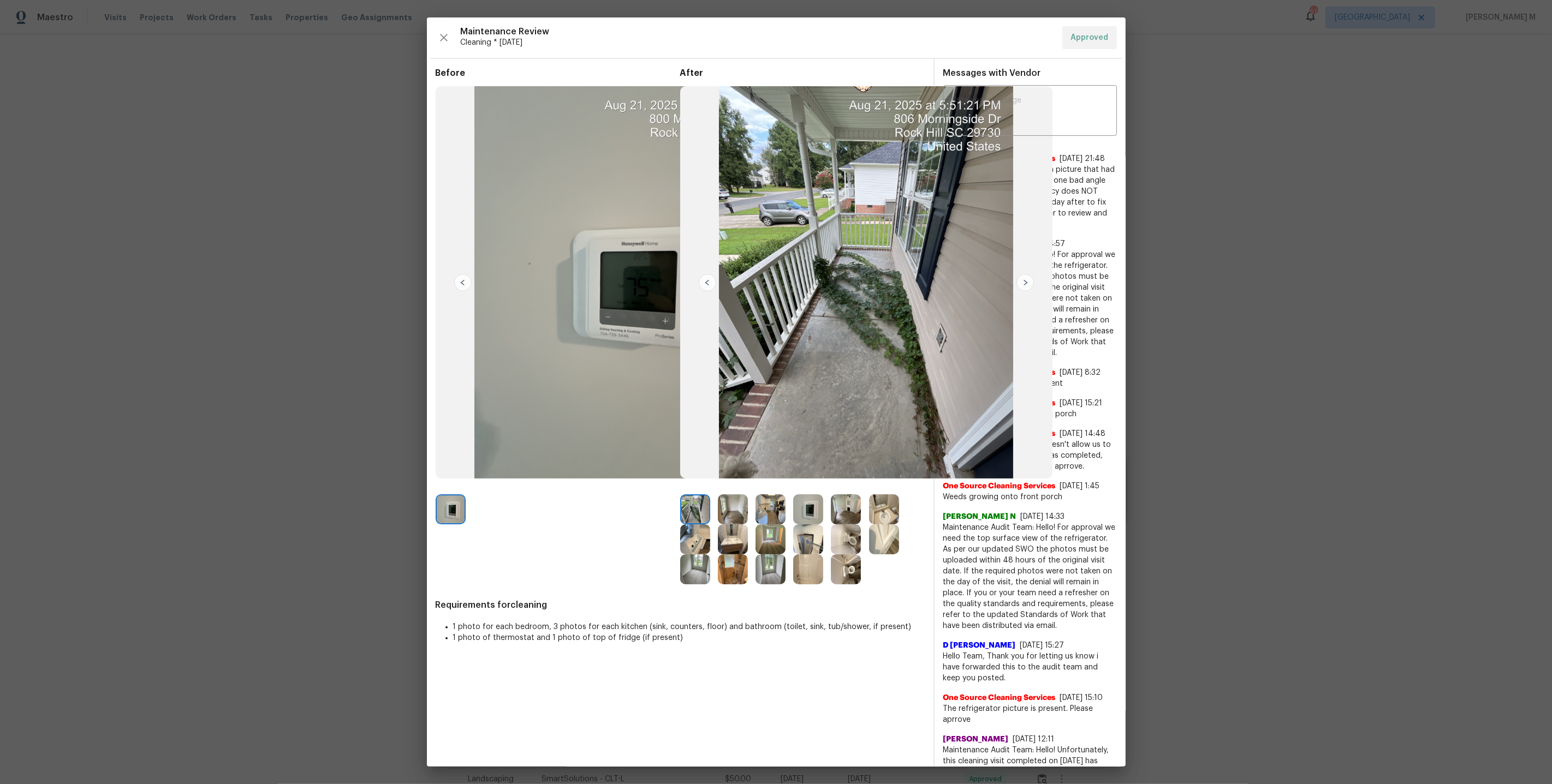
click at [730, 512] on img at bounding box center [733, 509] width 30 height 30
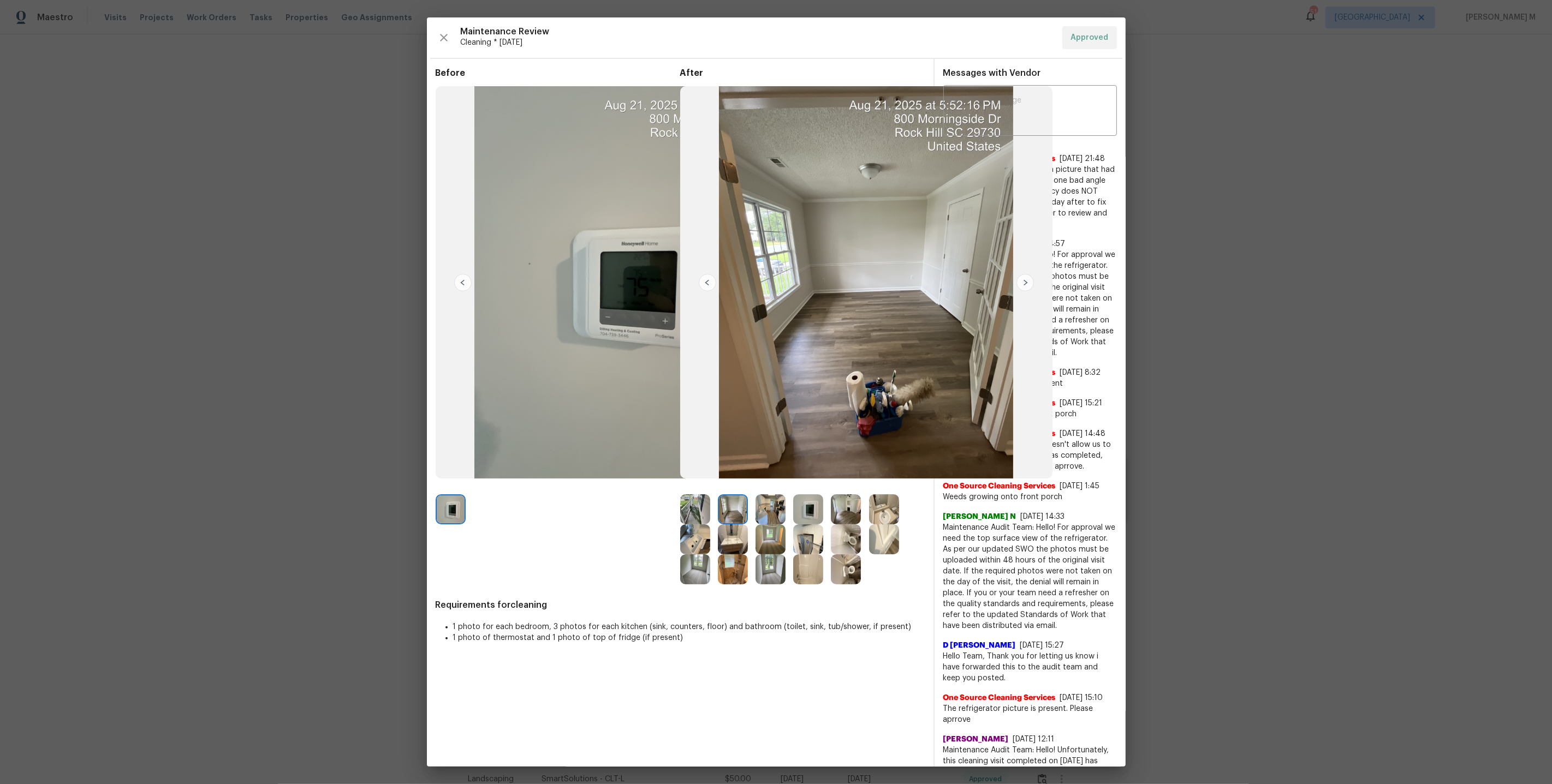
click at [765, 506] on img at bounding box center [770, 509] width 30 height 30
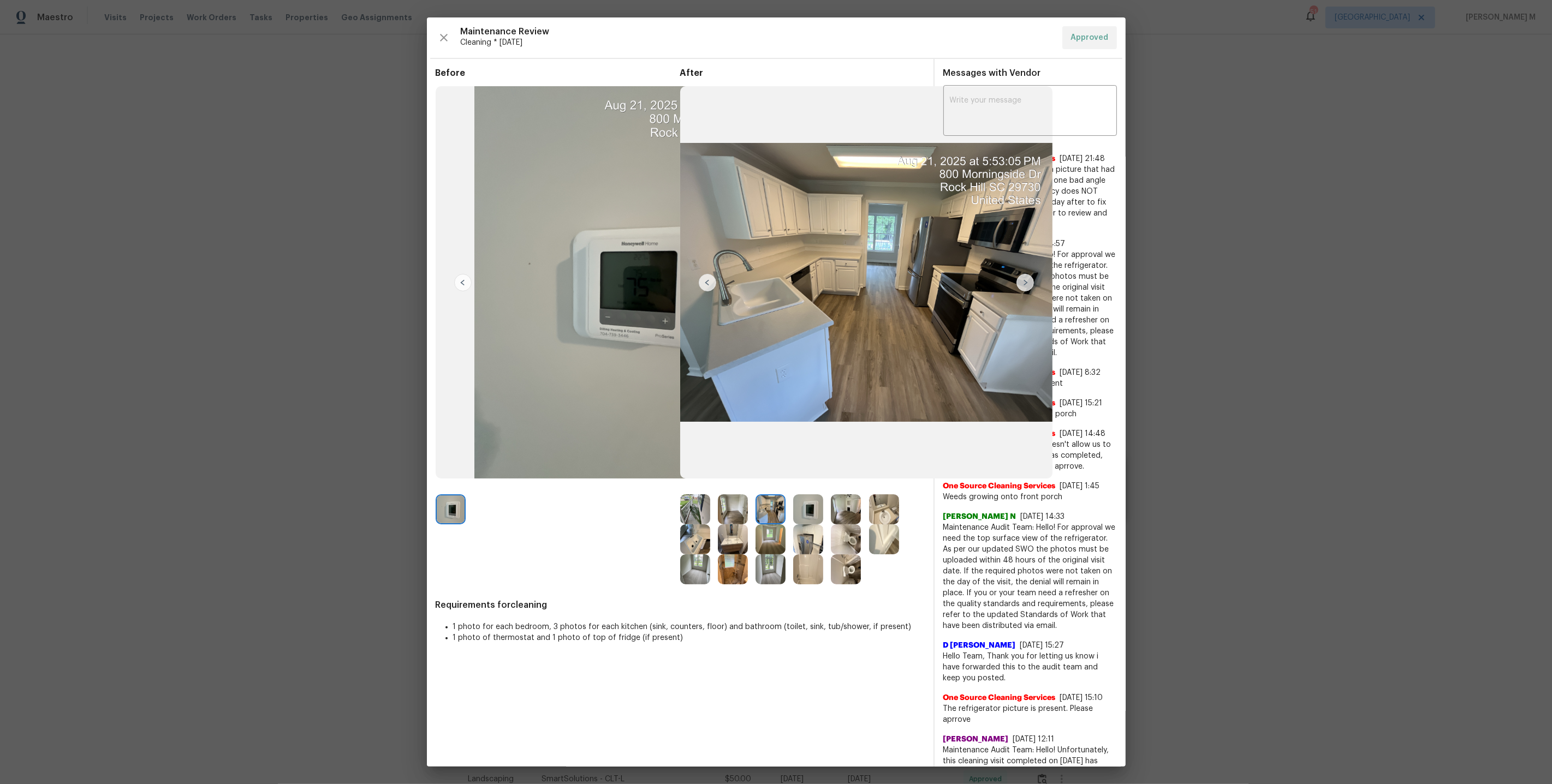
click at [808, 535] on img at bounding box center [808, 539] width 30 height 30
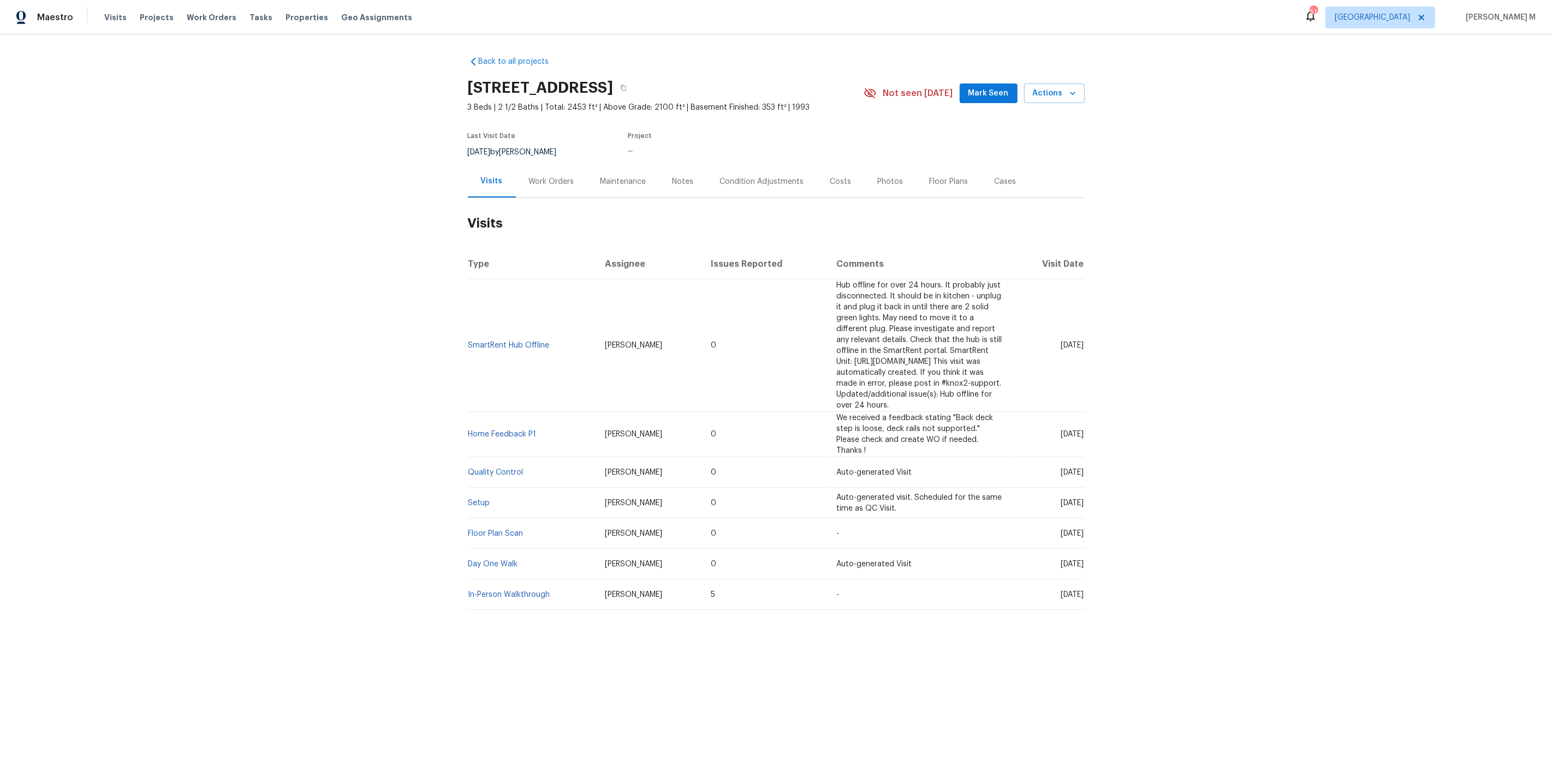
click at [530, 182] on div "Work Orders" at bounding box center [551, 181] width 72 height 32
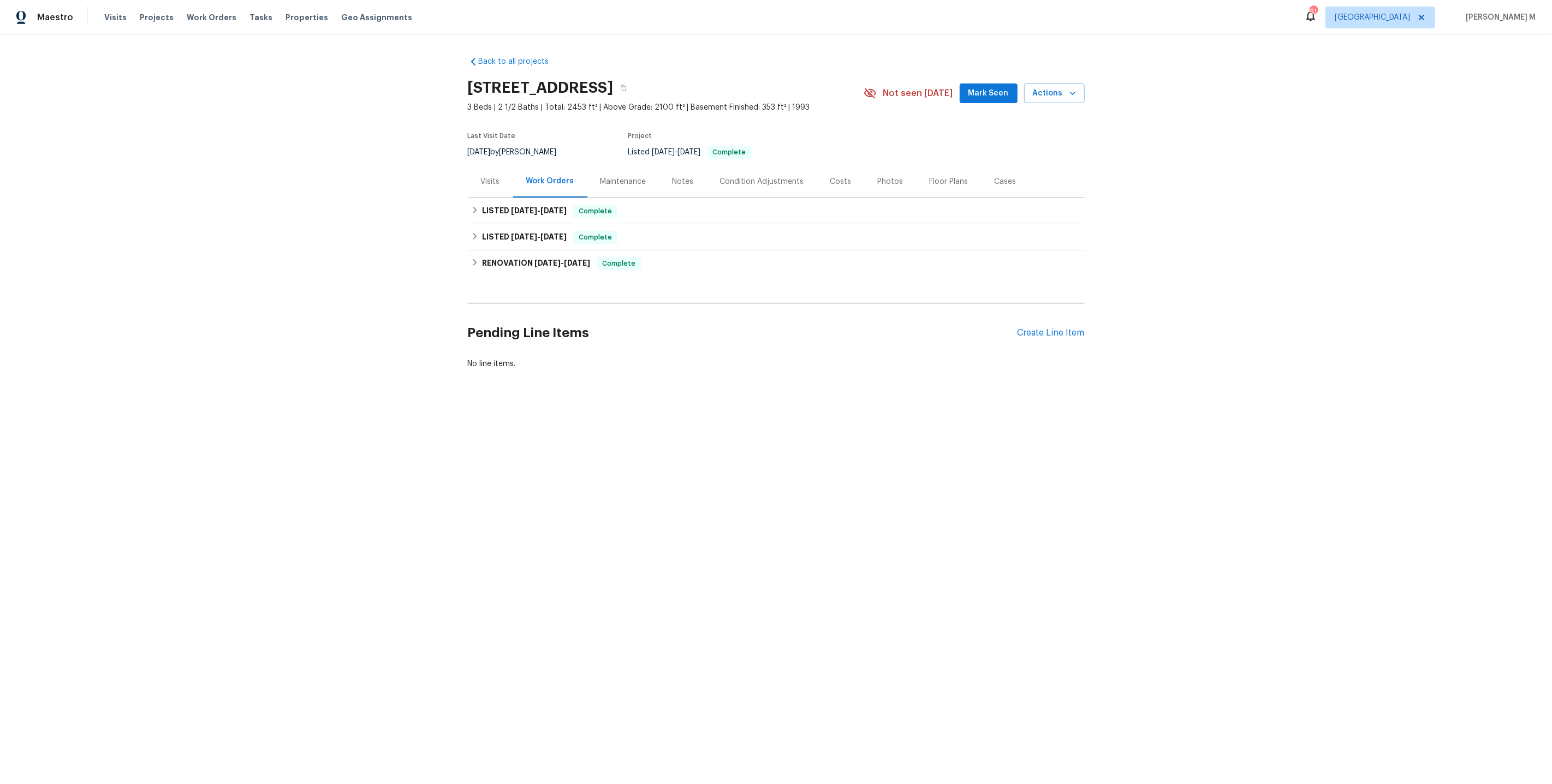
click at [530, 182] on div "Work Orders" at bounding box center [551, 181] width 74 height 32
click at [520, 208] on span "[DATE]" at bounding box center [524, 210] width 27 height 7
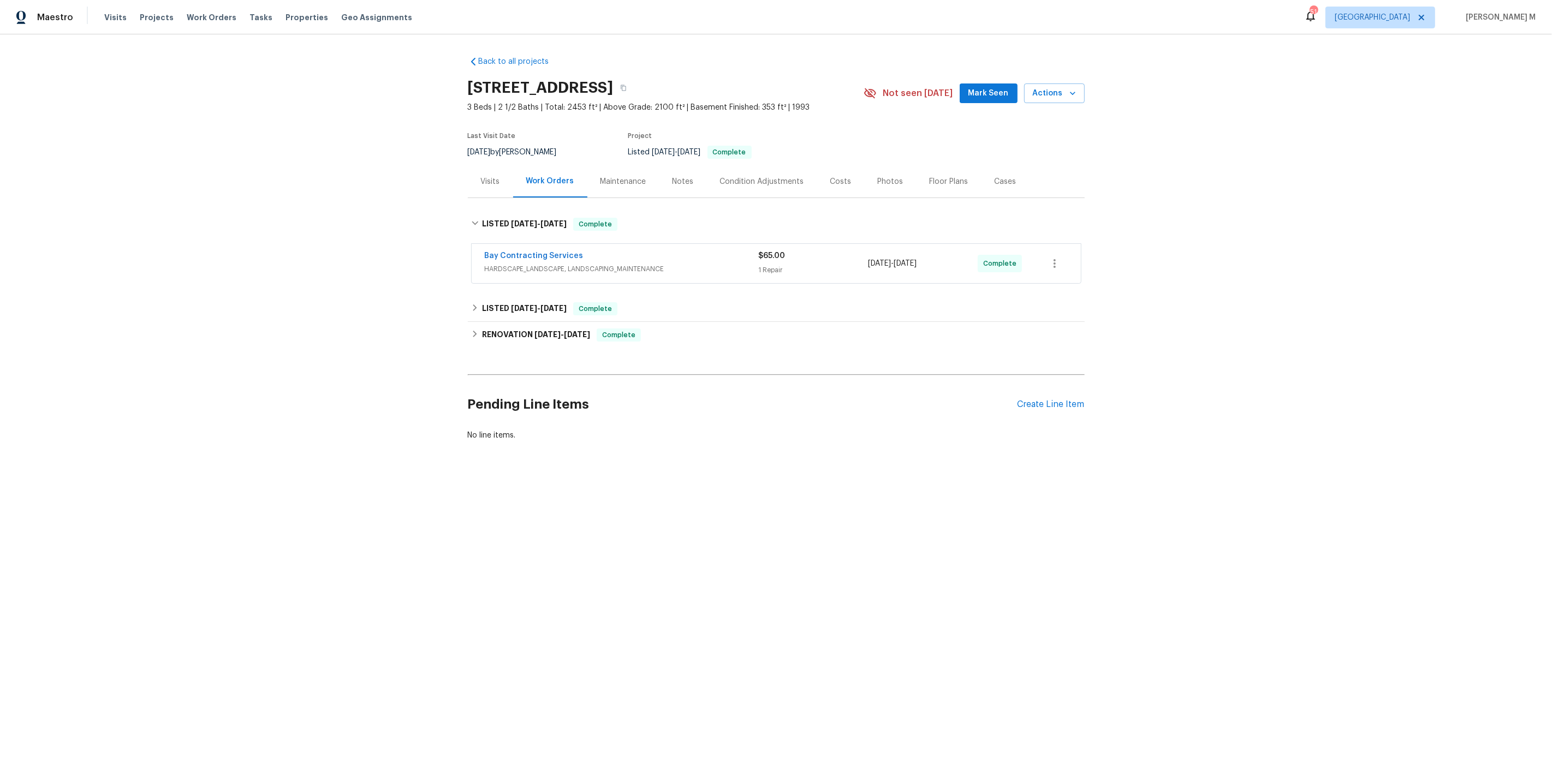
click at [520, 255] on span "Bay Contracting Services" at bounding box center [534, 256] width 99 height 11
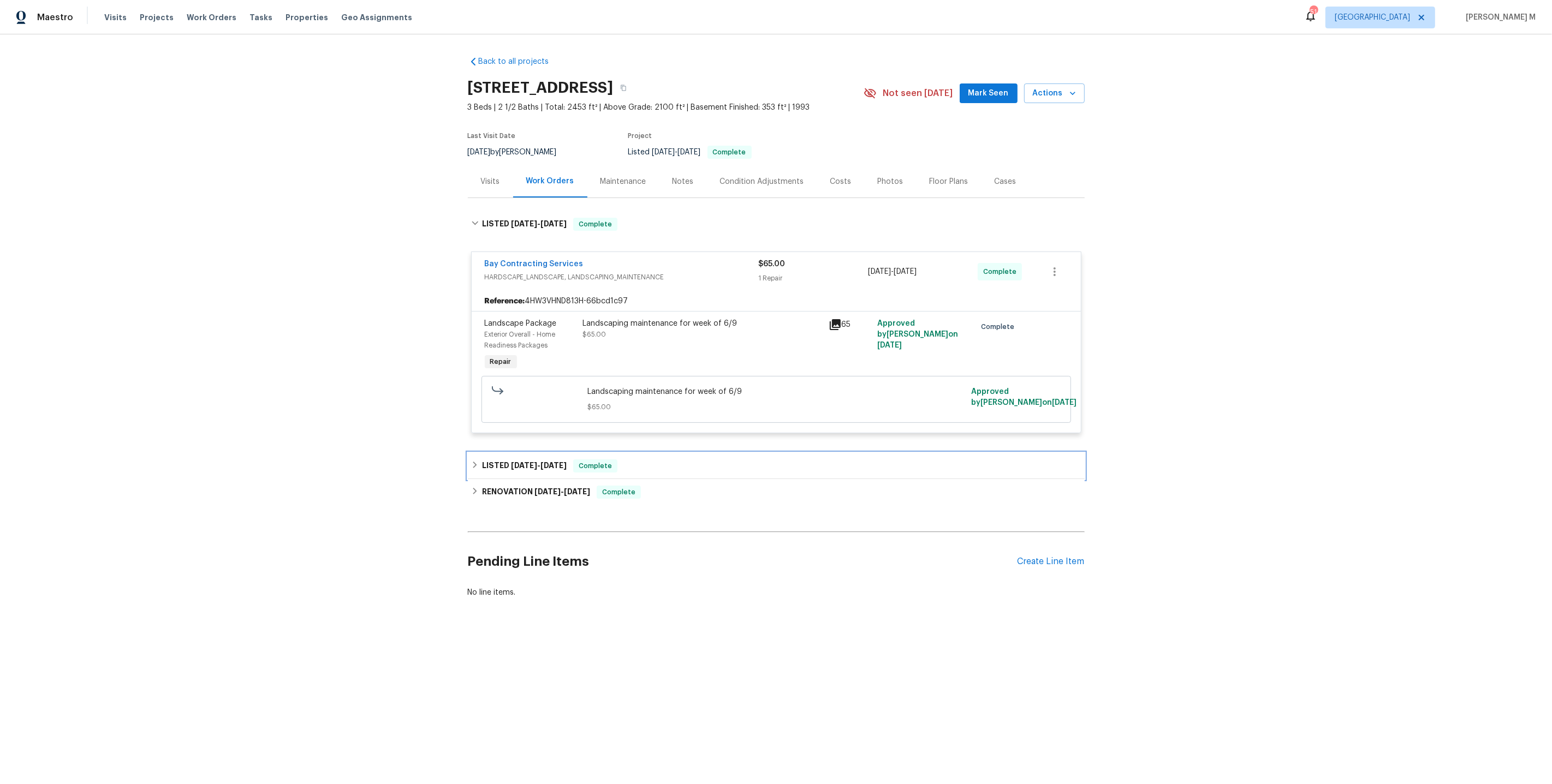
click at [500, 459] on h6 "LISTED [DATE] - [DATE]" at bounding box center [524, 466] width 85 height 13
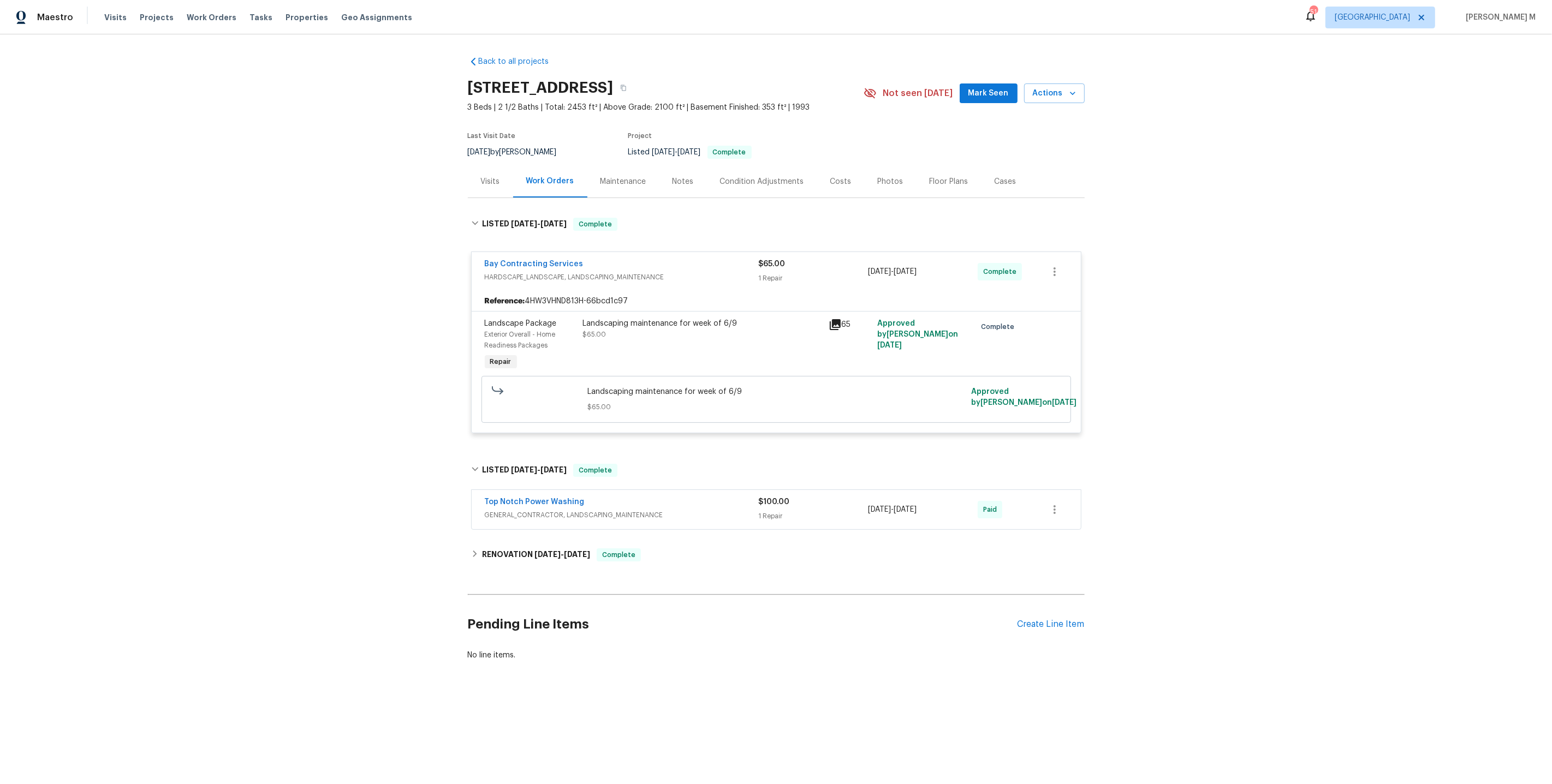
click at [547, 510] on span "GENERAL_CONTRACTOR, LANDSCAPING_MAINTENANCE" at bounding box center [622, 516] width 274 height 11
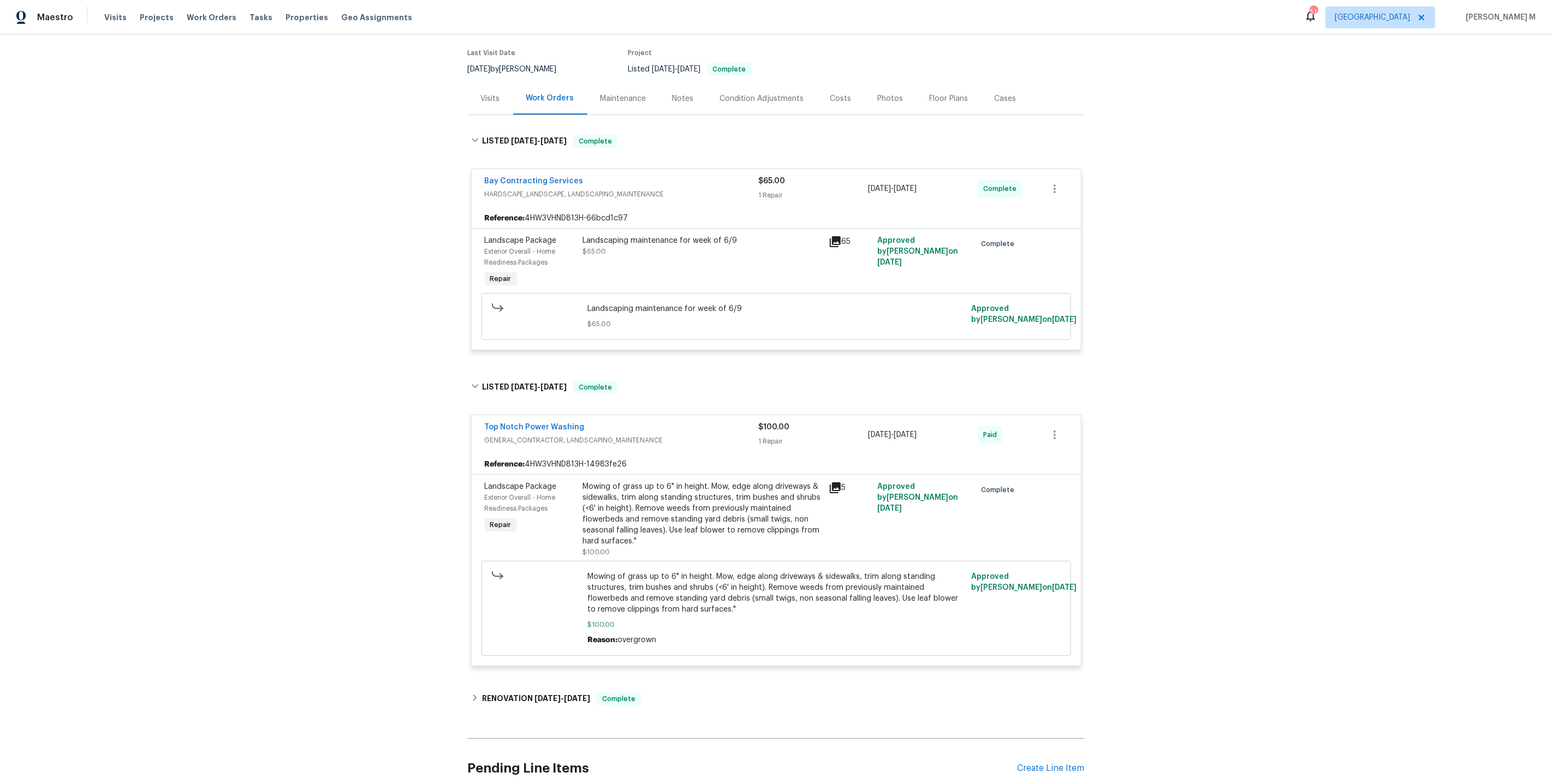
scroll to position [157, 0]
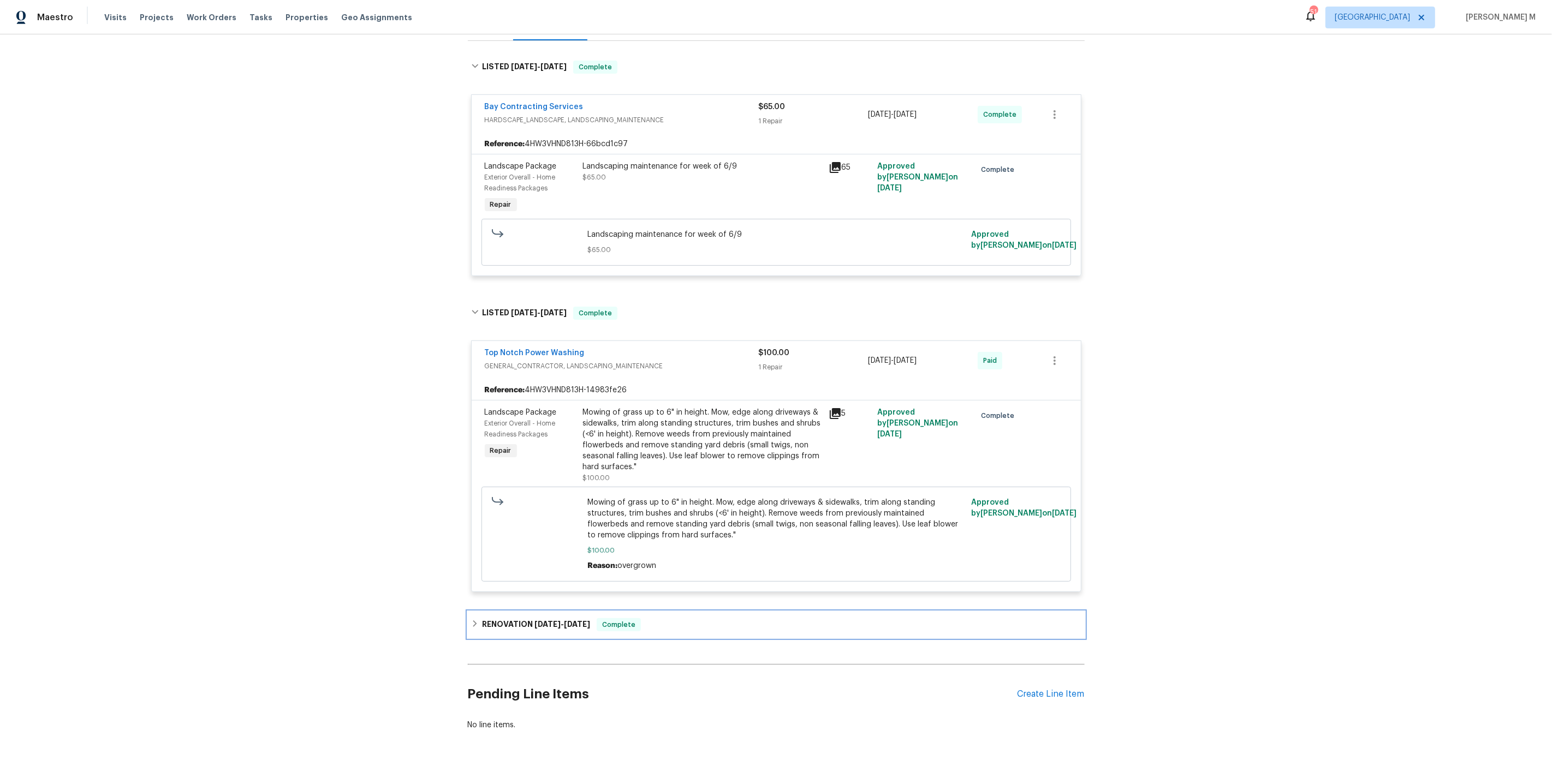
click at [537, 620] on span "[DATE]" at bounding box center [547, 624] width 27 height 7
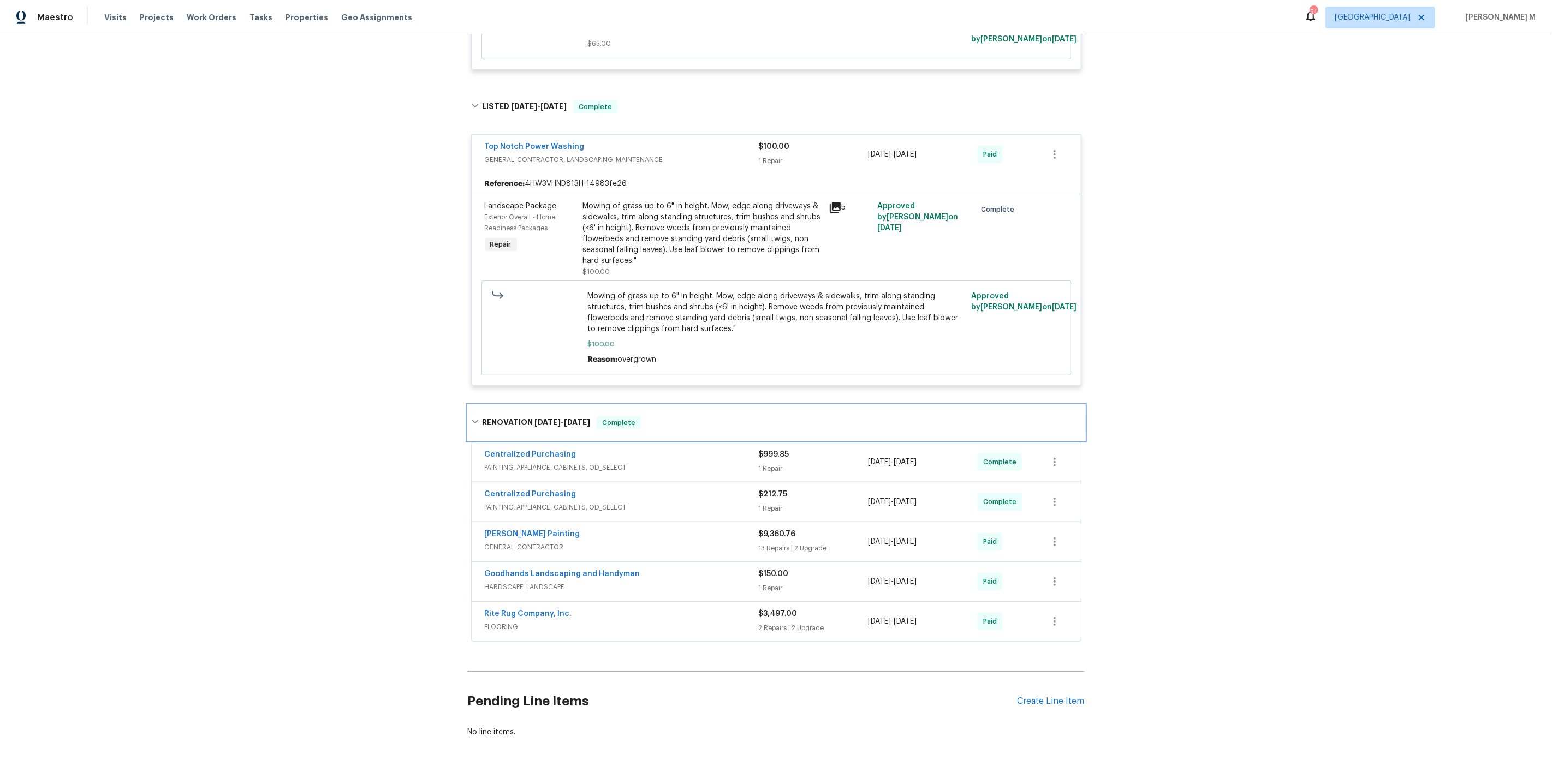
scroll to position [363, 0]
click at [503, 622] on span "FLOORING" at bounding box center [622, 628] width 274 height 11
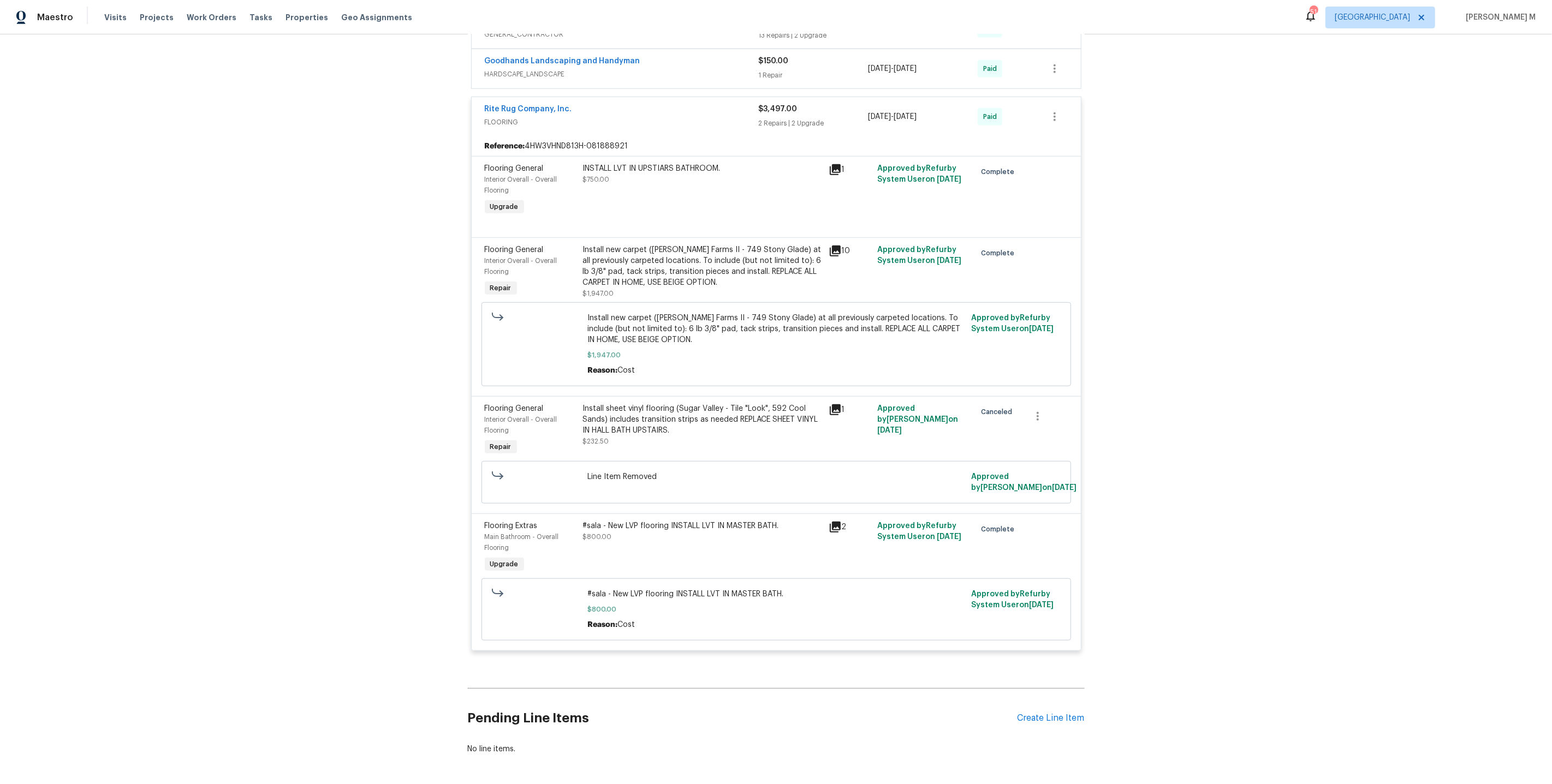
scroll to position [877, 0]
click at [664, 402] on div "Install sheet vinyl flooring (Sugar Valley - Tile "Look", 592 Cool Sands) inclu…" at bounding box center [702, 418] width 239 height 33
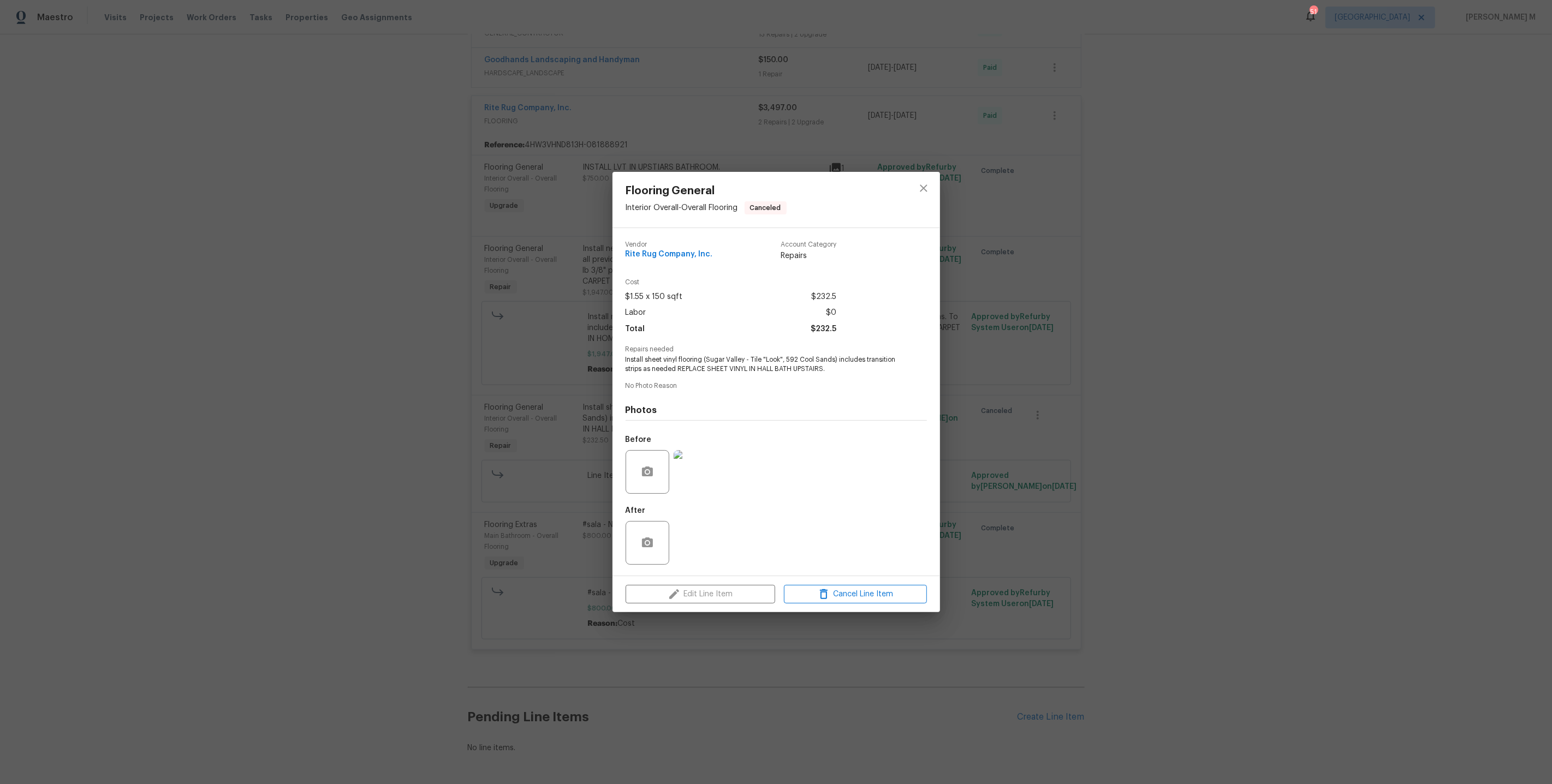
click at [709, 468] on img at bounding box center [696, 472] width 44 height 44
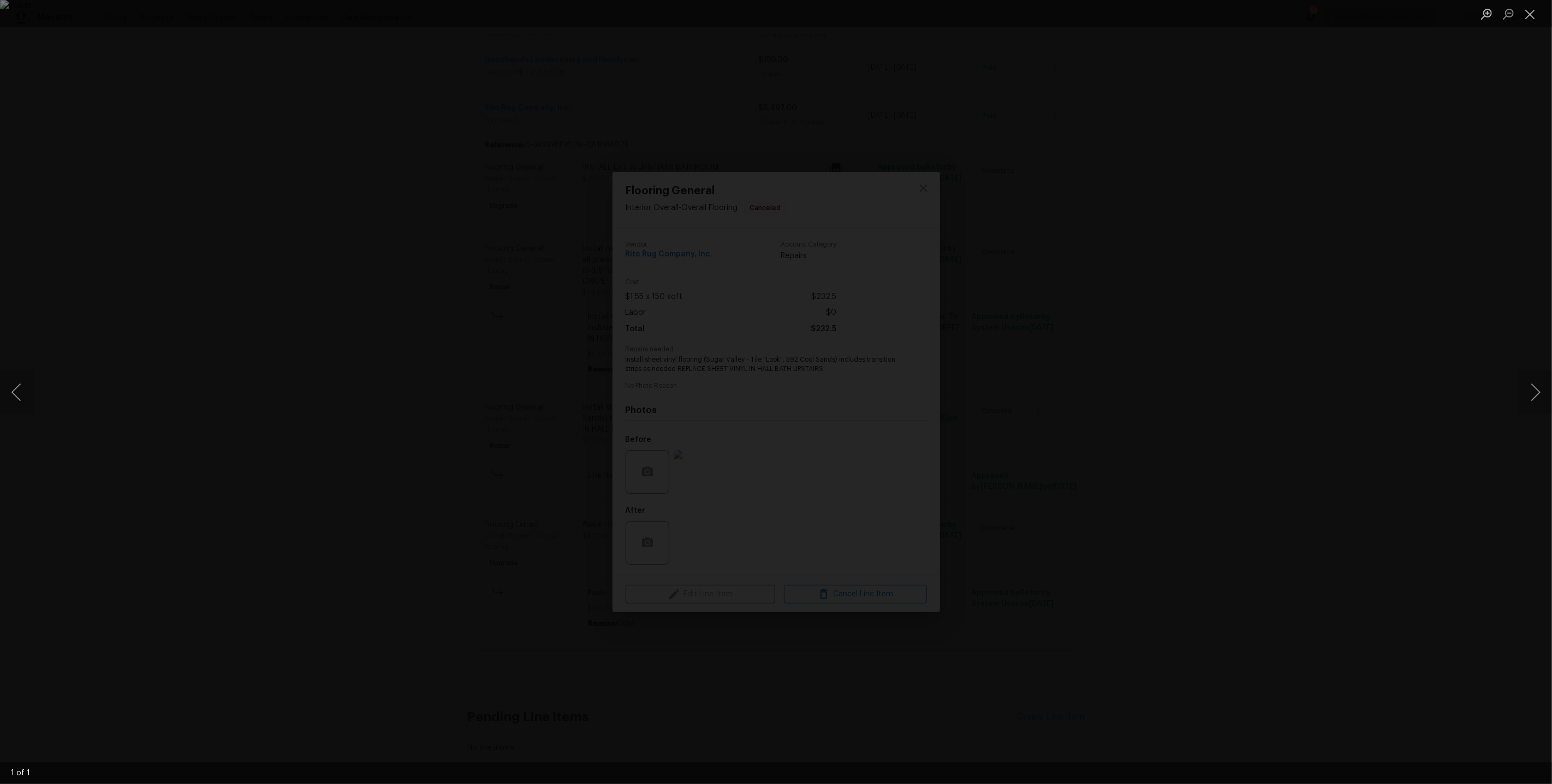
click at [1284, 350] on div "Lightbox" at bounding box center [776, 392] width 1552 height 784
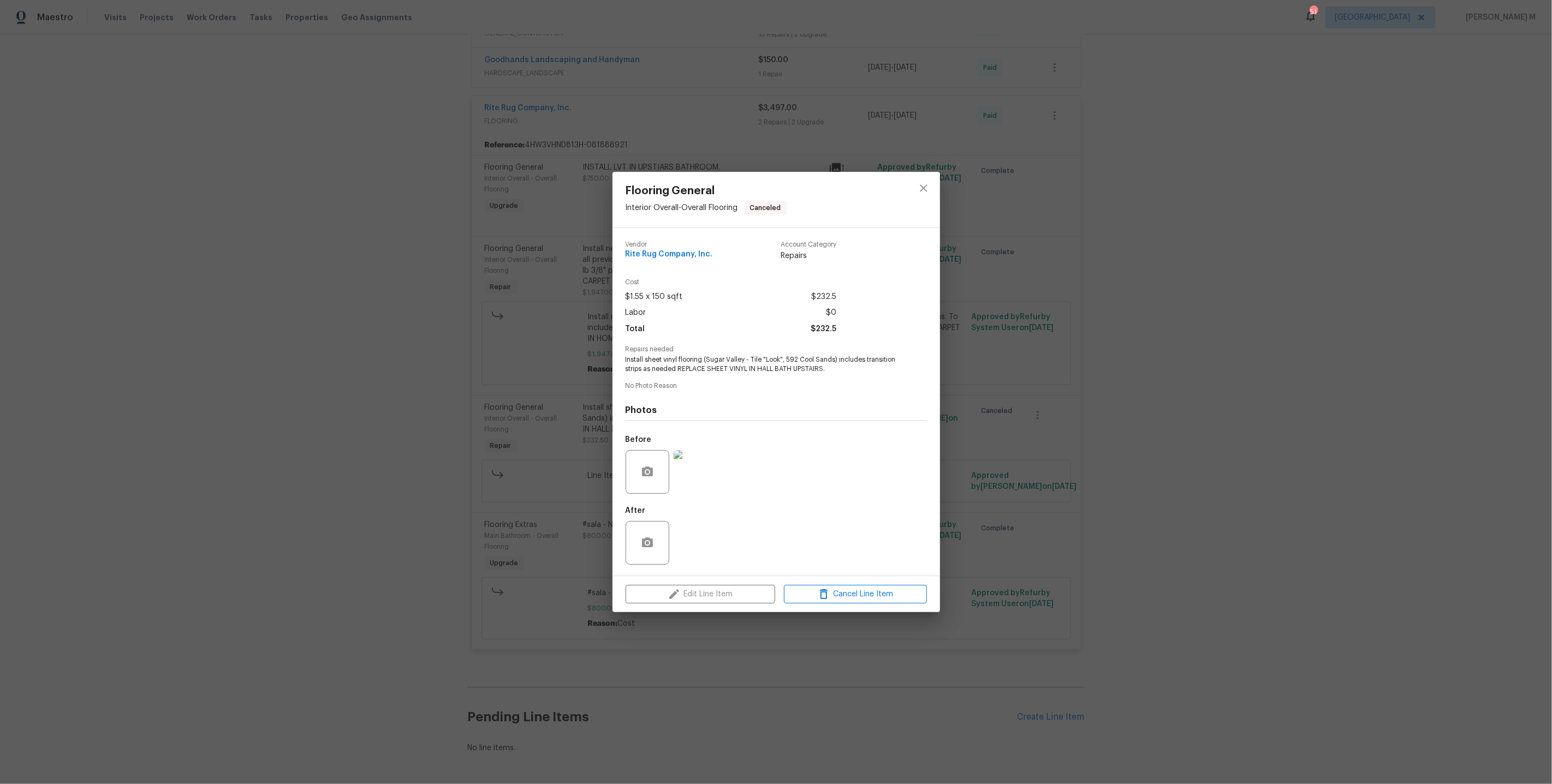
click at [466, 550] on div "Flooring General Interior Overall - Overall Flooring Canceled Vendor Rite Rug C…" at bounding box center [776, 392] width 1552 height 784
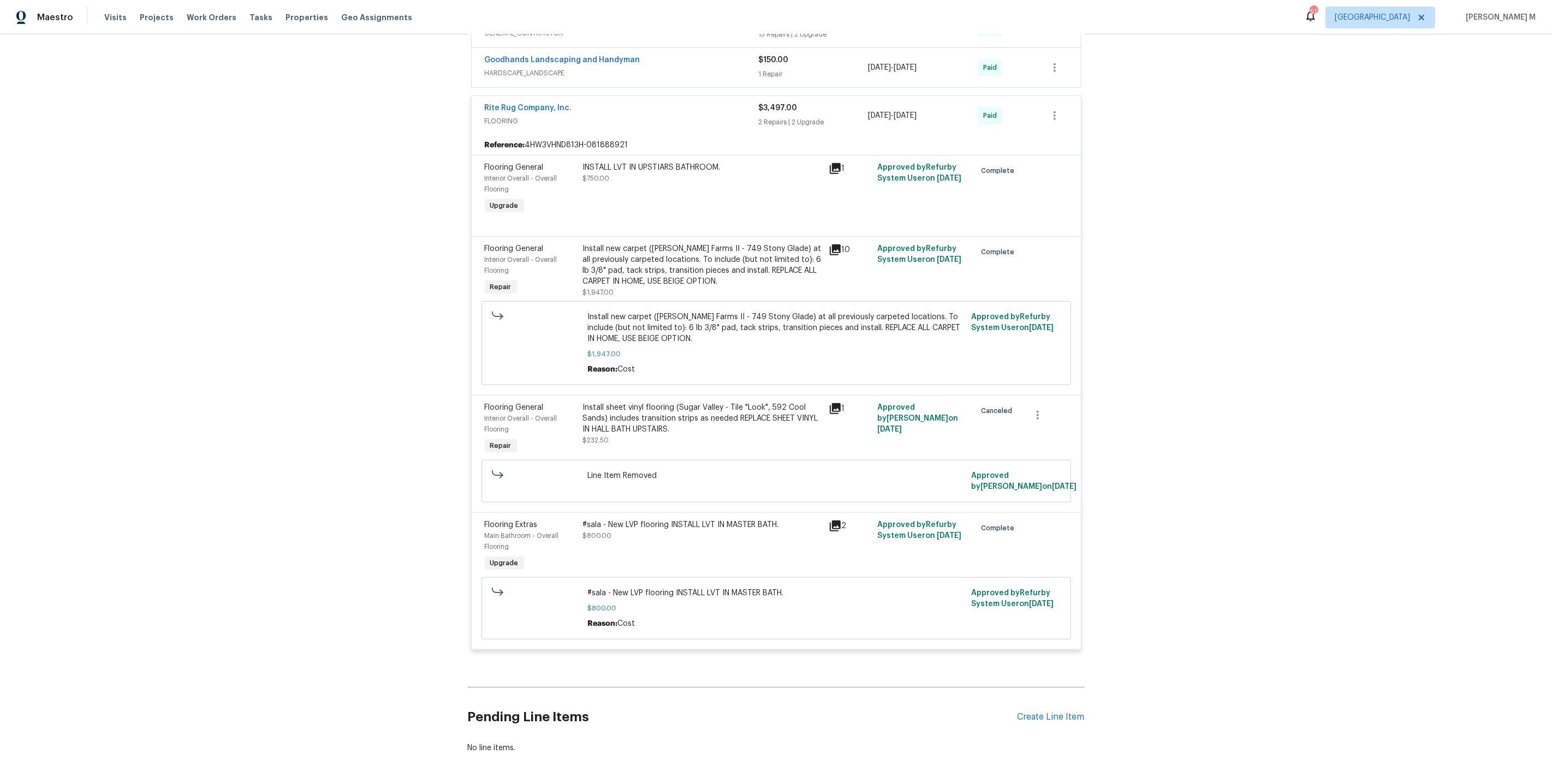
click at [739, 521] on div "#sala - New LVP flooring INSTALL LVT IN MASTER BATH. $800.00" at bounding box center [702, 547] width 246 height 61
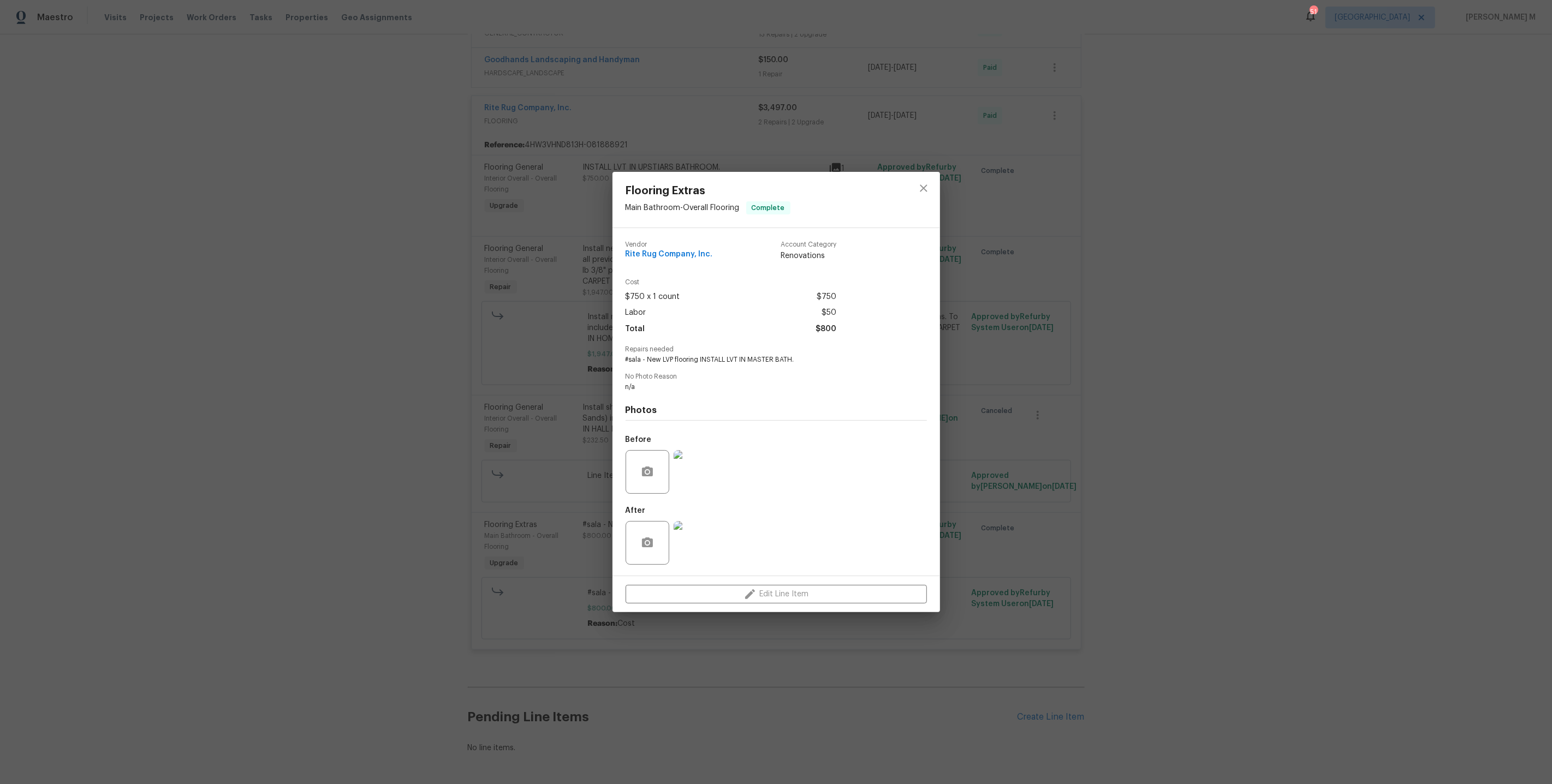
click at [705, 461] on img at bounding box center [696, 472] width 44 height 44
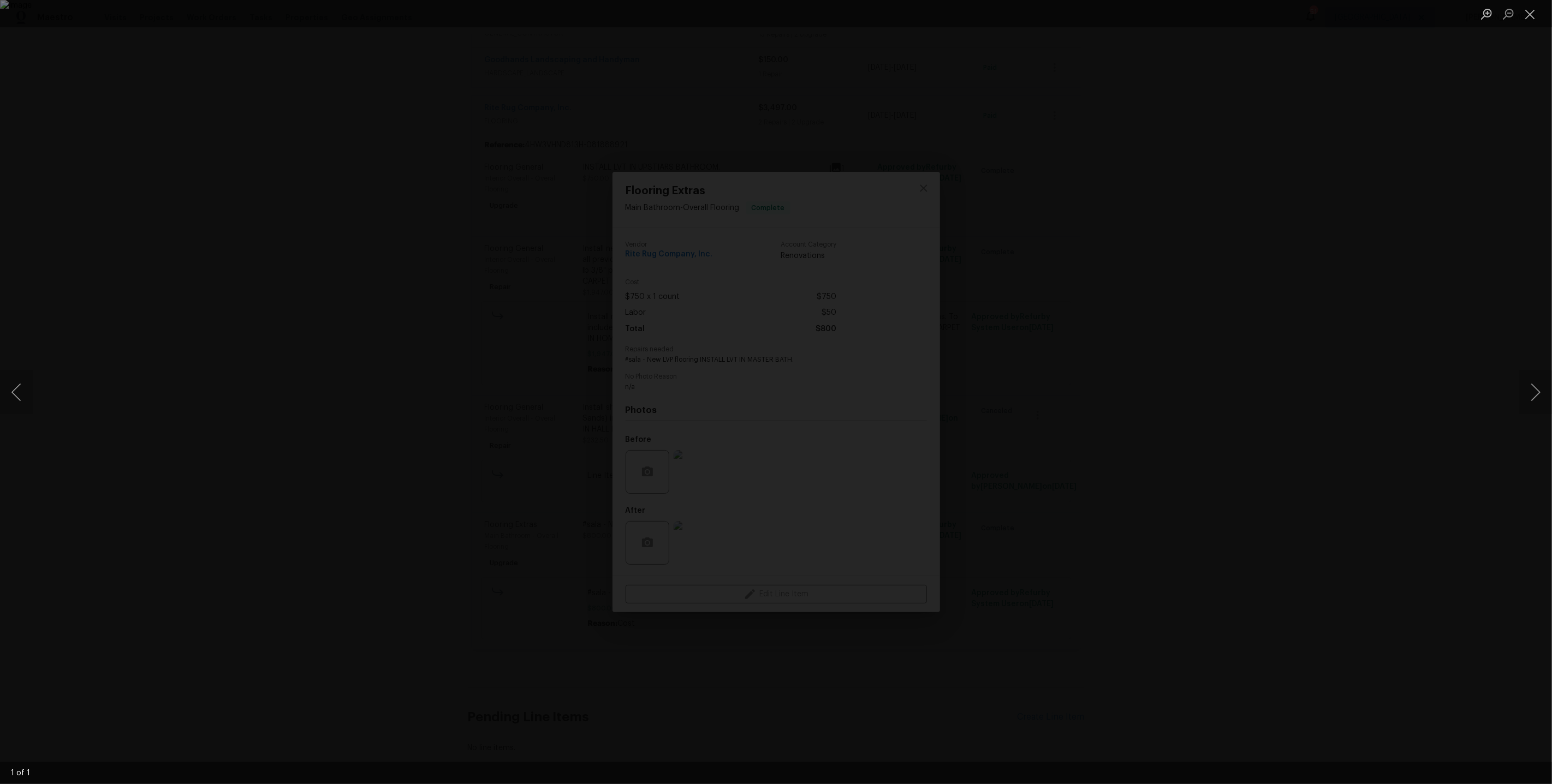
click at [1156, 322] on div "Lightbox" at bounding box center [776, 392] width 1552 height 784
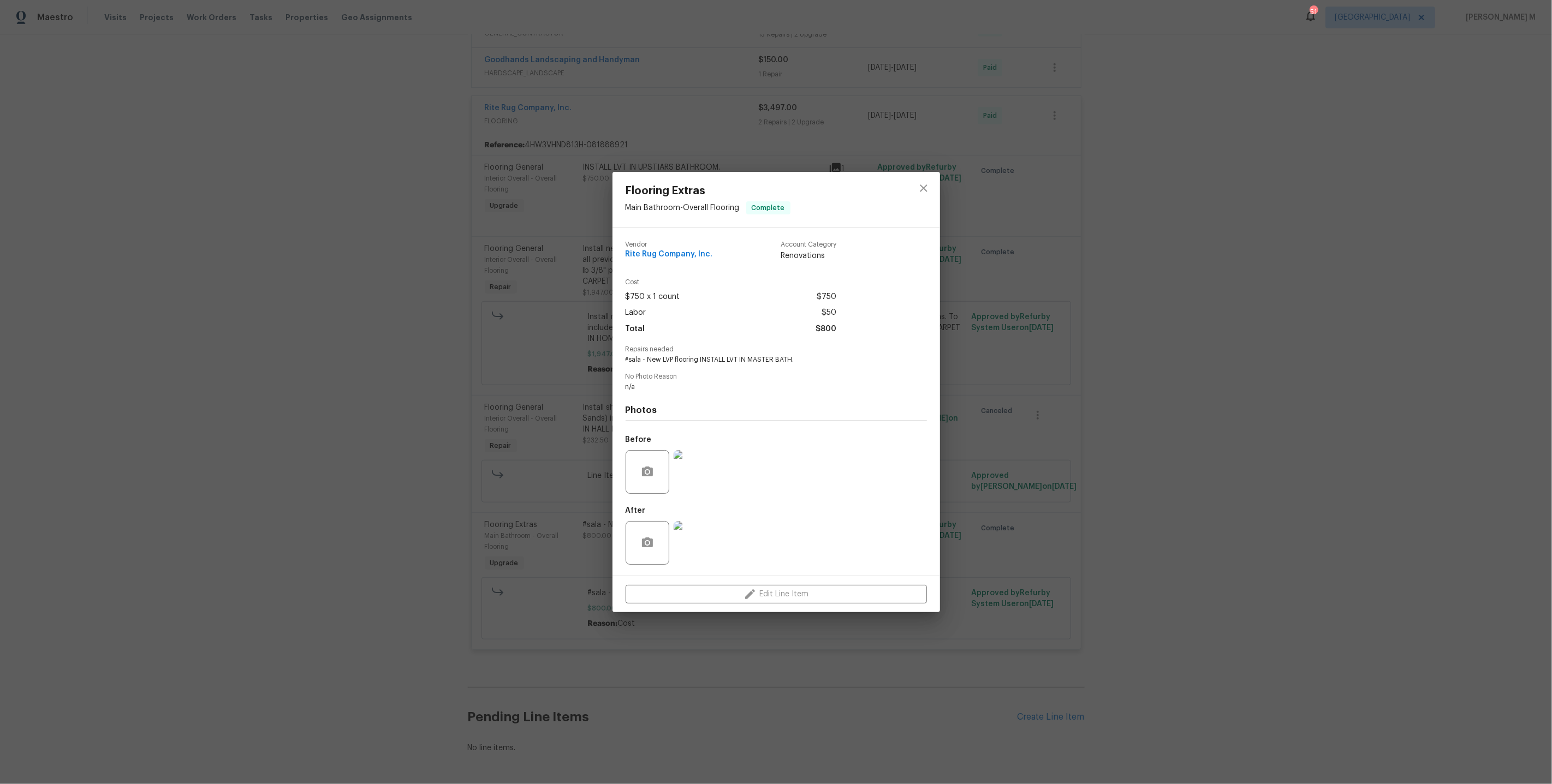
click at [680, 541] on img at bounding box center [696, 543] width 44 height 44
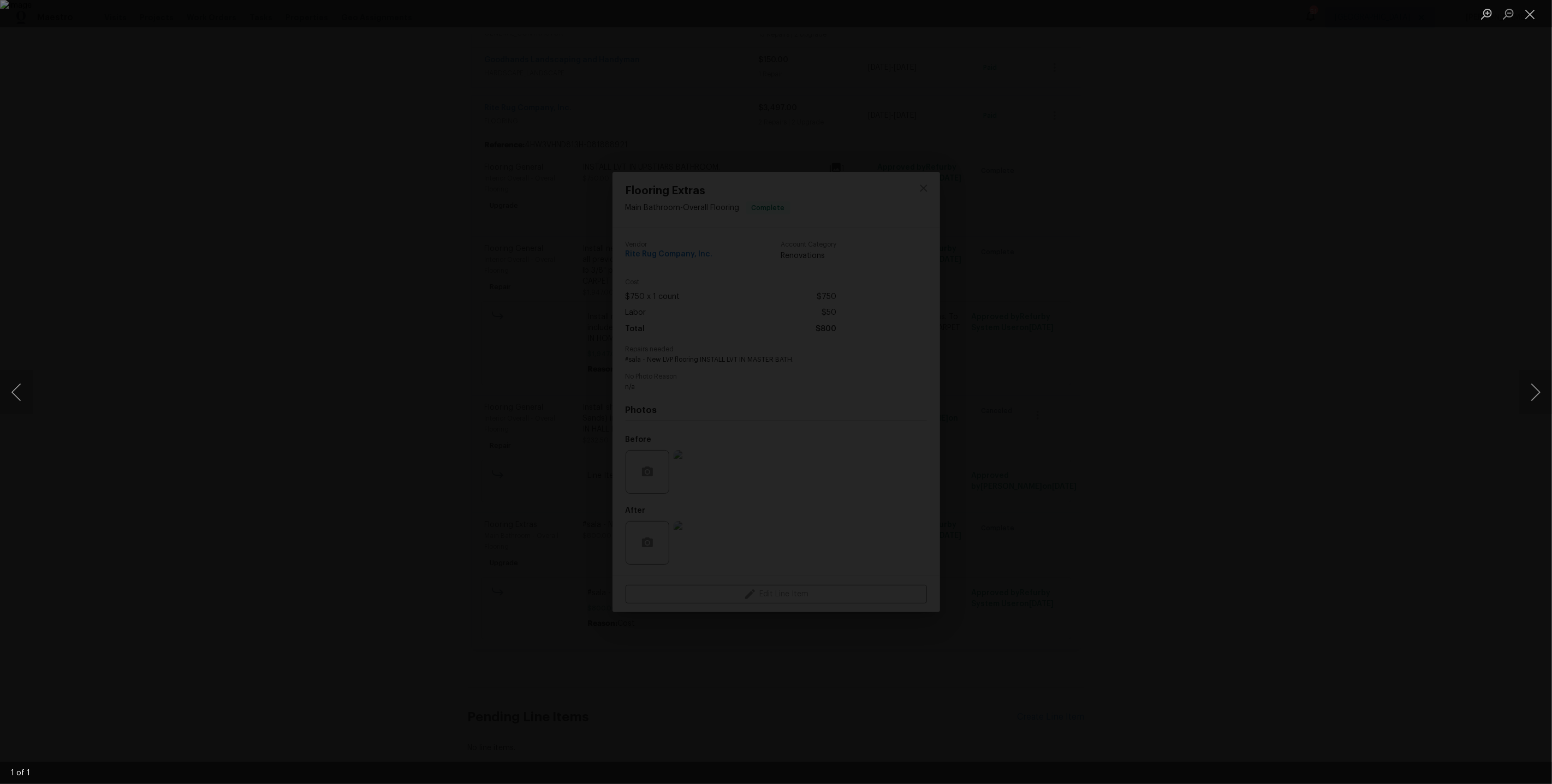
click at [1211, 458] on div "Lightbox" at bounding box center [776, 392] width 1552 height 784
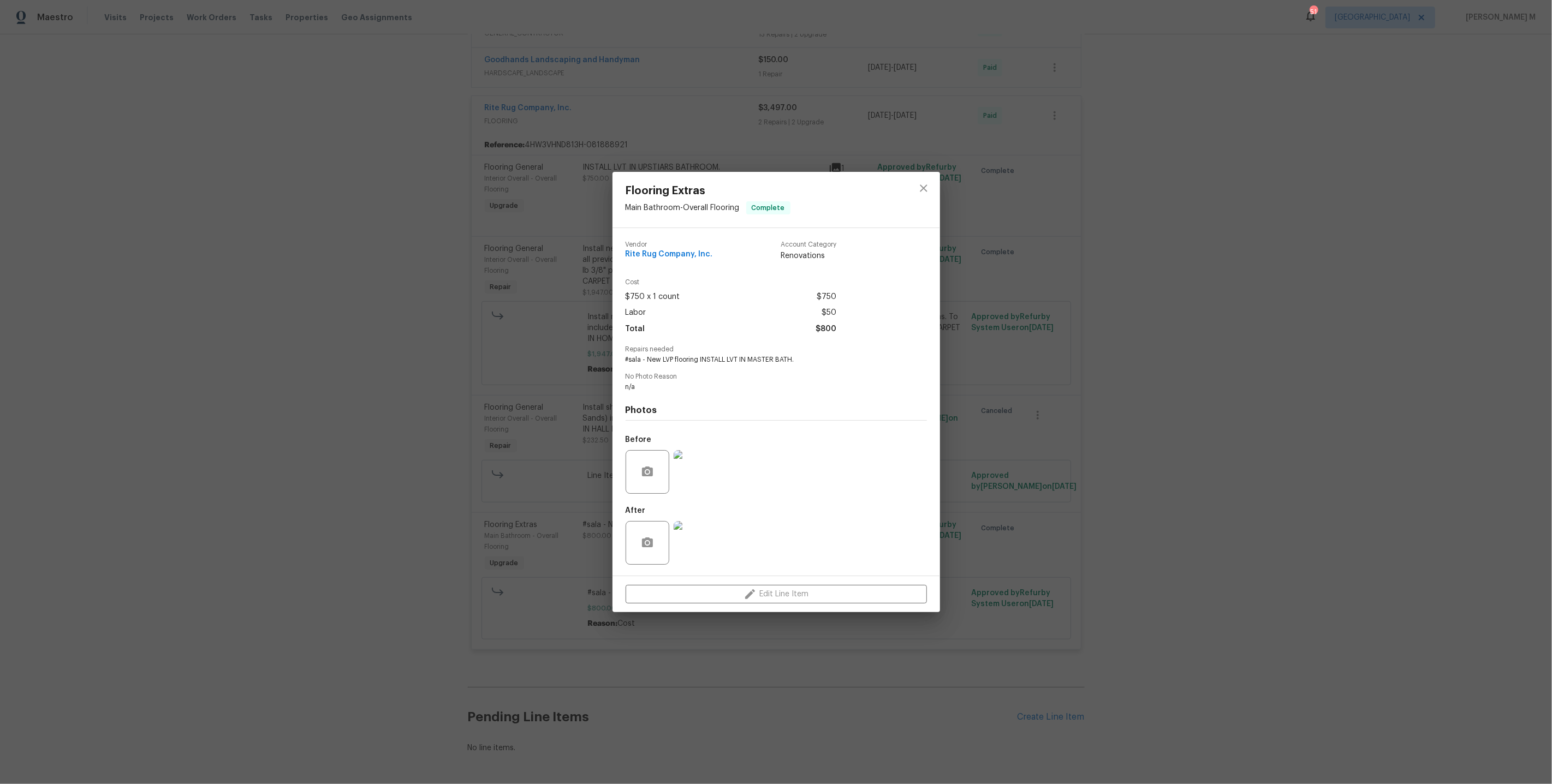
click at [464, 263] on div "Flooring Extras Main Bathroom - Overall Flooring Complete Vendor Rite Rug Compa…" at bounding box center [776, 392] width 1552 height 784
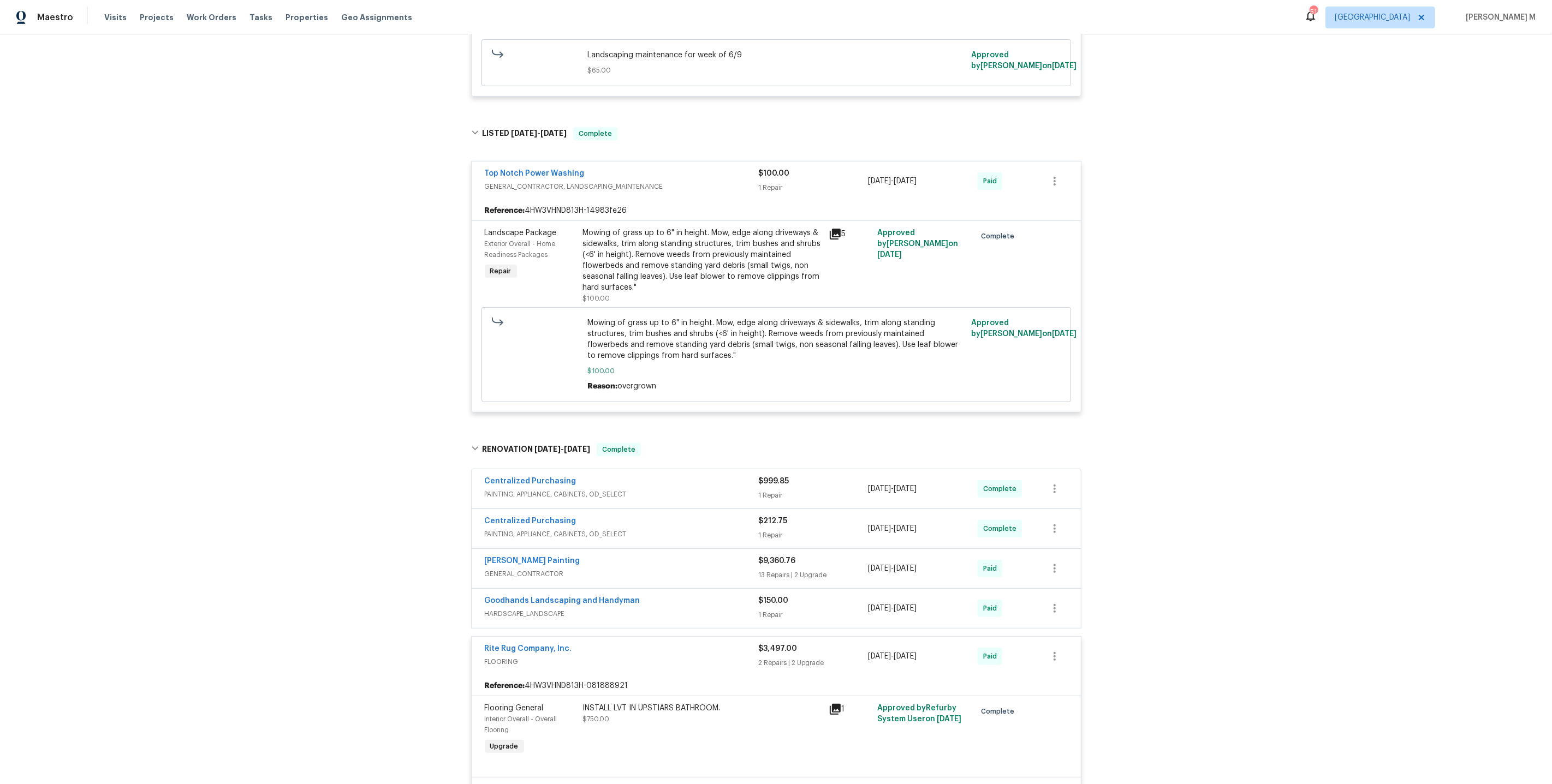
scroll to position [0, 0]
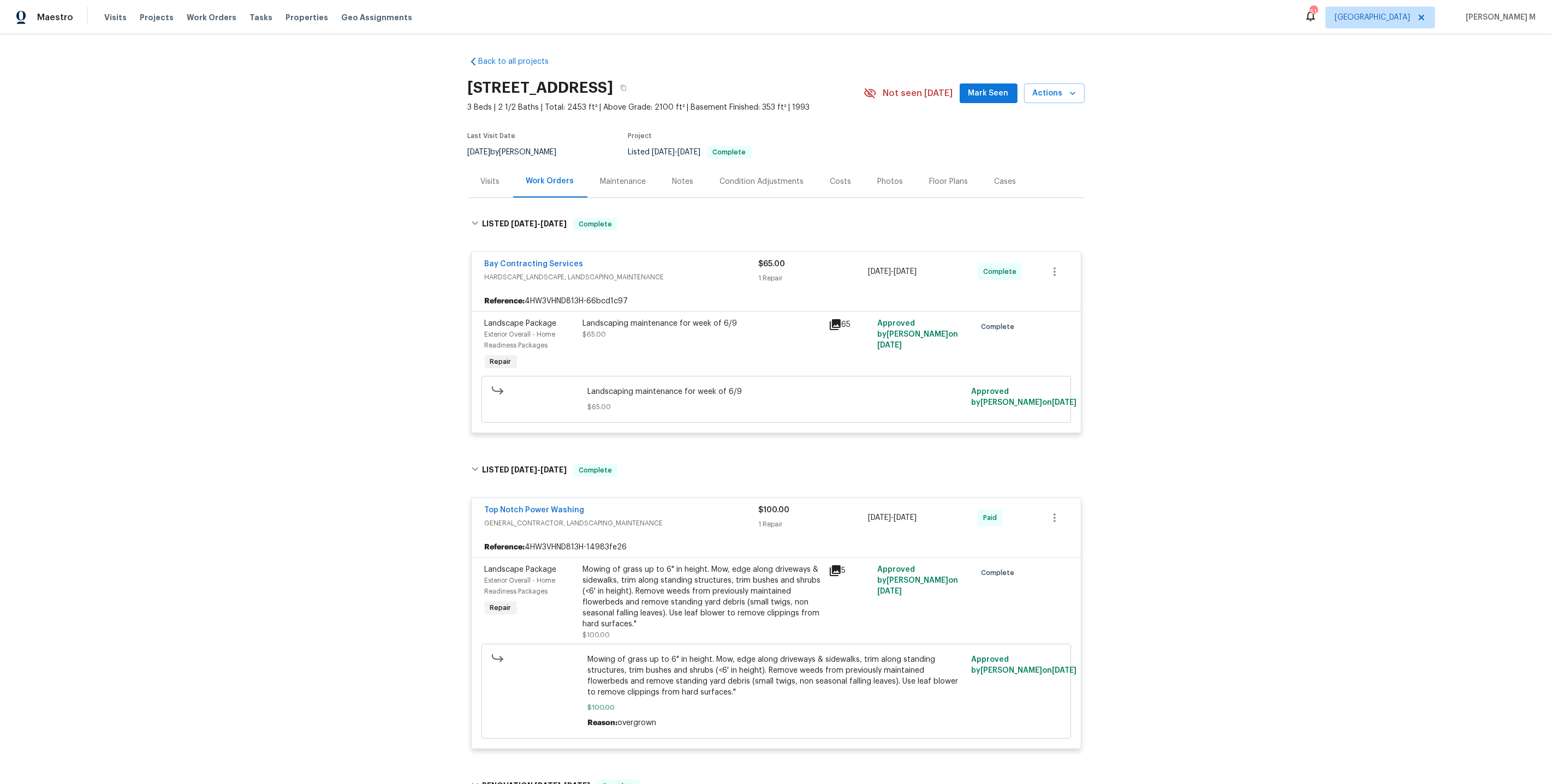
click at [598, 168] on div "Maintenance" at bounding box center [623, 181] width 72 height 32
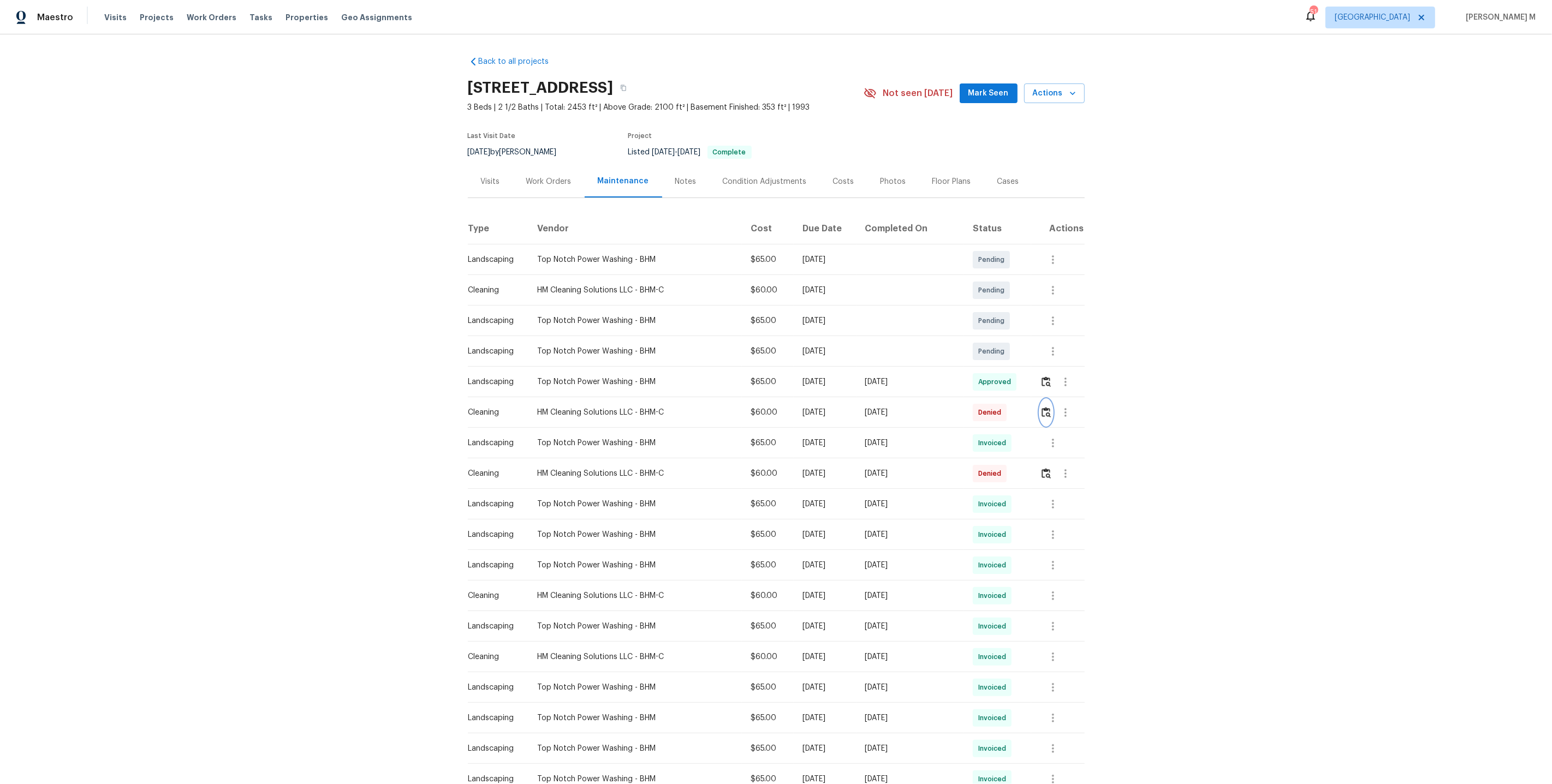
click at [1048, 413] on button "button" at bounding box center [1046, 413] width 13 height 27
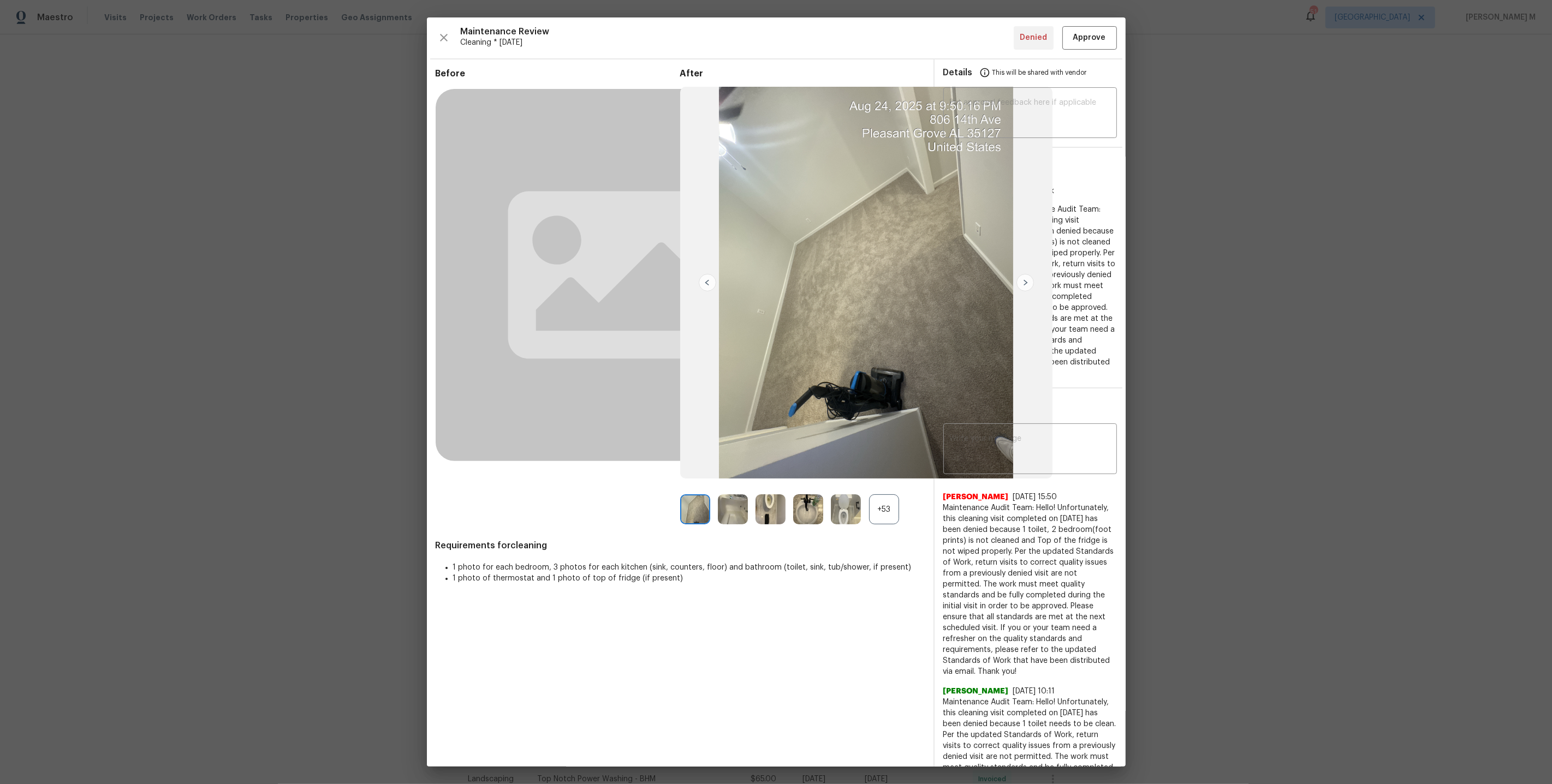
click at [886, 510] on div "+53" at bounding box center [884, 509] width 30 height 30
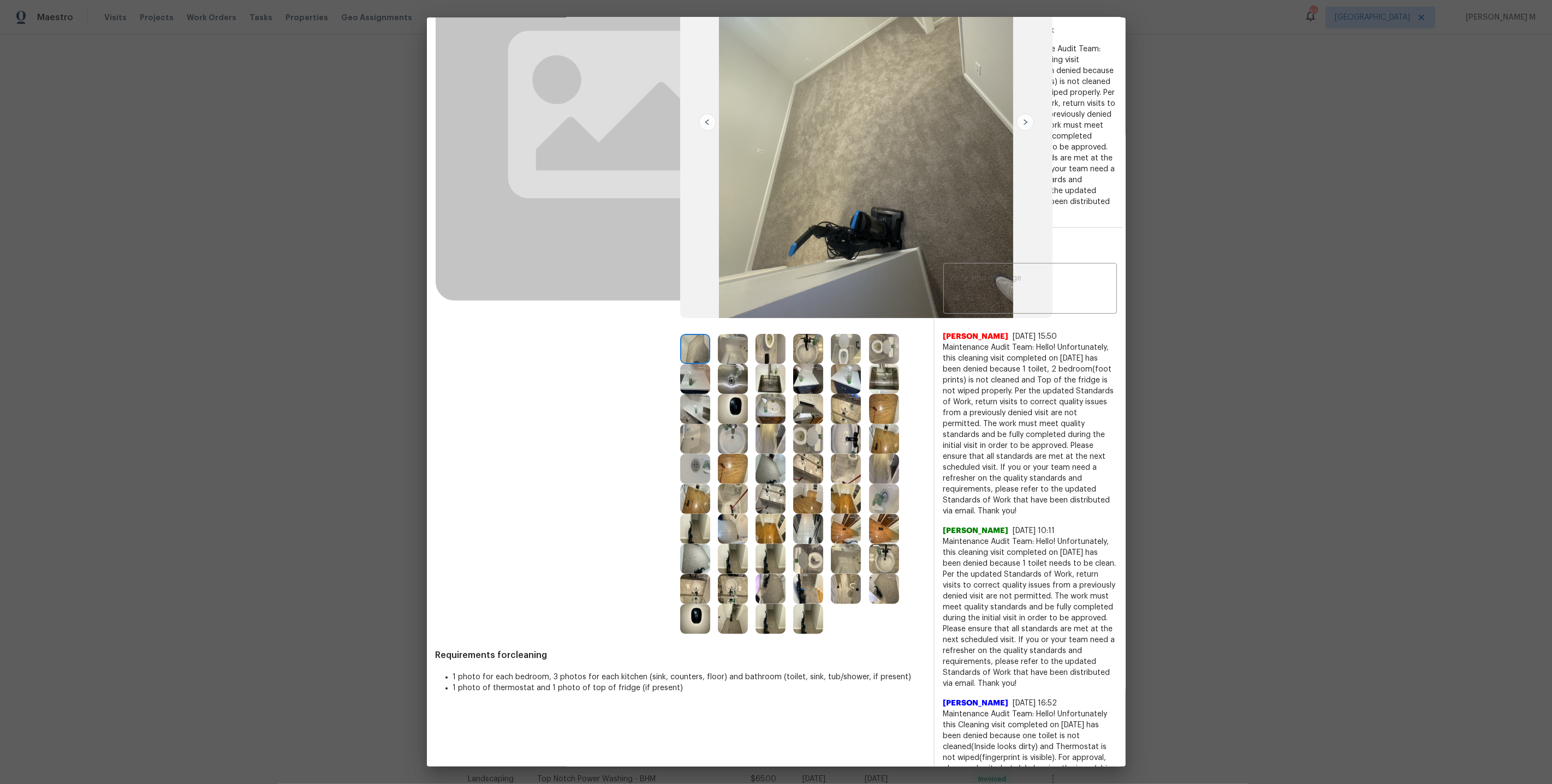
scroll to position [161, 0]
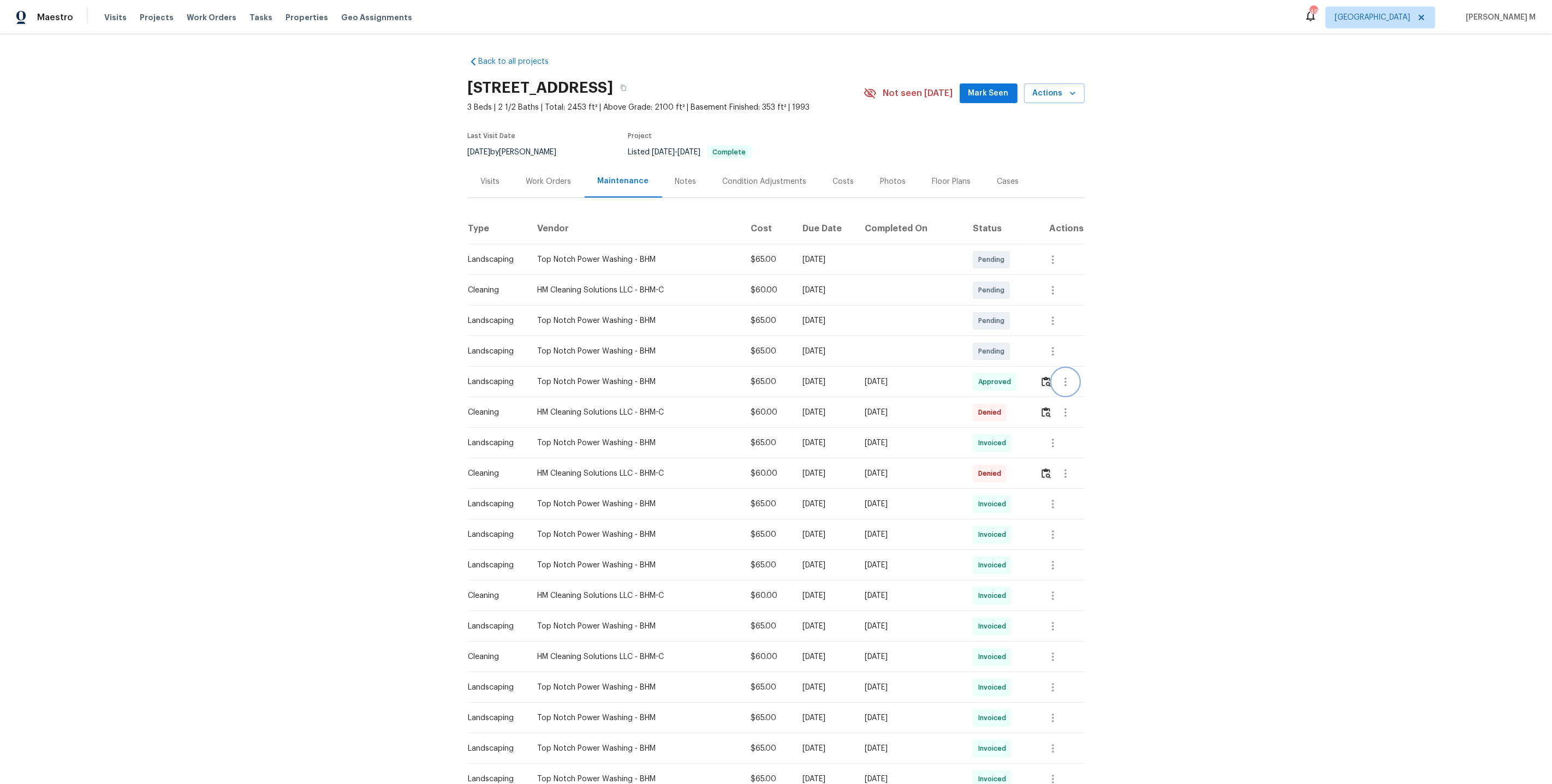
click at [1059, 383] on button "button" at bounding box center [1066, 382] width 27 height 27
click at [1055, 383] on li "Message vendor" at bounding box center [1092, 376] width 77 height 18
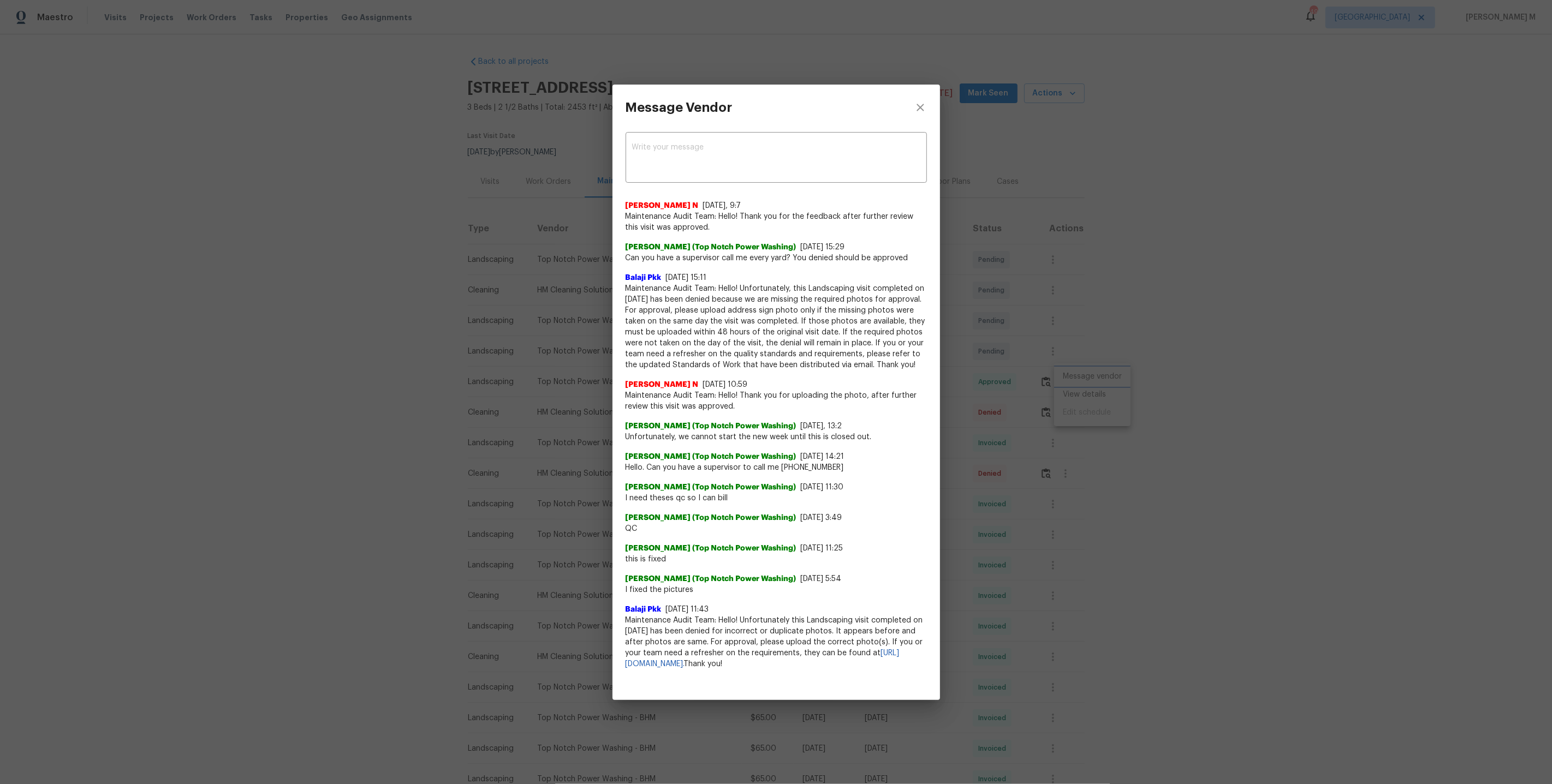
click at [998, 371] on div "Message Vendor x ​ Nijanthan N 7/10/25, 9:7 Maintenance Audit Team: Hello! Than…" at bounding box center [776, 392] width 1552 height 784
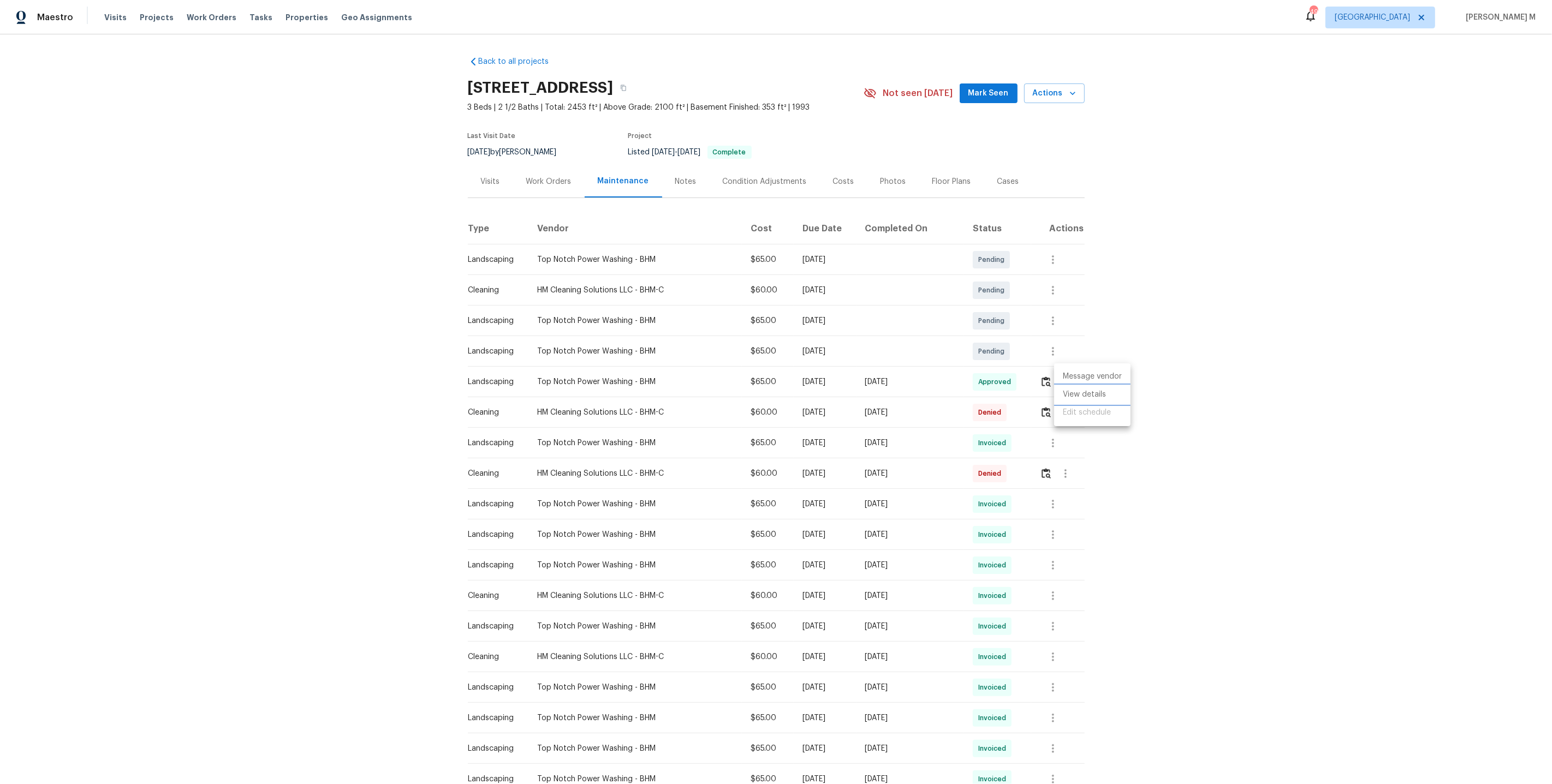
click at [1088, 389] on li "View details" at bounding box center [1092, 395] width 77 height 18
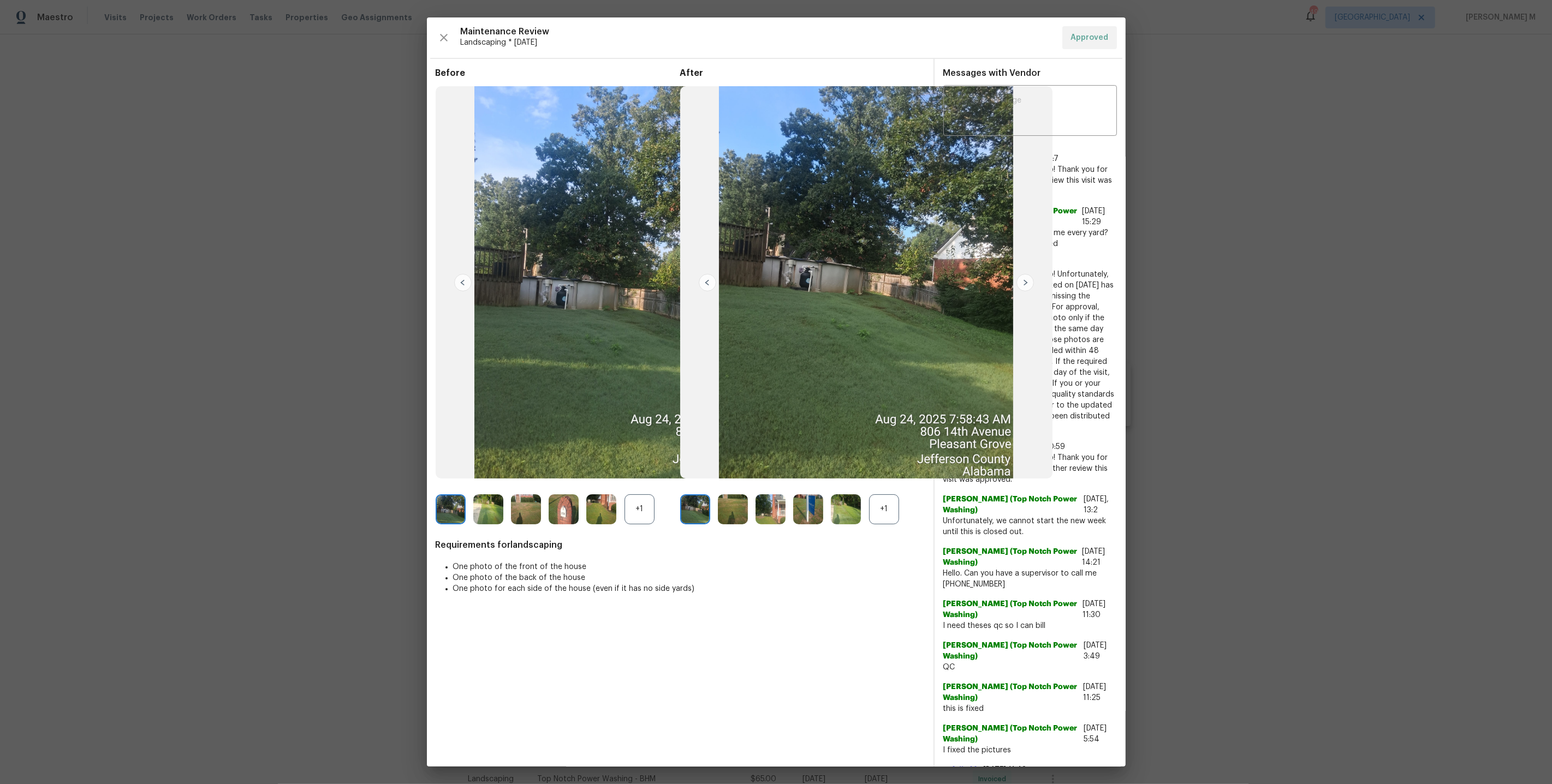
click at [872, 513] on div "+1" at bounding box center [884, 509] width 30 height 30
click at [772, 514] on img at bounding box center [770, 509] width 30 height 30
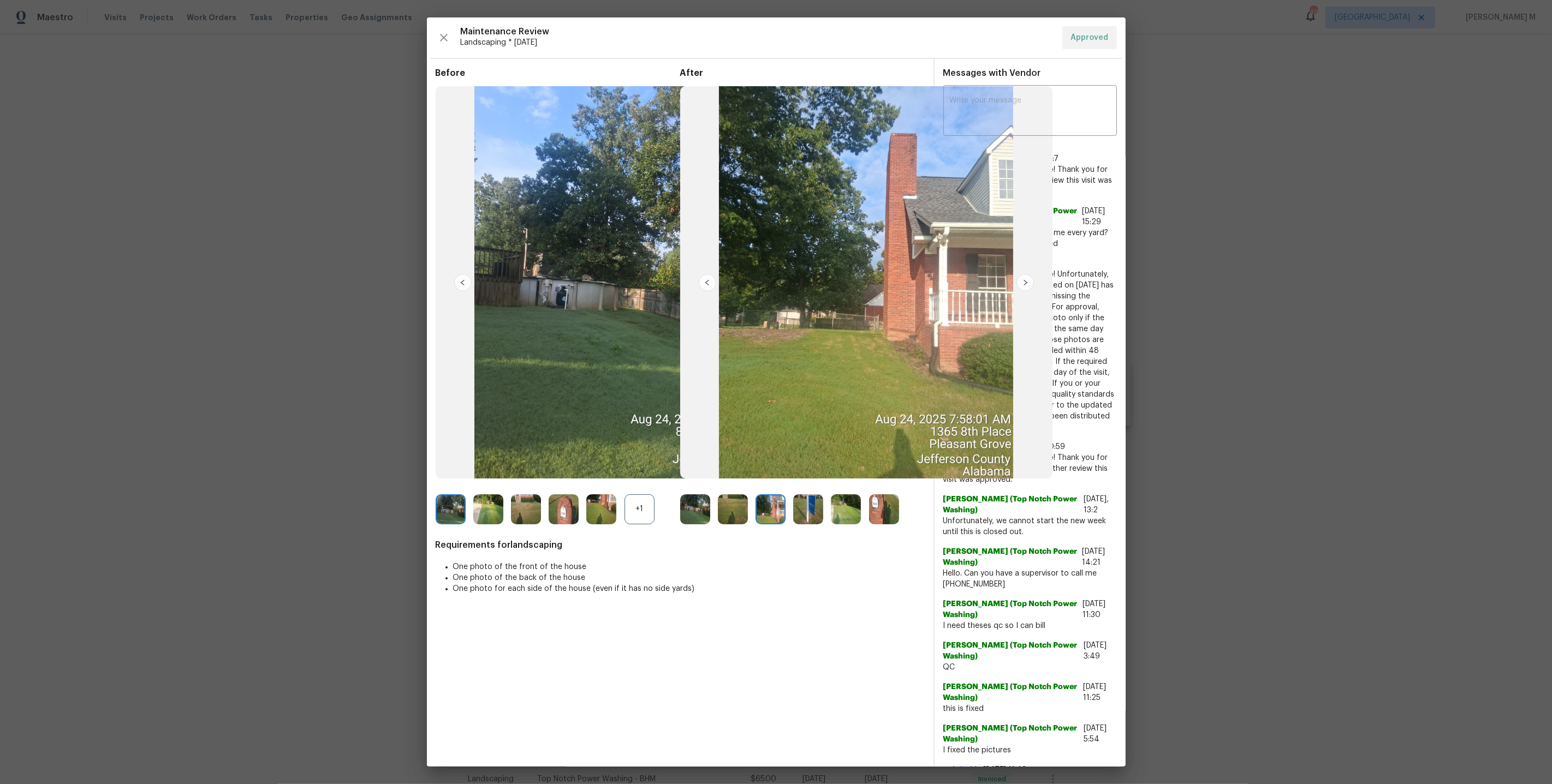
click at [817, 506] on img at bounding box center [808, 509] width 30 height 30
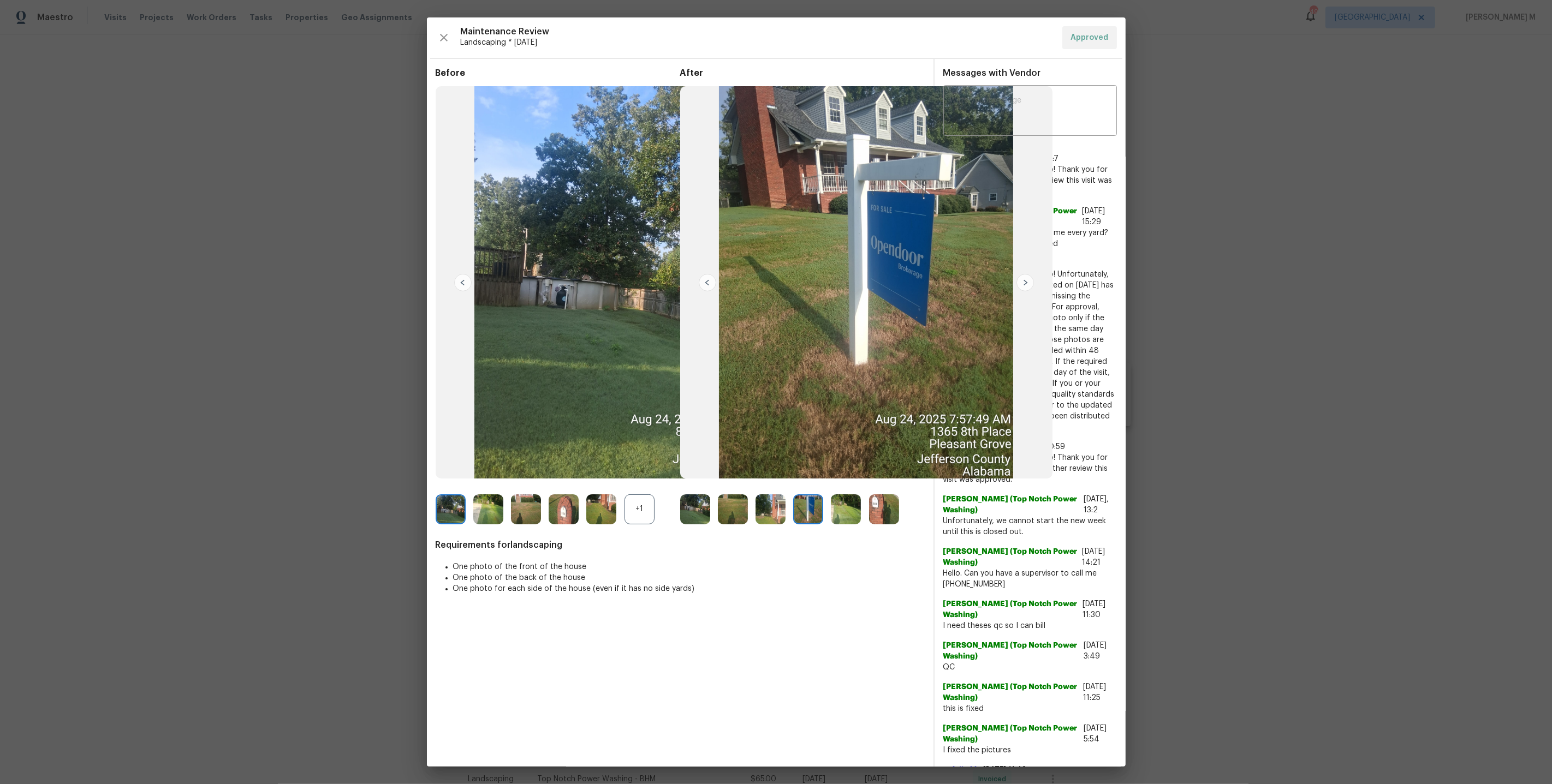
click at [880, 508] on img at bounding box center [884, 509] width 30 height 30
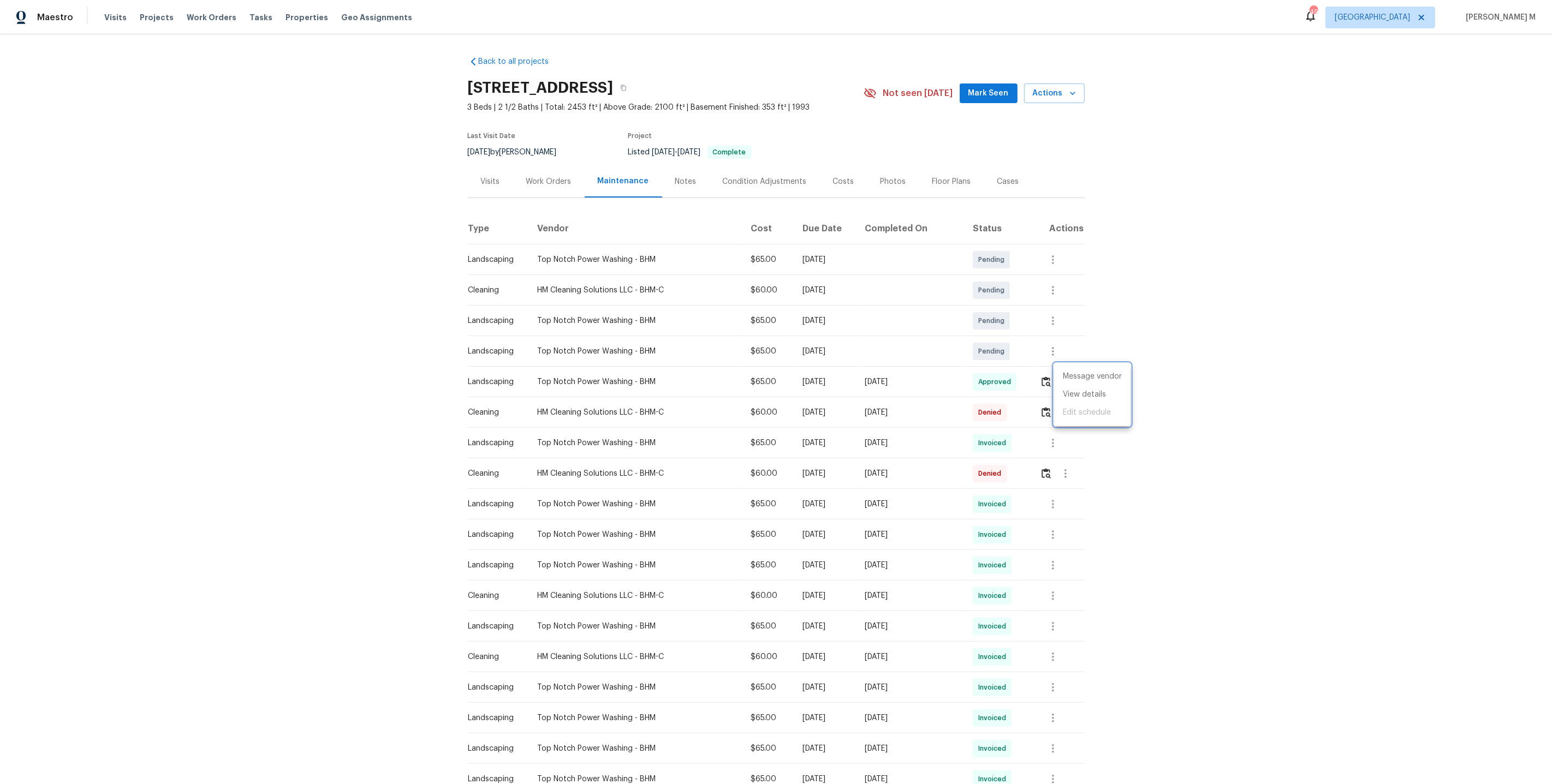
click at [546, 179] on div at bounding box center [776, 392] width 1552 height 784
click at [540, 180] on div "Work Orders" at bounding box center [549, 182] width 45 height 11
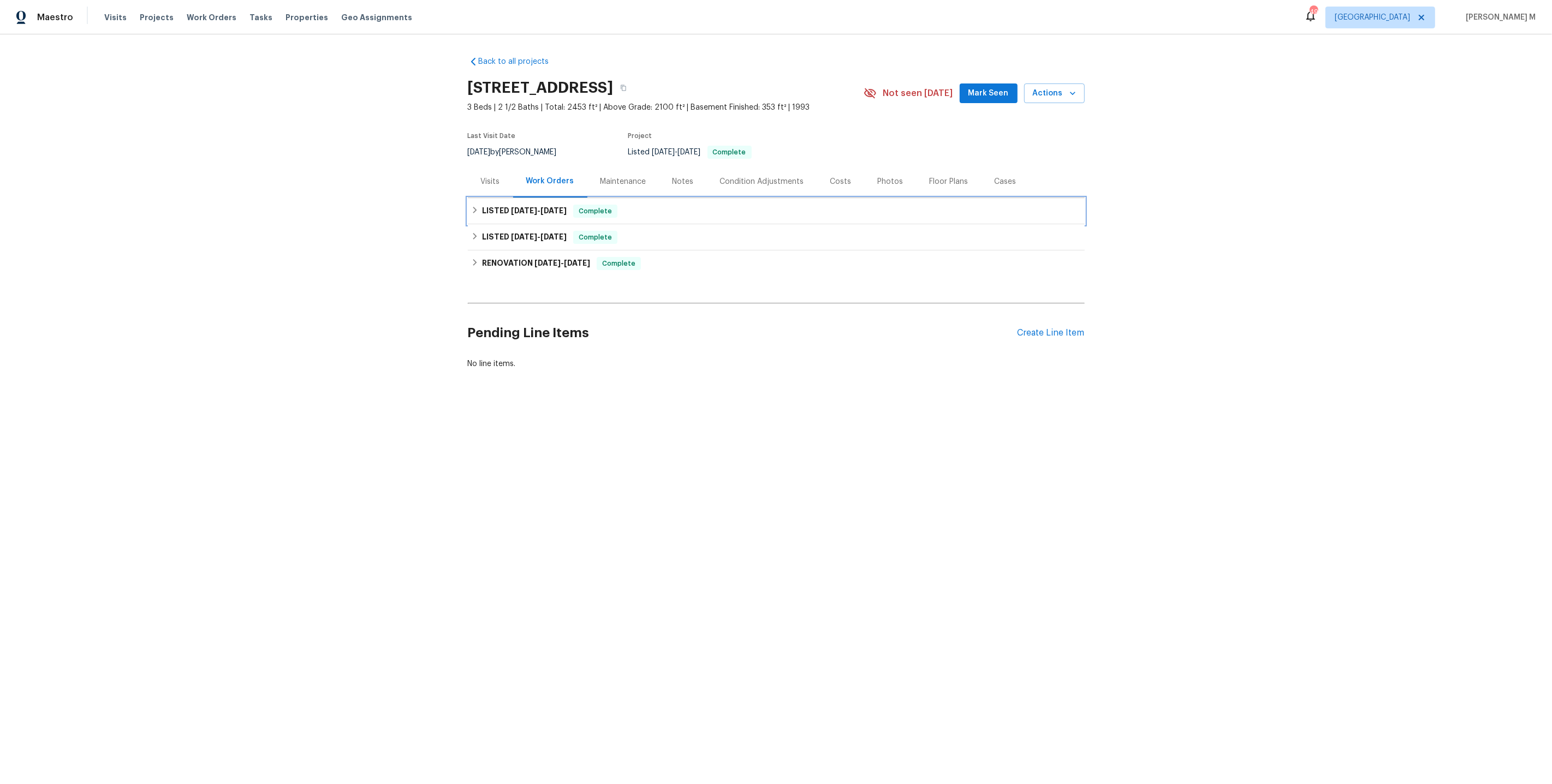
click at [534, 210] on h6 "LISTED 8/19/25 - 8/19/25" at bounding box center [524, 211] width 85 height 13
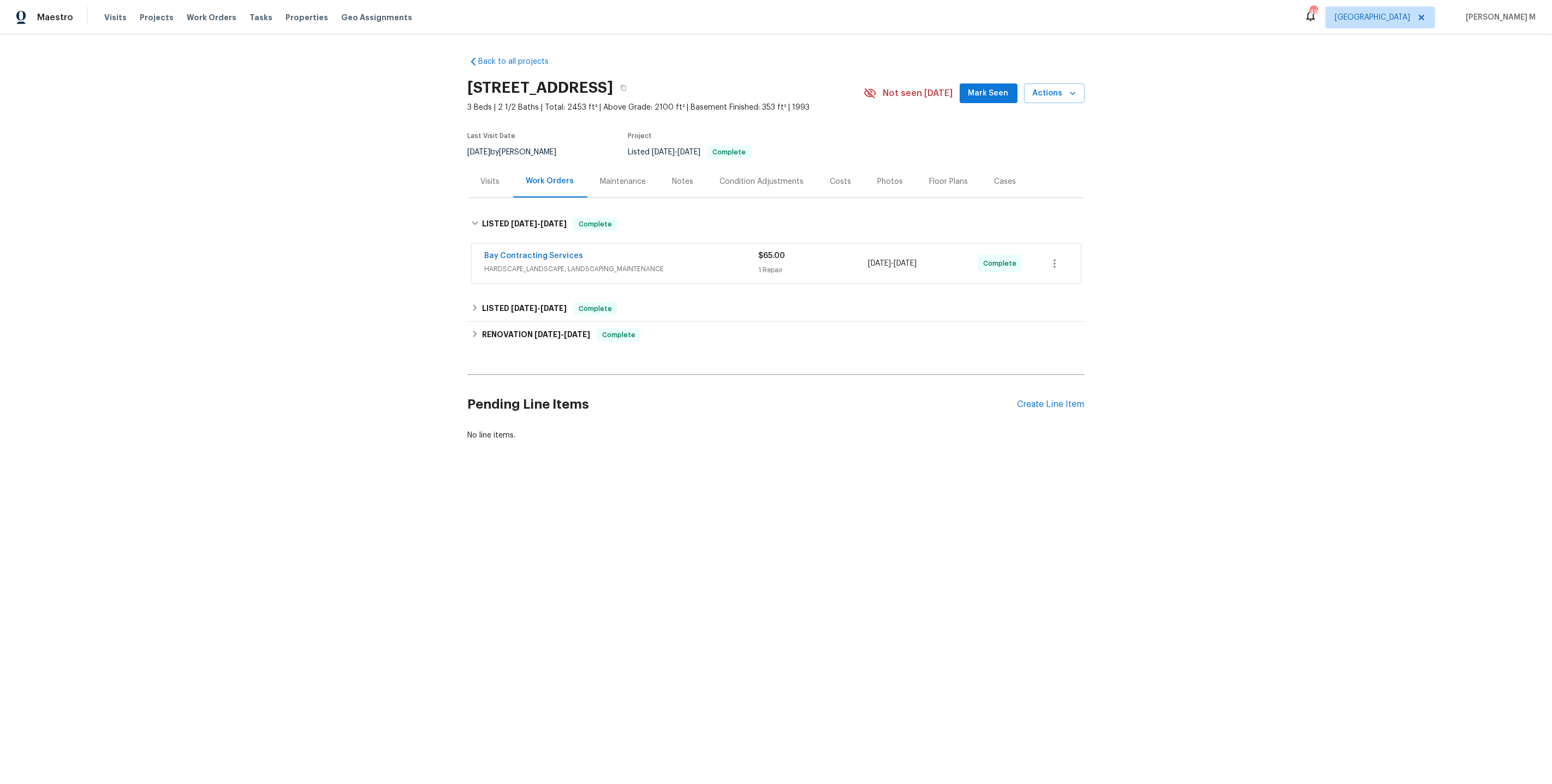
click at [523, 264] on span "HARDSCAPE_LANDSCAPE, LANDSCAPING_MAINTENANCE" at bounding box center [622, 269] width 274 height 11
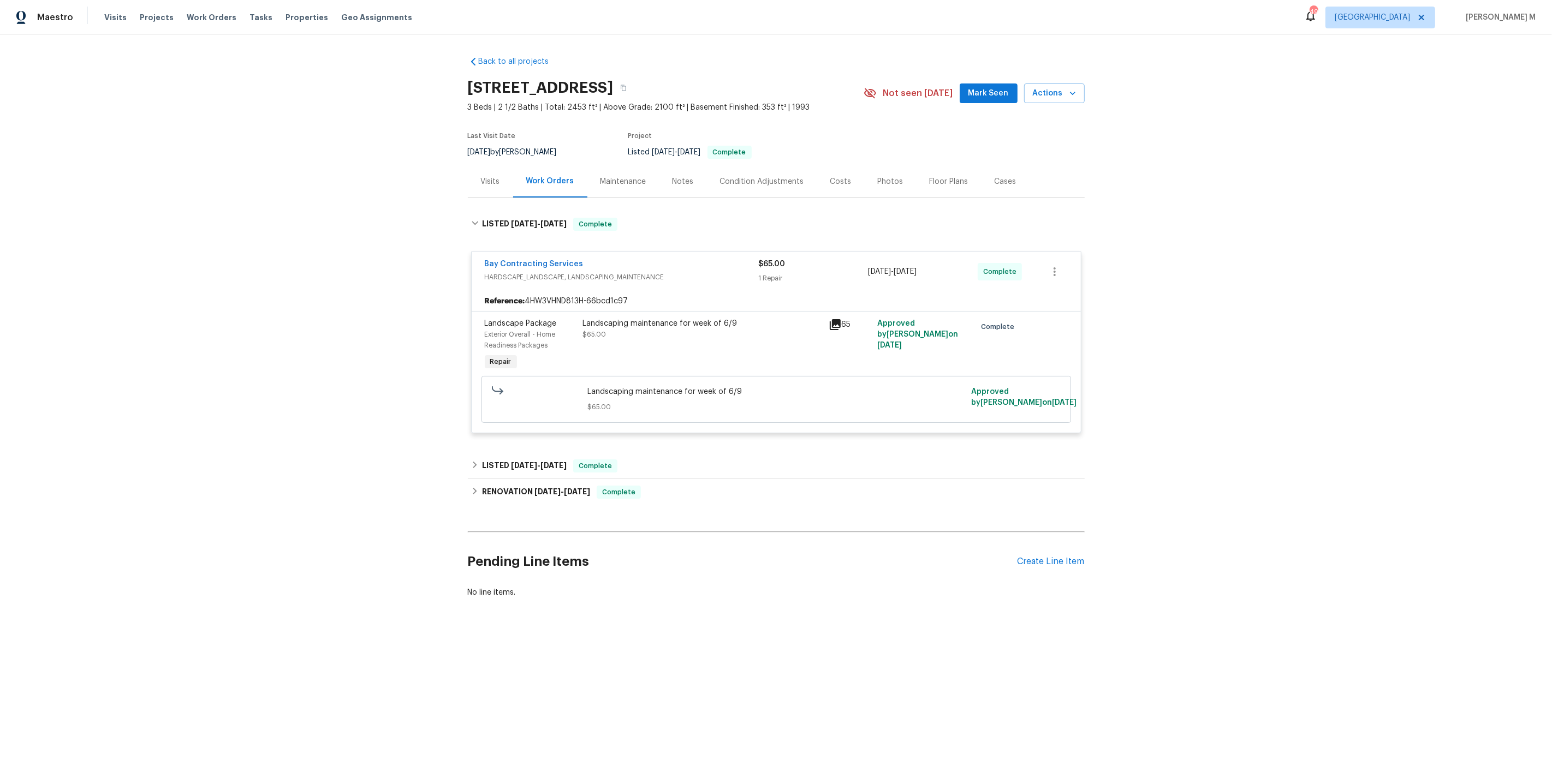
click at [564, 442] on div "Back to all projects 806 14th Ave, Pleasant Grove, AL 35127 3 Beds | 2 1/2 Bath…" at bounding box center [776, 327] width 617 height 559
click at [532, 479] on div "RENOVATION 5/2/25 - 5/19/25 Complete" at bounding box center [776, 492] width 617 height 27
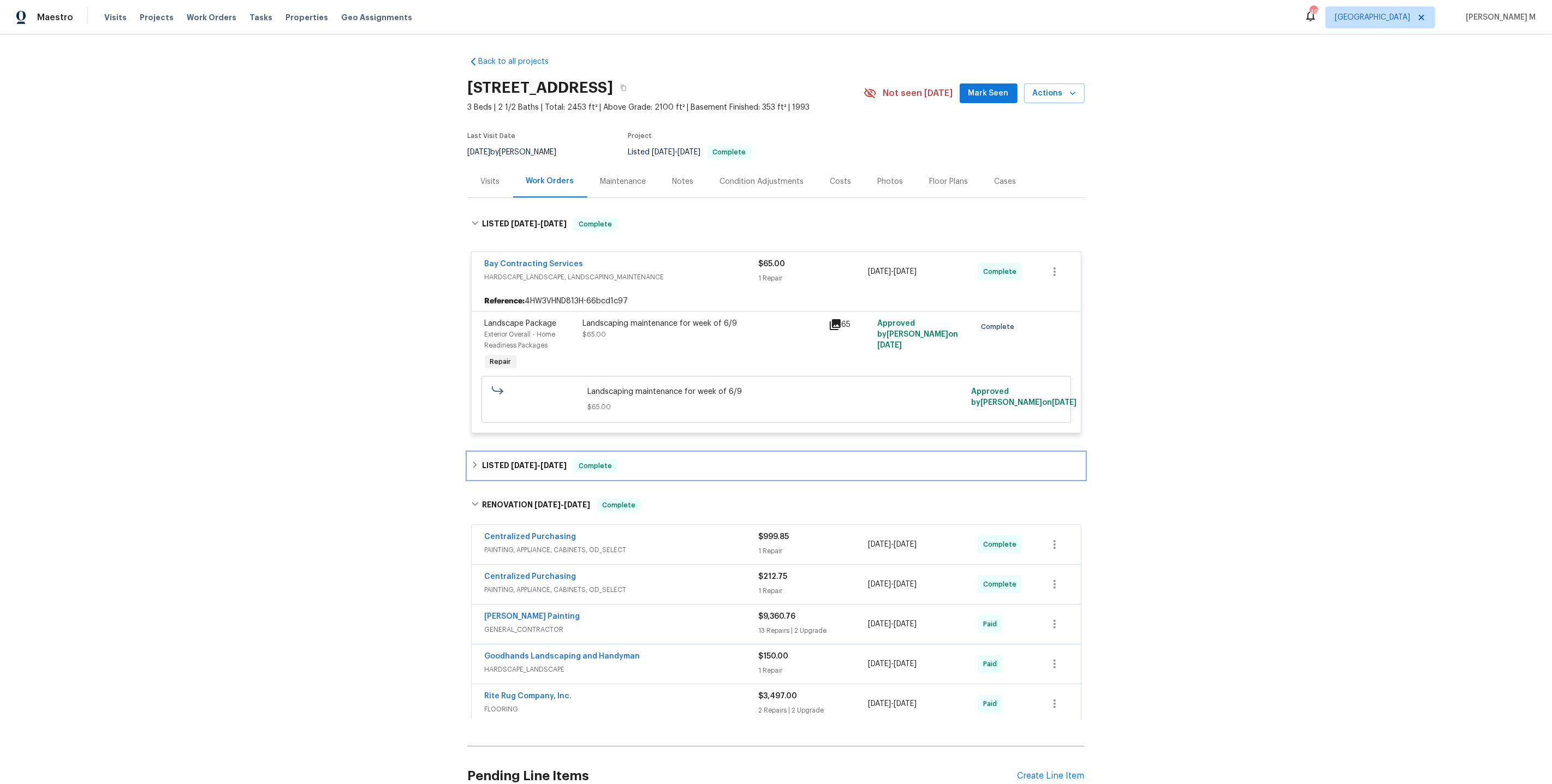
click at [533, 462] on span "6/9/25 - 6/13/25" at bounding box center [539, 465] width 56 height 7
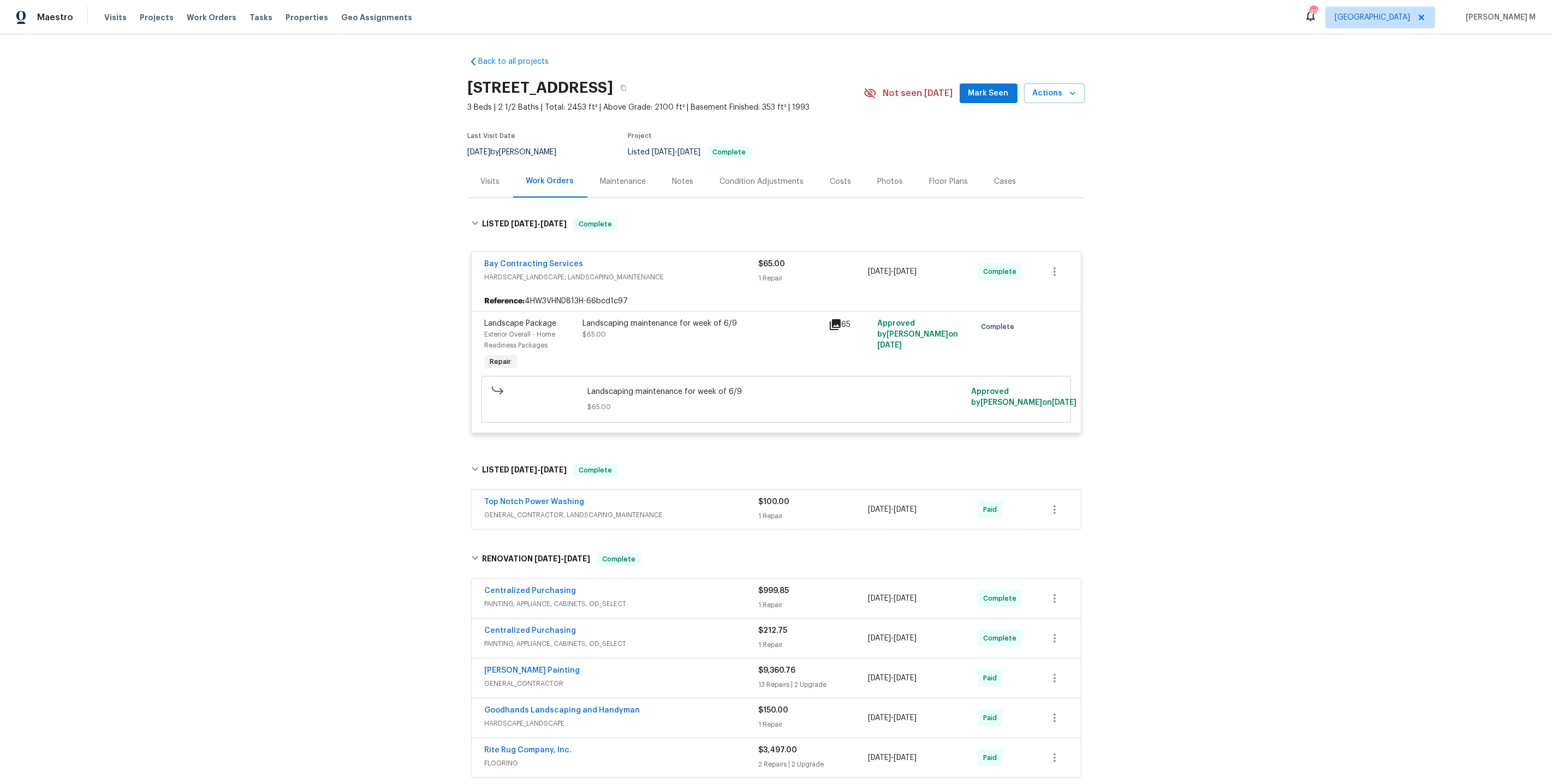
click at [525, 510] on span "GENERAL_CONTRACTOR, LANDSCAPING_MAINTENANCE" at bounding box center [622, 516] width 274 height 11
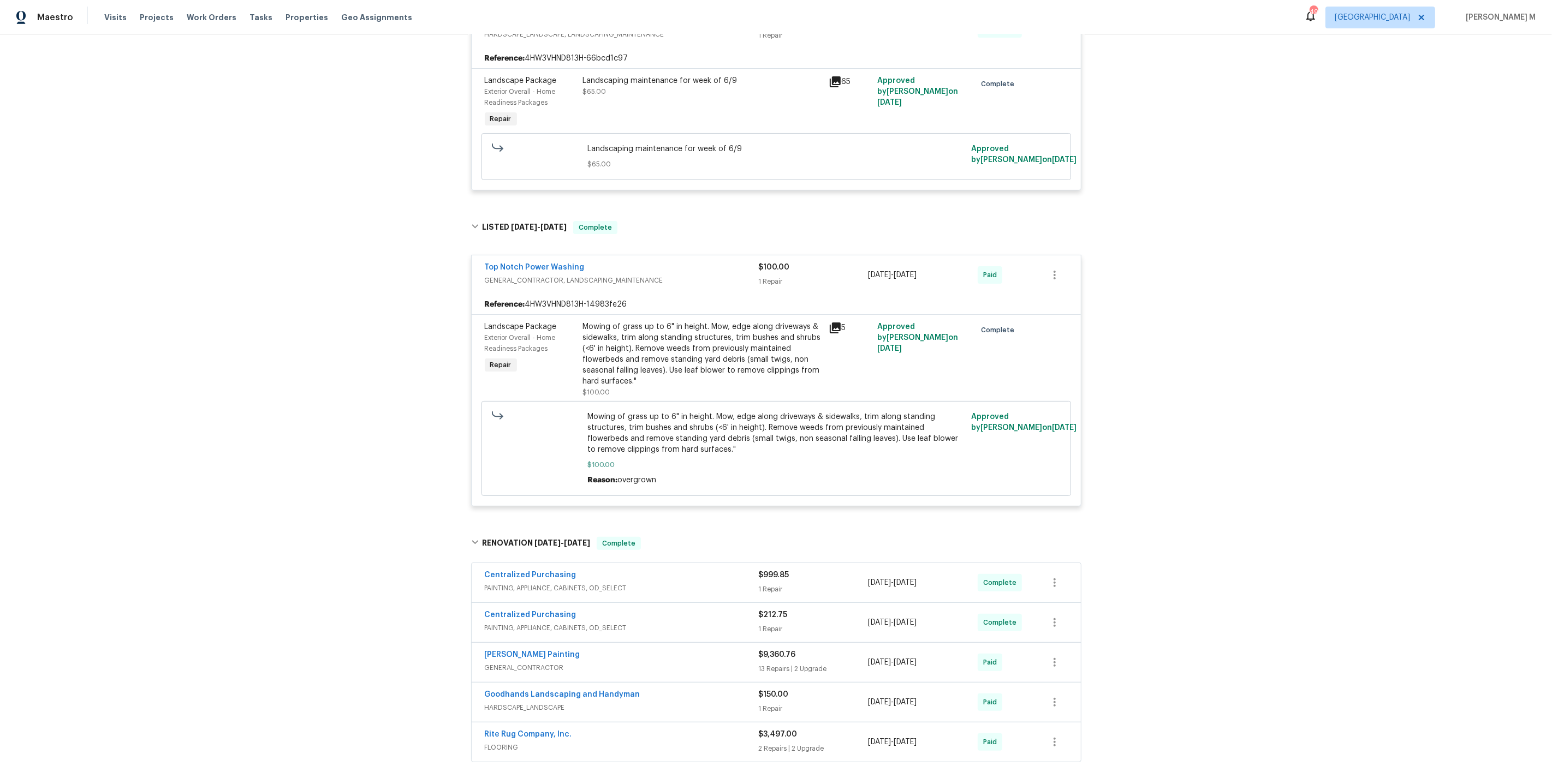
scroll to position [264, 0]
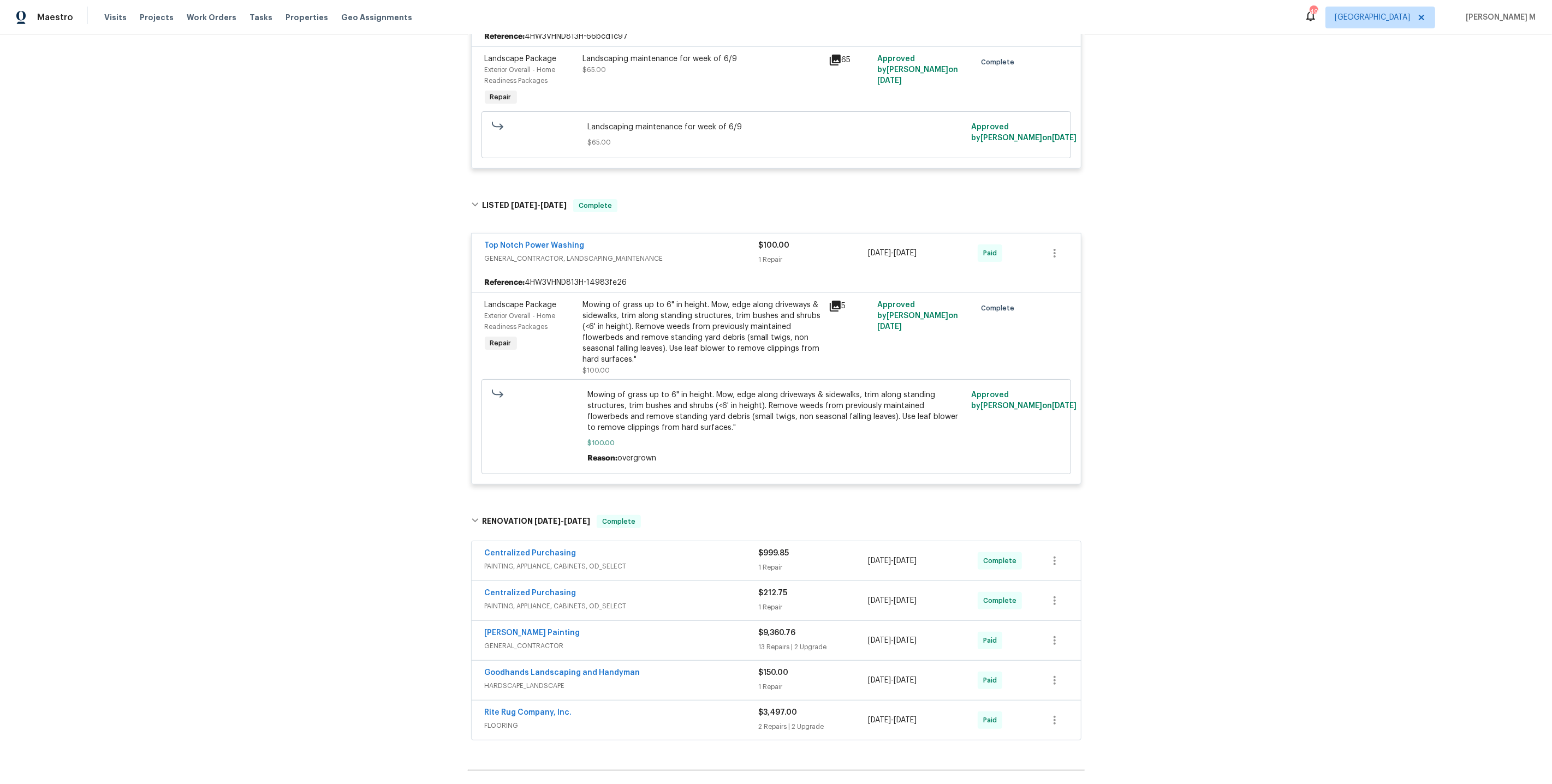
click at [700, 313] on div "Mowing of grass up to 6" in height. Mow, edge along driveways & sidewalks, trim…" at bounding box center [702, 332] width 239 height 65
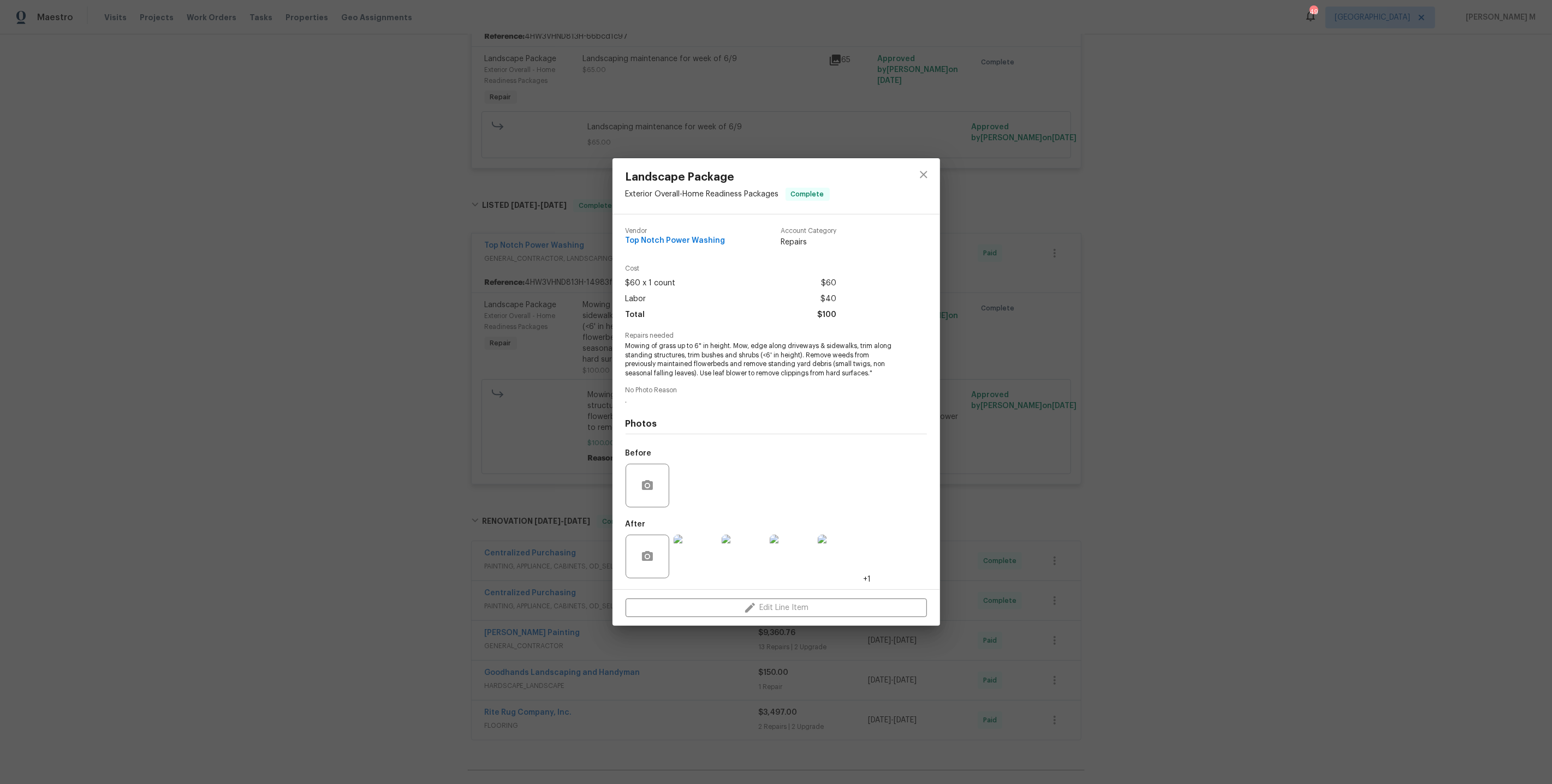
click at [843, 545] on img at bounding box center [839, 557] width 44 height 44
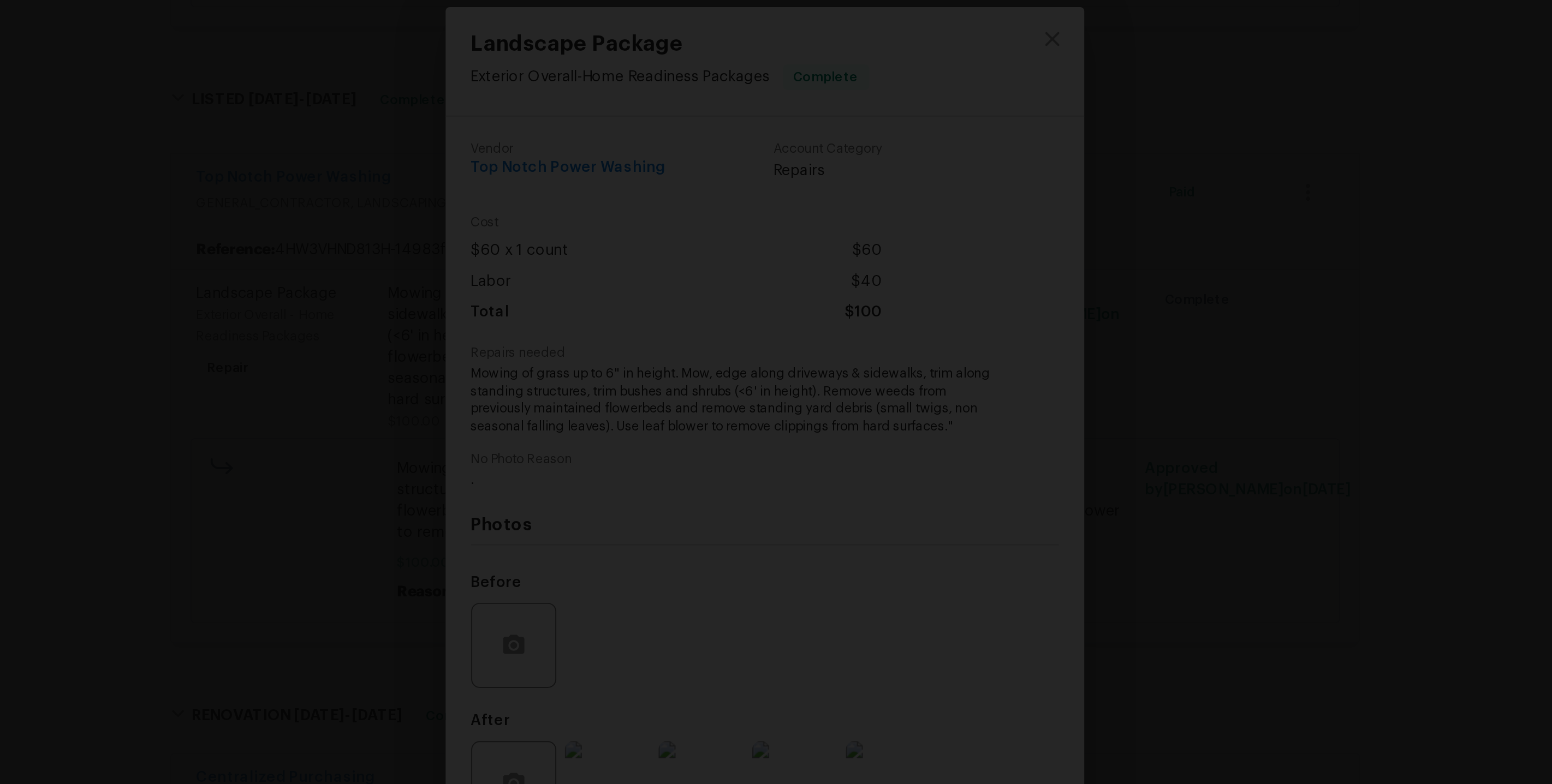
click at [780, 341] on img "Lightbox" at bounding box center [763, 471] width 3247 height 1641
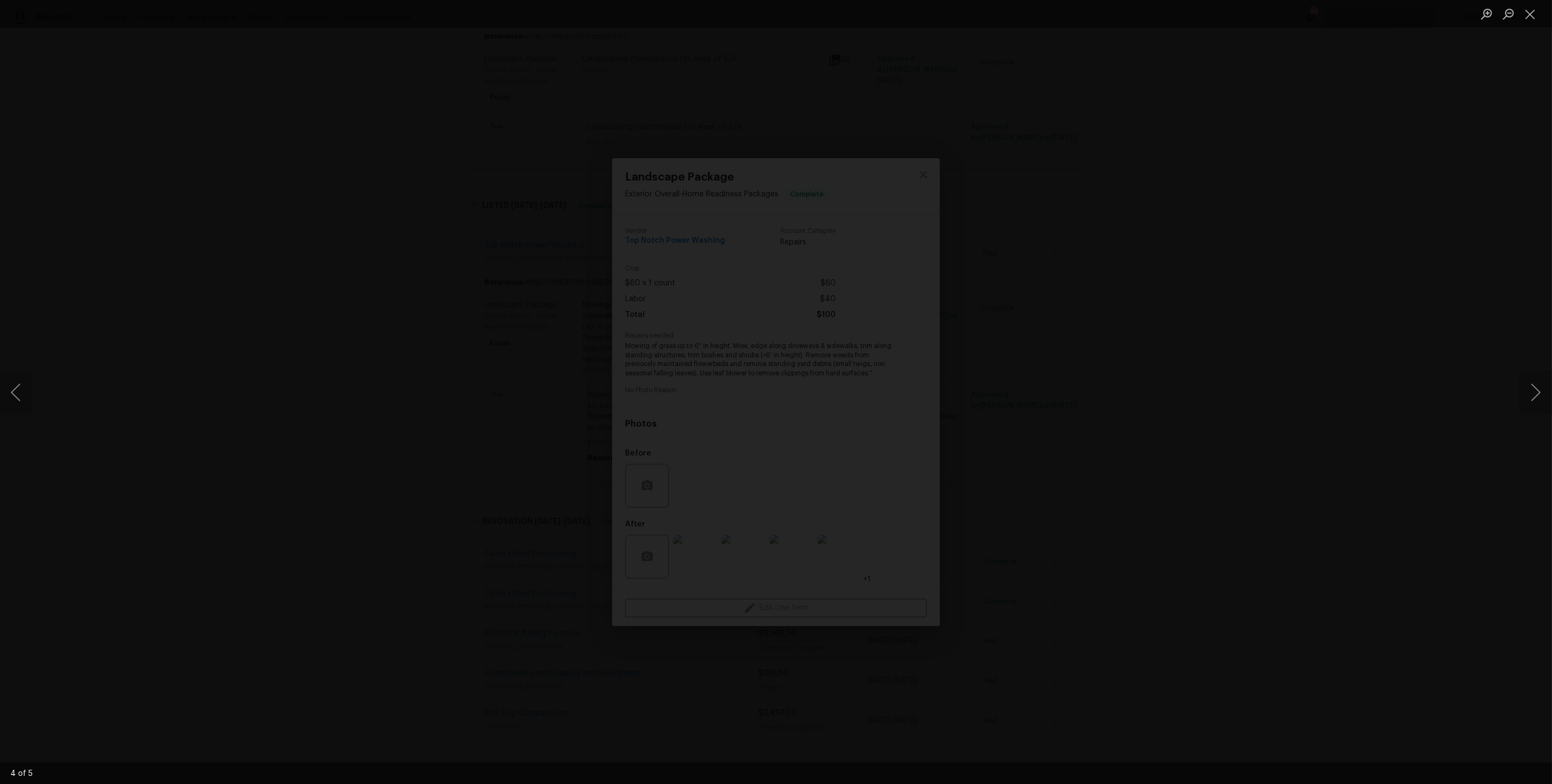
scroll to position [0, 0]
click at [1203, 371] on div "Lightbox" at bounding box center [776, 392] width 1552 height 784
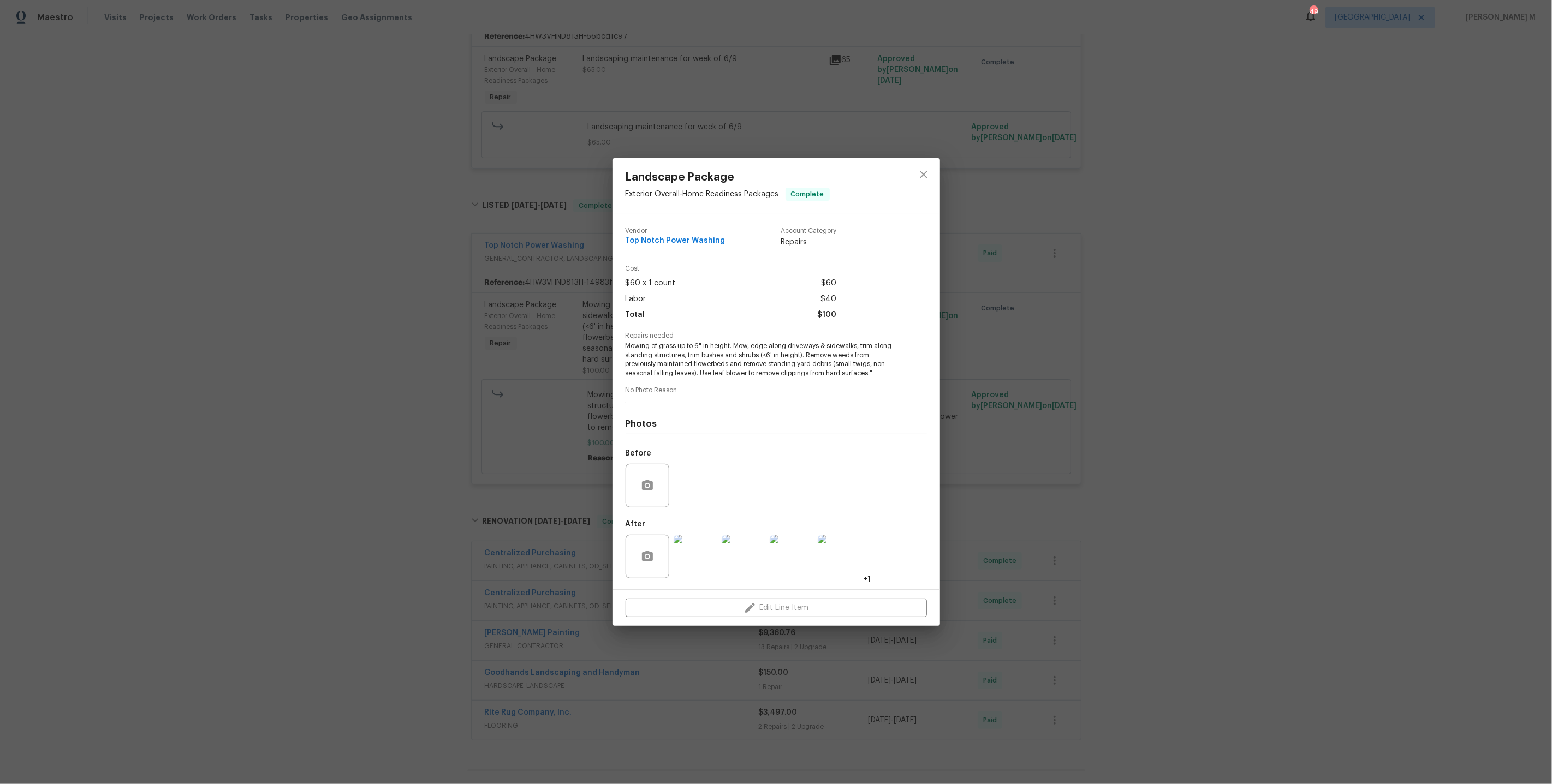
click at [991, 464] on div "Landscape Package Exterior Overall - Home Readiness Packages Complete Vendor To…" at bounding box center [776, 392] width 1552 height 784
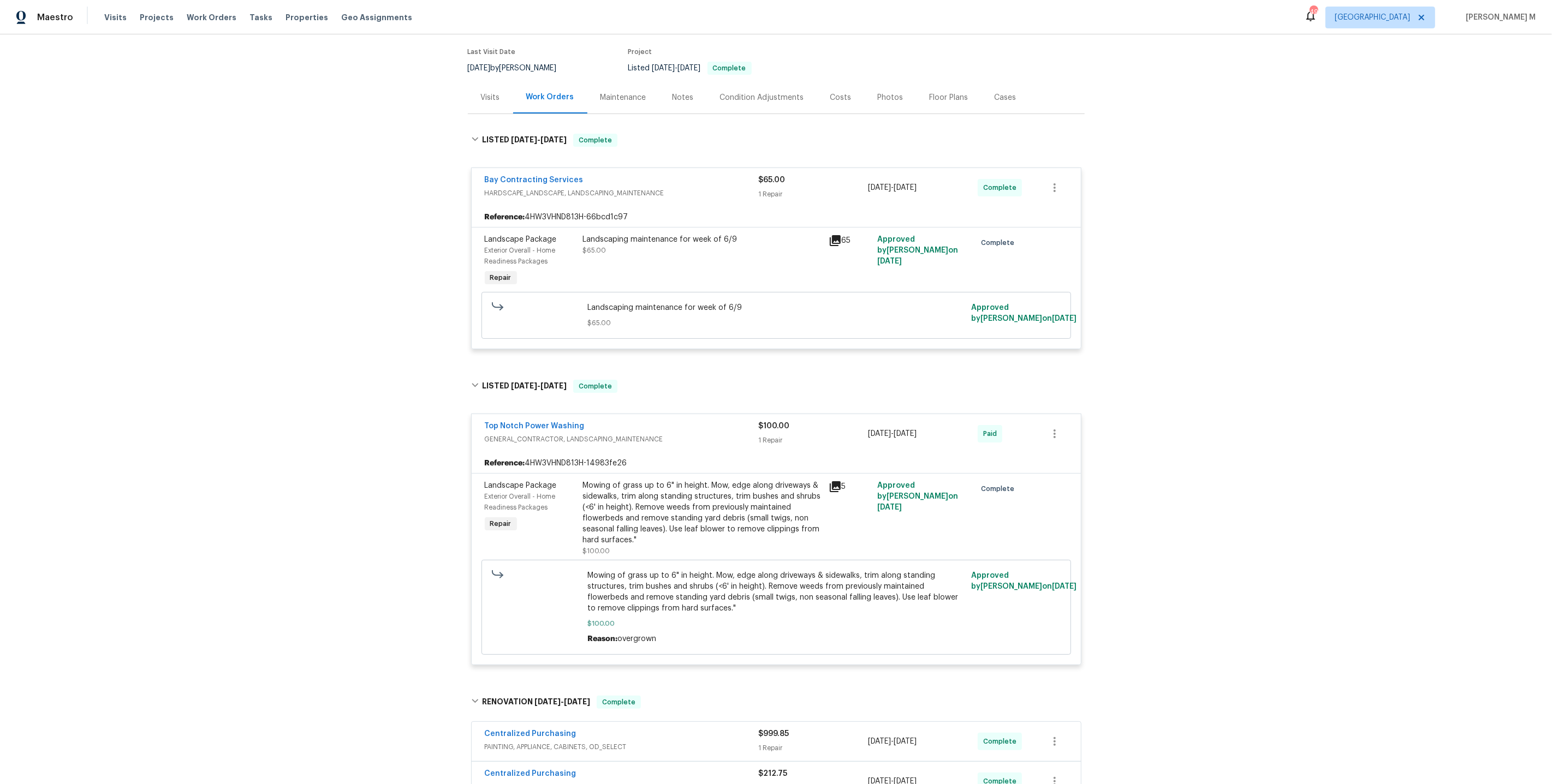
scroll to position [73, 0]
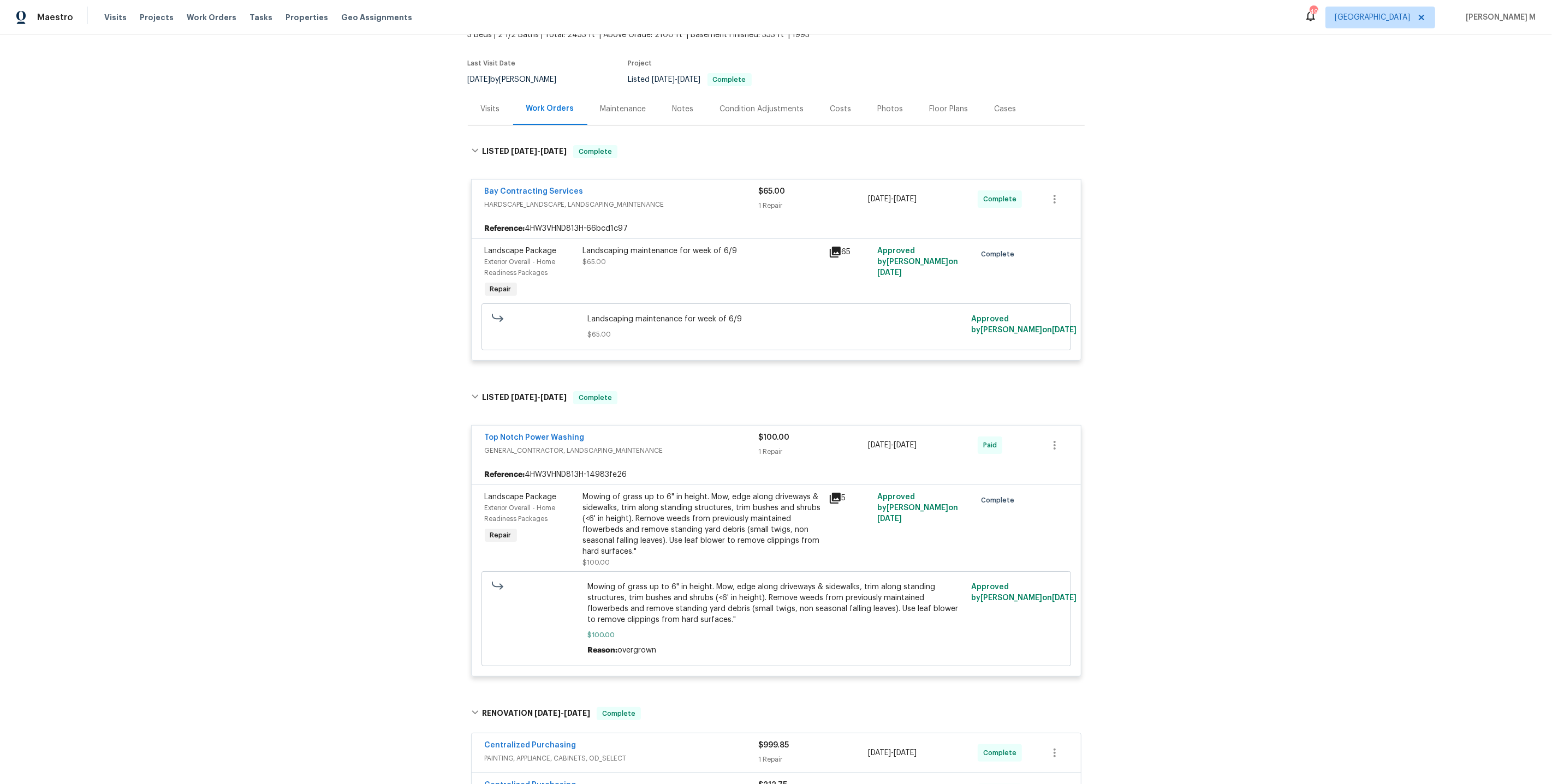
click at [671, 255] on div "Landscaping maintenance for week of 6/9 $65.00" at bounding box center [702, 256] width 239 height 22
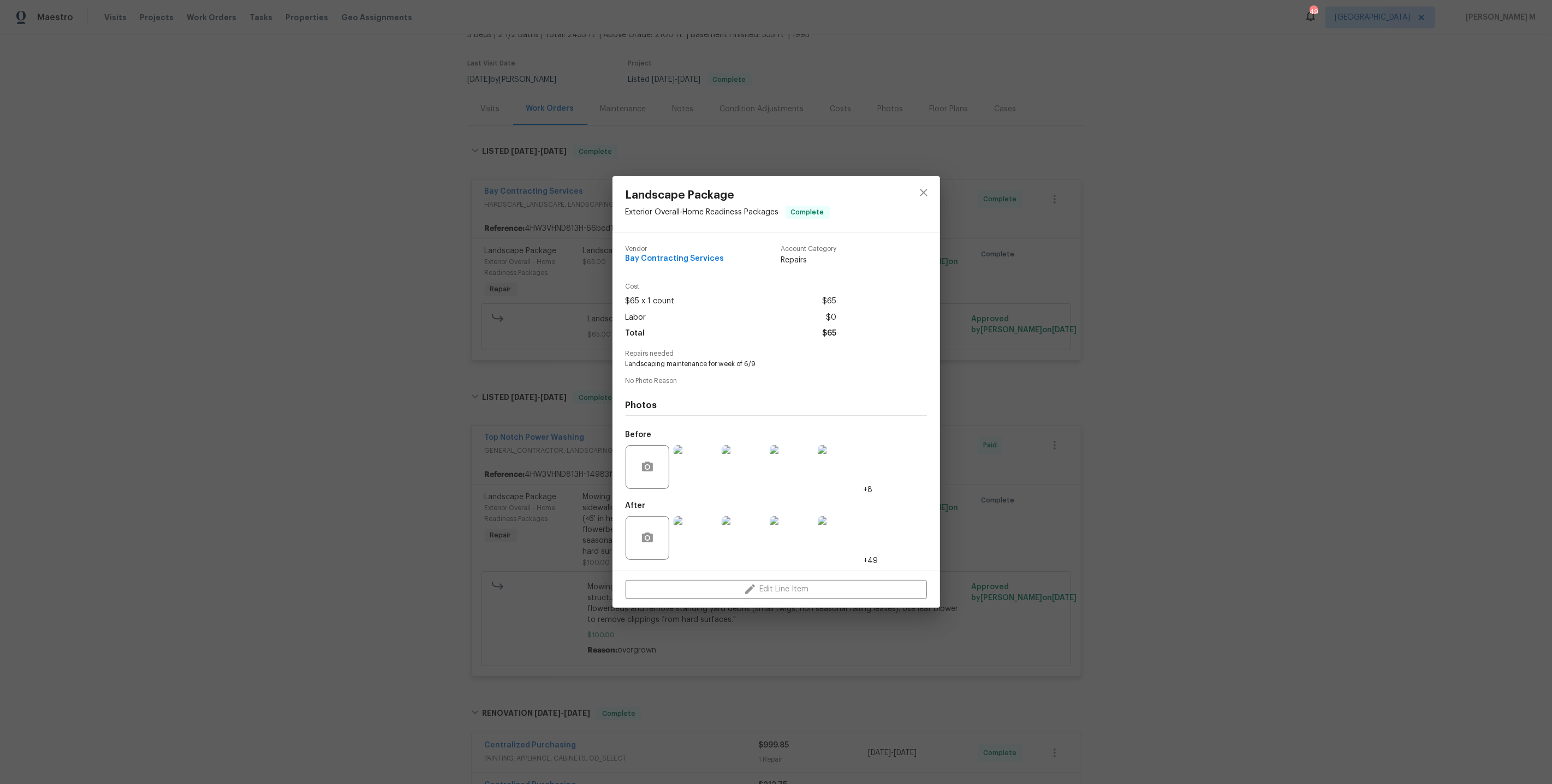
click at [851, 537] on img at bounding box center [839, 538] width 44 height 44
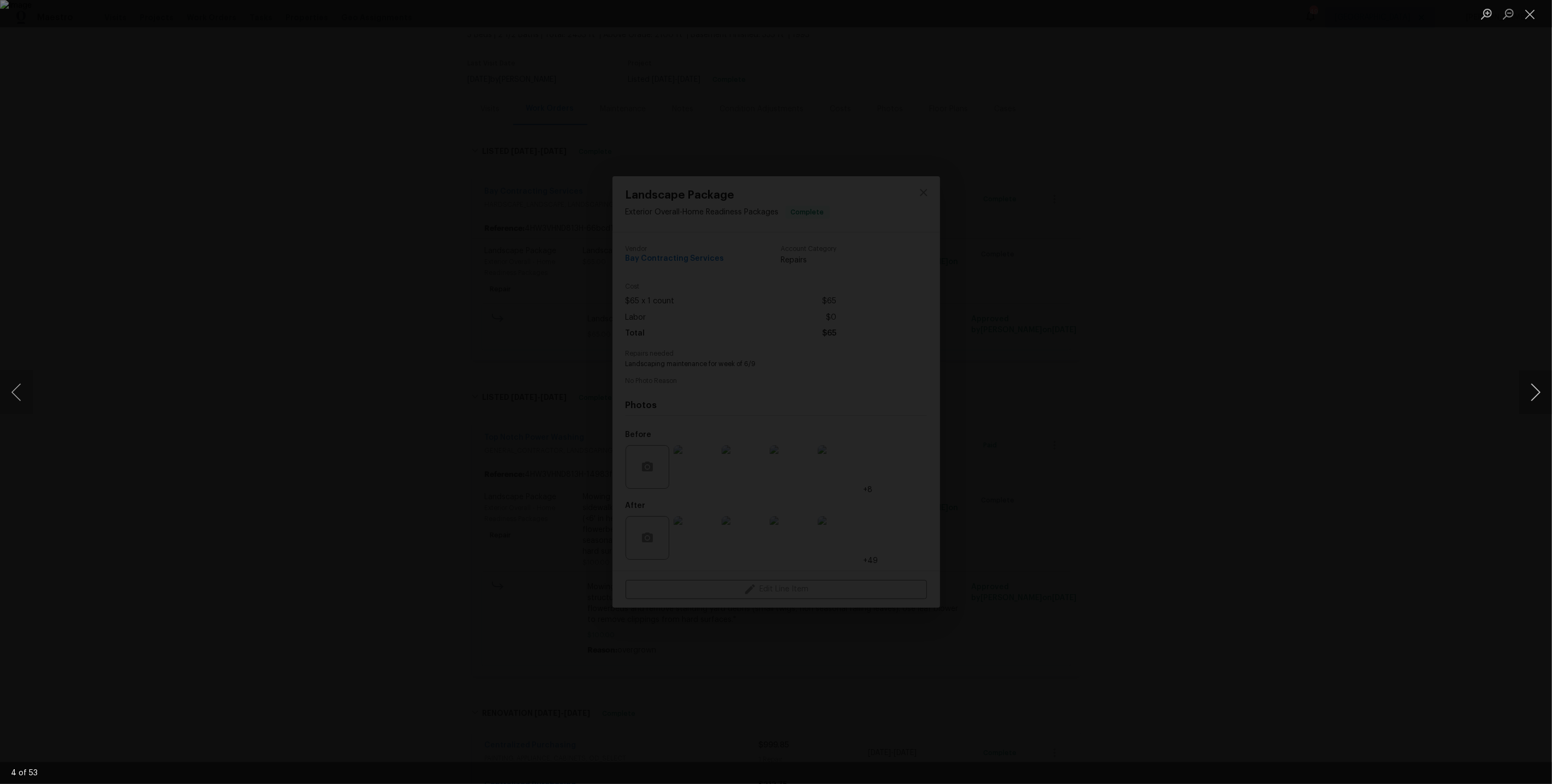
click at [1535, 392] on button "Next image" at bounding box center [1536, 392] width 33 height 44
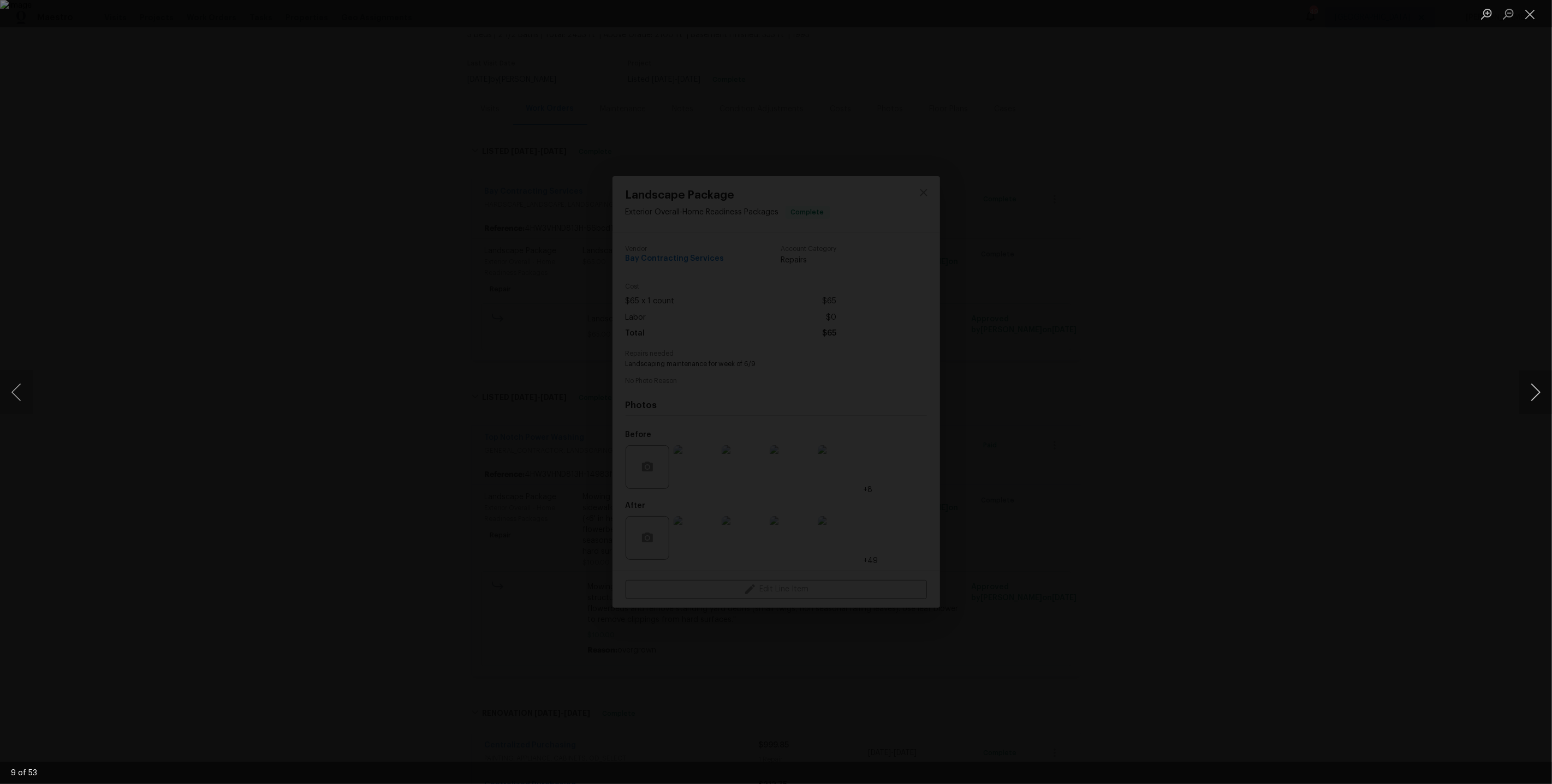
click at [1534, 395] on button "Next image" at bounding box center [1536, 392] width 33 height 44
click at [1534, 394] on button "Next image" at bounding box center [1536, 392] width 33 height 44
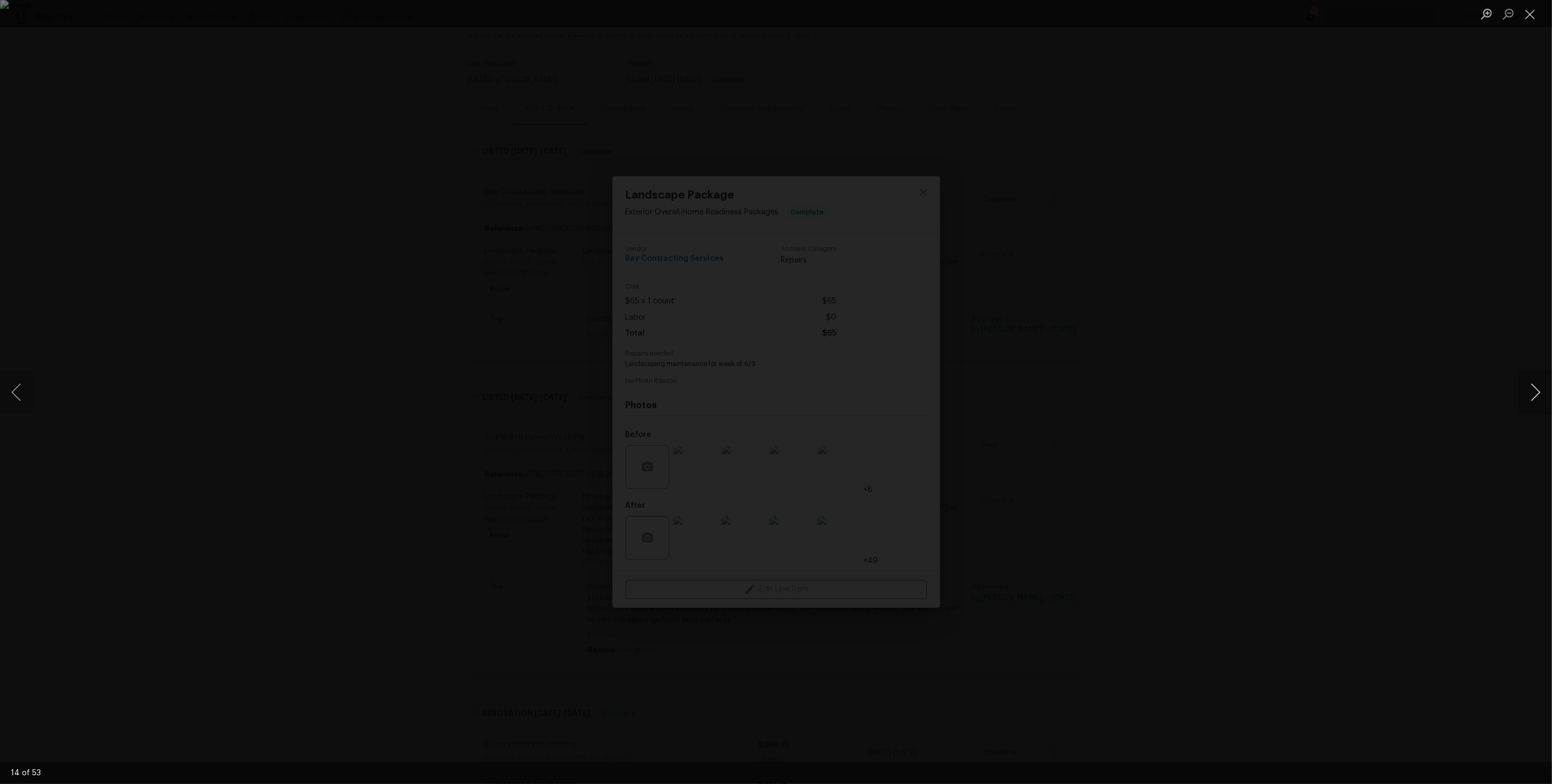
click at [1534, 394] on button "Next image" at bounding box center [1536, 392] width 33 height 44
click at [1144, 262] on div "Lightbox" at bounding box center [776, 392] width 1552 height 784
click at [647, 366] on img "Lightbox" at bounding box center [776, 392] width 1552 height 784
click at [510, 380] on div "Lightbox" at bounding box center [776, 392] width 1552 height 784
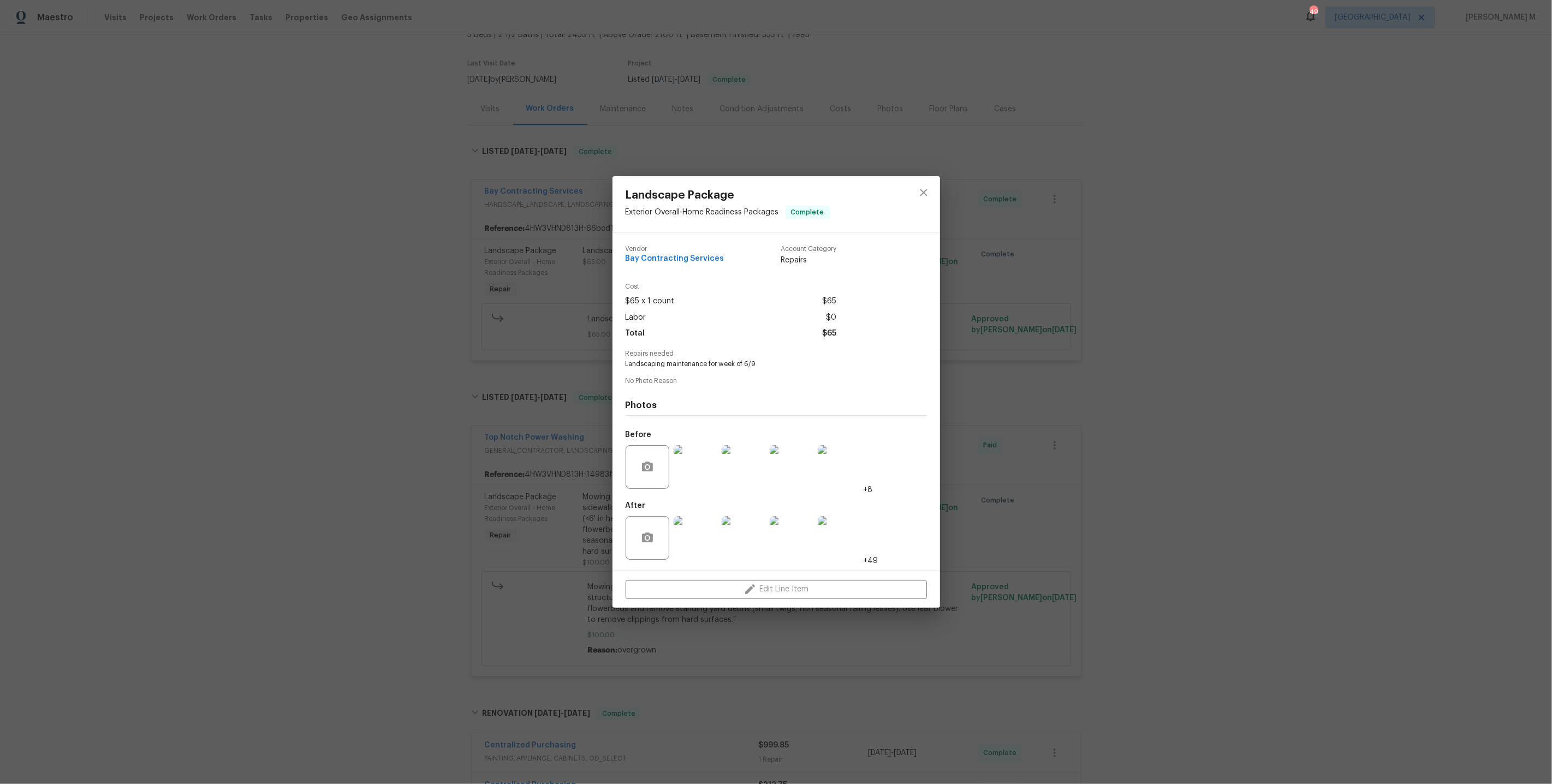
click at [419, 321] on div "Landscape Package Exterior Overall - Home Readiness Packages Complete Vendor Ba…" at bounding box center [776, 392] width 1552 height 784
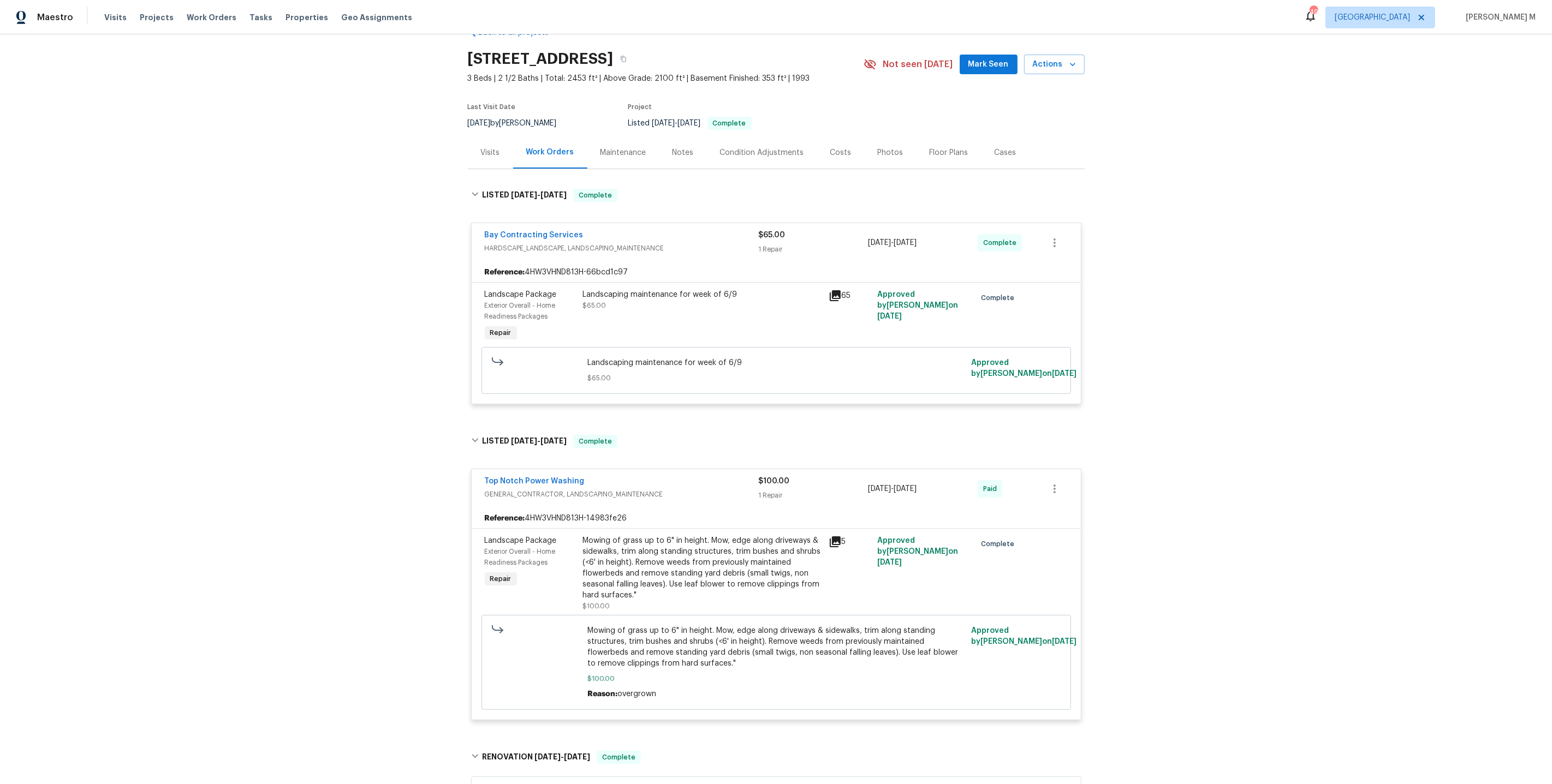
scroll to position [0, 0]
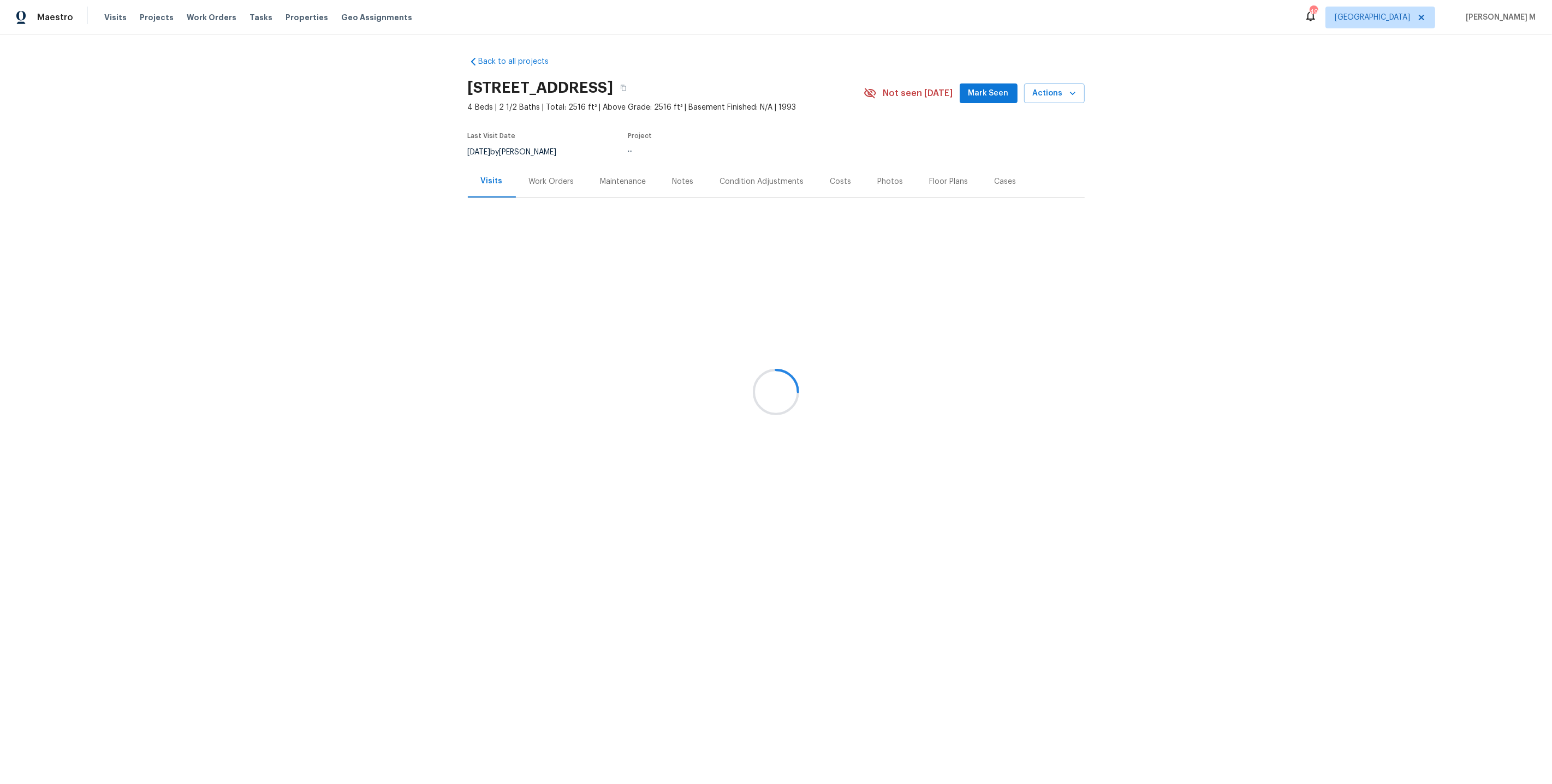
click at [518, 170] on div at bounding box center [776, 392] width 1552 height 784
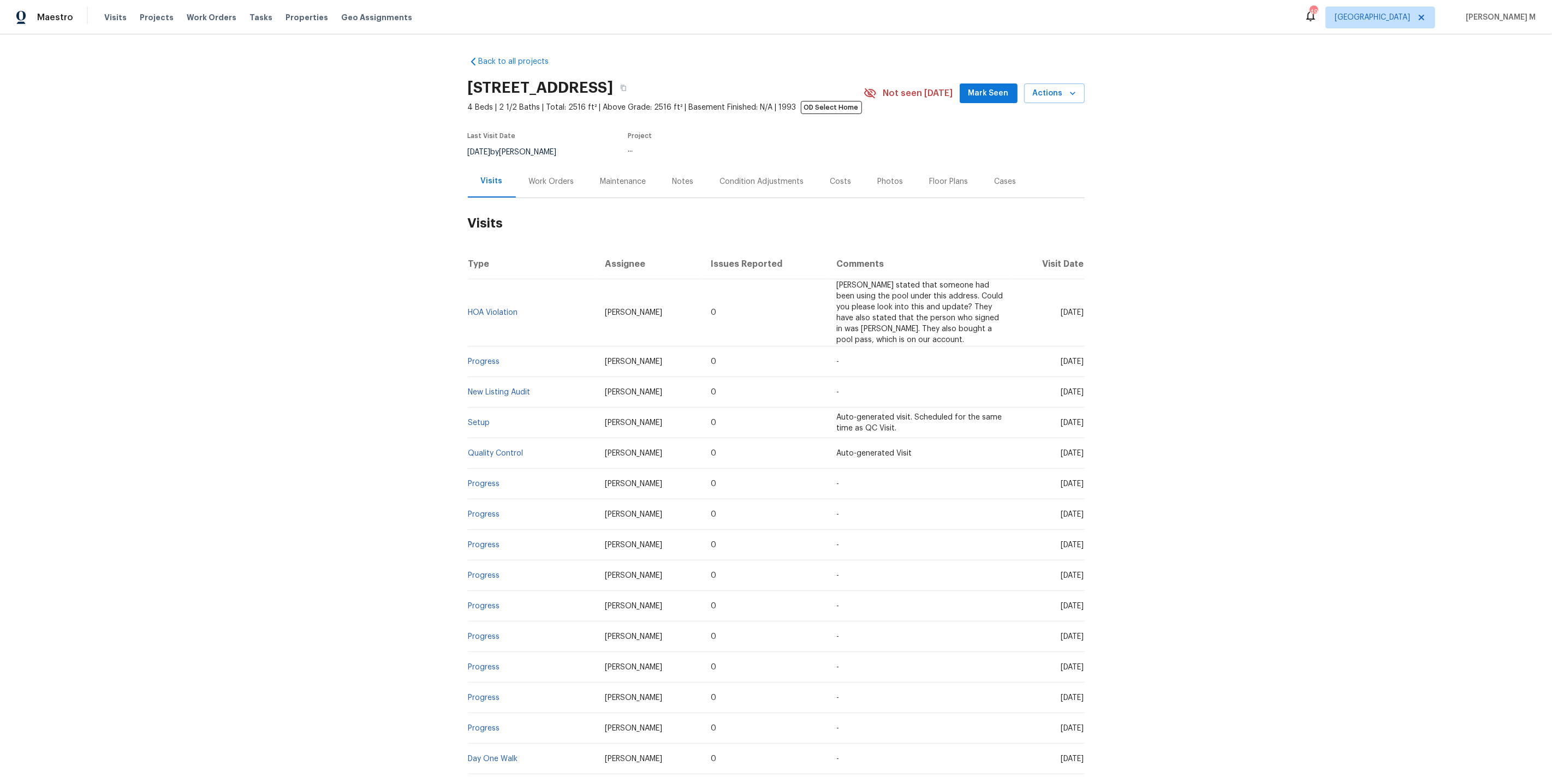
click at [547, 184] on div "Work Orders" at bounding box center [551, 181] width 72 height 32
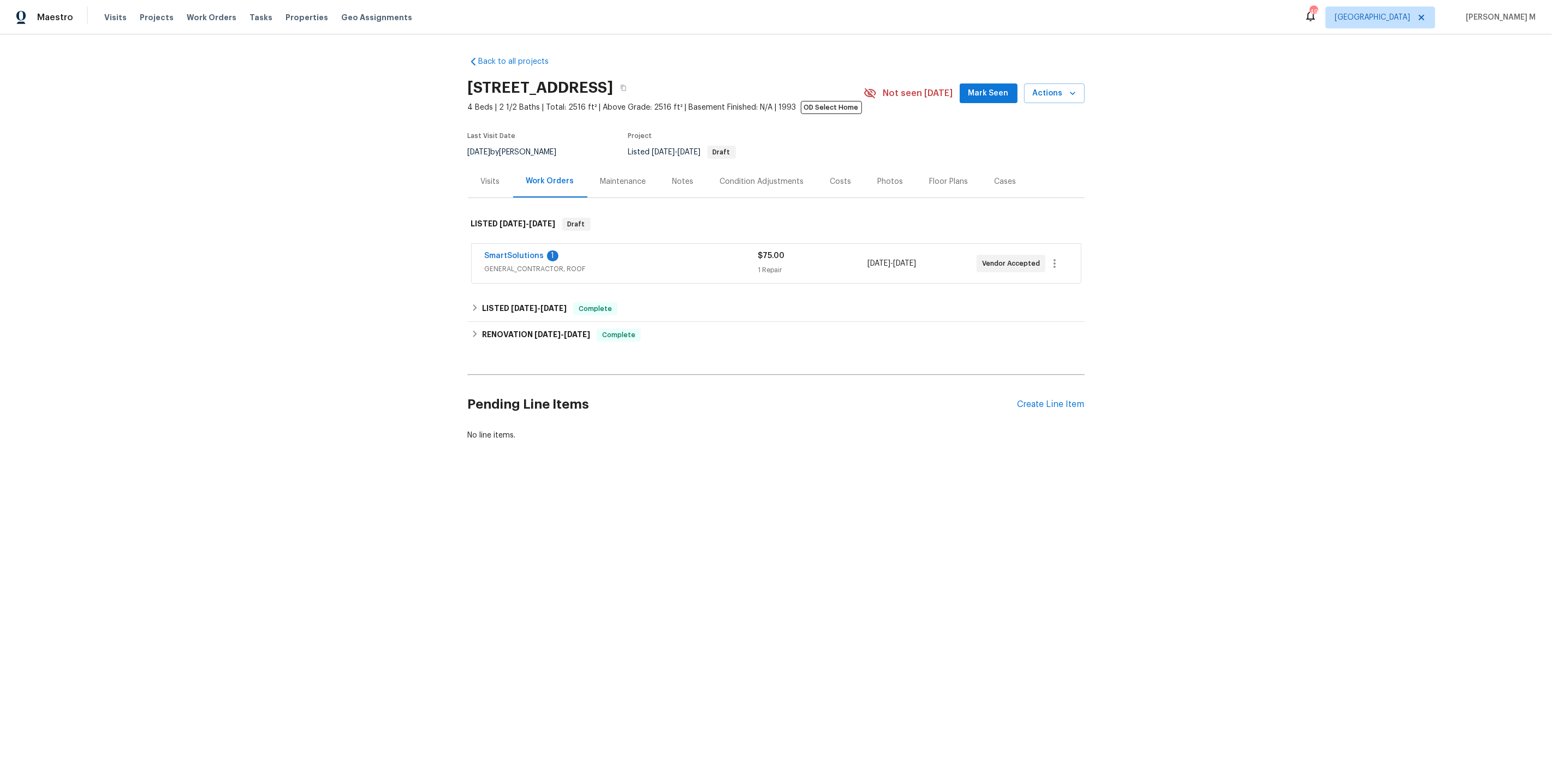
click at [546, 266] on span "GENERAL_CONTRACTOR, ROOF" at bounding box center [621, 269] width 273 height 11
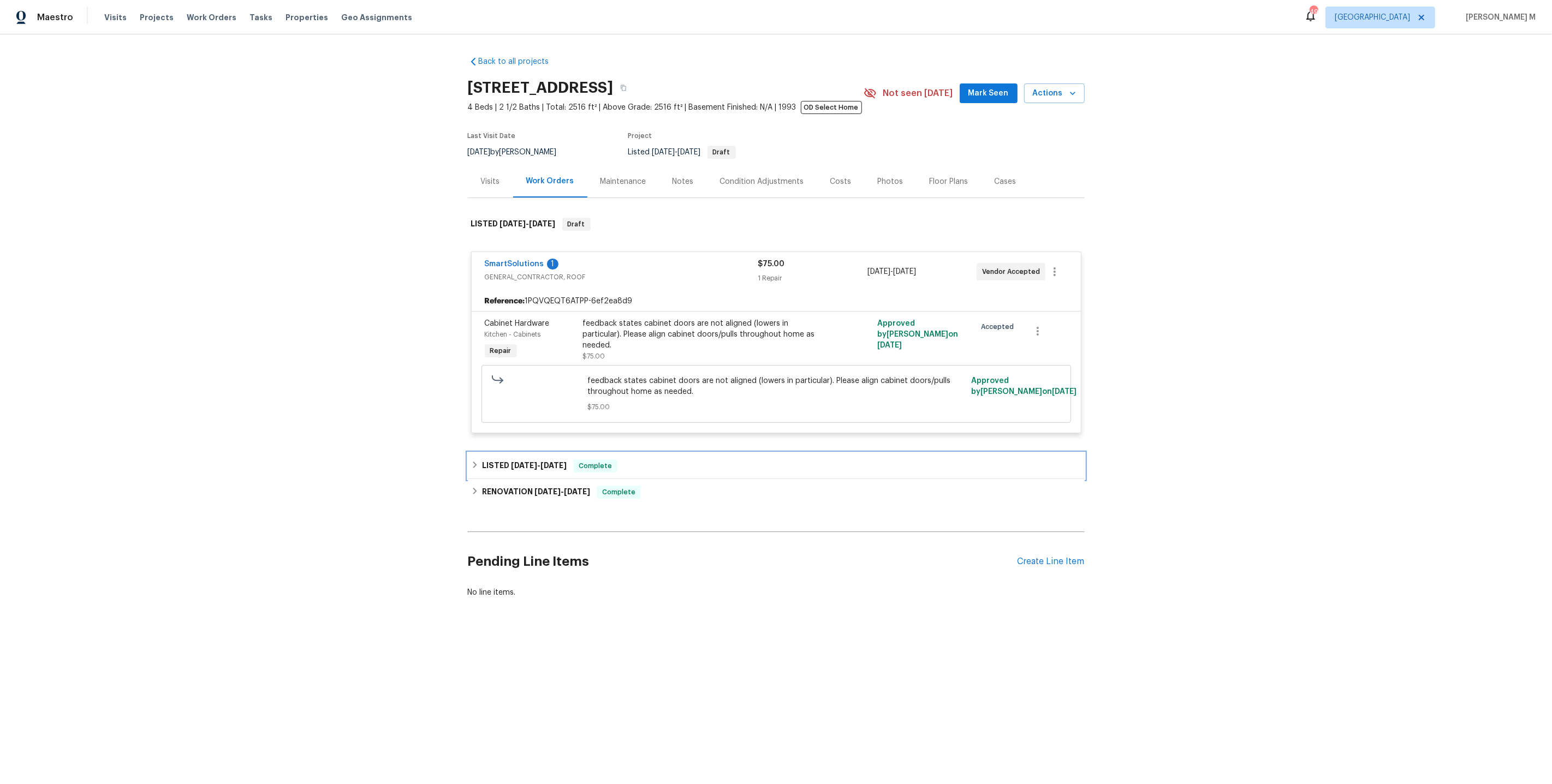
click at [531, 462] on span "7/25/25" at bounding box center [524, 465] width 27 height 7
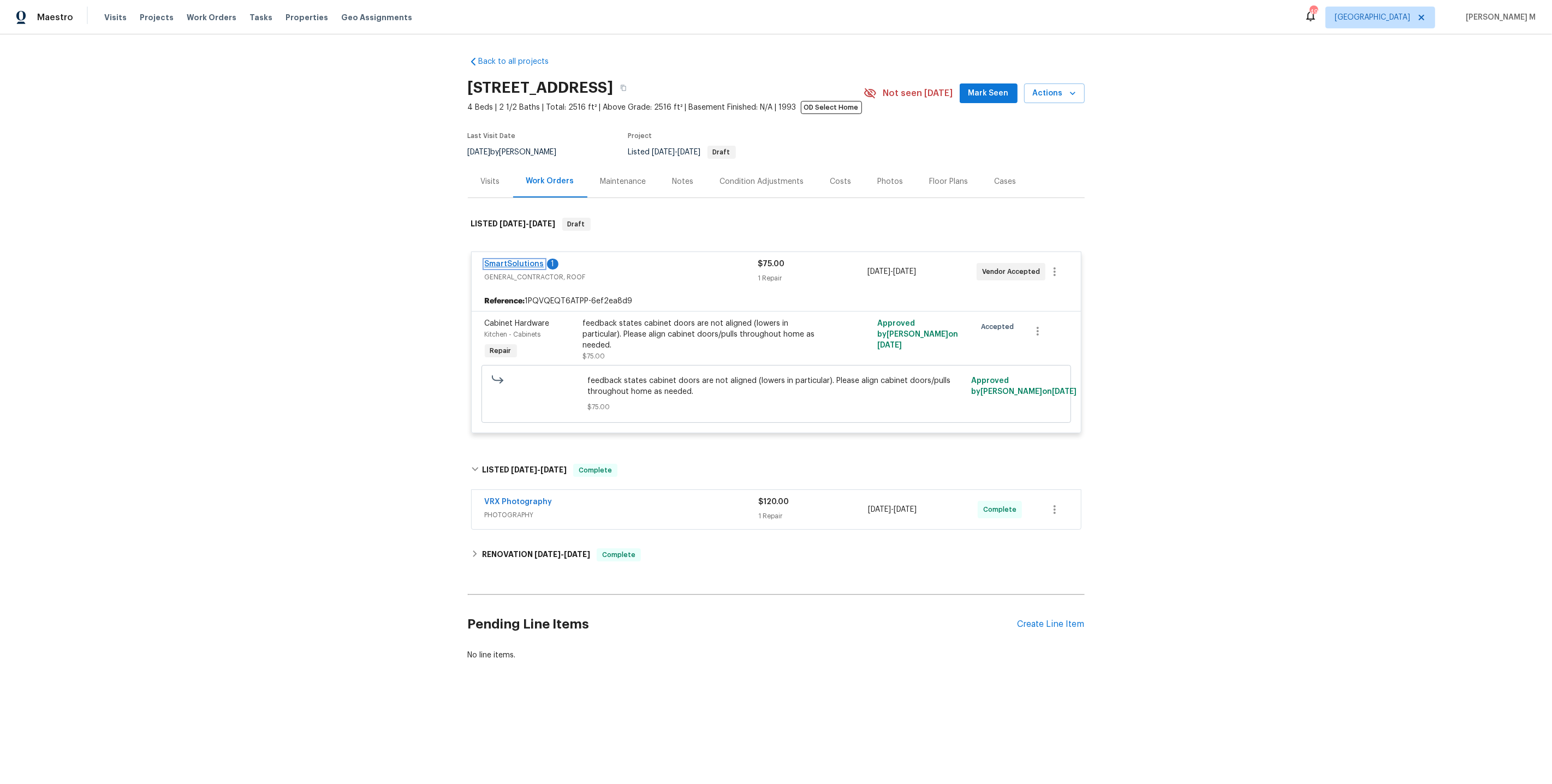
click at [500, 260] on link "SmartSolutions" at bounding box center [514, 263] width 60 height 7
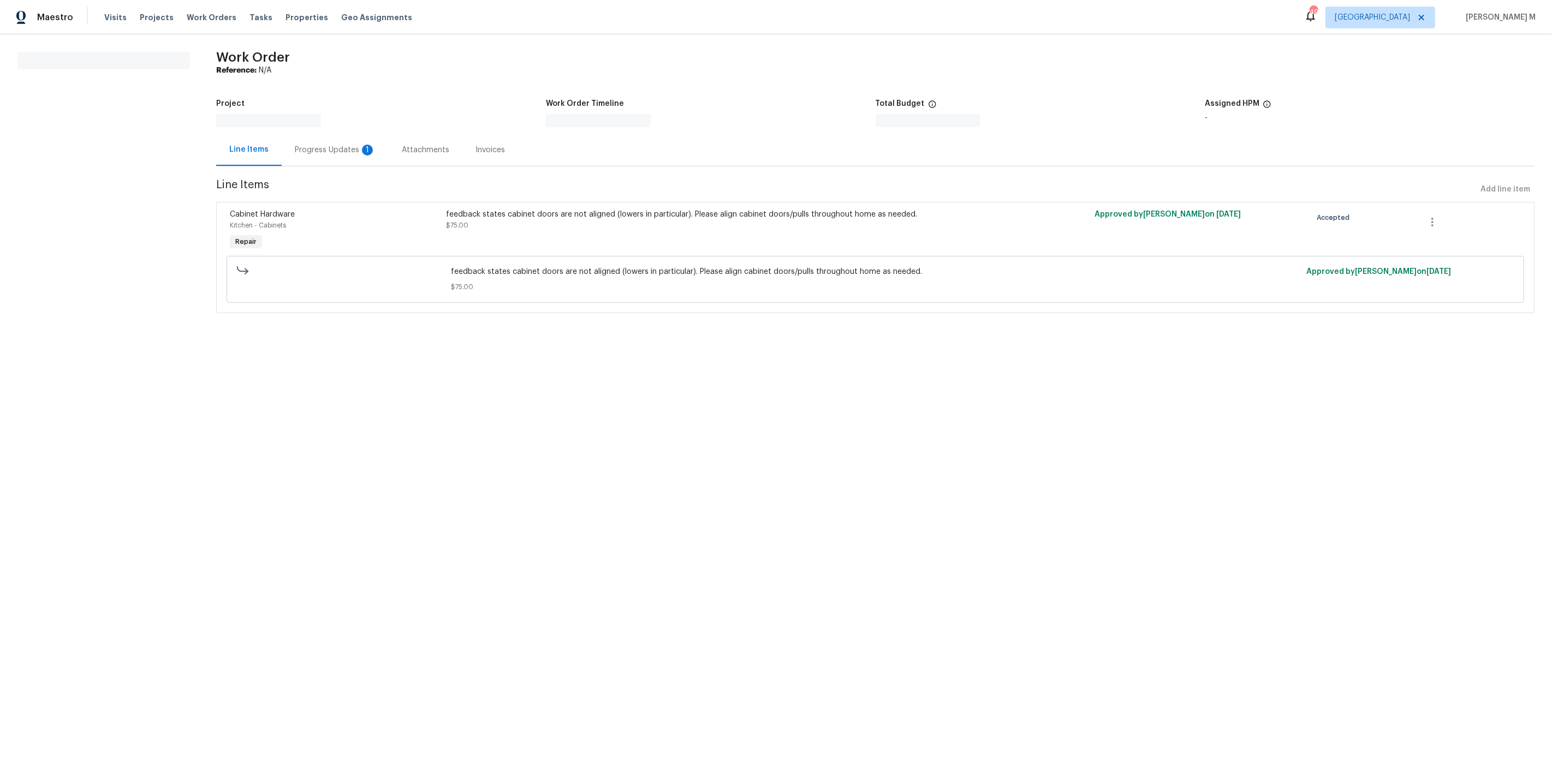
click at [389, 148] on div "Attachments" at bounding box center [425, 150] width 73 height 32
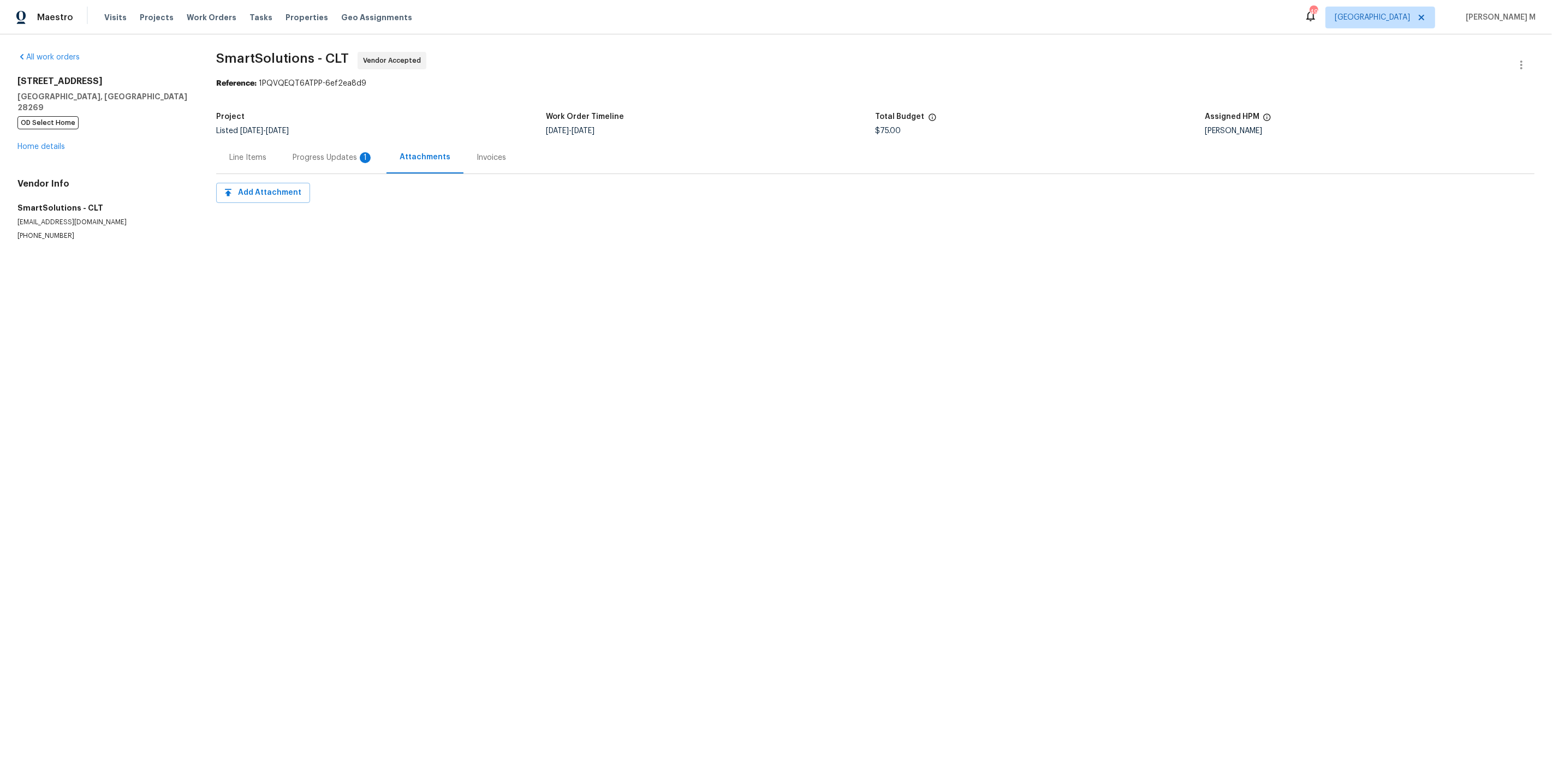
click at [285, 148] on div "Progress Updates 1" at bounding box center [333, 157] width 107 height 32
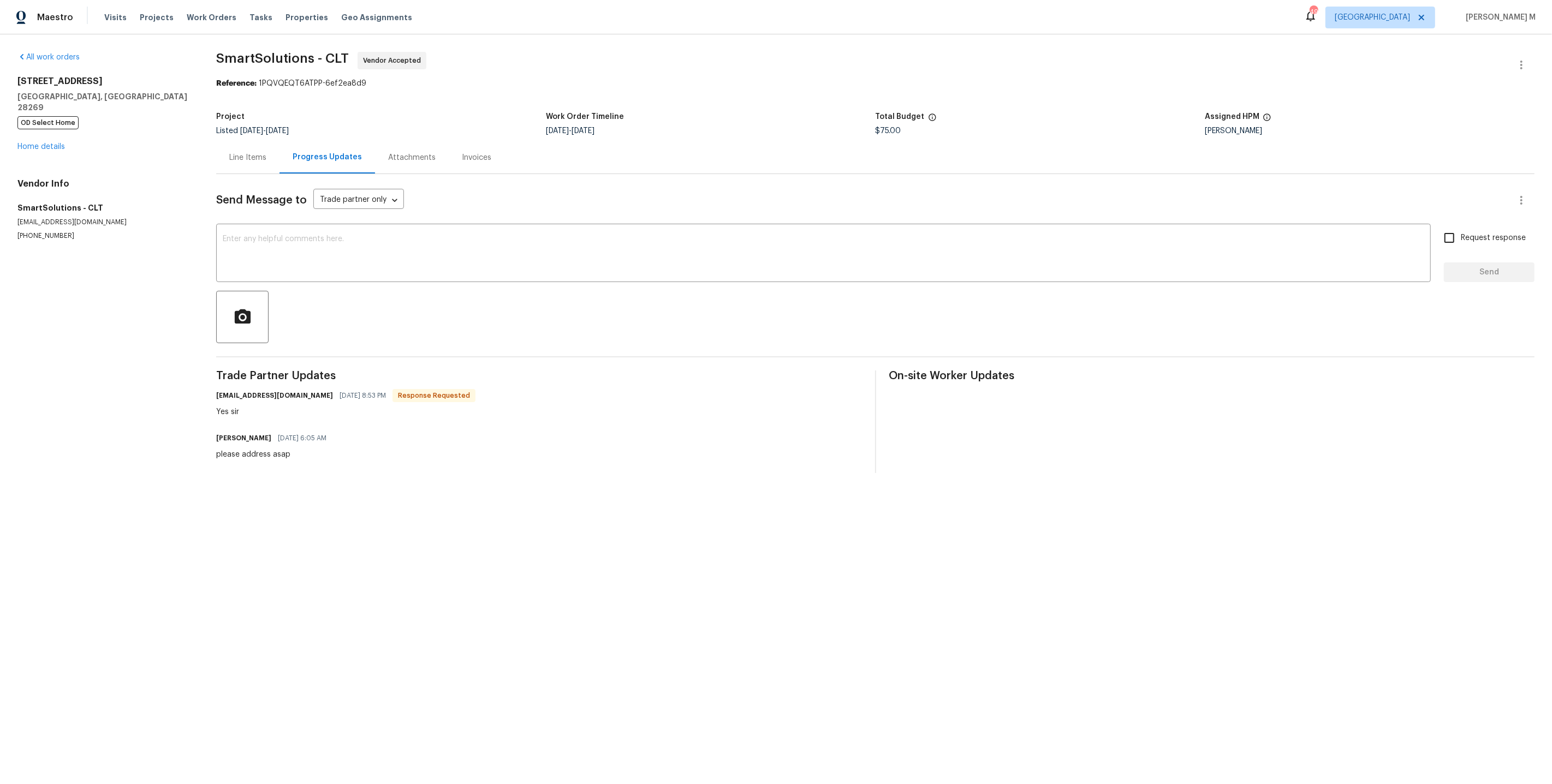
click at [248, 157] on div "Line Items" at bounding box center [248, 158] width 37 height 11
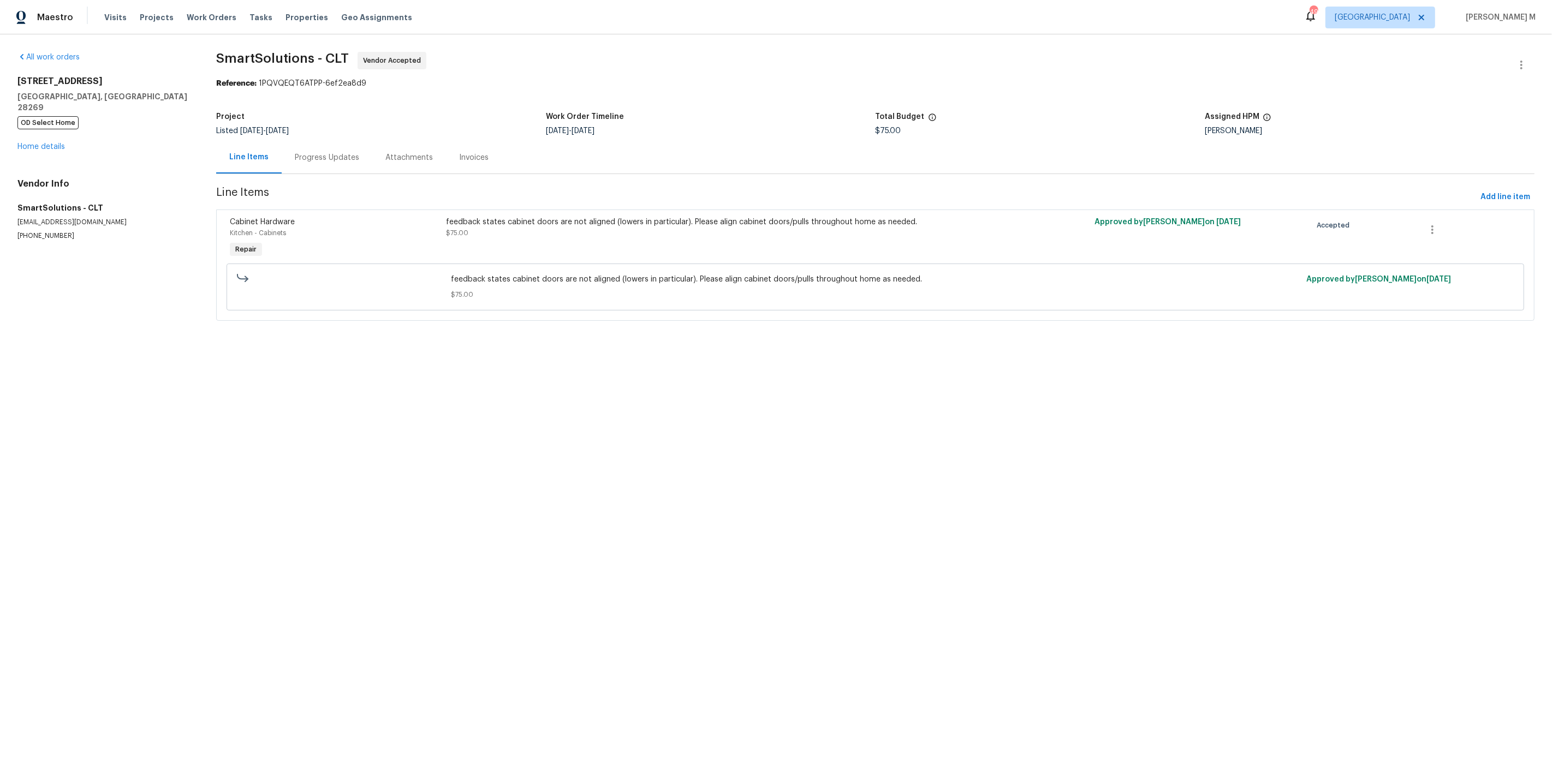
click at [49, 129] on div "9643 Whitewood Trl Charlotte, NC 28269 OD Select Home Home details" at bounding box center [104, 114] width 173 height 77
click at [46, 143] on link "Home details" at bounding box center [41, 146] width 48 height 7
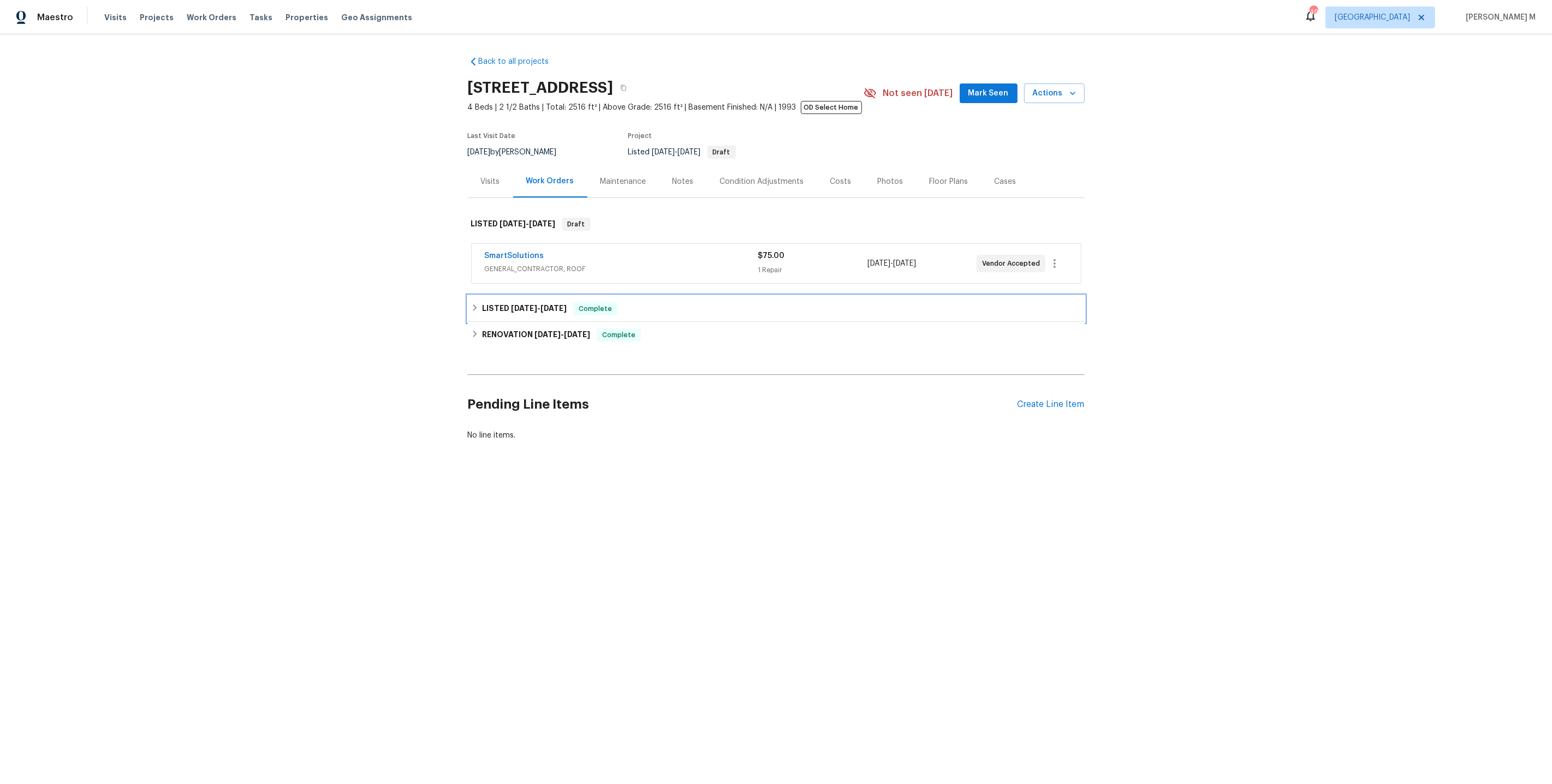
click at [541, 307] on h6 "LISTED 7/25/25 - 7/26/25" at bounding box center [524, 309] width 85 height 13
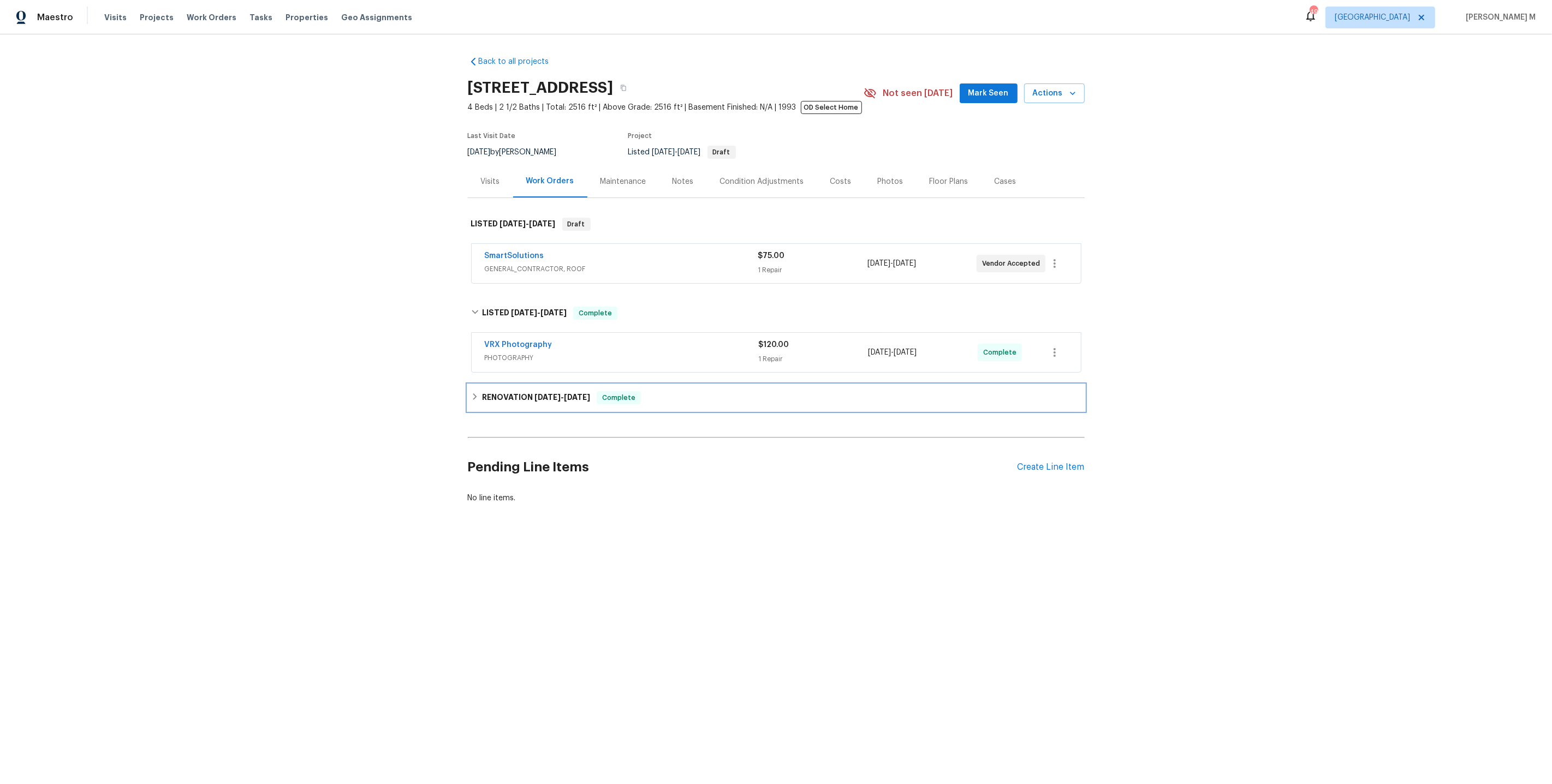
click at [527, 384] on div "RENOVATION 6/12/25 - 8/12/25 Complete" at bounding box center [776, 397] width 617 height 27
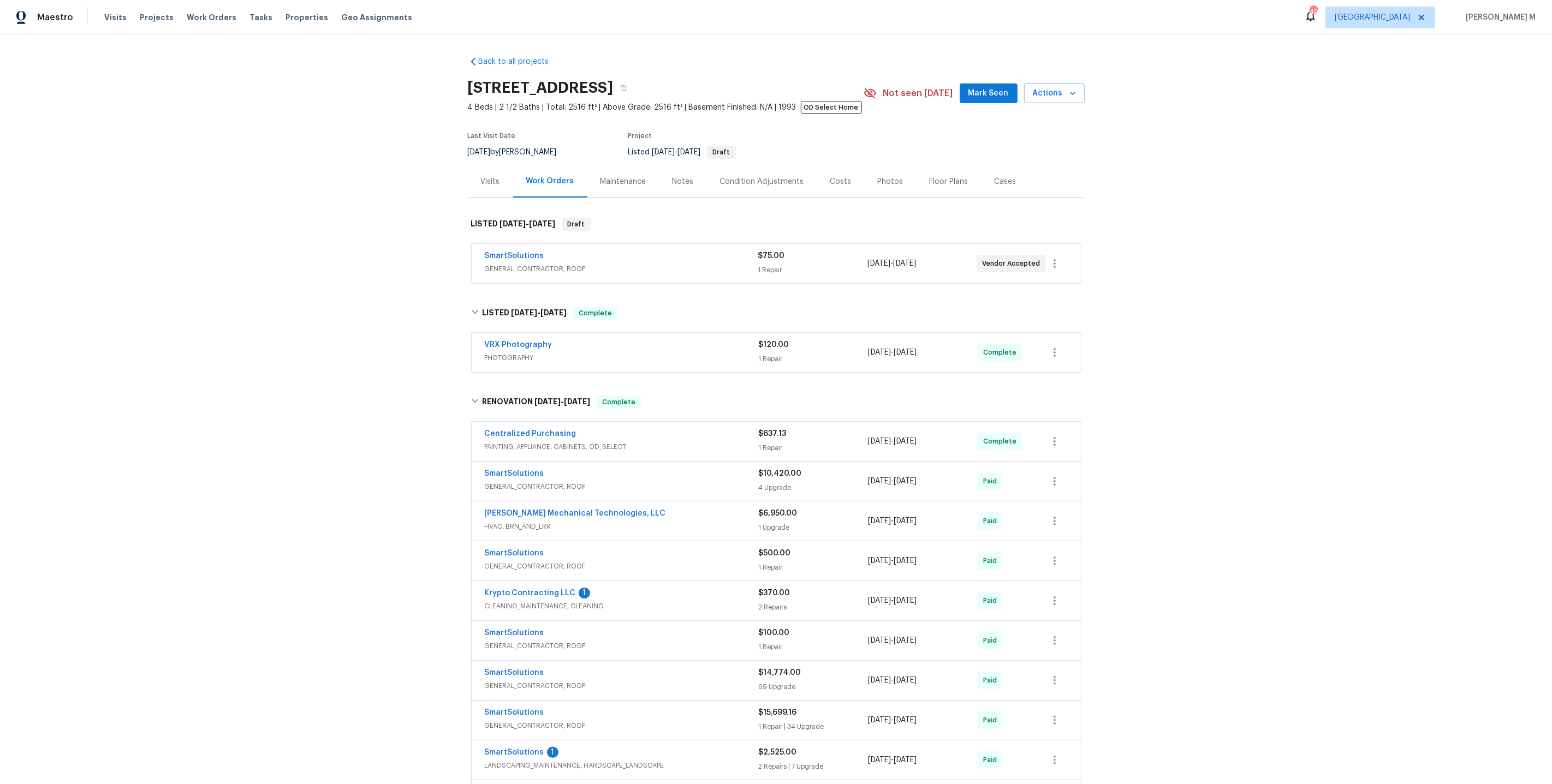
click at [601, 165] on div "Maintenance" at bounding box center [623, 181] width 72 height 32
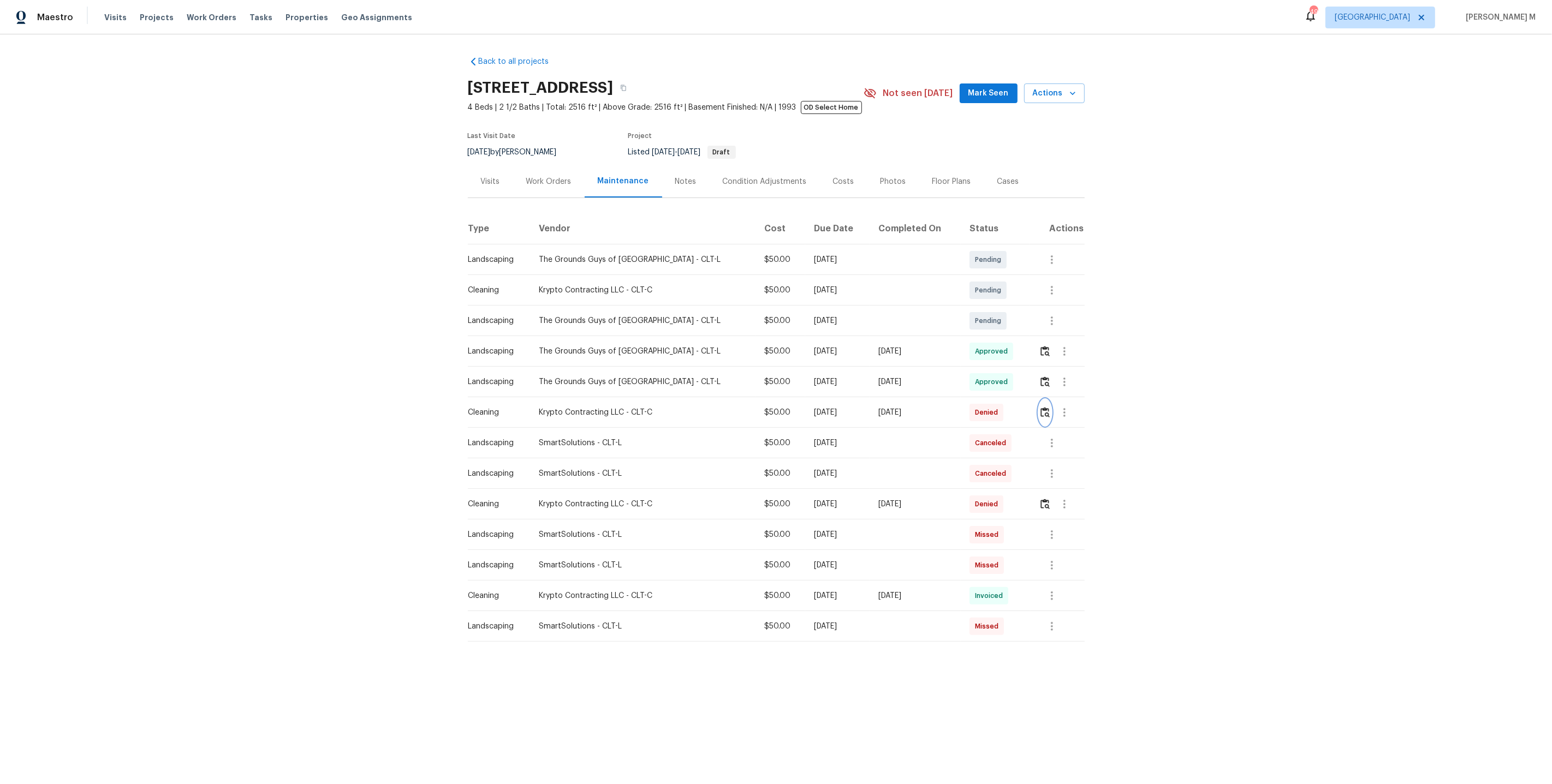
click at [1046, 407] on img "button" at bounding box center [1046, 412] width 10 height 10
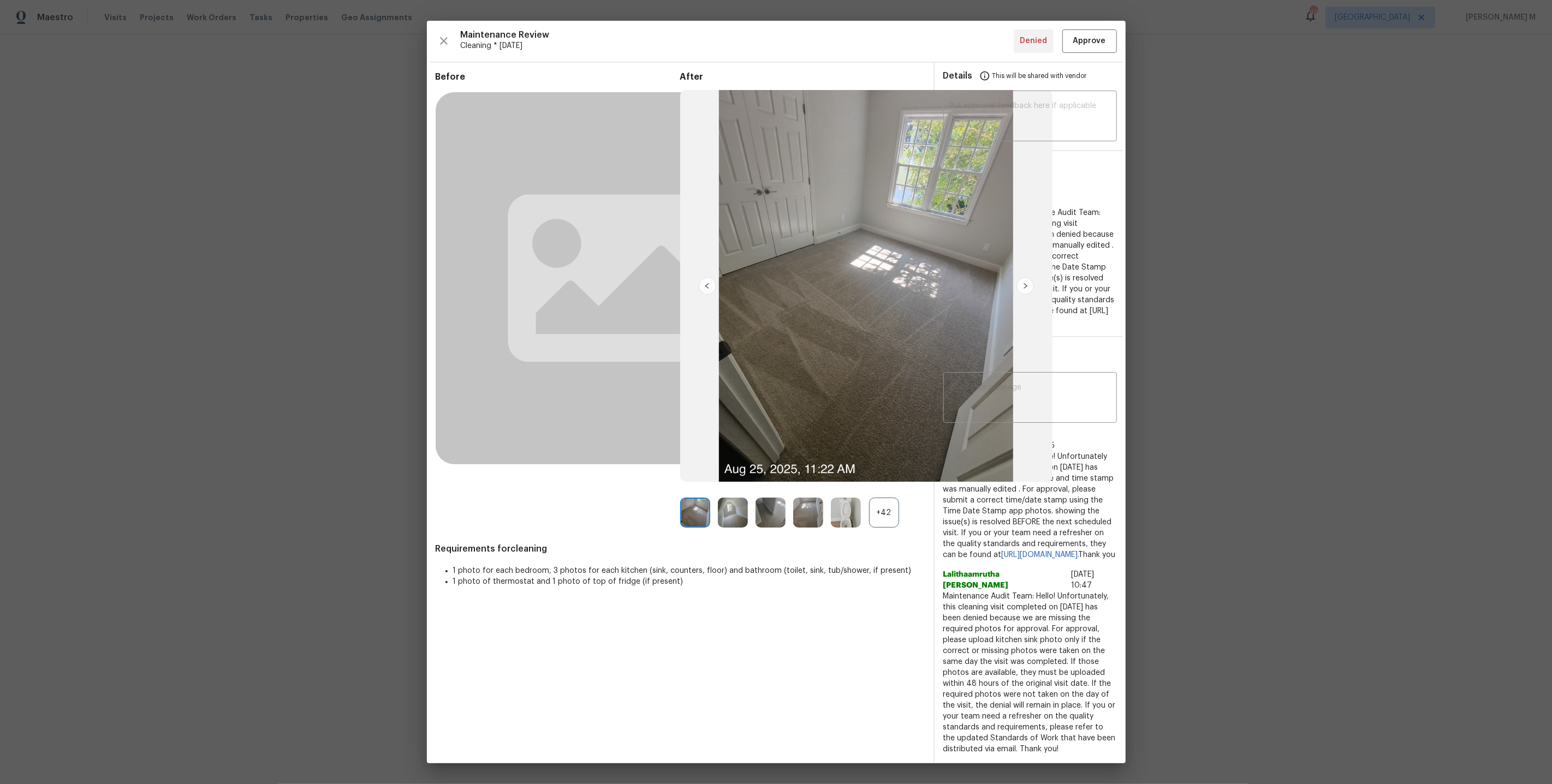
click at [905, 518] on div "+42" at bounding box center [802, 512] width 244 height 30
click at [884, 520] on div "+42" at bounding box center [884, 512] width 30 height 30
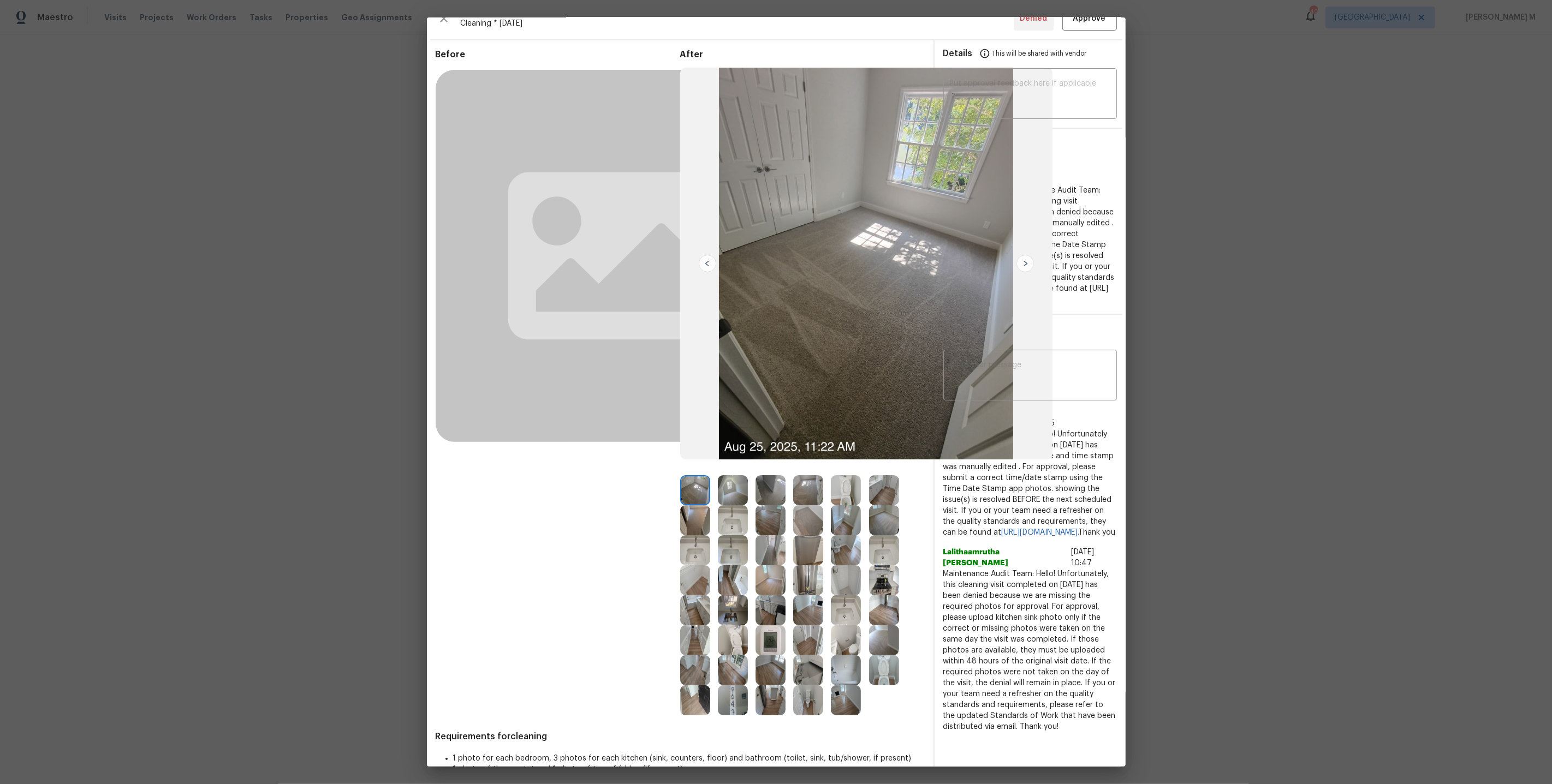
scroll to position [22, 0]
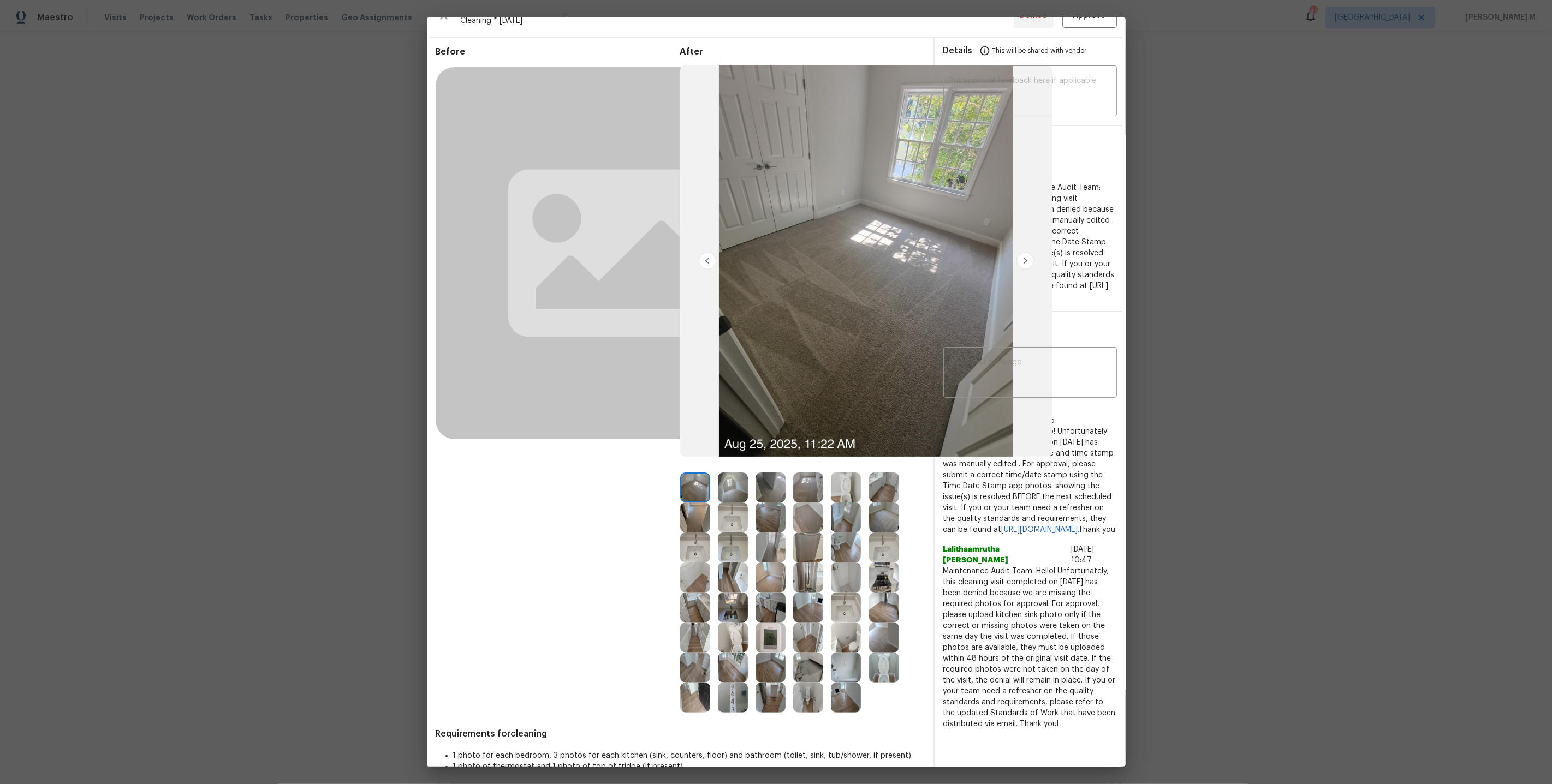
click at [806, 574] on img at bounding box center [808, 577] width 30 height 30
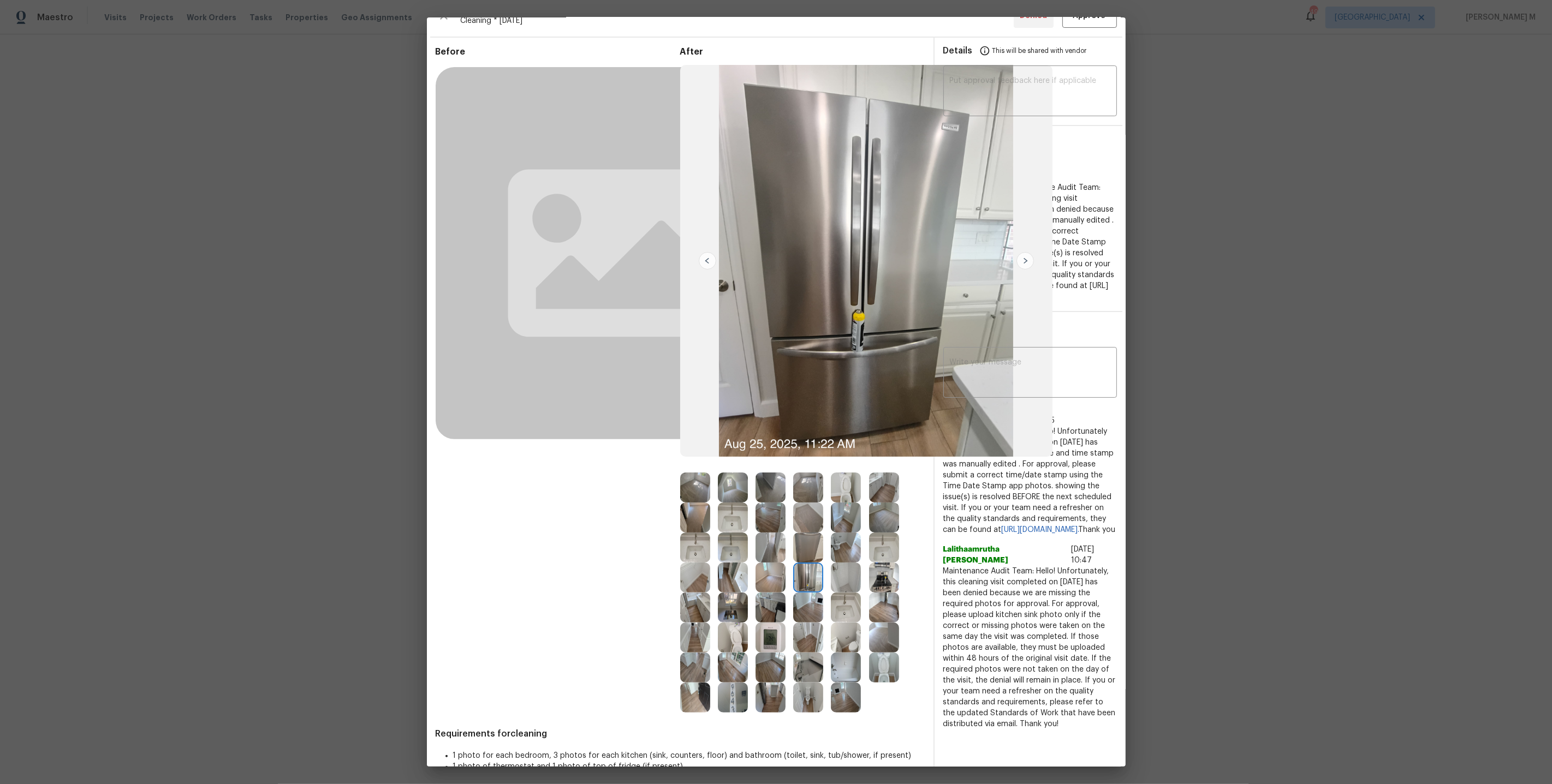
click at [801, 604] on img at bounding box center [808, 607] width 30 height 30
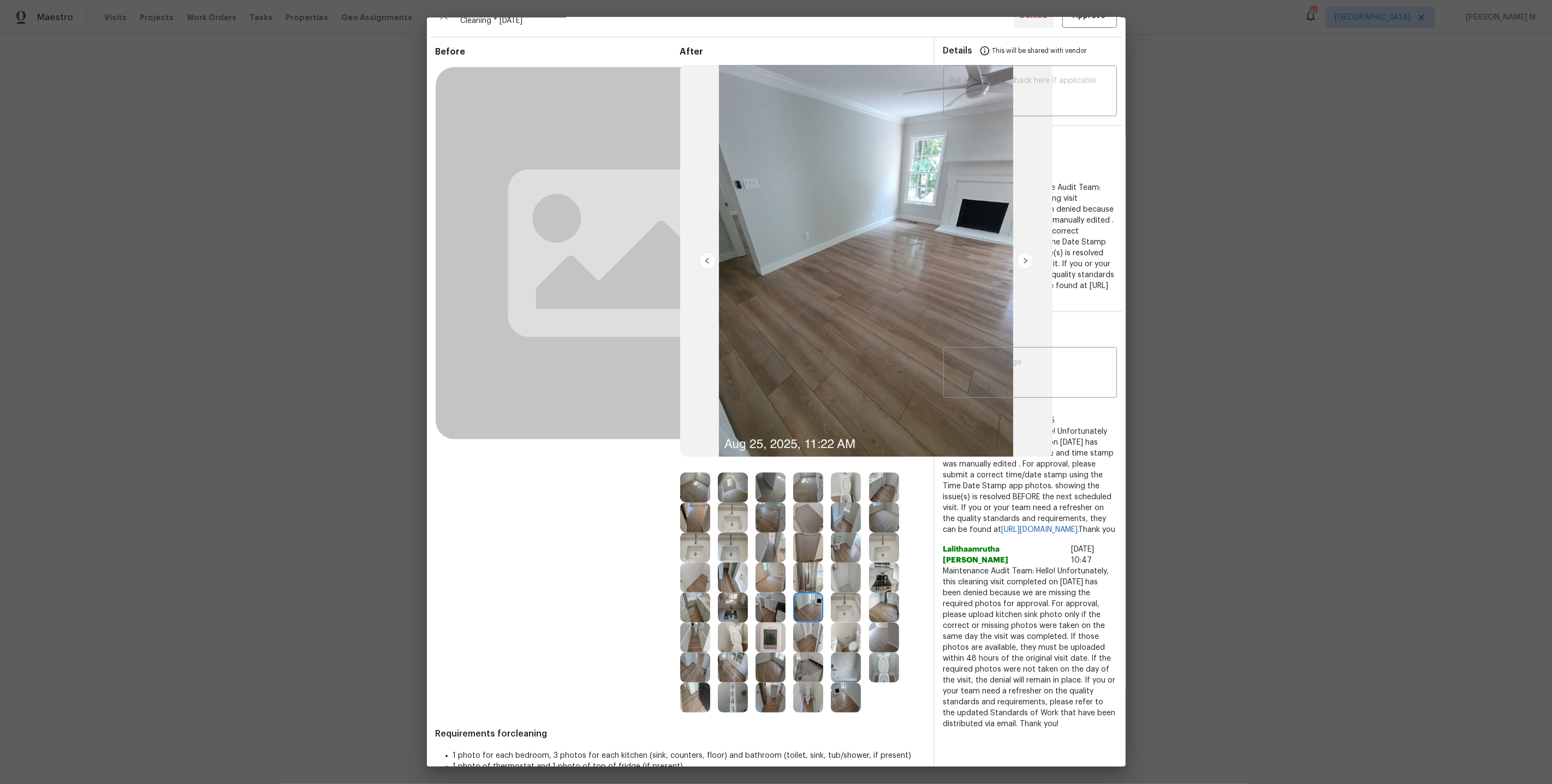
click at [801, 604] on img at bounding box center [808, 607] width 30 height 30
click at [739, 606] on img at bounding box center [733, 607] width 30 height 30
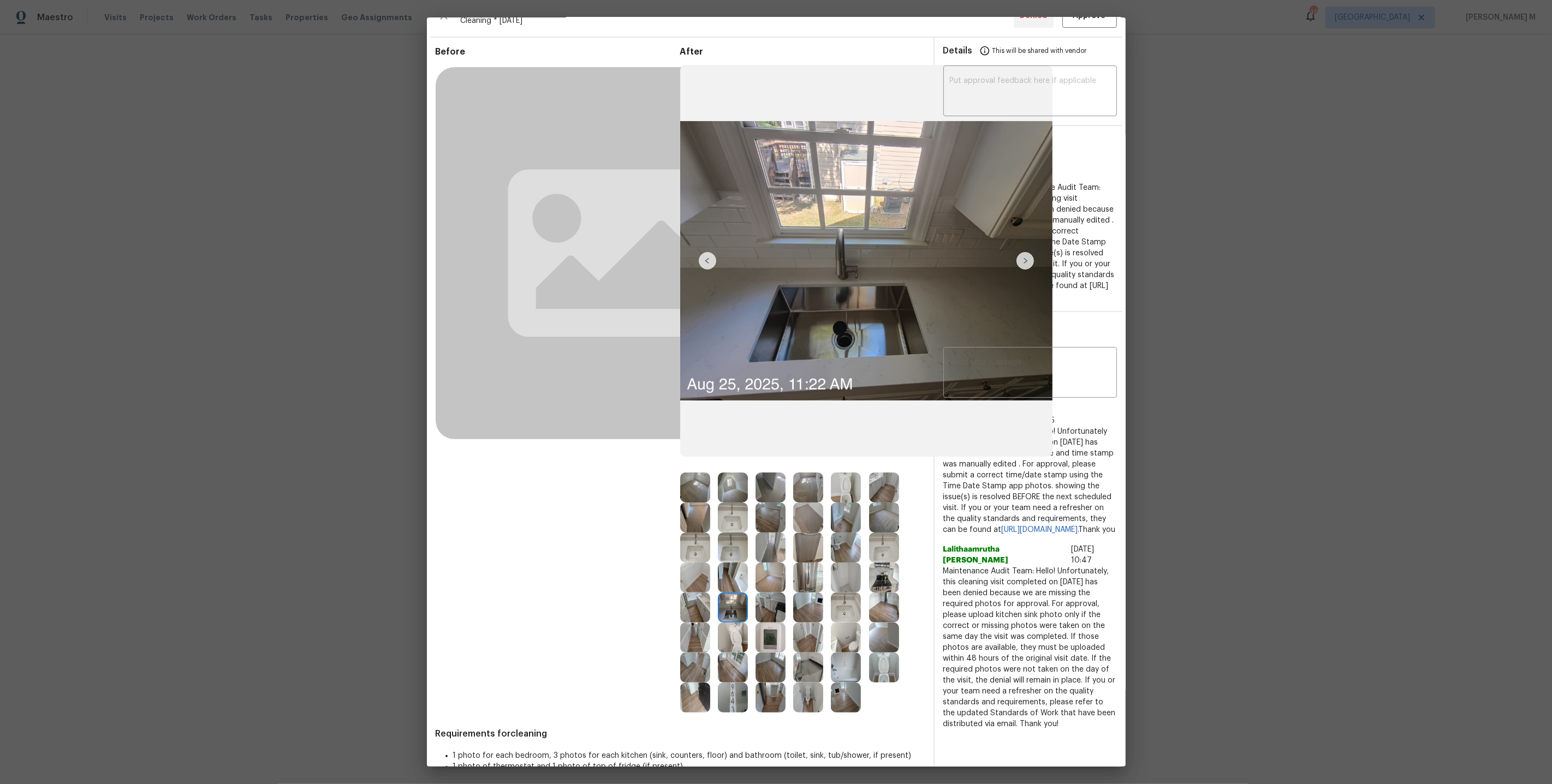
click at [884, 626] on img at bounding box center [884, 637] width 30 height 30
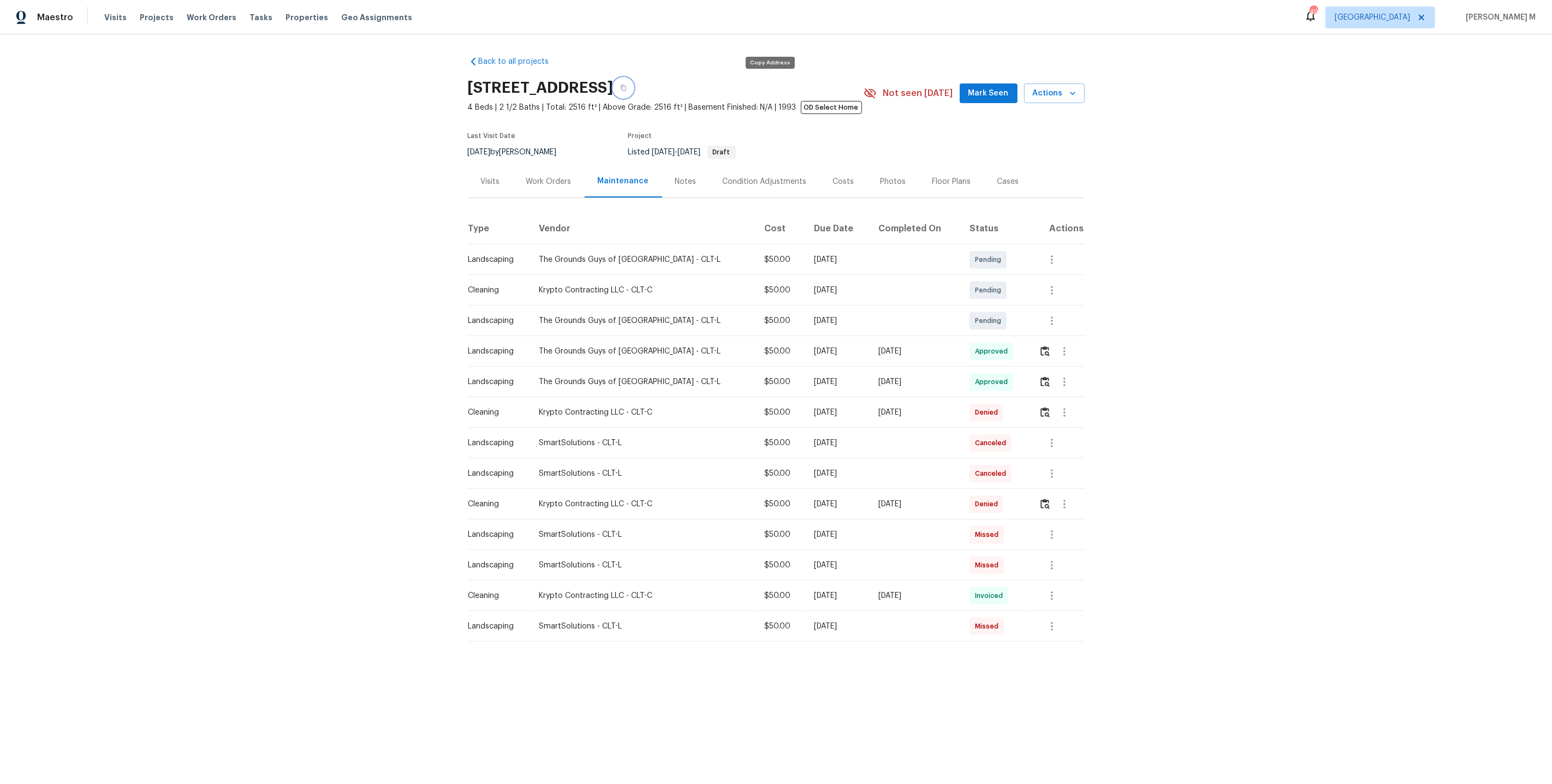
click at [634, 87] on button "button" at bounding box center [623, 88] width 19 height 19
click at [1042, 501] on img "button" at bounding box center [1046, 504] width 10 height 10
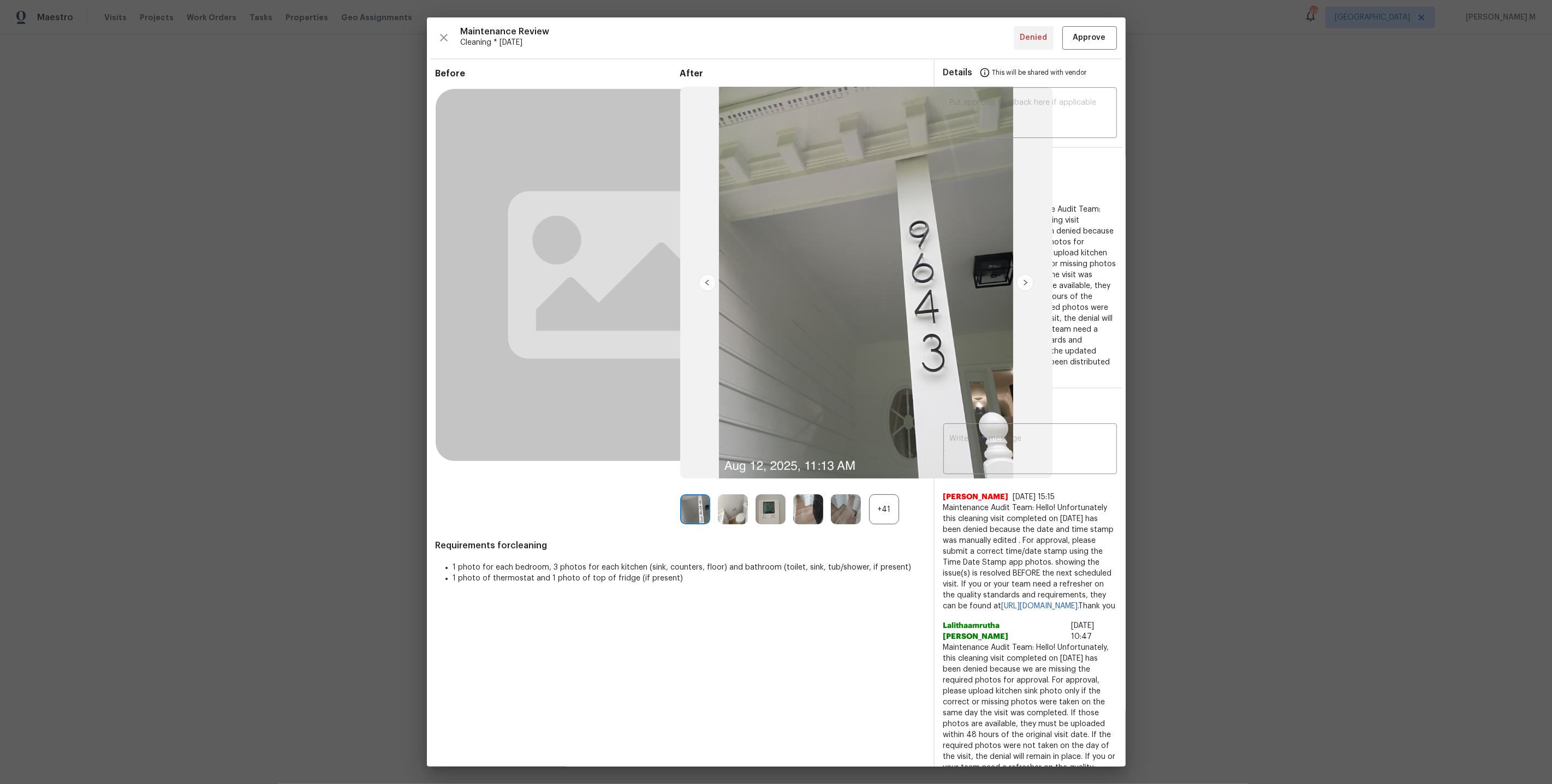
click at [901, 495] on div "+41" at bounding box center [802, 509] width 244 height 30
click at [886, 510] on div "+41" at bounding box center [884, 509] width 30 height 30
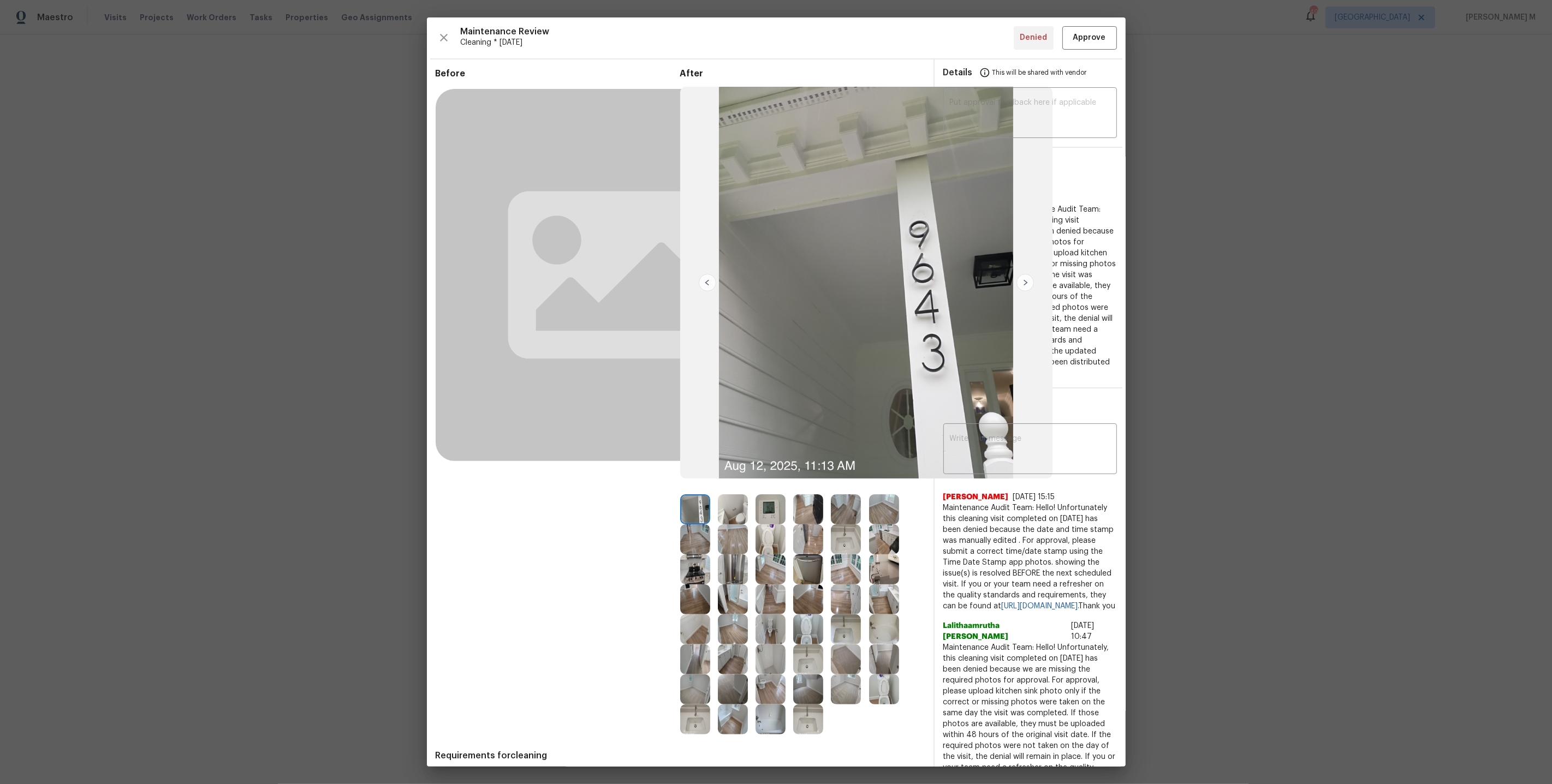
click at [803, 689] on img at bounding box center [808, 689] width 30 height 30
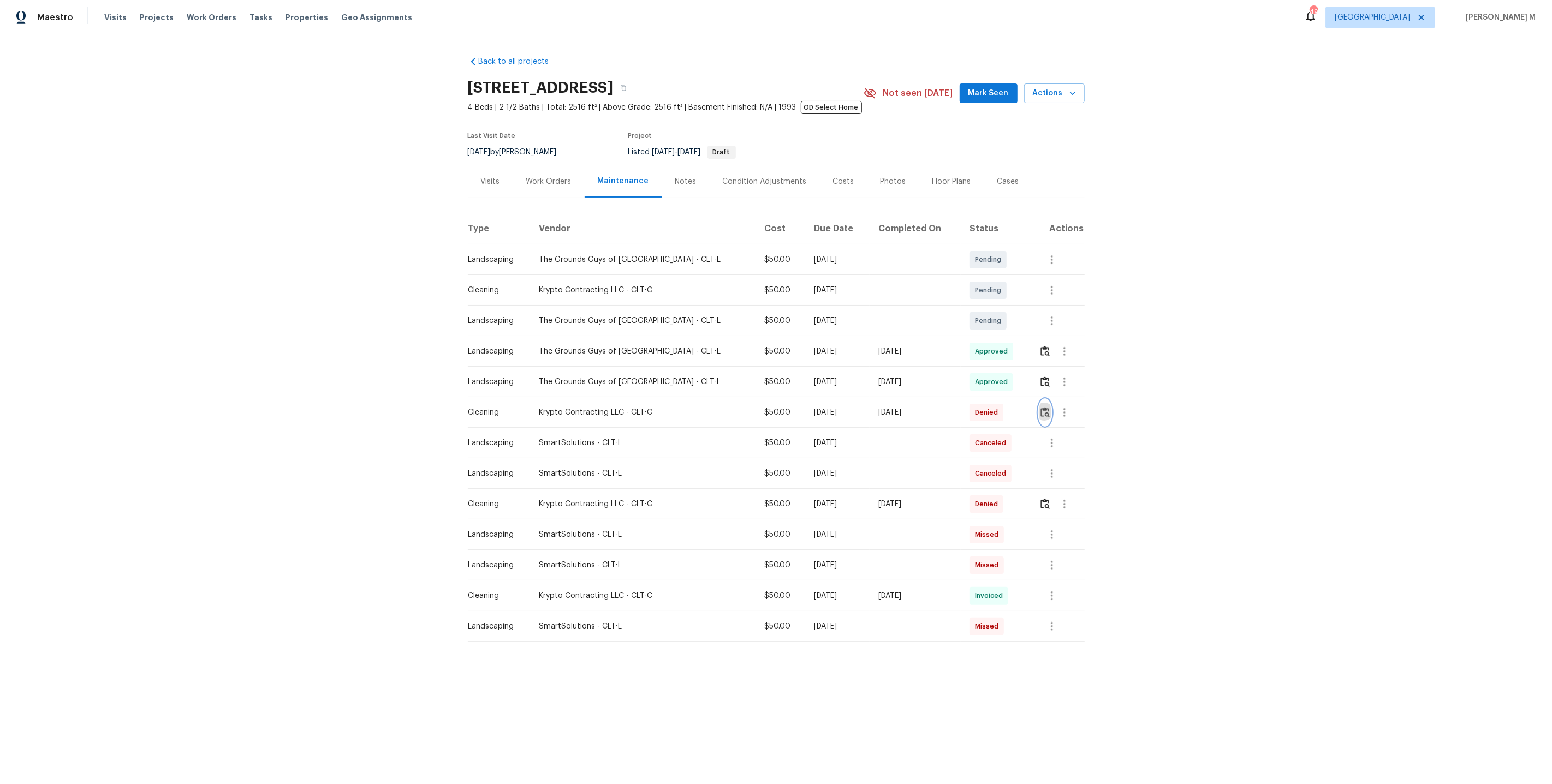
click at [1046, 400] on button "button" at bounding box center [1046, 413] width 13 height 27
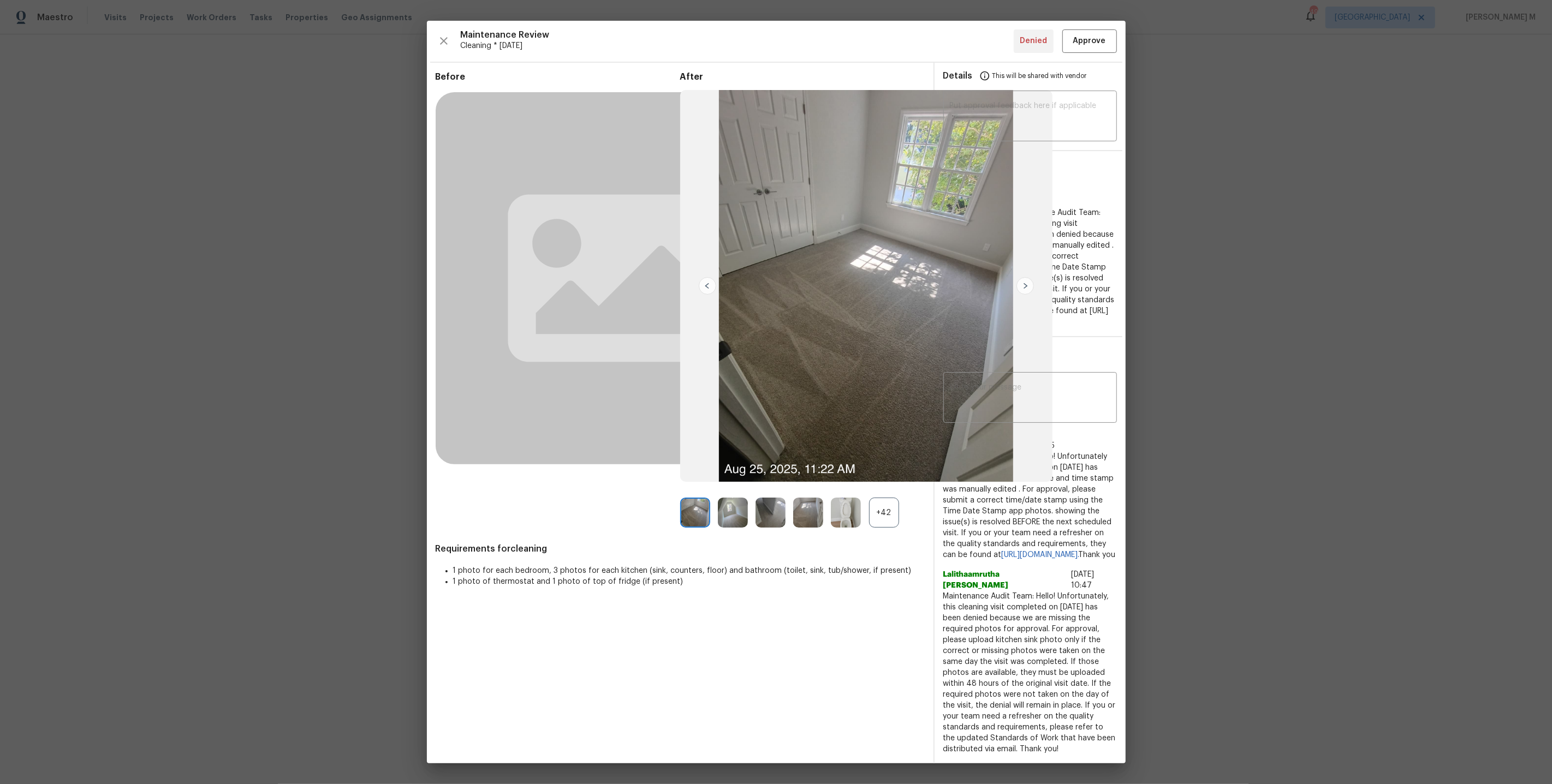
click at [884, 516] on div "+42" at bounding box center [884, 512] width 30 height 30
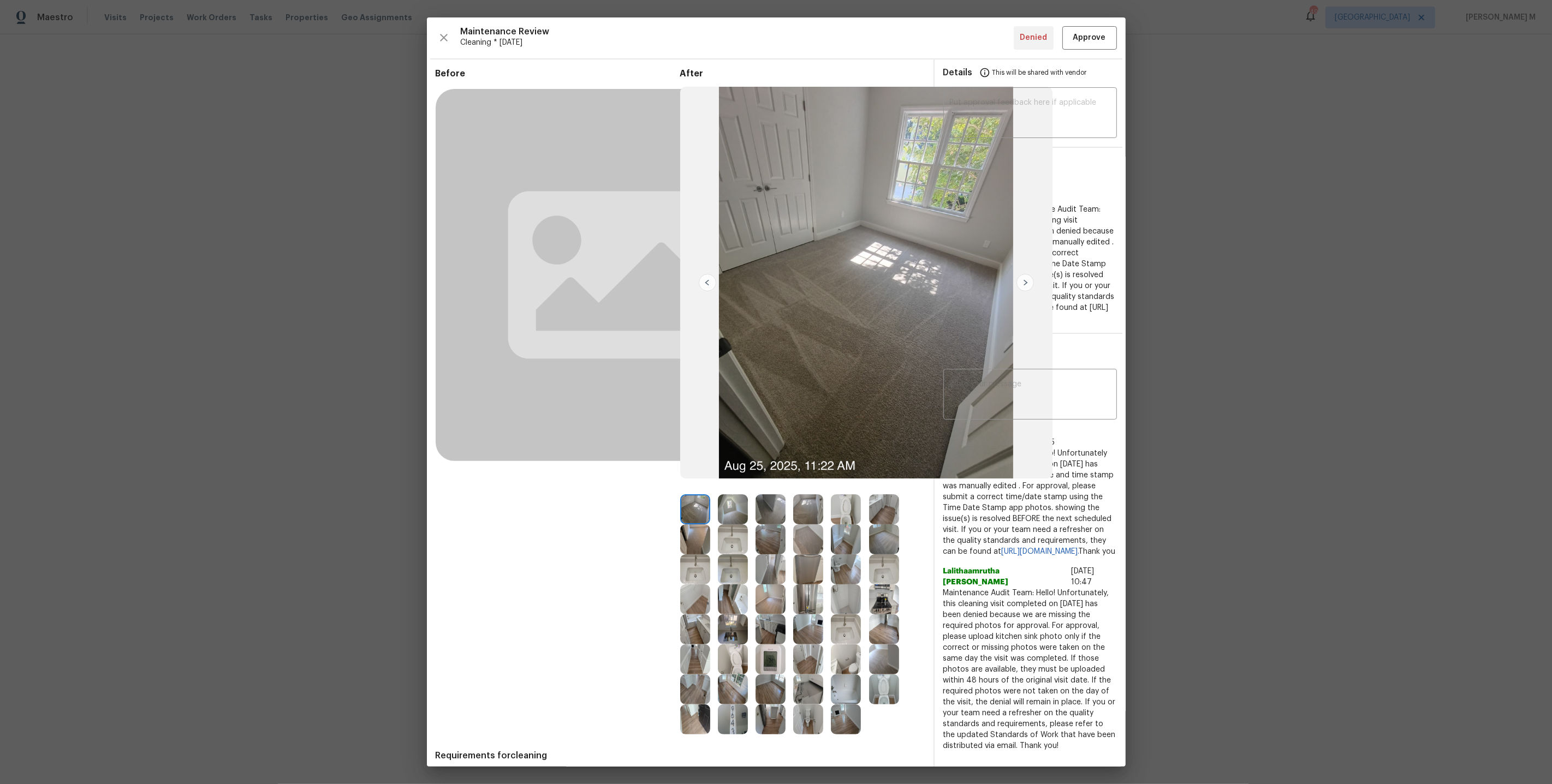
click at [801, 689] on img at bounding box center [808, 689] width 30 height 30
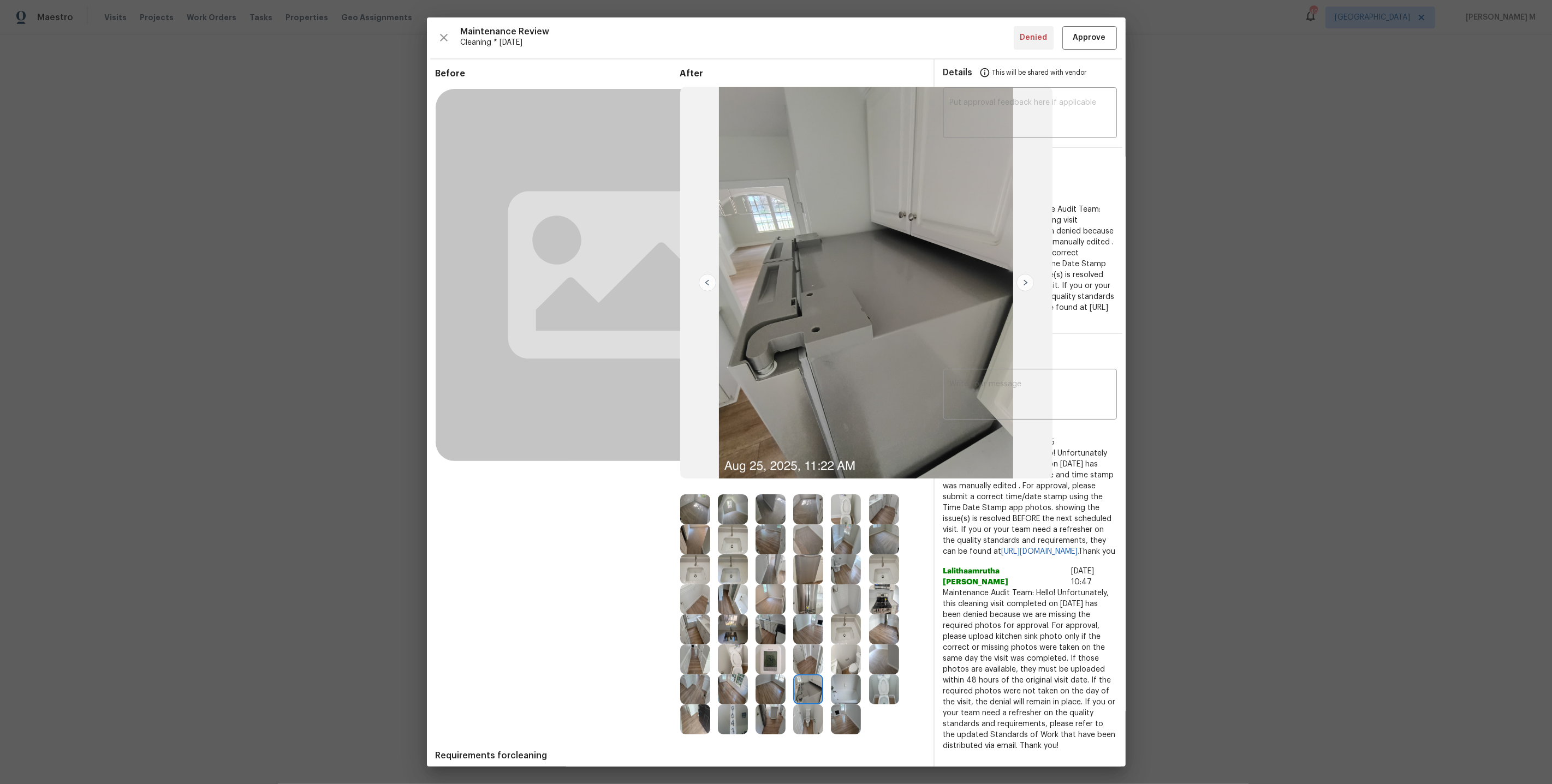
click at [889, 660] on img at bounding box center [884, 659] width 30 height 30
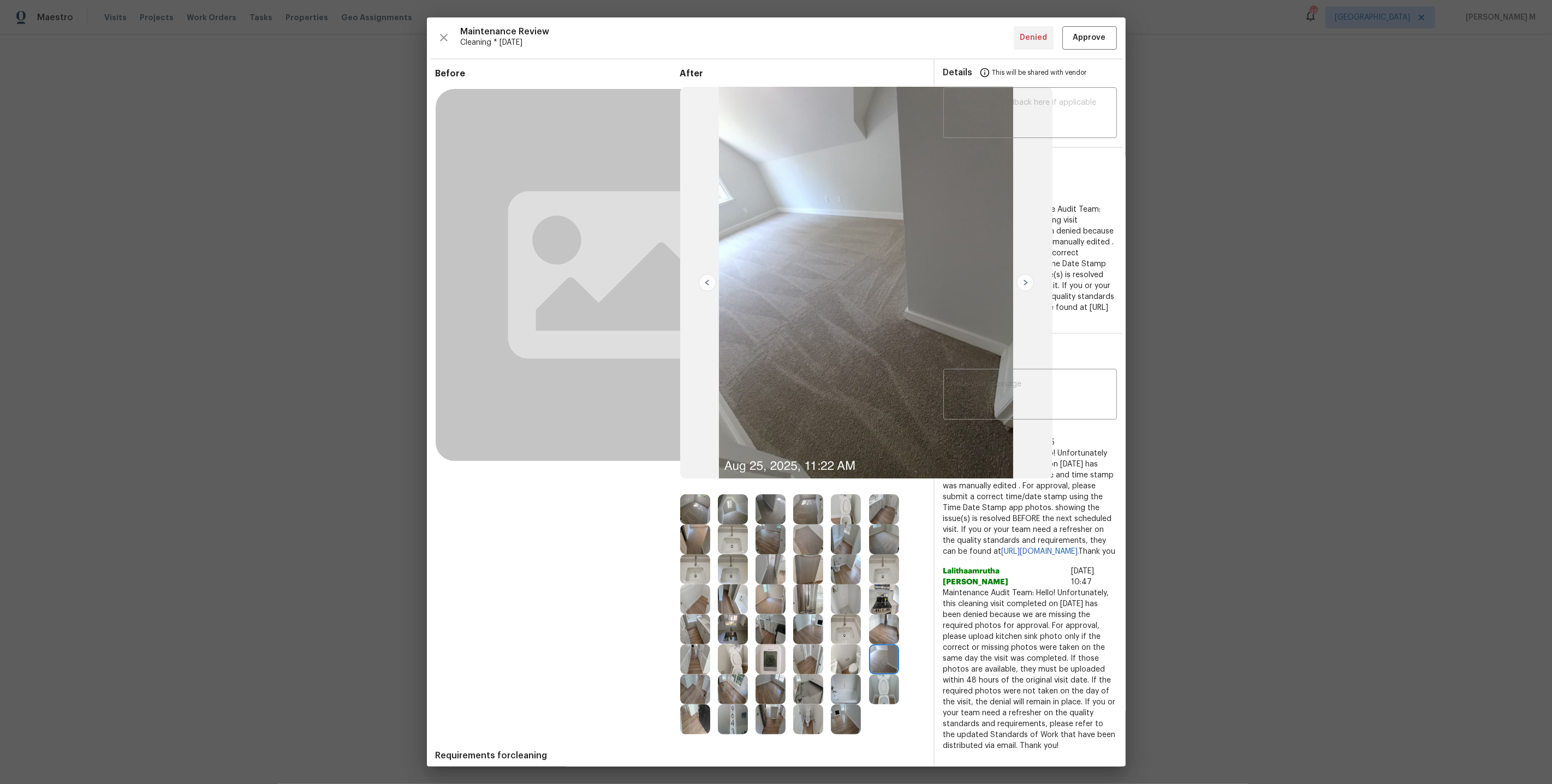
click at [726, 508] on img at bounding box center [733, 509] width 30 height 30
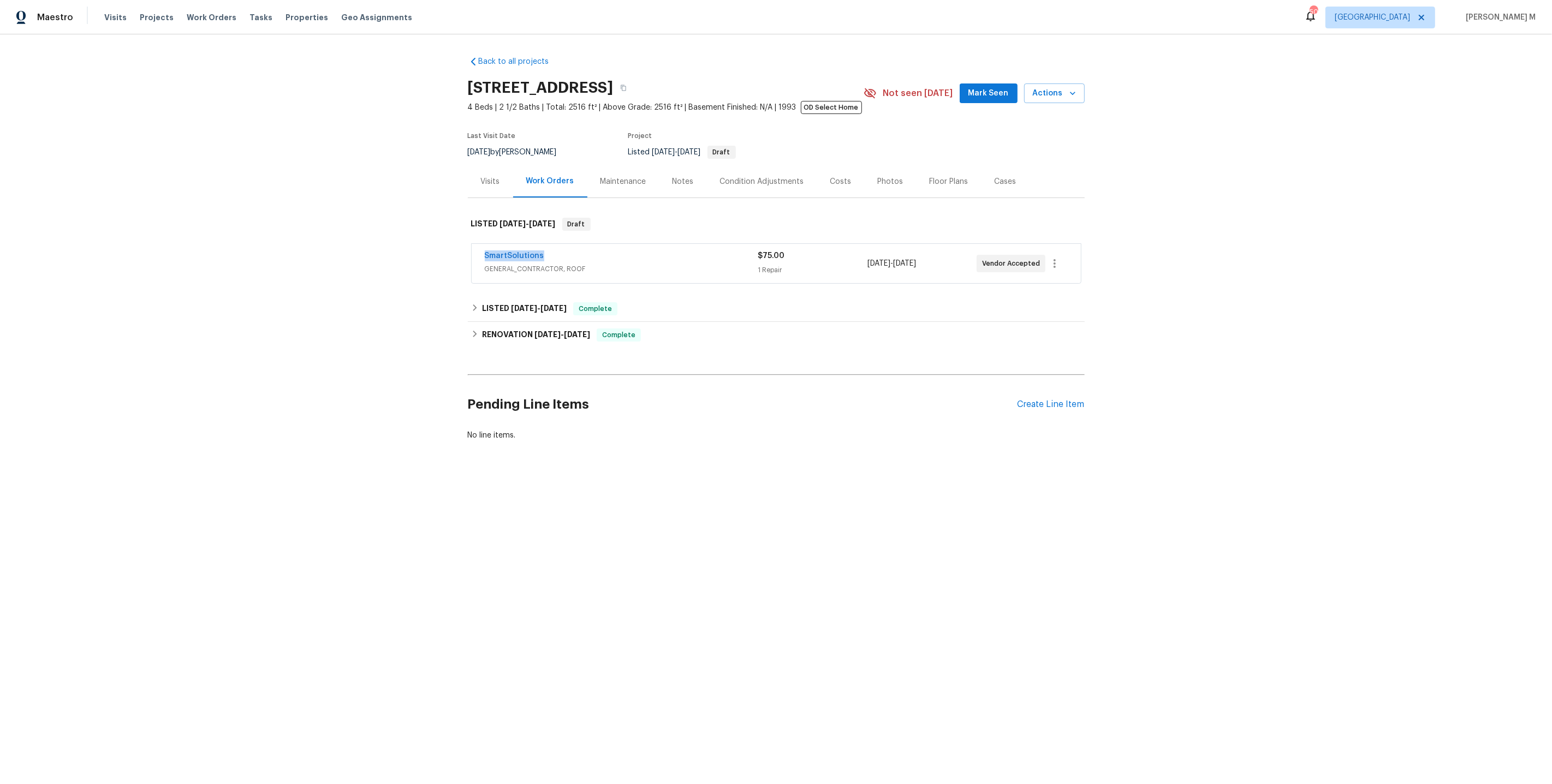
drag, startPoint x: 556, startPoint y: 251, endPoint x: 439, endPoint y: 251, distance: 117.0
click at [439, 251] on div "Back to all projects [STREET_ADDRESS] 4 Beds | 2 1/2 Baths | Total: 2516 ft² | …" at bounding box center [776, 275] width 1552 height 481
copy link "SmartSolutions"
click at [349, 400] on div "Back to all projects [STREET_ADDRESS] 4 Beds | 2 1/2 Baths | Total: 2516 ft² | …" at bounding box center [776, 275] width 1552 height 481
drag, startPoint x: 547, startPoint y: 253, endPoint x: 426, endPoint y: 253, distance: 121.0
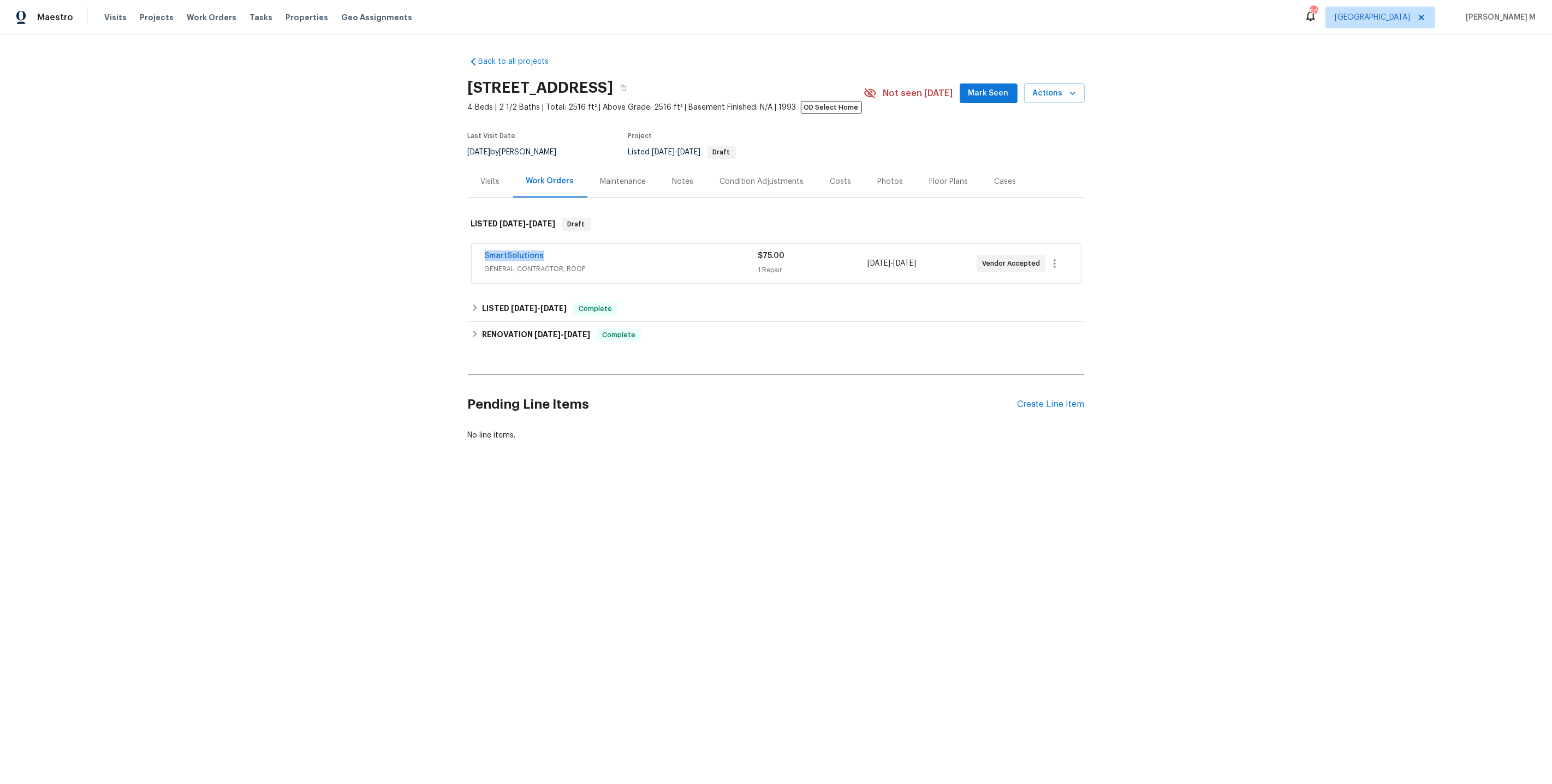
click at [426, 253] on div "Back to all projects [STREET_ADDRESS] 4 Beds | 2 1/2 Baths | Total: 2516 ft² | …" at bounding box center [776, 275] width 1552 height 481
copy link "SmartSolutions"
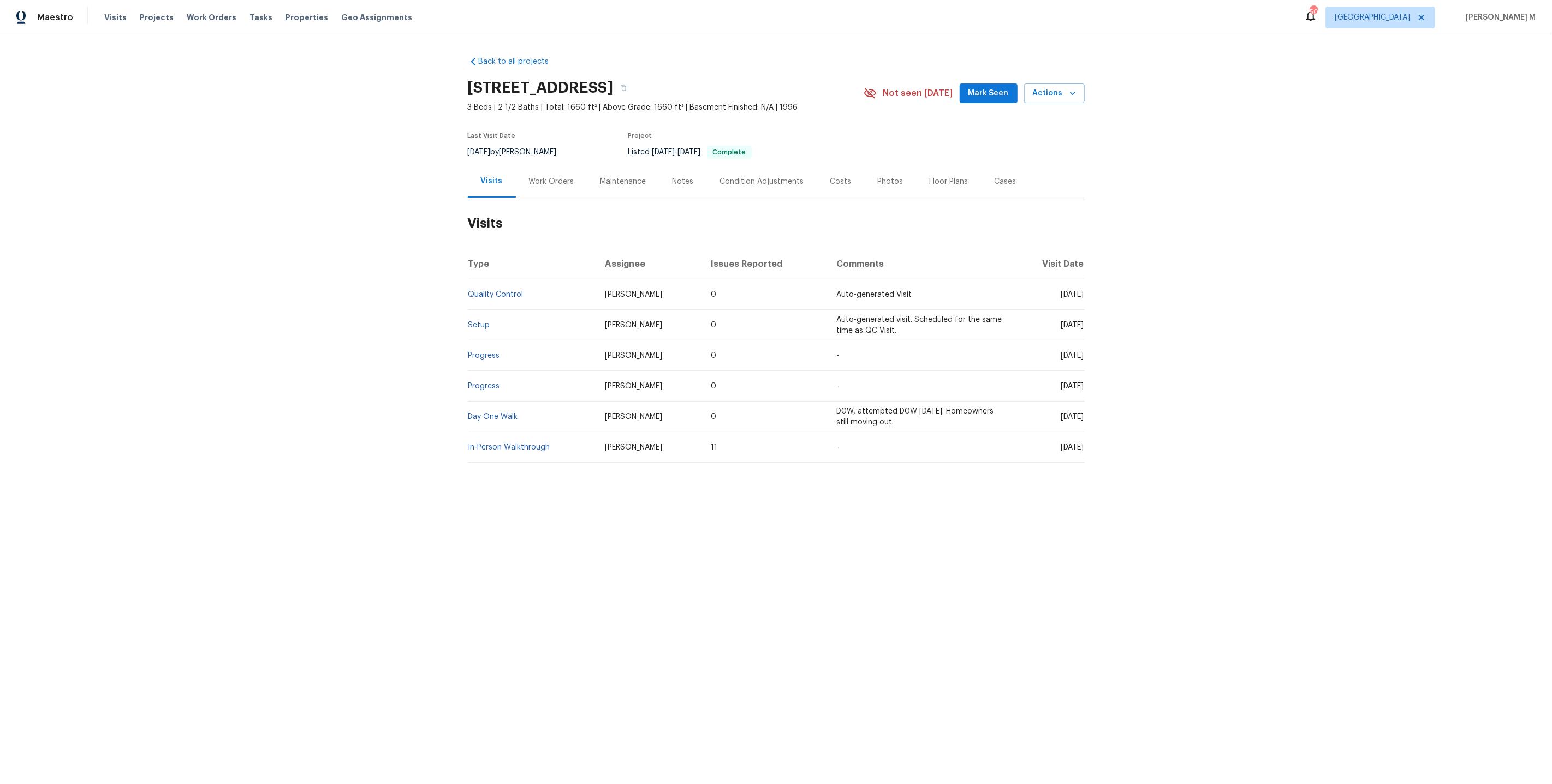
click at [516, 175] on div "Work Orders" at bounding box center [551, 181] width 72 height 32
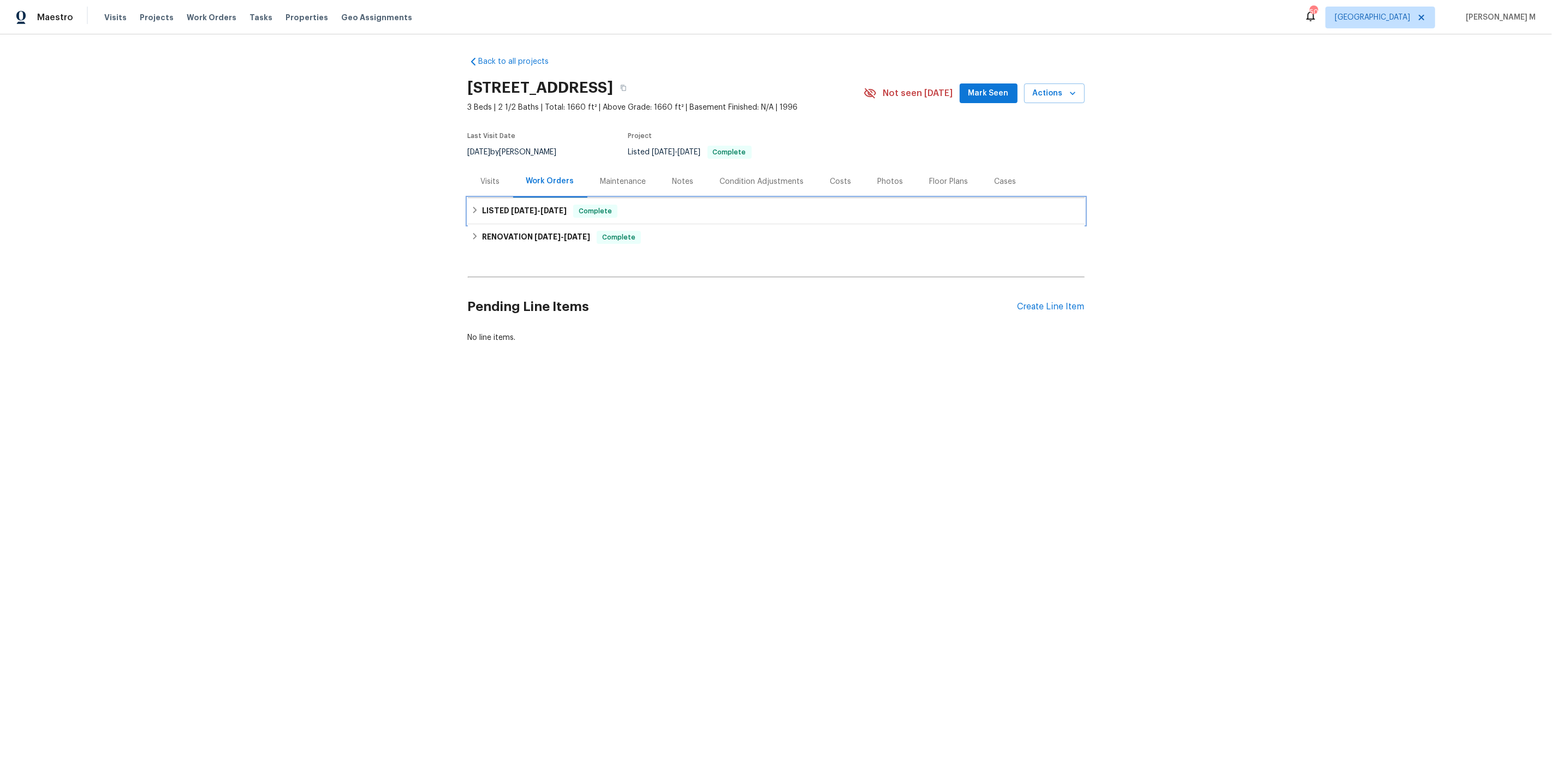
click at [540, 205] on h6 "LISTED [DATE] - [DATE]" at bounding box center [524, 211] width 85 height 13
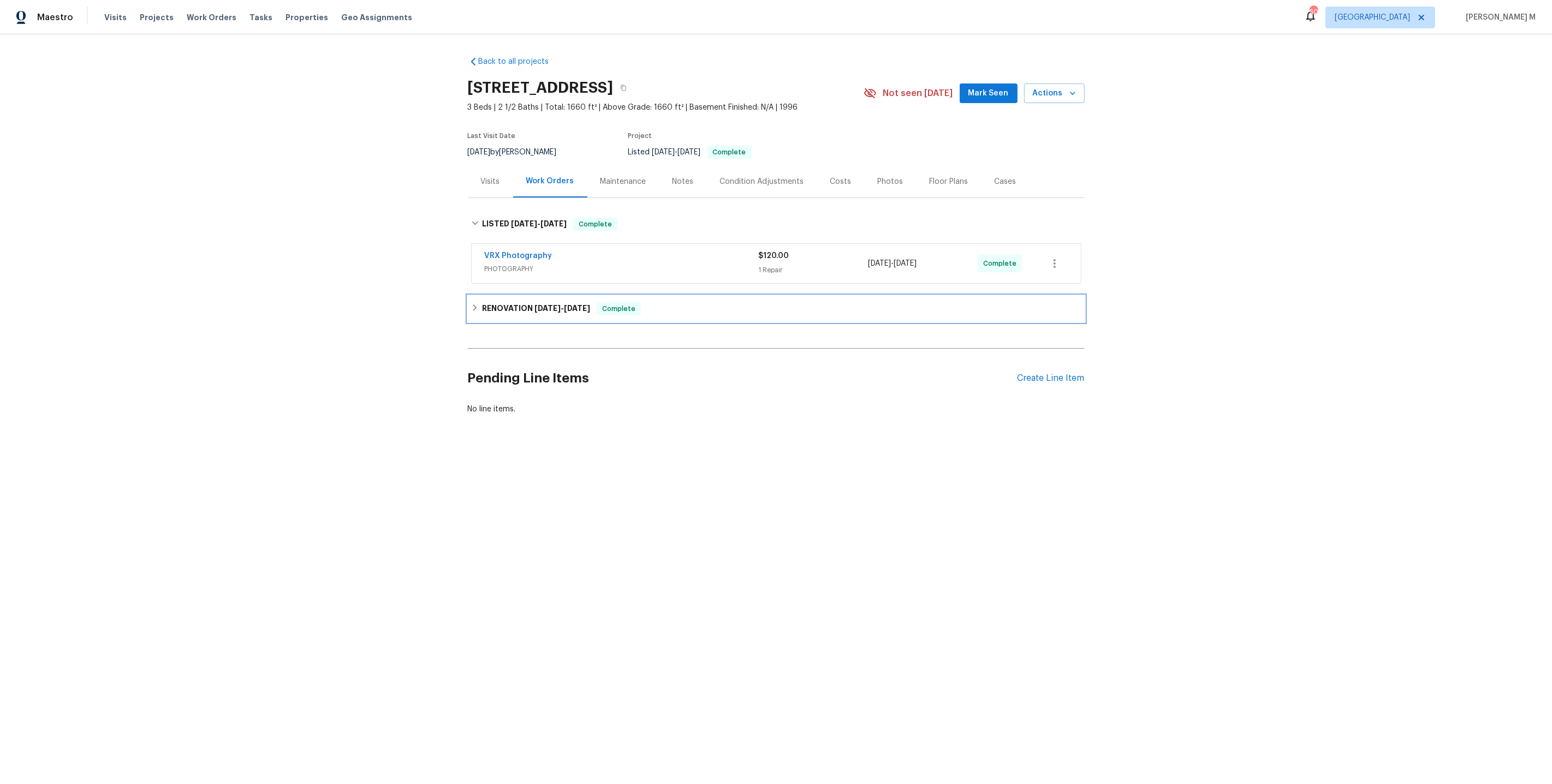
click at [509, 307] on h6 "RENOVATION [DATE] - [DATE]" at bounding box center [536, 309] width 108 height 13
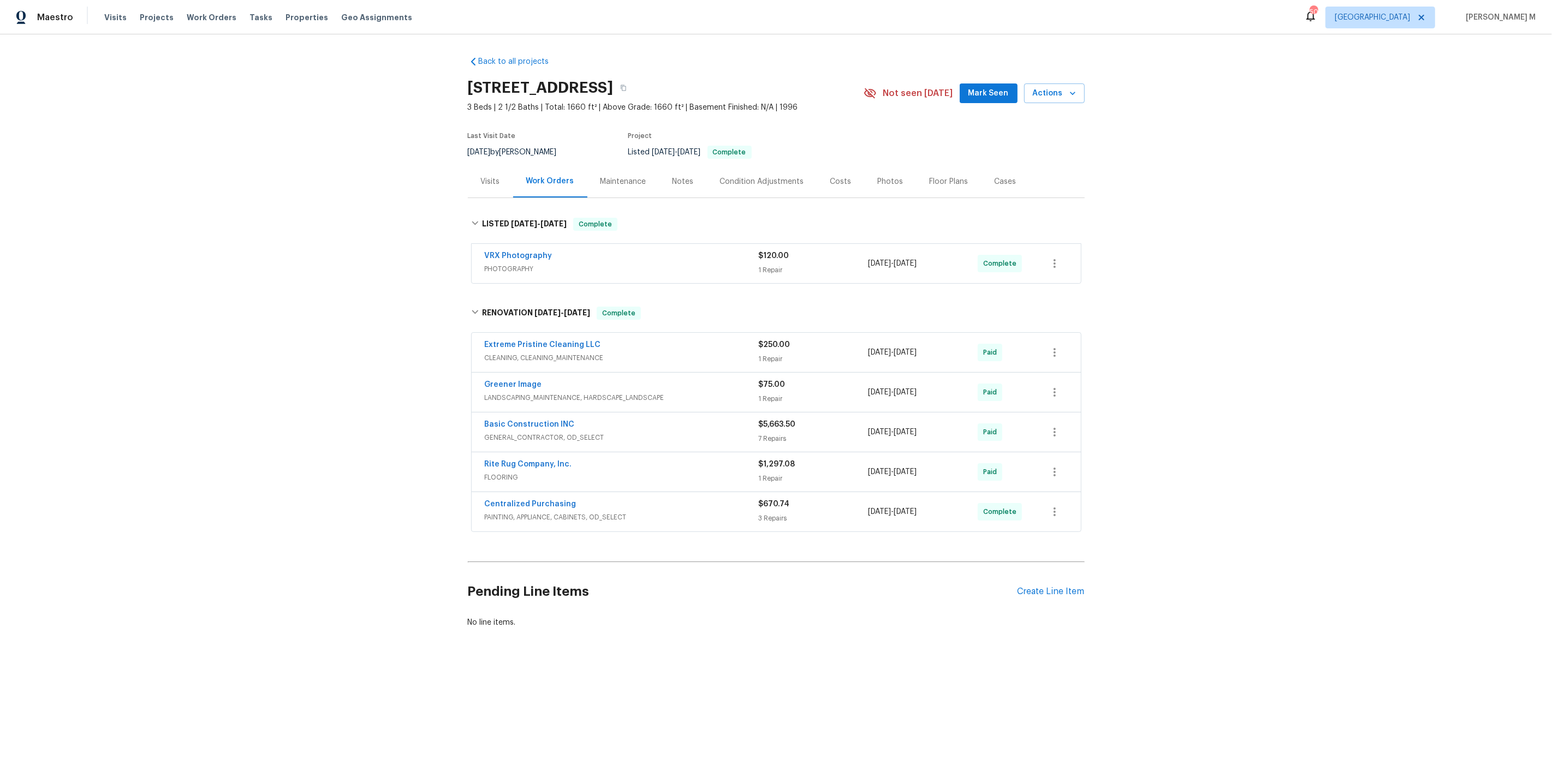
click at [540, 352] on span "CLEANING, CLEANING_MAINTENANCE" at bounding box center [622, 358] width 274 height 11
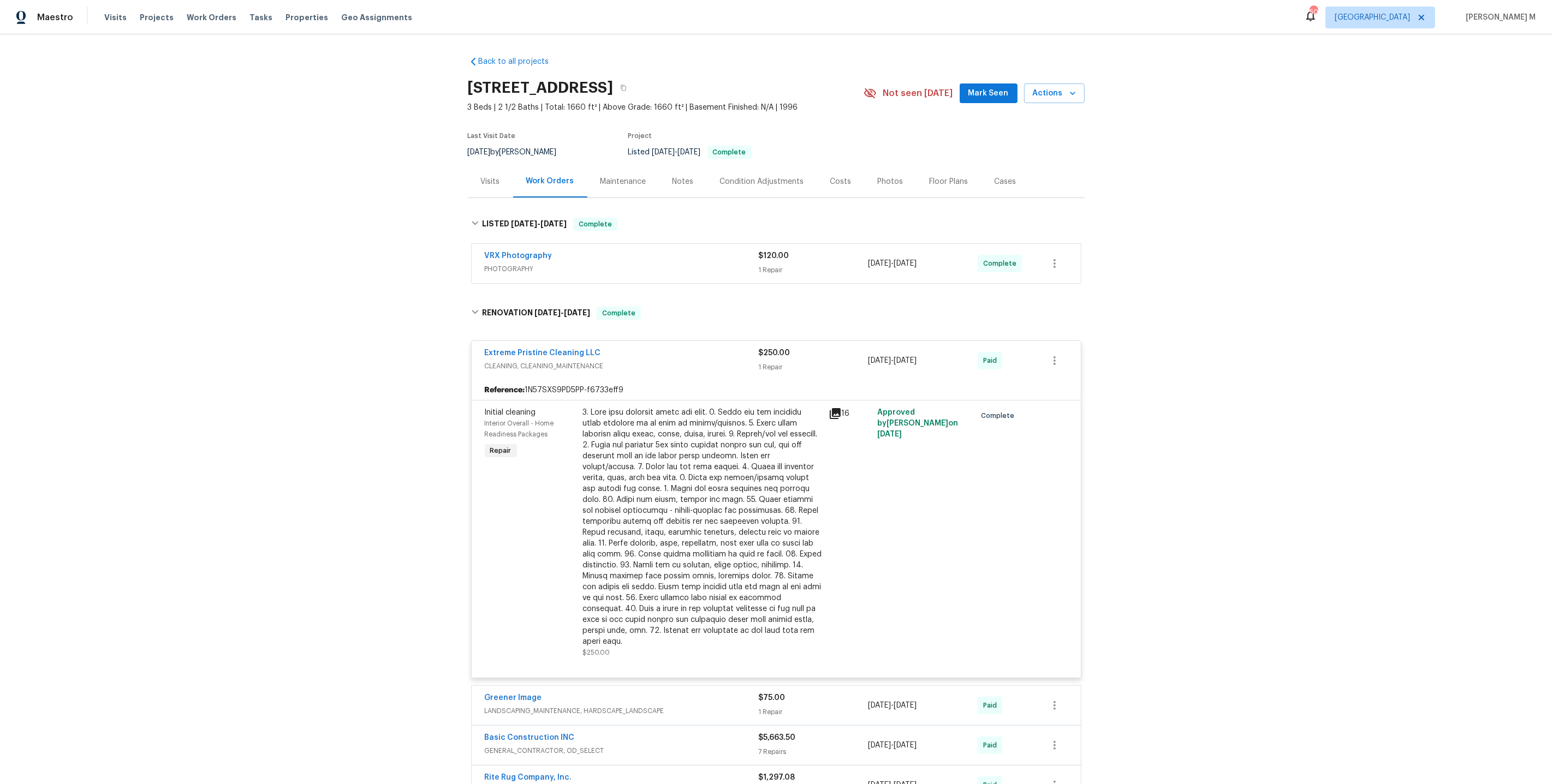
scroll to position [187, 0]
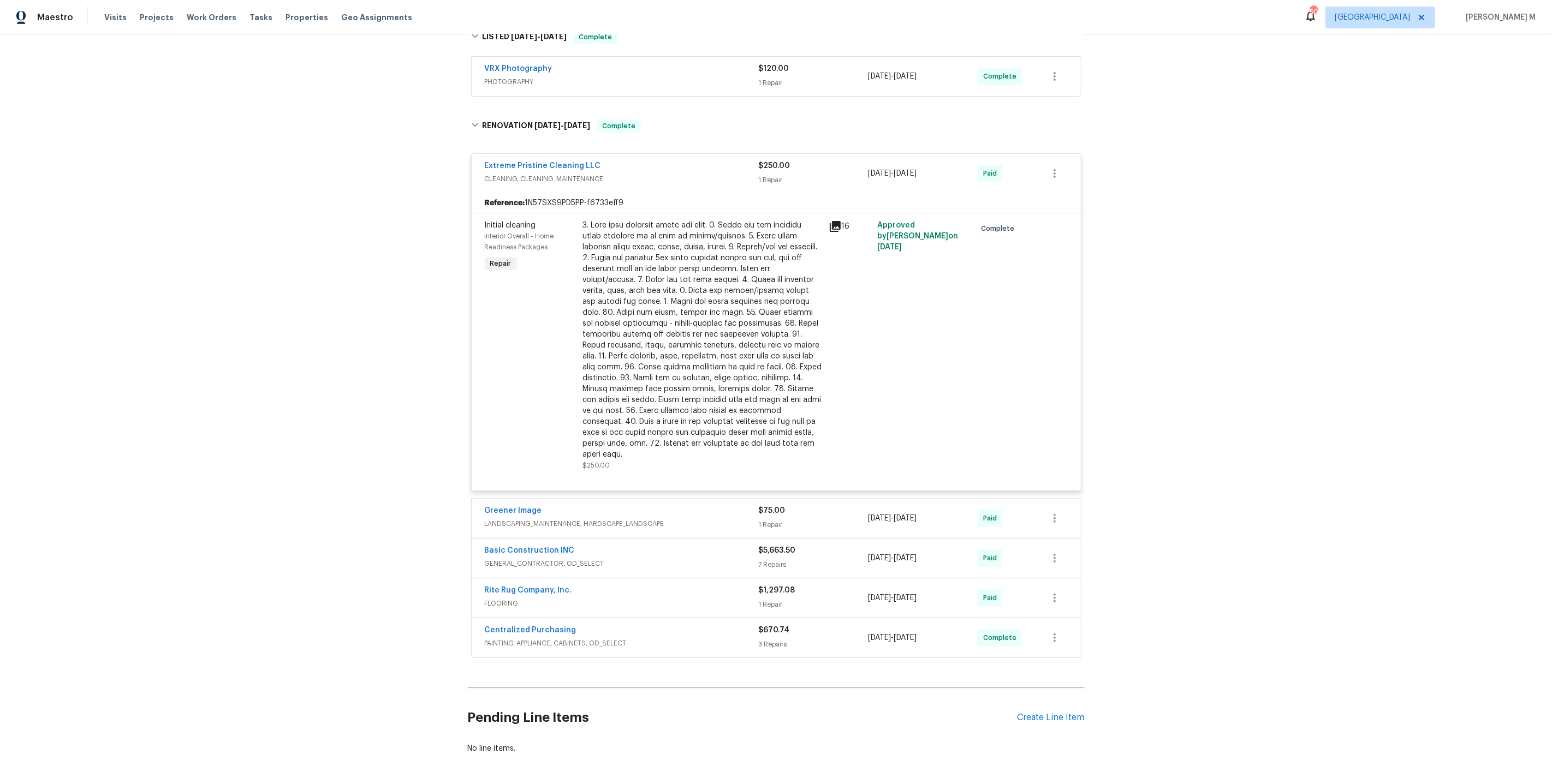
click at [573, 518] on span "LANDSCAPING_MAINTENANCE, HARDSCAPE_LANDSCAPE" at bounding box center [622, 524] width 274 height 11
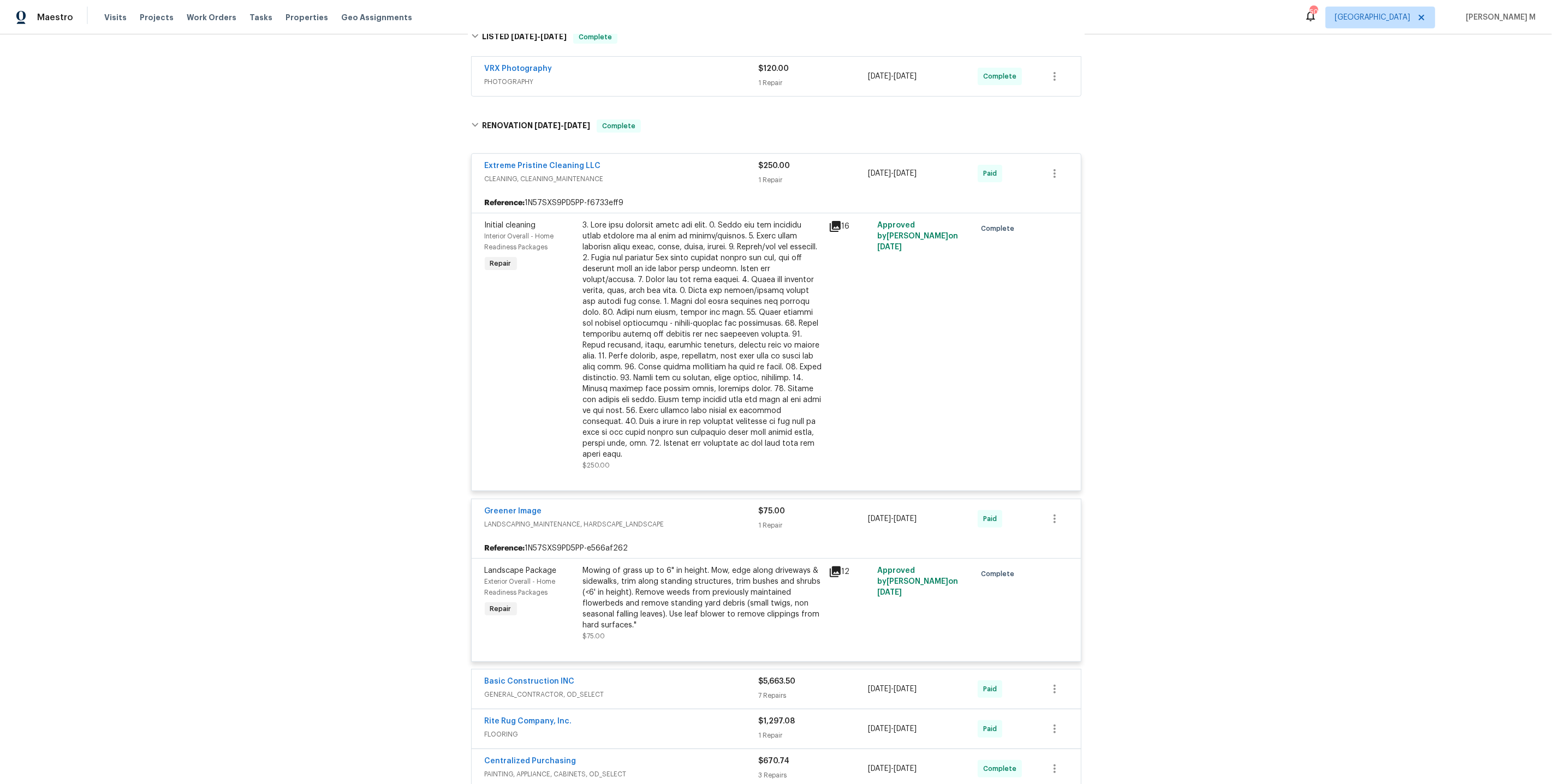
scroll to position [317, 0]
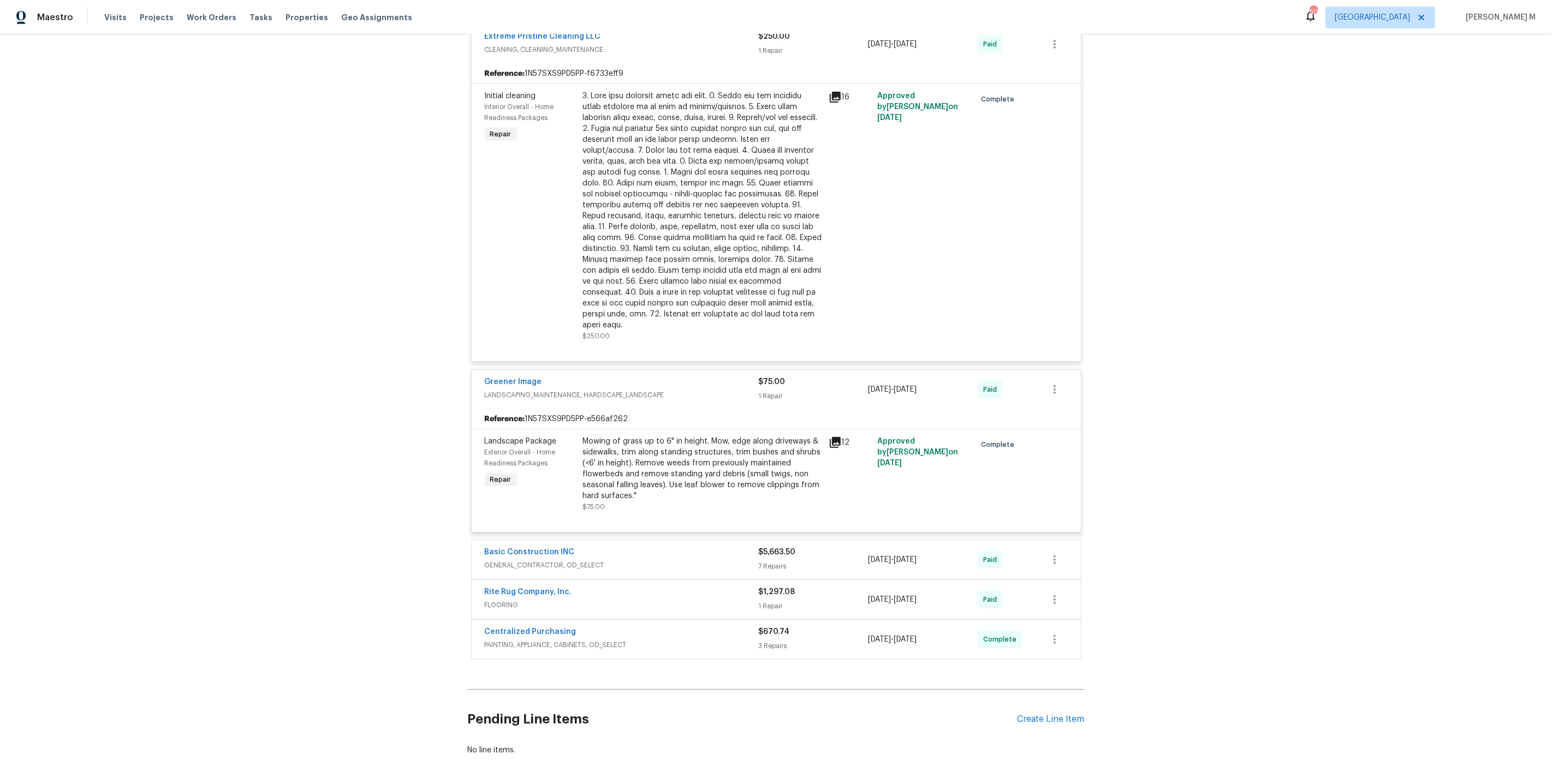
click at [508, 560] on span "GENERAL_CONTRACTOR, OD_SELECT" at bounding box center [622, 566] width 274 height 11
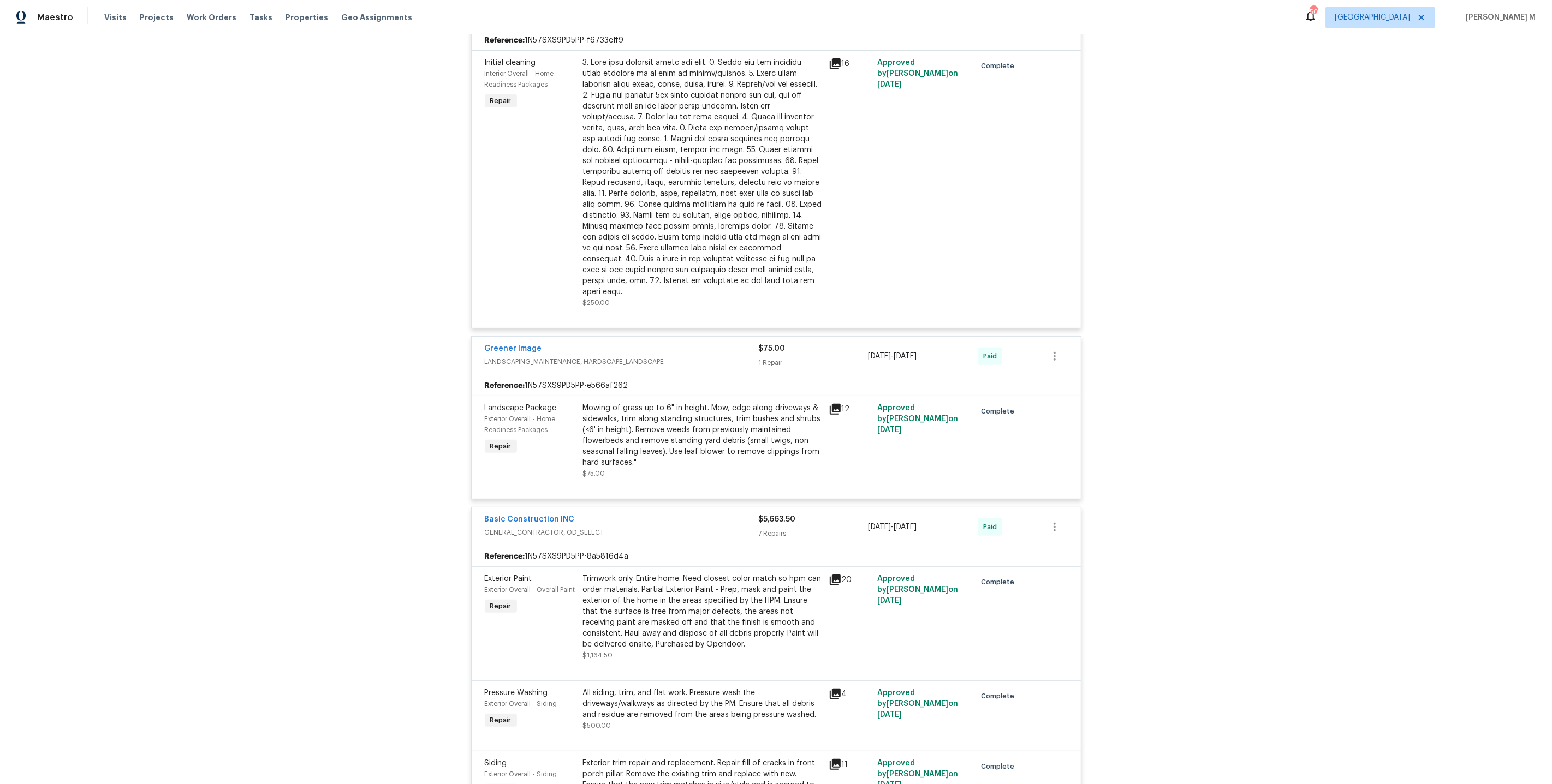
scroll to position [0, 0]
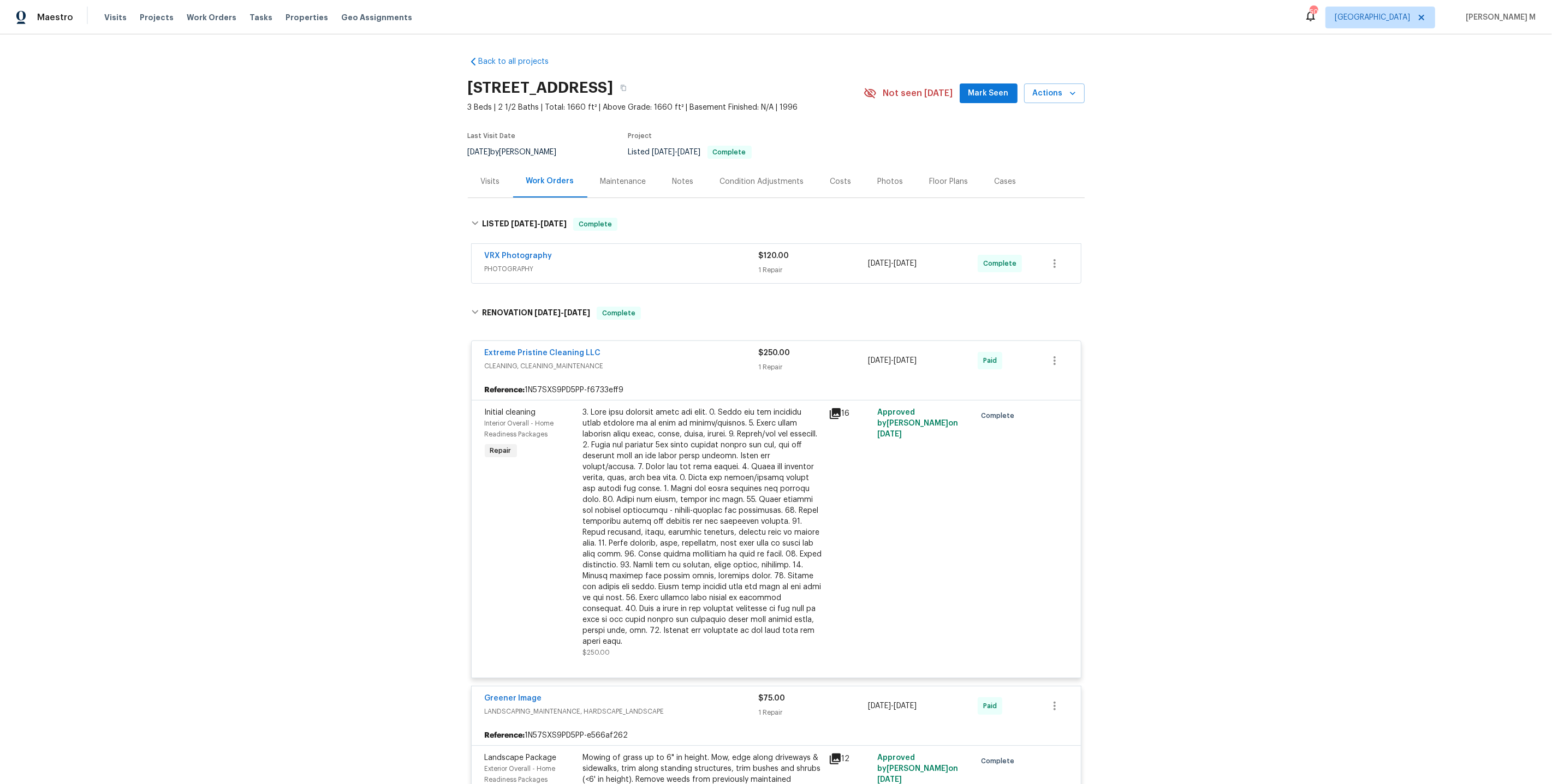
click at [623, 178] on div "Maintenance" at bounding box center [623, 182] width 46 height 11
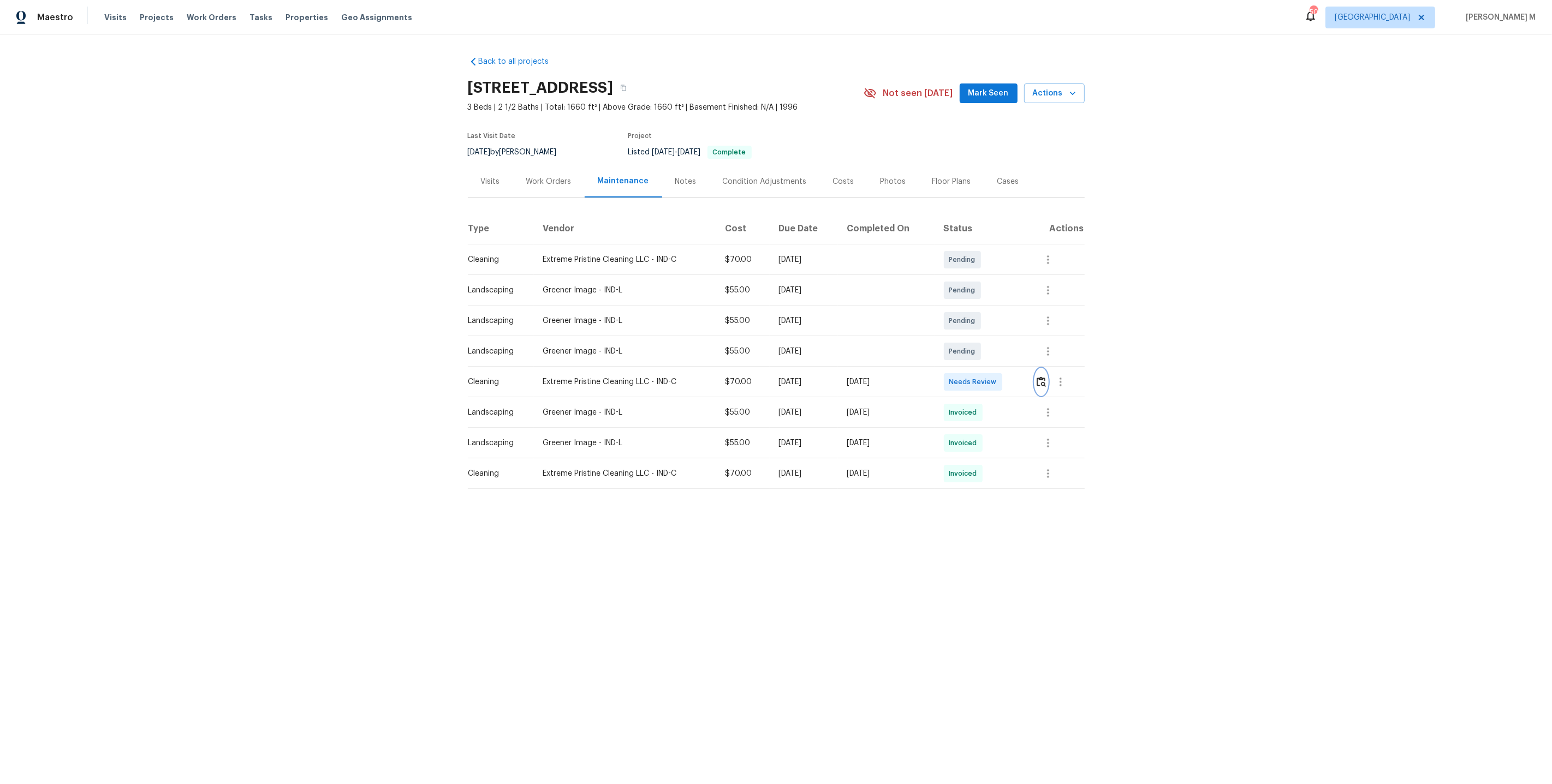
click at [1044, 378] on img "button" at bounding box center [1042, 381] width 10 height 10
click at [1060, 375] on icon "button" at bounding box center [1061, 382] width 13 height 13
click at [1060, 371] on li "Message vendor" at bounding box center [1088, 376] width 77 height 18
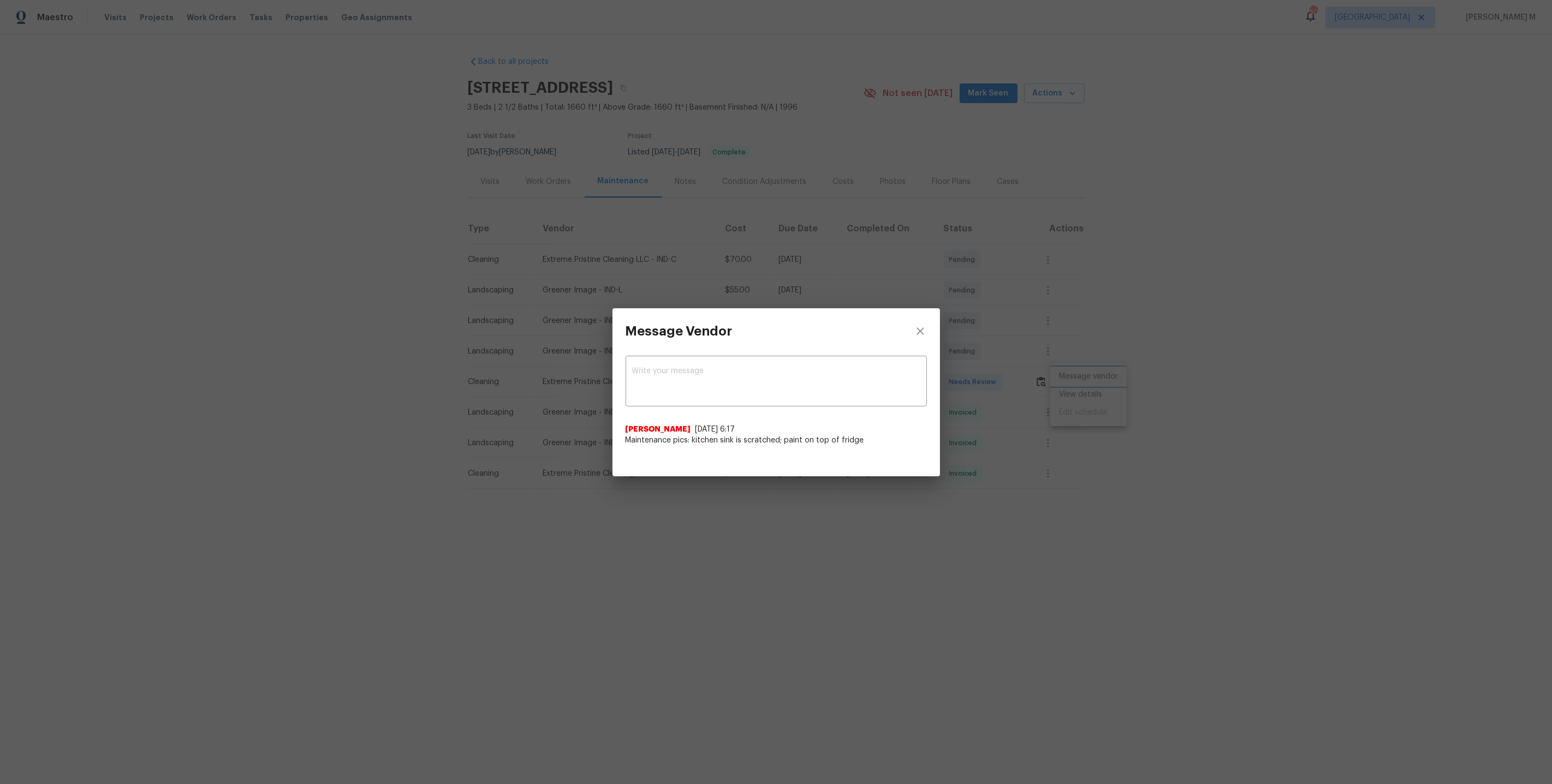
click at [1097, 376] on div "Message Vendor x ​ [PERSON_NAME] [DATE] 6:17 Maintenance pics: kitchen sink is …" at bounding box center [776, 392] width 1552 height 784
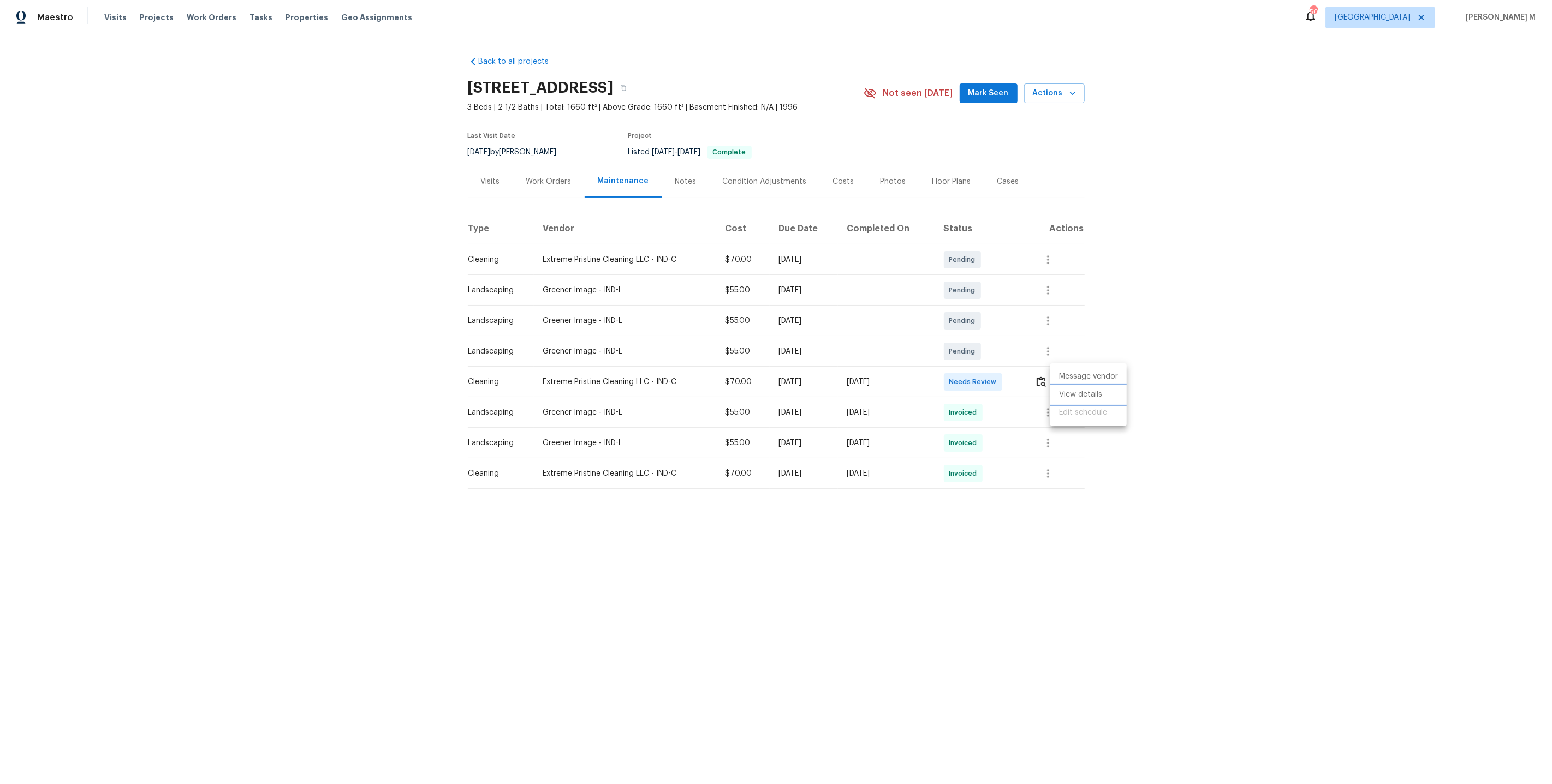
click at [1092, 390] on li "View details" at bounding box center [1088, 395] width 77 height 18
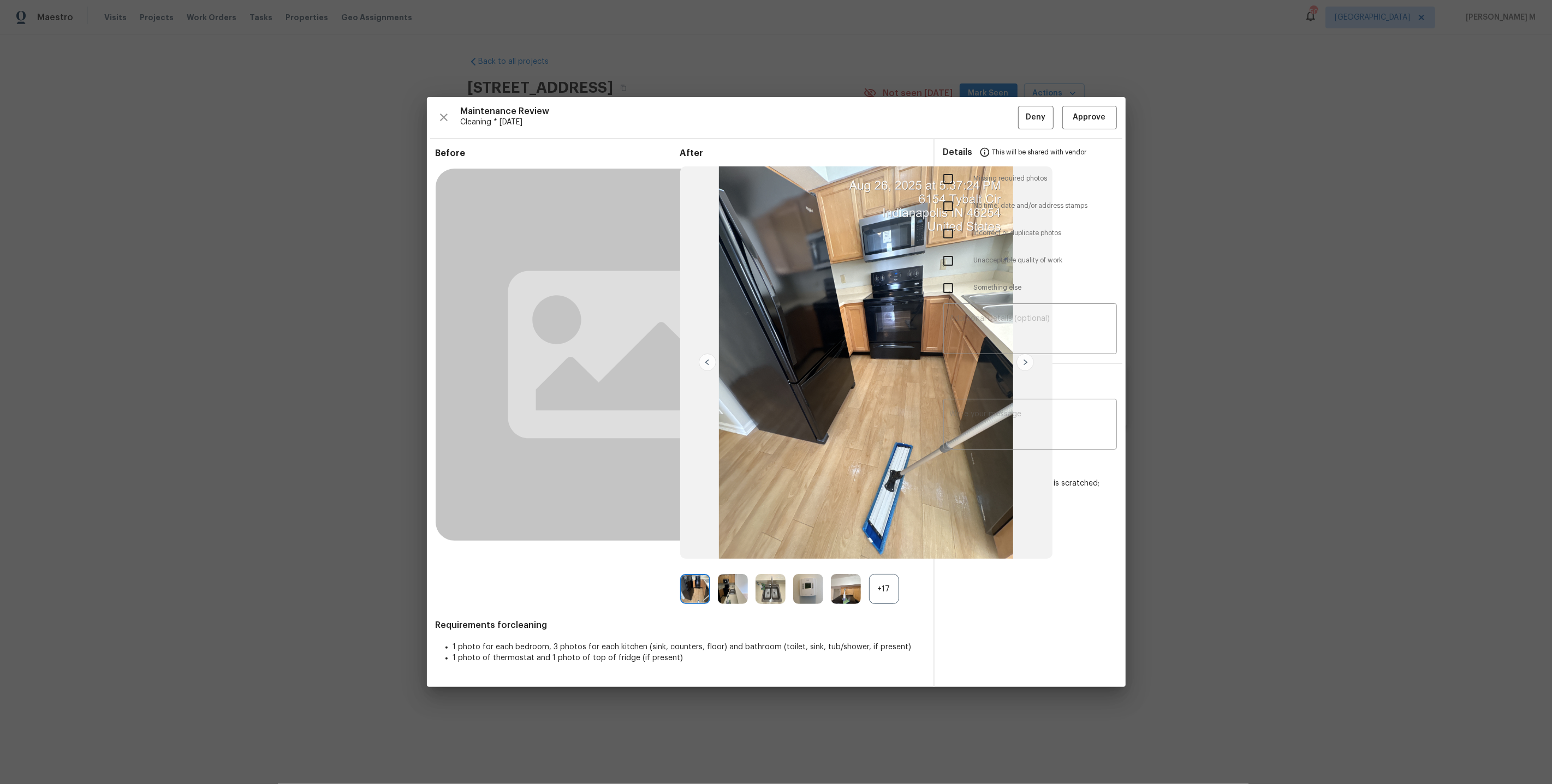
click at [885, 589] on div "+17" at bounding box center [884, 588] width 30 height 30
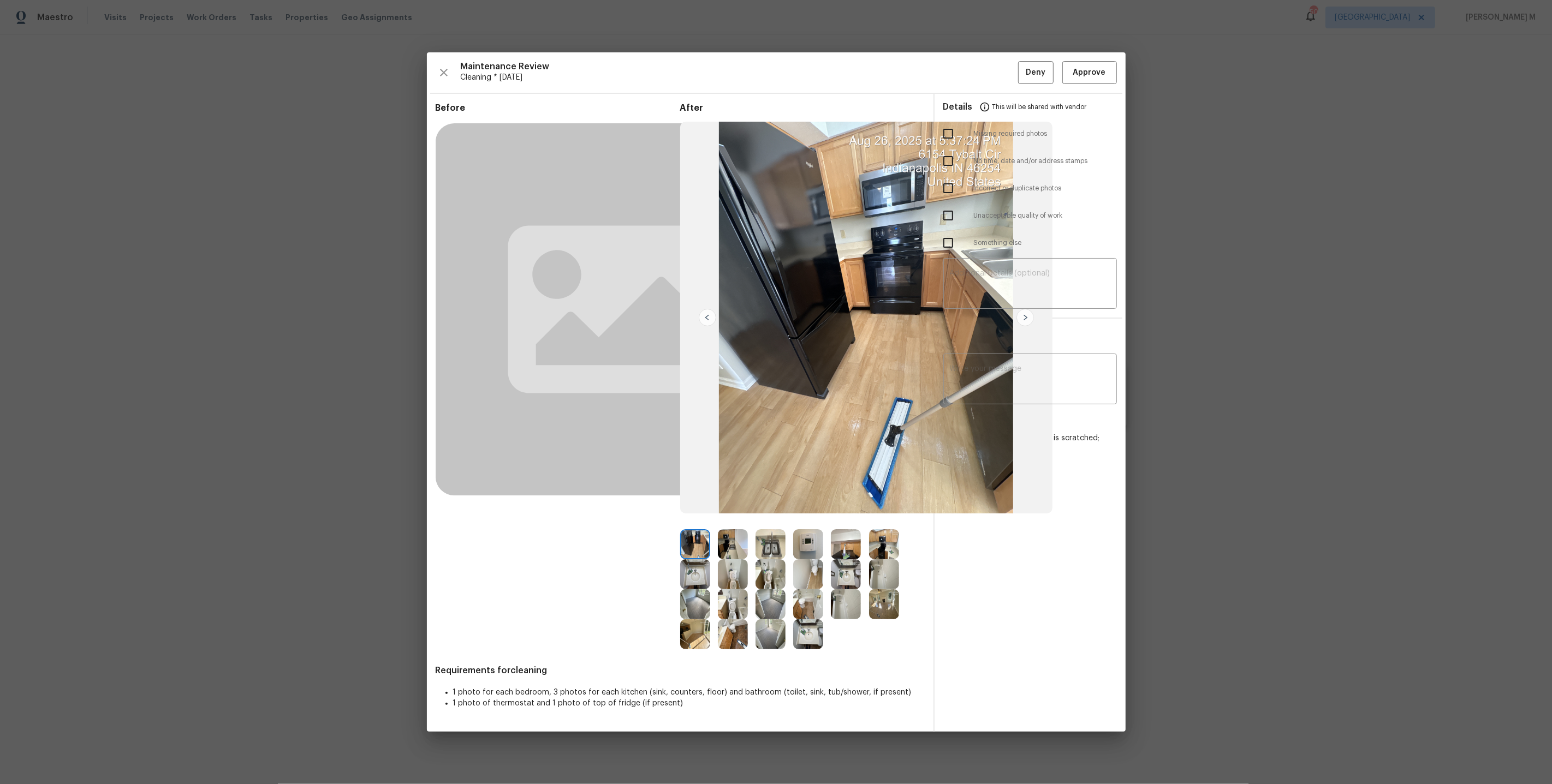
click at [882, 610] on img at bounding box center [884, 604] width 30 height 30
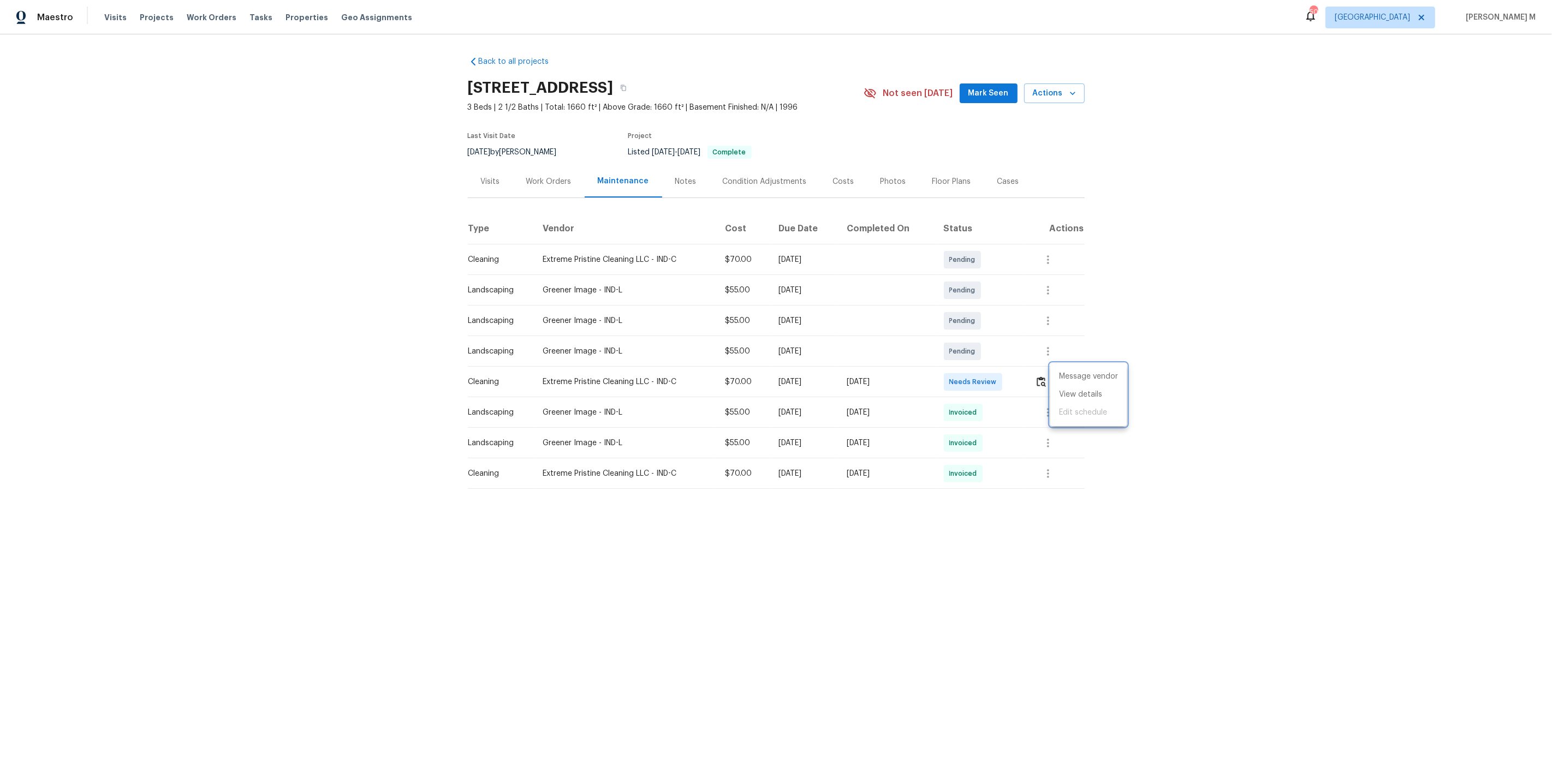
click at [543, 81] on div at bounding box center [776, 392] width 1552 height 784
click at [543, 81] on div "Message vendor View details Edit schedule" at bounding box center [776, 392] width 1552 height 784
click at [543, 82] on h2 "[STREET_ADDRESS]" at bounding box center [540, 88] width 146 height 11
copy div "[STREET_ADDRESS]"
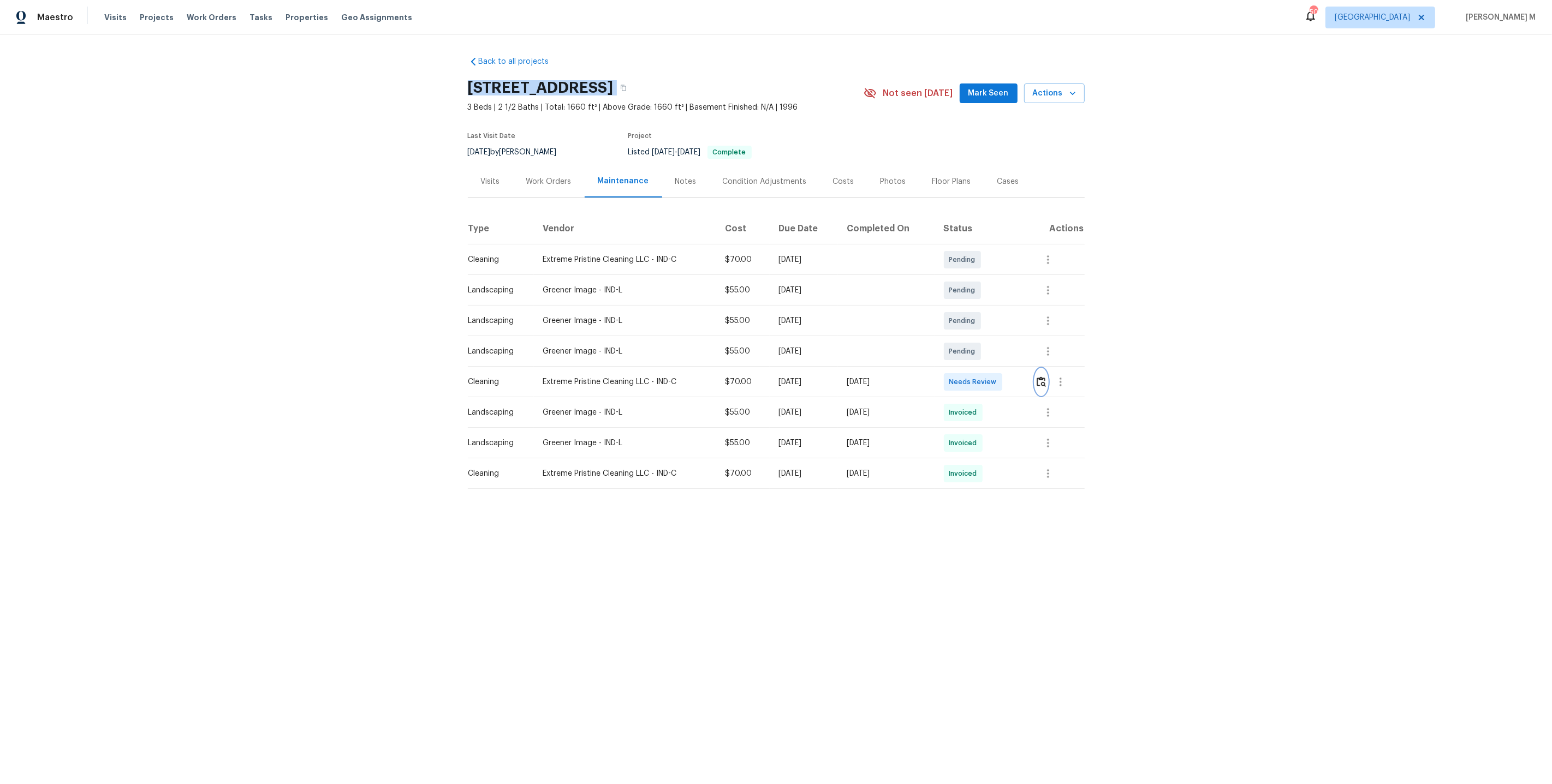
click at [1042, 378] on img "button" at bounding box center [1042, 381] width 10 height 10
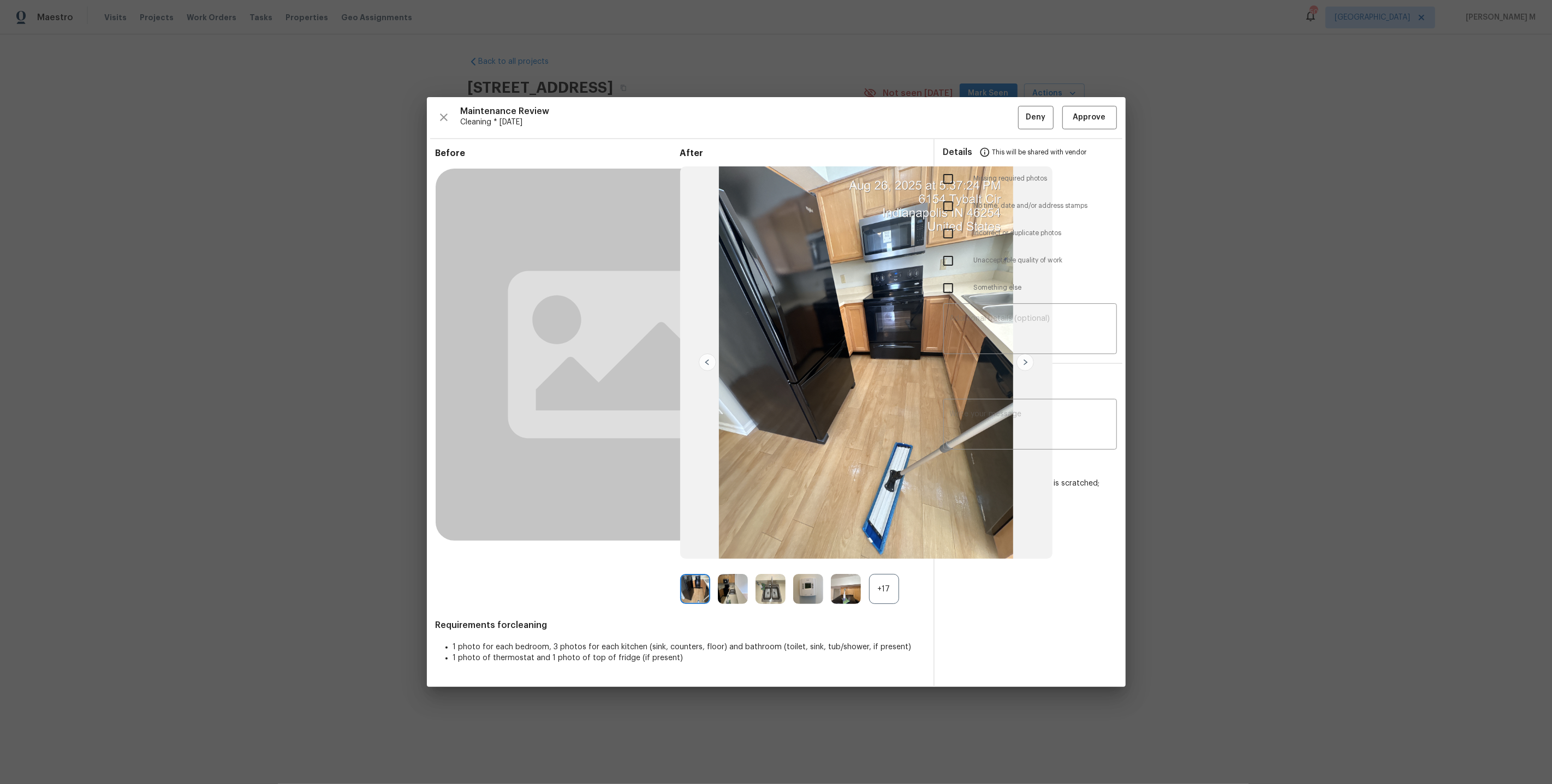
click at [883, 591] on div "+17" at bounding box center [884, 588] width 30 height 30
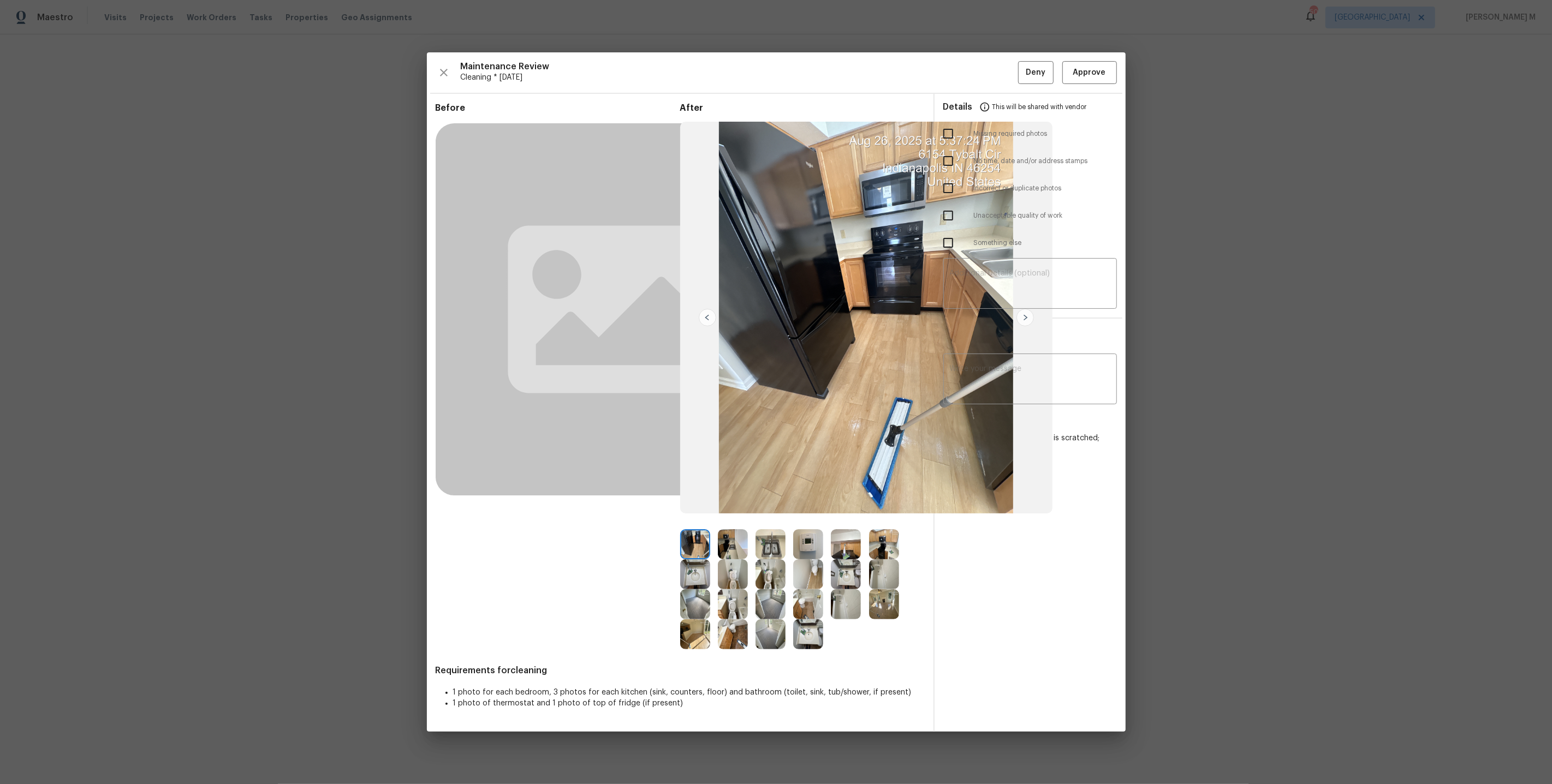
click at [777, 644] on img at bounding box center [770, 634] width 30 height 30
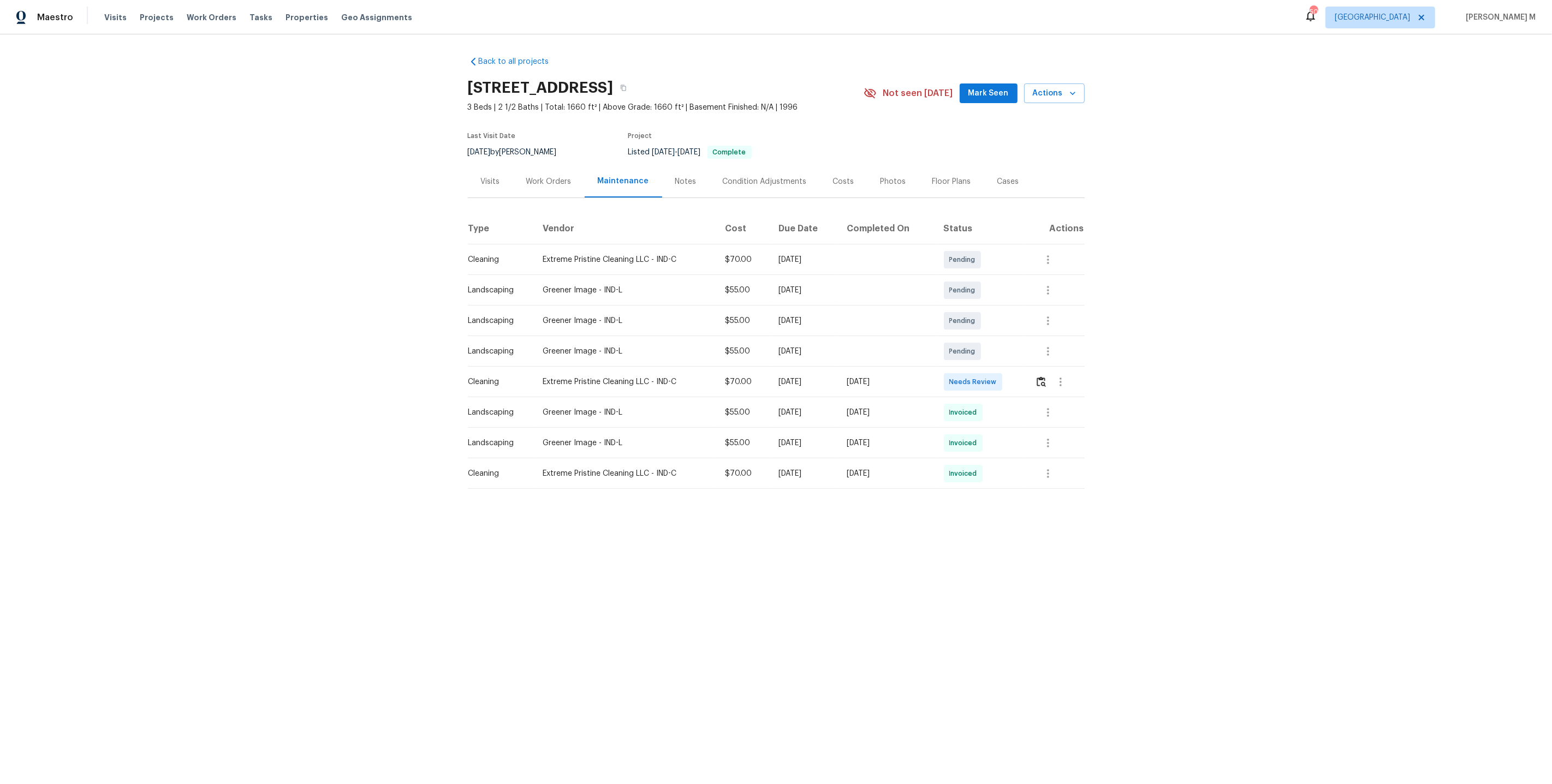
click at [566, 176] on div "Work Orders" at bounding box center [549, 182] width 45 height 11
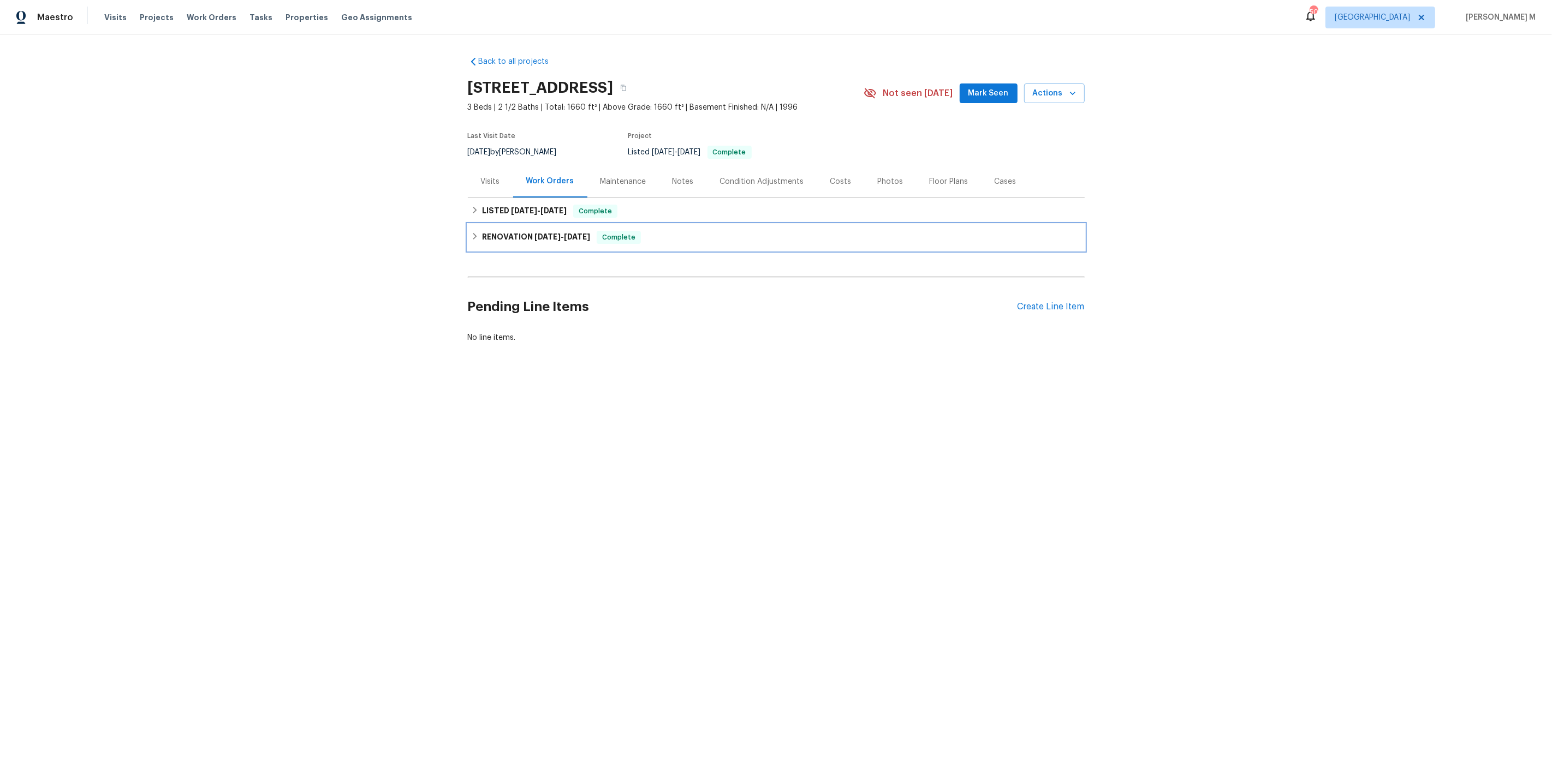
click at [546, 233] on span "[DATE]" at bounding box center [547, 236] width 27 height 7
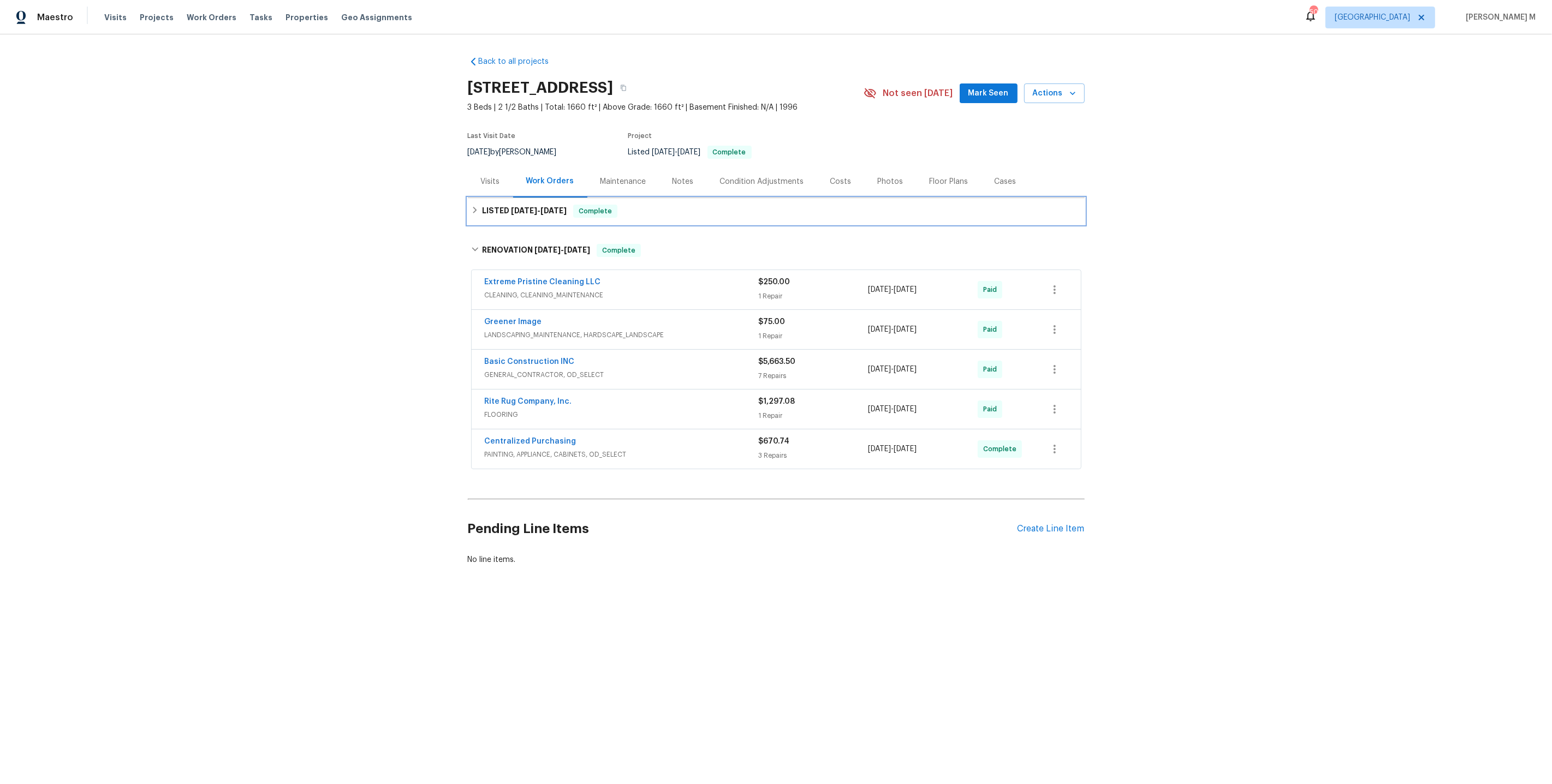
click at [521, 218] on div "LISTED [DATE] - [DATE] Complete" at bounding box center [776, 211] width 617 height 27
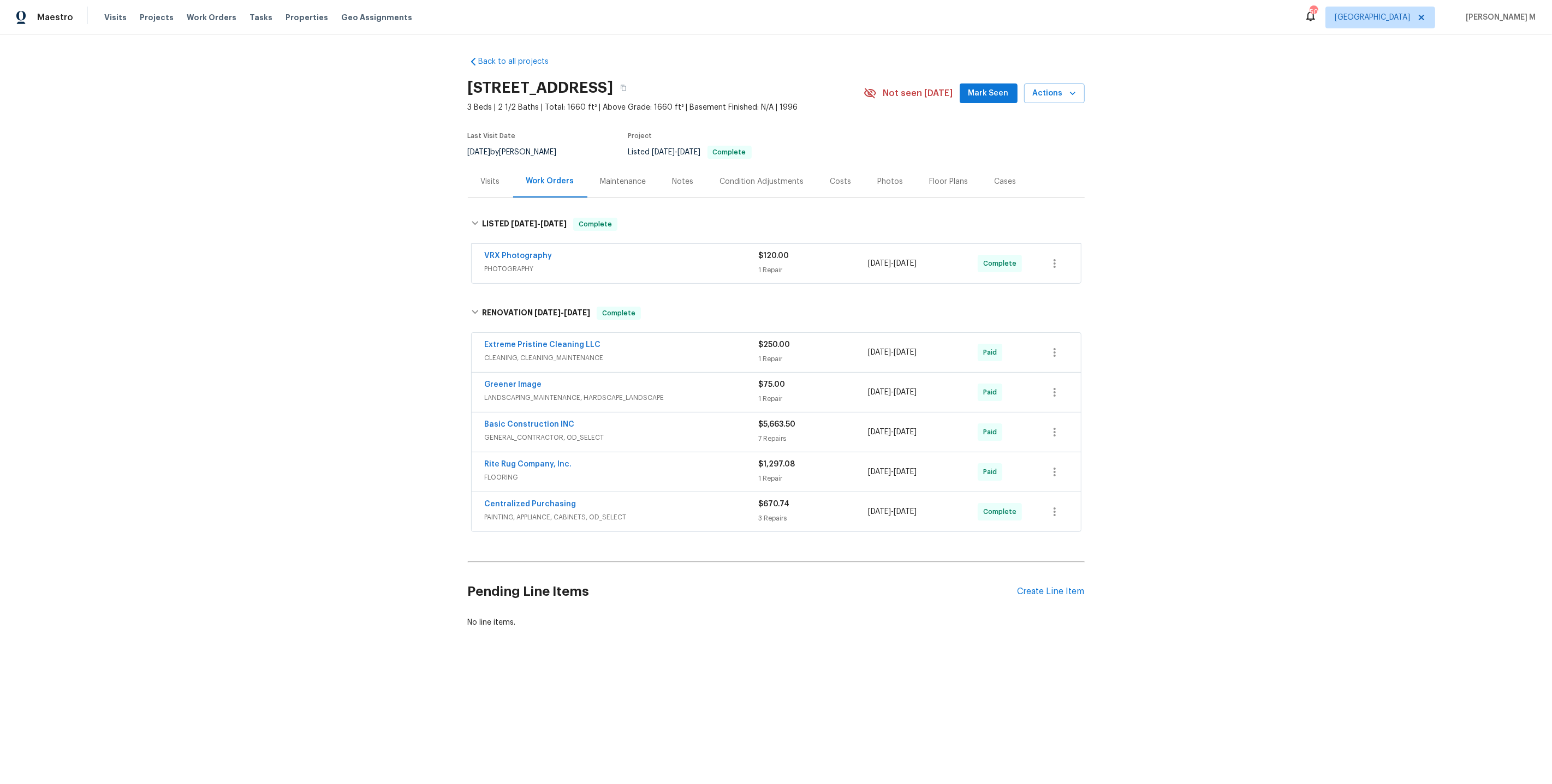
click at [525, 352] on span "CLEANING, CLEANING_MAINTENANCE" at bounding box center [622, 358] width 274 height 11
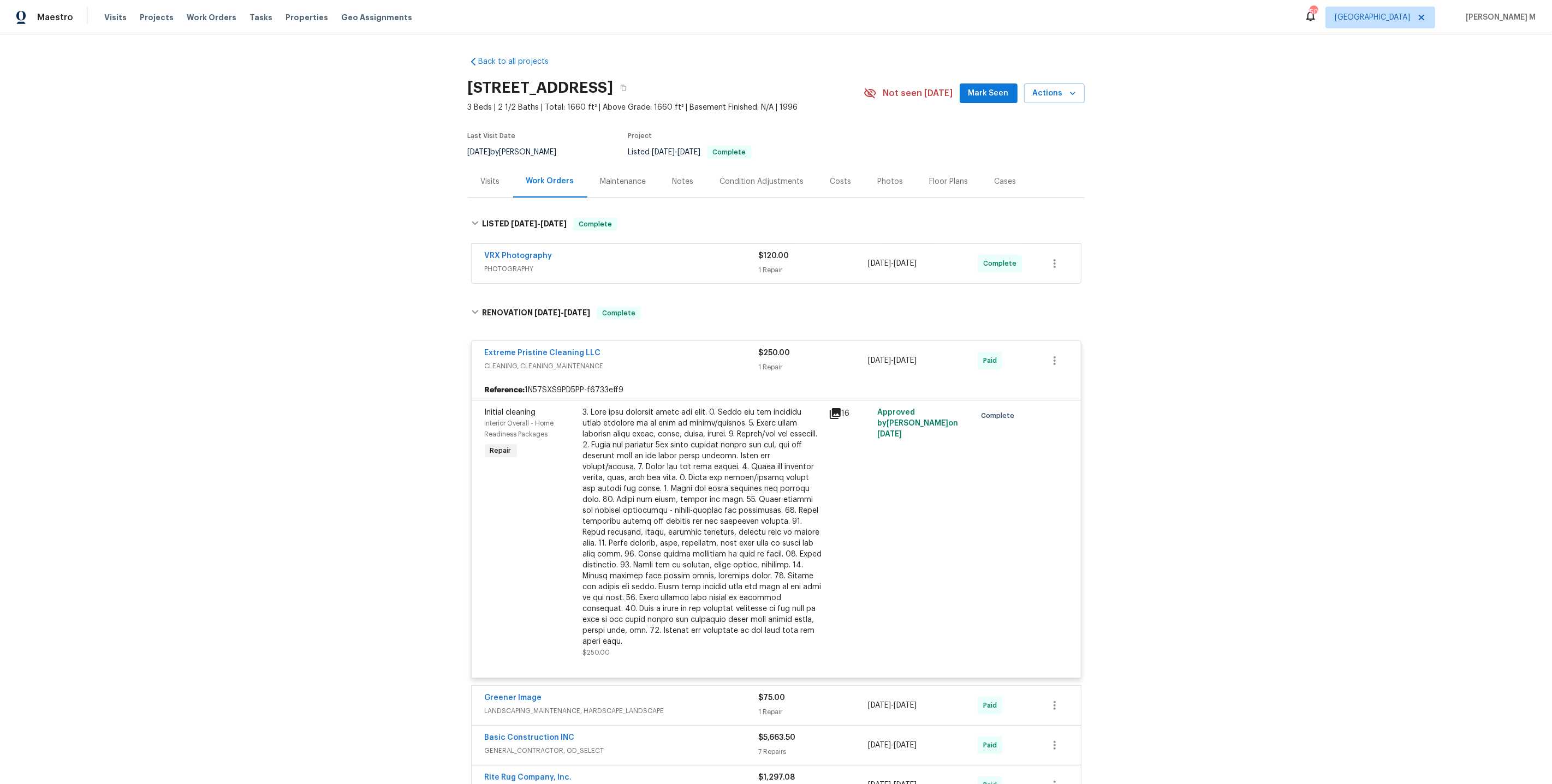
scroll to position [187, 0]
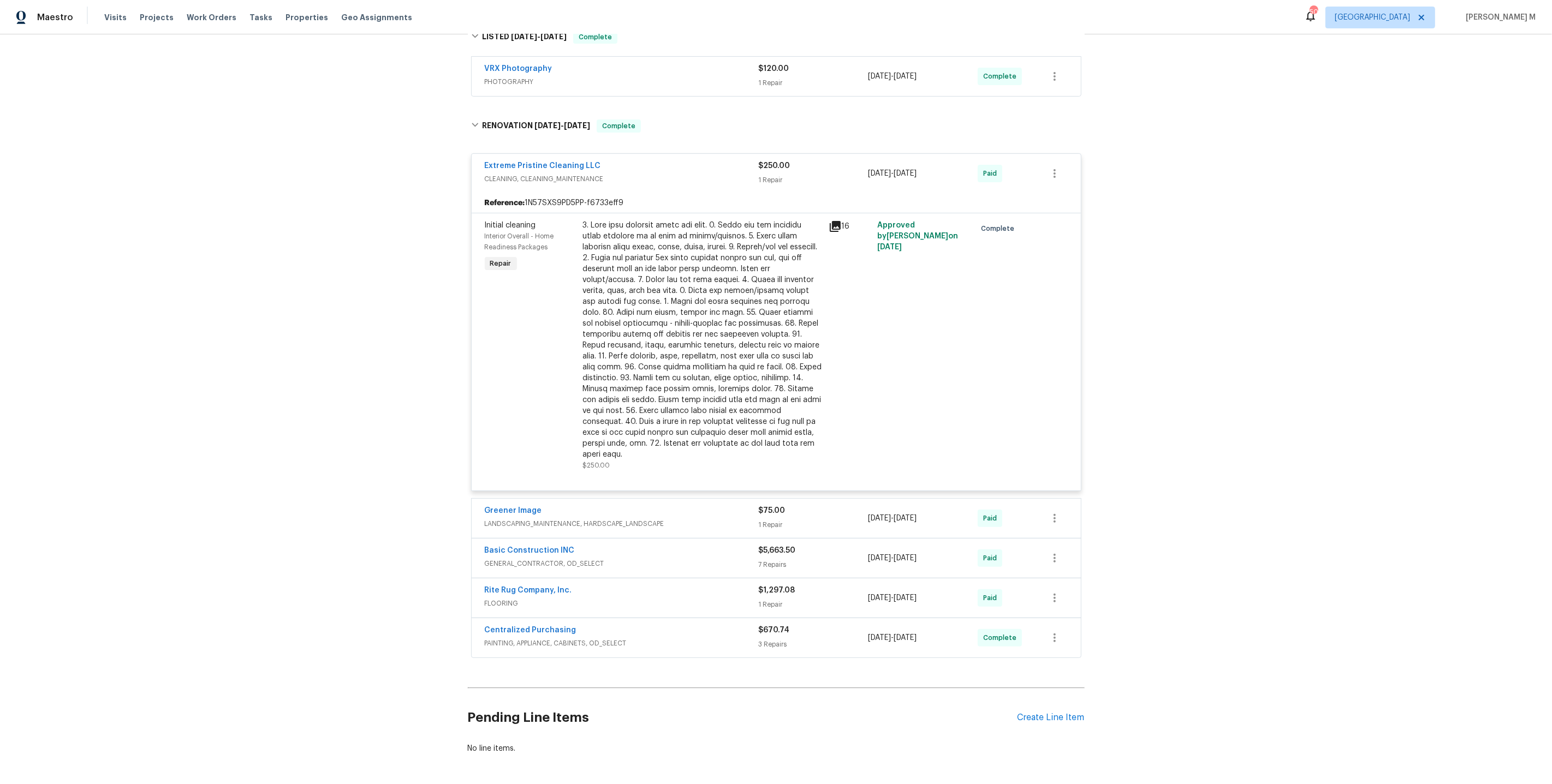
click at [735, 238] on div at bounding box center [702, 340] width 239 height 240
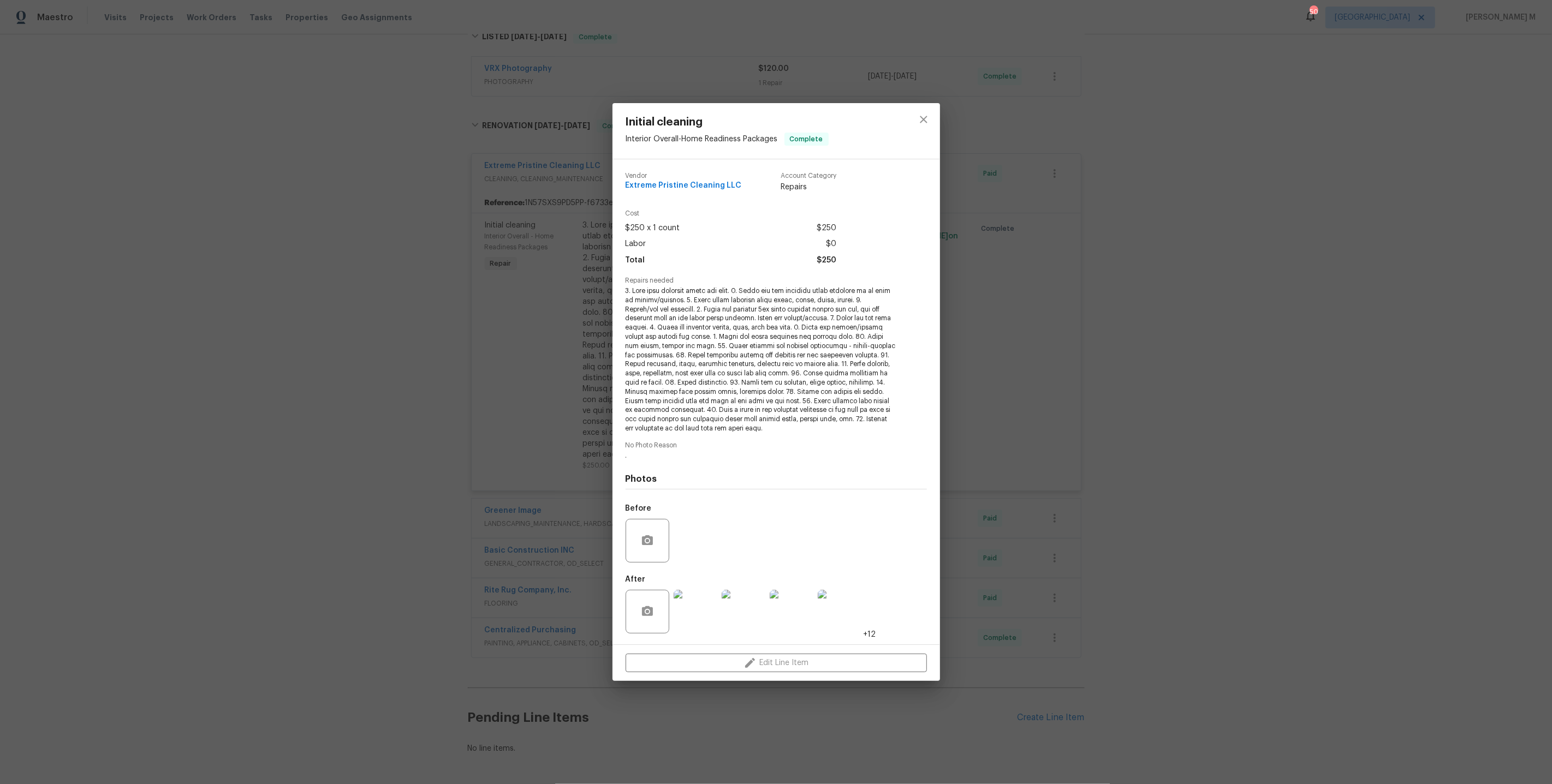
click at [850, 603] on img at bounding box center [839, 612] width 44 height 44
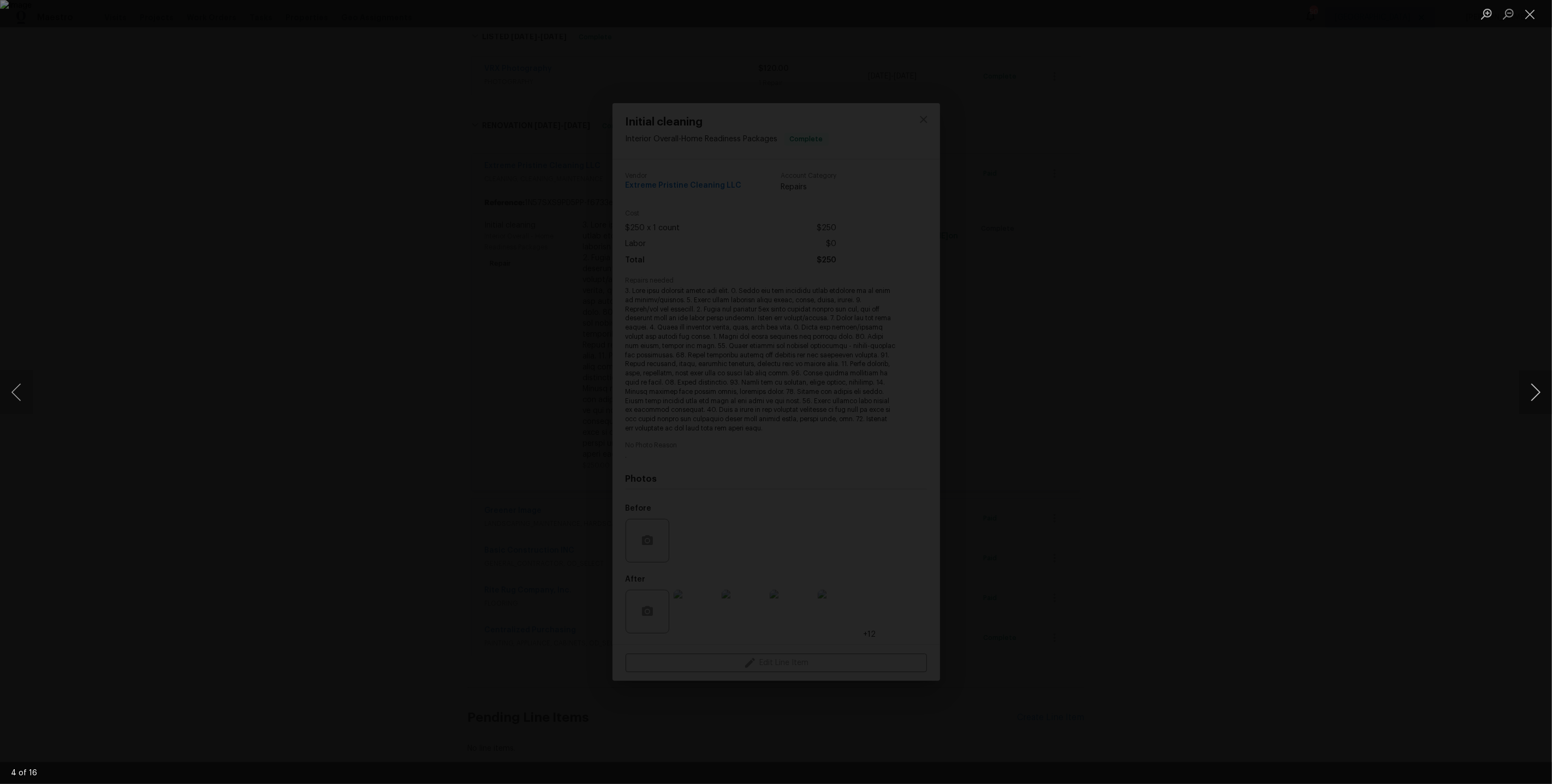
click at [1542, 393] on button "Next image" at bounding box center [1536, 392] width 33 height 44
click at [1542, 393] on button "Next image" at bounding box center [1536, 392] width 33 height 44
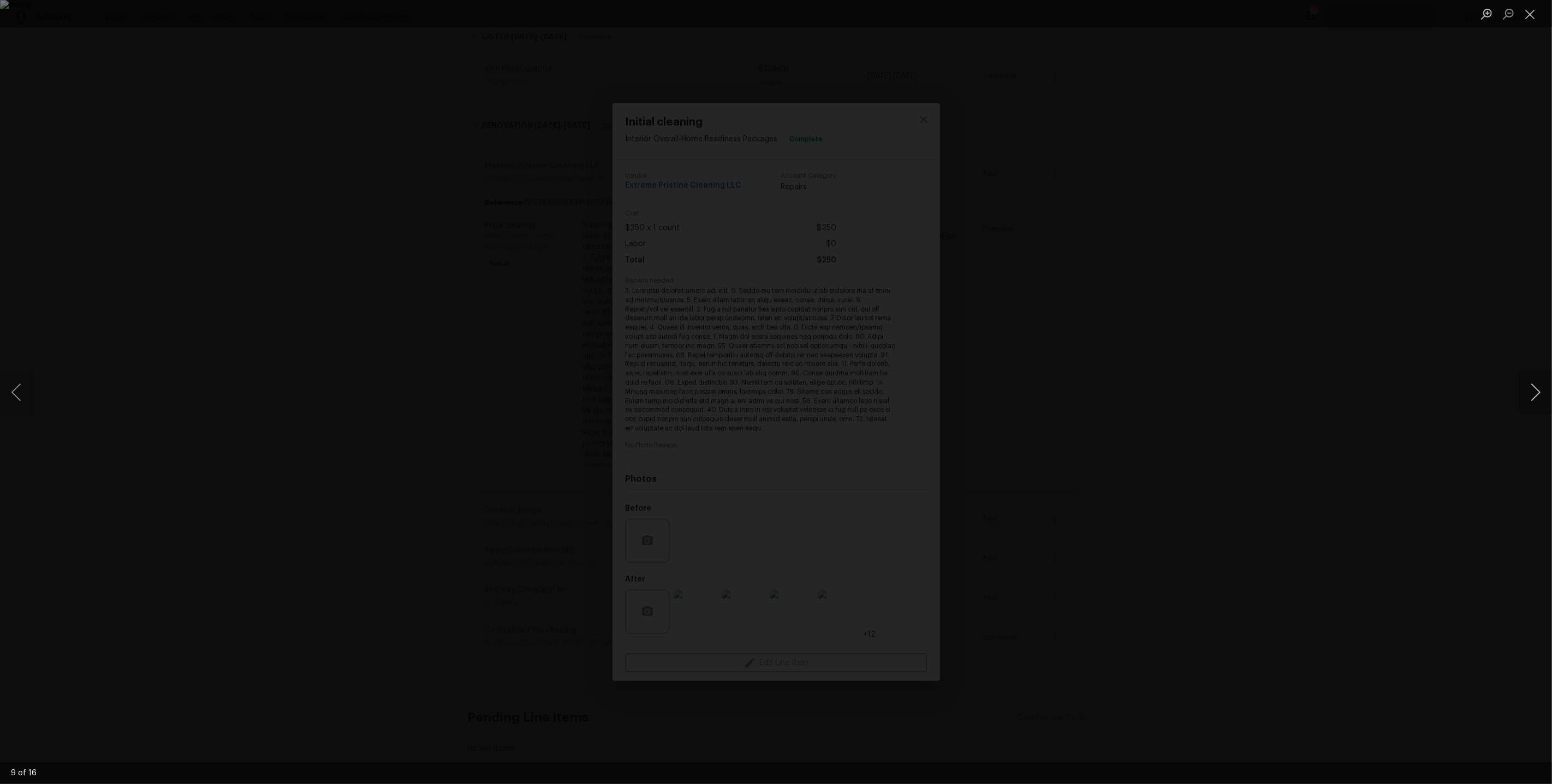
click at [1542, 393] on button "Next image" at bounding box center [1536, 392] width 33 height 44
click at [1537, 392] on button "Next image" at bounding box center [1536, 392] width 33 height 44
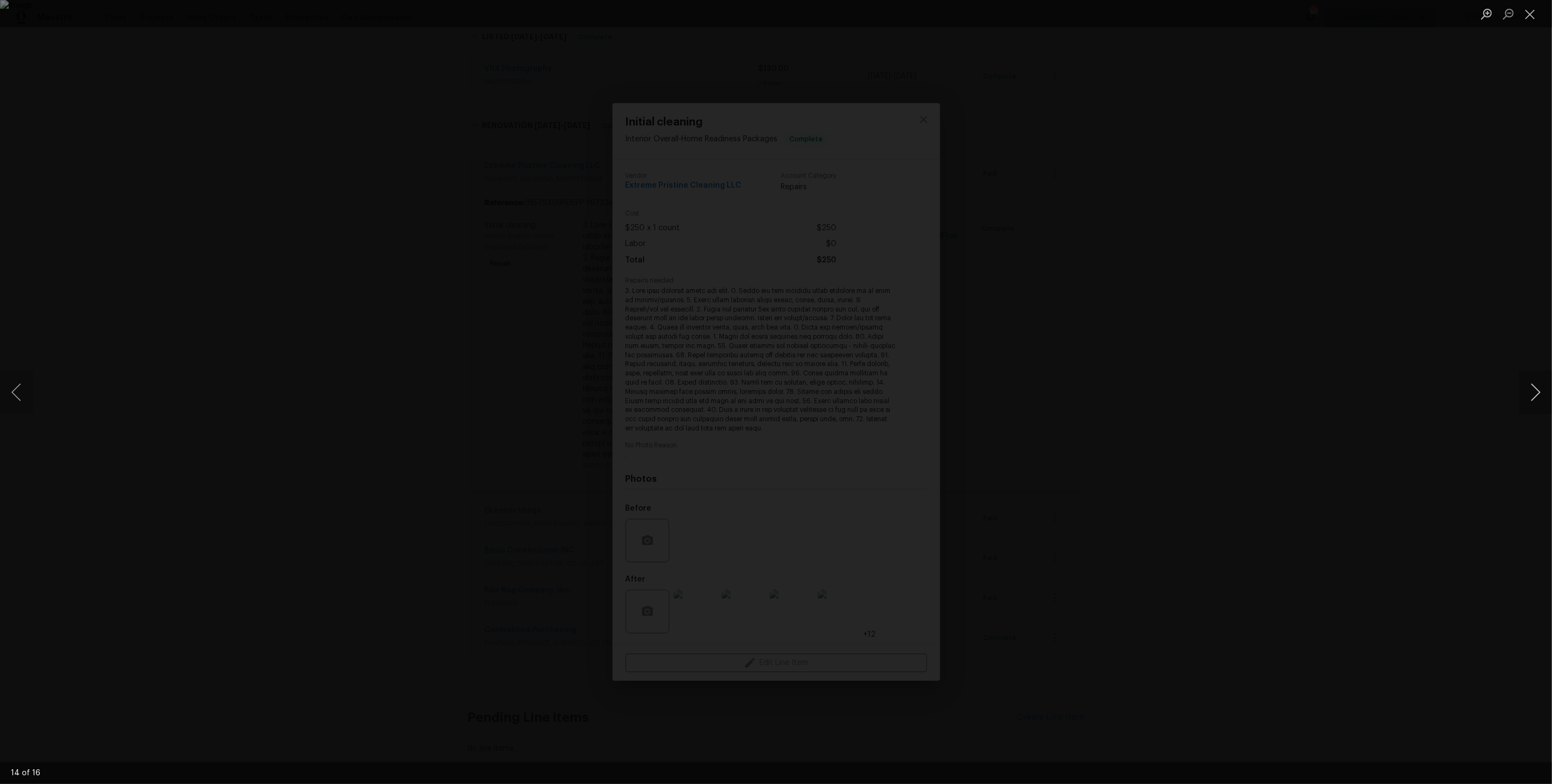
click at [1537, 392] on button "Next image" at bounding box center [1536, 392] width 33 height 44
click at [1322, 231] on div "Lightbox" at bounding box center [776, 392] width 1552 height 784
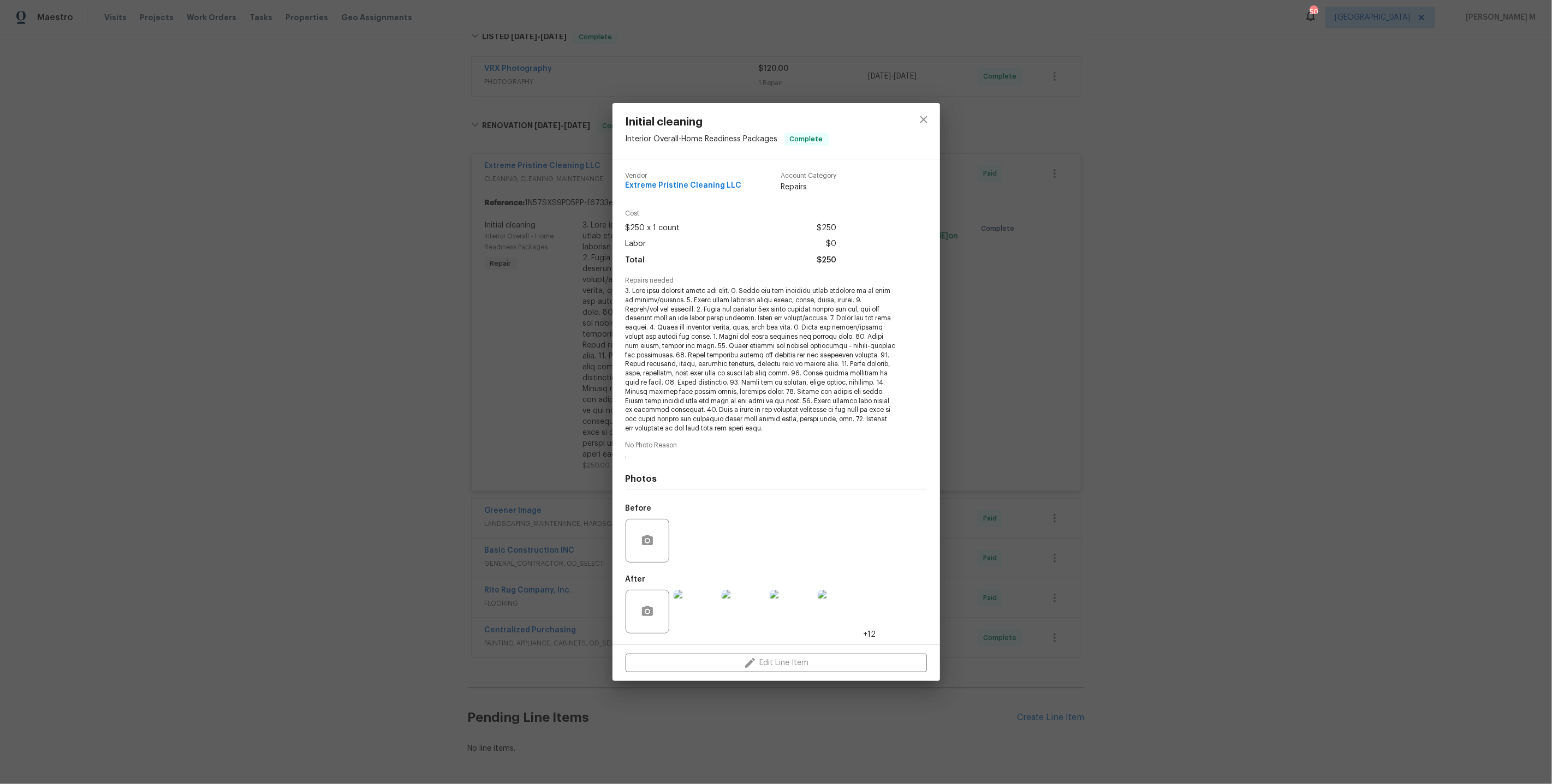
click at [1323, 231] on div "Initial cleaning Interior Overall - Home Readiness Packages Complete Vendor Ext…" at bounding box center [776, 392] width 1552 height 784
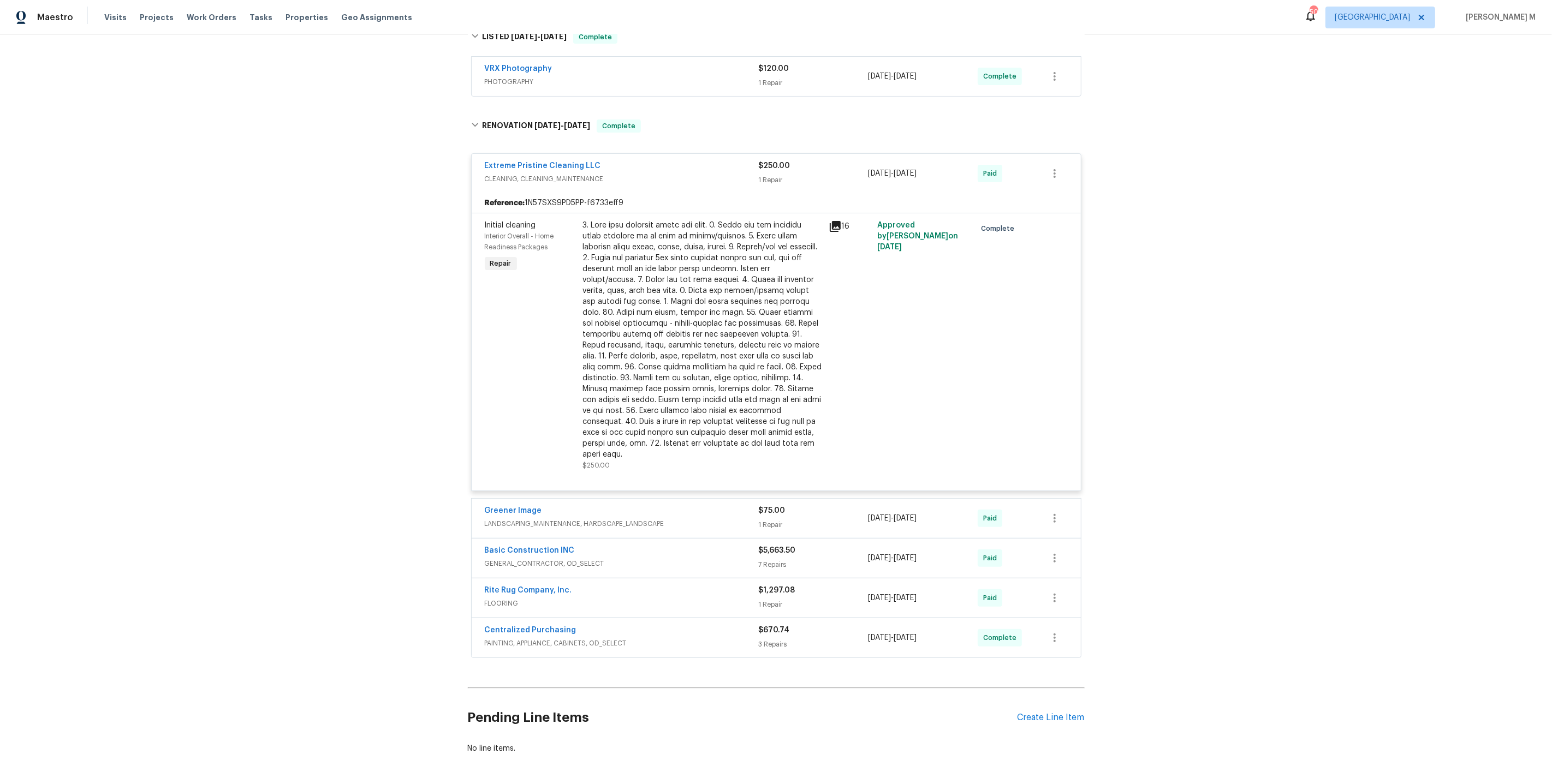
click at [523, 558] on span "GENERAL_CONTRACTOR, OD_SELECT" at bounding box center [622, 564] width 274 height 11
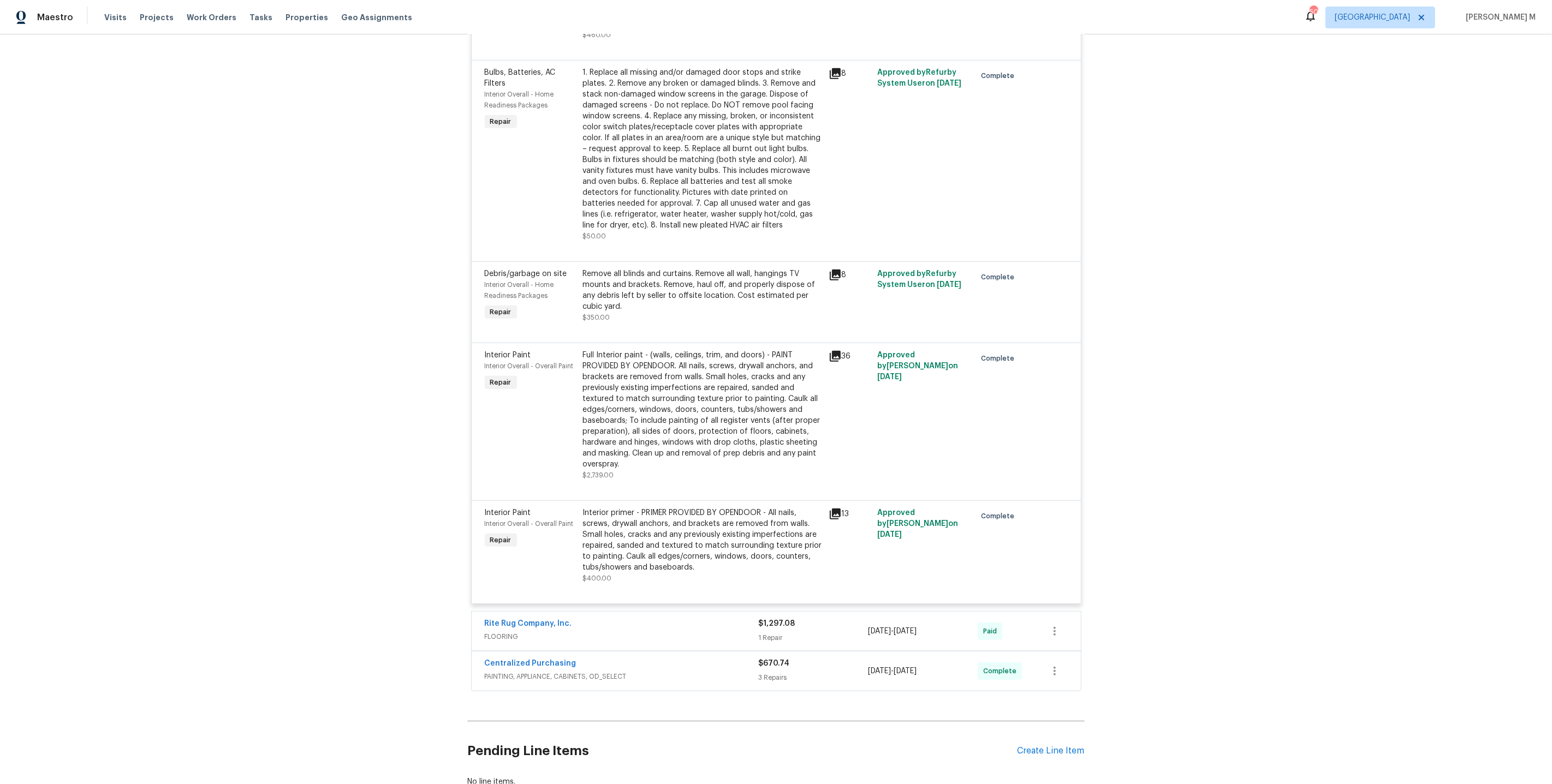
scroll to position [1029, 0]
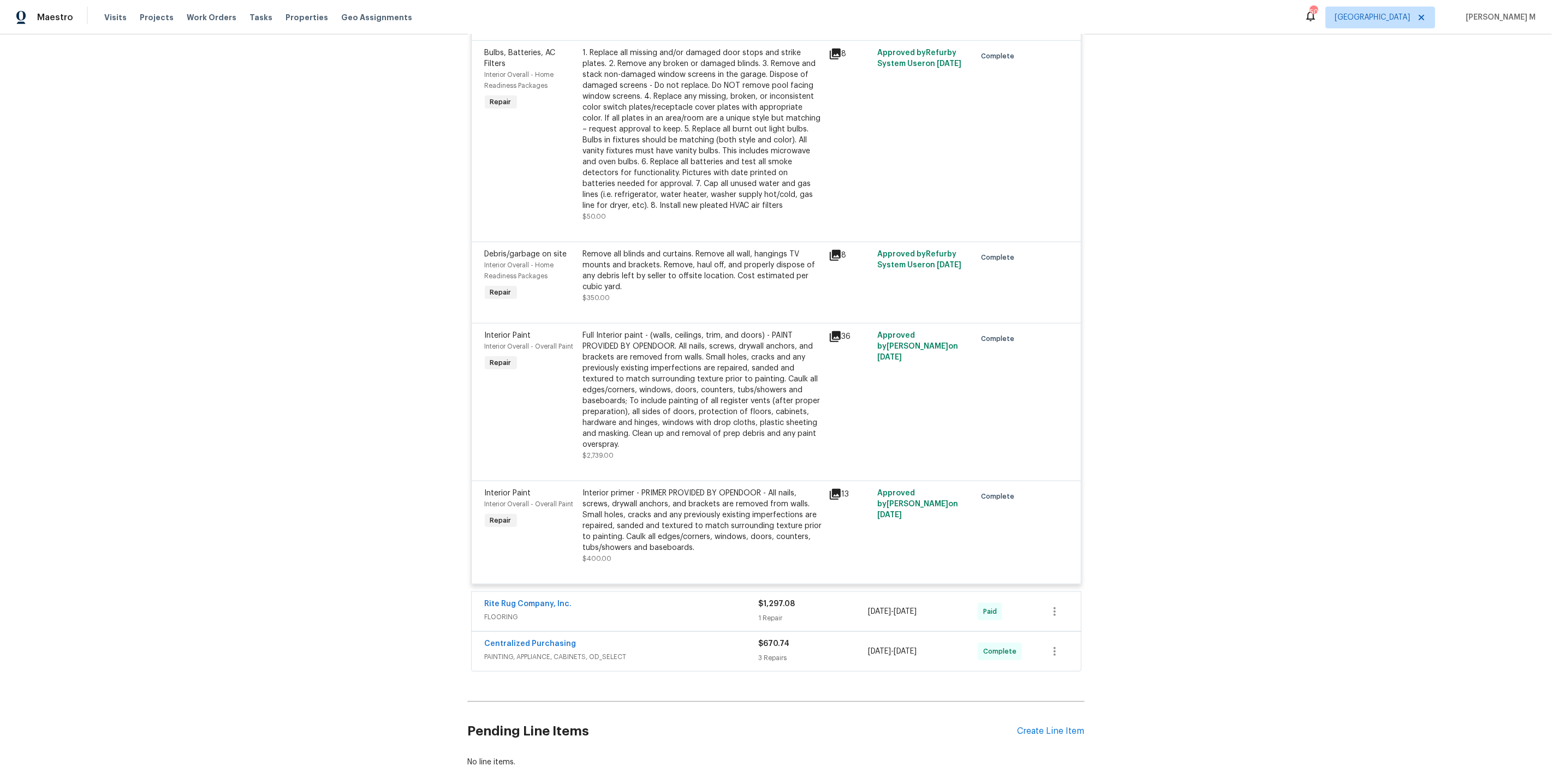
click at [523, 652] on span "PAINTING, APPLIANCE, CABINETS, OD_SELECT" at bounding box center [622, 657] width 274 height 11
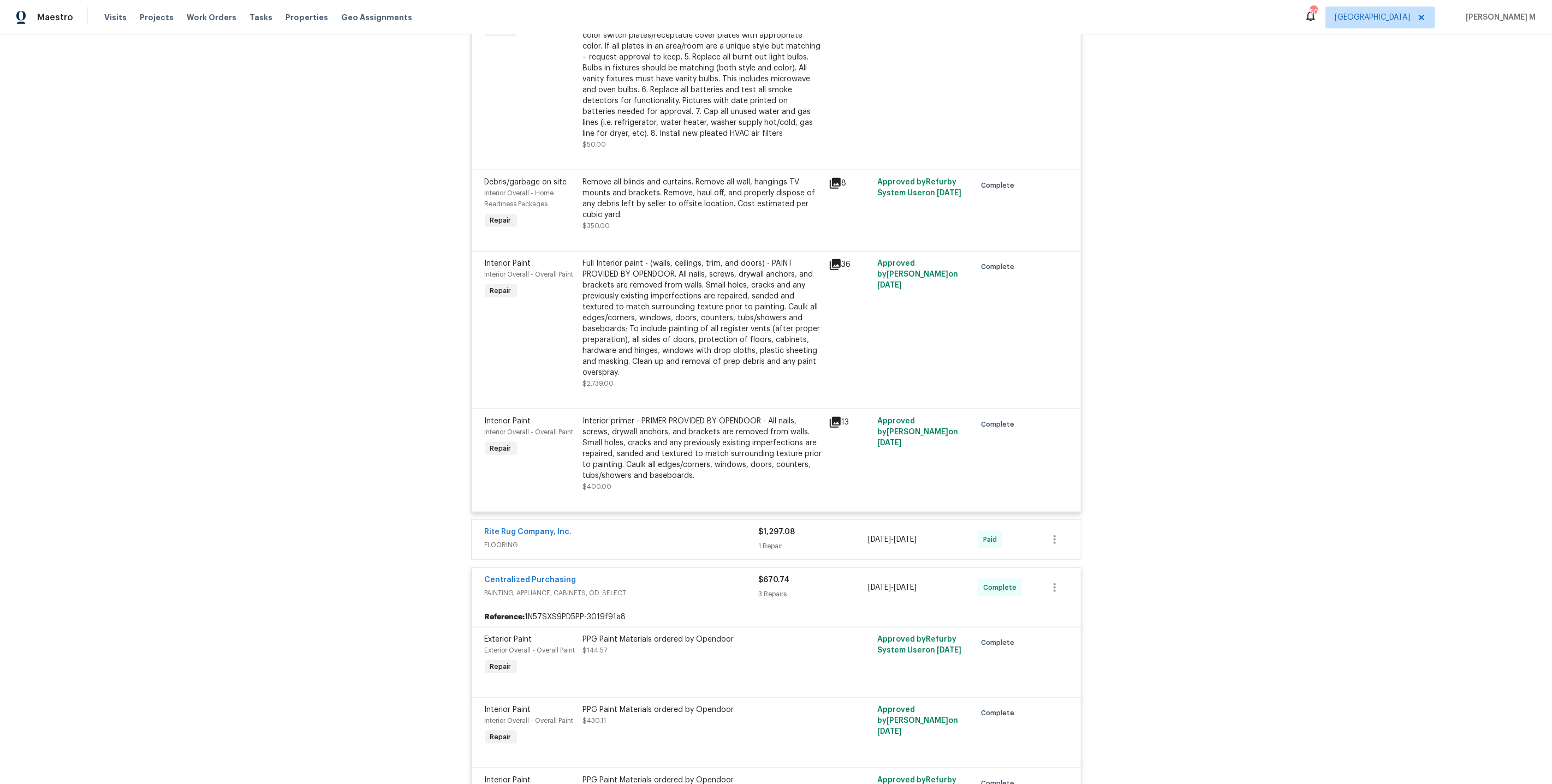
scroll to position [1085, 0]
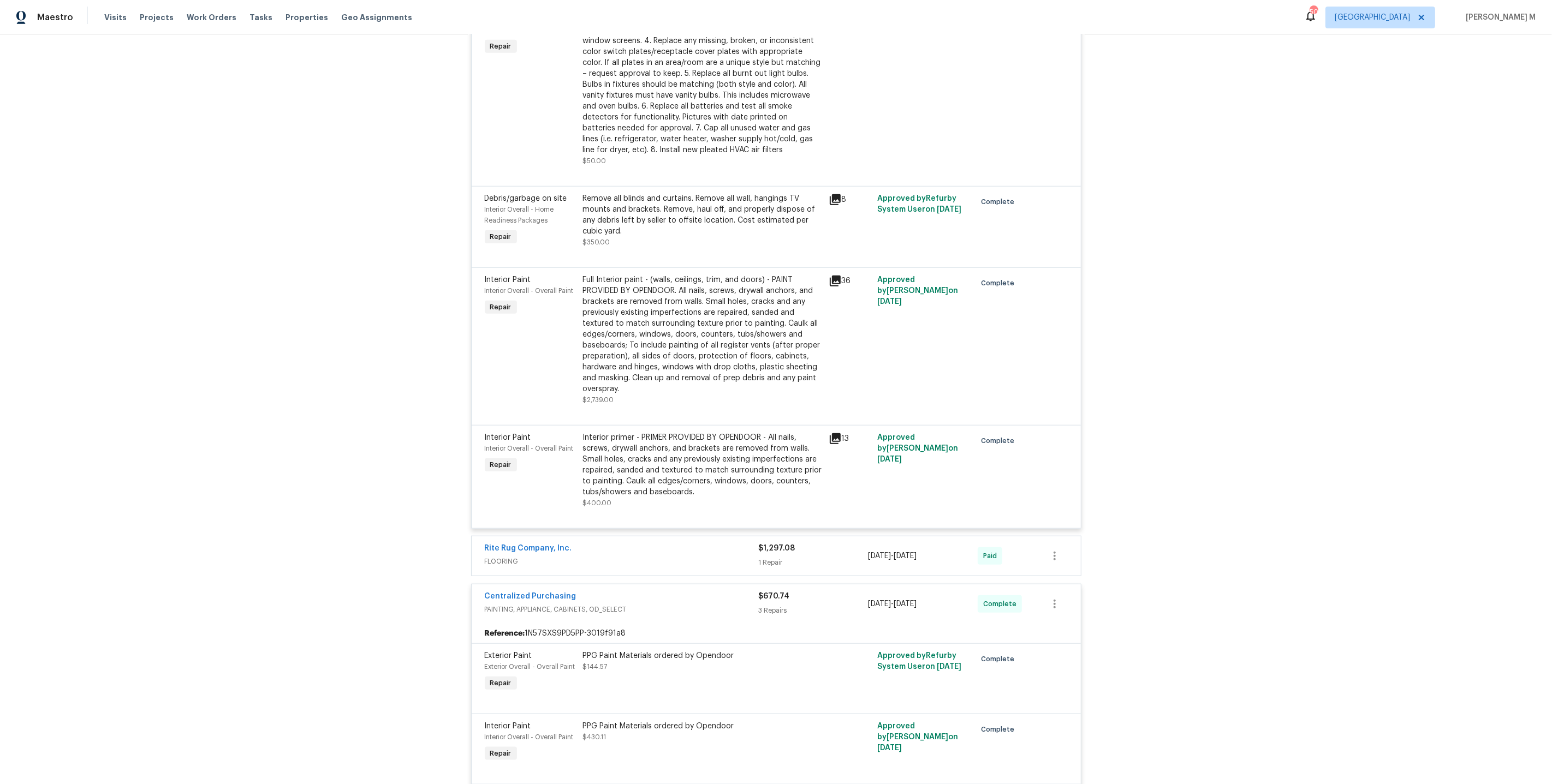
click at [501, 537] on div "Rite Rug Company, Inc. FLOORING $1,297.08 1 Repair 7/29/2025 - 8/4/2025 Paid" at bounding box center [776, 556] width 610 height 39
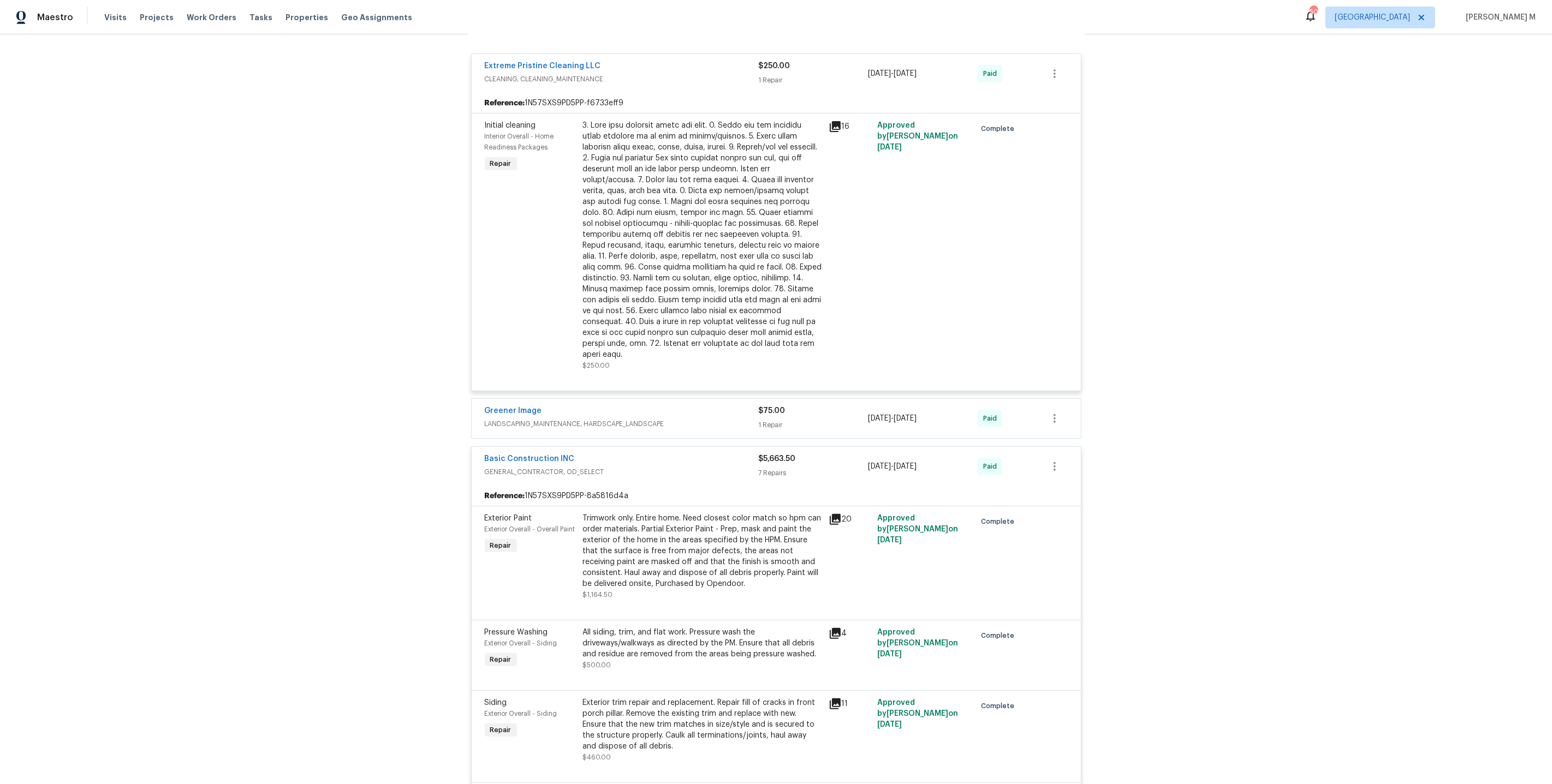
scroll to position [0, 0]
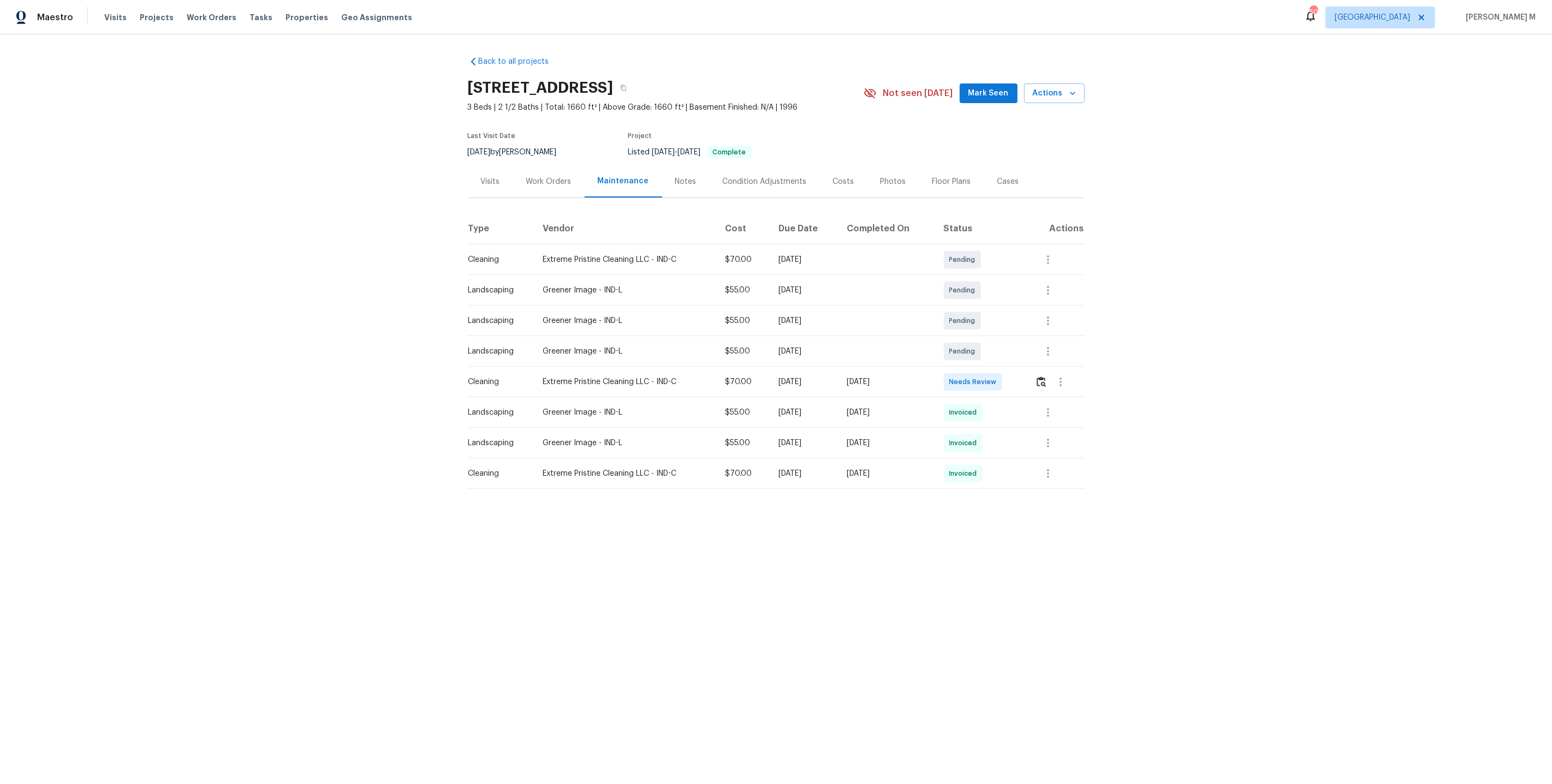
click at [567, 181] on div "Work Orders" at bounding box center [549, 182] width 45 height 11
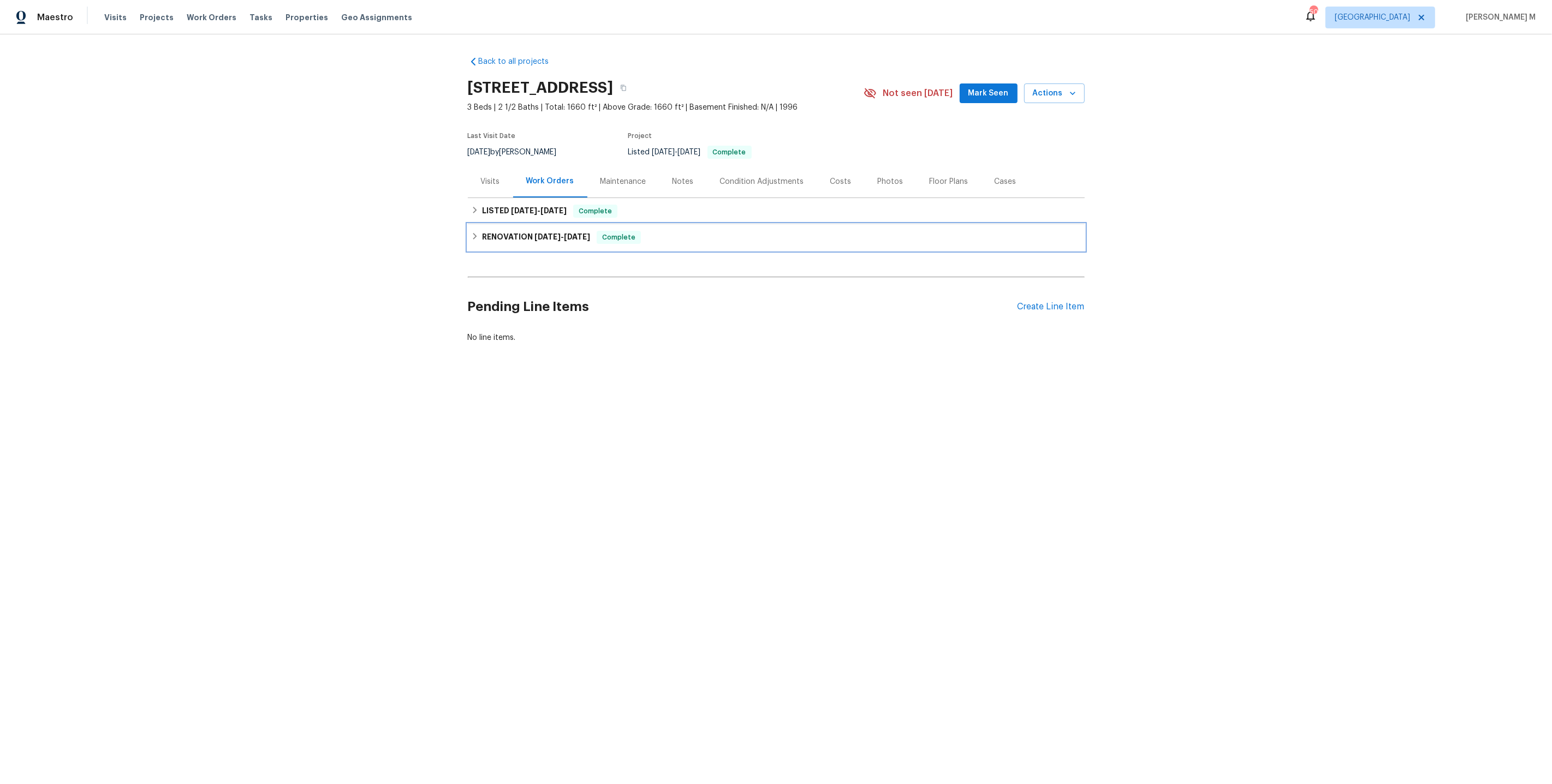
click at [552, 239] on div "RENOVATION [DATE] - [DATE] Complete" at bounding box center [776, 237] width 617 height 27
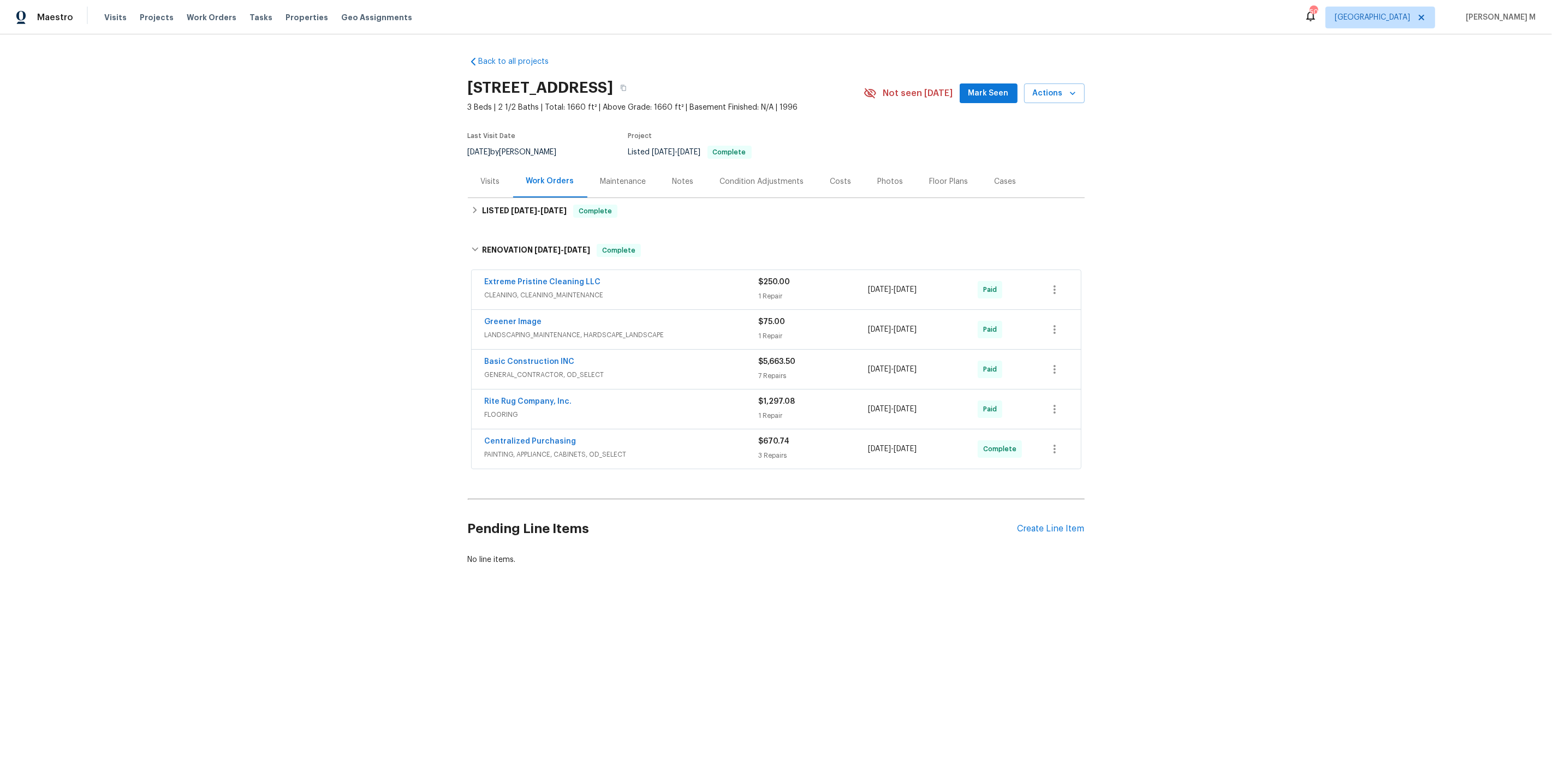
click at [539, 369] on span "GENERAL_CONTRACTOR, OD_SELECT" at bounding box center [622, 375] width 274 height 11
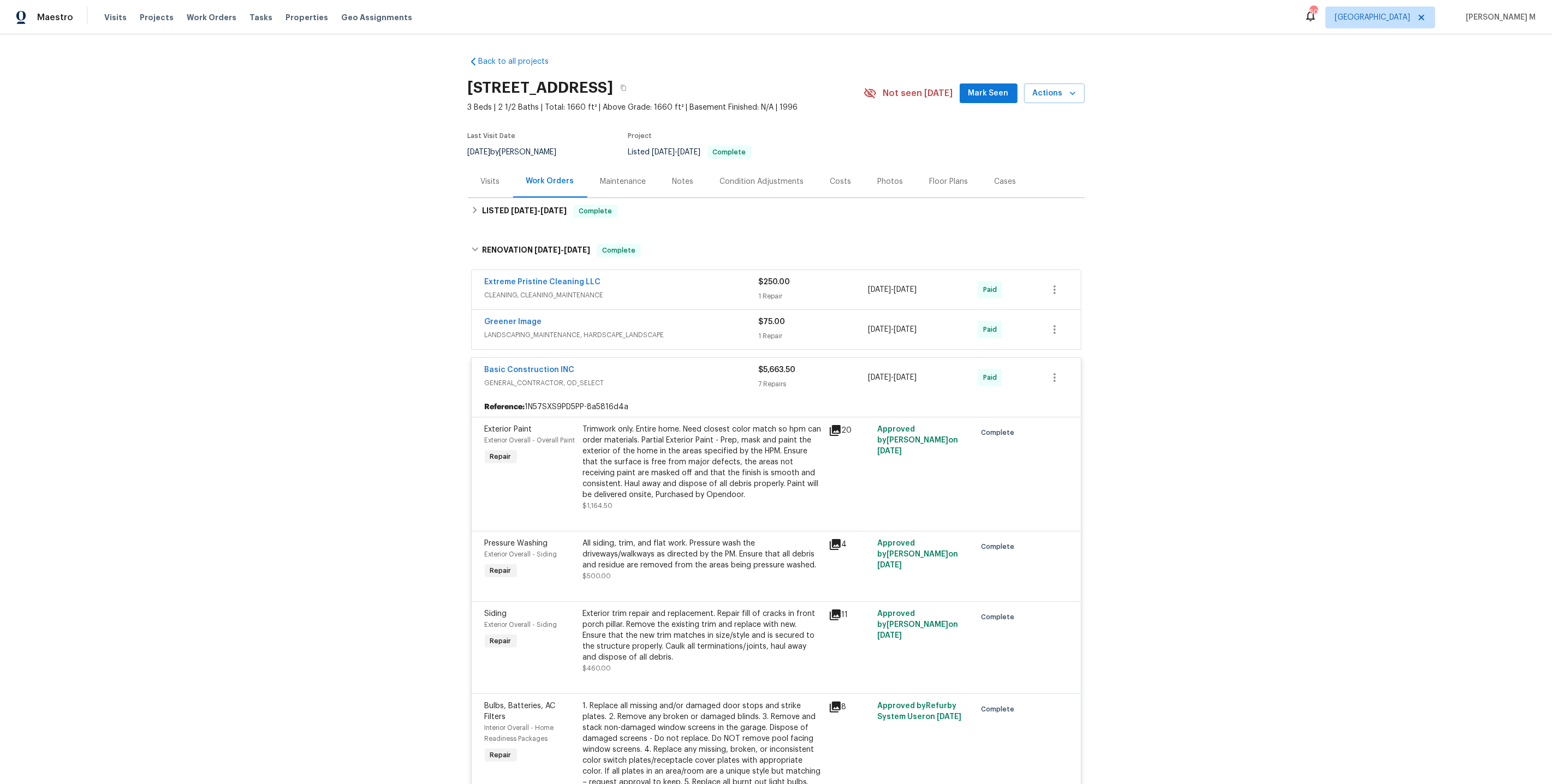
scroll to position [684, 0]
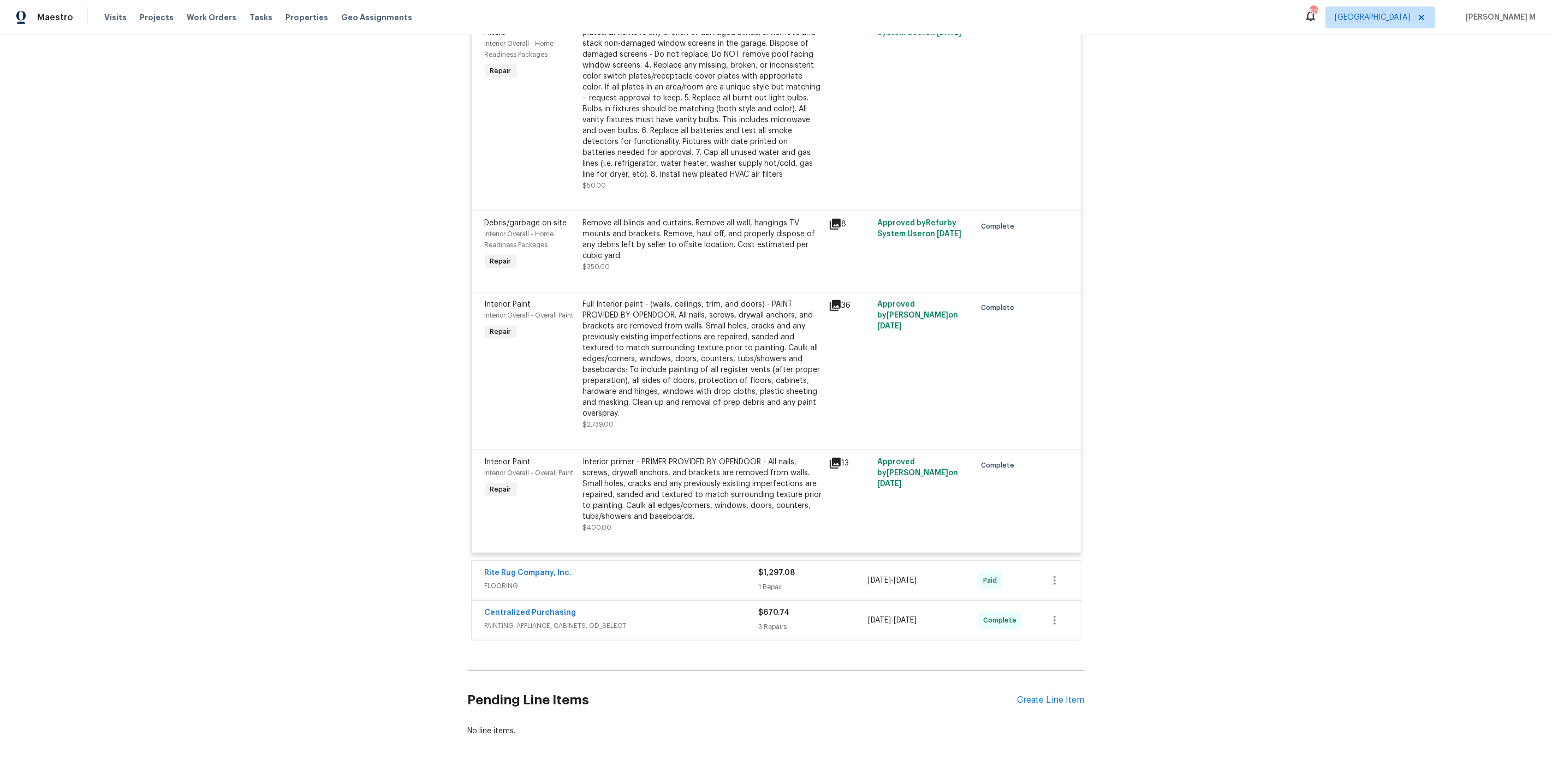
click at [506, 612] on div "Centralized Purchasing PAINTING, APPLIANCE, CABINETS, OD_SELECT" at bounding box center [622, 620] width 274 height 27
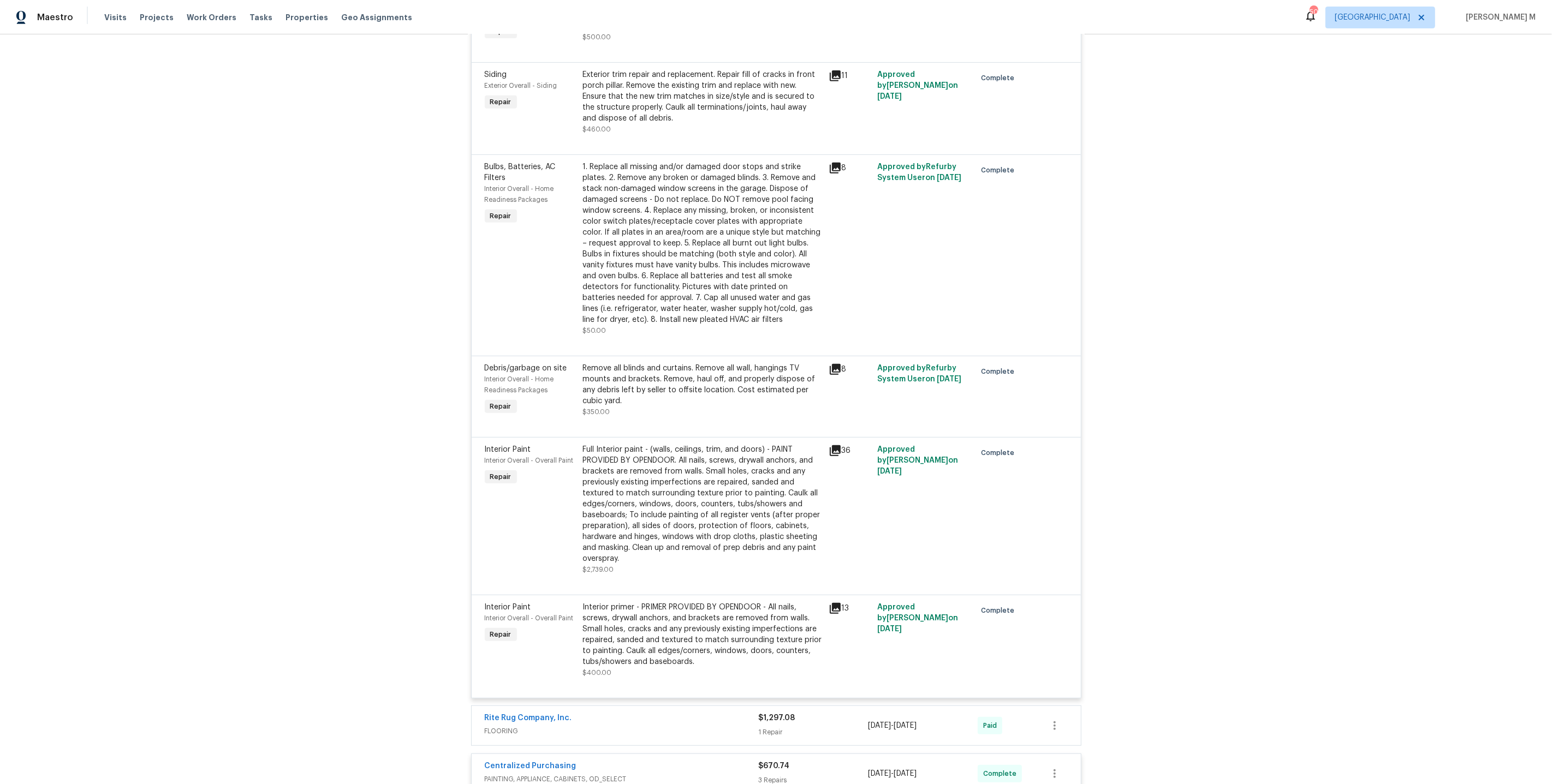
scroll to position [0, 0]
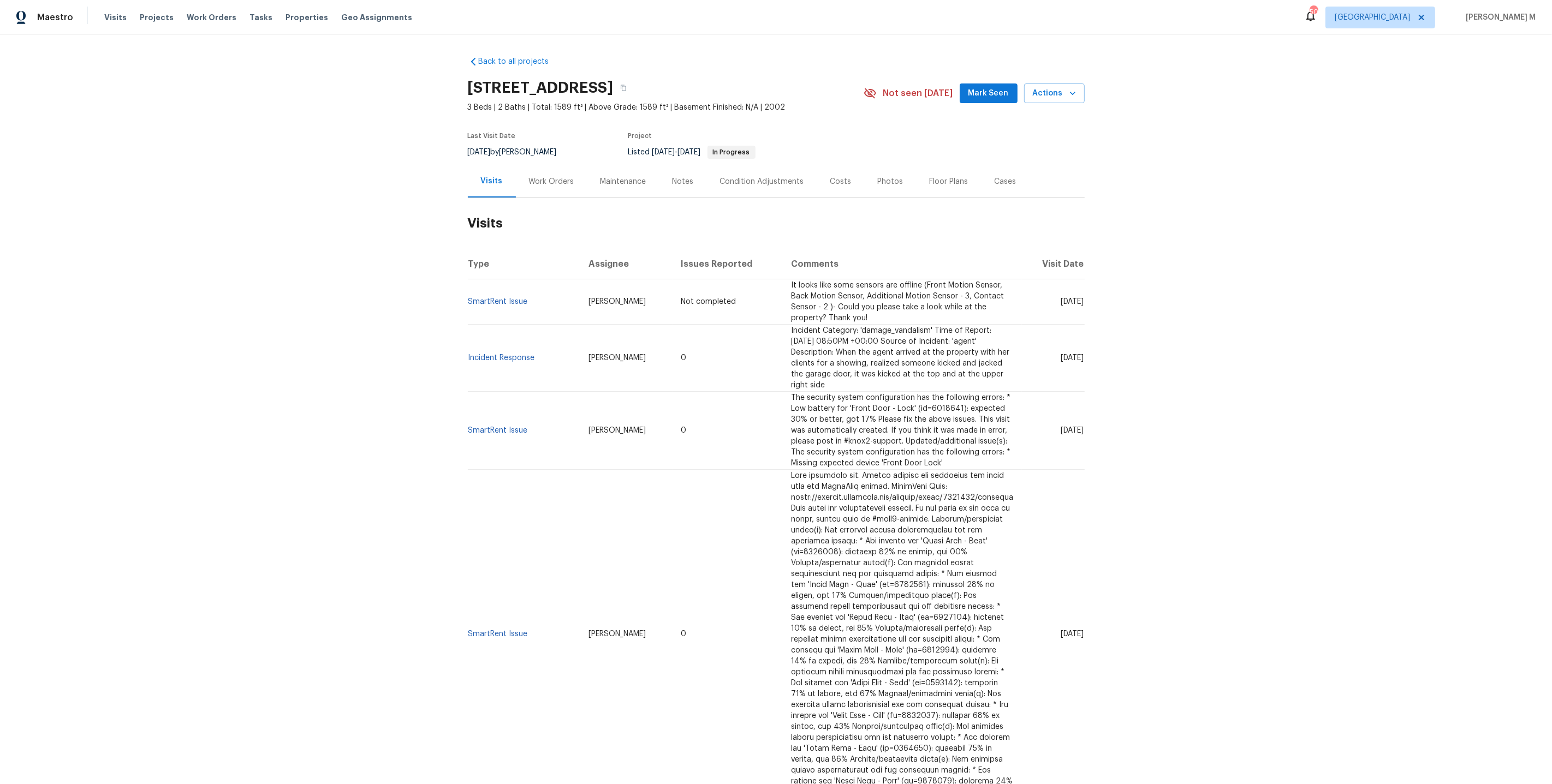
click at [554, 186] on div "Work Orders" at bounding box center [551, 181] width 72 height 32
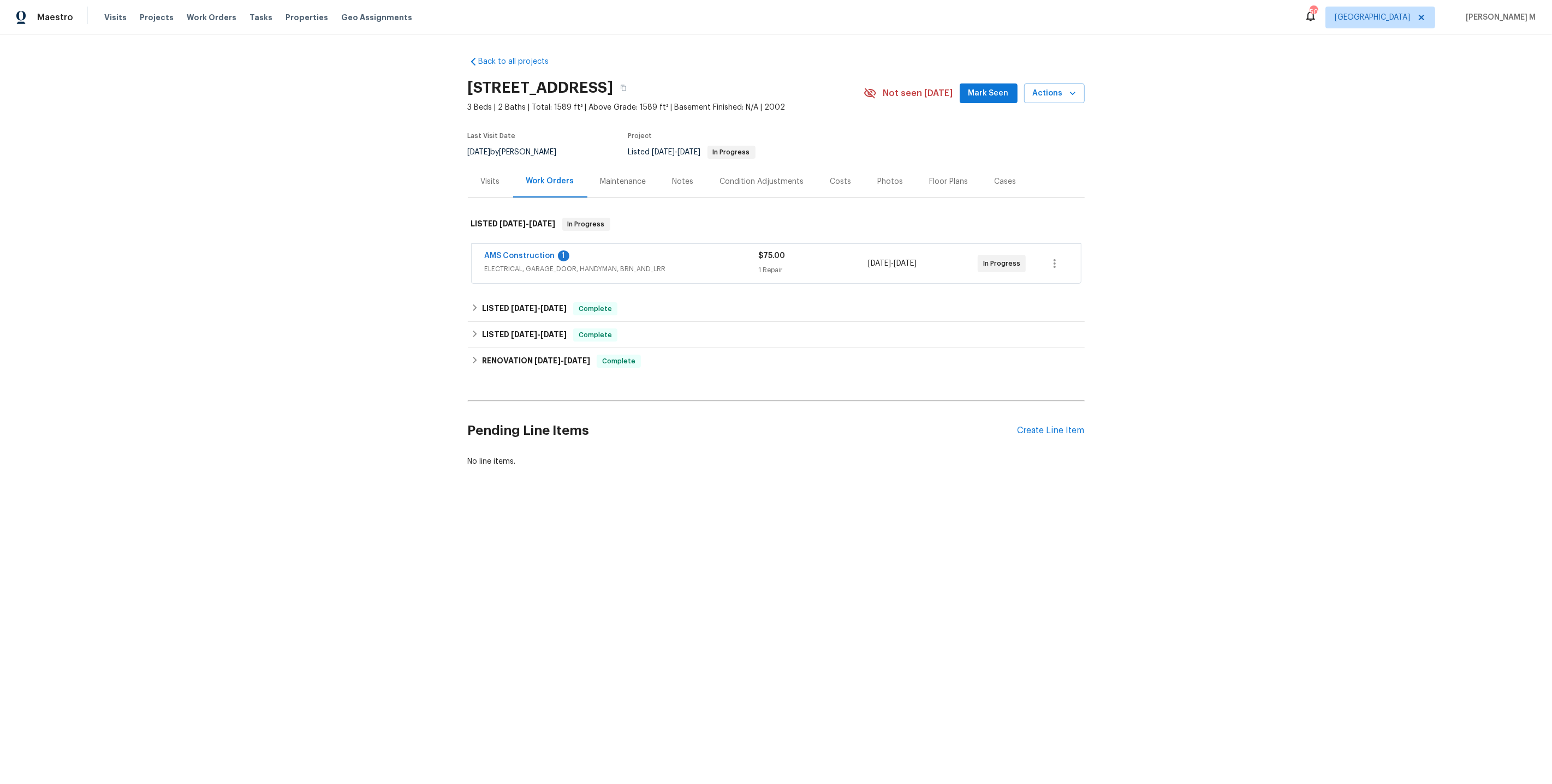
click at [532, 263] on span "ELECTRICAL, GARAGE_DOOR, HANDYMAN, BRN_AND_LRR" at bounding box center [622, 269] width 274 height 11
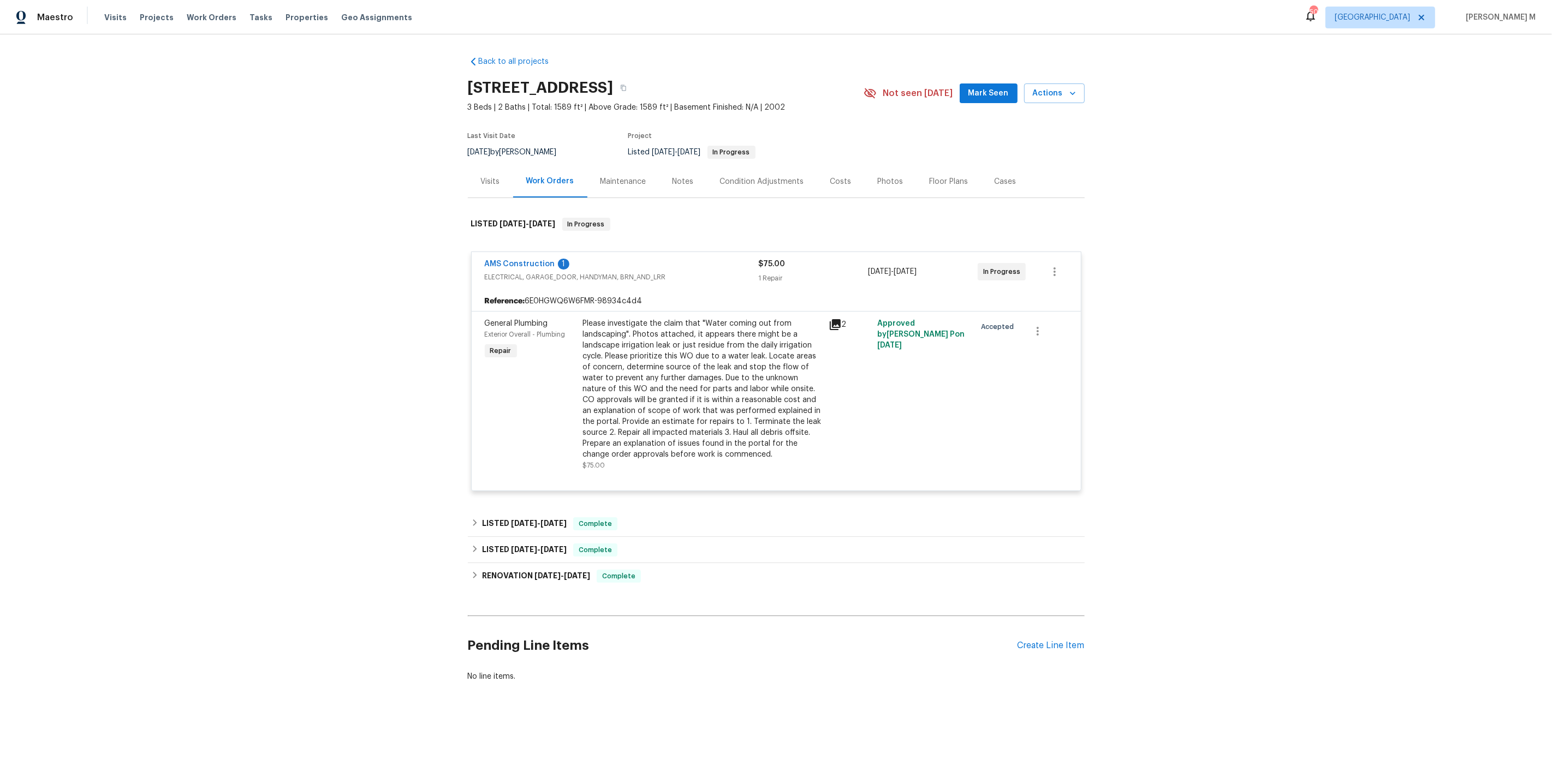
click at [532, 495] on div "Back to all projects 13408 Dove Ranch Rd, Roanoke, TX 76262 3 Beds | 2 Baths | …" at bounding box center [776, 369] width 617 height 643
click at [526, 511] on div "LISTED 6/12/25 - 6/18/25 Complete" at bounding box center [776, 524] width 617 height 27
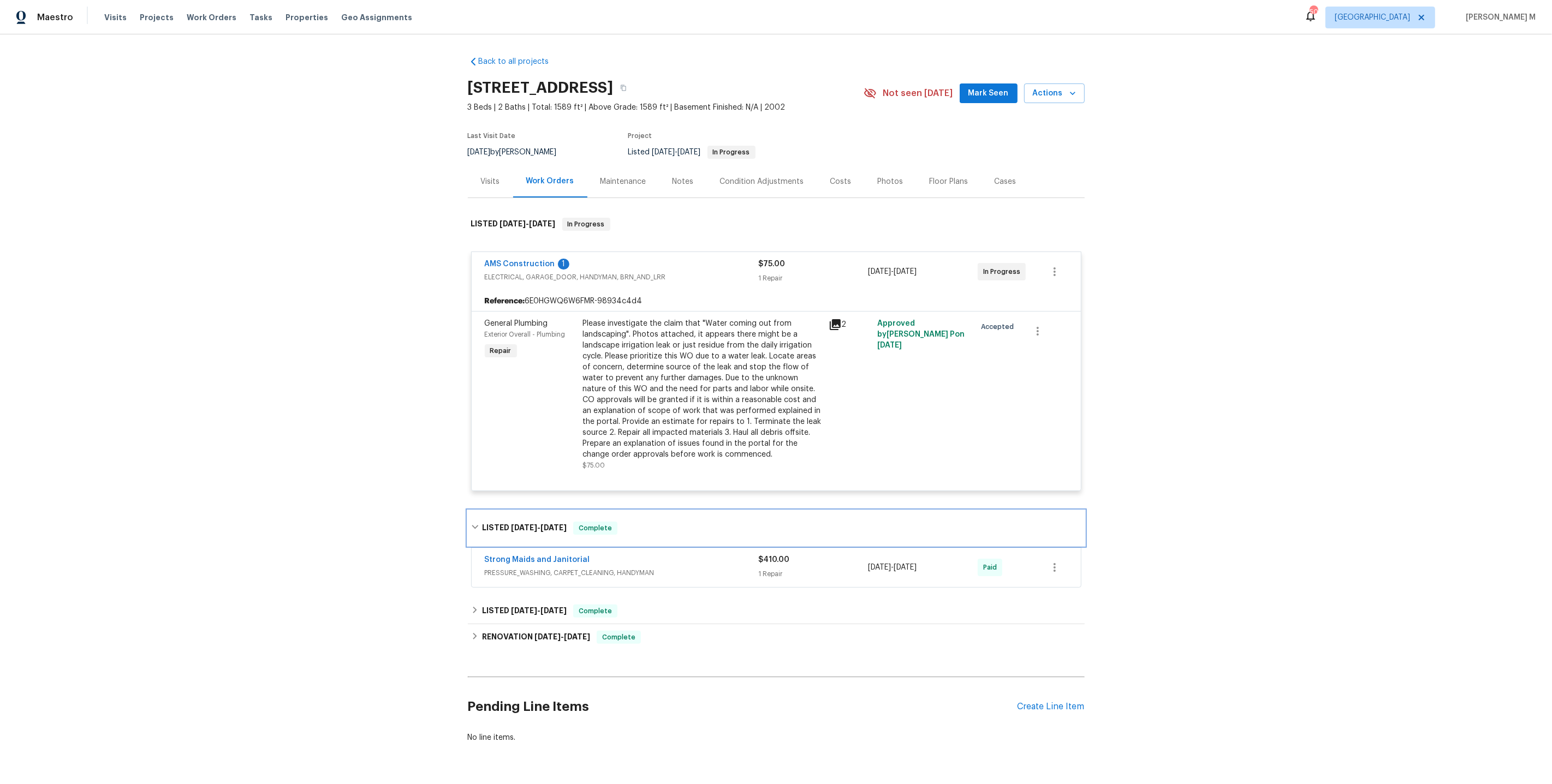
scroll to position [19, 0]
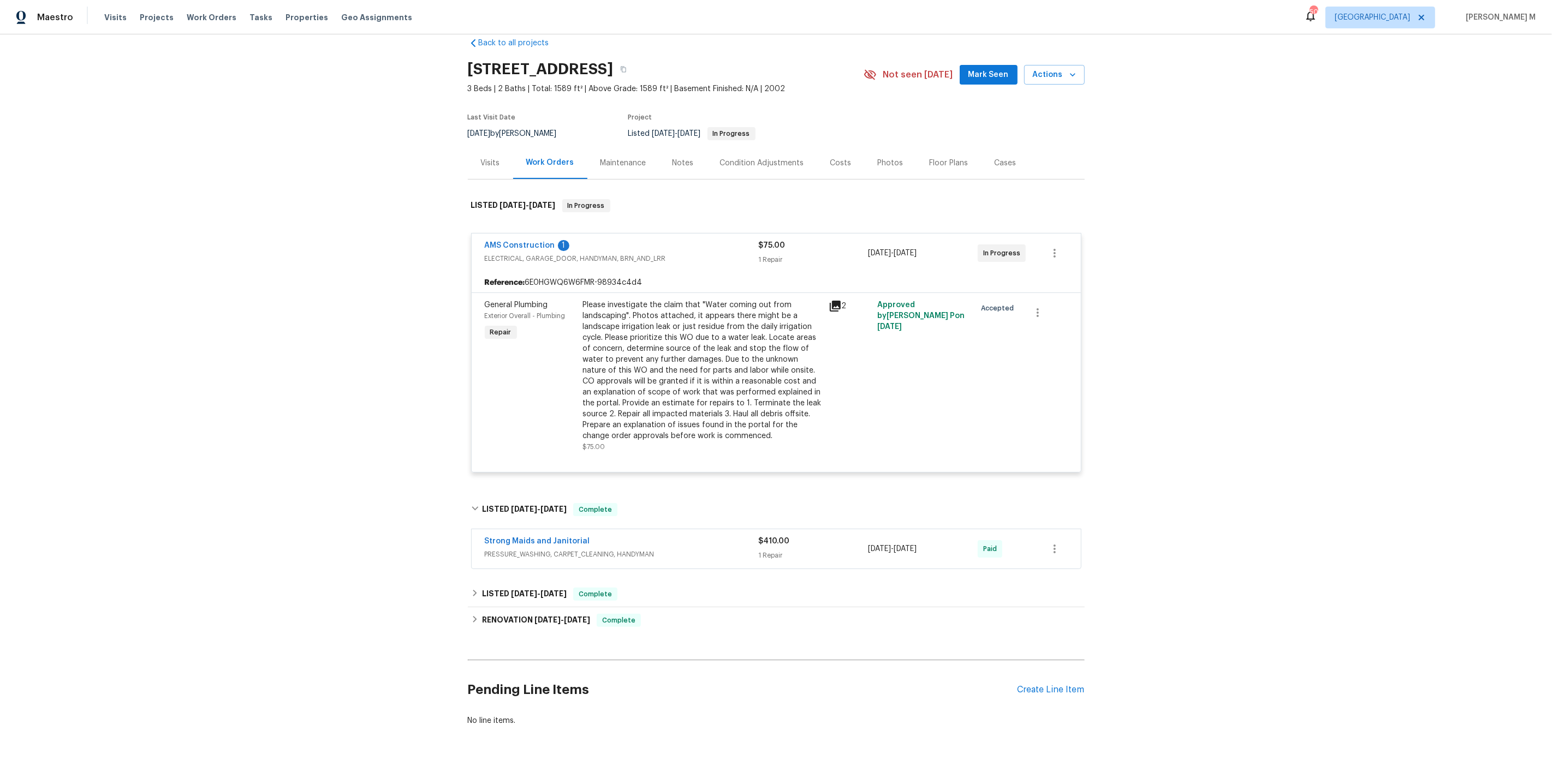
click at [527, 549] on span "PRESSURE_WASHING, CARPET_CLEANING, HANDYMAN" at bounding box center [622, 554] width 274 height 11
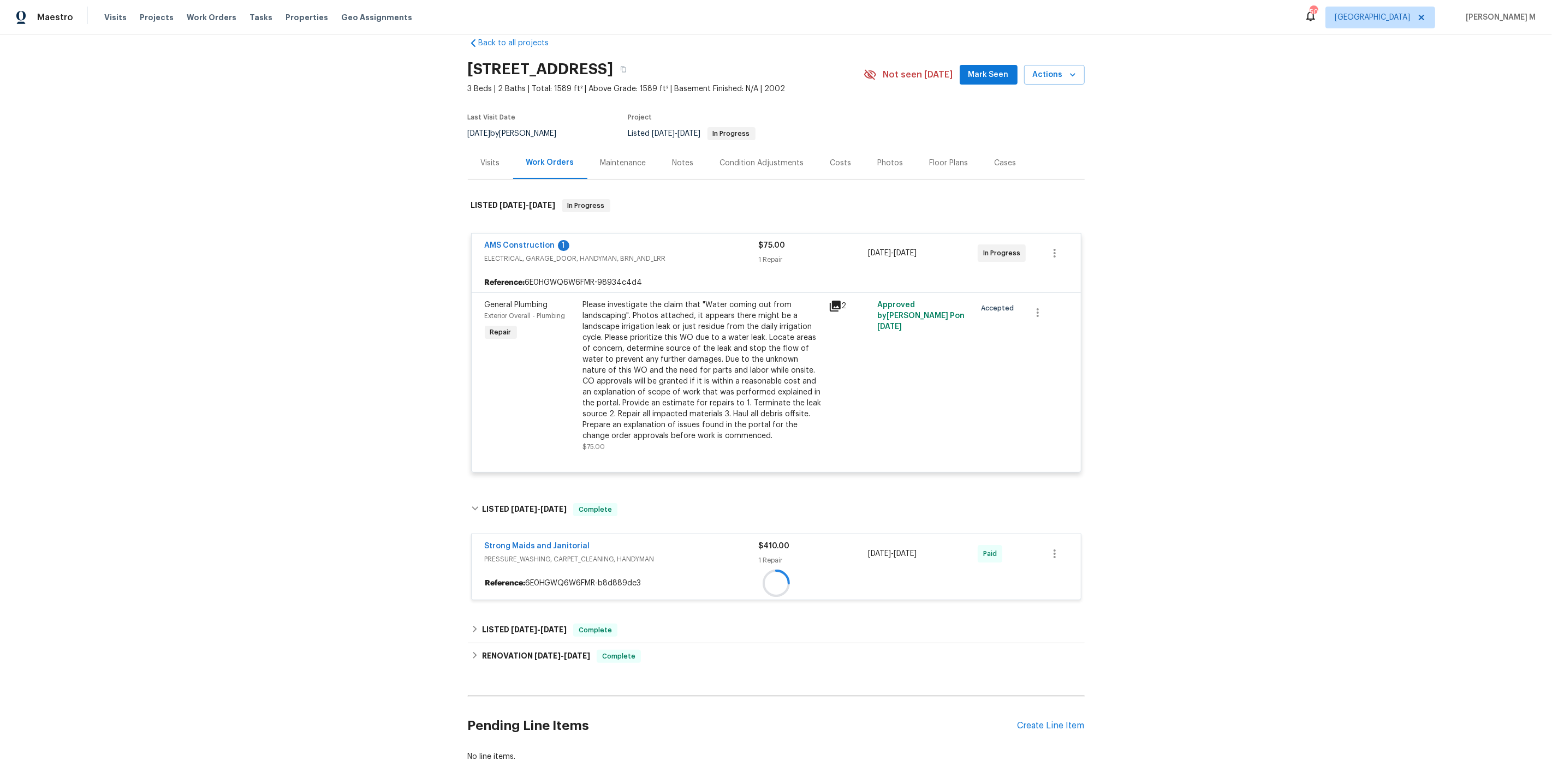
scroll to position [59, 0]
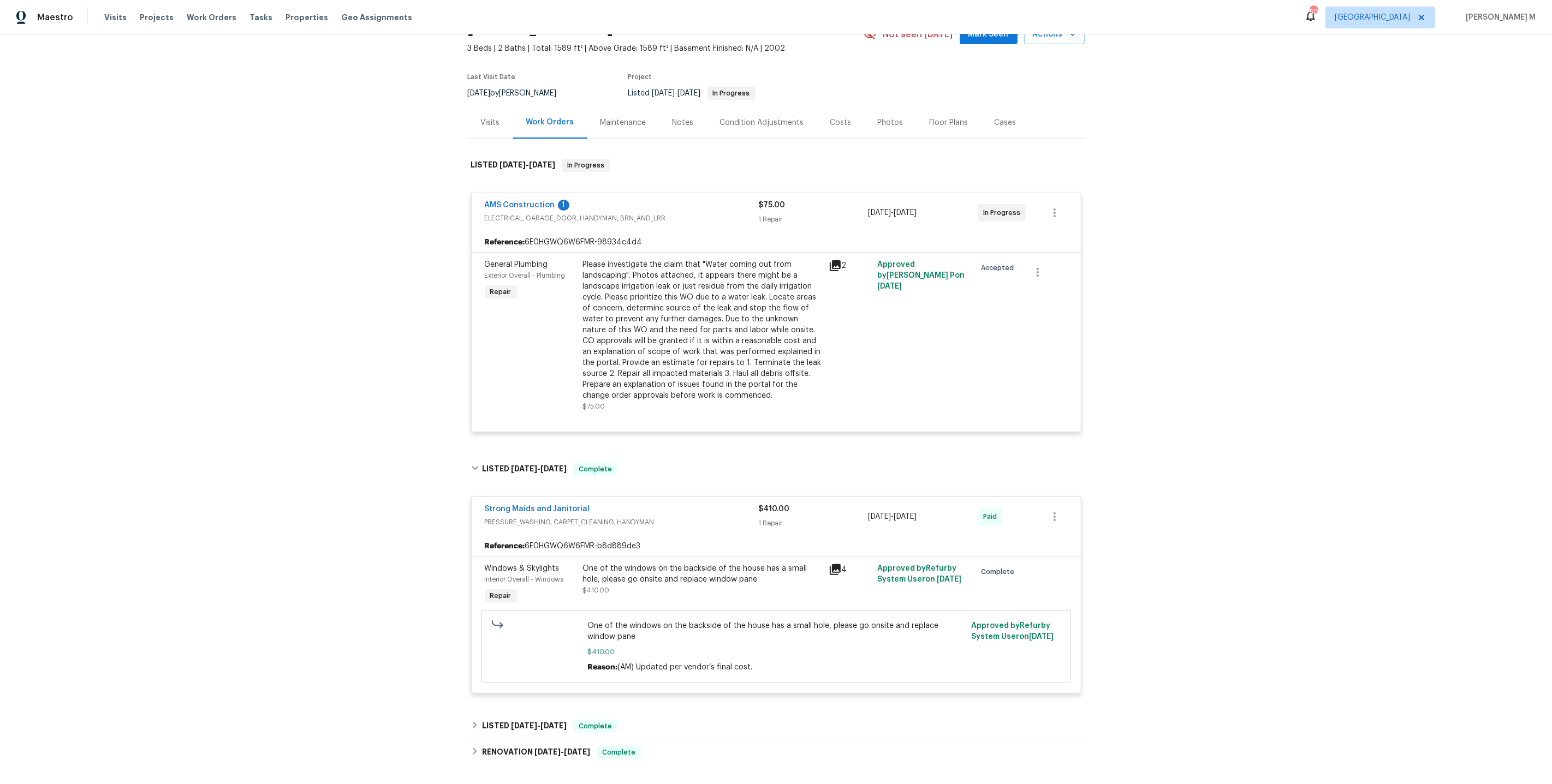
click at [515, 583] on div "Windows & Skylights Interior Overall - Windows Repair" at bounding box center [531, 585] width 98 height 50
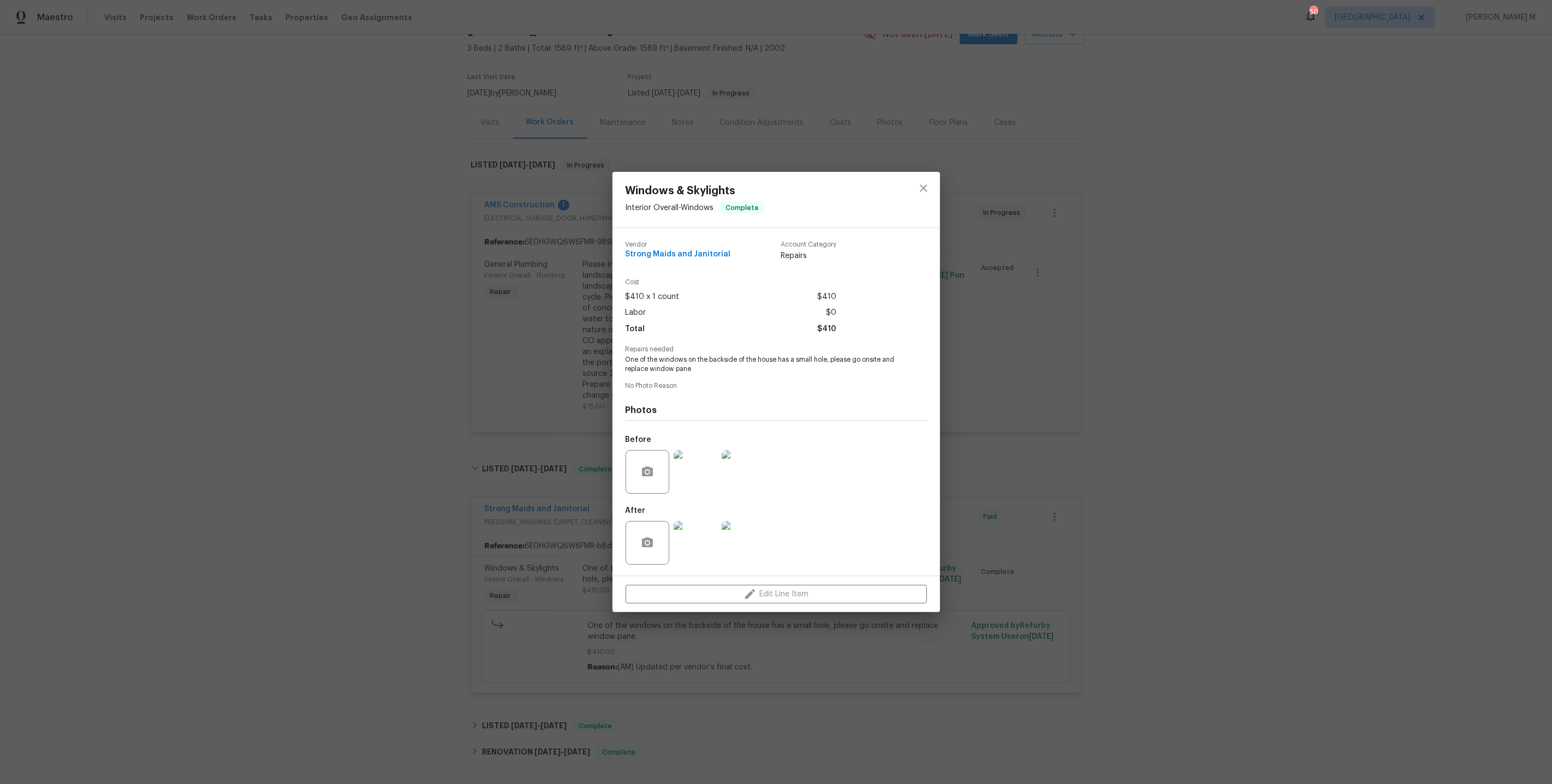
click at [515, 583] on div "Windows & Skylights Interior Overall - Windows Complete Vendor Strong Maids and…" at bounding box center [776, 392] width 1552 height 784
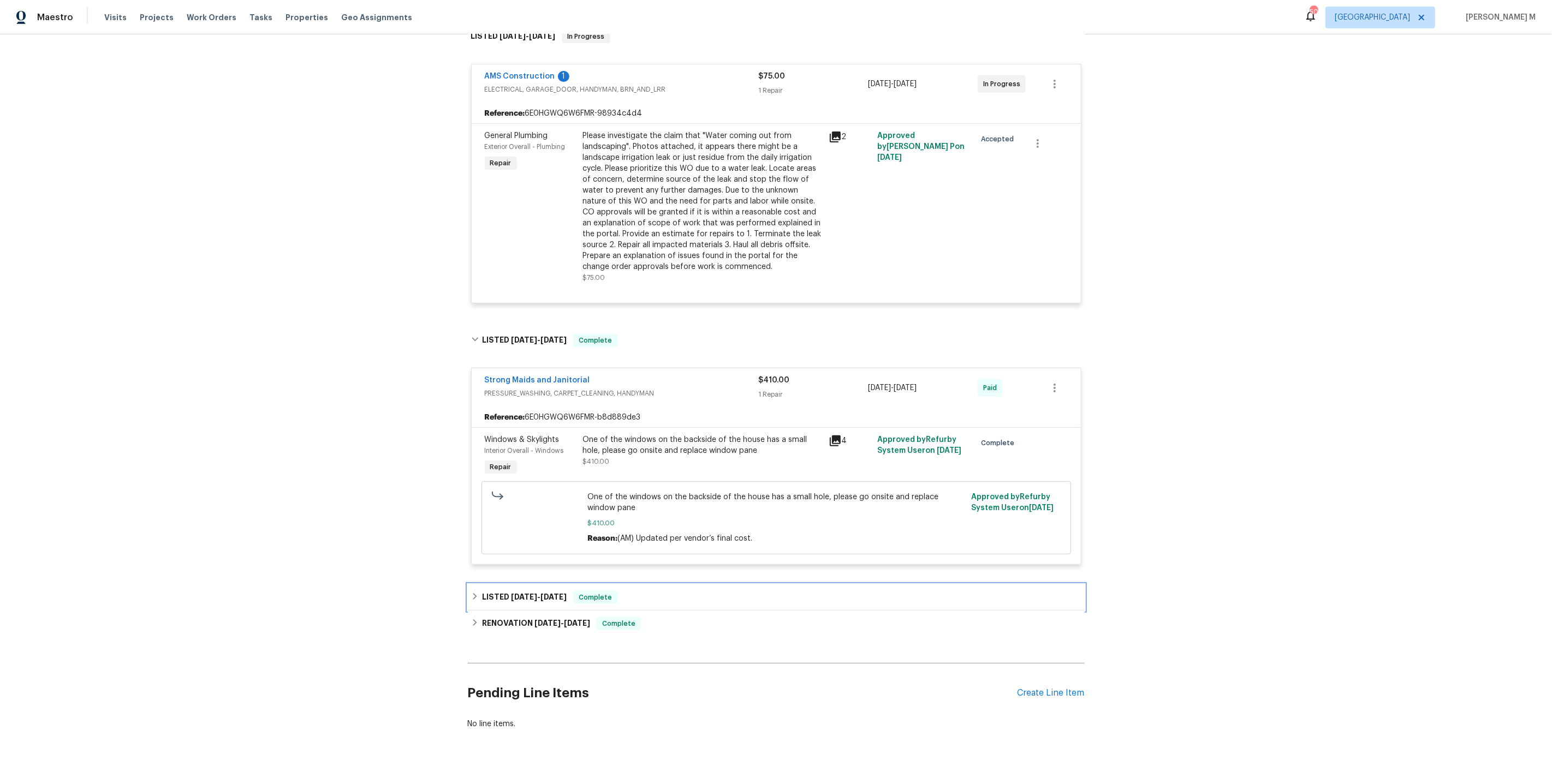
click at [515, 593] on span "5/15/25" at bounding box center [524, 596] width 27 height 7
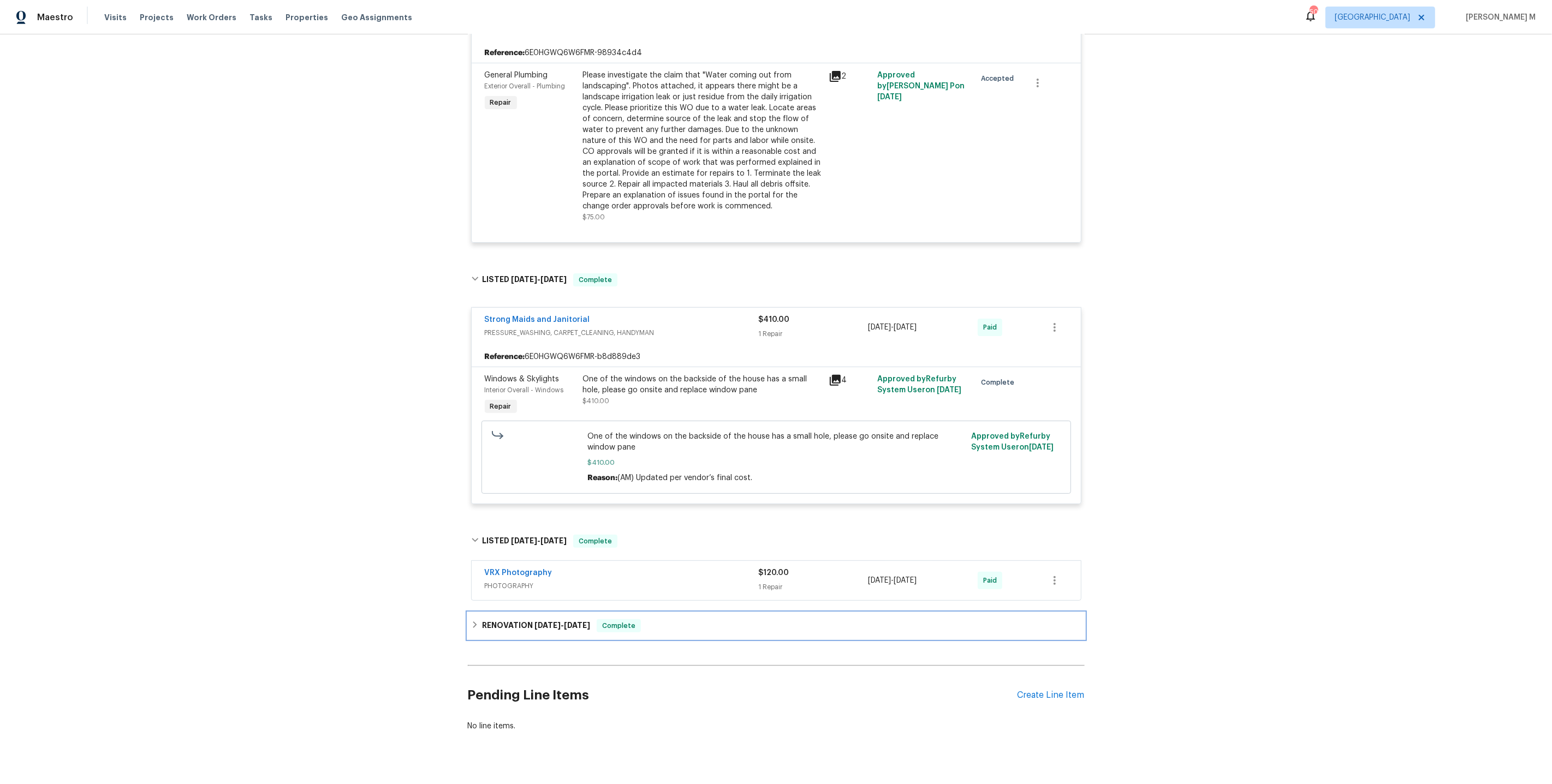
click at [511, 621] on div "RENOVATION 4/30/25 - 5/10/25 Complete" at bounding box center [776, 626] width 617 height 27
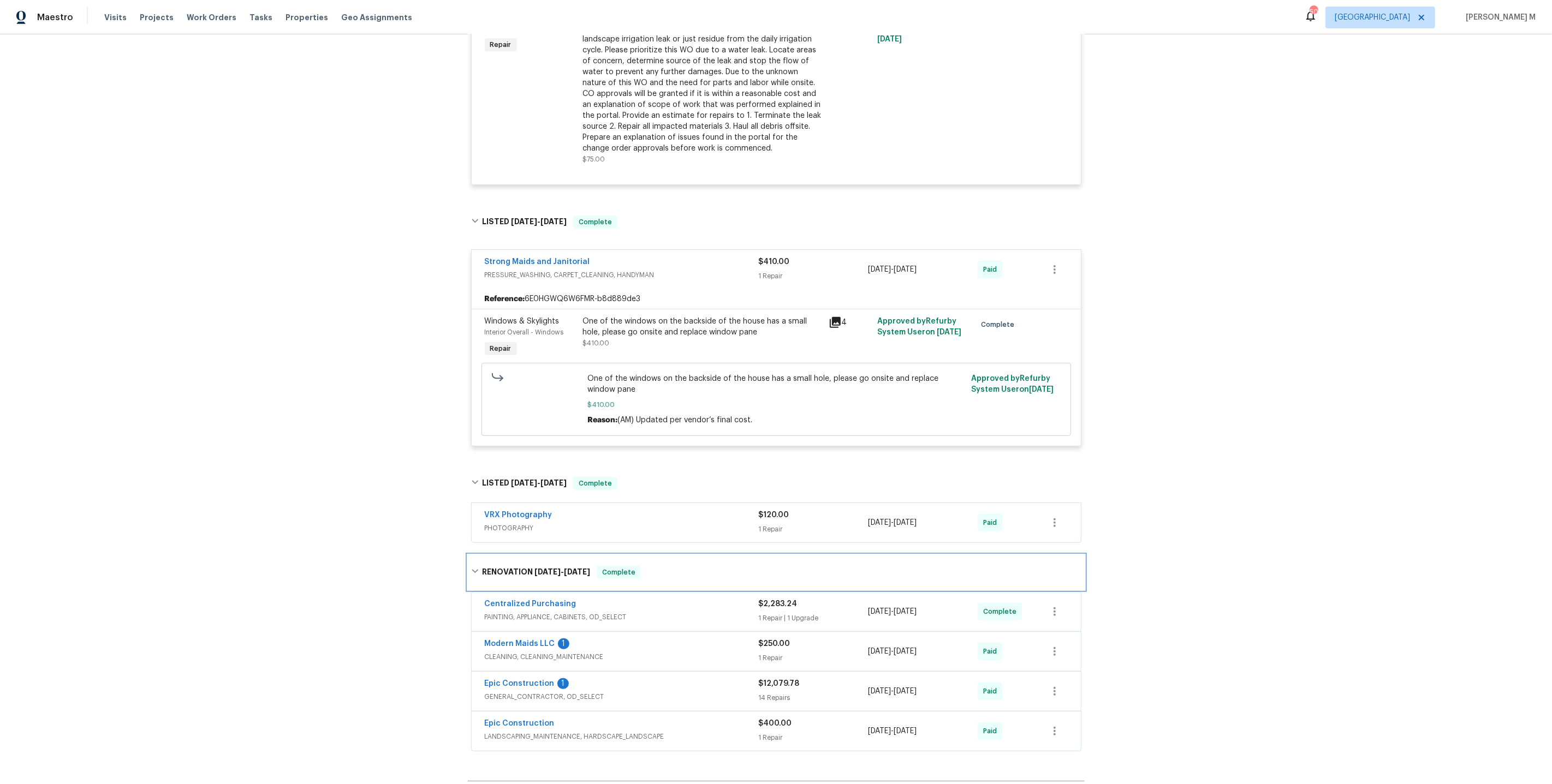
scroll to position [325, 0]
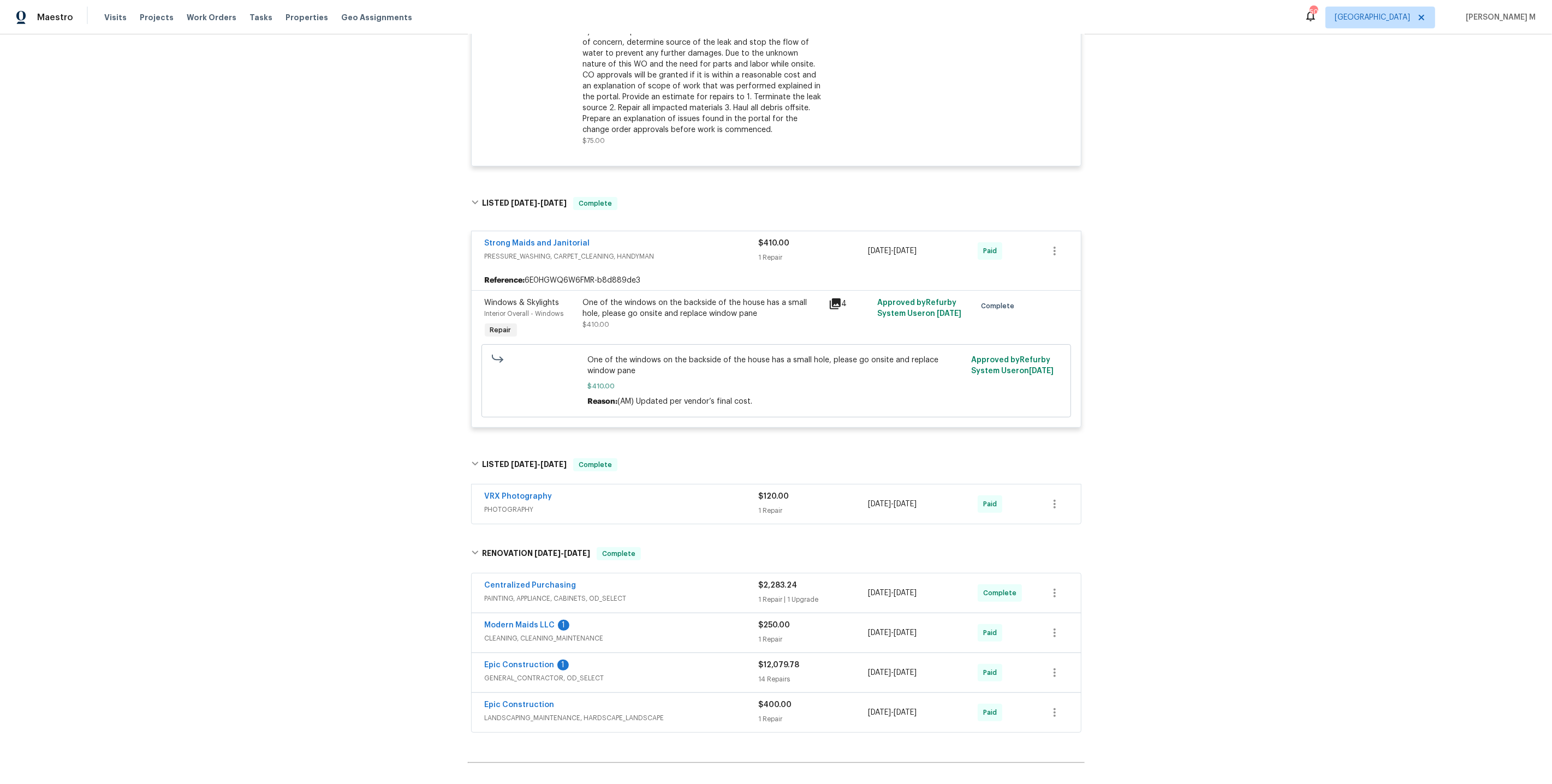
click at [522, 593] on span "PAINTING, APPLIANCE, CABINETS, OD_SELECT" at bounding box center [622, 599] width 274 height 11
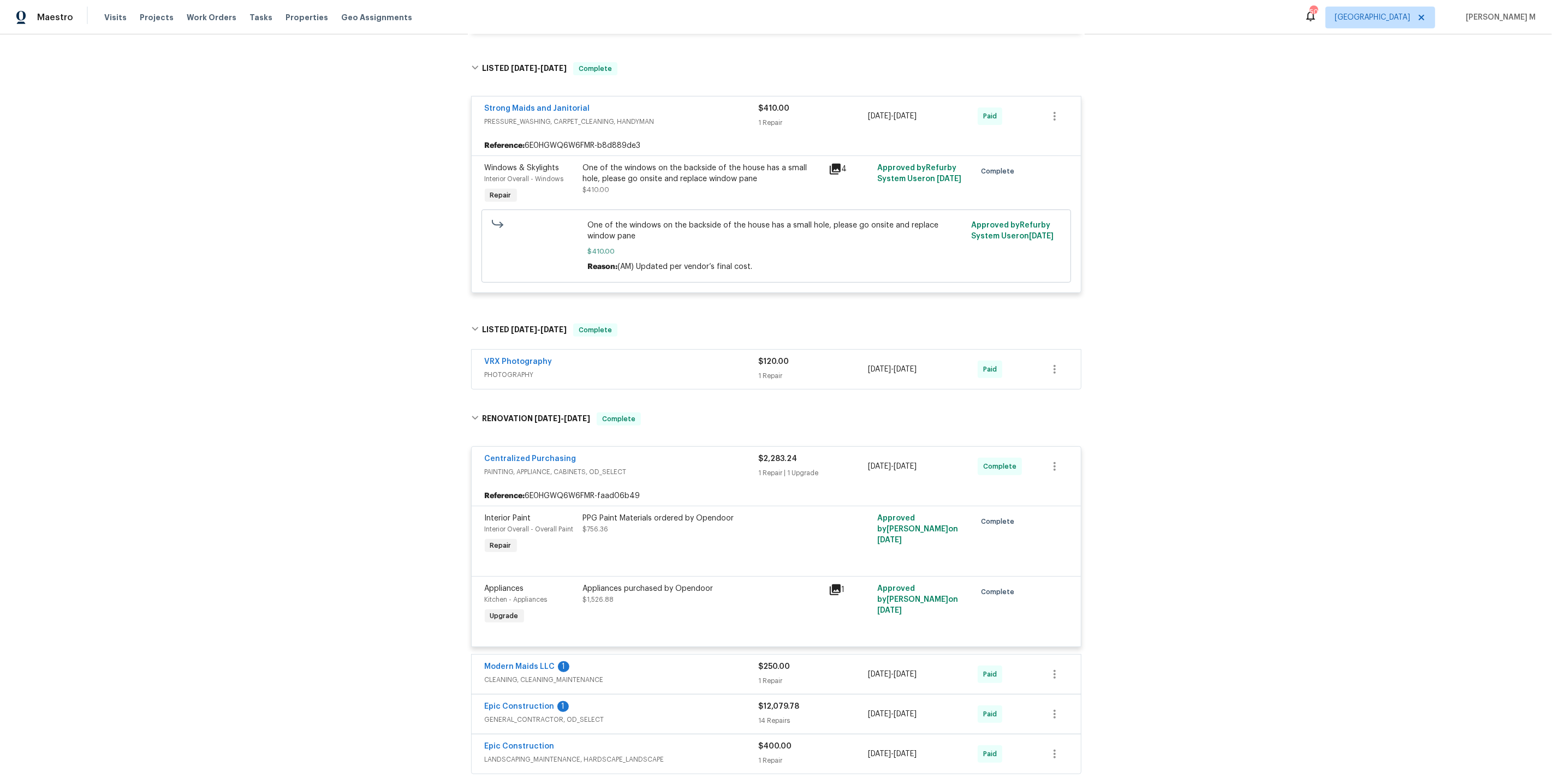
scroll to position [587, 0]
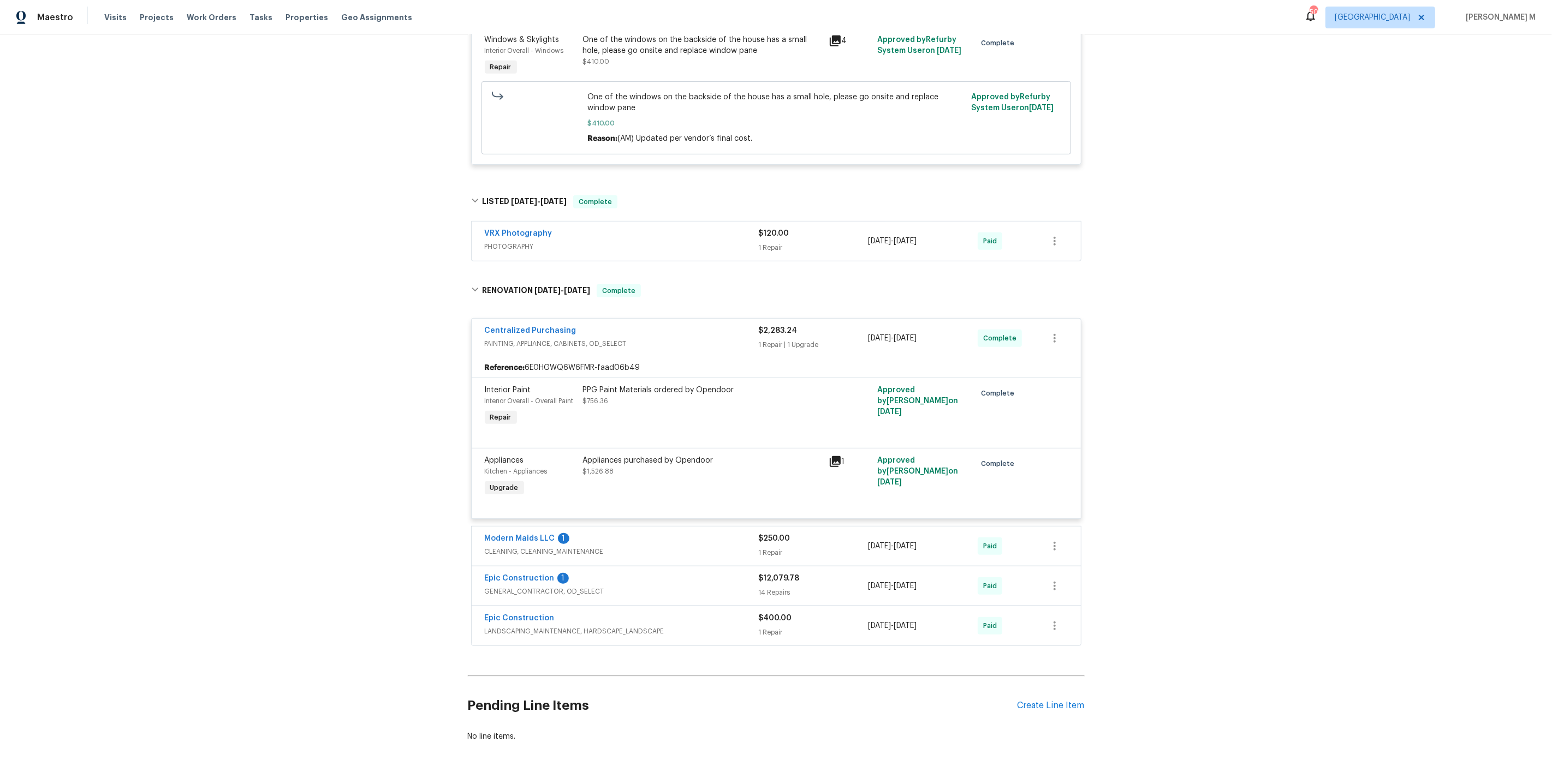
click at [525, 626] on span "LANDSCAPING_MAINTENANCE, HARDSCAPE_LANDSCAPE" at bounding box center [622, 632] width 274 height 11
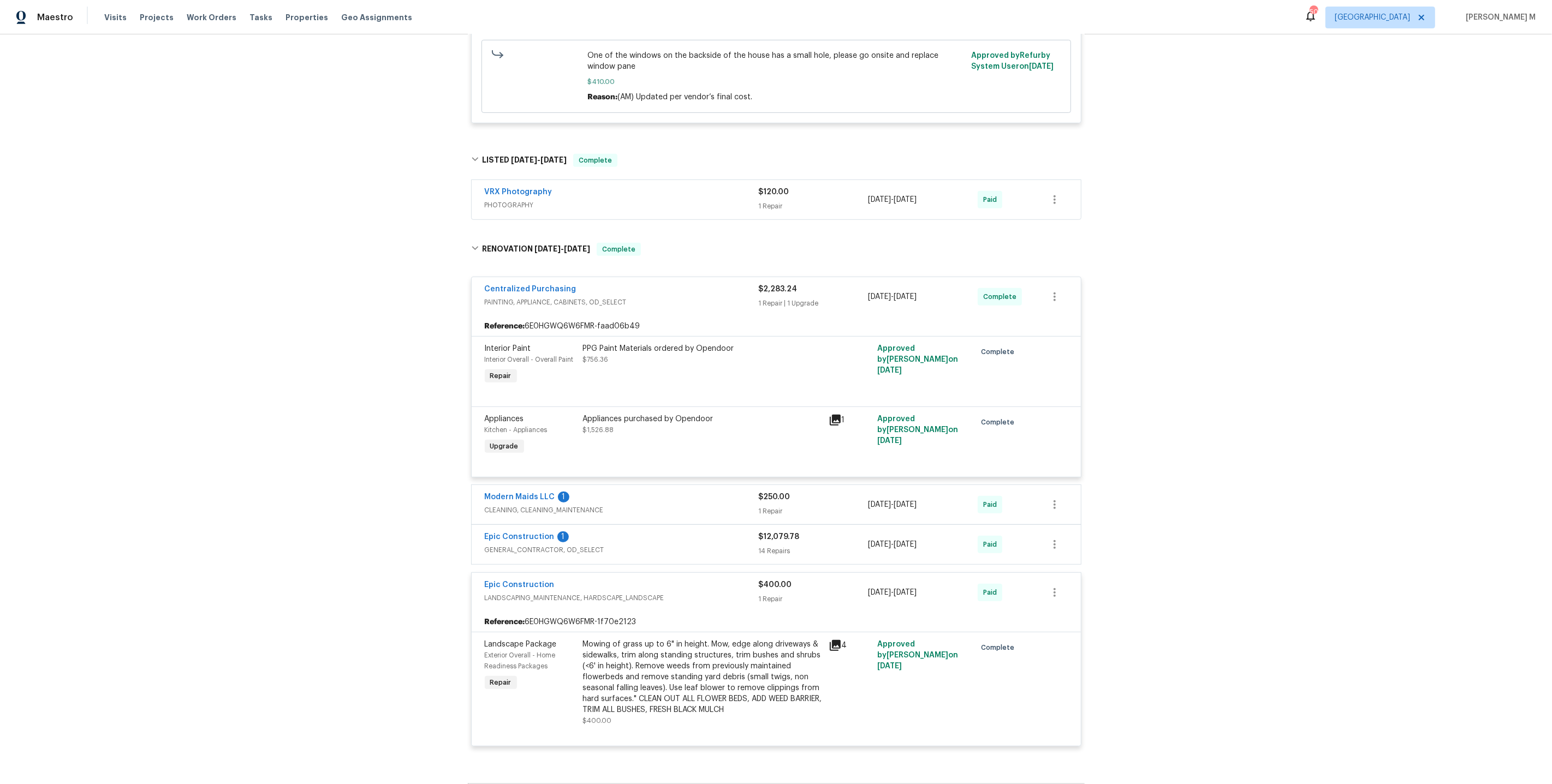
click at [517, 533] on div "Epic Construction 1 GENERAL_CONTRACTOR, OD_SELECT" at bounding box center [622, 545] width 274 height 27
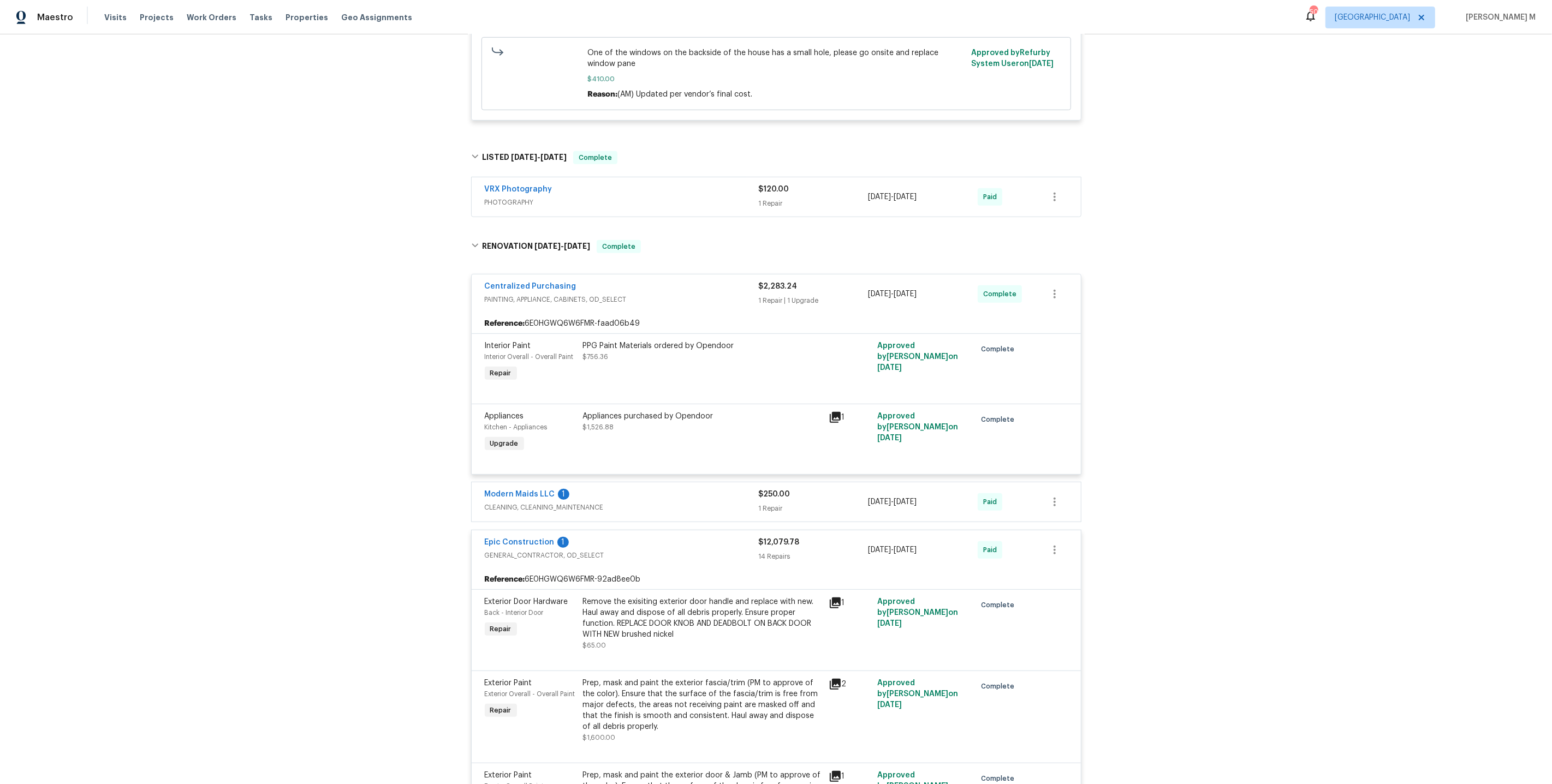
scroll to position [614, 0]
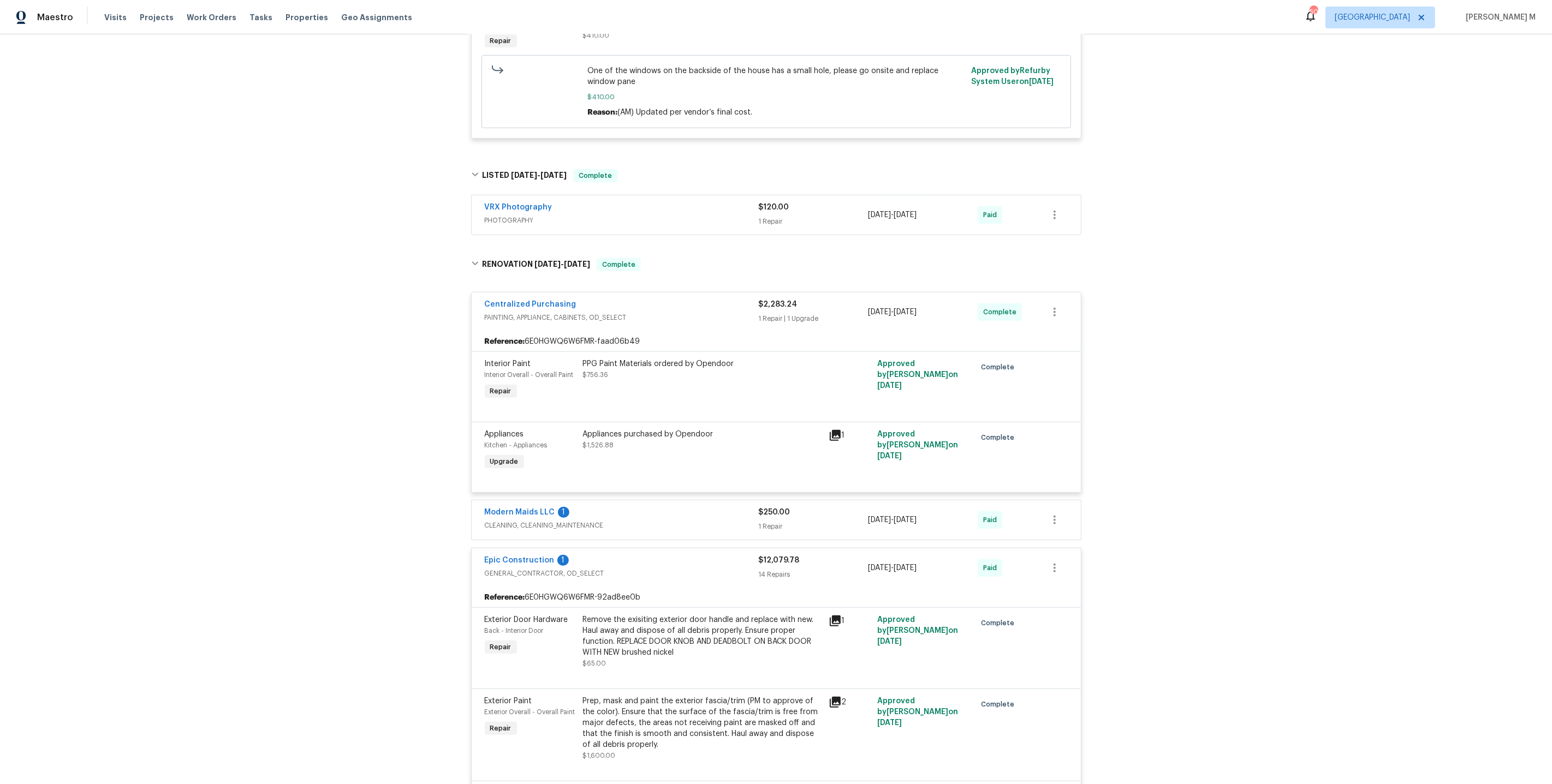
click at [532, 520] on span "CLEANING, CLEANING_MAINTENANCE" at bounding box center [622, 525] width 274 height 11
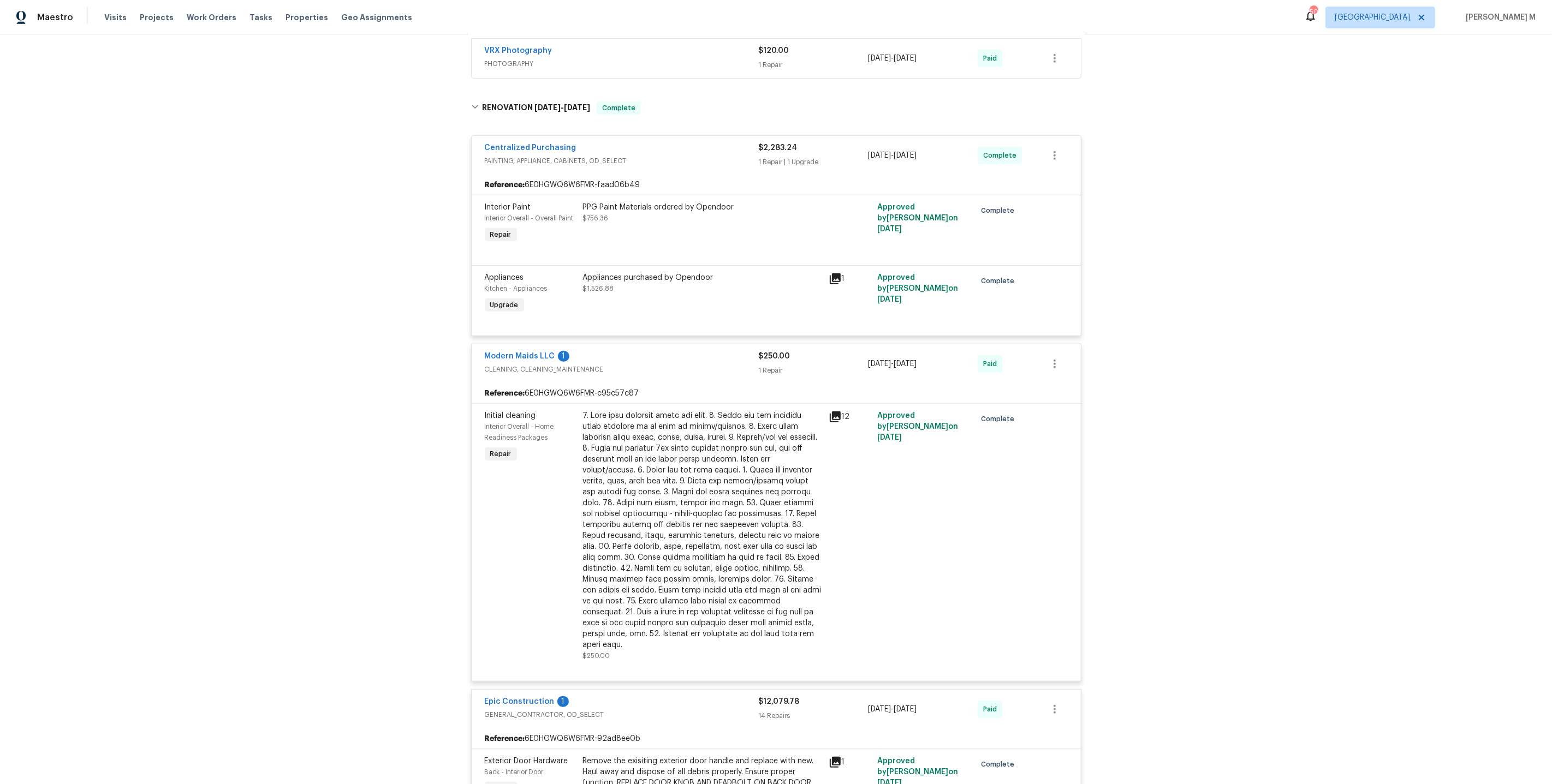
scroll to position [0, 0]
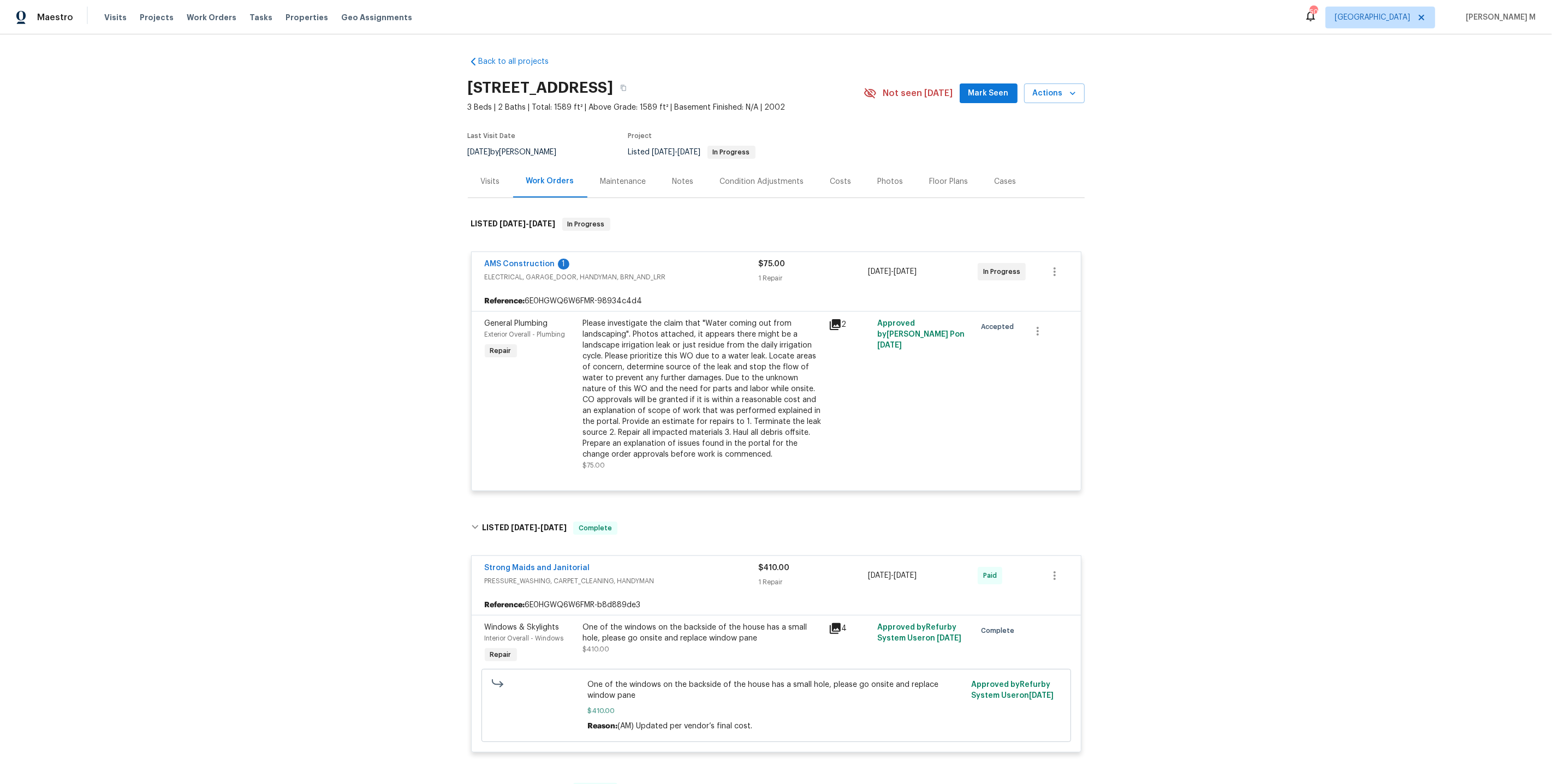
click at [639, 180] on div "Maintenance" at bounding box center [623, 182] width 46 height 11
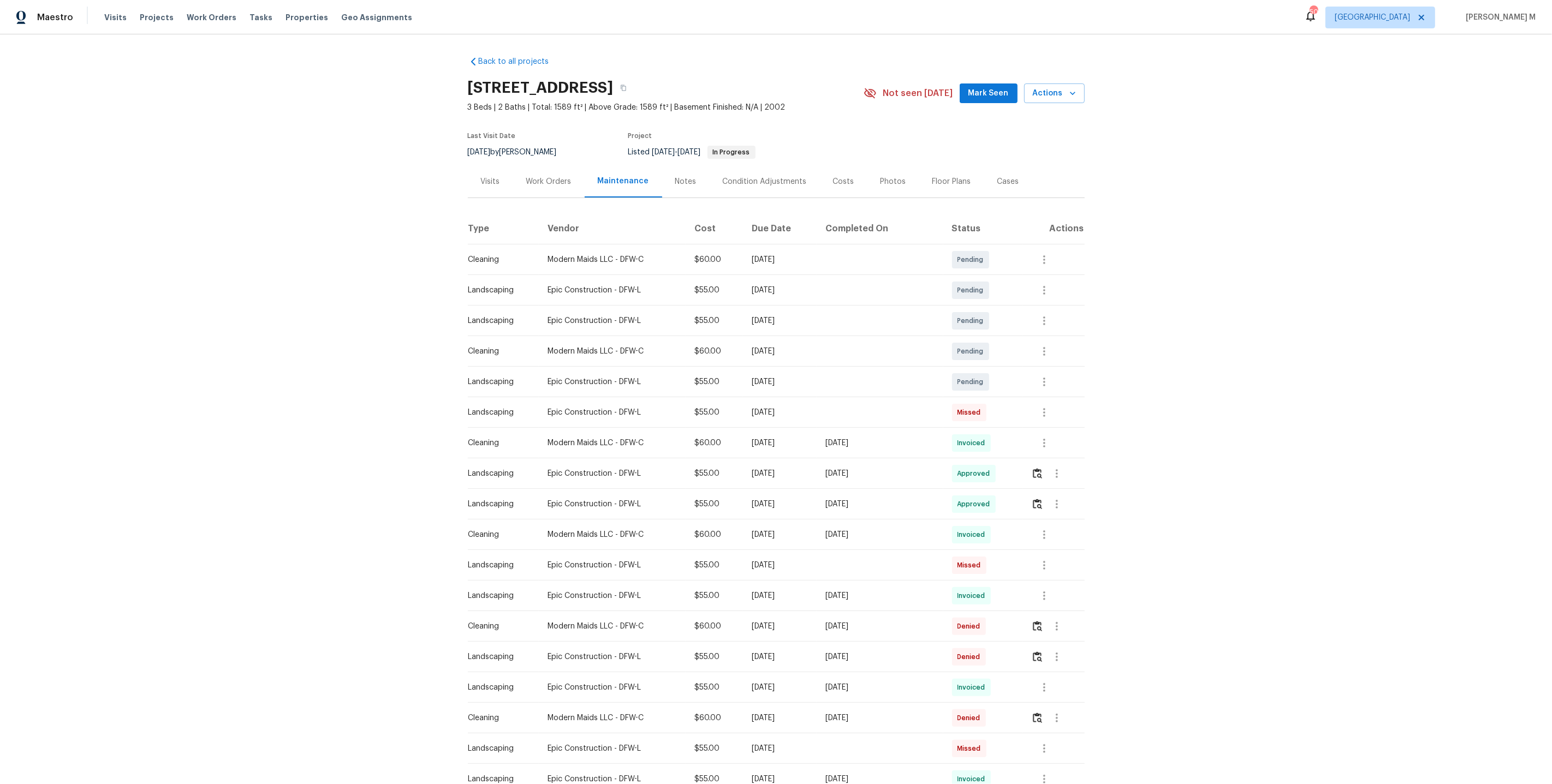
click at [510, 184] on div "Visits" at bounding box center [490, 181] width 45 height 32
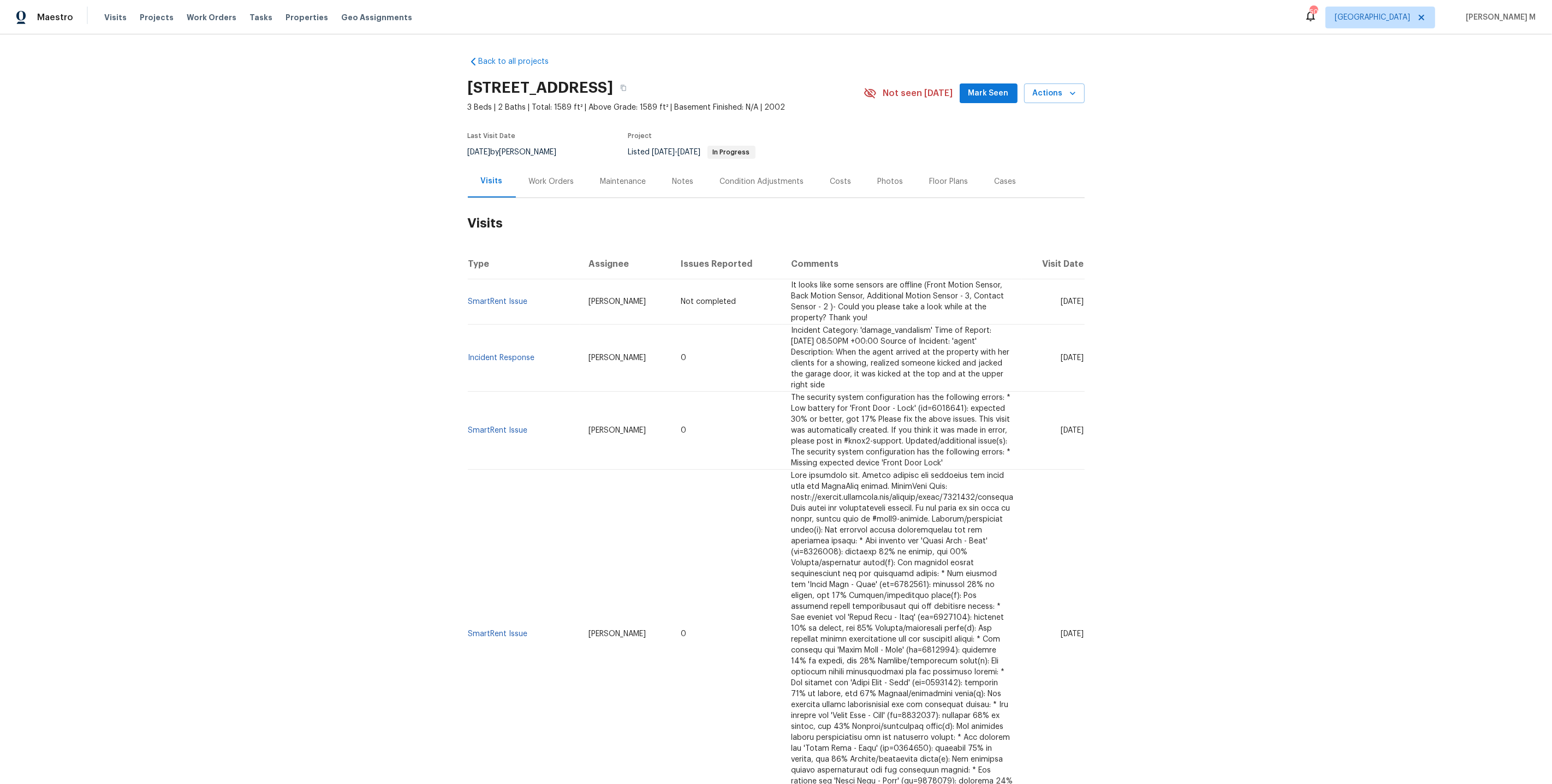
click at [560, 189] on div "Work Orders" at bounding box center [551, 181] width 72 height 32
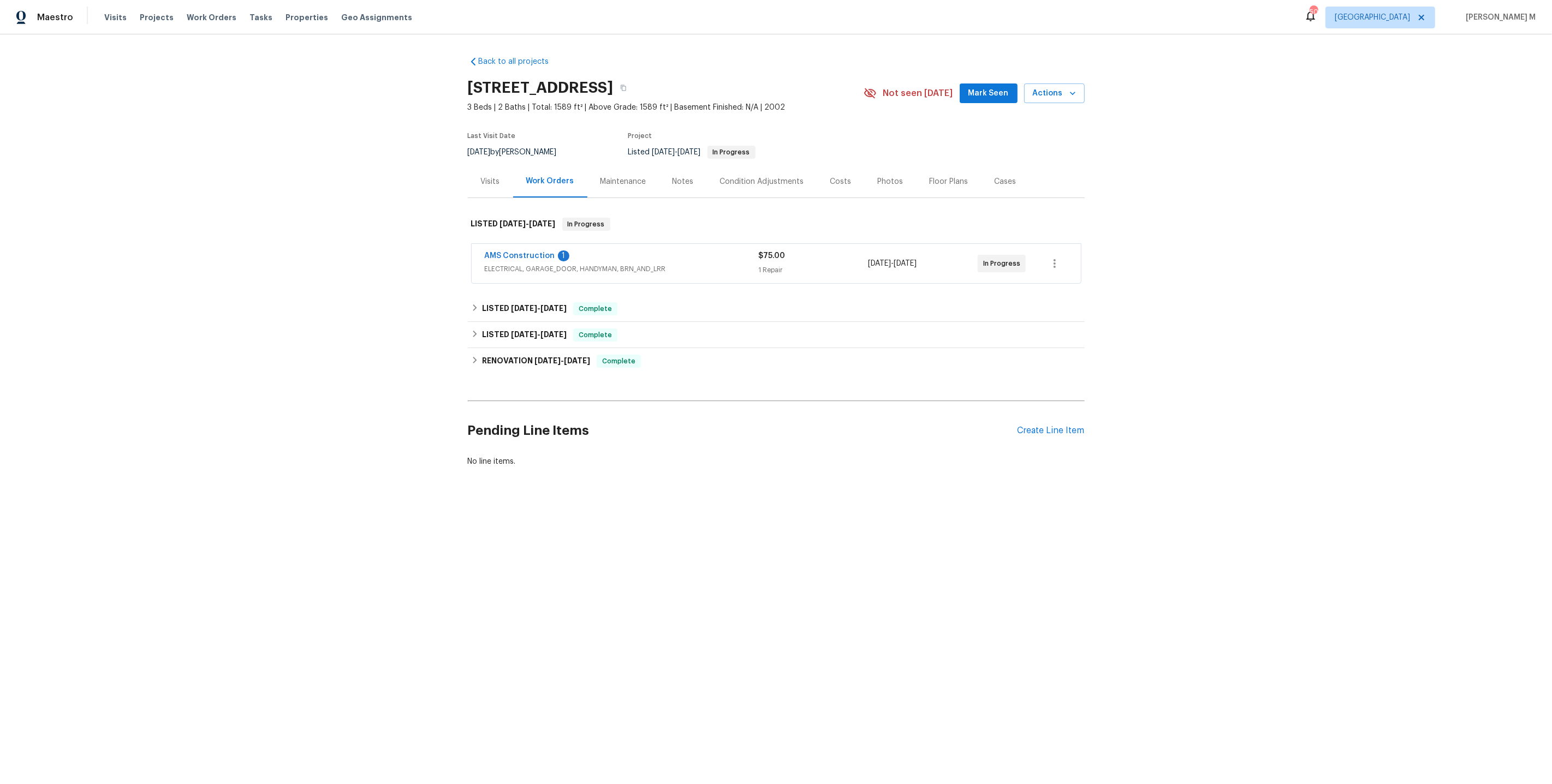
click at [531, 263] on span "ELECTRICAL, GARAGE_DOOR, HANDYMAN, BRN_AND_LRR" at bounding box center [622, 269] width 274 height 11
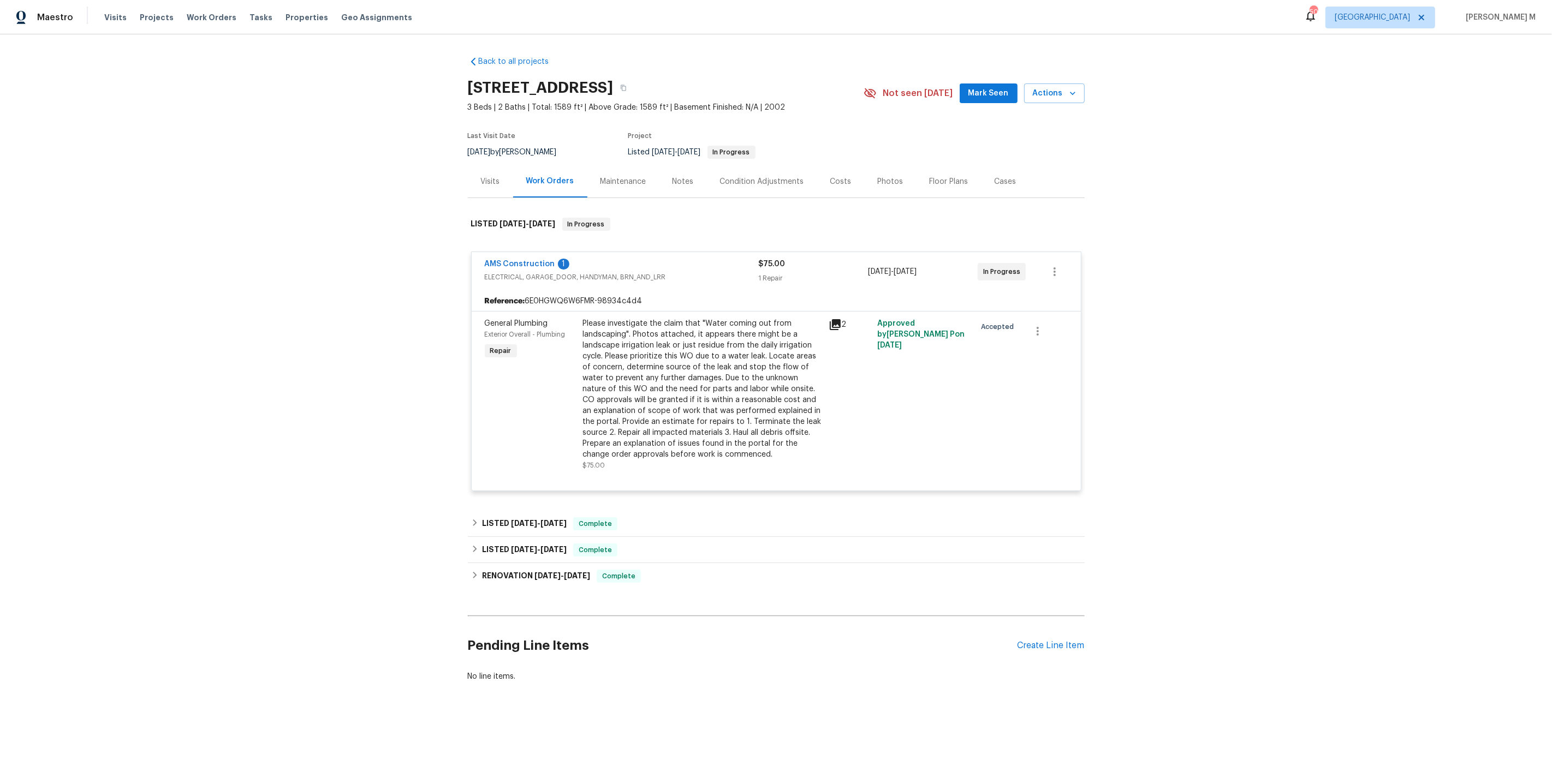
click at [676, 395] on div "Please investigate the claim that "Water coming out from landscaping". Photos a…" at bounding box center [702, 389] width 239 height 142
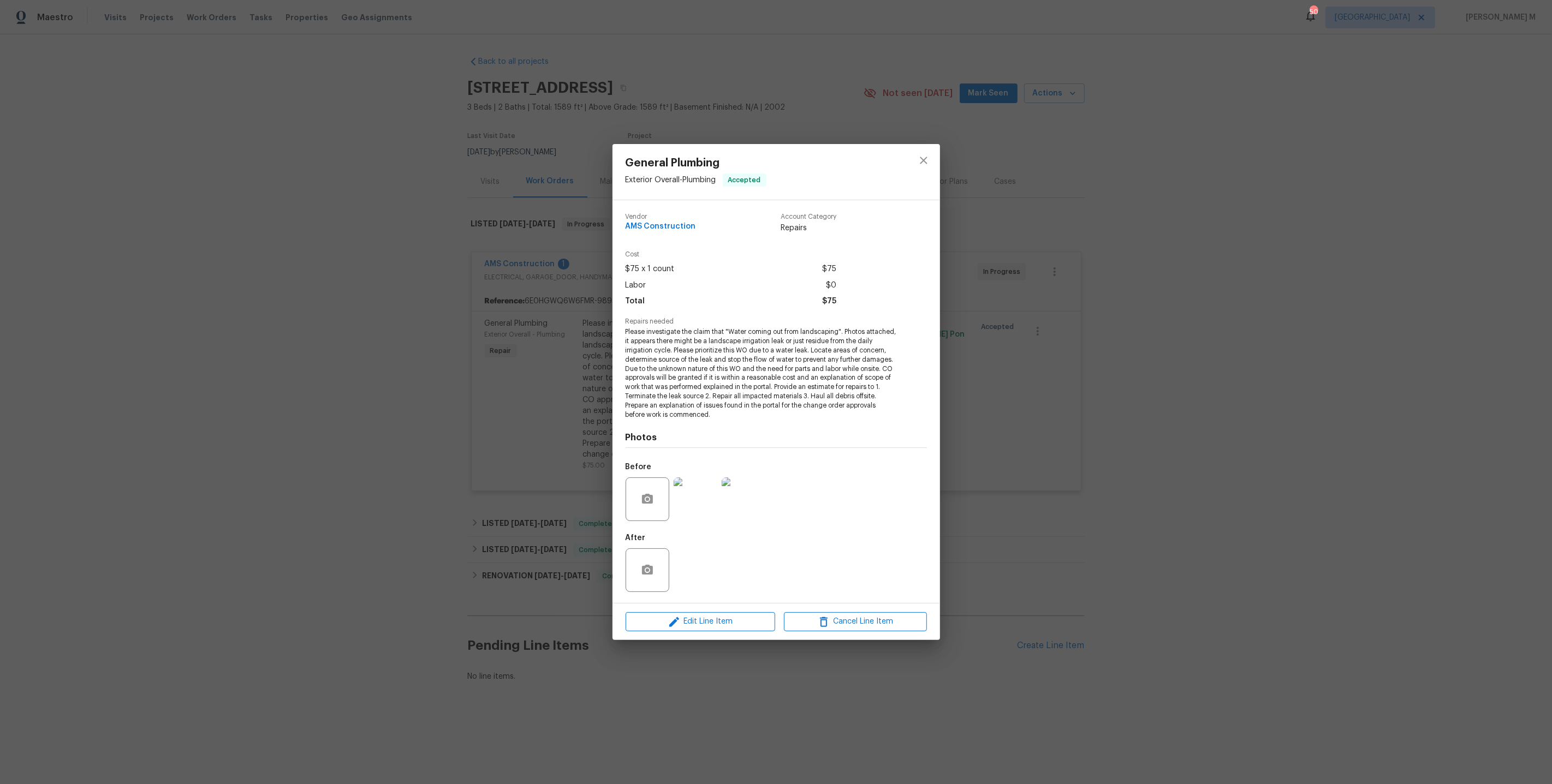
click at [693, 501] on img at bounding box center [696, 500] width 44 height 44
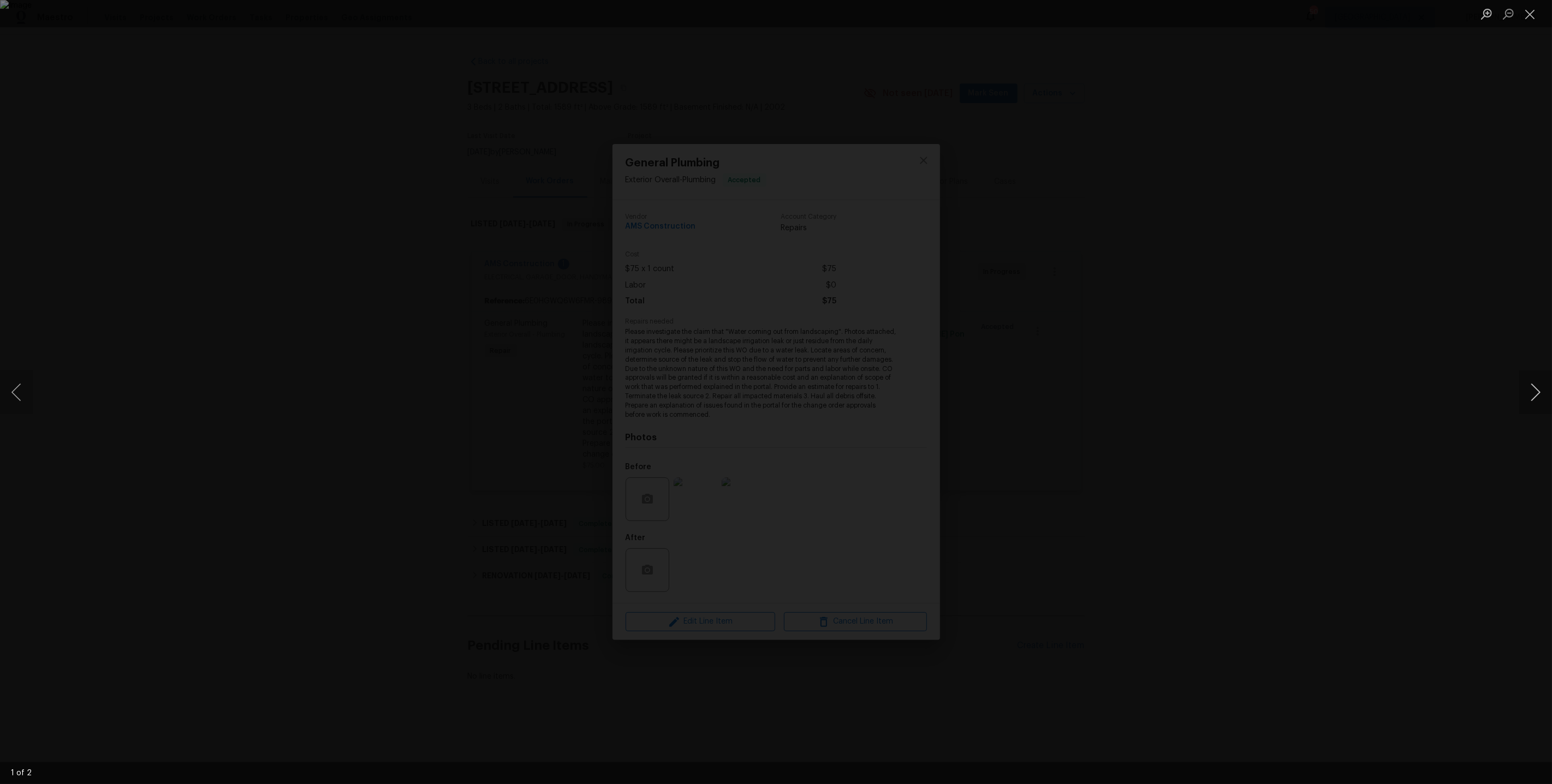
click at [1534, 390] on button "Next image" at bounding box center [1536, 392] width 33 height 44
click at [1402, 290] on div "Lightbox" at bounding box center [776, 392] width 1552 height 784
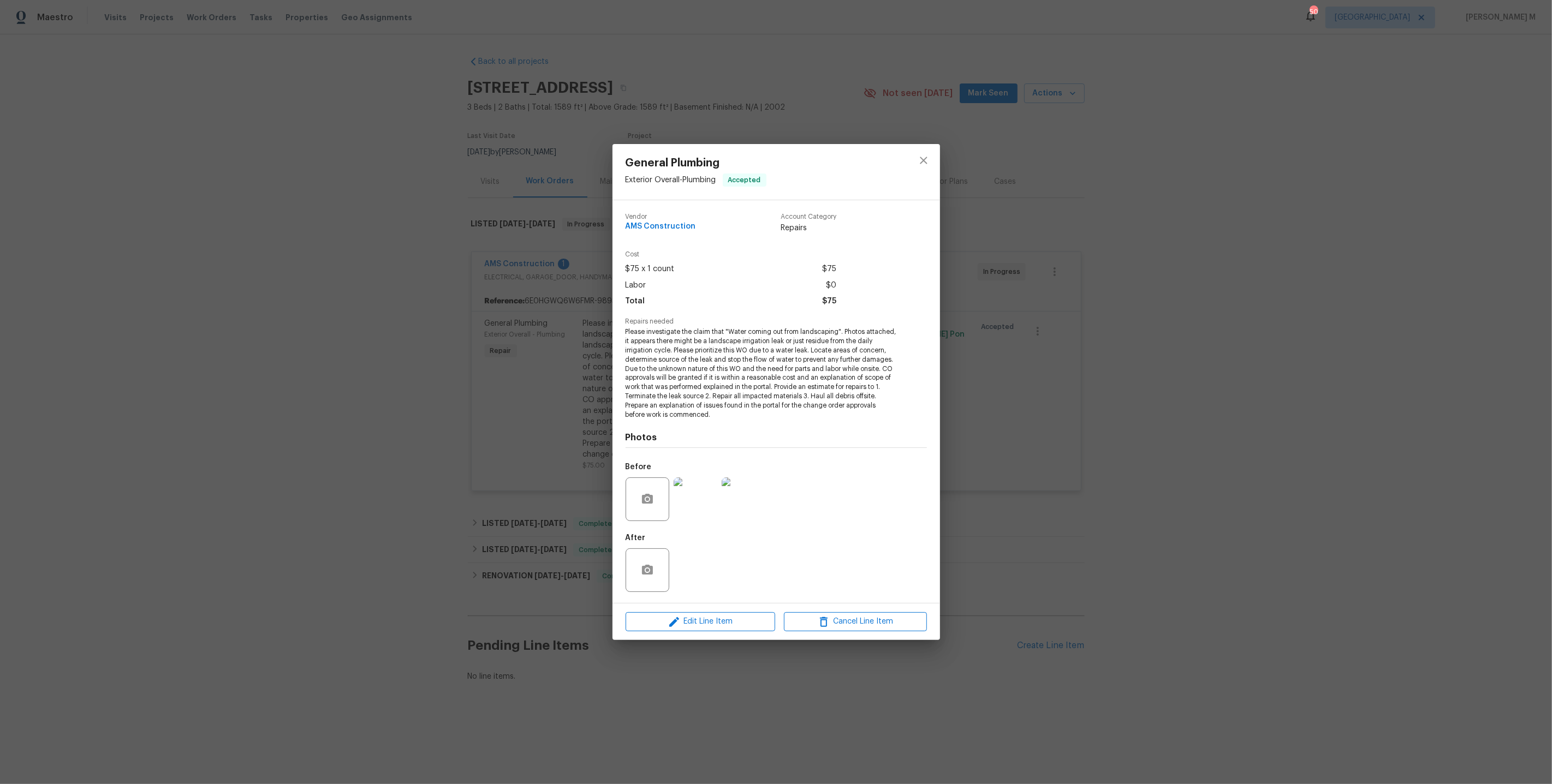
click at [1266, 302] on div "General Plumbing Exterior Overall - Plumbing Accepted Vendor AMS Construction A…" at bounding box center [776, 392] width 1552 height 784
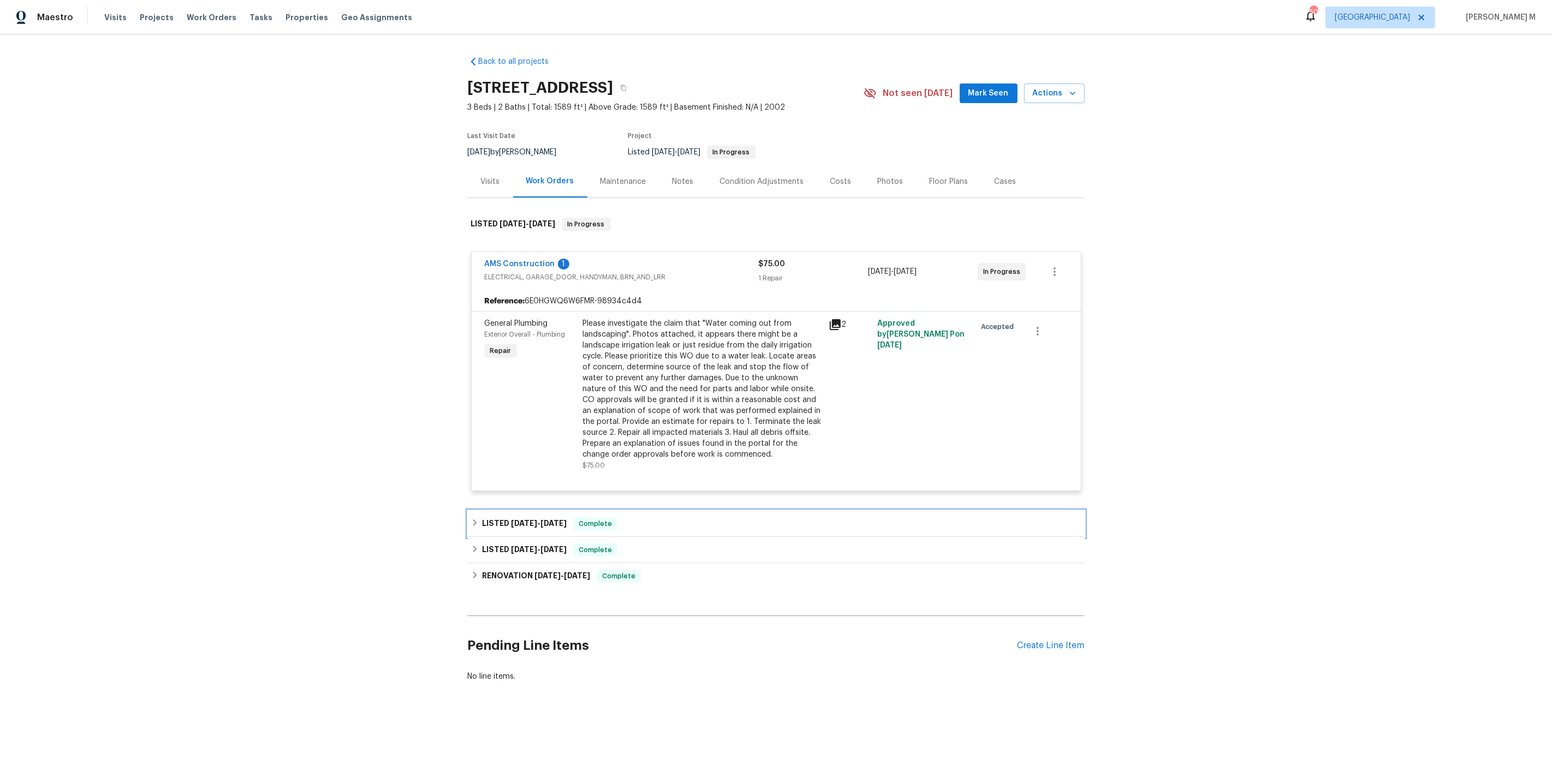
click at [515, 525] on div "LISTED 6/12/25 - 6/18/25 Complete" at bounding box center [776, 524] width 617 height 27
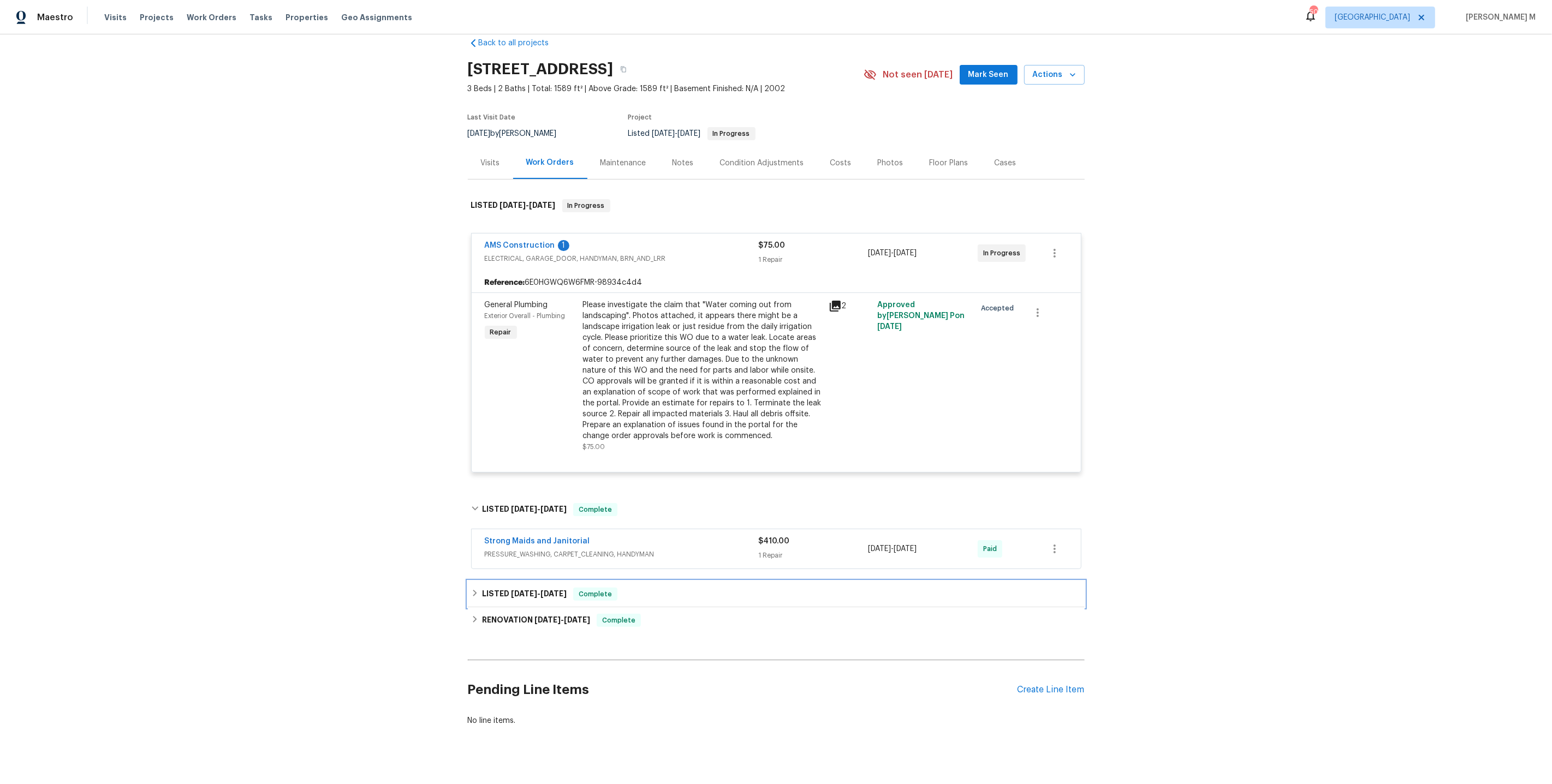
click at [501, 587] on h6 "LISTED 5/15/25 - 5/16/25" at bounding box center [524, 594] width 85 height 13
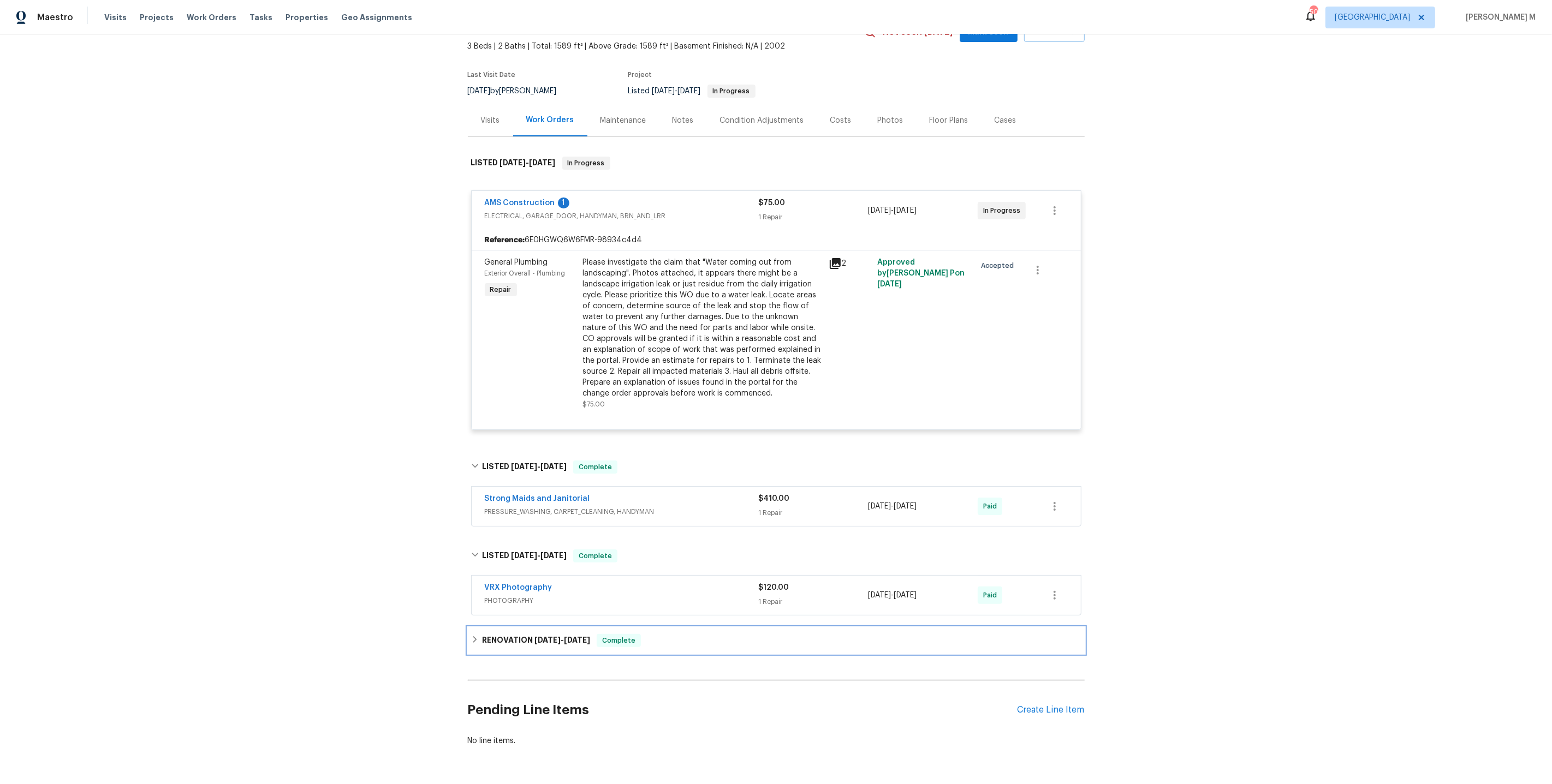
click at [501, 634] on h6 "RENOVATION 4/30/25 - 5/10/25" at bounding box center [536, 641] width 108 height 13
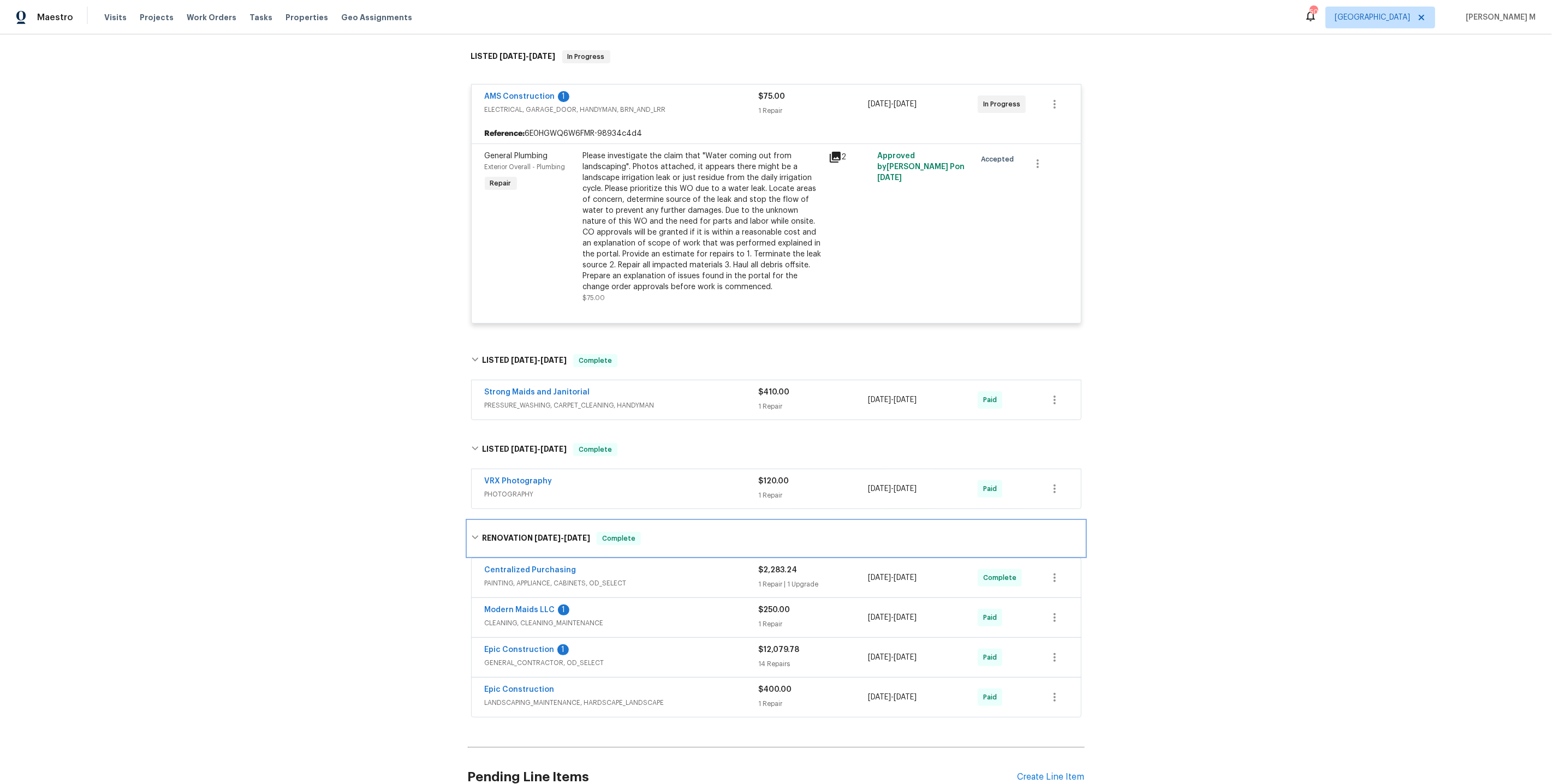
scroll to position [169, 0]
click at [506, 653] on div "Epic Construction 1 GENERAL_CONTRACTOR, OD_SELECT $12,079.78 14 Repairs 4/30/20…" at bounding box center [776, 656] width 610 height 39
click at [514, 656] on span "GENERAL_CONTRACTOR, OD_SELECT" at bounding box center [622, 662] width 274 height 11
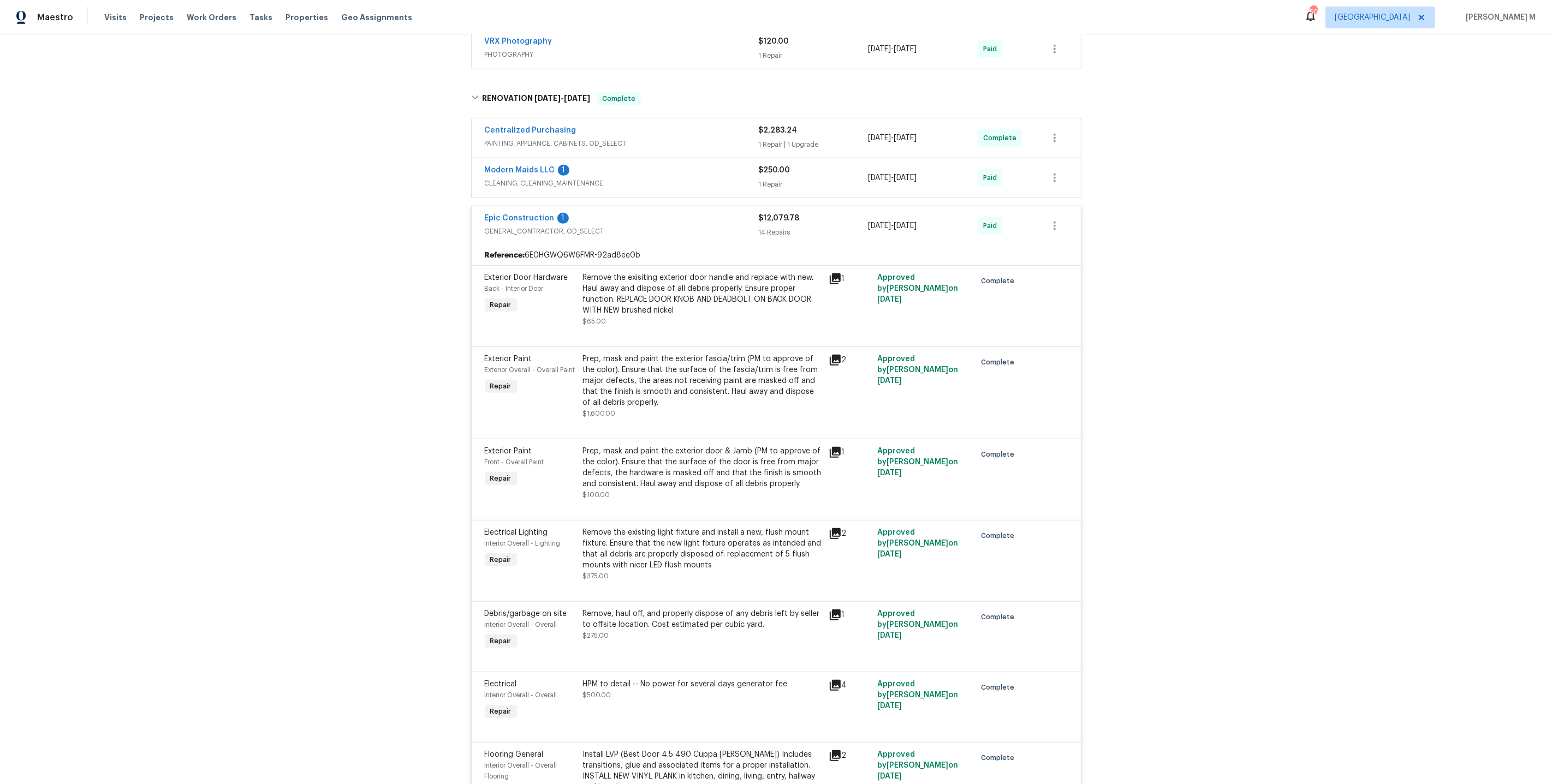
scroll to position [608, 0]
click at [714, 282] on div "Remove the exisiting exterior door handle and replace with new. Haul away and d…" at bounding box center [702, 293] width 239 height 44
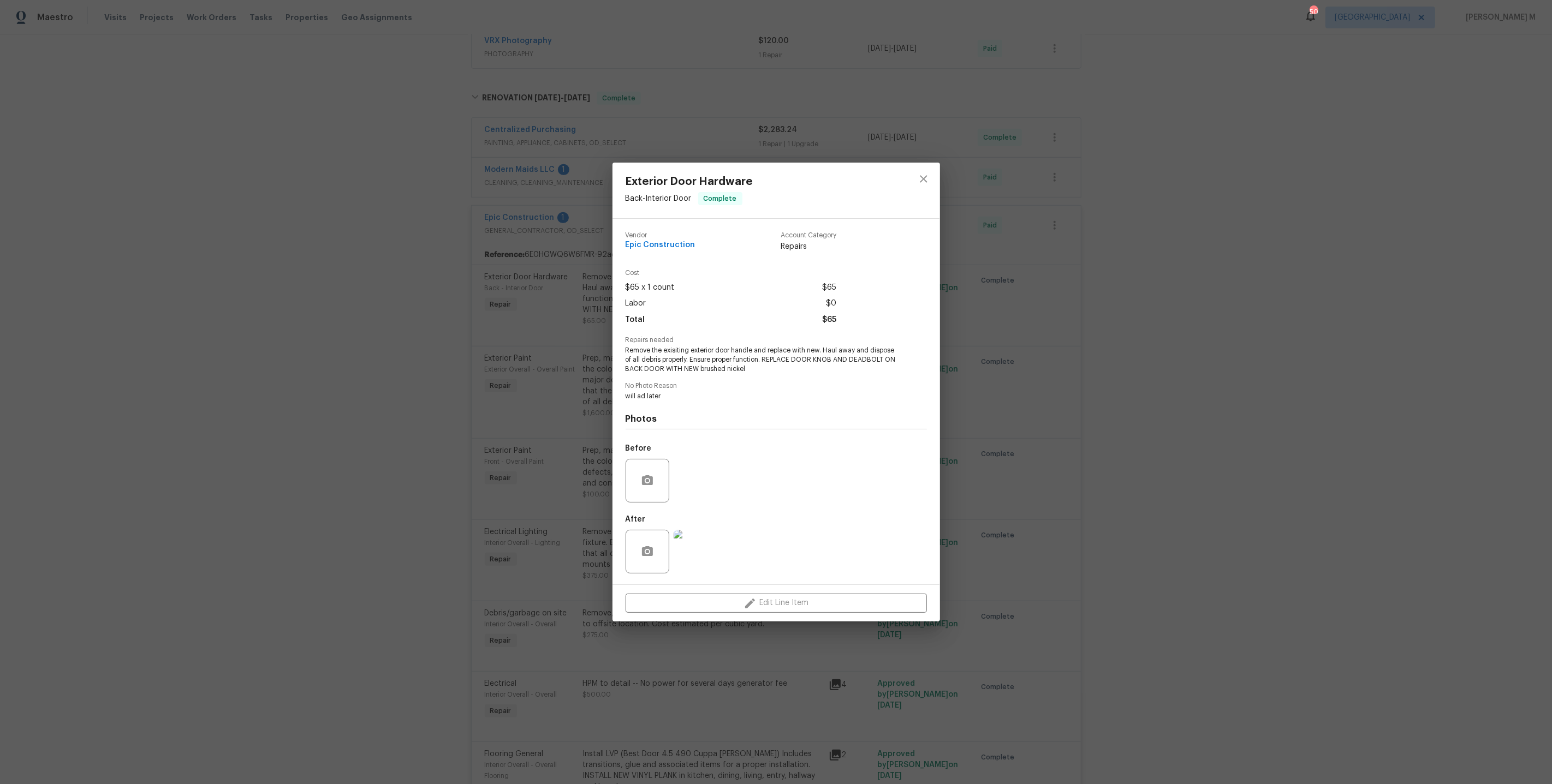
click at [1020, 442] on div "Exterior Door Hardware Back - Interior Door Complete Vendor Epic Construction A…" at bounding box center [776, 392] width 1552 height 784
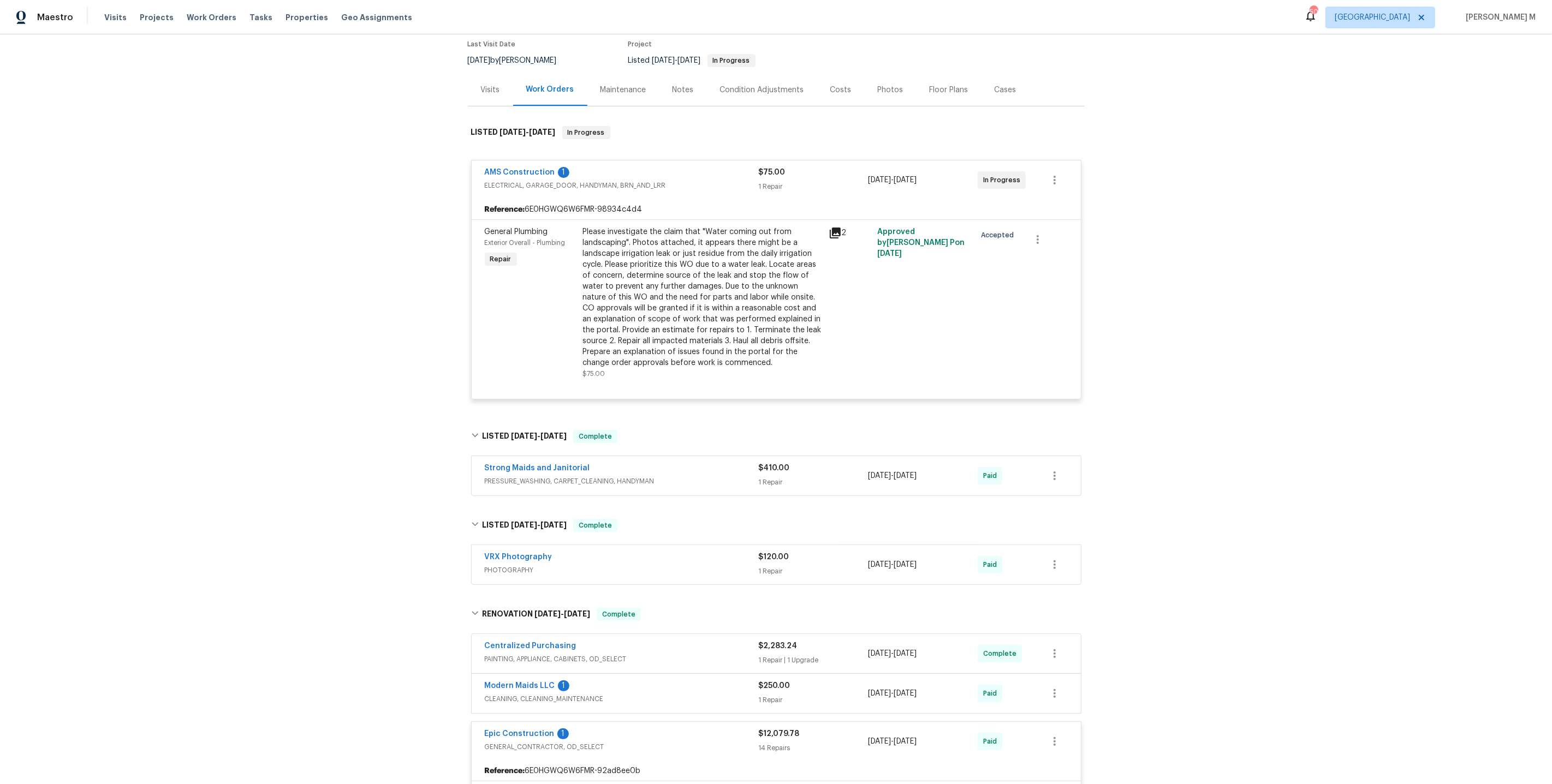
scroll to position [0, 0]
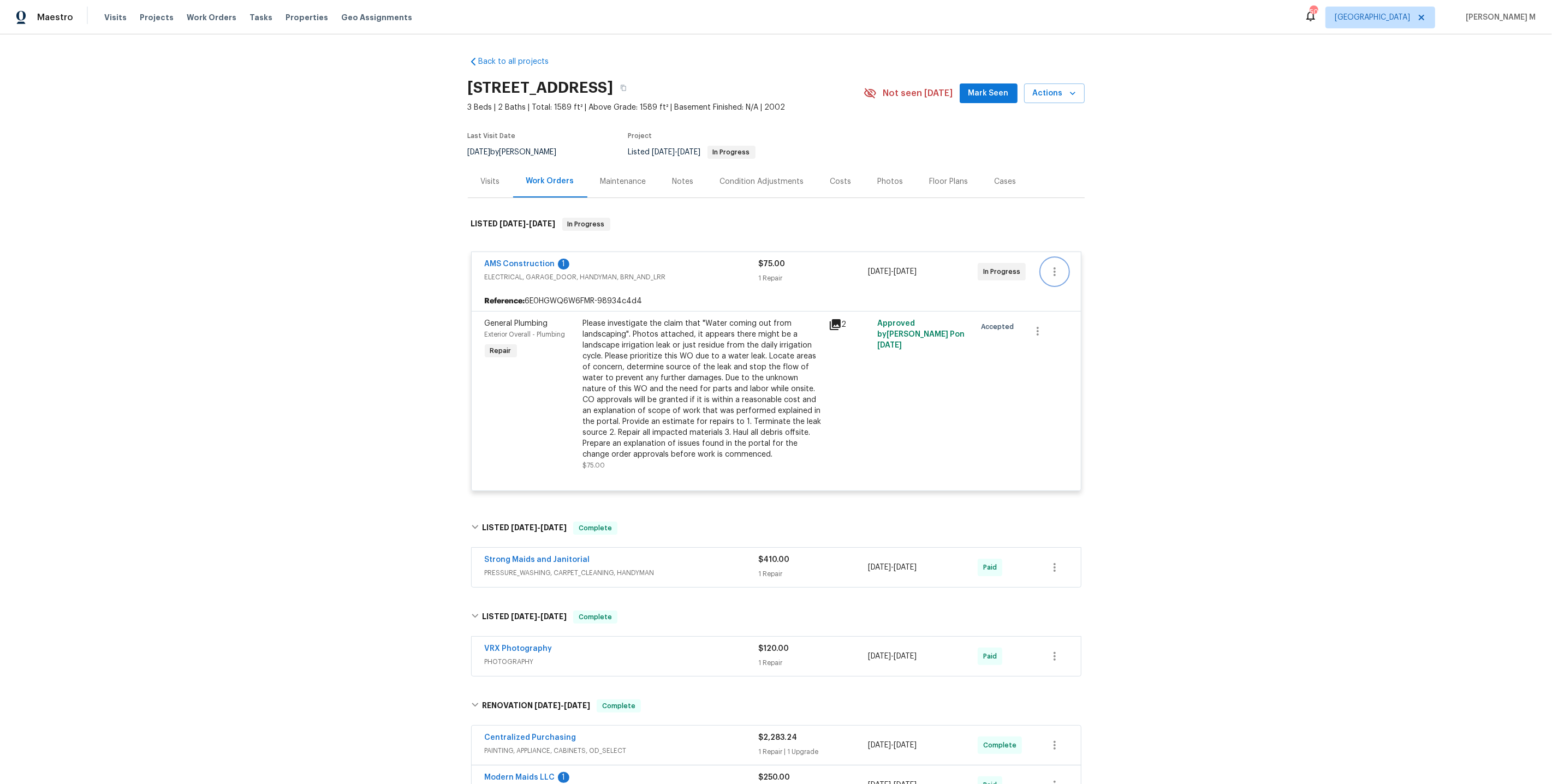
click at [1056, 265] on icon "button" at bounding box center [1055, 272] width 13 height 13
click at [1064, 264] on li "Edit" at bounding box center [1102, 266] width 118 height 18
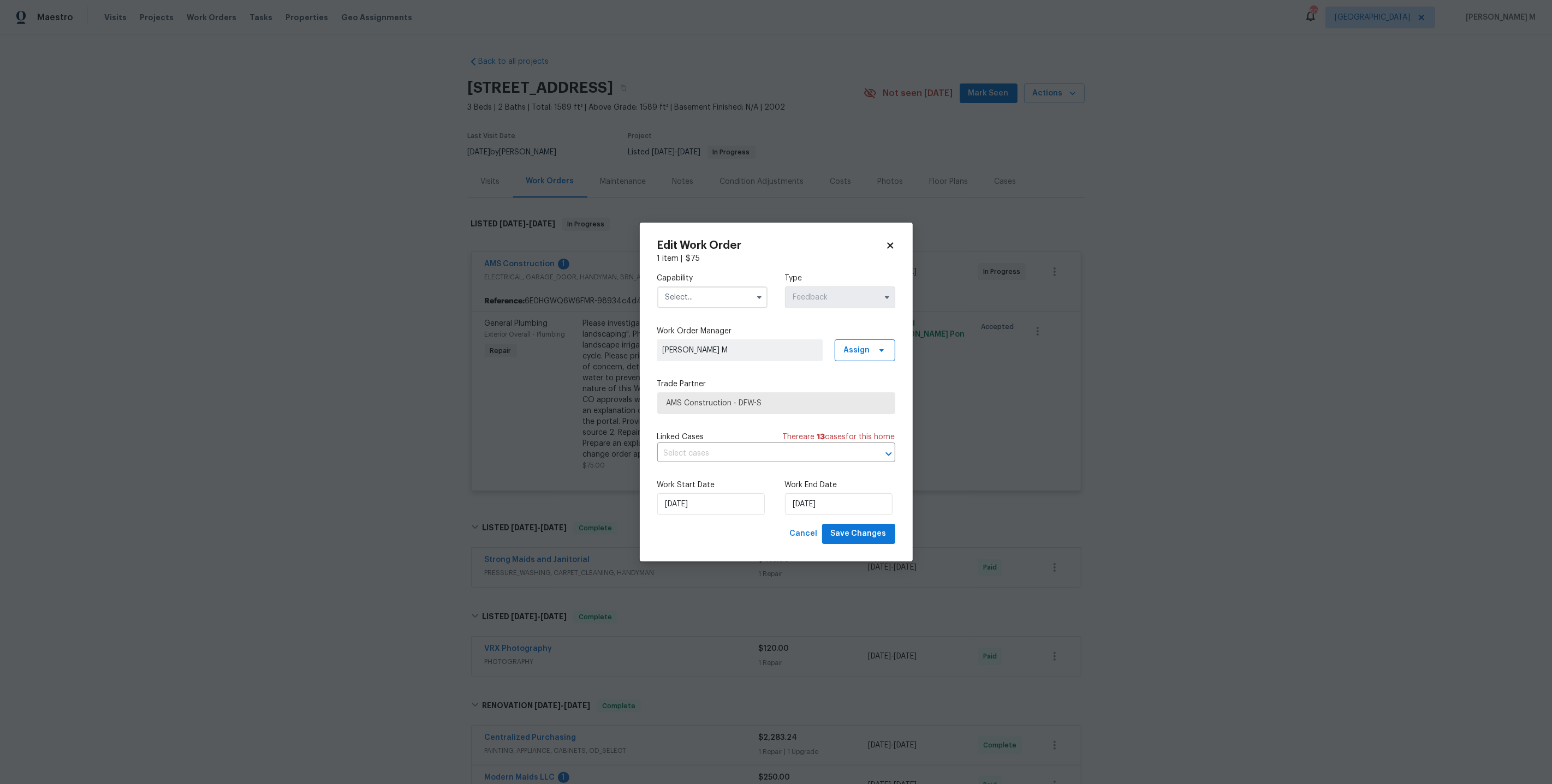
click at [683, 281] on label "Capability" at bounding box center [712, 279] width 110 height 11
click at [683, 313] on div "Capability Type Feedback" at bounding box center [776, 291] width 238 height 53
click at [683, 305] on input "text" at bounding box center [712, 297] width 110 height 22
click at [706, 390] on span "Garage Door" at bounding box center [691, 393] width 47 height 7
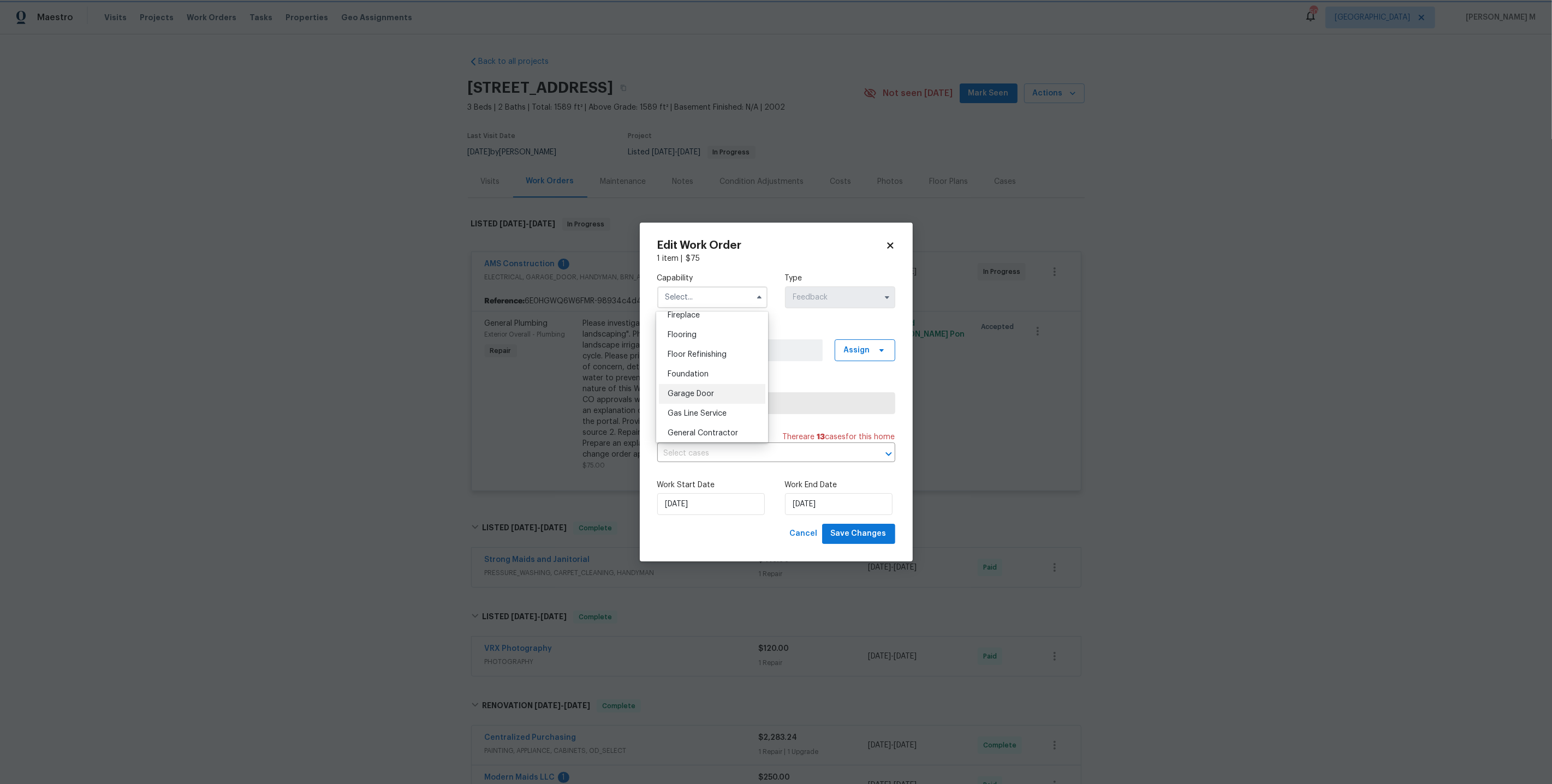
type input "Garage Door"
click at [730, 403] on span "AMS Construction - DFW-S" at bounding box center [768, 404] width 204 height 11
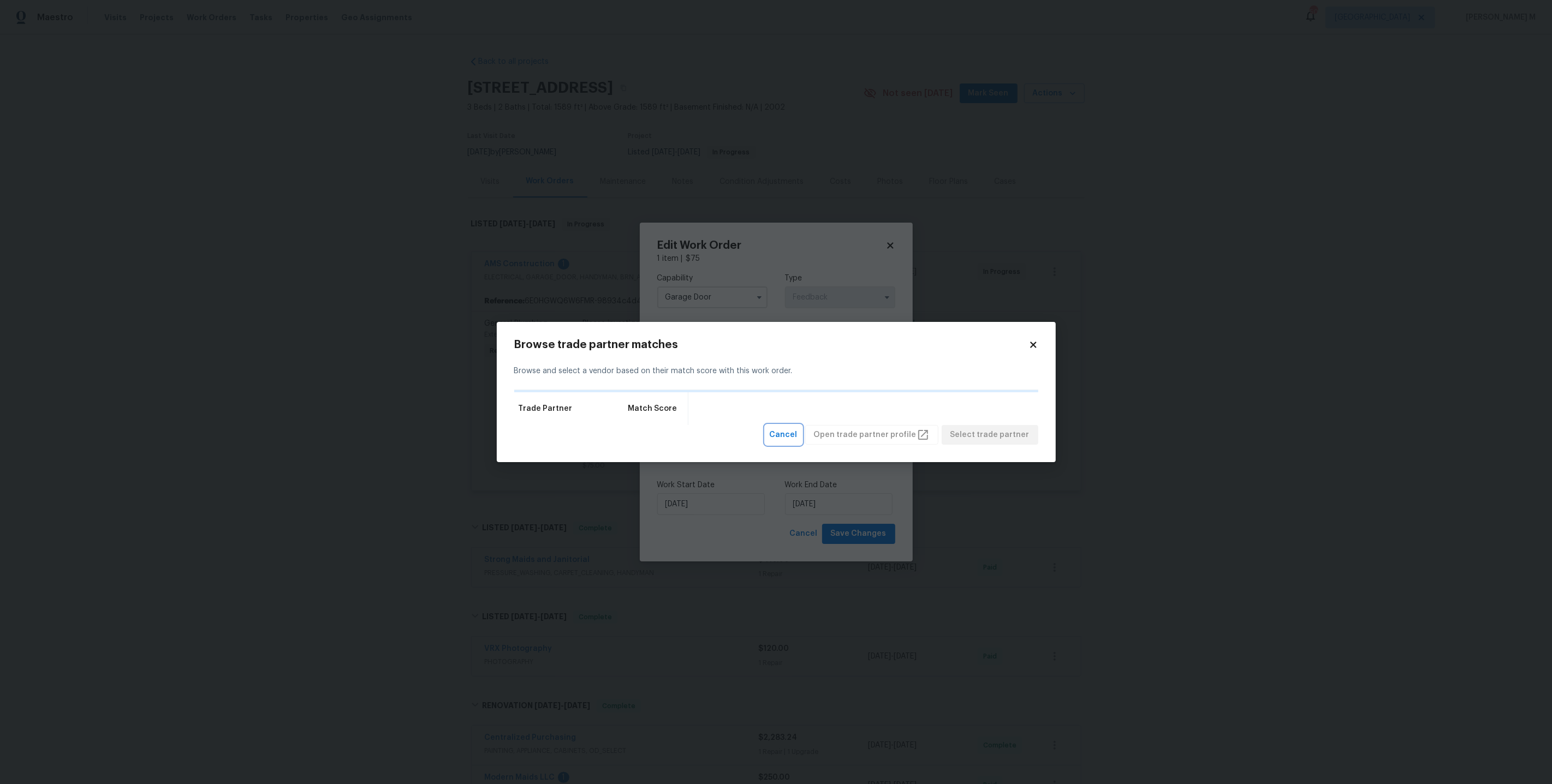
click at [788, 433] on span "Cancel" at bounding box center [784, 435] width 28 height 14
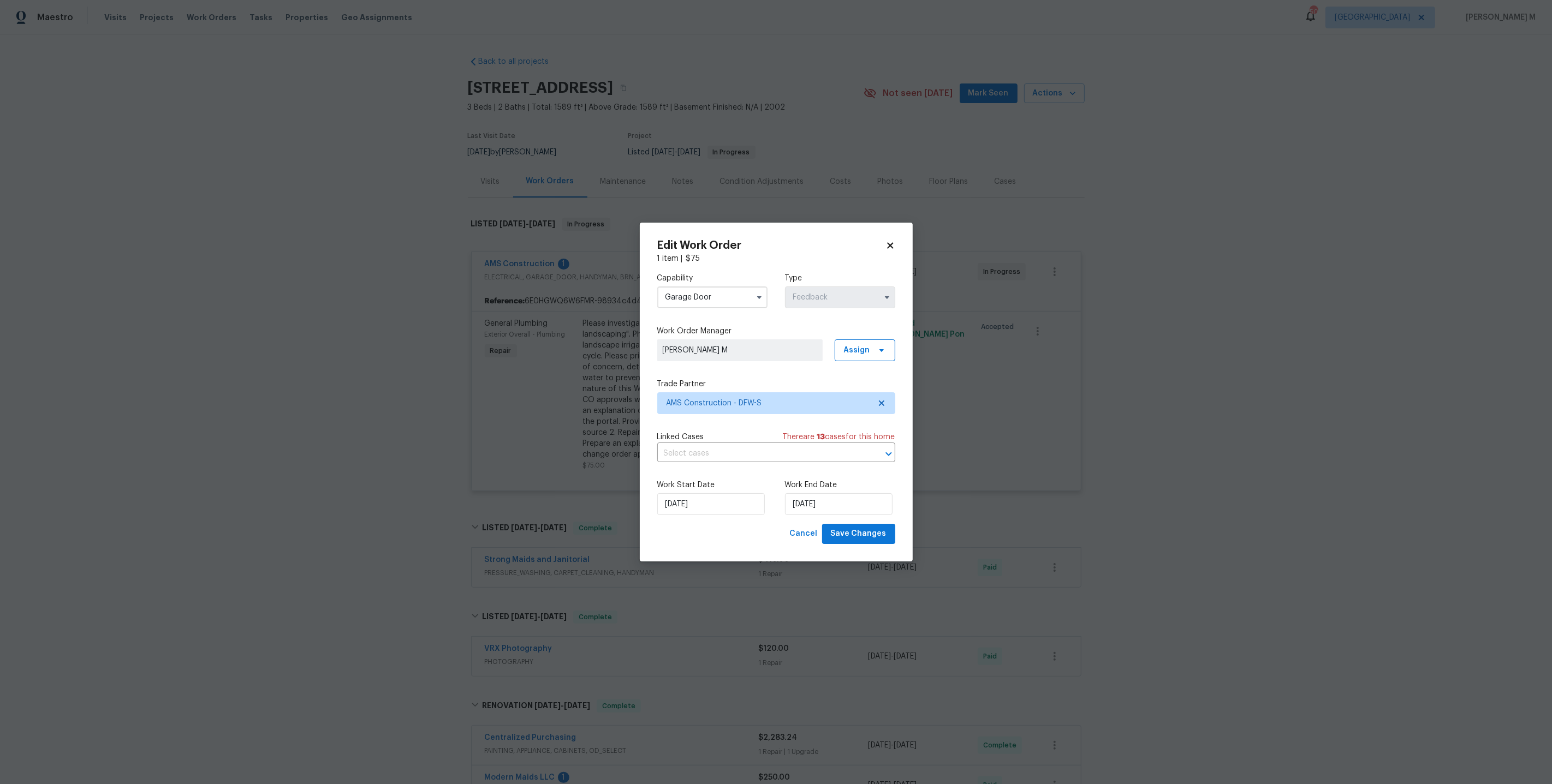
click at [721, 392] on div "Trade Partner AMS Construction - DFW-S" at bounding box center [776, 396] width 238 height 35
click at [716, 412] on span "AMS Construction - DFW-S" at bounding box center [776, 403] width 238 height 22
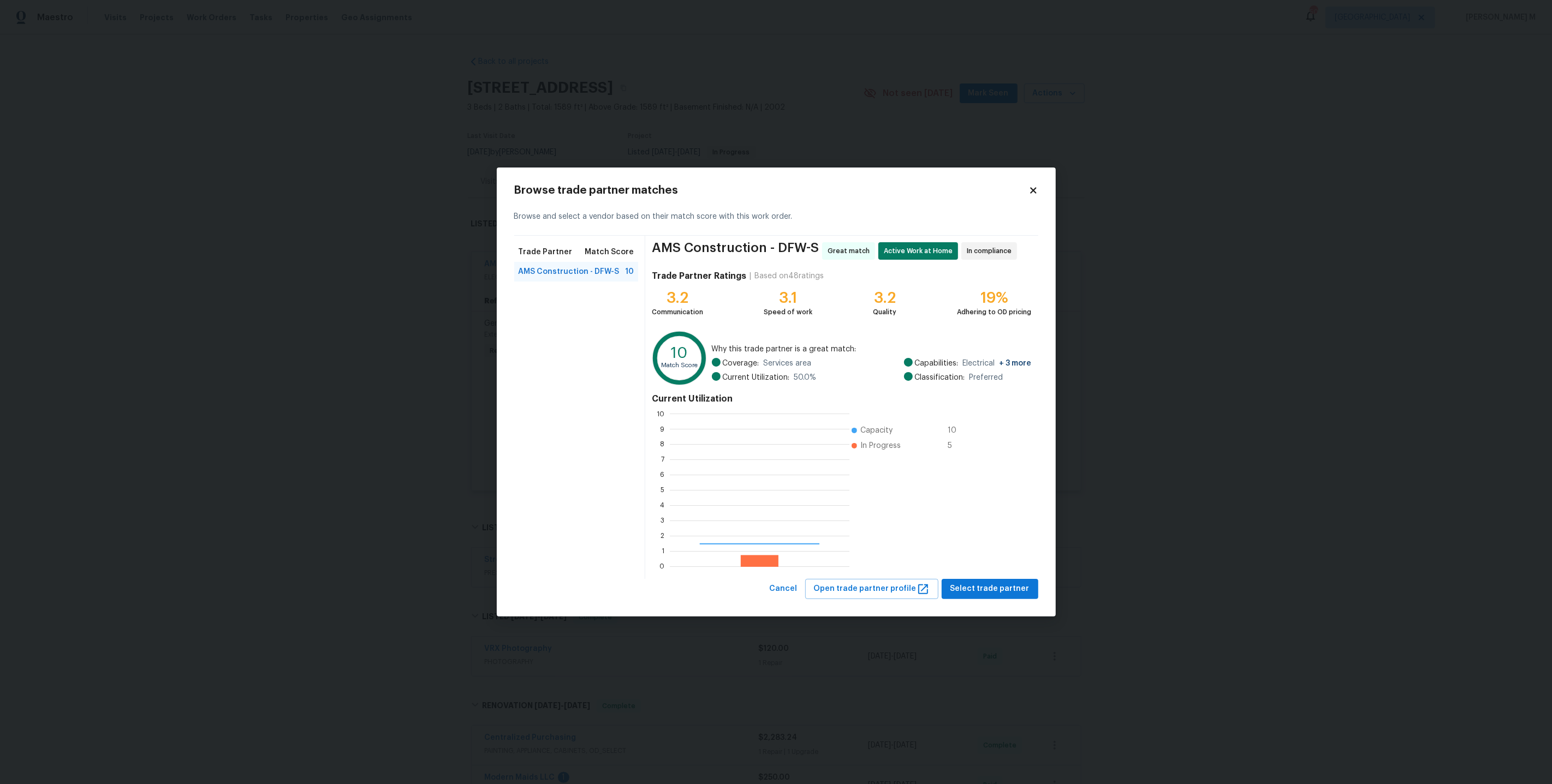
scroll to position [153, 179]
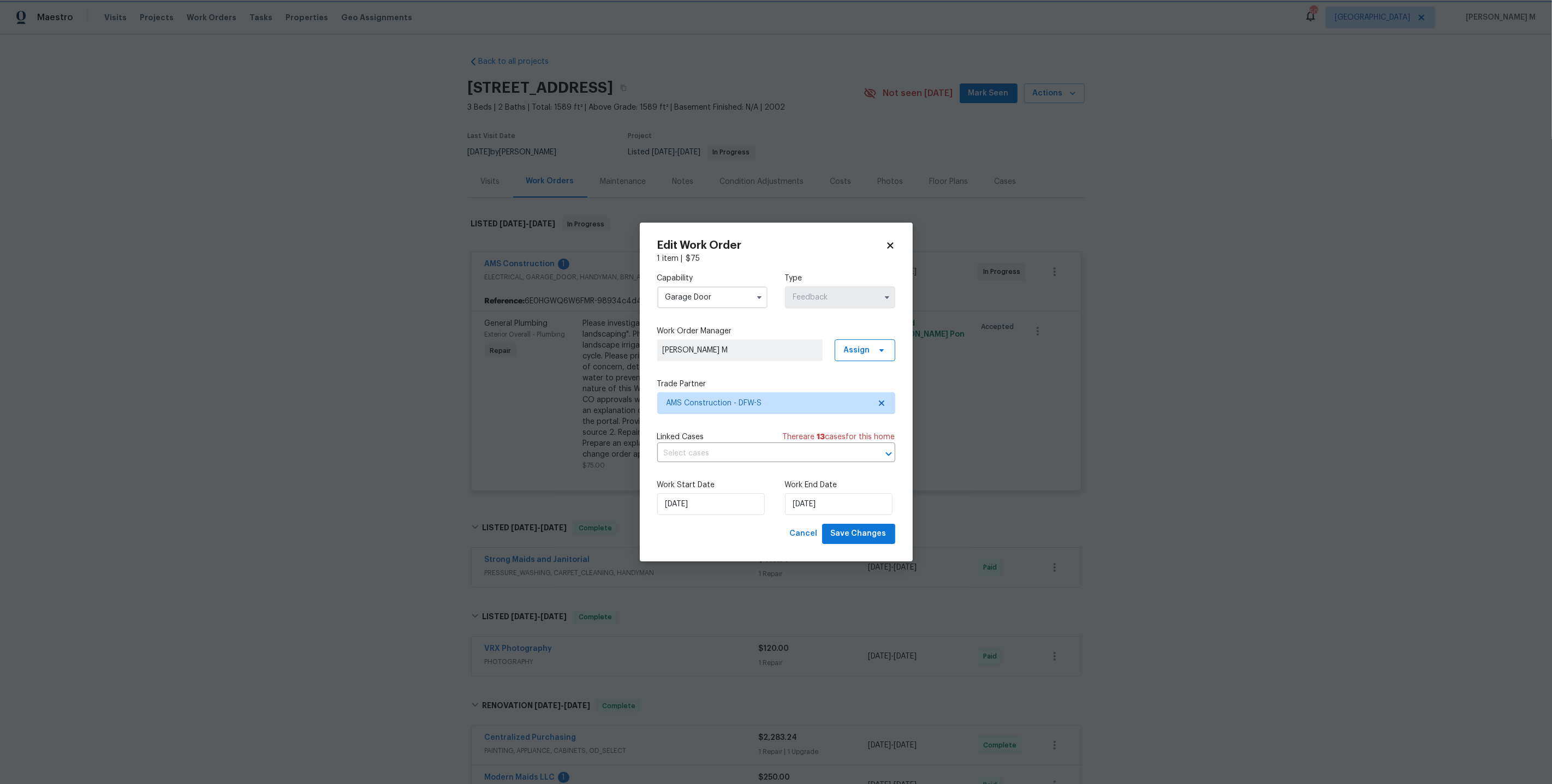
click at [1046, 375] on body "Maestro Visits Projects Work Orders Tasks Properties Geo Assignments 50 Dallas …" at bounding box center [776, 392] width 1552 height 784
click at [542, 430] on body "Maestro Visits Projects Work Orders Tasks Properties Geo Assignments 50 Dallas …" at bounding box center [776, 392] width 1552 height 784
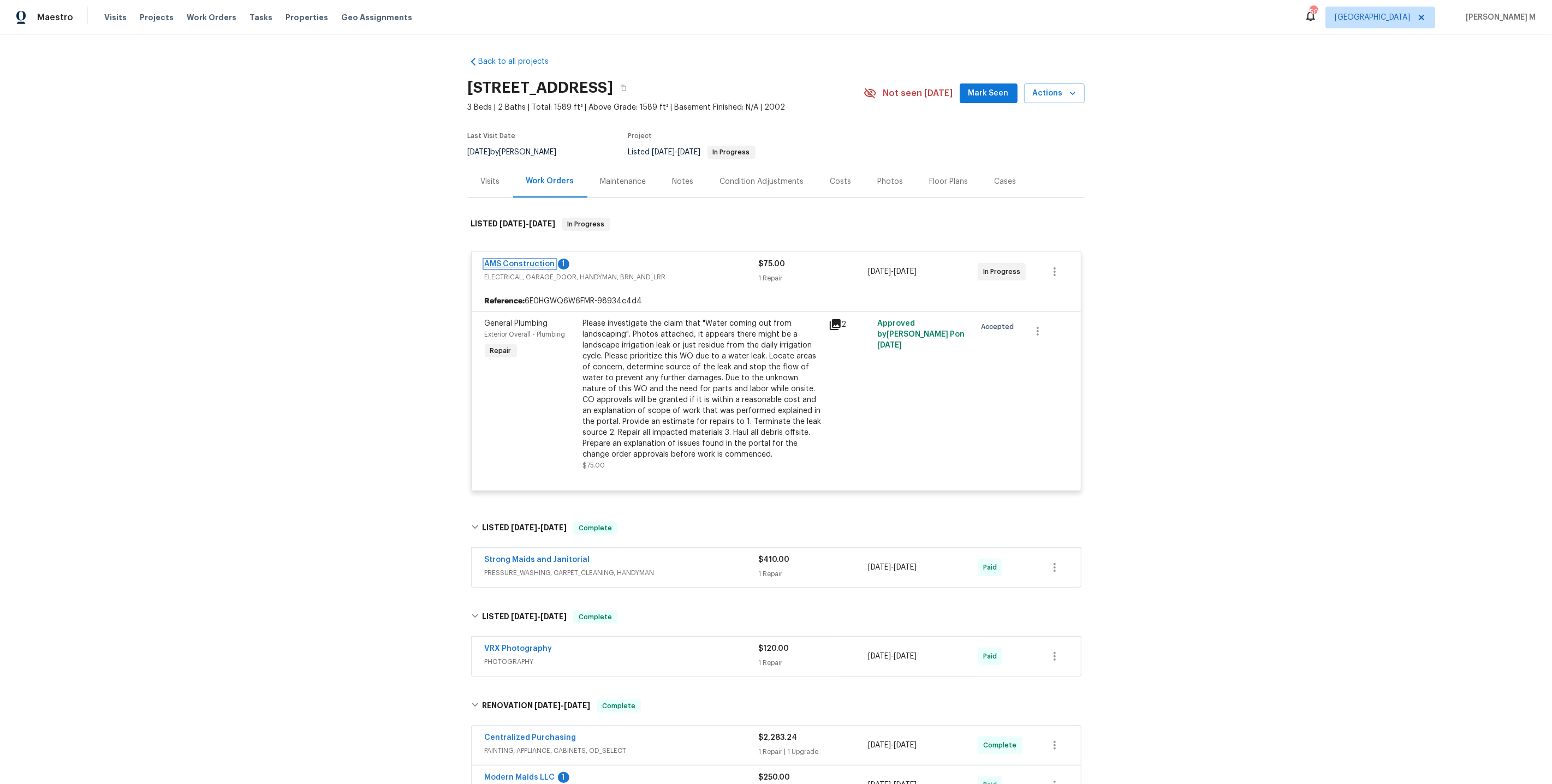
click at [526, 260] on link "AMS Construction" at bounding box center [519, 263] width 70 height 7
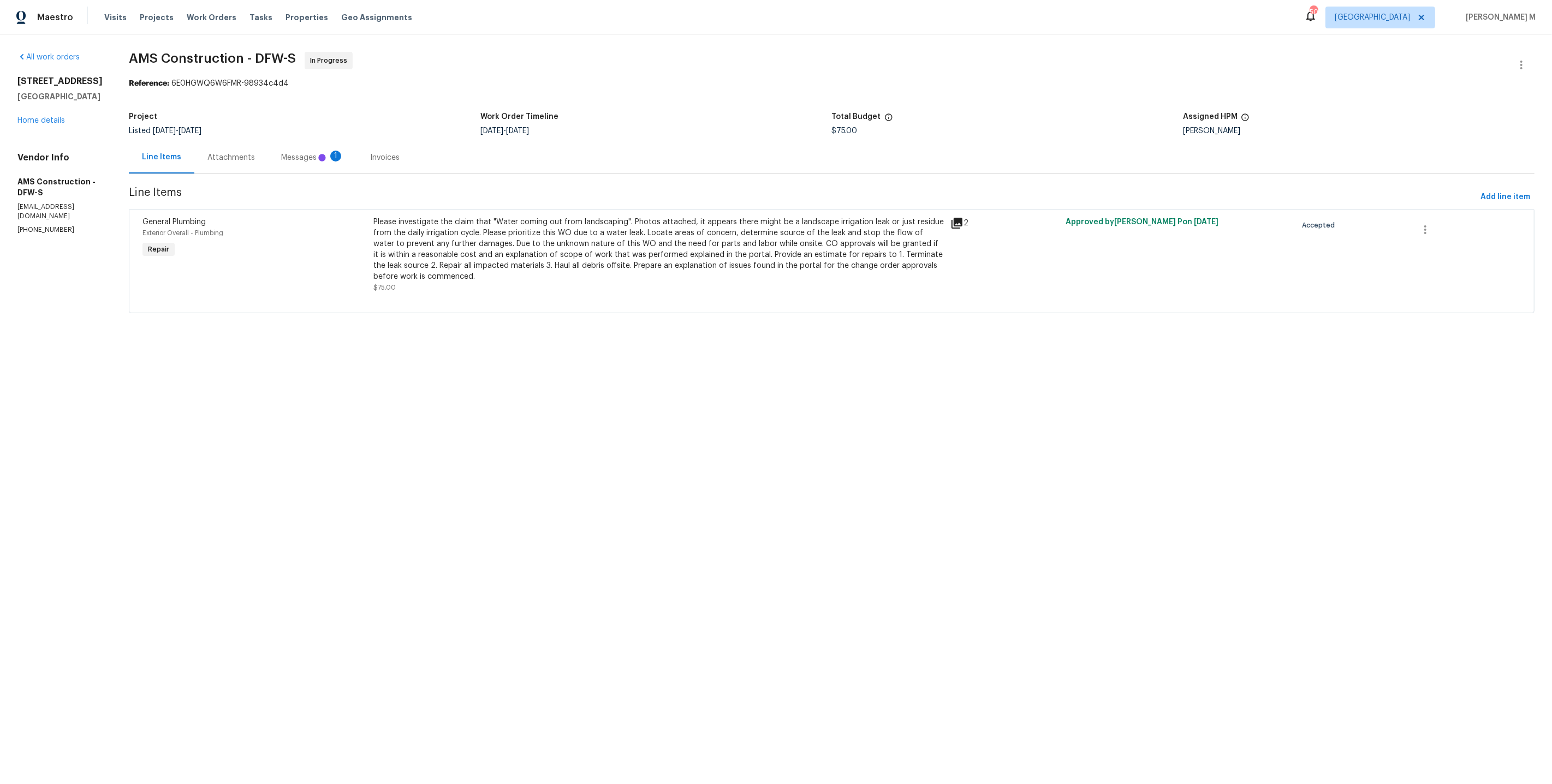
click at [330, 158] on div "Messages 1" at bounding box center [313, 157] width 89 height 32
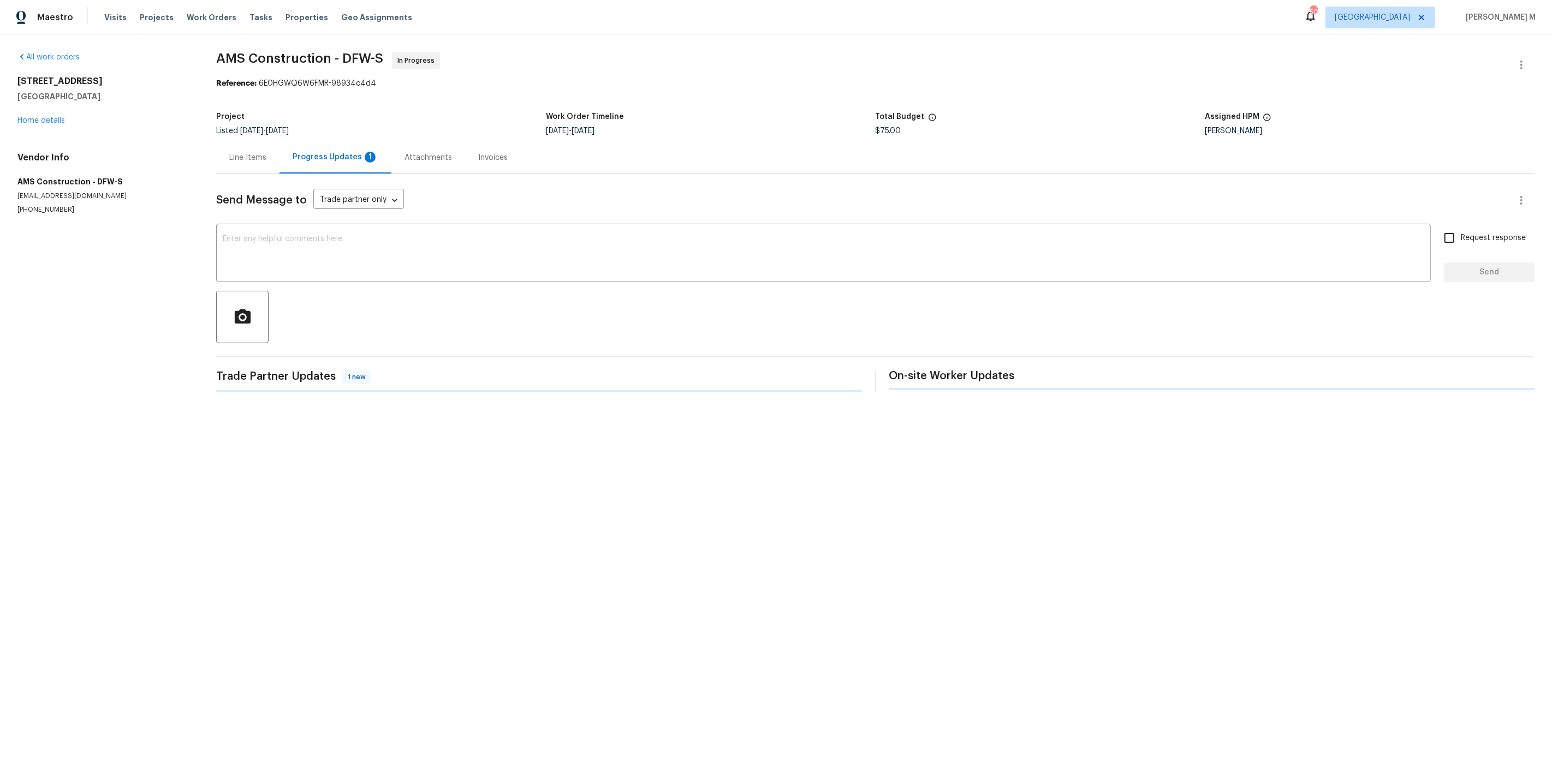
click at [286, 160] on div "Progress Updates 1" at bounding box center [335, 157] width 112 height 32
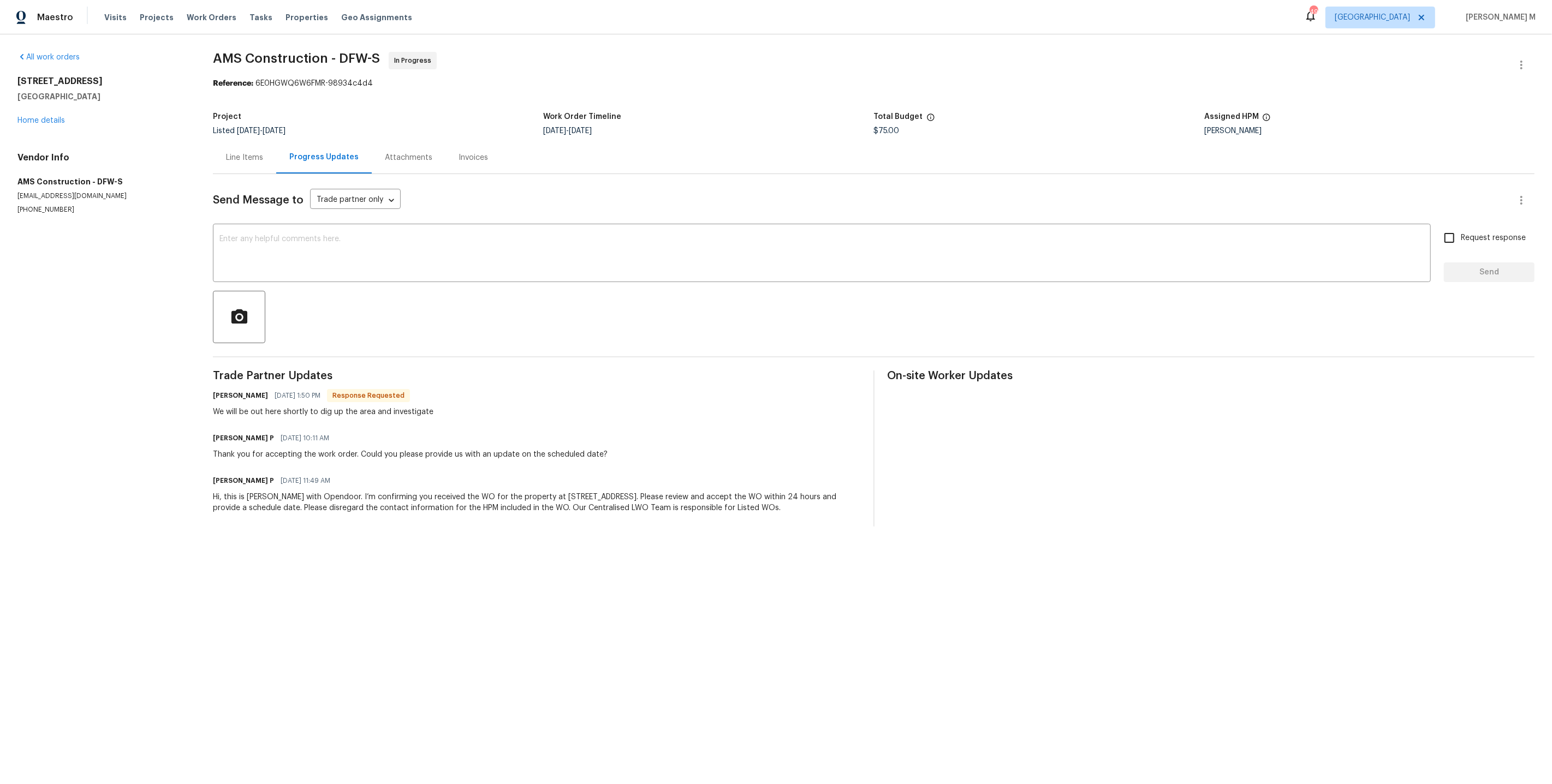
click at [236, 165] on div "Line Items" at bounding box center [244, 157] width 64 height 32
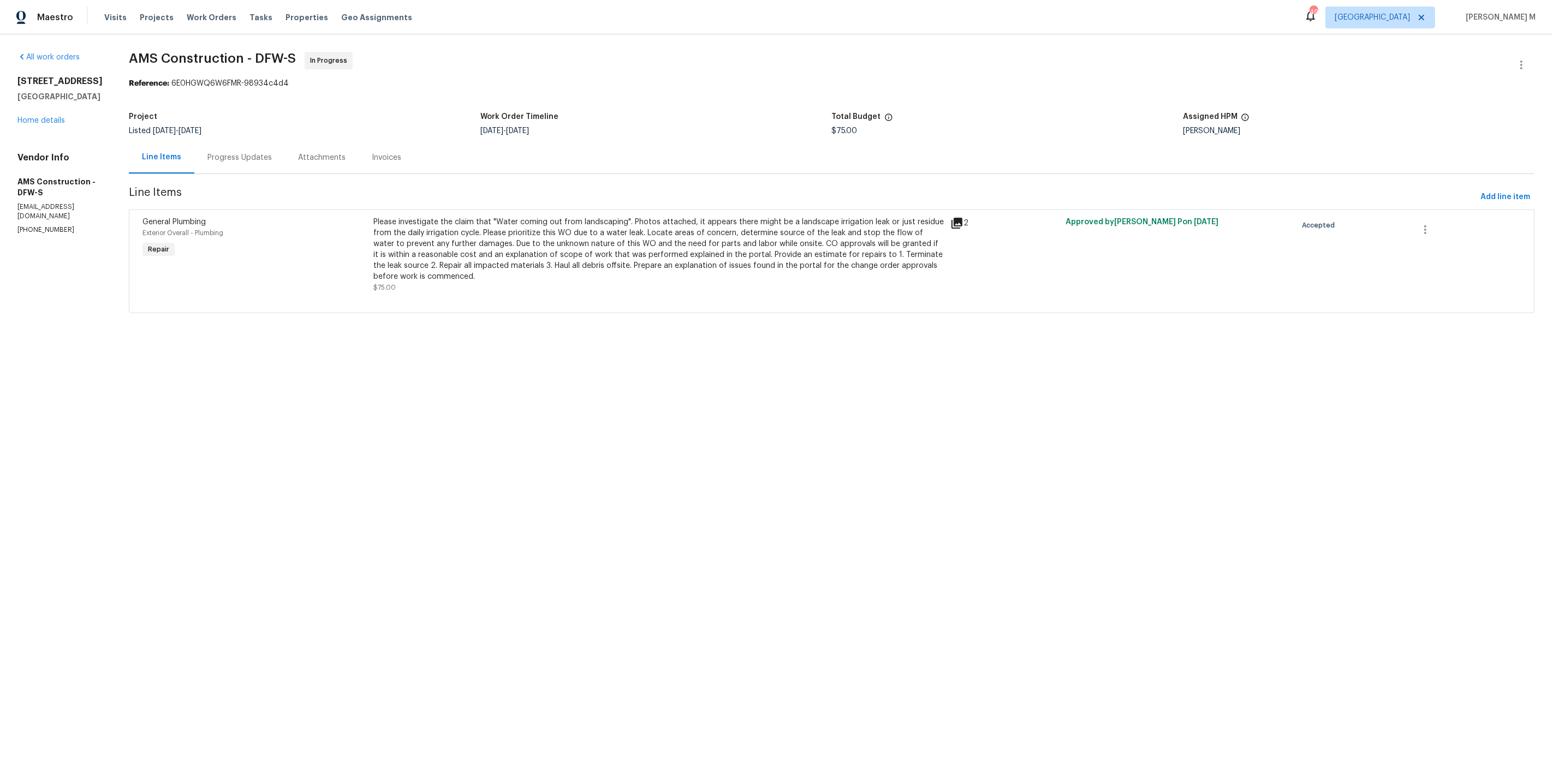
click at [224, 158] on div "Progress Updates" at bounding box center [239, 158] width 64 height 11
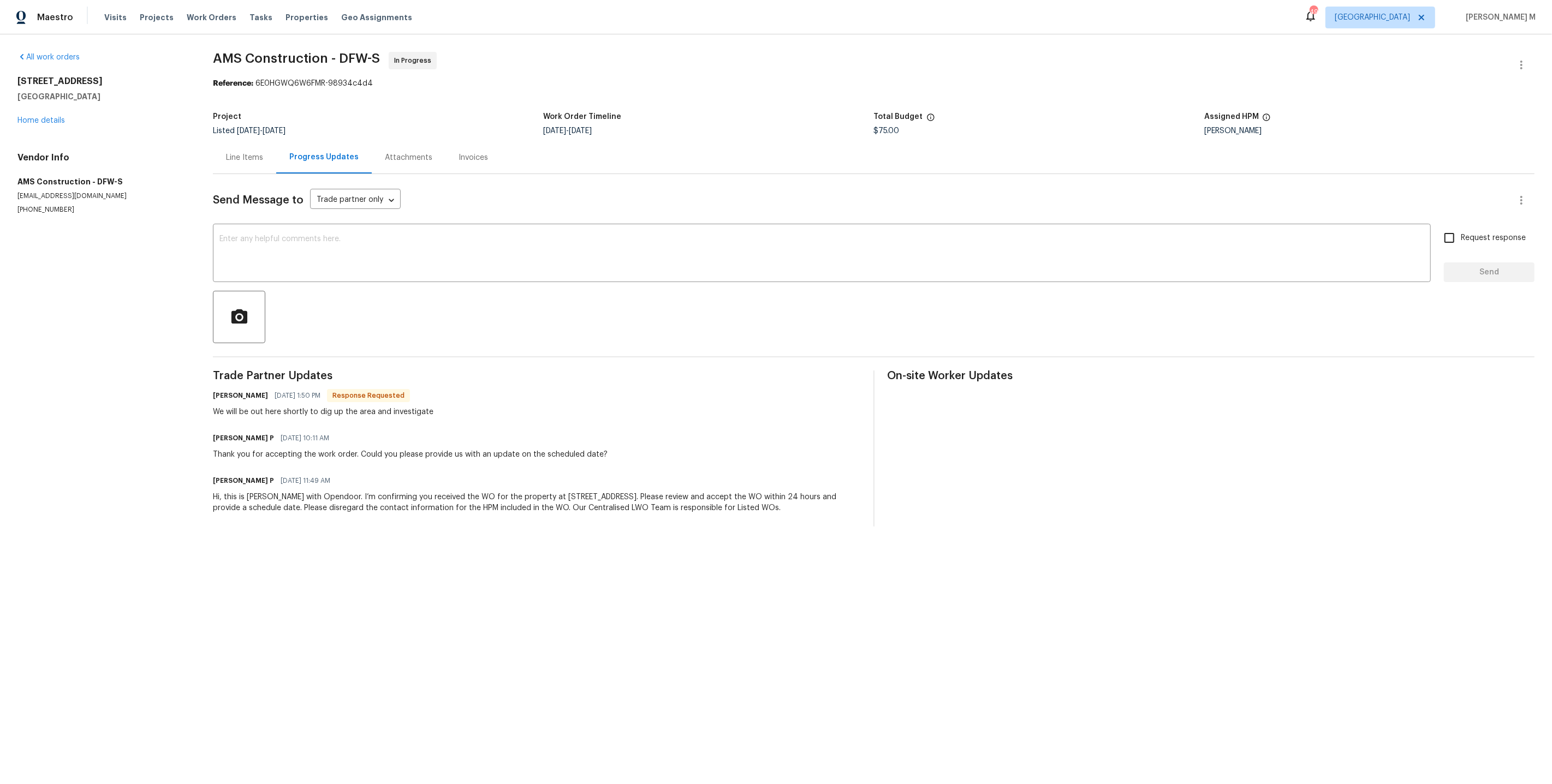
click at [518, 61] on span "AMS Construction - DFW-S In Progress" at bounding box center [860, 64] width 1296 height 27
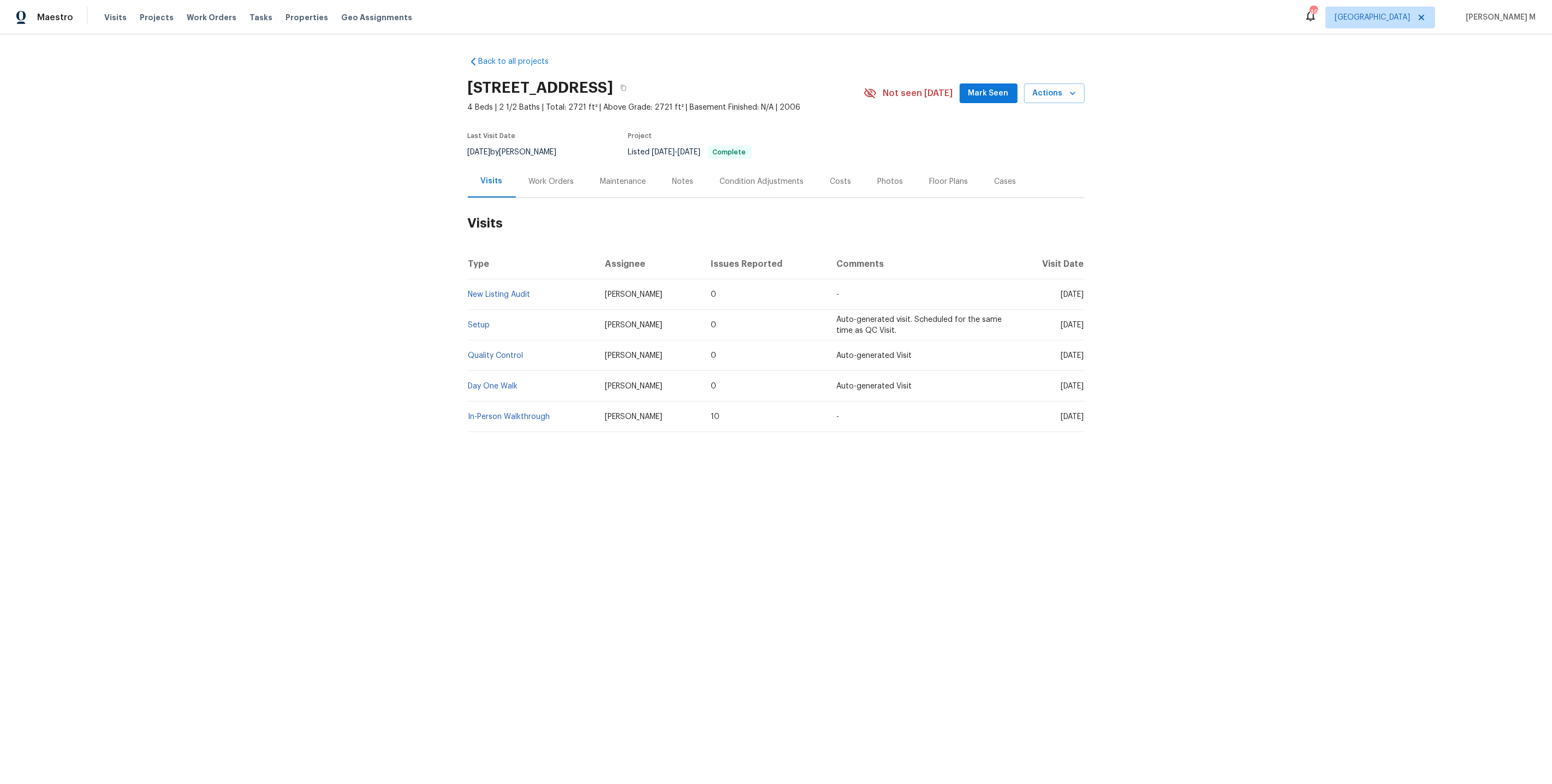
click at [561, 180] on div "Work Orders" at bounding box center [551, 182] width 45 height 11
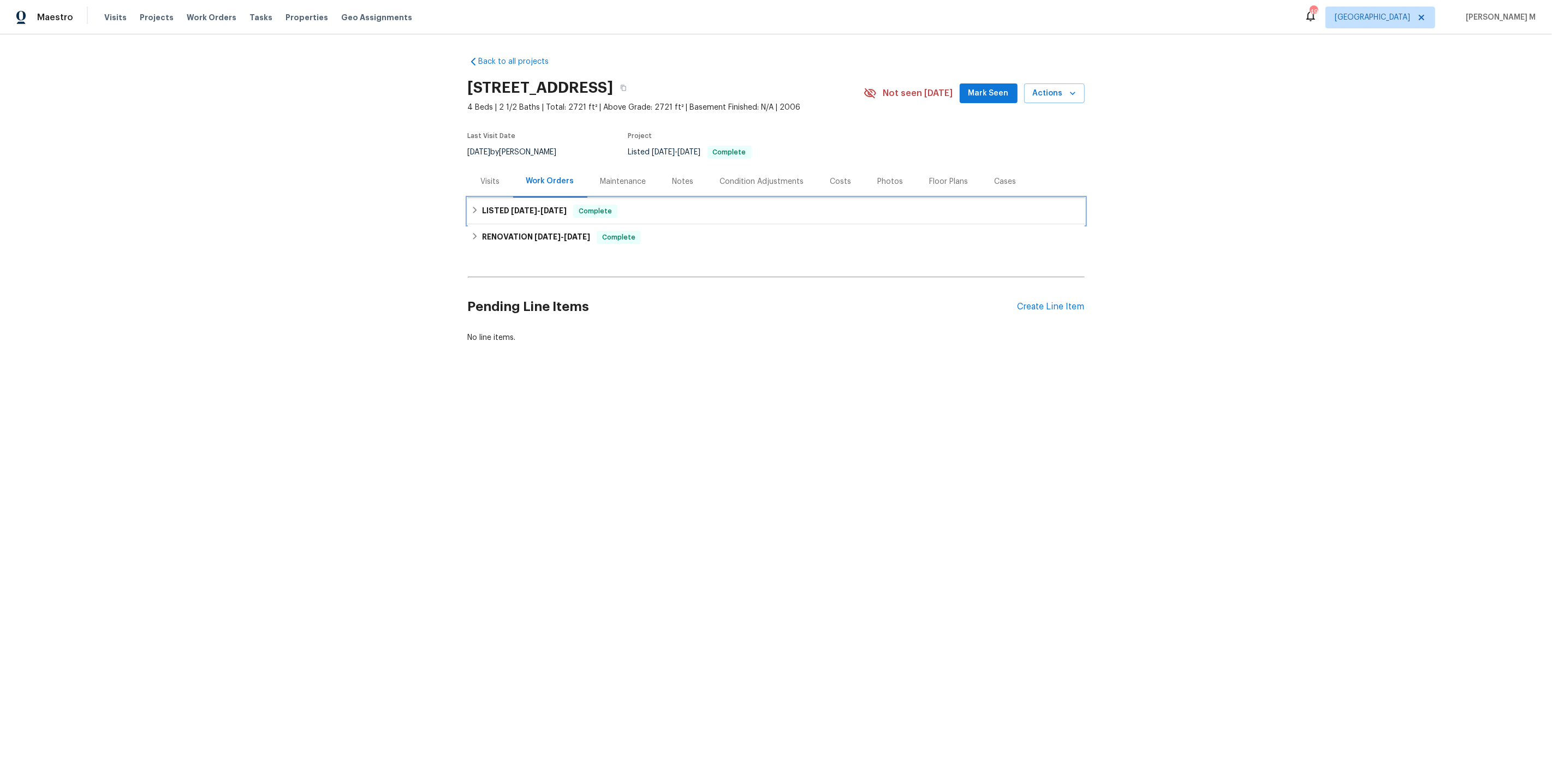
click at [543, 207] on span "[DATE]" at bounding box center [553, 210] width 27 height 7
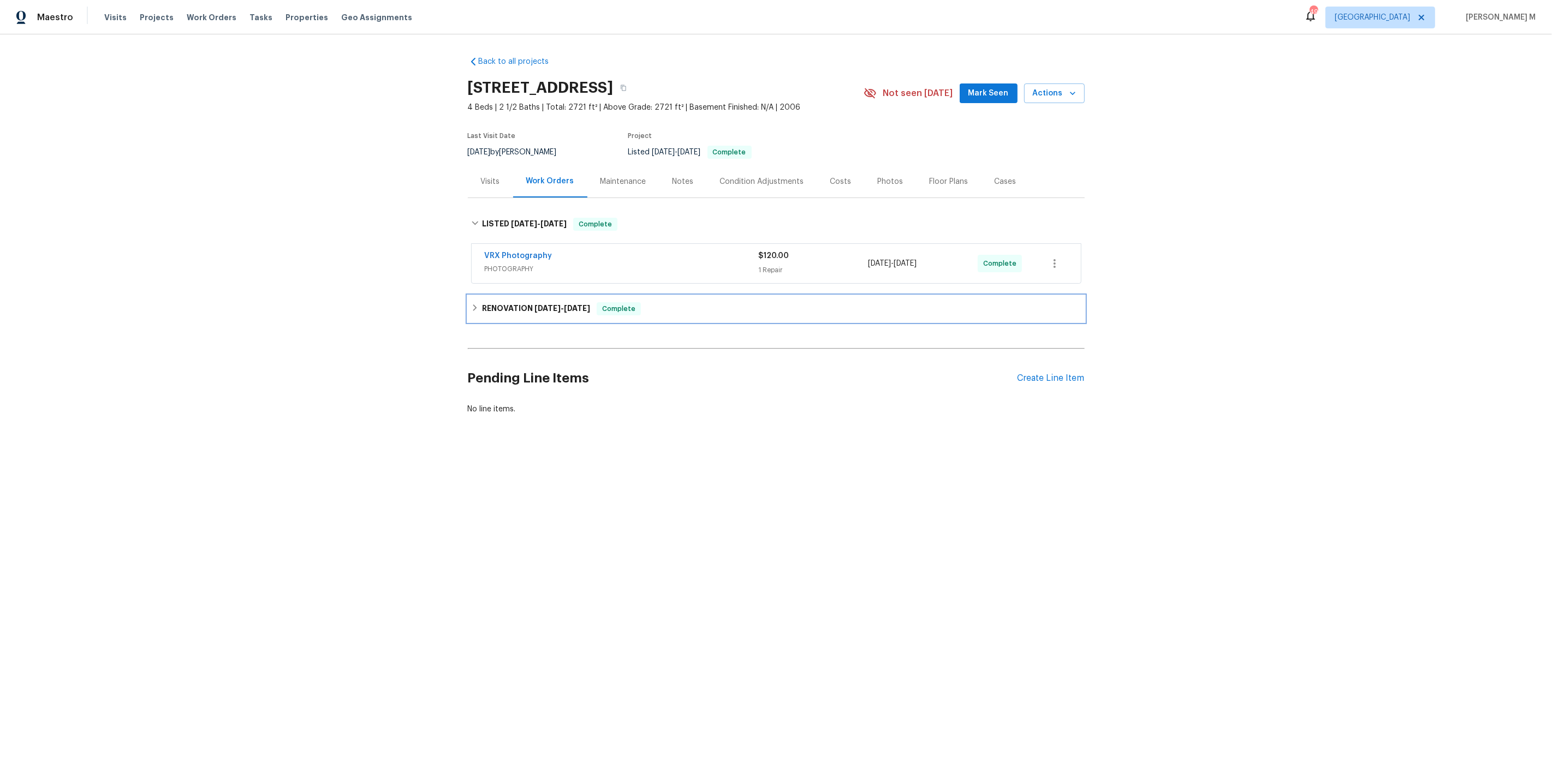
click at [523, 313] on div "RENOVATION [DATE] - [DATE] Complete" at bounding box center [776, 309] width 617 height 27
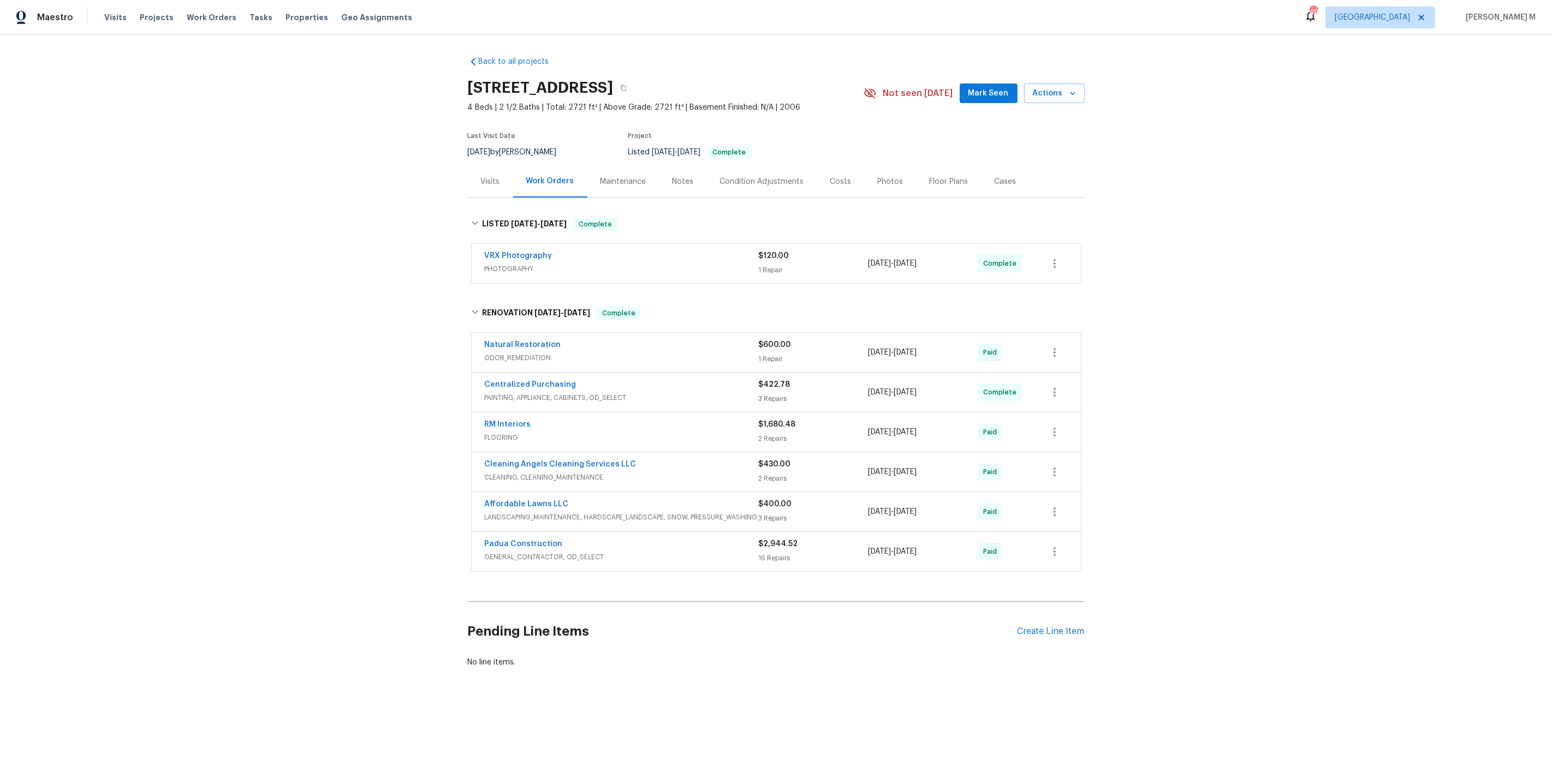
click at [514, 552] on span "GENERAL_CONTRACTOR, OD_SELECT" at bounding box center [622, 558] width 274 height 11
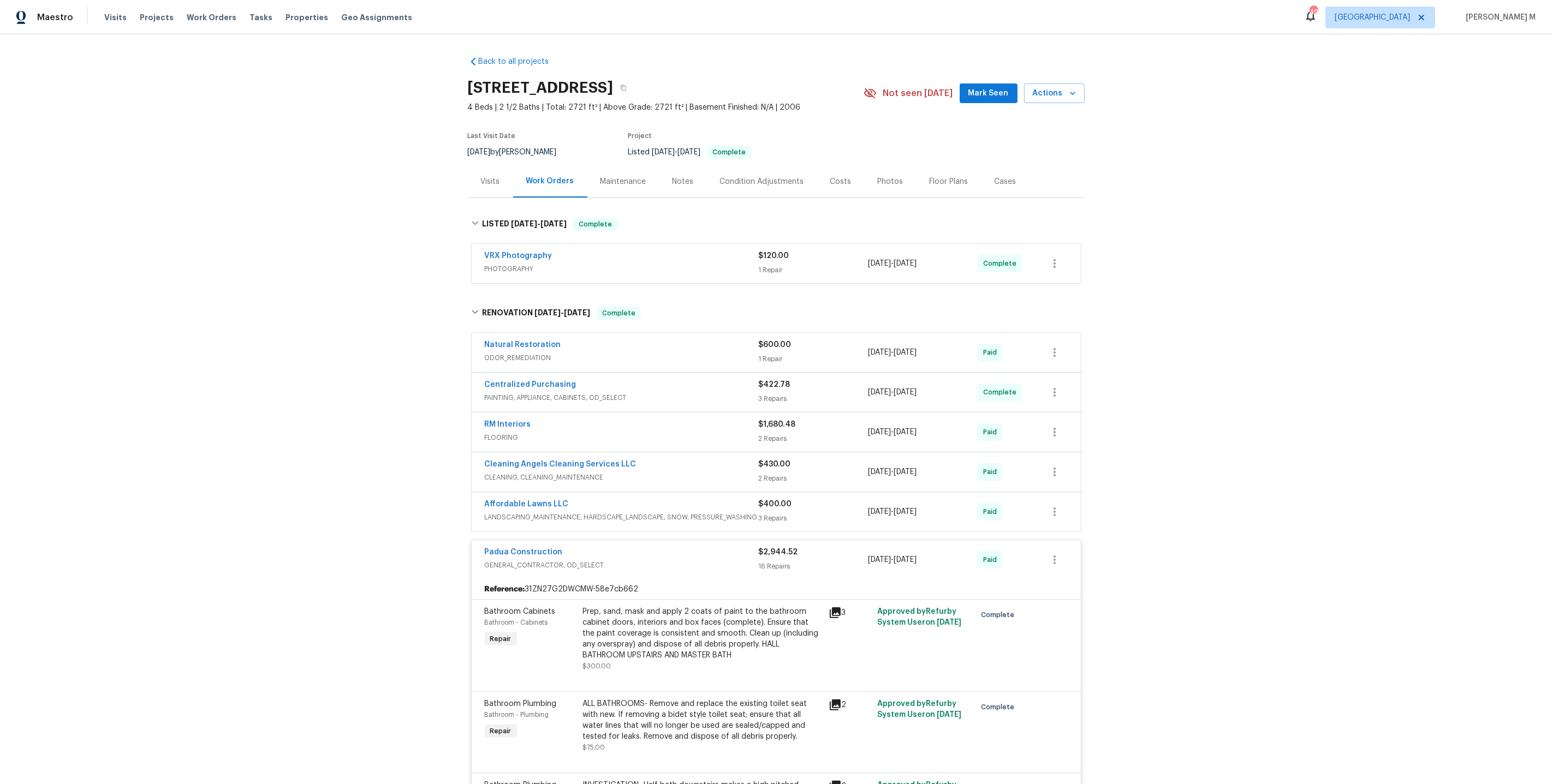
click at [534, 82] on h2 "[STREET_ADDRESS]" at bounding box center [540, 88] width 146 height 11
copy div "[STREET_ADDRESS]"
